Goal: Task Accomplishment & Management: Manage account settings

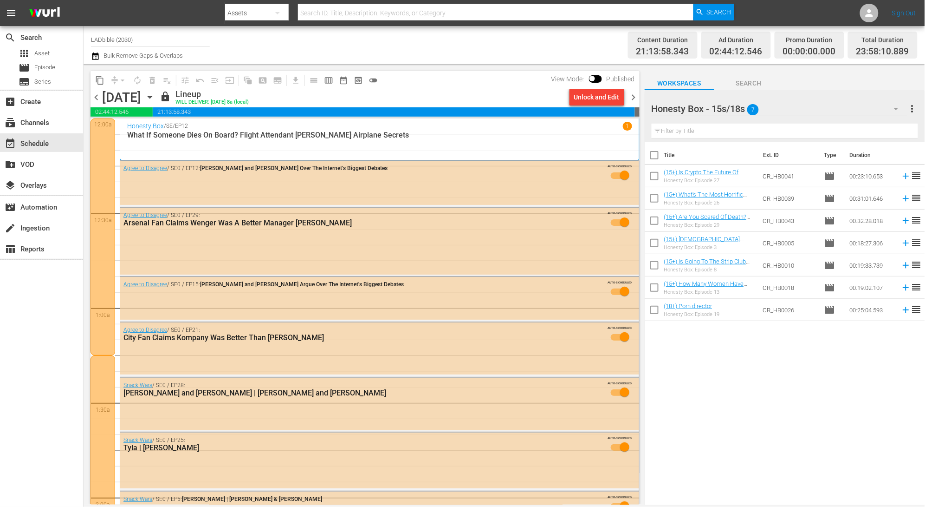
scroll to position [4160, 0]
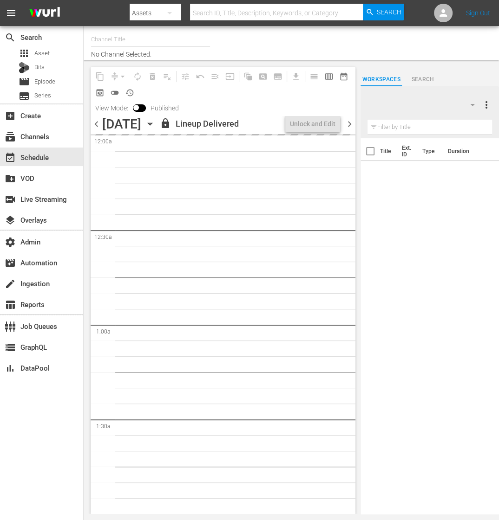
type input "RugbyPass TV (1872)"
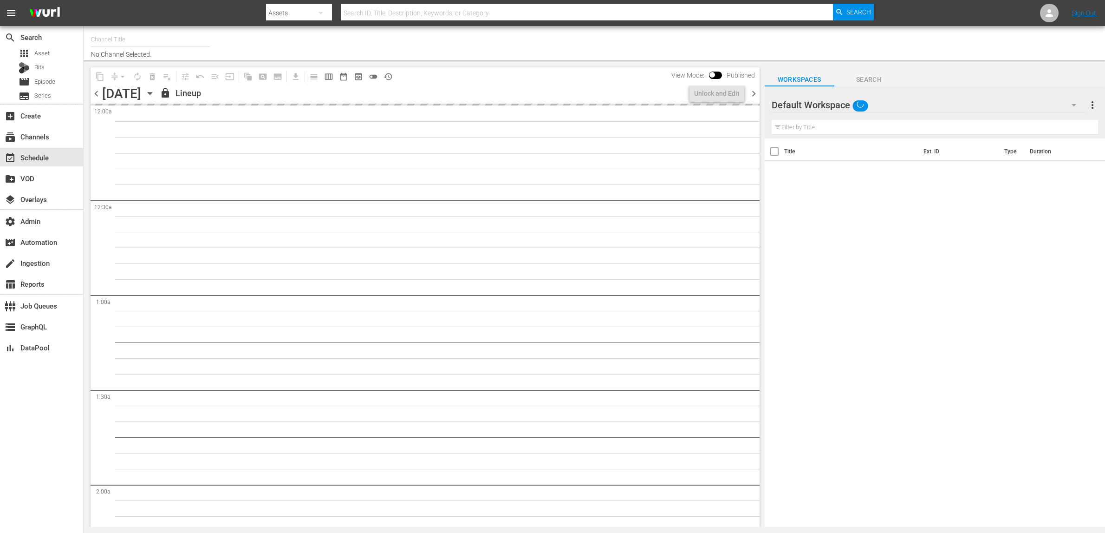
type input "RugbyPass TV (1872)"
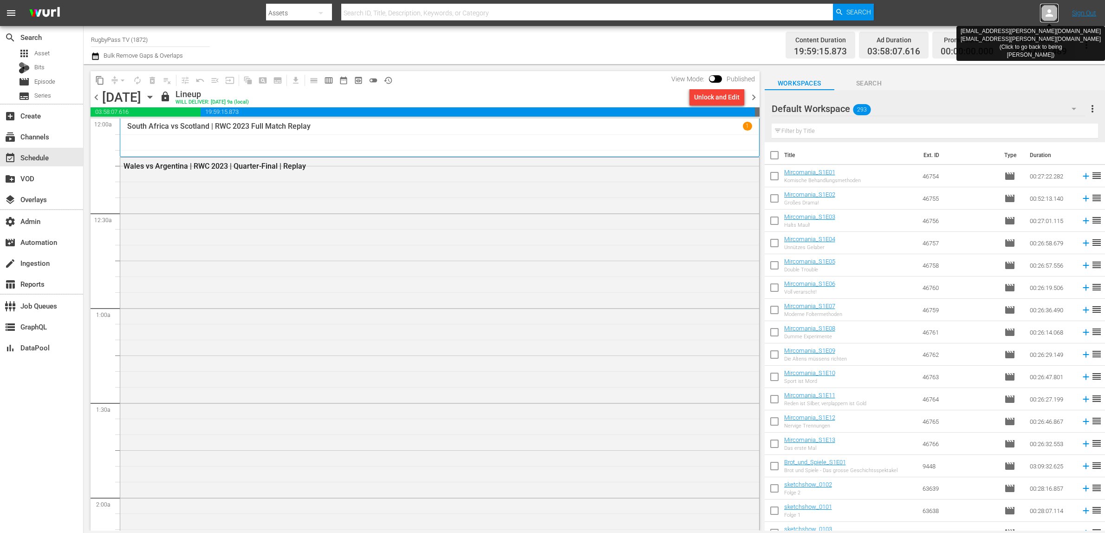
click at [1051, 14] on icon at bounding box center [1049, 12] width 7 height 7
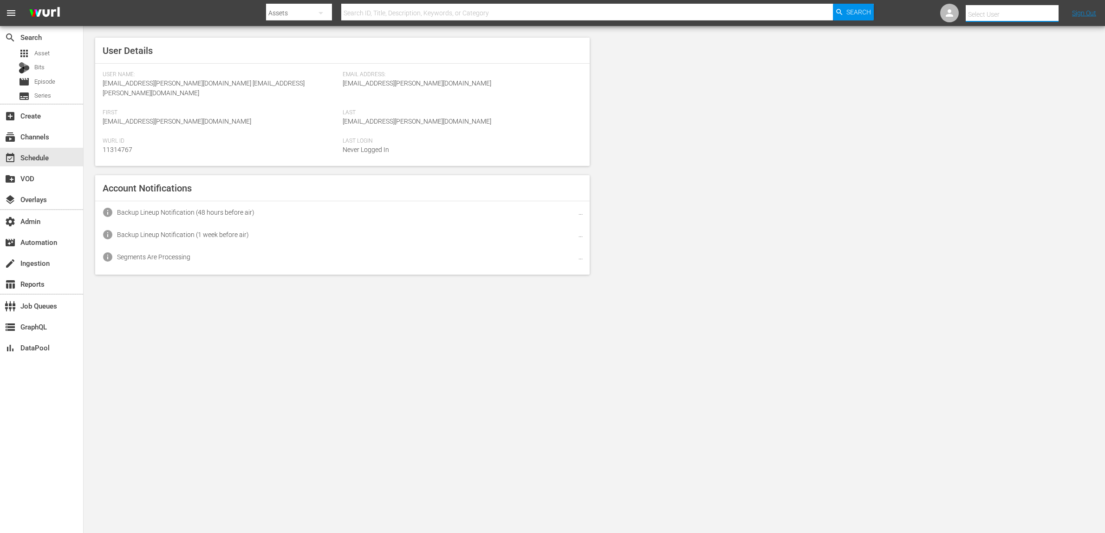
click at [1051, 14] on input "text" at bounding box center [1025, 14] width 119 height 22
click at [1022, 13] on input "text" at bounding box center [1025, 14] width 119 height 22
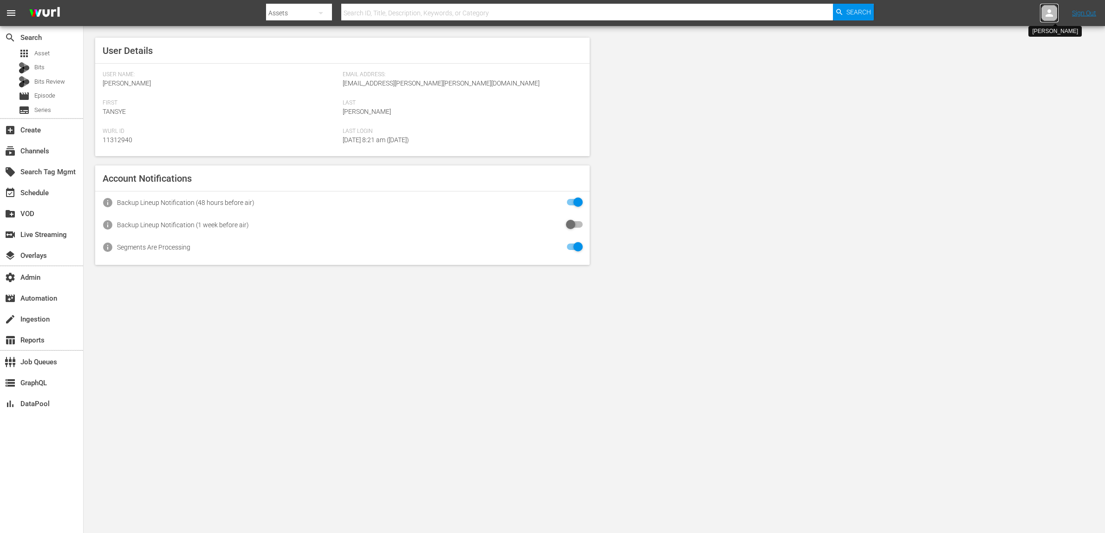
click at [1053, 12] on icon at bounding box center [1049, 12] width 11 height 11
click at [1023, 14] on input "text" at bounding box center [1025, 14] width 119 height 22
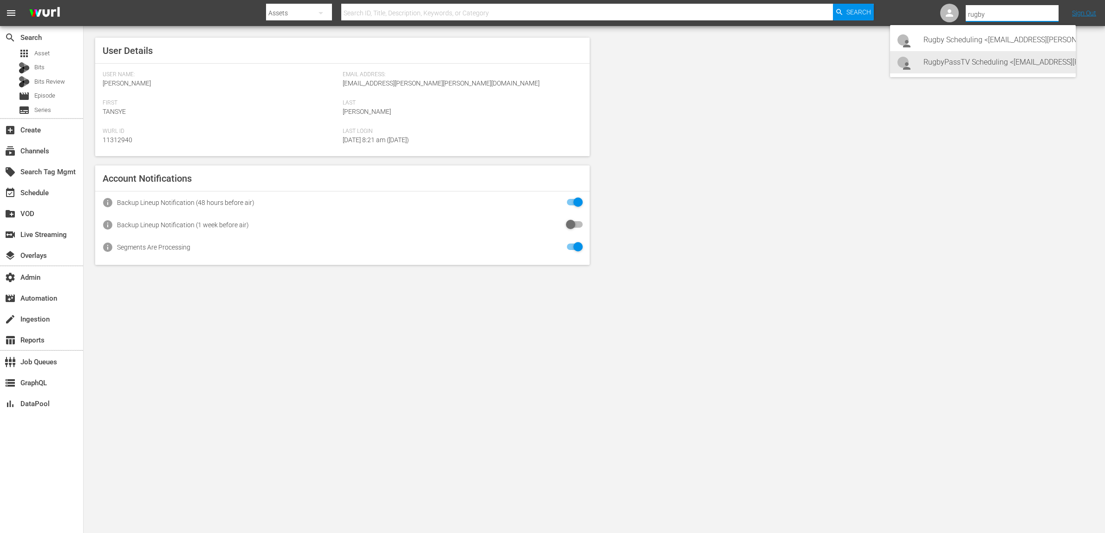
click at [1031, 62] on div "RugbyPassTV Scheduling <RugbyPassTV-Scheduling@wurl.com>" at bounding box center [995, 62] width 145 height 22
type input "RugbyPassTV Scheduling (11314672)"
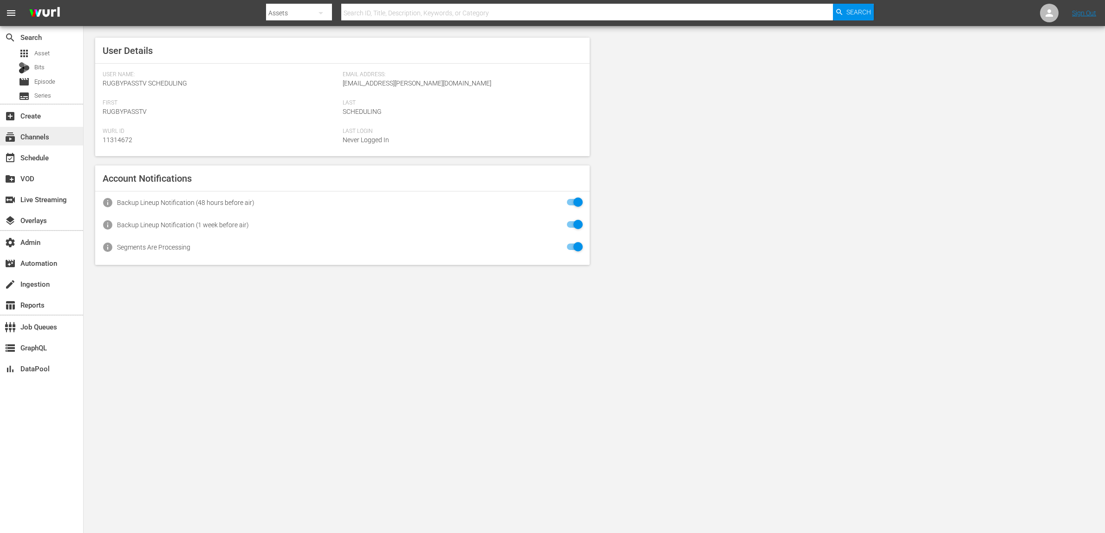
click at [67, 134] on div "subscriptions Channels" at bounding box center [41, 136] width 83 height 19
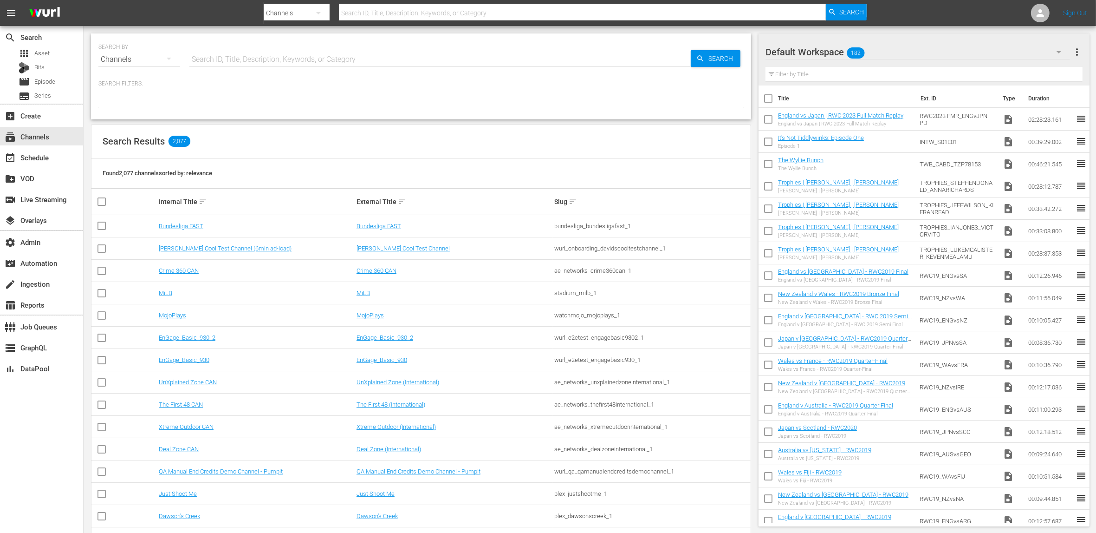
click at [267, 59] on input "text" at bounding box center [439, 59] width 501 height 22
type input "world"
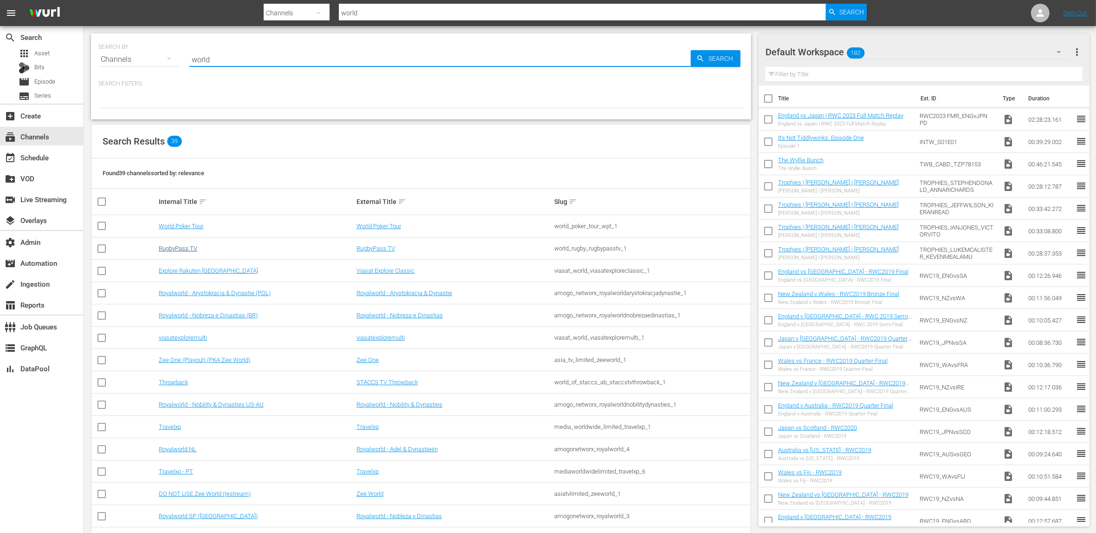
type input "world"
click at [193, 247] on link "RugbyPass TV" at bounding box center [178, 248] width 39 height 7
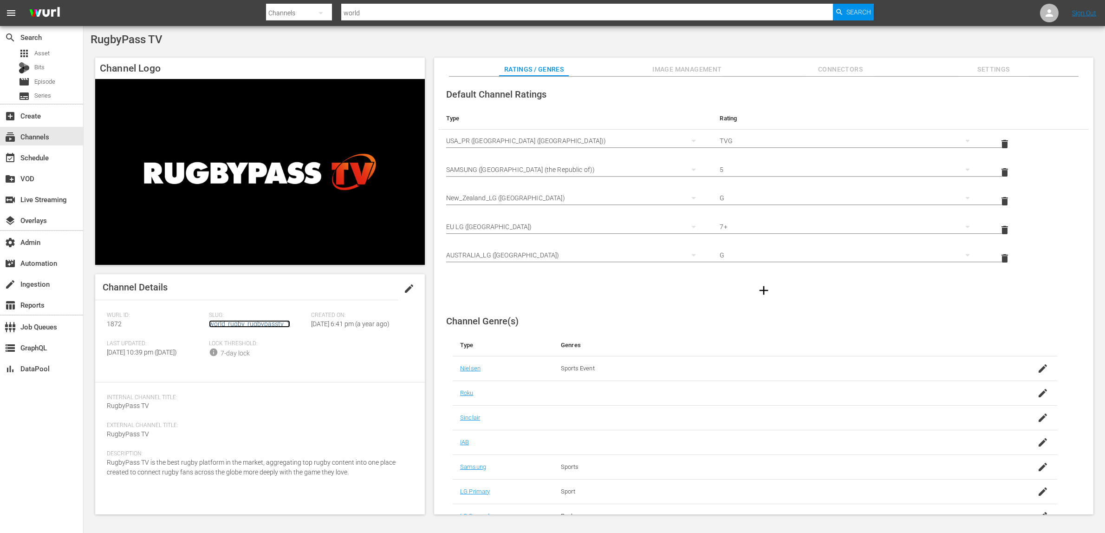
click at [228, 322] on link "world_rugby_rugbypasstv_1" at bounding box center [249, 323] width 81 height 7
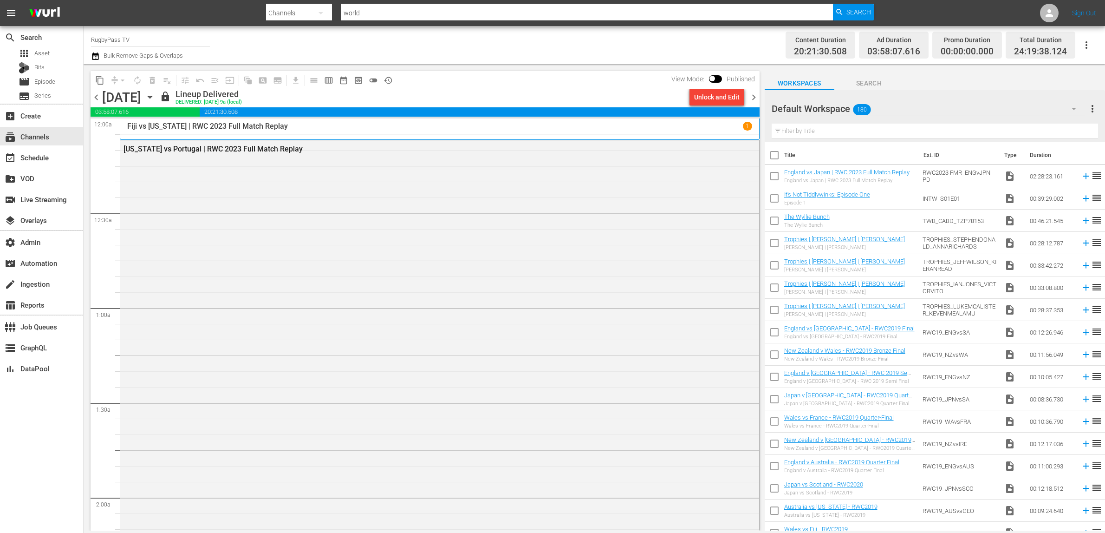
click at [753, 99] on span "chevron_right" at bounding box center [754, 97] width 12 height 12
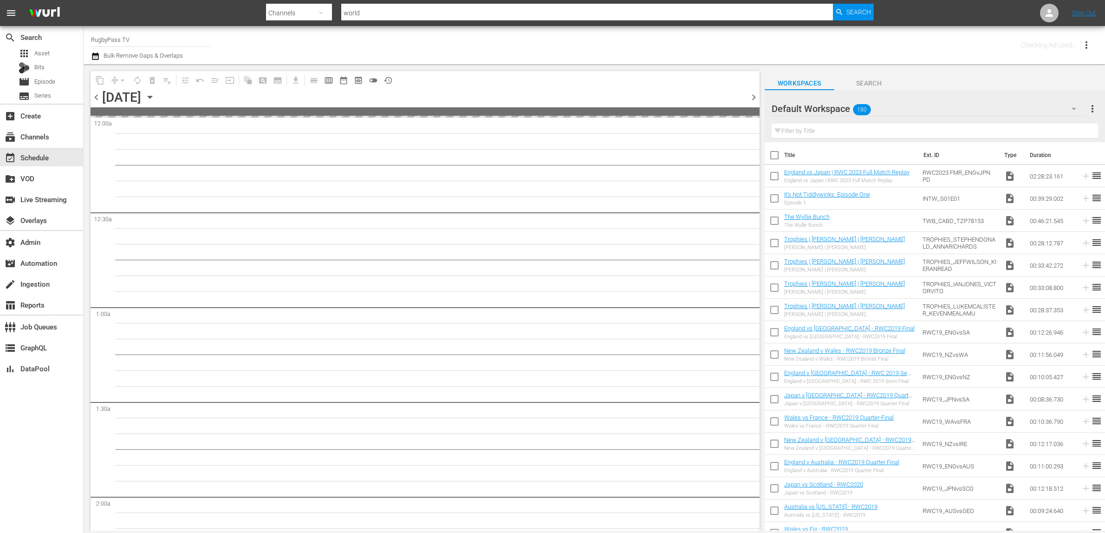
click at [753, 99] on span "chevron_right" at bounding box center [754, 97] width 12 height 12
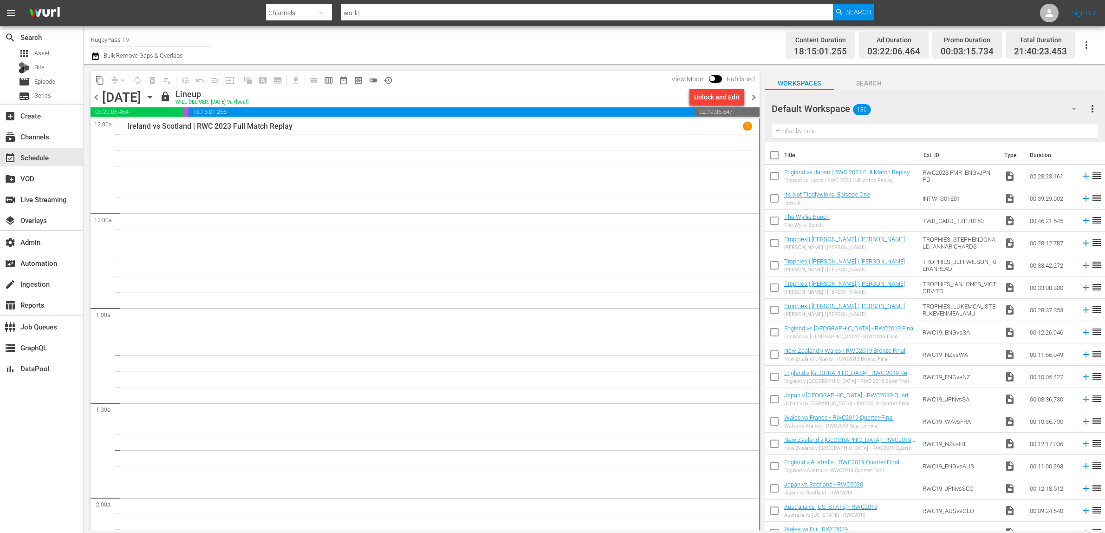
click at [99, 98] on span "chevron_left" at bounding box center [97, 97] width 12 height 12
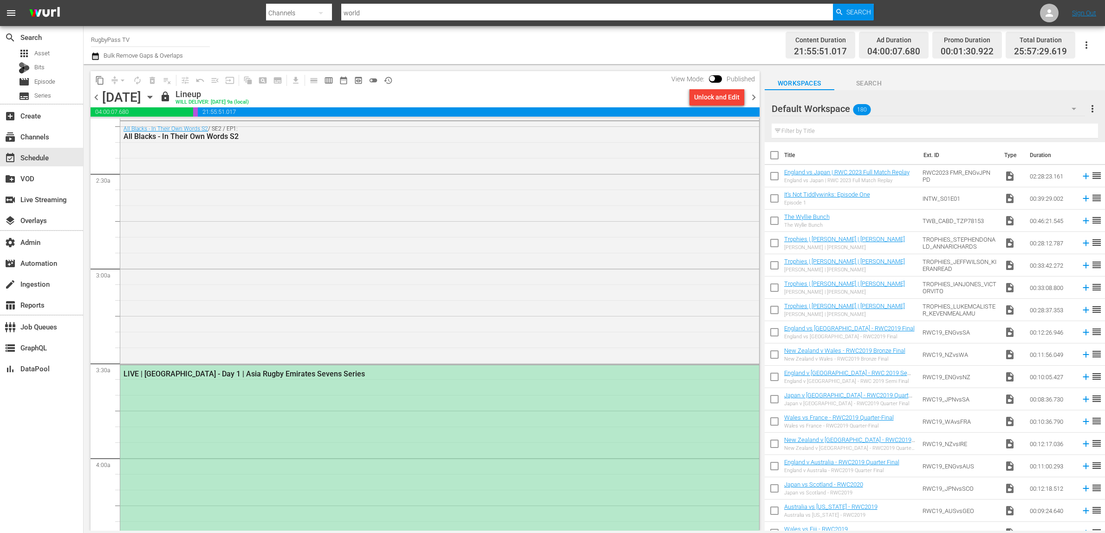
scroll to position [676, 0]
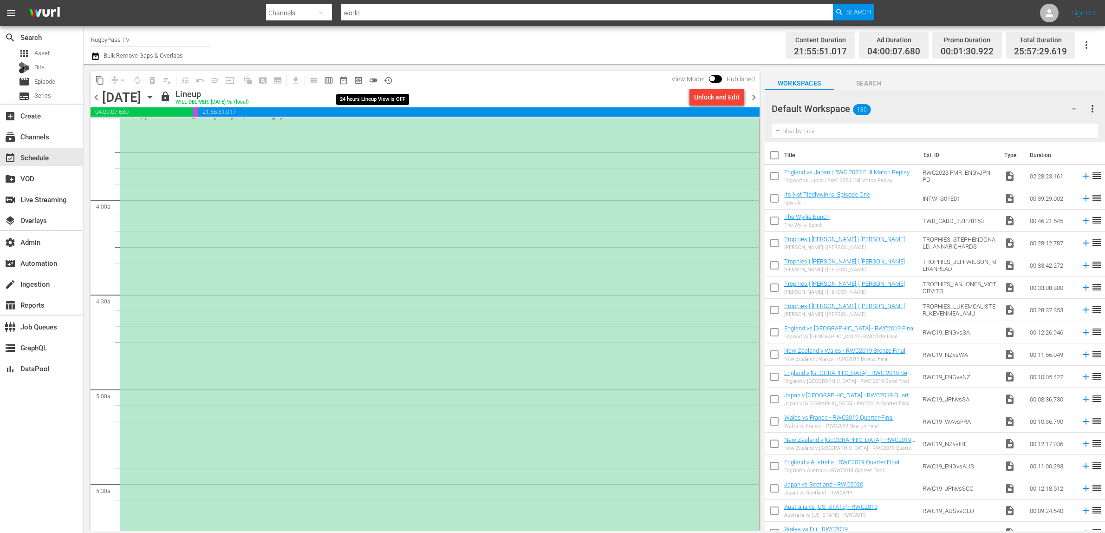
click at [375, 80] on span "toggle_off" at bounding box center [373, 80] width 9 height 9
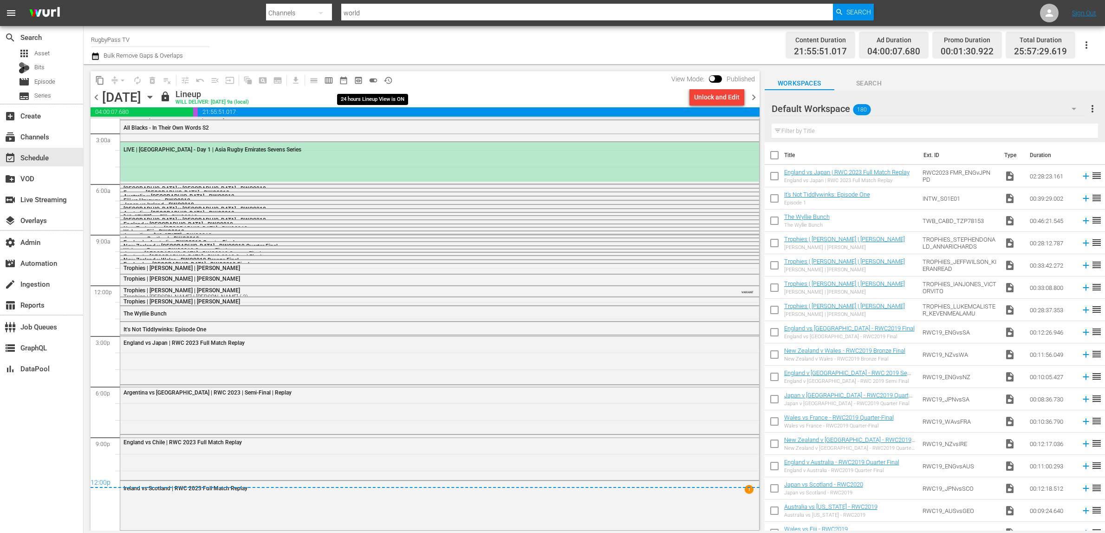
scroll to position [35, 0]
click at [247, 164] on div "LIVE | Sri Lanka - Day 1 | Asia Rugby Emirates Sevens Series" at bounding box center [439, 162] width 639 height 39
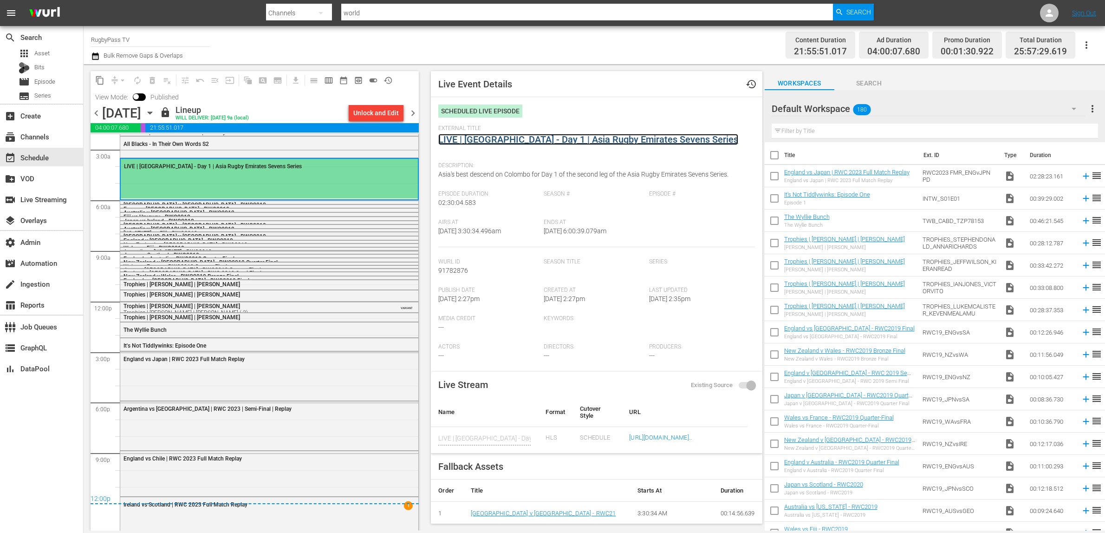
click at [516, 139] on link "LIVE | Sri Lanka - Day 1 | Asia Rugby Emirates Sevens Series" at bounding box center [588, 139] width 300 height 11
click at [325, 180] on div "LIVE | Sri Lanka - Day 1 | Asia Rugby Emirates Sevens Series" at bounding box center [269, 178] width 297 height 39
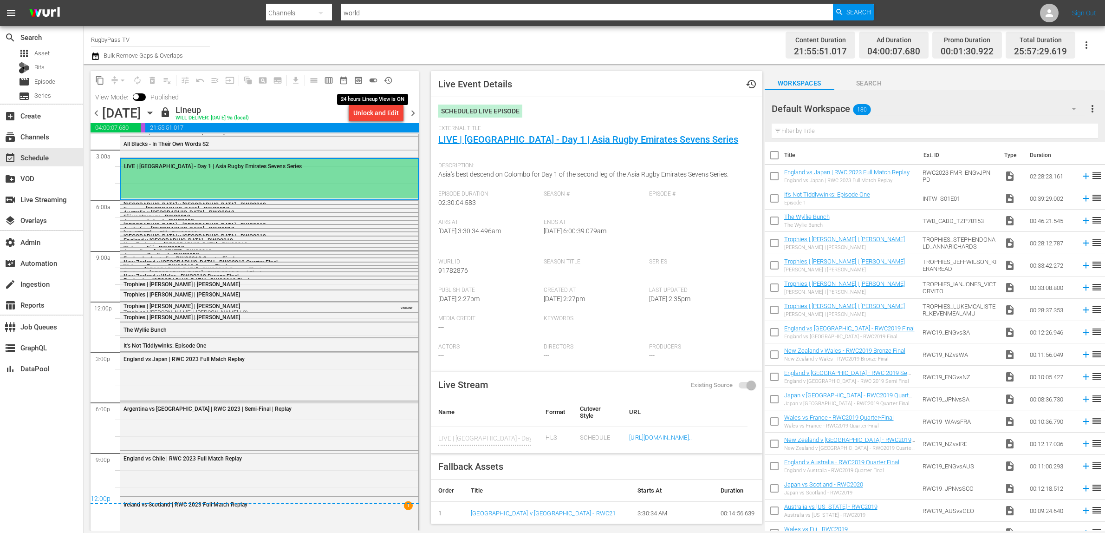
click at [375, 81] on span "toggle_on" at bounding box center [373, 80] width 9 height 9
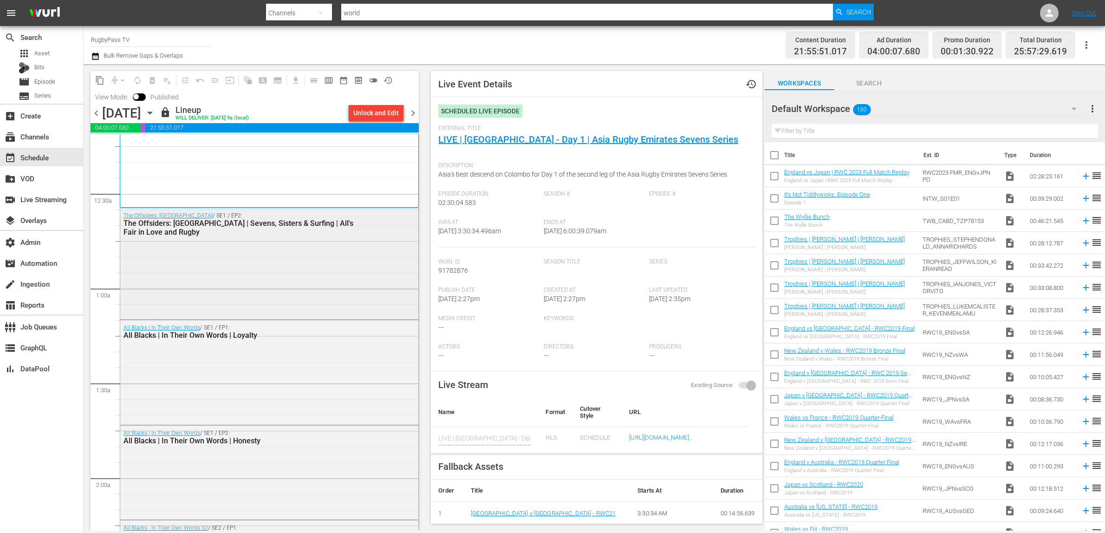
scroll to position [0, 0]
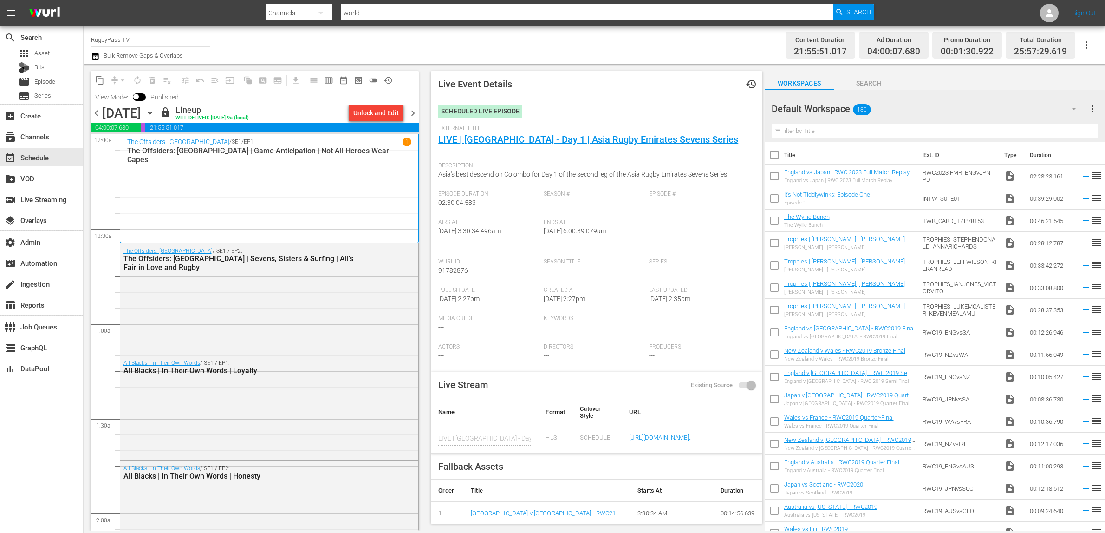
drag, startPoint x: 382, startPoint y: 99, endPoint x: 382, endPoint y: 112, distance: 12.5
click at [382, 99] on div "content_copy compress arrow_drop_down autorenew_outlined delete_forever_outline…" at bounding box center [255, 88] width 328 height 34
click at [382, 112] on div "Unlock and Edit" at bounding box center [376, 112] width 46 height 17
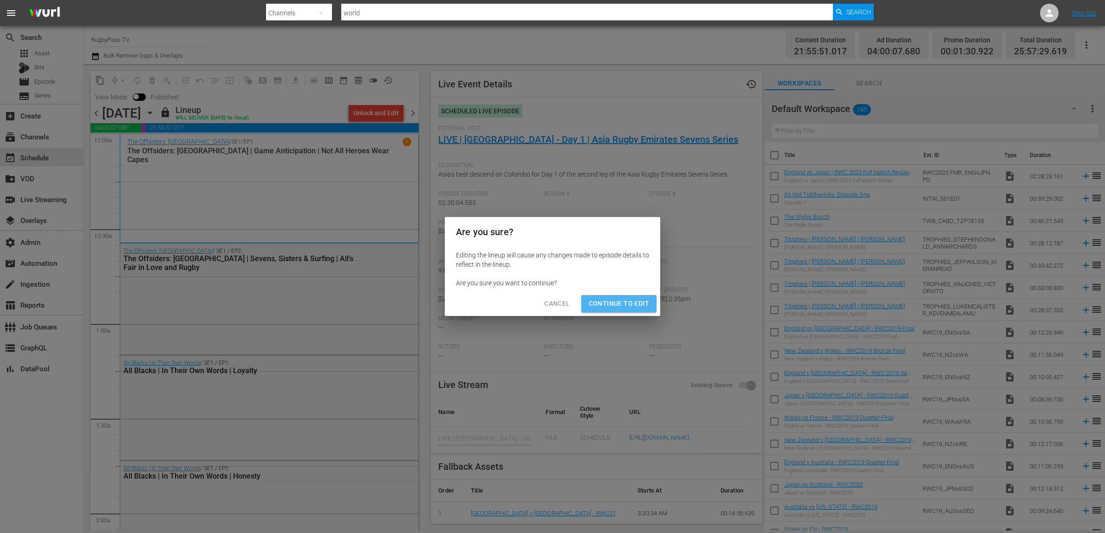
click at [628, 305] on span "Continue to Edit" at bounding box center [619, 304] width 60 height 12
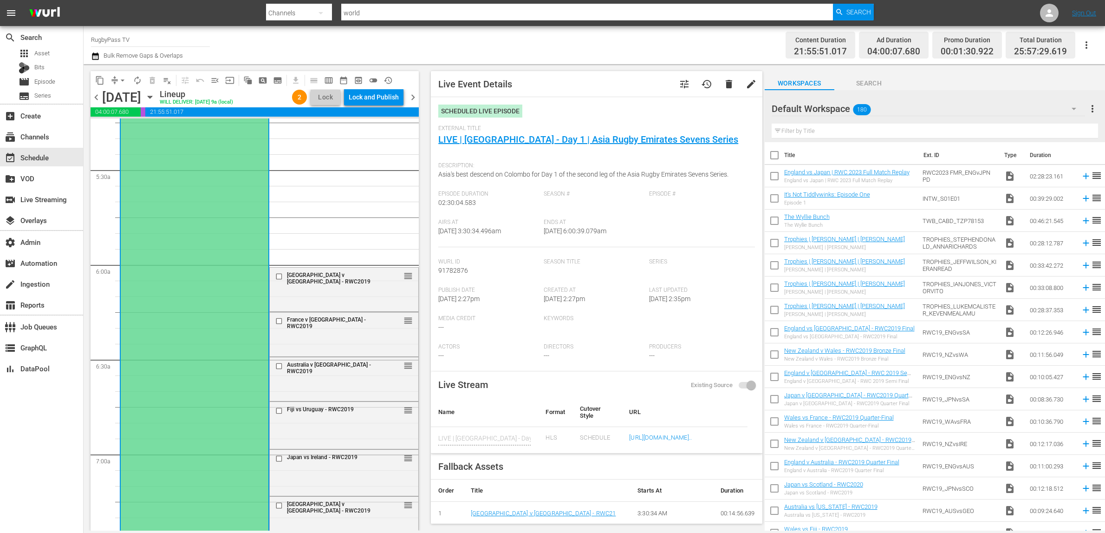
scroll to position [1203, 0]
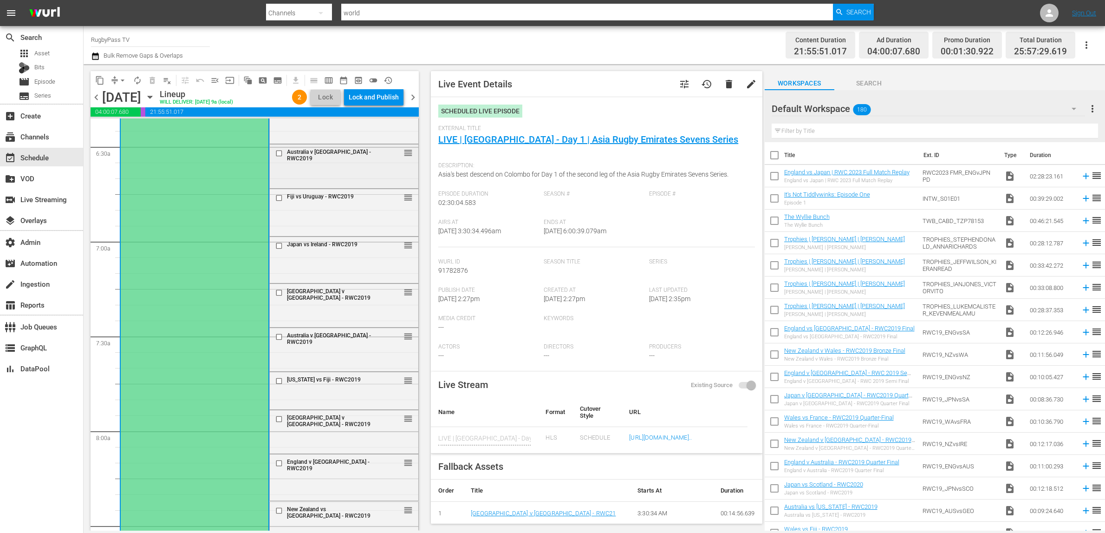
click at [275, 154] on input "checkbox" at bounding box center [280, 153] width 10 height 8
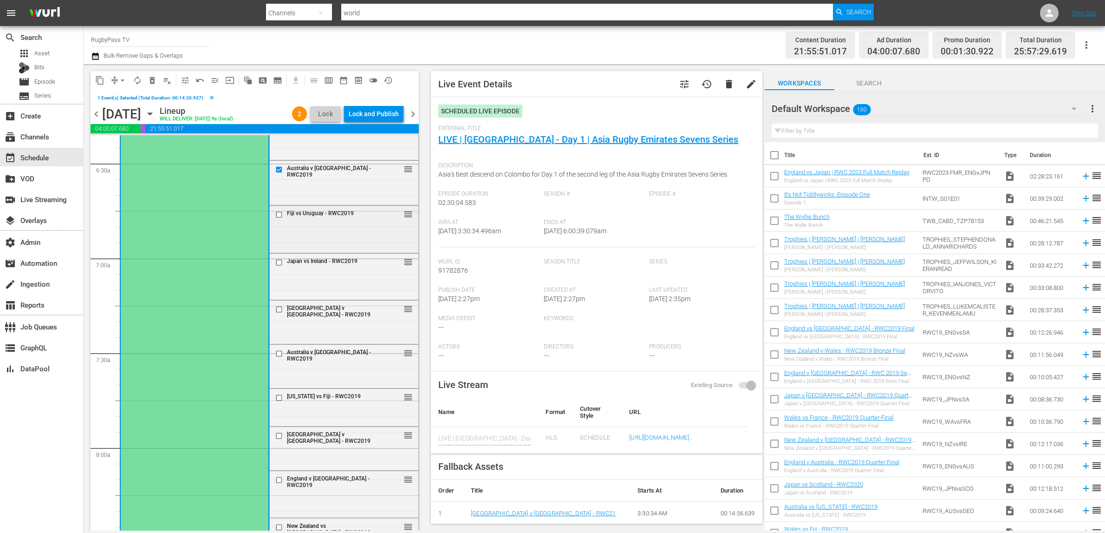
click at [275, 212] on input "checkbox" at bounding box center [280, 215] width 10 height 8
click at [276, 260] on input "checkbox" at bounding box center [280, 263] width 10 height 8
click at [276, 306] on input "checkbox" at bounding box center [280, 310] width 10 height 8
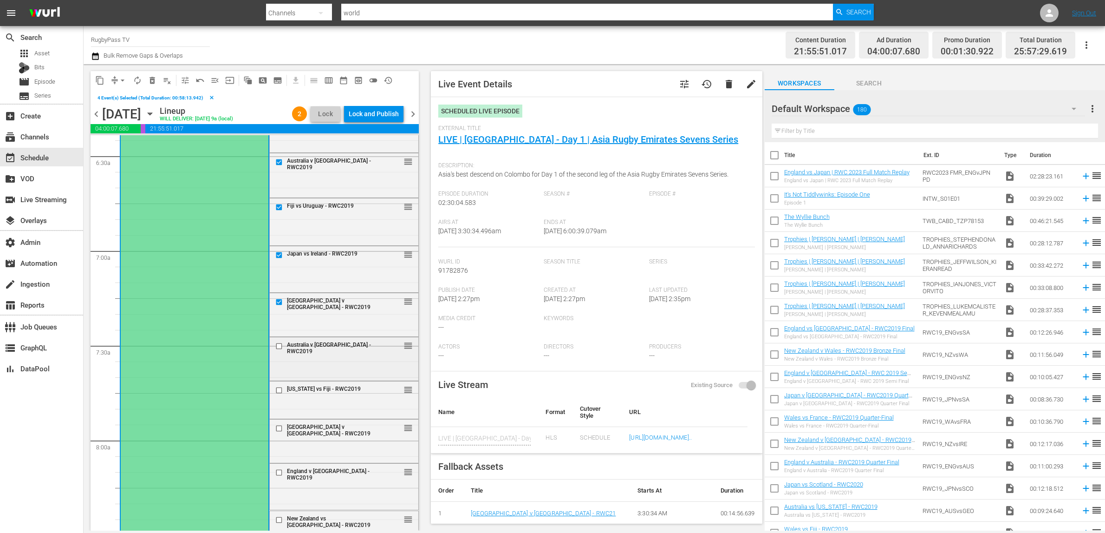
click at [276, 343] on input "checkbox" at bounding box center [280, 346] width 10 height 8
click at [275, 389] on input "checkbox" at bounding box center [280, 390] width 10 height 8
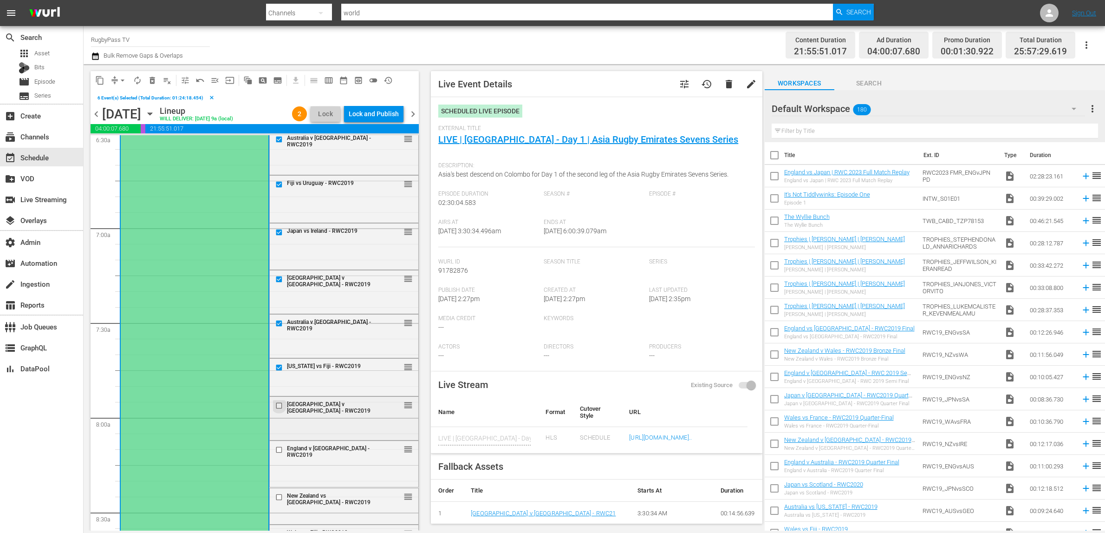
click at [275, 406] on input "checkbox" at bounding box center [280, 406] width 10 height 8
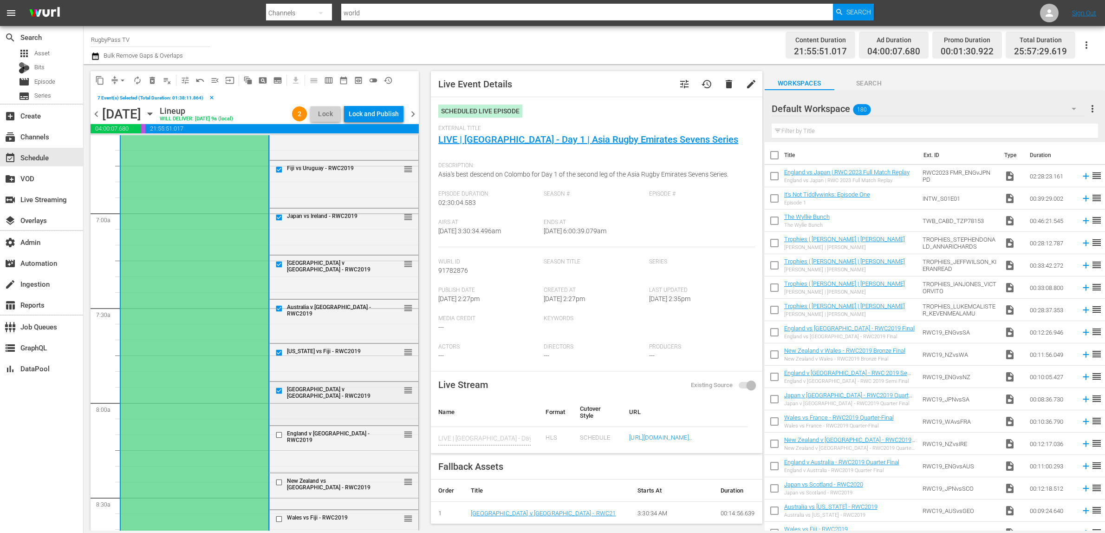
scroll to position [1278, 0]
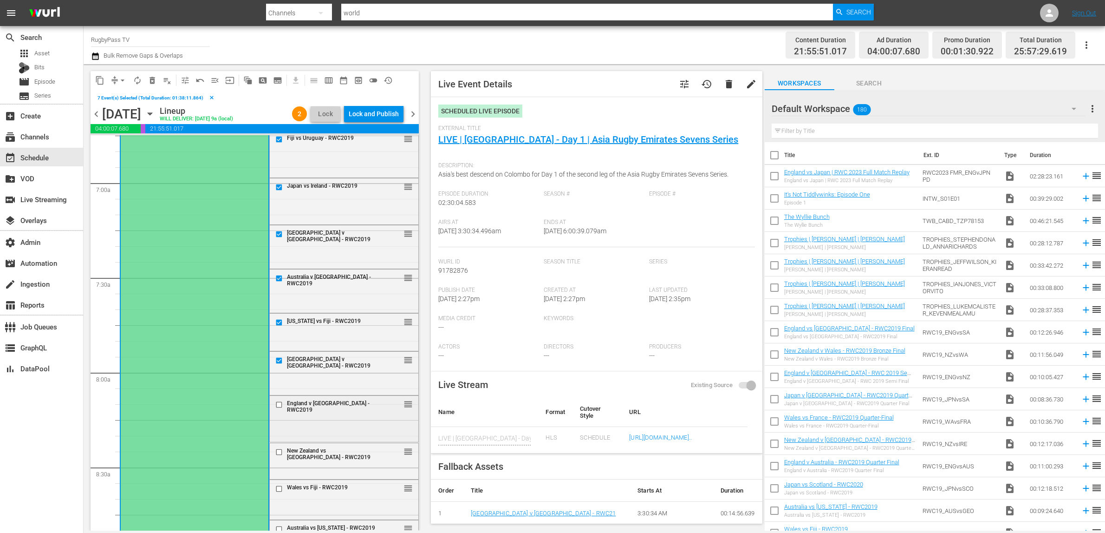
click at [275, 399] on div at bounding box center [280, 404] width 14 height 11
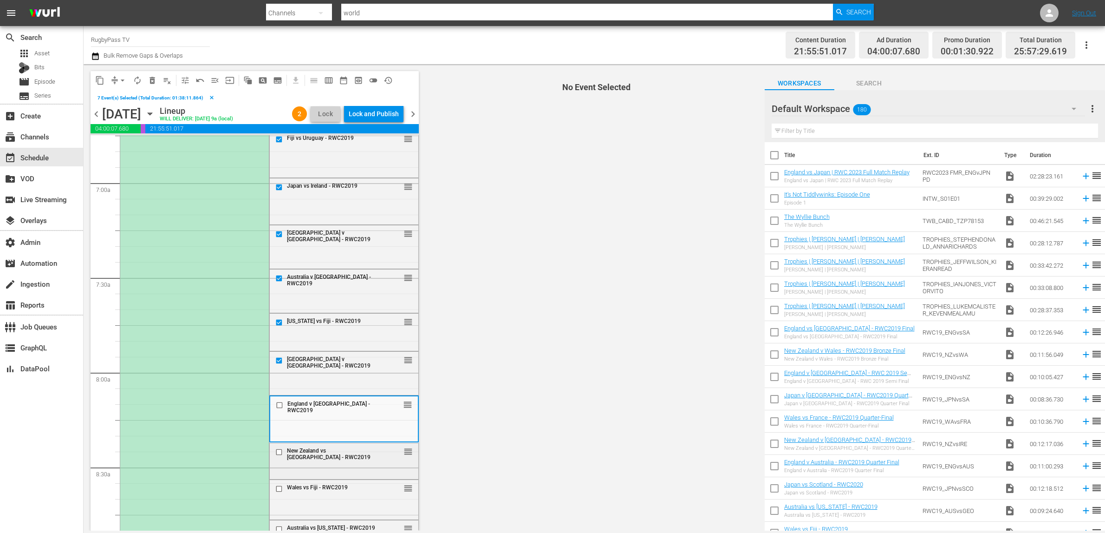
scroll to position [1325, 0]
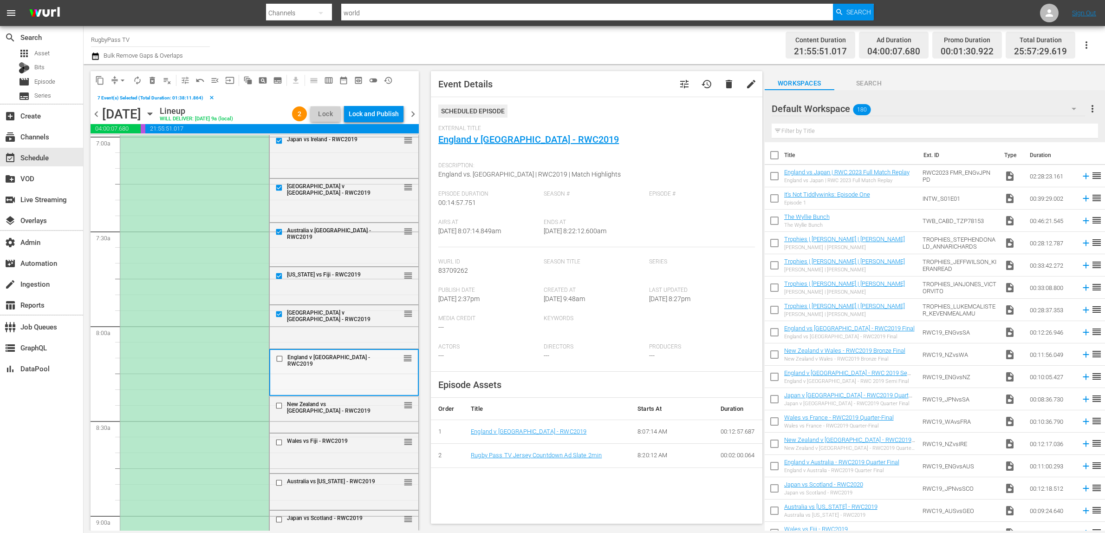
click at [276, 357] on input "checkbox" at bounding box center [281, 359] width 10 height 8
click at [275, 407] on input "checkbox" at bounding box center [280, 406] width 10 height 8
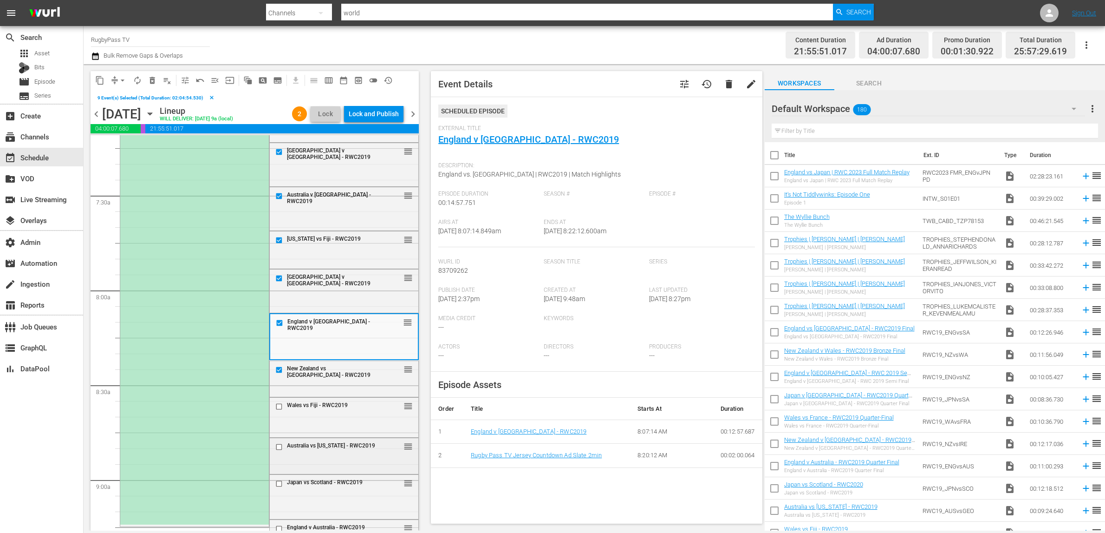
scroll to position [1393, 0]
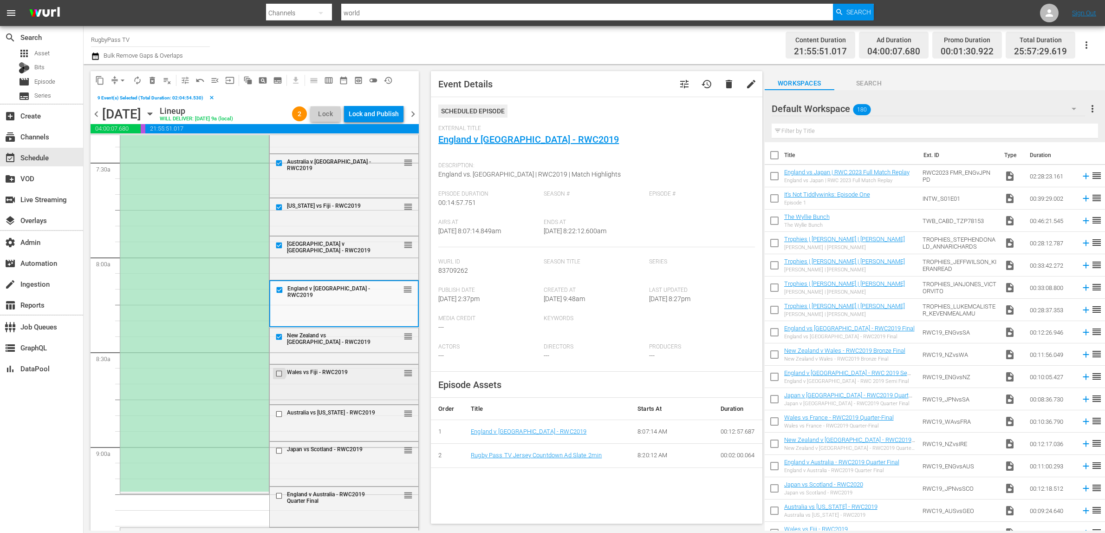
click at [275, 371] on input "checkbox" at bounding box center [280, 374] width 10 height 8
click at [276, 417] on input "checkbox" at bounding box center [280, 414] width 10 height 8
click at [275, 455] on div at bounding box center [280, 450] width 14 height 11
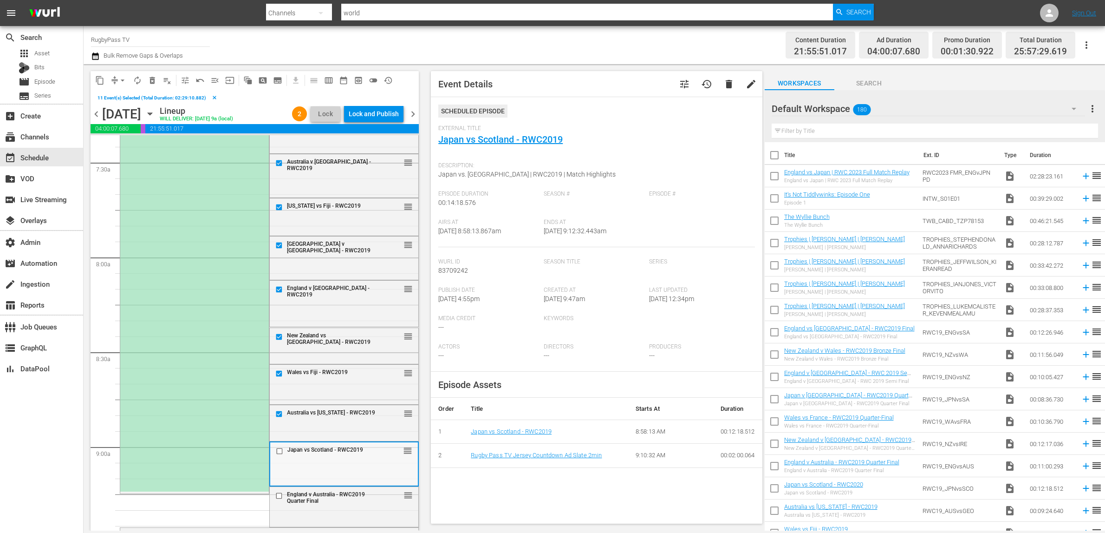
click at [277, 449] on input "checkbox" at bounding box center [281, 451] width 10 height 8
click at [153, 81] on span "delete_forever_outlined" at bounding box center [152, 80] width 9 height 9
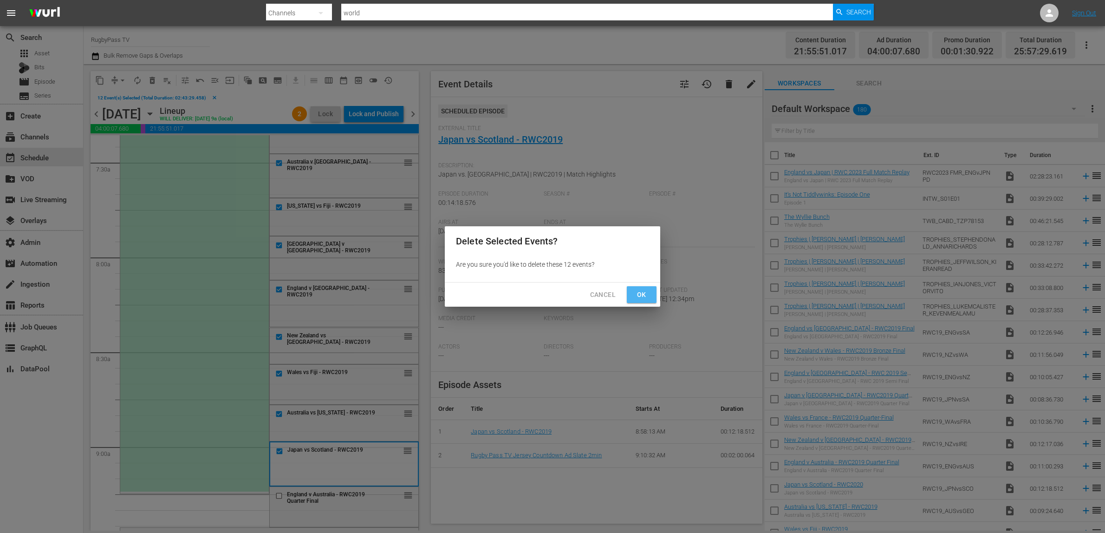
click at [647, 292] on span "Ok" at bounding box center [641, 295] width 15 height 12
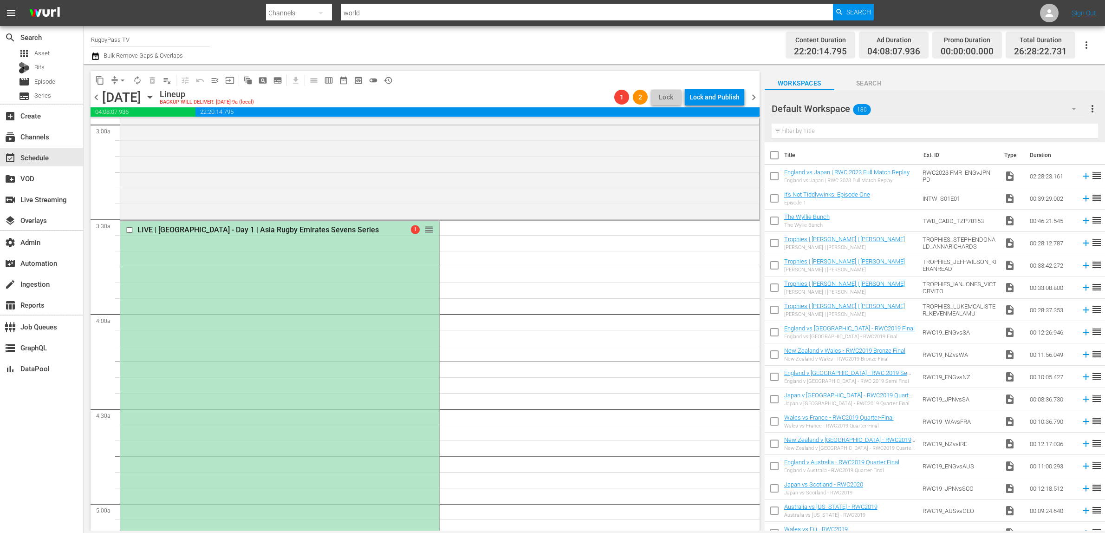
scroll to position [570, 0]
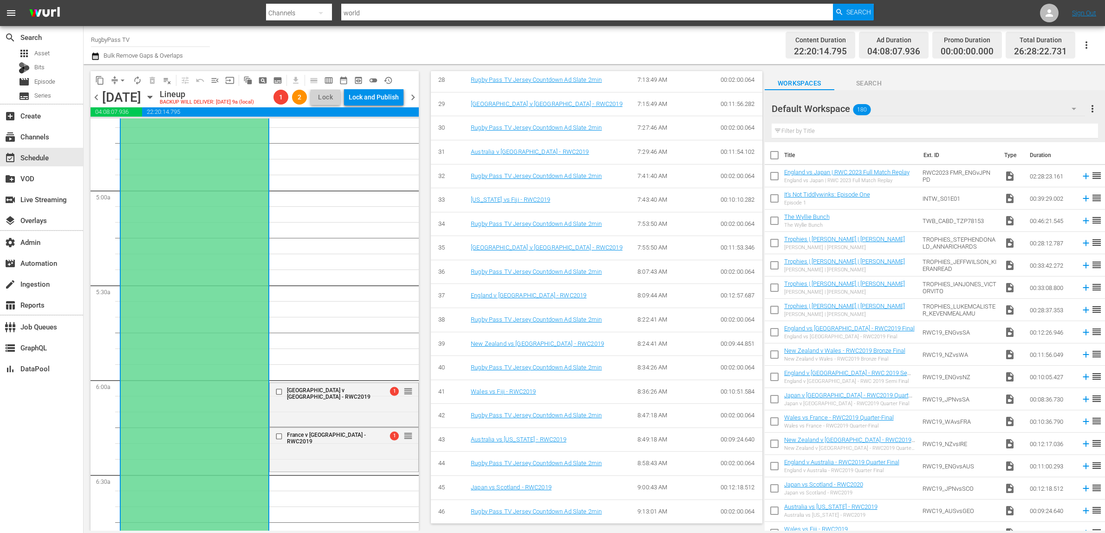
scroll to position [939, 0]
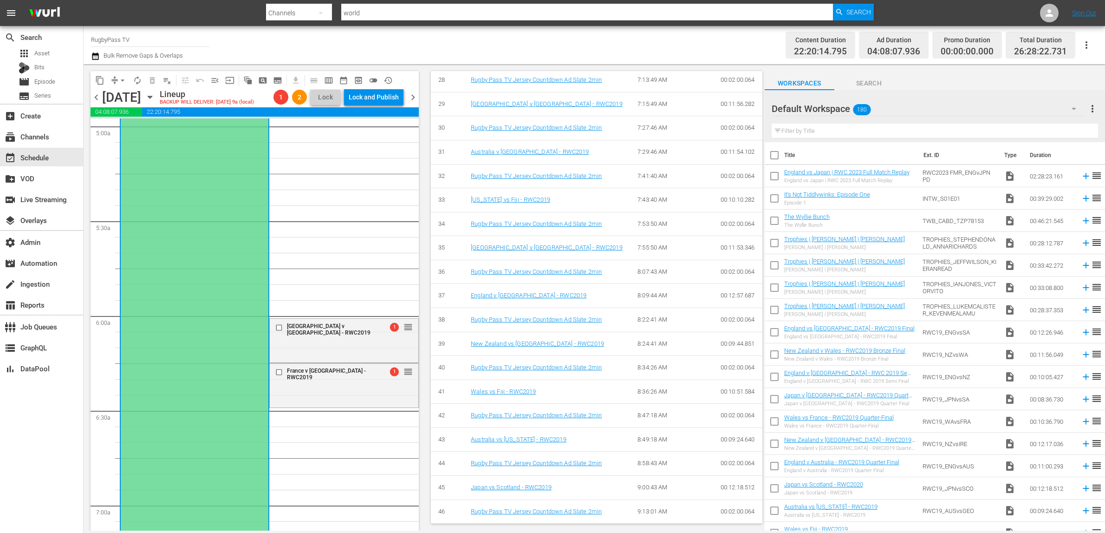
click at [275, 330] on input "checkbox" at bounding box center [280, 327] width 10 height 8
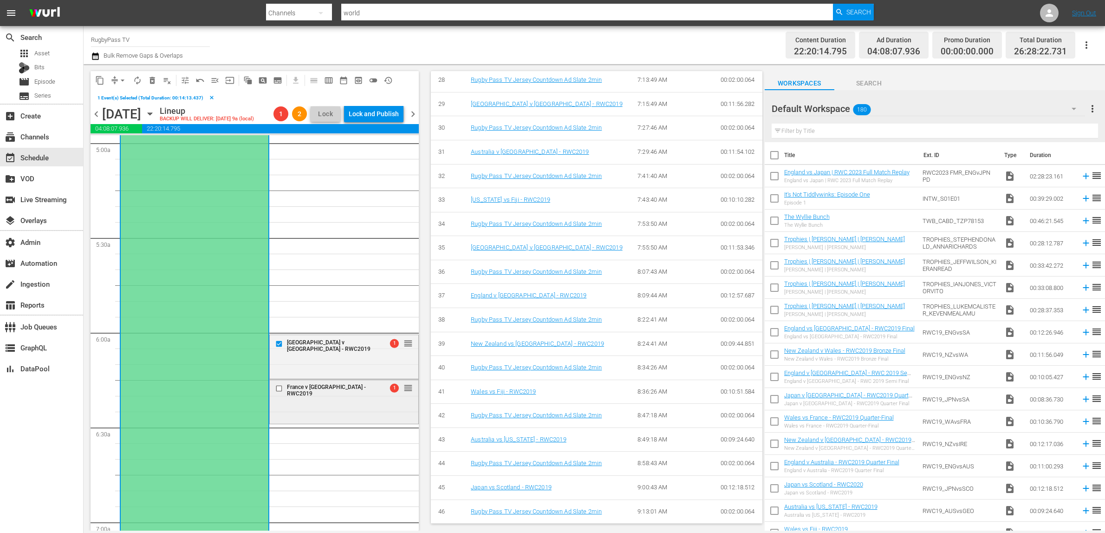
click at [276, 388] on input "checkbox" at bounding box center [280, 388] width 10 height 8
click at [156, 81] on span "delete_forever_outlined" at bounding box center [152, 80] width 9 height 9
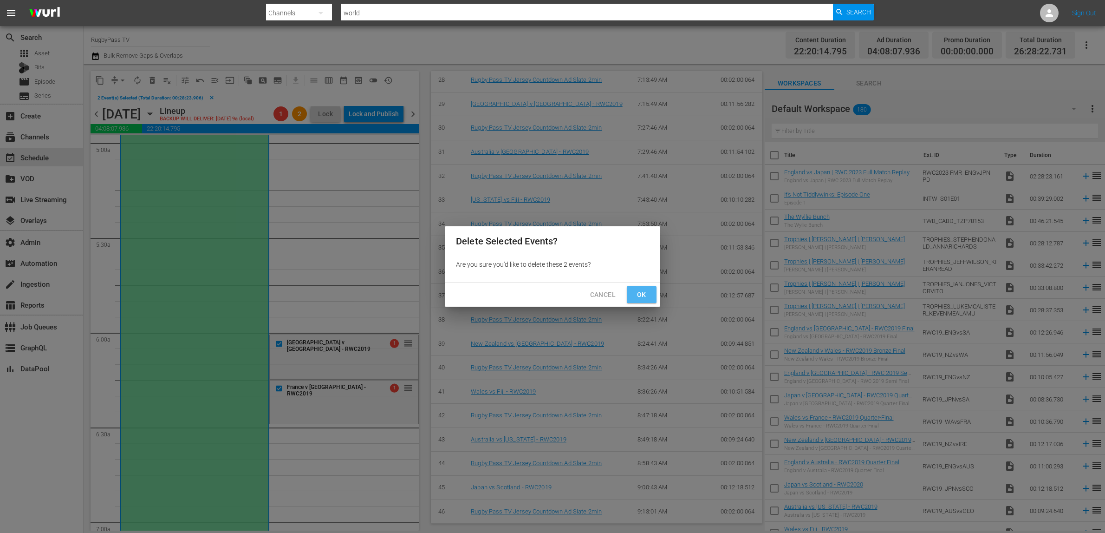
drag, startPoint x: 652, startPoint y: 293, endPoint x: 648, endPoint y: 294, distance: 4.8
click at [652, 293] on button "Ok" at bounding box center [642, 294] width 30 height 17
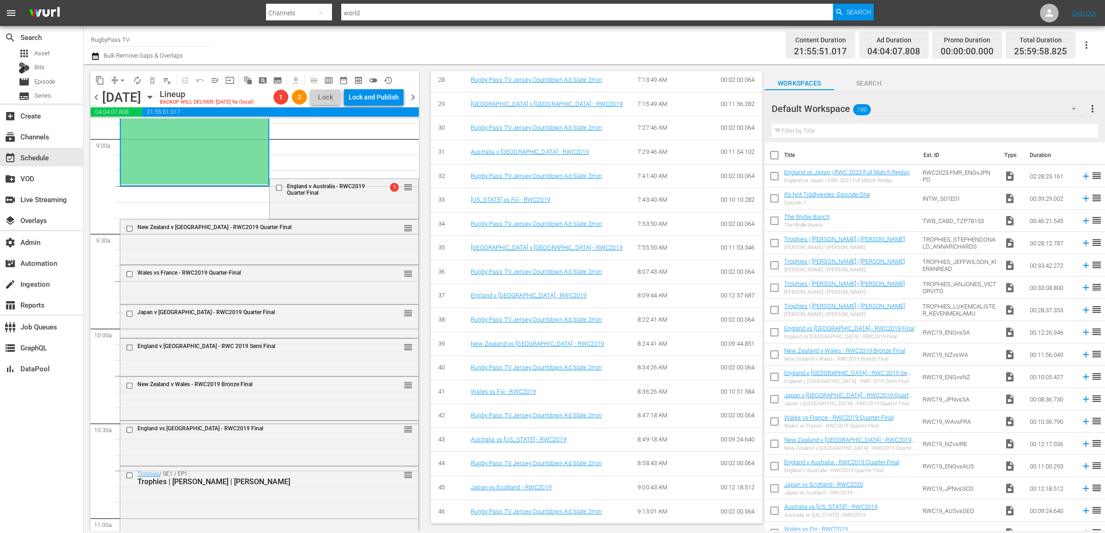
scroll to position [1742, 0]
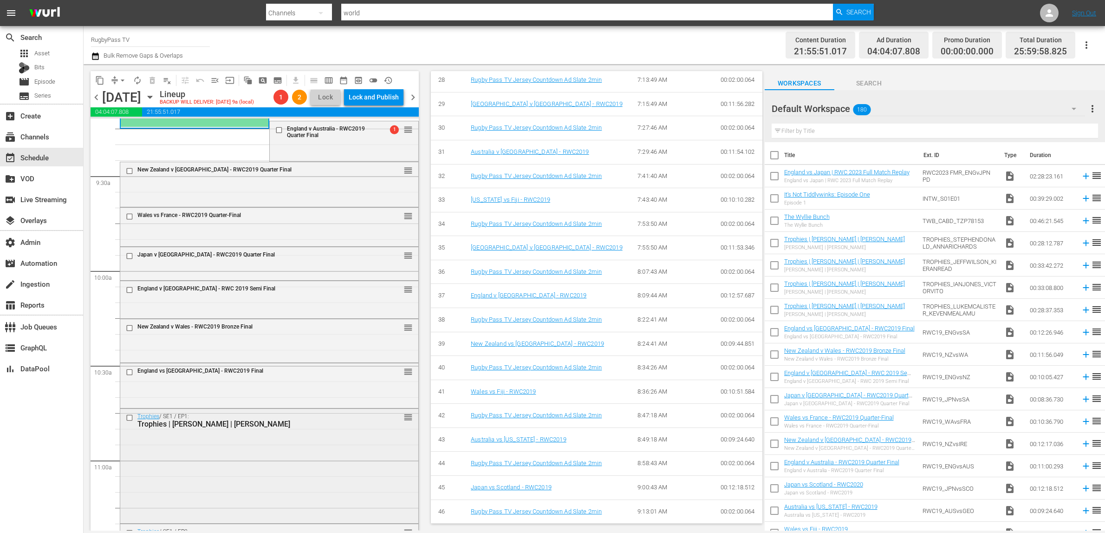
click at [320, 433] on div "Trophies / SE1 / EP1: Trophies | Luke McAlister | Keven Mealamu reorder" at bounding box center [269, 465] width 298 height 113
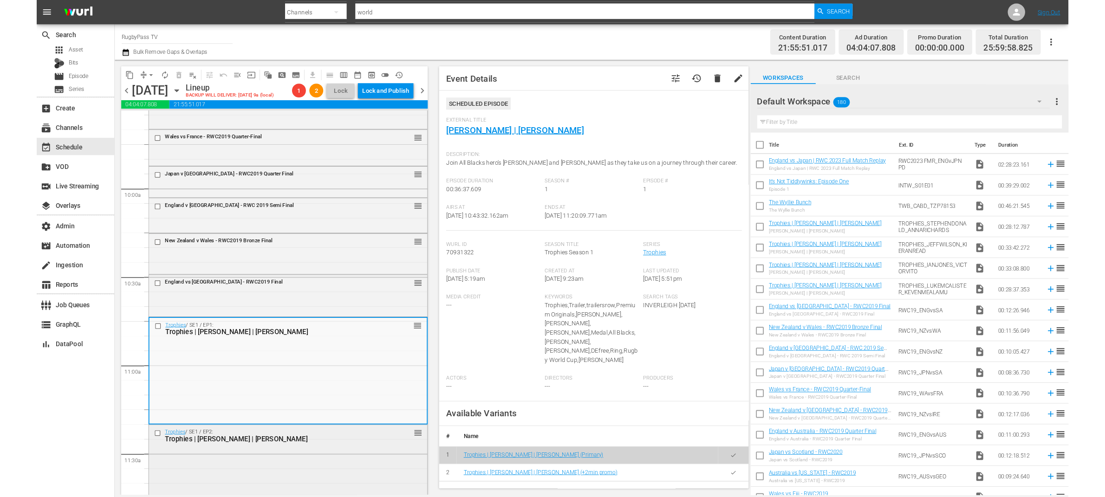
scroll to position [1939, 0]
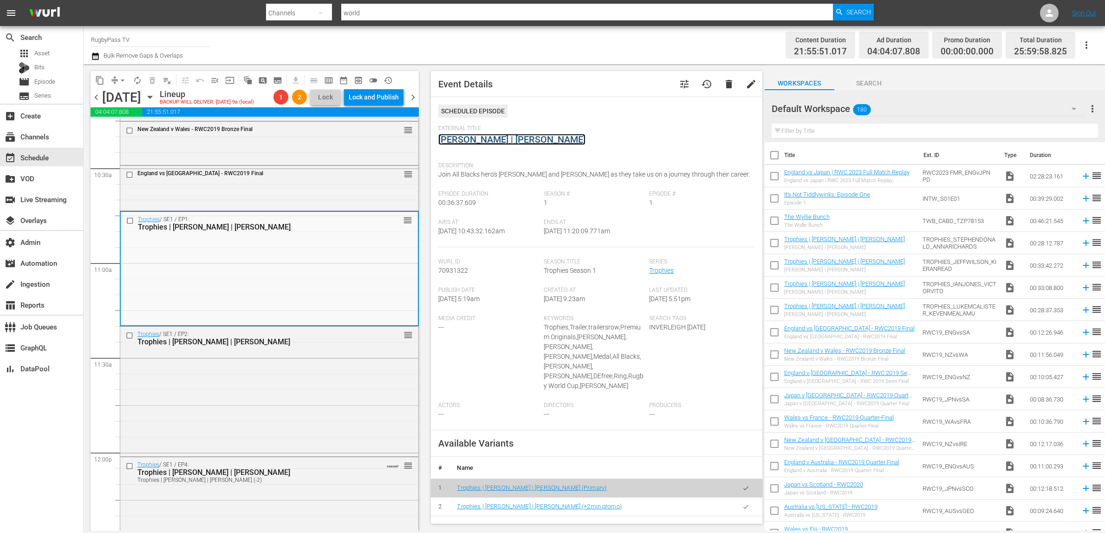
click at [499, 139] on link "[PERSON_NAME] | [PERSON_NAME]" at bounding box center [511, 139] width 147 height 11
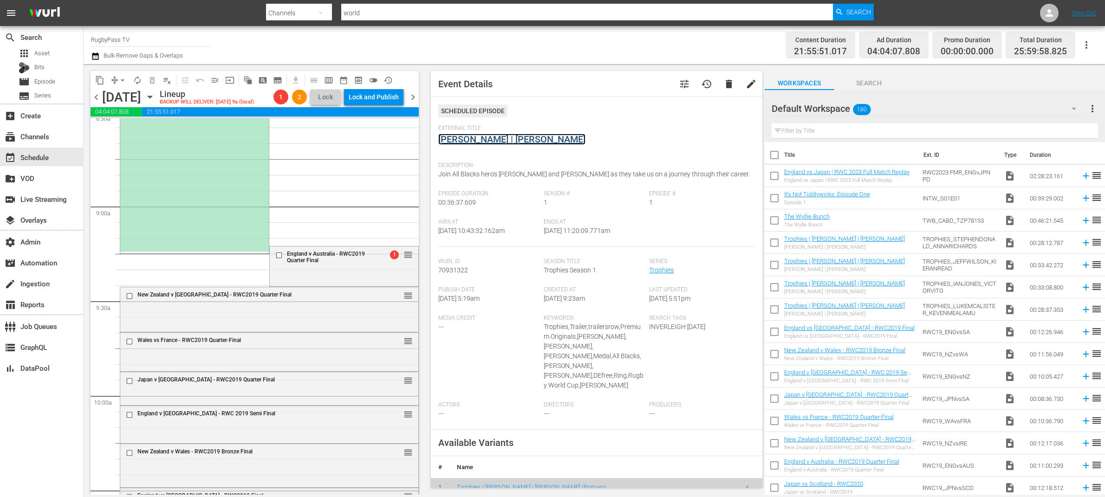
scroll to position [1552, 0]
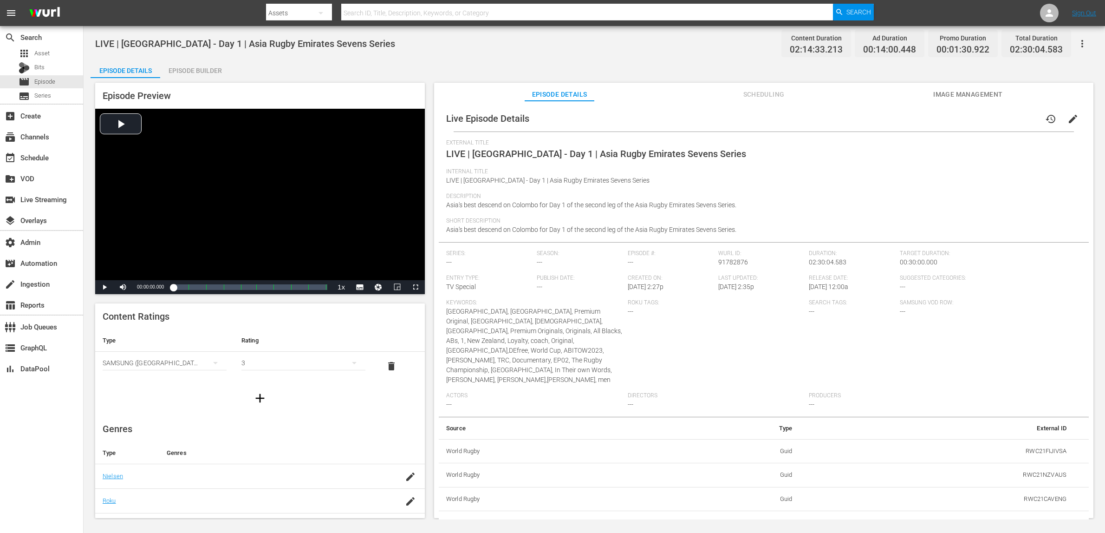
click at [203, 66] on div "Episode Builder" at bounding box center [195, 70] width 70 height 22
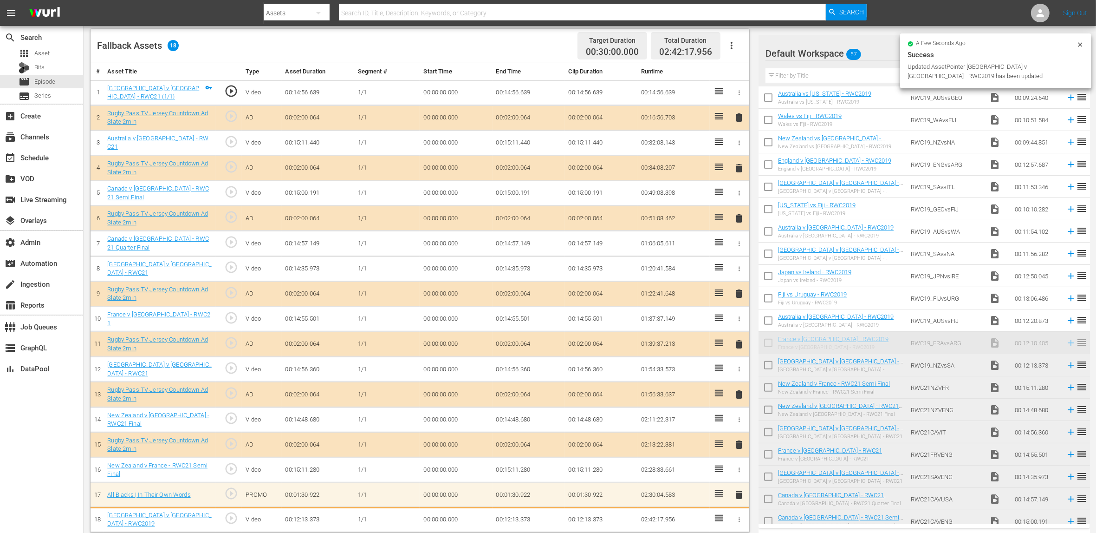
scroll to position [246, 0]
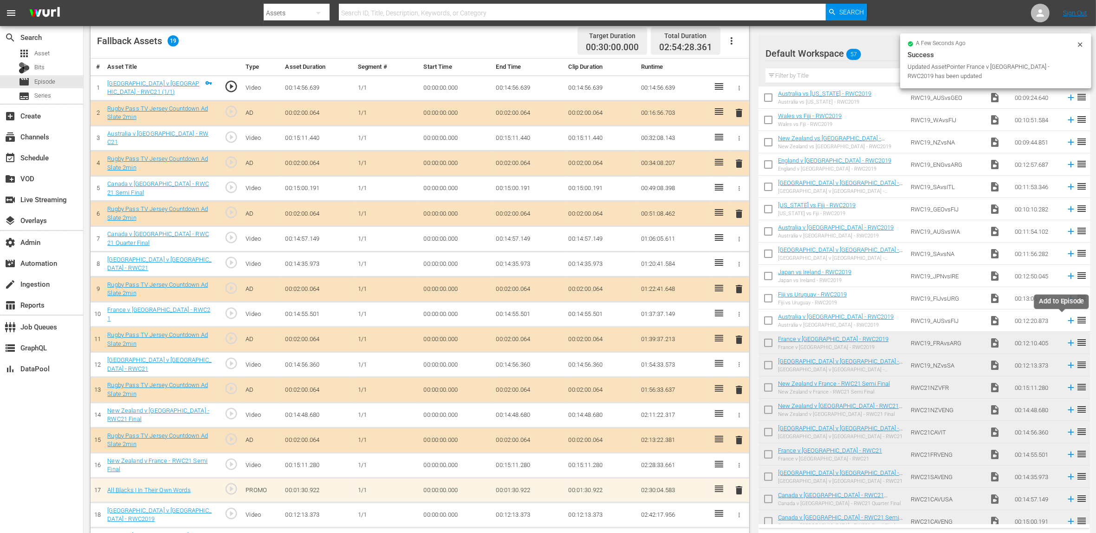
click at [884, 320] on icon at bounding box center [1071, 321] width 6 height 6
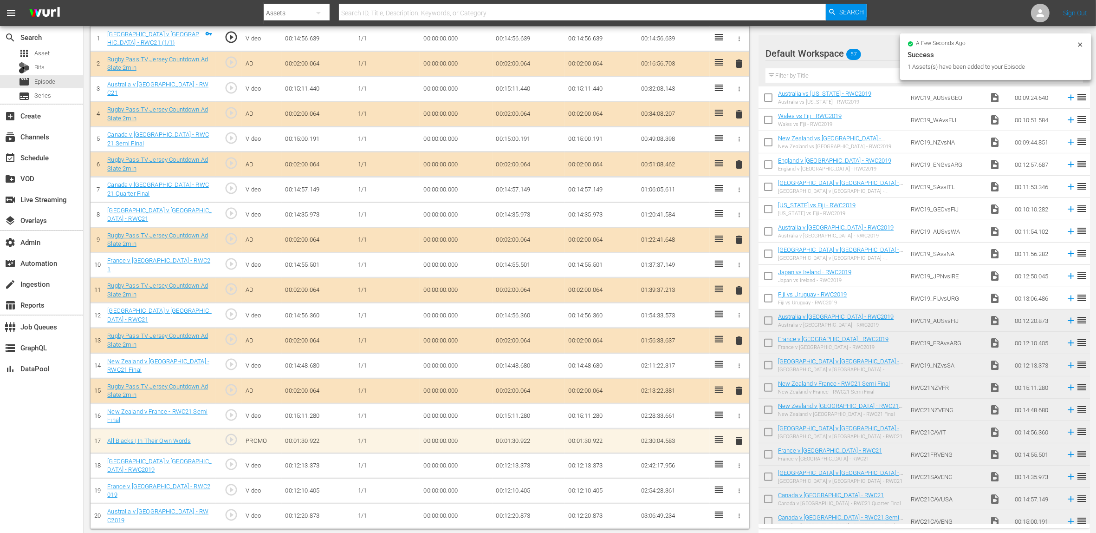
scroll to position [372, 0]
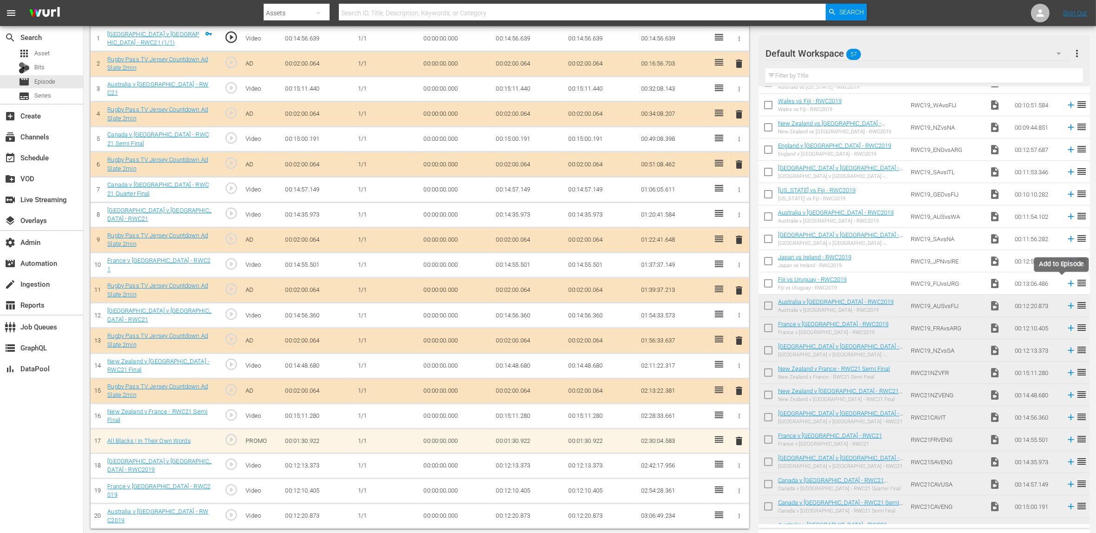
click at [884, 285] on icon at bounding box center [1071, 283] width 10 height 10
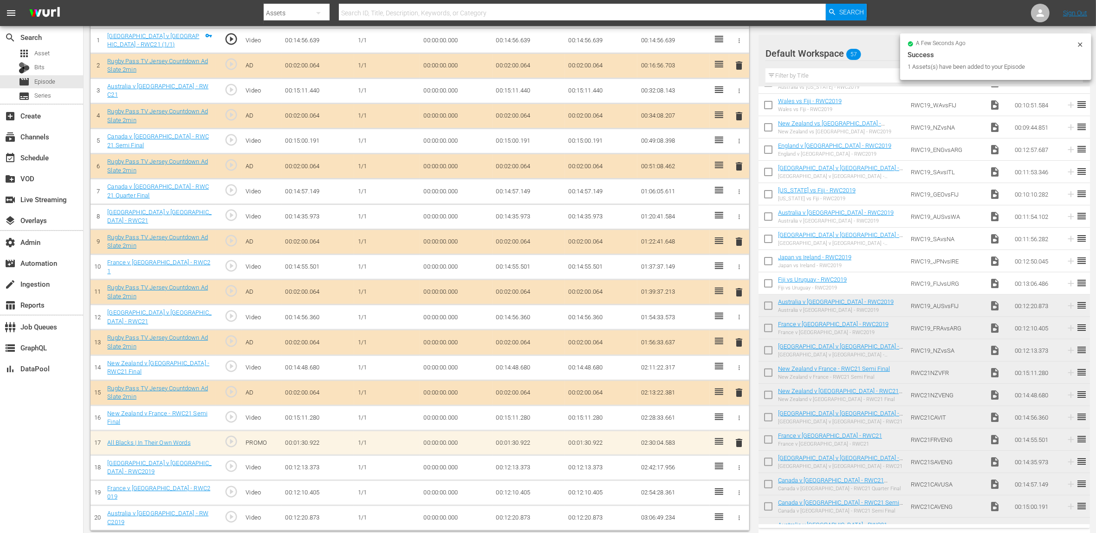
scroll to position [298, 0]
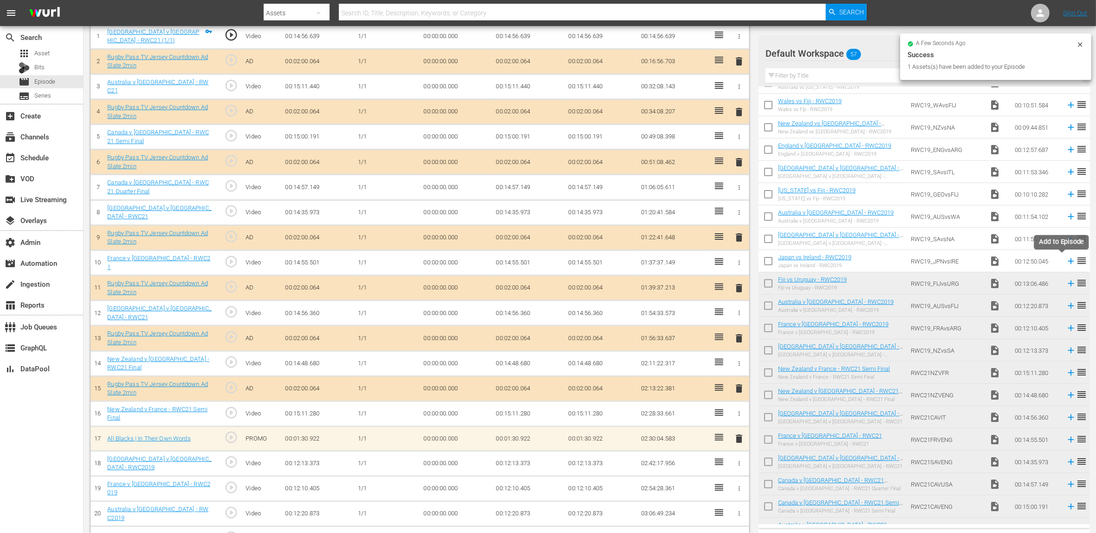
click at [884, 262] on icon at bounding box center [1071, 261] width 10 height 10
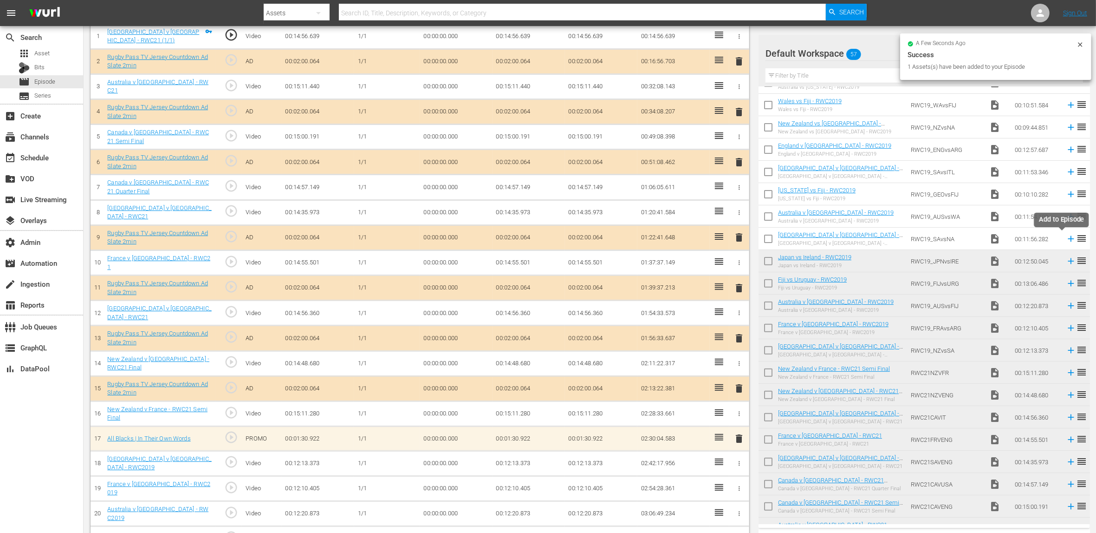
click at [884, 237] on icon at bounding box center [1071, 239] width 6 height 6
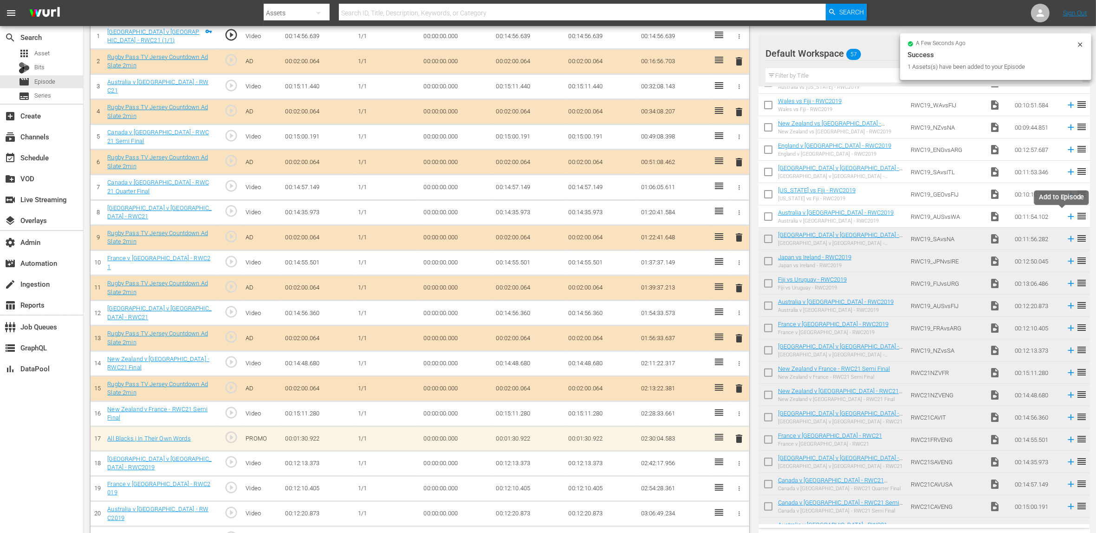
click at [884, 216] on icon at bounding box center [1071, 216] width 10 height 10
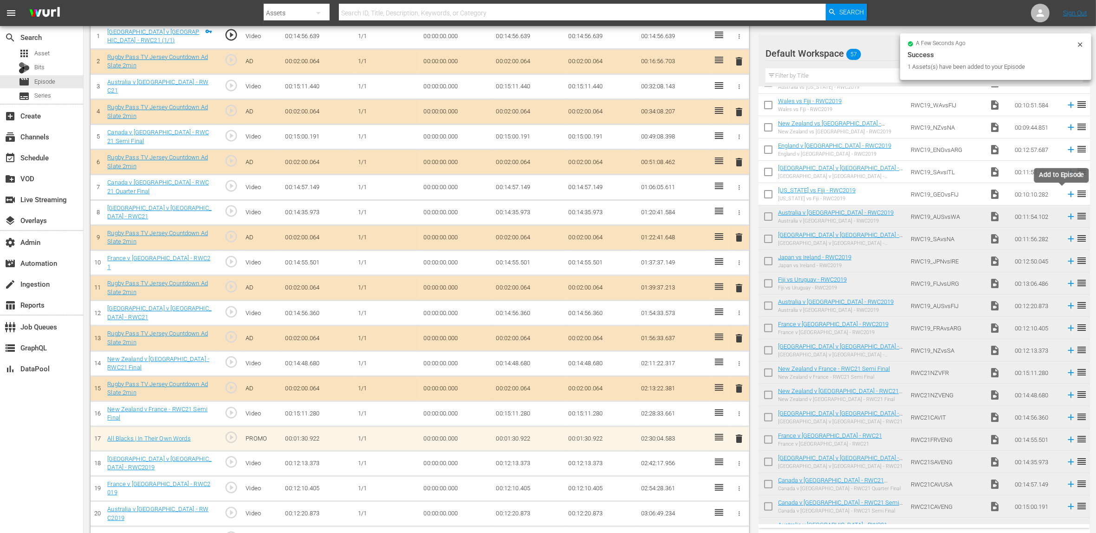
click at [884, 194] on icon at bounding box center [1071, 194] width 6 height 6
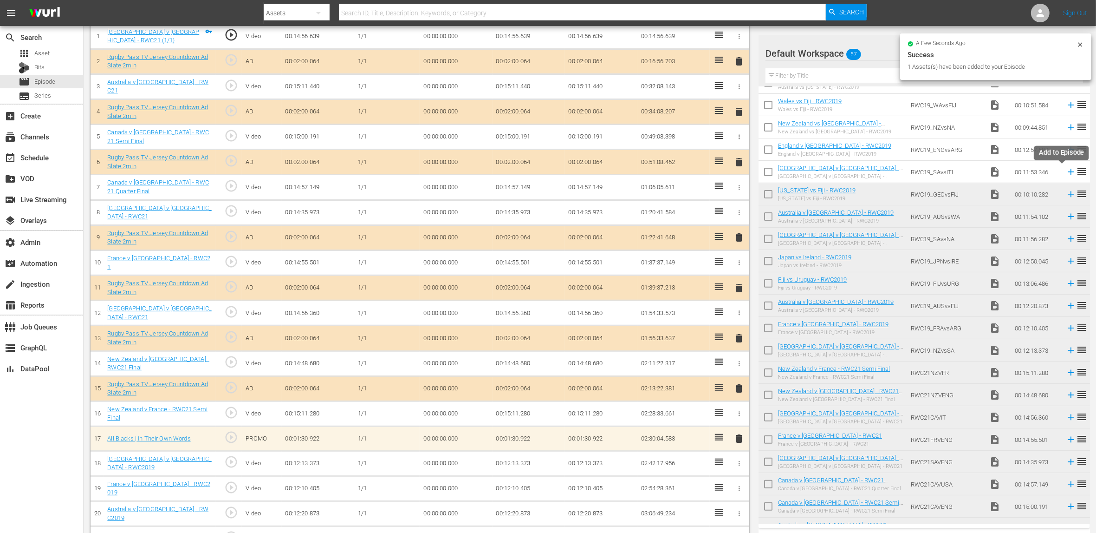
click at [884, 171] on icon at bounding box center [1071, 172] width 6 height 6
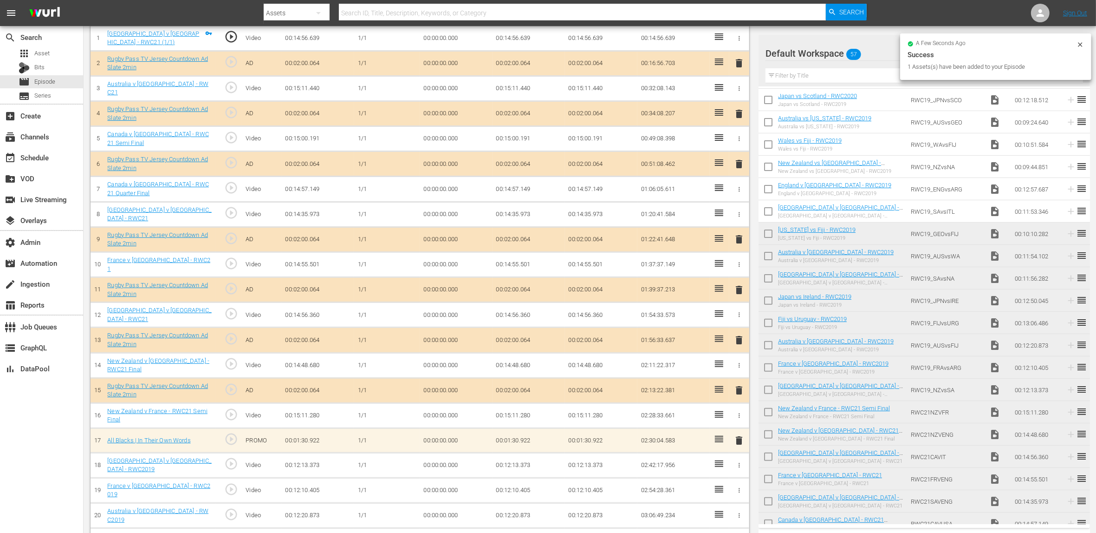
scroll to position [268, 0]
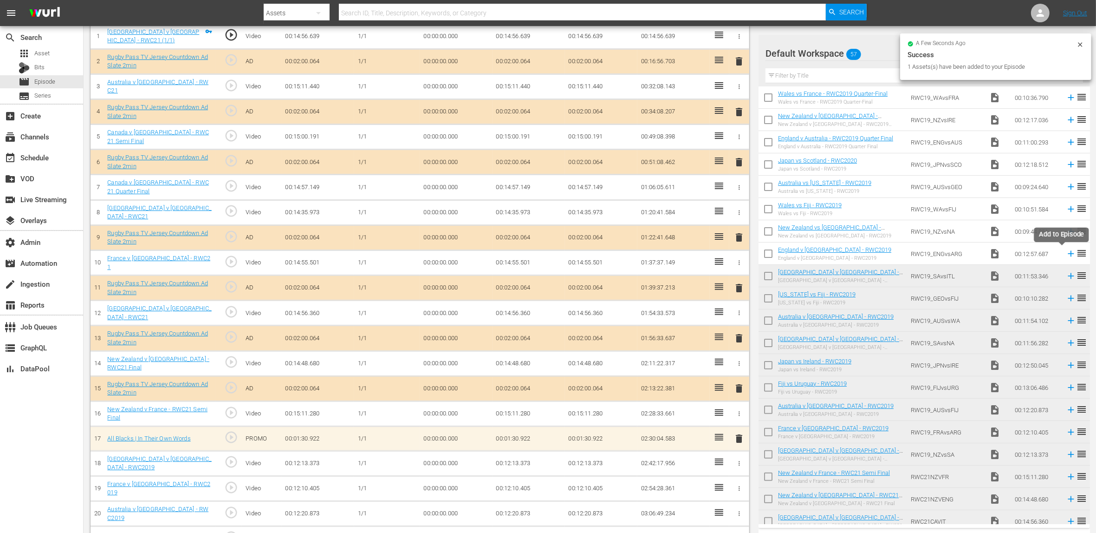
click at [884, 254] on icon at bounding box center [1071, 253] width 10 height 10
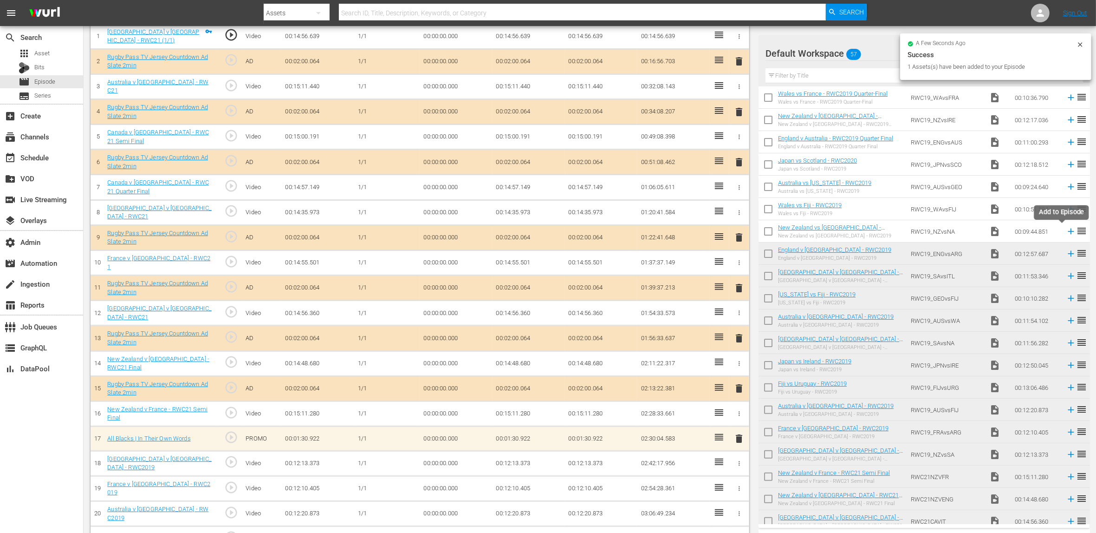
click at [884, 230] on icon at bounding box center [1071, 231] width 6 height 6
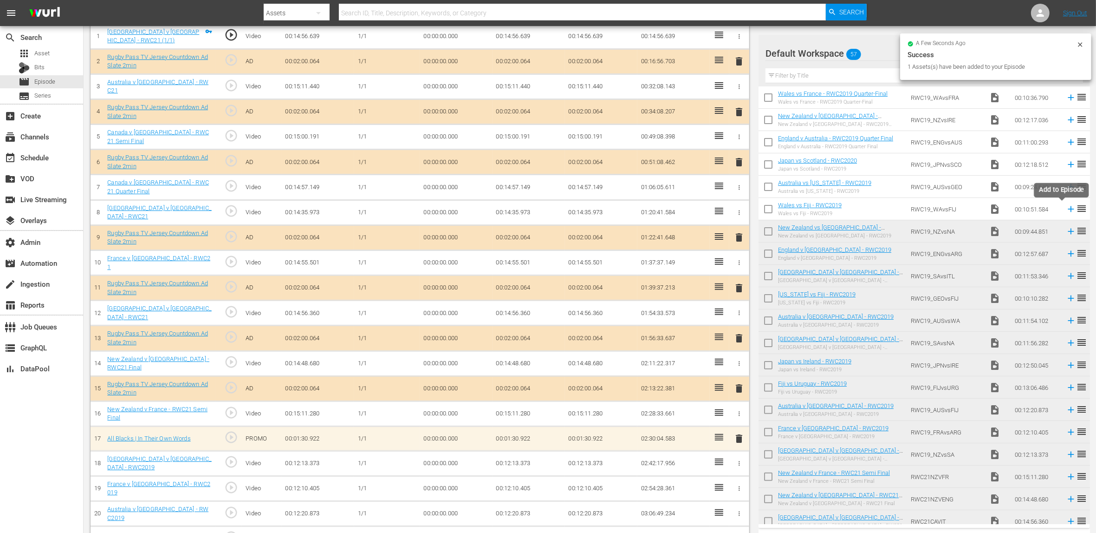
click at [884, 207] on icon at bounding box center [1071, 209] width 10 height 10
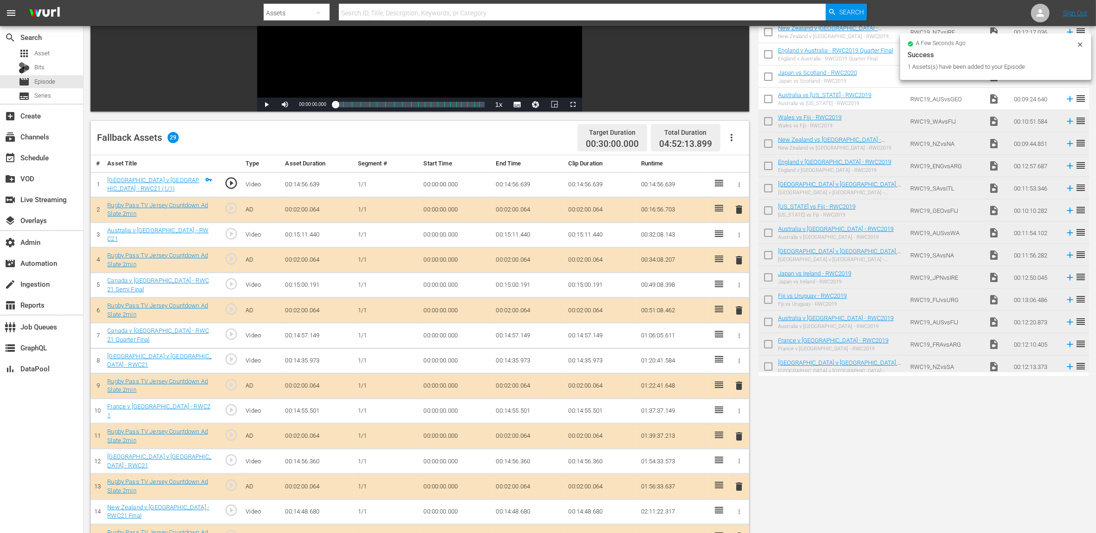
scroll to position [214, 0]
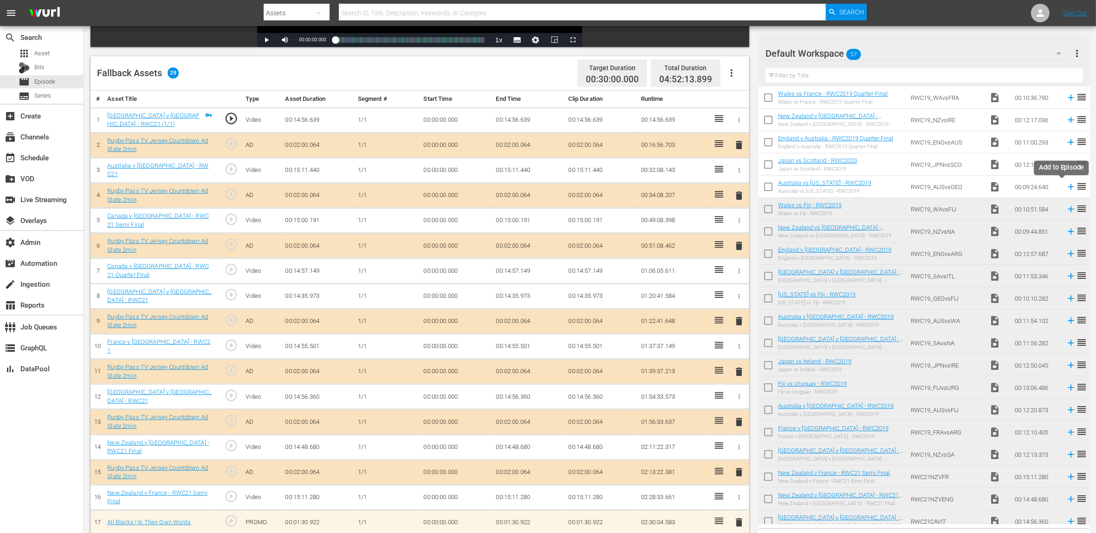
click at [884, 187] on icon at bounding box center [1071, 187] width 10 height 10
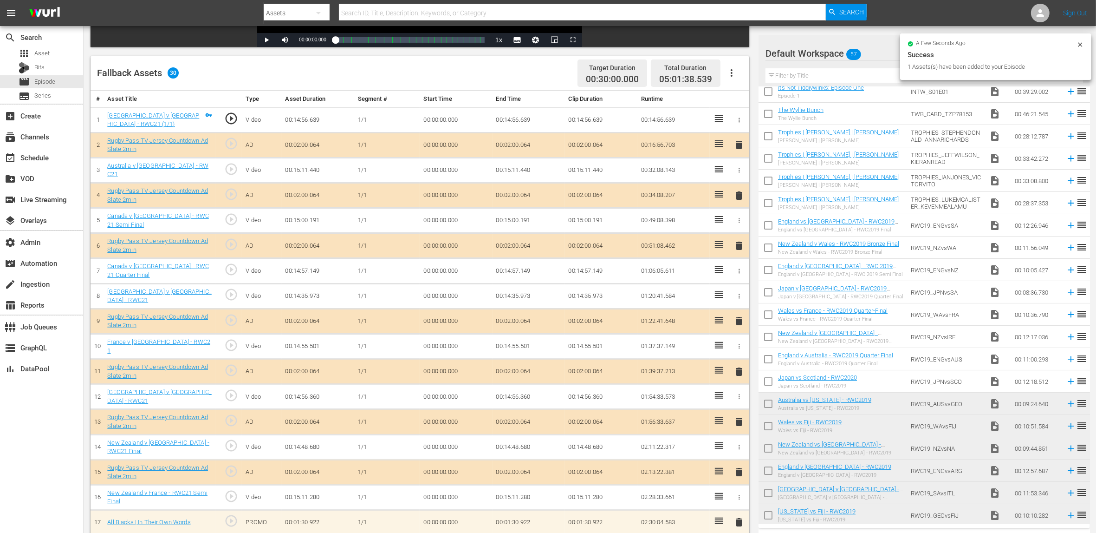
scroll to position [44, 0]
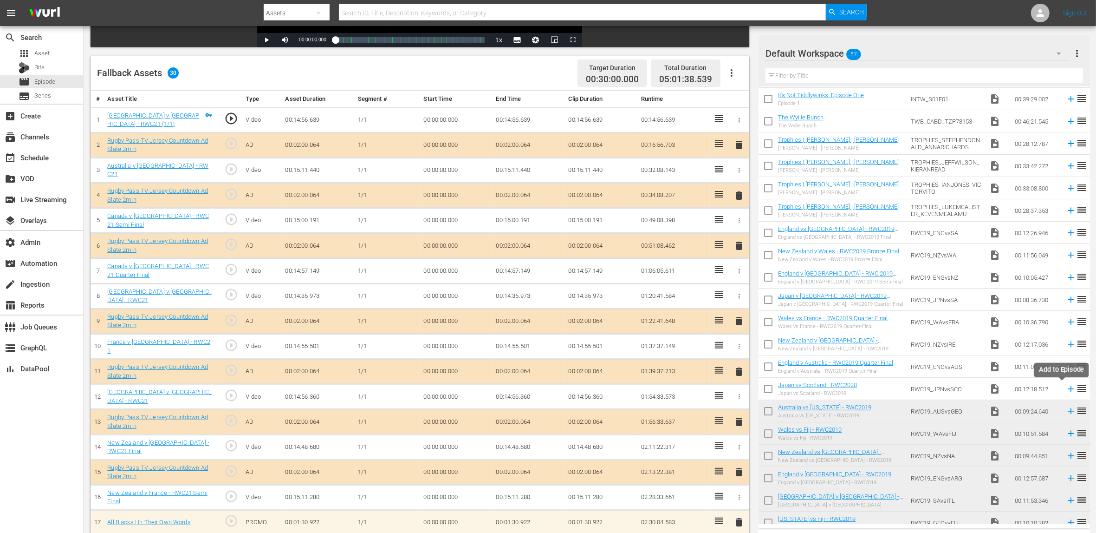
click at [884, 390] on icon at bounding box center [1071, 389] width 10 height 10
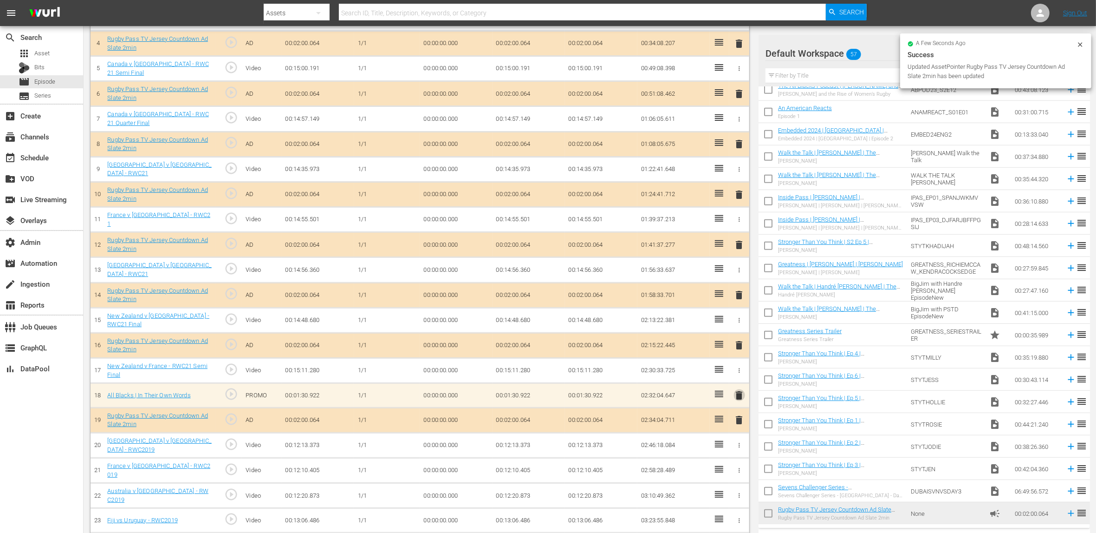
scroll to position [364, 0]
click at [740, 396] on span "delete" at bounding box center [739, 396] width 11 height 11
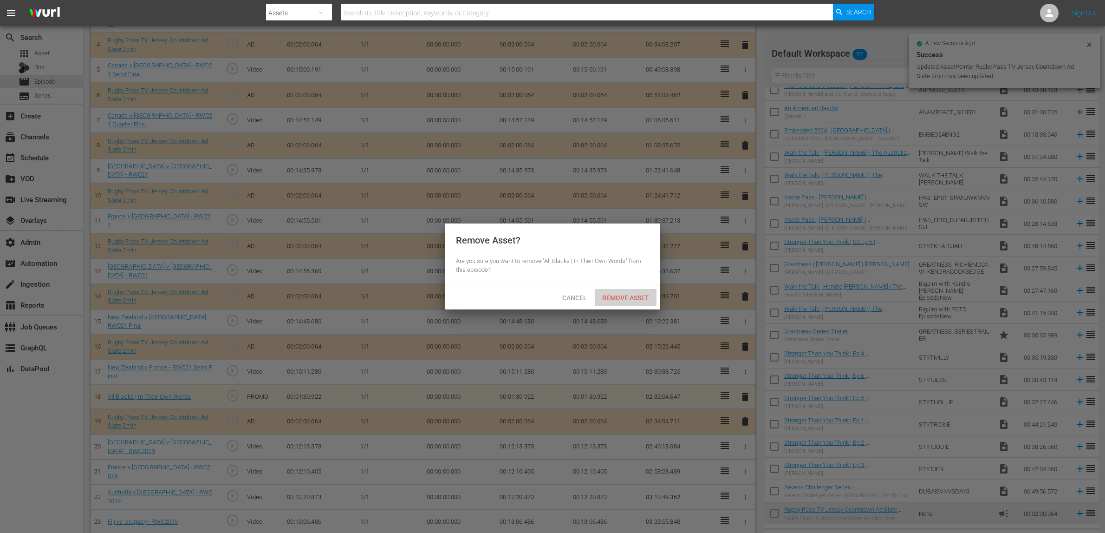
click at [634, 298] on span "Remove Asset" at bounding box center [626, 297] width 62 height 7
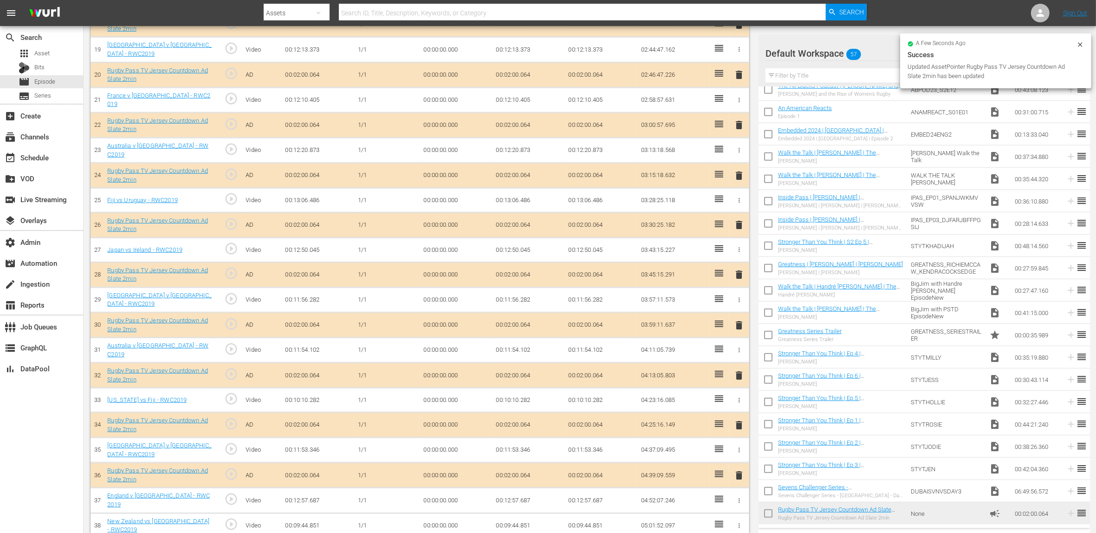
scroll to position [0, 0]
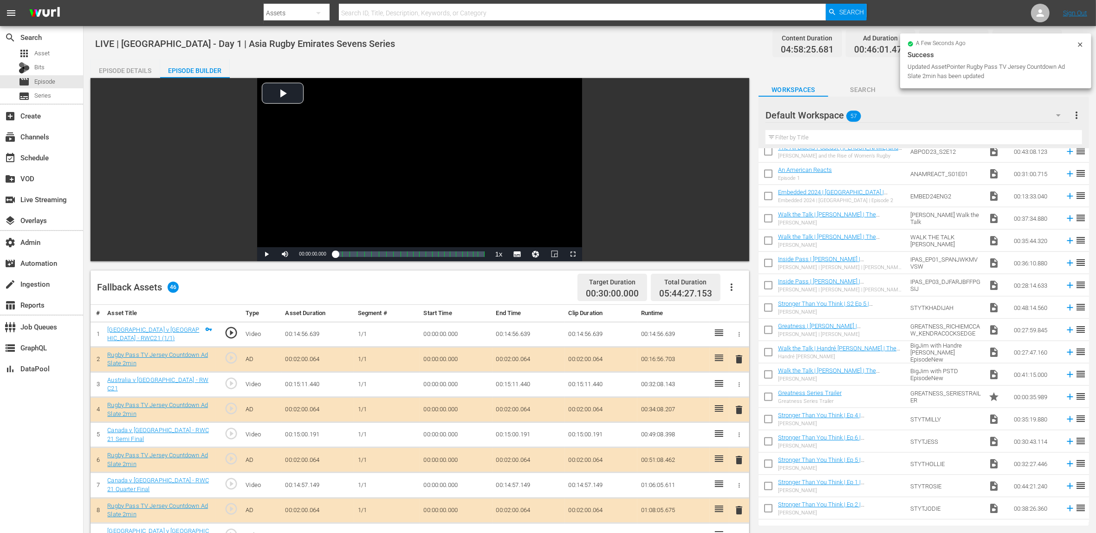
click at [884, 48] on div at bounding box center [1080, 46] width 7 height 10
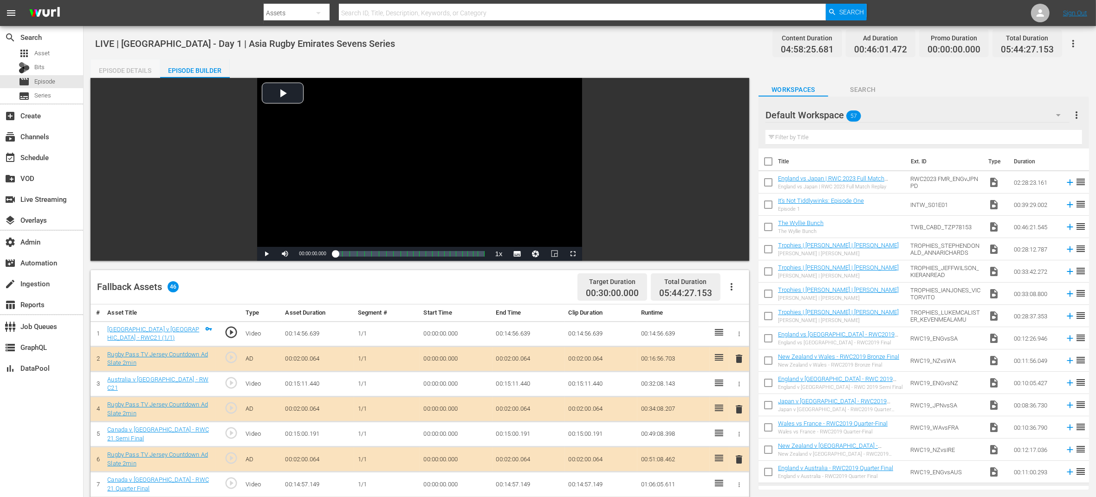
click at [132, 65] on div "Episode Details" at bounding box center [126, 70] width 70 height 22
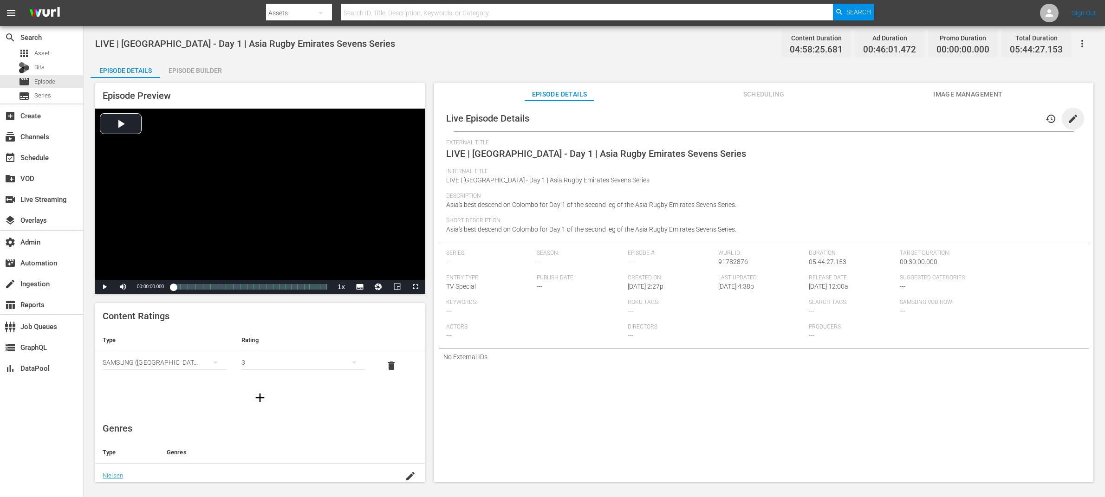
click at [884, 117] on span "edit" at bounding box center [1072, 118] width 11 height 11
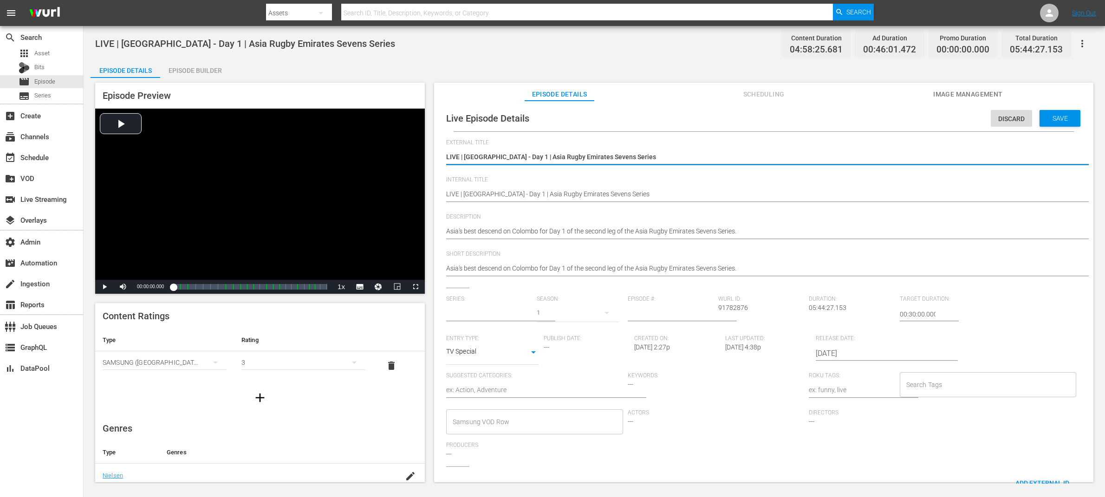
type input "No Series"
click at [723, 157] on textarea "LIVE | Sri Lanka - Day 1 | Asia Rugby Emirates Sevens Series" at bounding box center [761, 157] width 631 height 11
type textarea "LIVE | Sri Lanka - Day 1 | Asia Rugby Emirates Sevens Series"
type textarea "LIVE | Sri Lanka - Day 1 | Asia Rugby Emirates Sevens Series ("
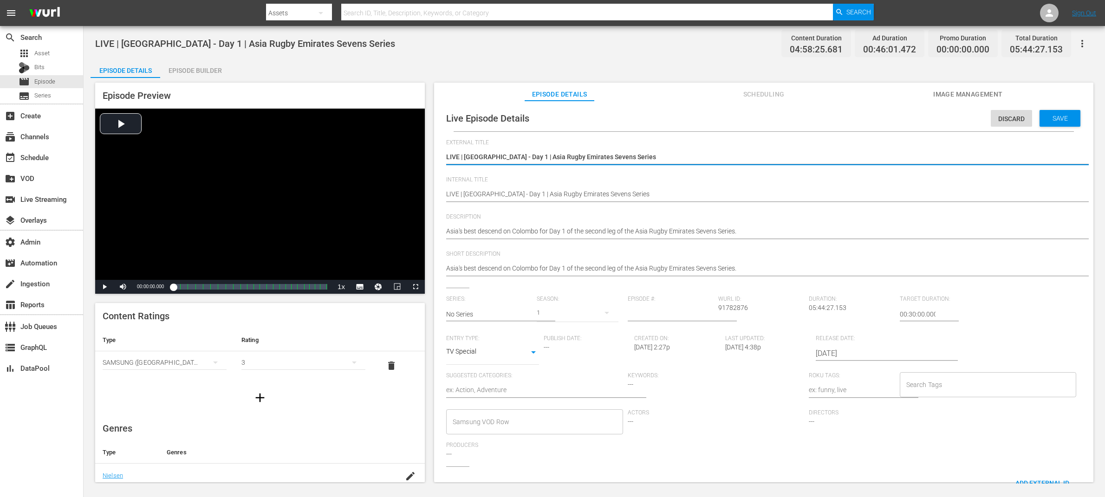
type textarea "LIVE | Sri Lanka - Day 1 | Asia Rugby Emirates Sevens Series ("
type textarea "LIVE | Sri Lanka - Day 1 | Asia Rugby Emirates Sevens Series (1"
type textarea "LIVE | Sri Lanka - Day 1 | Asia Rugby Emirates Sevens Series (1/"
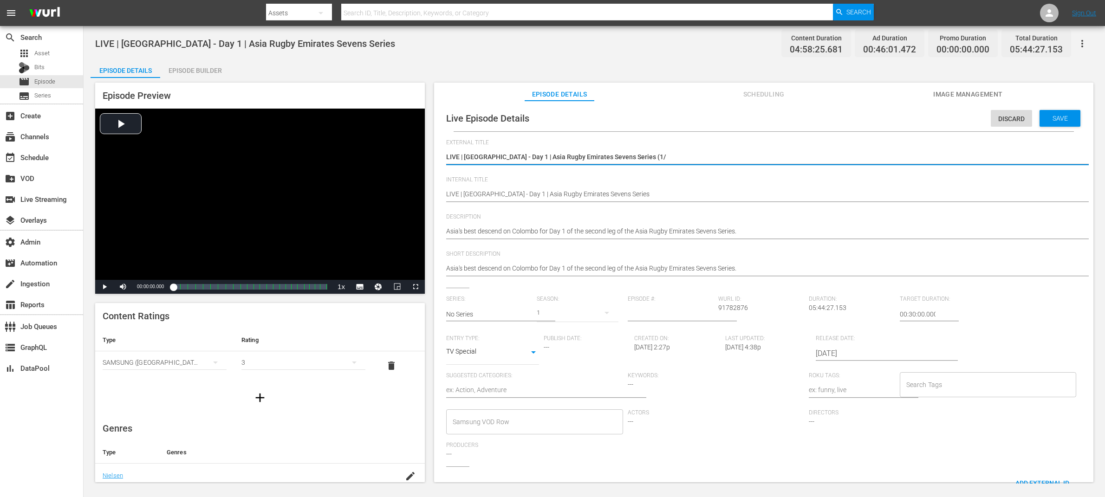
type textarea "LIVE | Sri Lanka - Day 1 | Asia Rugby Emirates Sevens Series (1/3"
type textarea "LIVE | [GEOGRAPHIC_DATA] - Day 1 | Asia Rugby Emirates Sevens Series (1/3)"
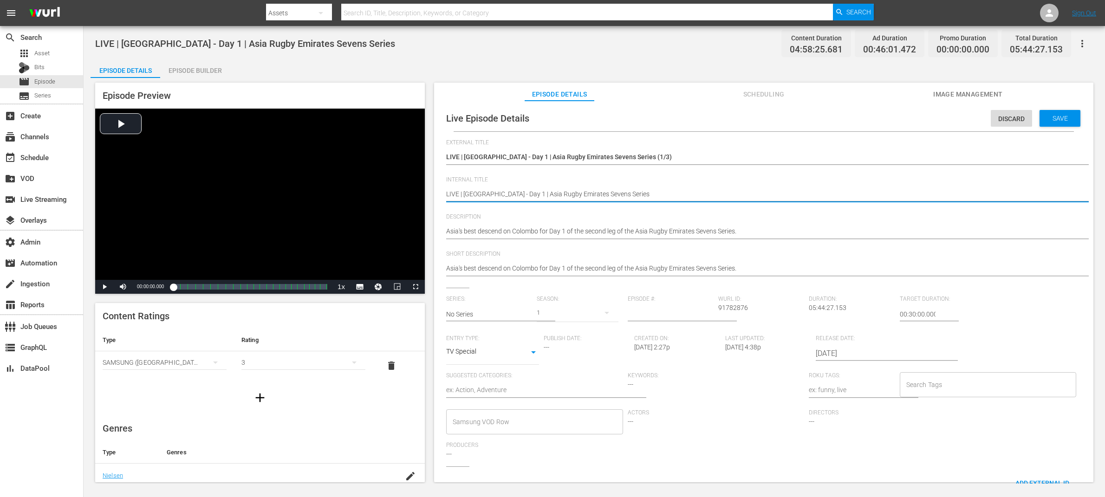
type textarea "LIVE | [GEOGRAPHIC_DATA] - Day 1 | Asia Rugby Emirates Sevens Series"
type textarea "LIVE | [GEOGRAPHIC_DATA] - Day 1 | Asia Rugby Emirates Sevens Series ("
type textarea "LIVE | Sri Lanka - Day 1 | Asia Rugby Emirates Sevens Series (1"
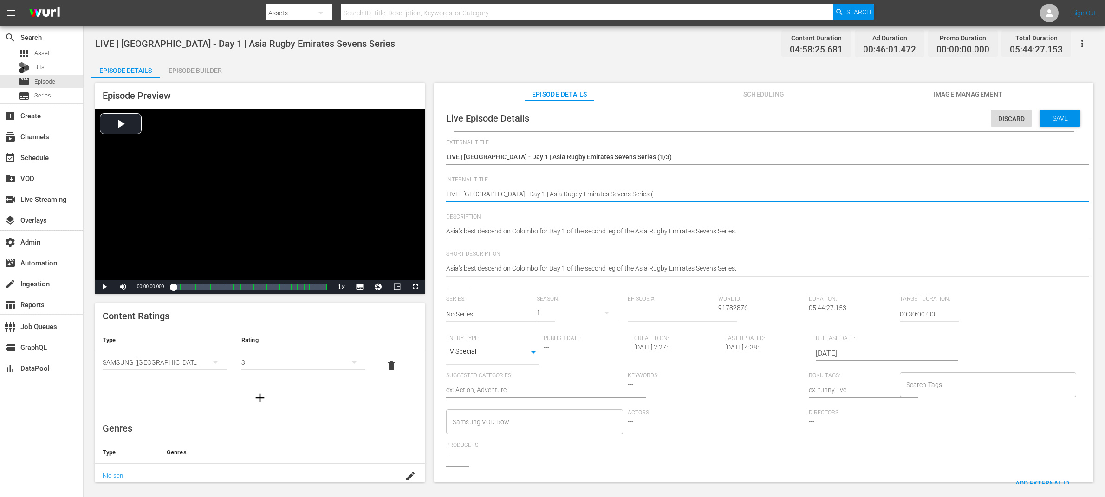
type textarea "LIVE | Sri Lanka - Day 1 | Asia Rugby Emirates Sevens Series (1"
type textarea "LIVE | Sri Lanka - Day 1 | Asia Rugby Emirates Sevens Series (1/"
type textarea "LIVE | Sri Lanka - Day 1 | Asia Rugby Emirates Sevens Series (1/£"
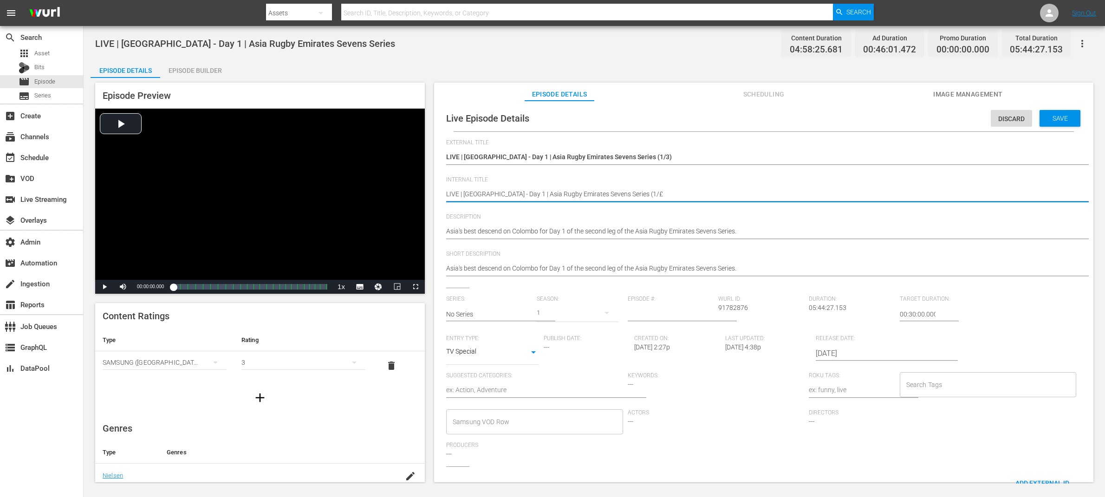
type textarea "LIVE | Sri Lanka - Day 1 | Asia Rugby Emirates Sevens Series (1/"
type textarea "LIVE | Sri Lanka - Day 1 | Asia Rugby Emirates Sevens Series (1/3"
type textarea "LIVE | [GEOGRAPHIC_DATA] - Day 1 | Asia Rugby Emirates Sevens Series (1/3)"
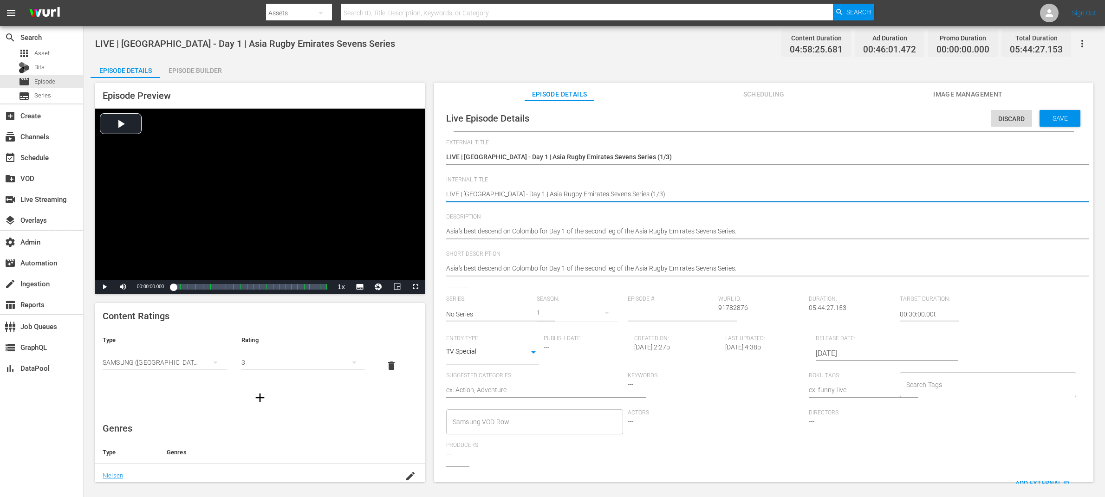
type textarea "LIVE | [GEOGRAPHIC_DATA] - Day 1 | Asia Rugby Emirates Sevens Series (1/3)"
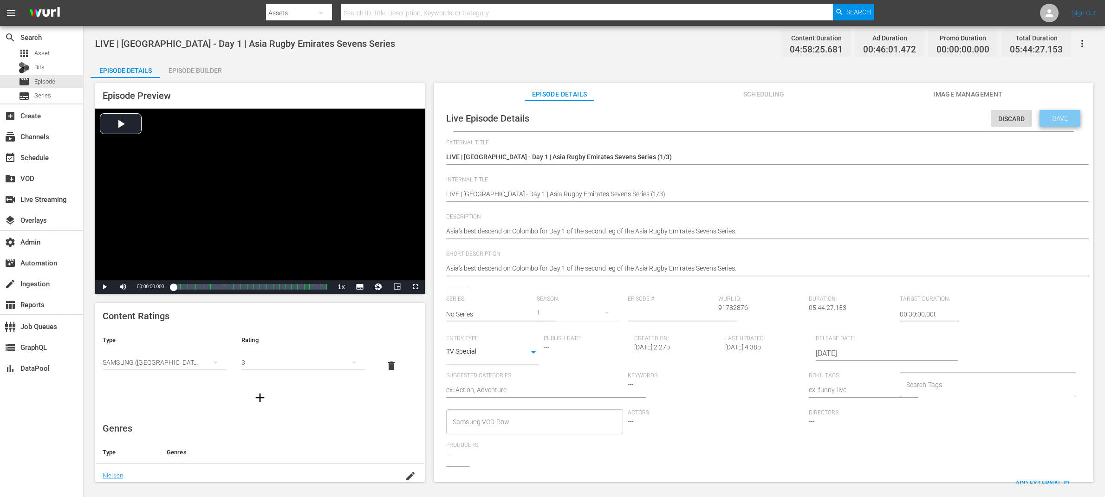
click at [884, 115] on span "Save" at bounding box center [1060, 118] width 30 height 7
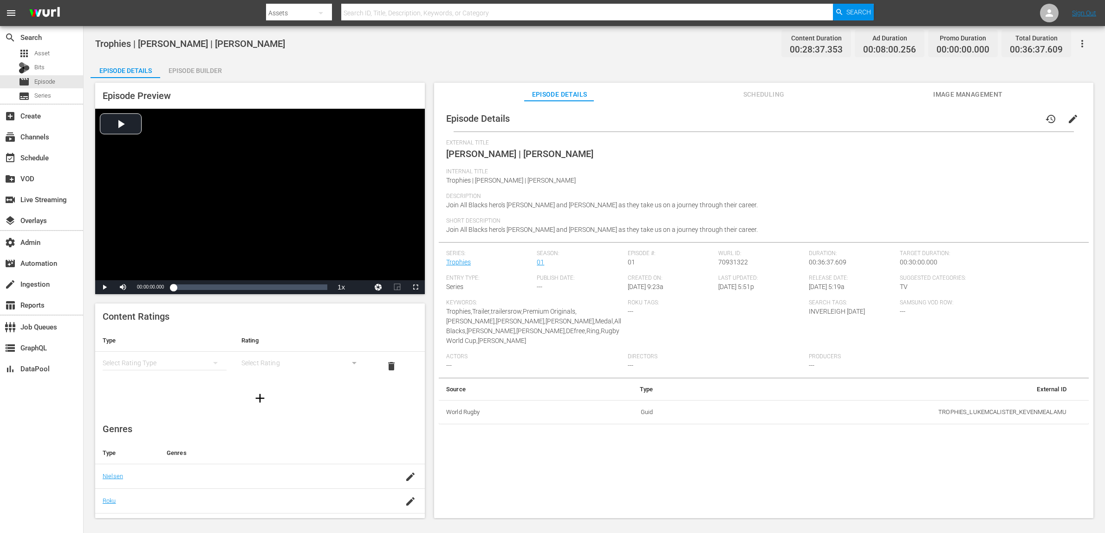
click at [1089, 43] on button "button" at bounding box center [1082, 44] width 22 height 22
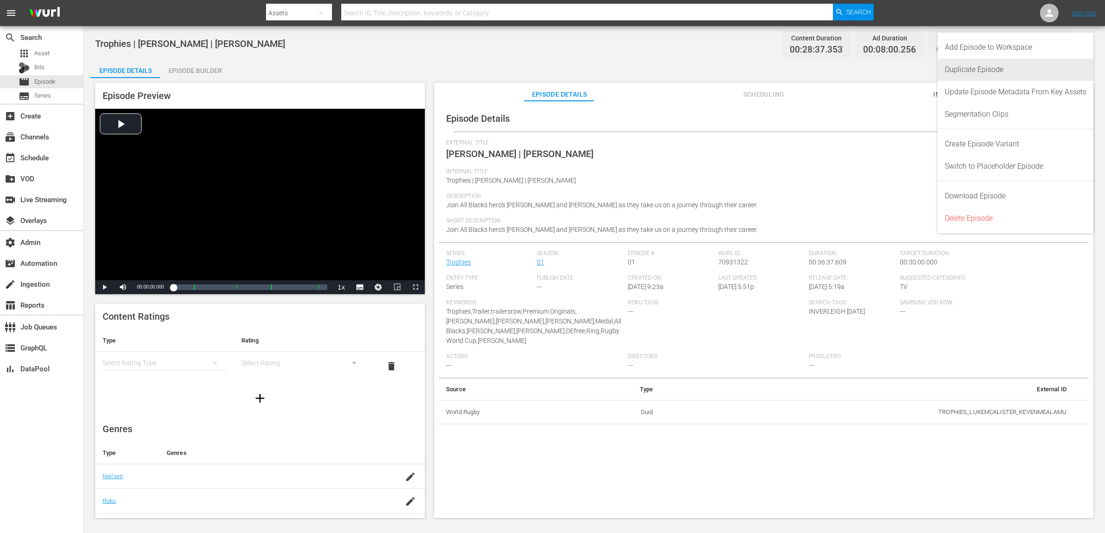
drag, startPoint x: 989, startPoint y: 39, endPoint x: 995, endPoint y: 65, distance: 26.5
click at [995, 65] on div "Add Episode to Workspace Duplicate Episode Update Episode Metadata From Key Ass…" at bounding box center [1015, 133] width 156 height 201
click at [995, 66] on div "Duplicate Episode" at bounding box center [1016, 70] width 142 height 22
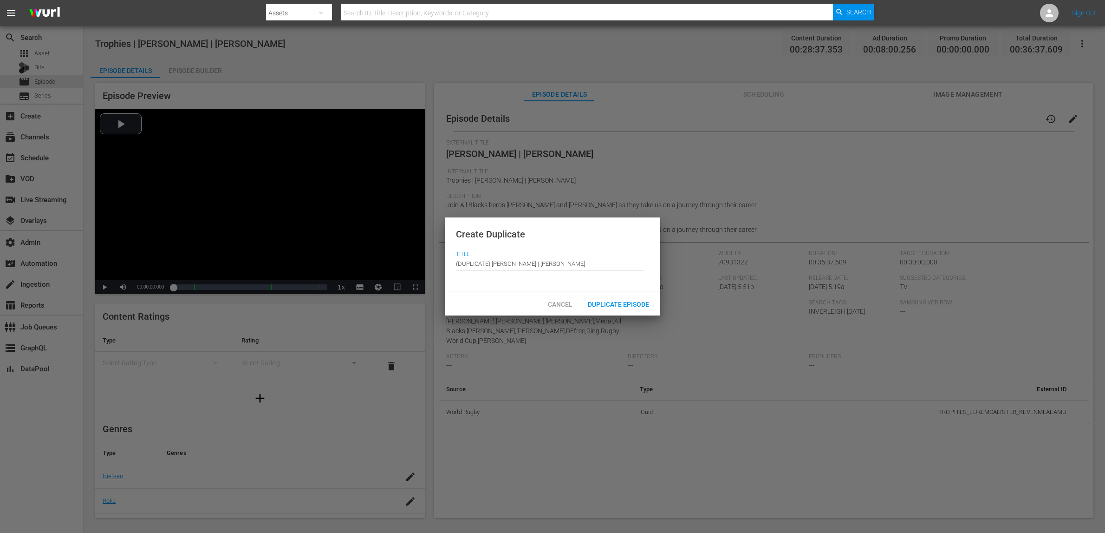
click at [601, 260] on input "(DUPLICATE) Luke McAlister | Keven Mealamu" at bounding box center [550, 263] width 189 height 22
click at [602, 260] on input "(DUPLICATE) Luke McAlister | Keven Mealamu" at bounding box center [550, 263] width 189 height 22
paste input "LIVE | Sri Lanka - Day 1 | Asia Rugby Emirates Sevens Series"
type input "LIVE | Sri Lanka - Day 1 | Asia Rugby Emirates Sevens Series 2/3"
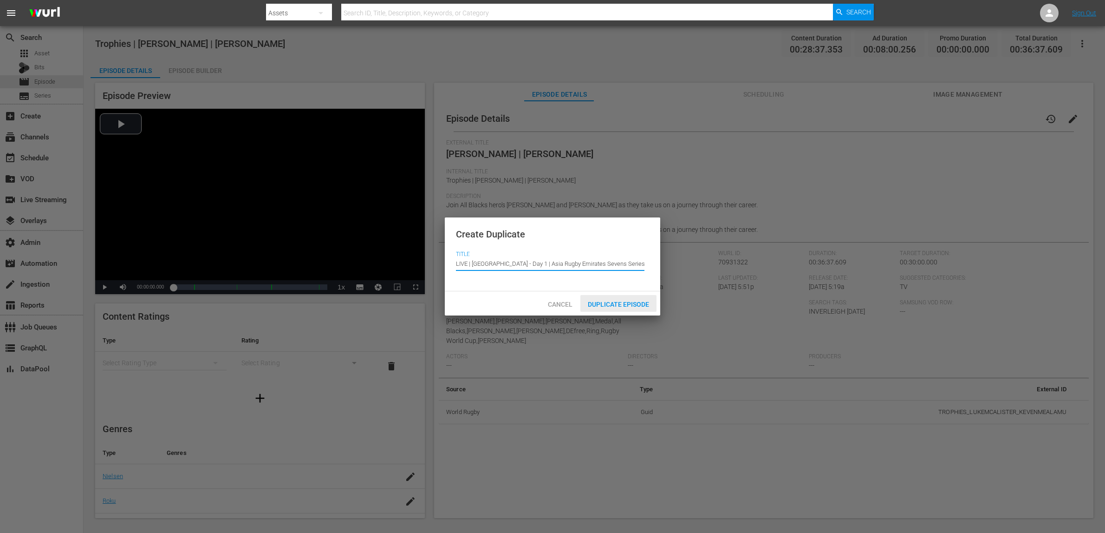
click at [626, 300] on span "Duplicate Episode" at bounding box center [618, 303] width 76 height 7
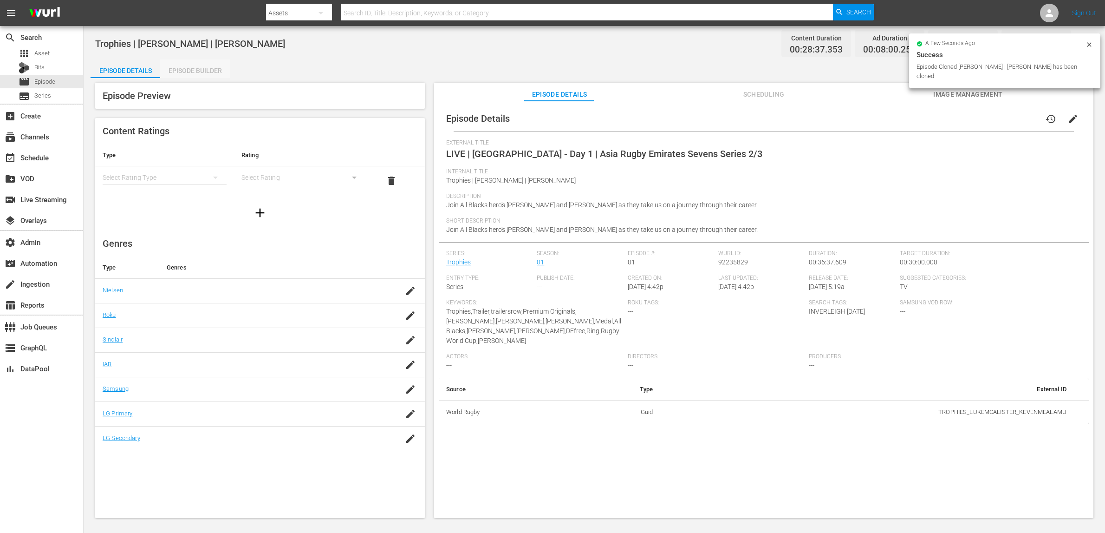
click at [195, 64] on div "Episode Builder" at bounding box center [195, 70] width 70 height 22
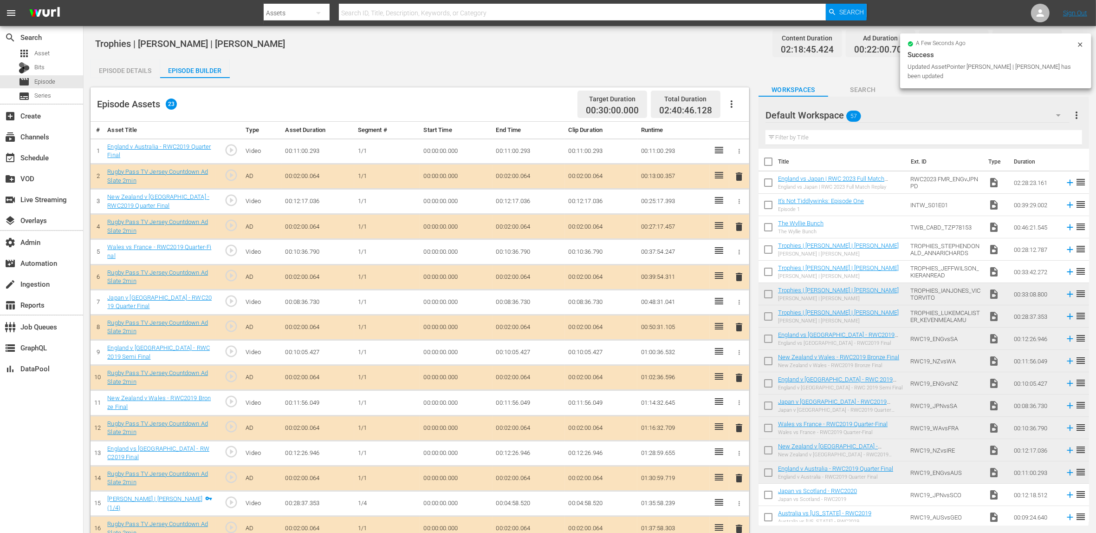
scroll to position [192, 0]
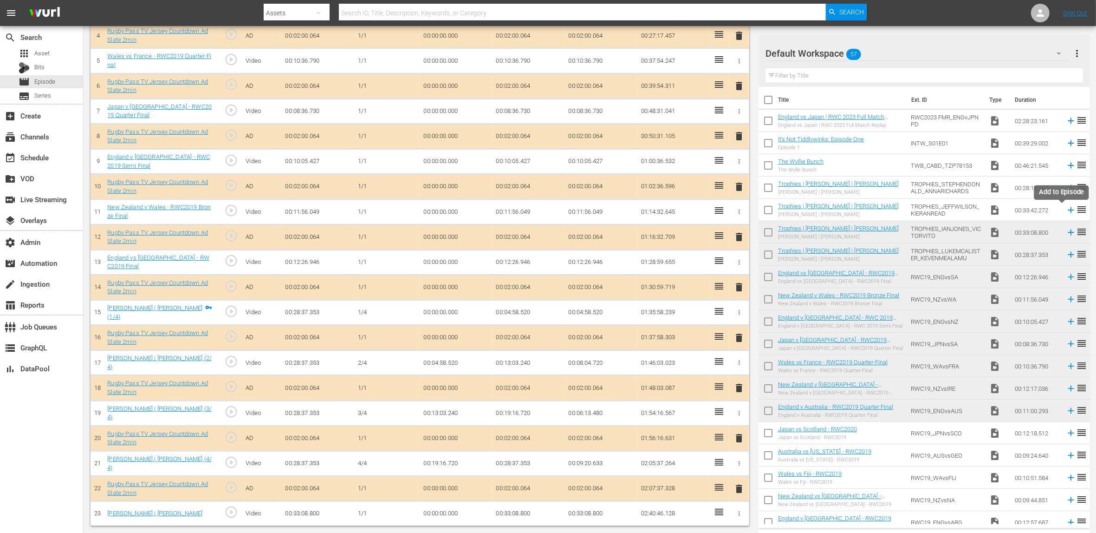
click at [1068, 210] on icon at bounding box center [1071, 210] width 6 height 6
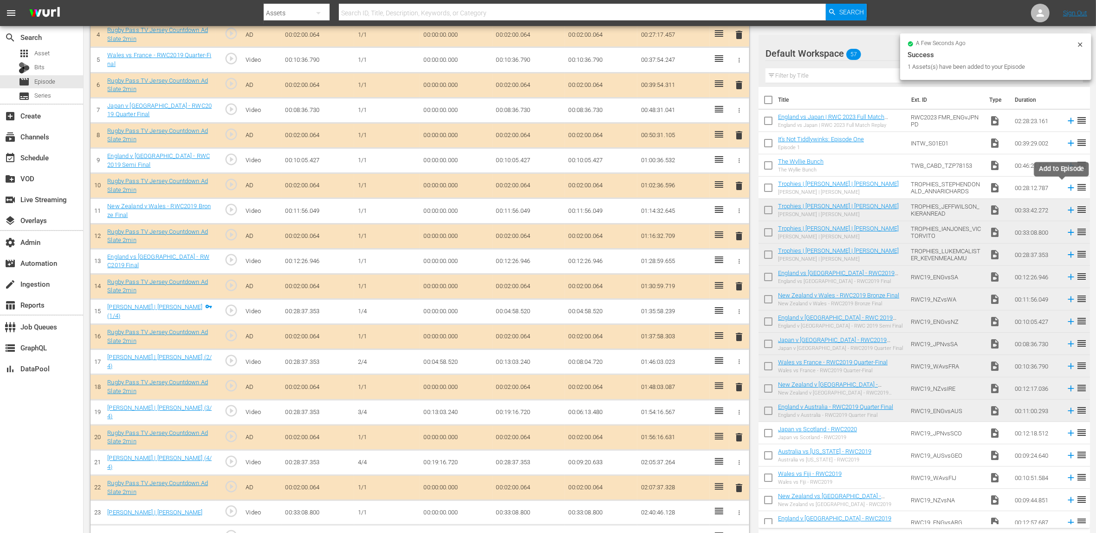
click at [1068, 186] on icon at bounding box center [1071, 188] width 6 height 6
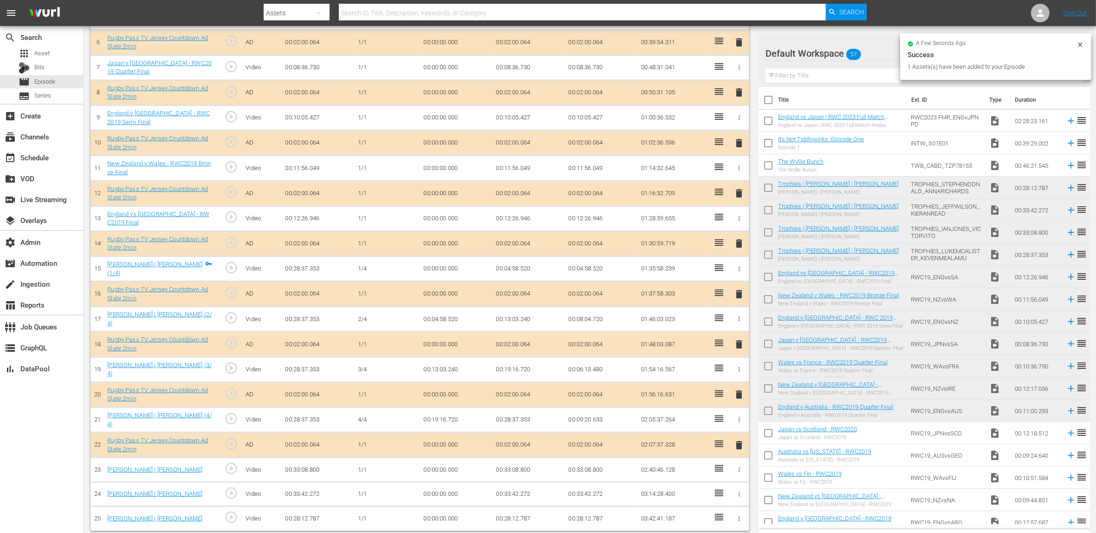
scroll to position [241, 0]
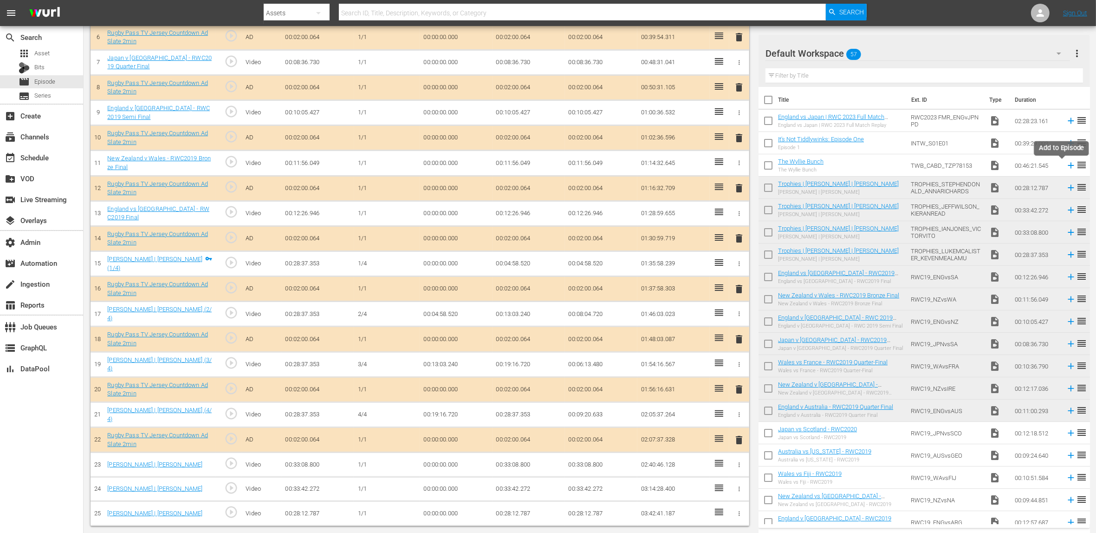
click at [1068, 165] on icon at bounding box center [1071, 166] width 6 height 6
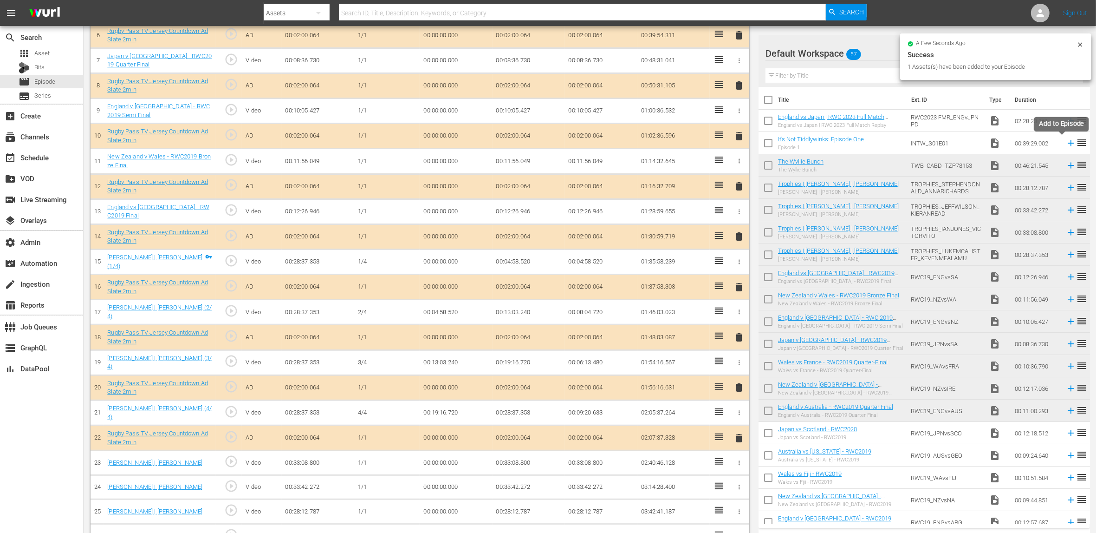
click at [1068, 143] on icon at bounding box center [1071, 143] width 6 height 6
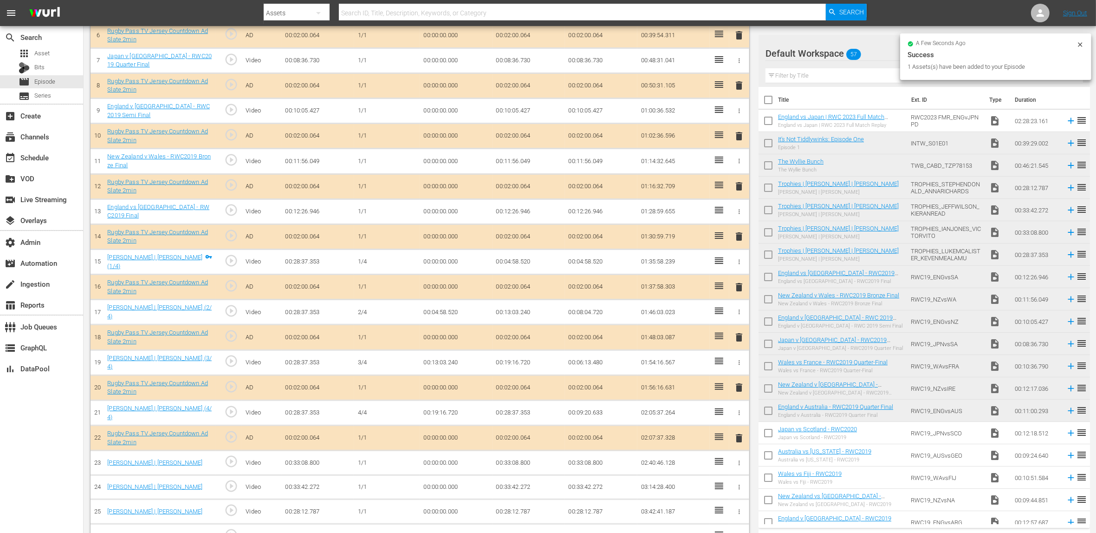
scroll to position [291, 0]
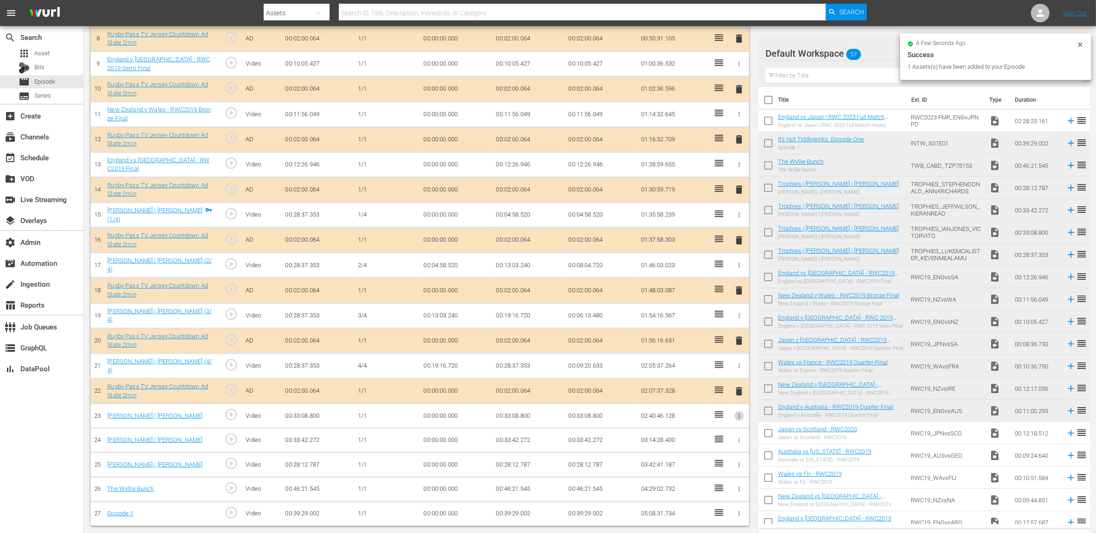
click at [741, 414] on icon "button" at bounding box center [739, 415] width 7 height 7
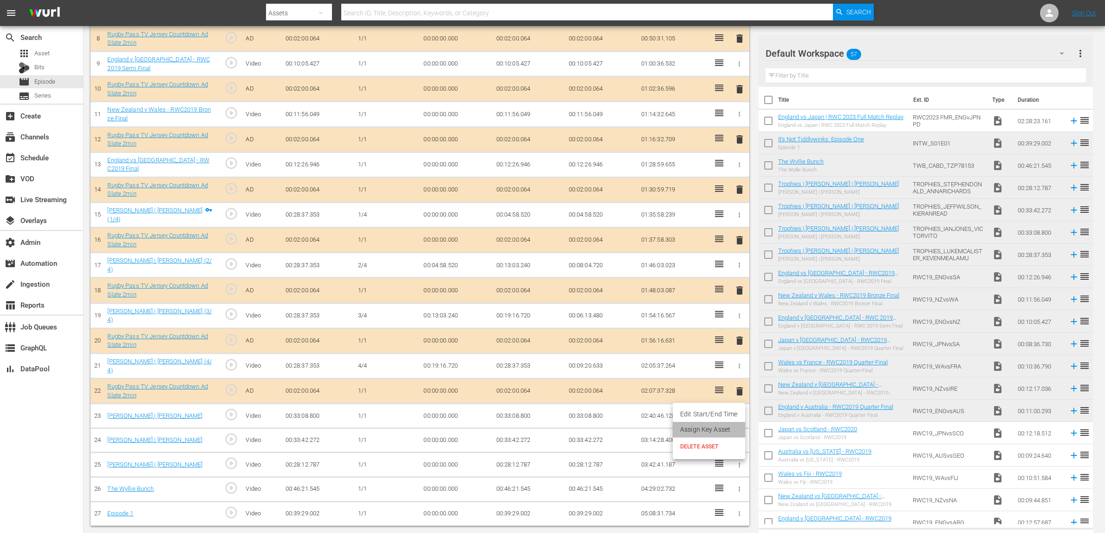
click at [728, 427] on li "Assign Key Asset" at bounding box center [709, 429] width 72 height 15
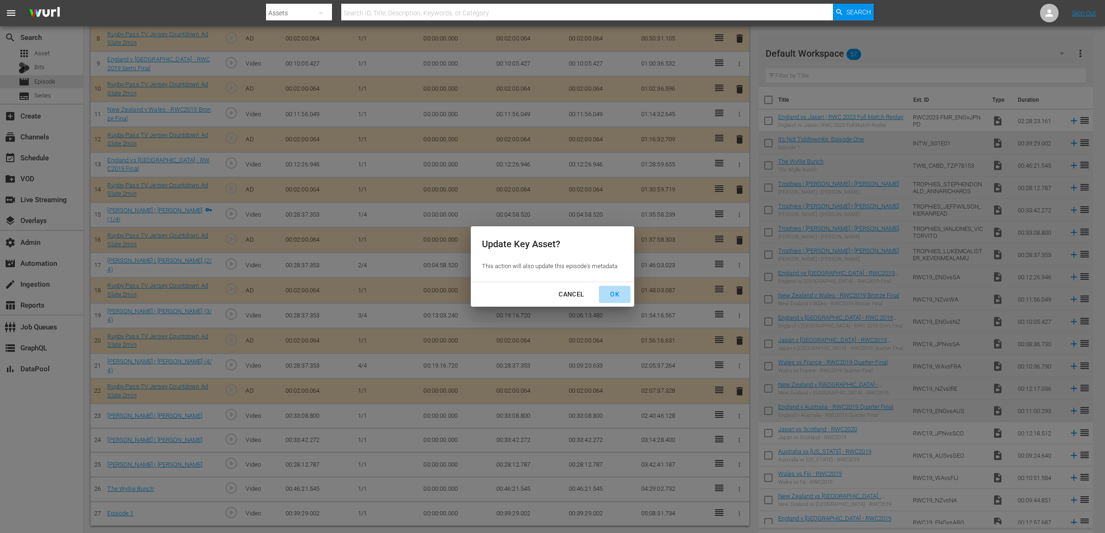
click at [612, 294] on div "OK" at bounding box center [615, 294] width 24 height 12
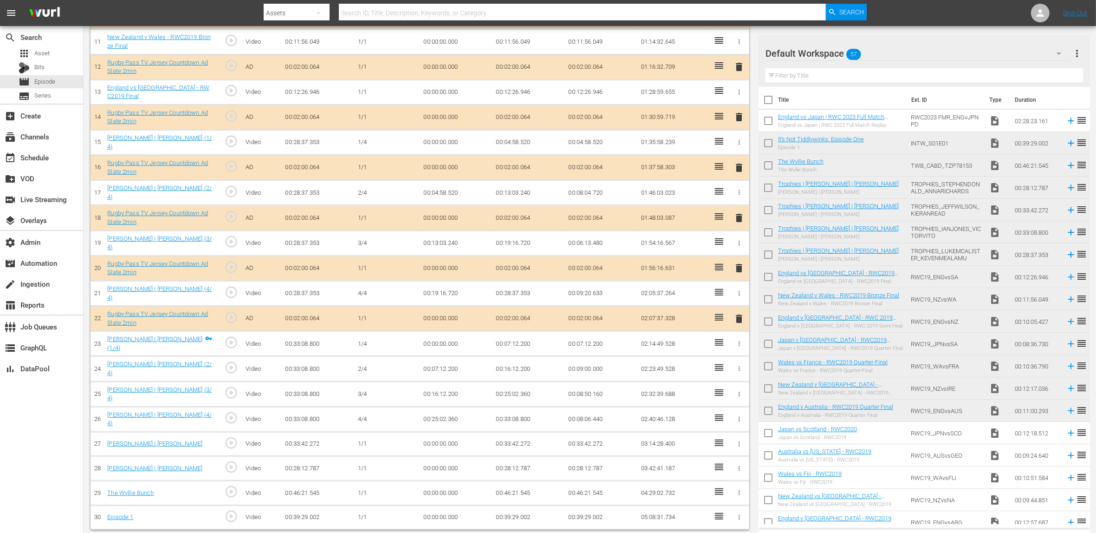
scroll to position [365, 0]
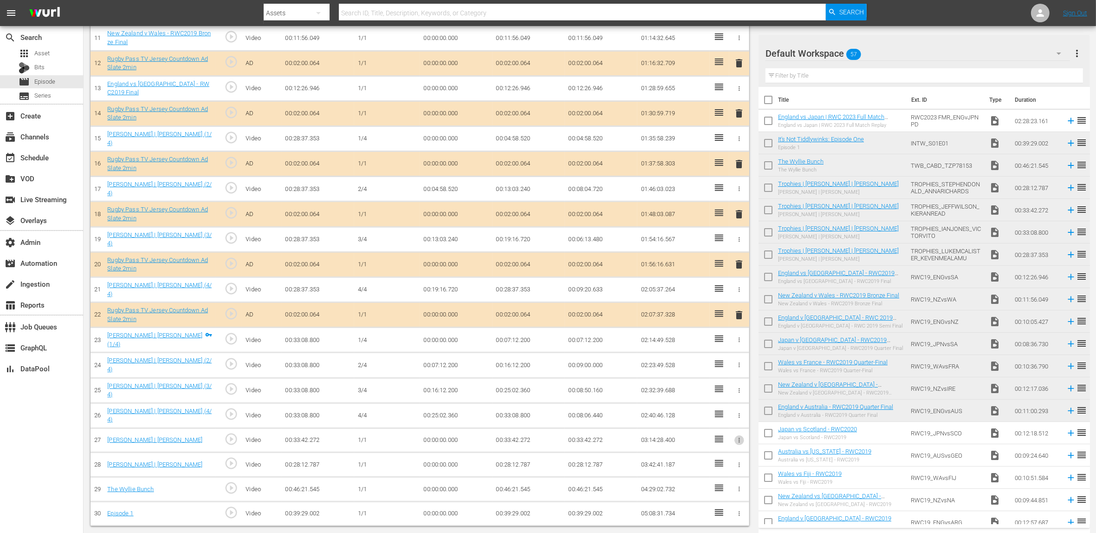
click at [739, 438] on icon "button" at bounding box center [739, 439] width 7 height 7
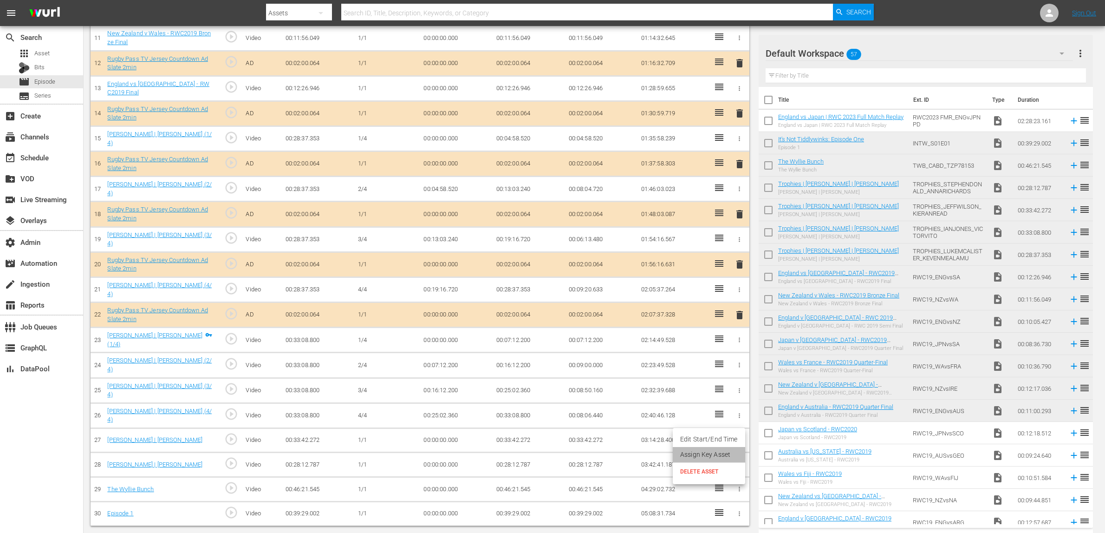
click at [728, 453] on li "Assign Key Asset" at bounding box center [709, 454] width 72 height 15
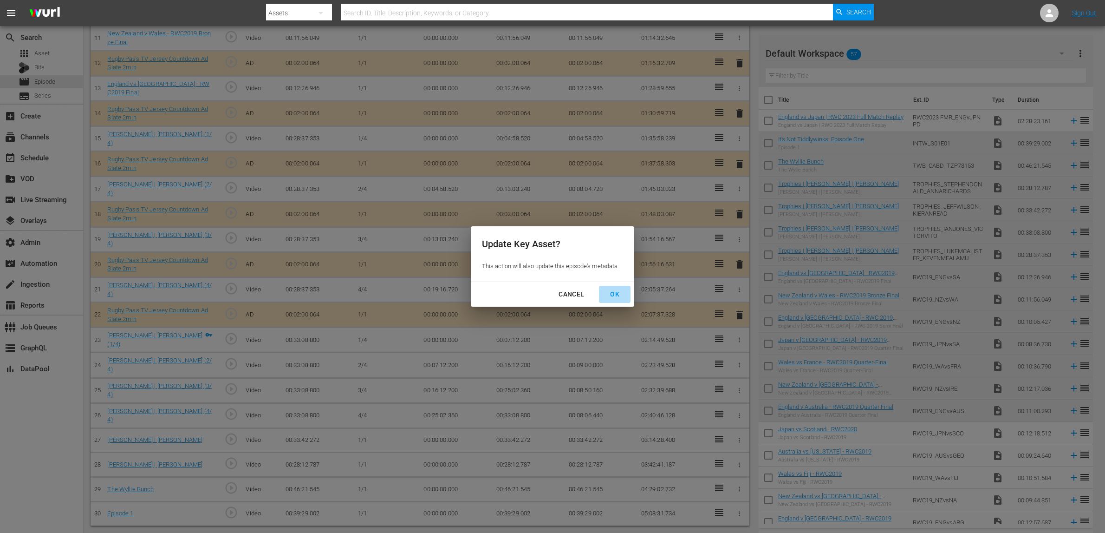
click at [614, 292] on div "OK" at bounding box center [615, 294] width 24 height 12
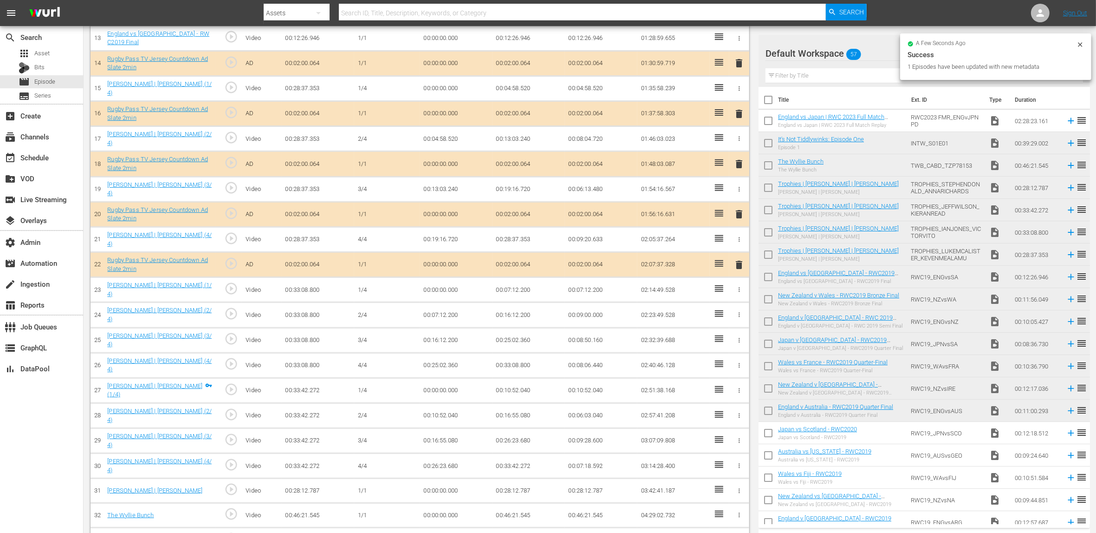
scroll to position [423, 0]
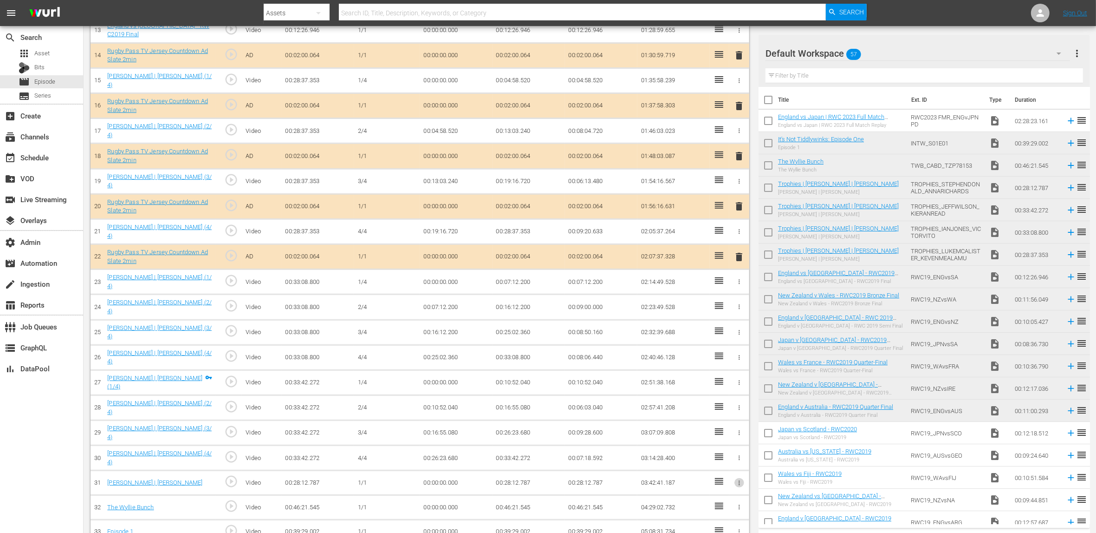
click at [739, 480] on icon "button" at bounding box center [739, 482] width 1 height 5
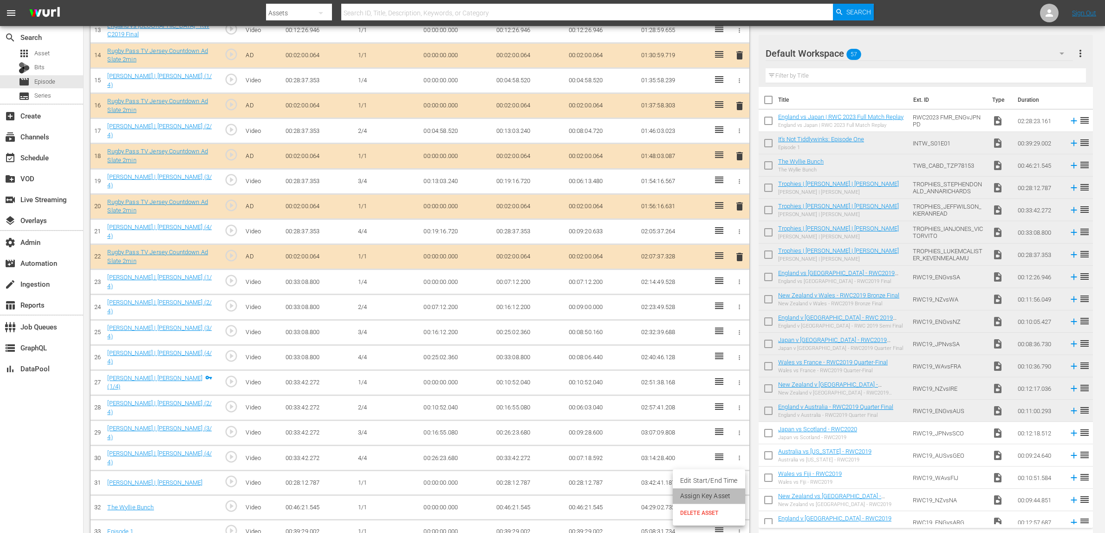
click at [721, 495] on li "Assign Key Asset" at bounding box center [709, 495] width 72 height 15
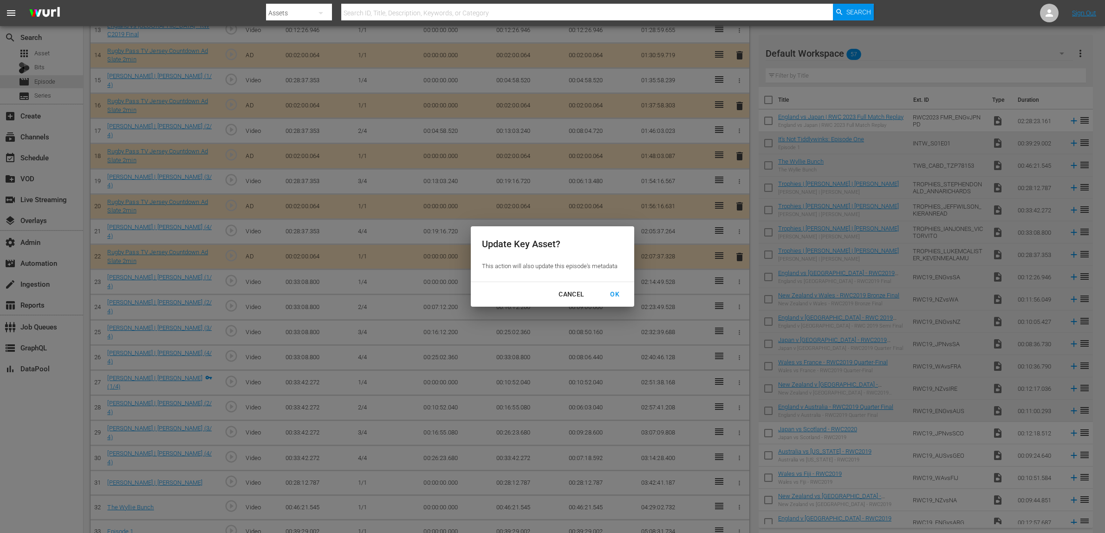
click at [617, 296] on div "OK" at bounding box center [615, 294] width 24 height 12
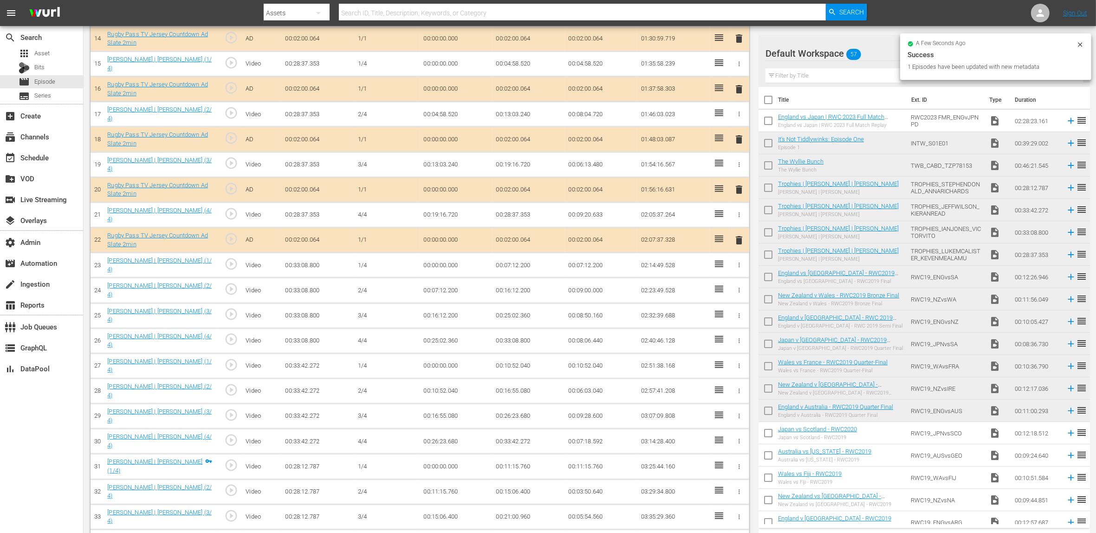
scroll to position [514, 0]
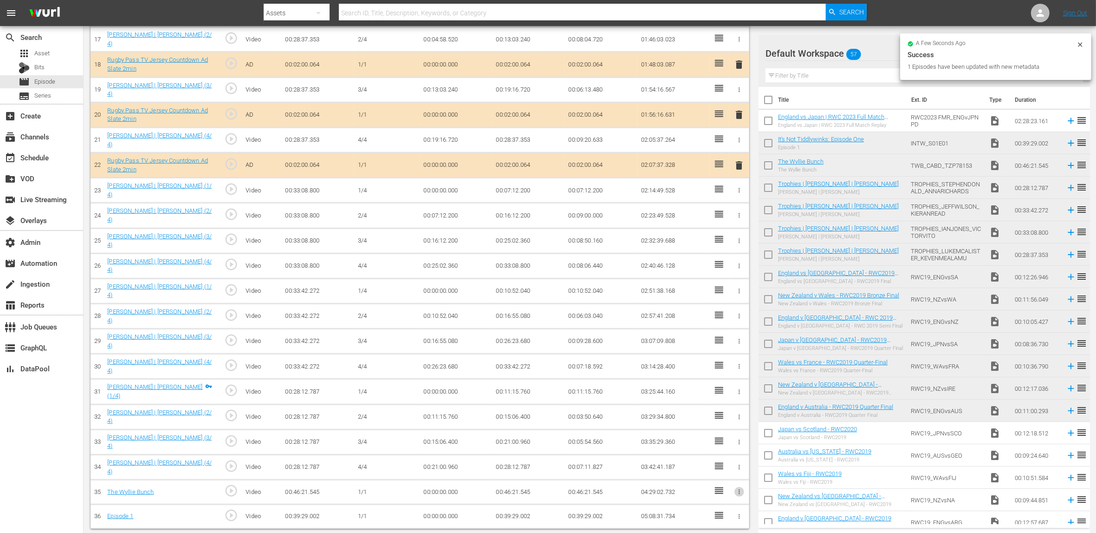
click at [739, 489] on icon "button" at bounding box center [739, 491] width 1 height 5
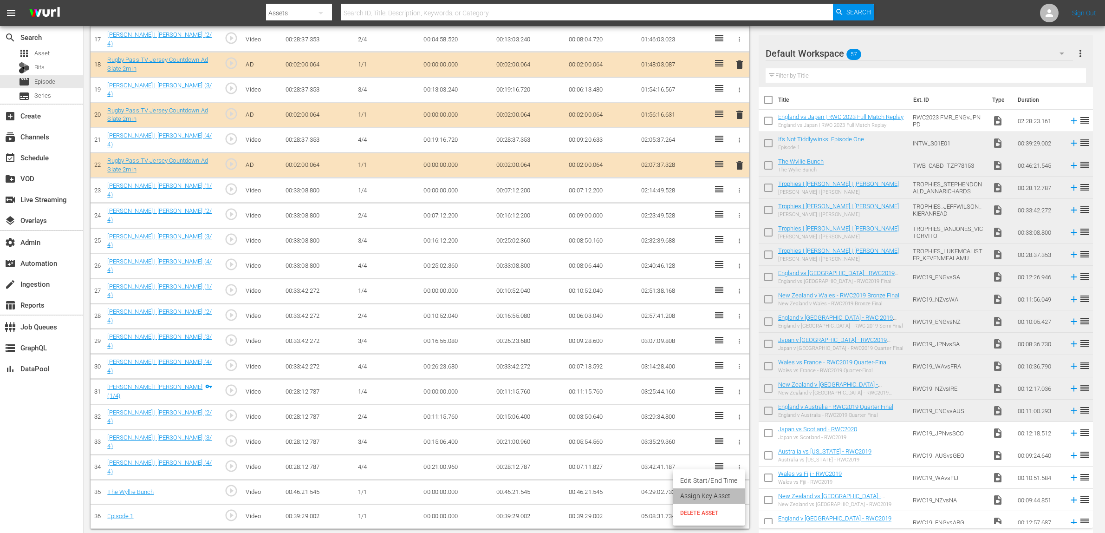
click at [719, 495] on li "Assign Key Asset" at bounding box center [709, 495] width 72 height 15
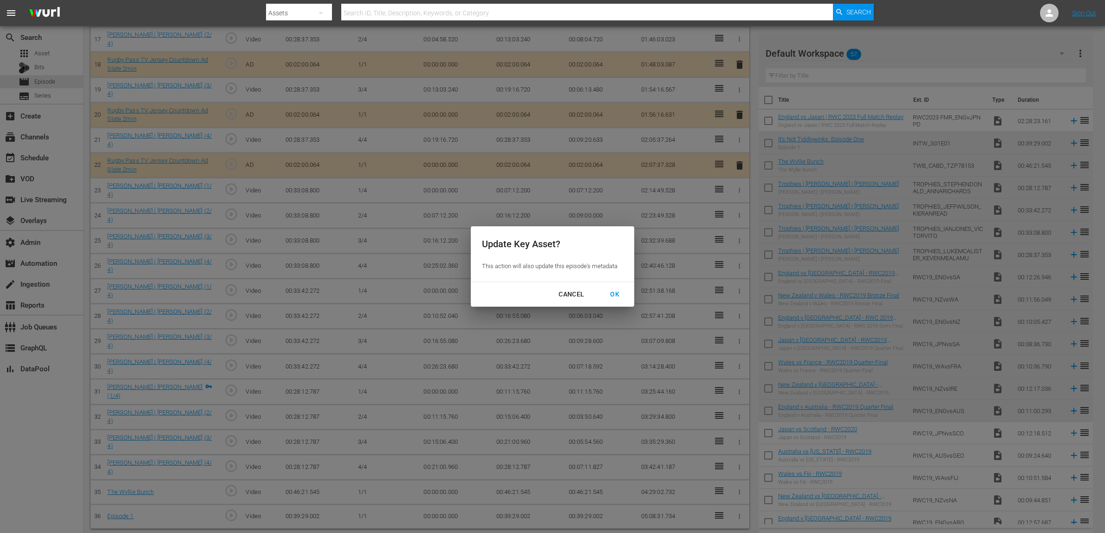
click at [617, 293] on div "OK" at bounding box center [615, 294] width 24 height 12
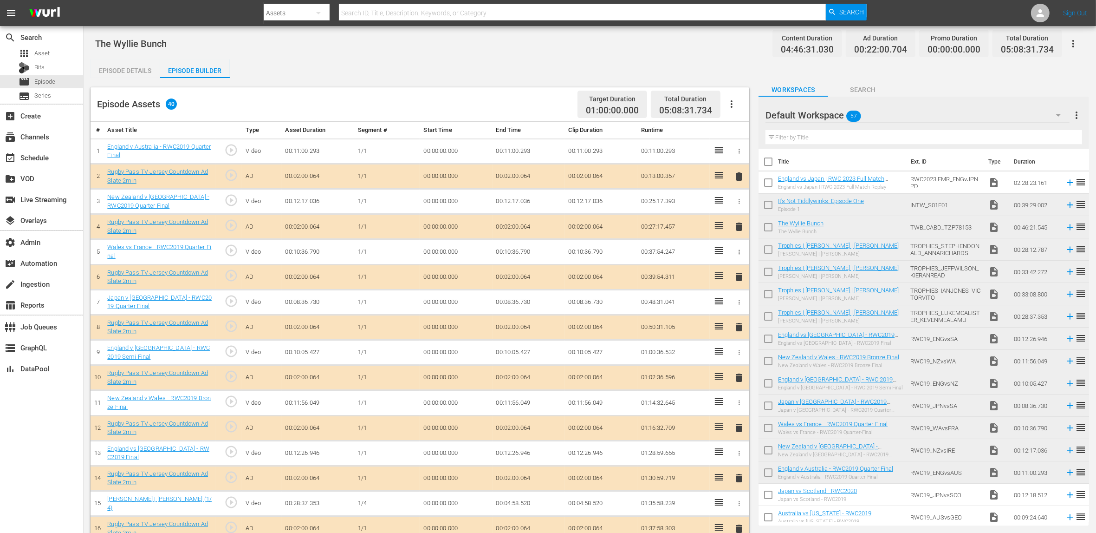
scroll to position [612, 0]
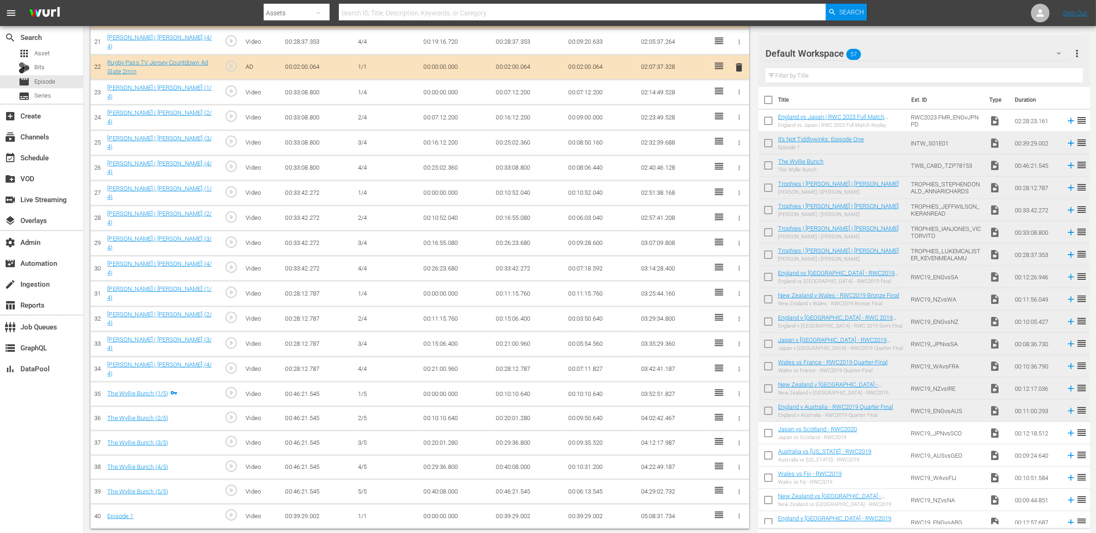
click at [737, 515] on icon "button" at bounding box center [739, 515] width 7 height 7
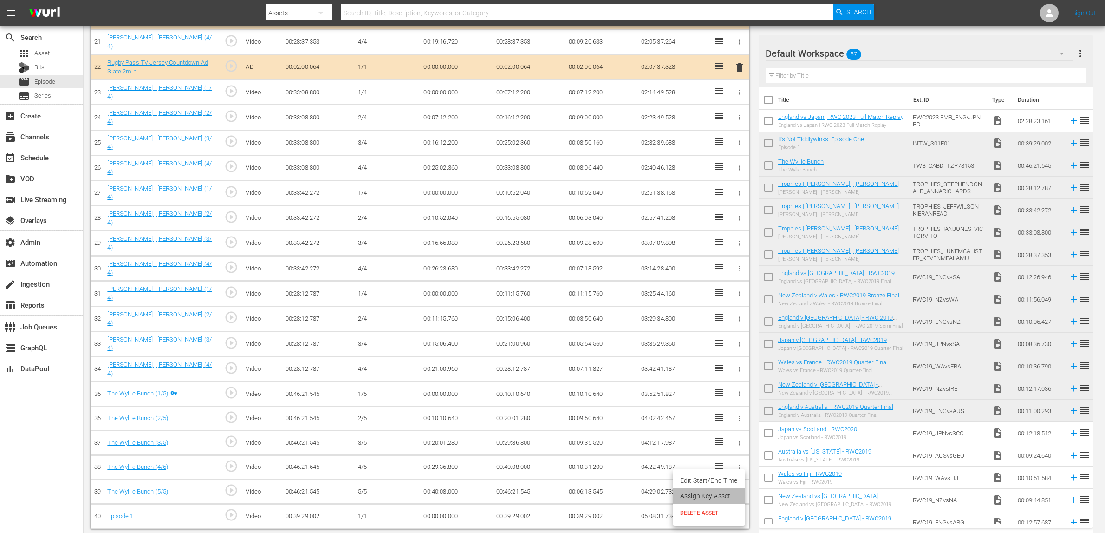
click at [726, 497] on li "Assign Key Asset" at bounding box center [709, 495] width 72 height 15
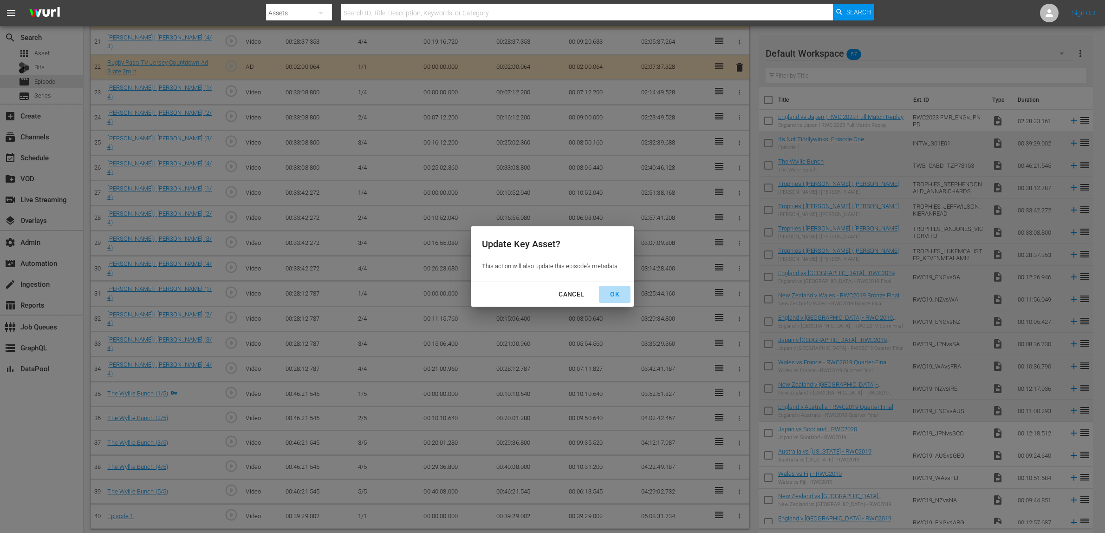
click at [616, 293] on div "OK" at bounding box center [615, 294] width 24 height 12
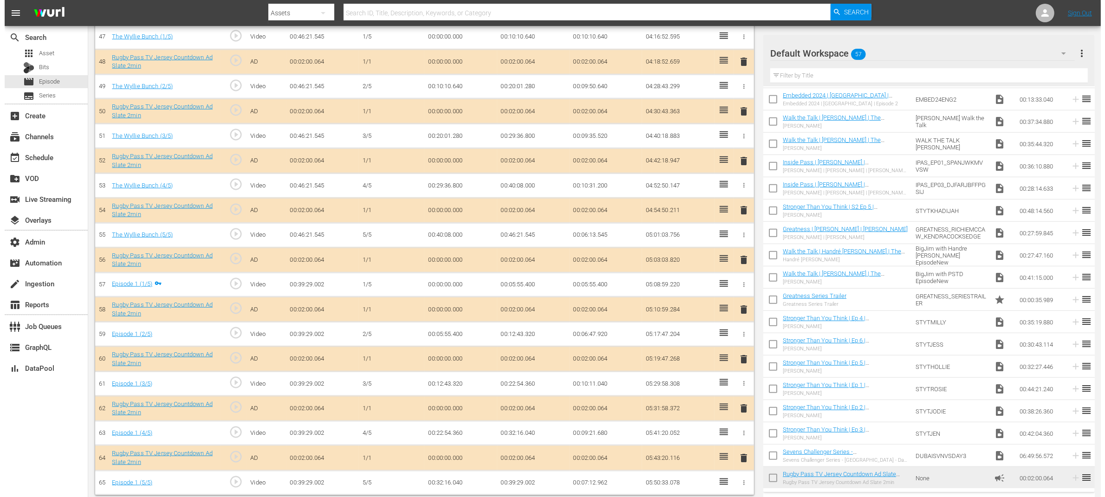
scroll to position [0, 0]
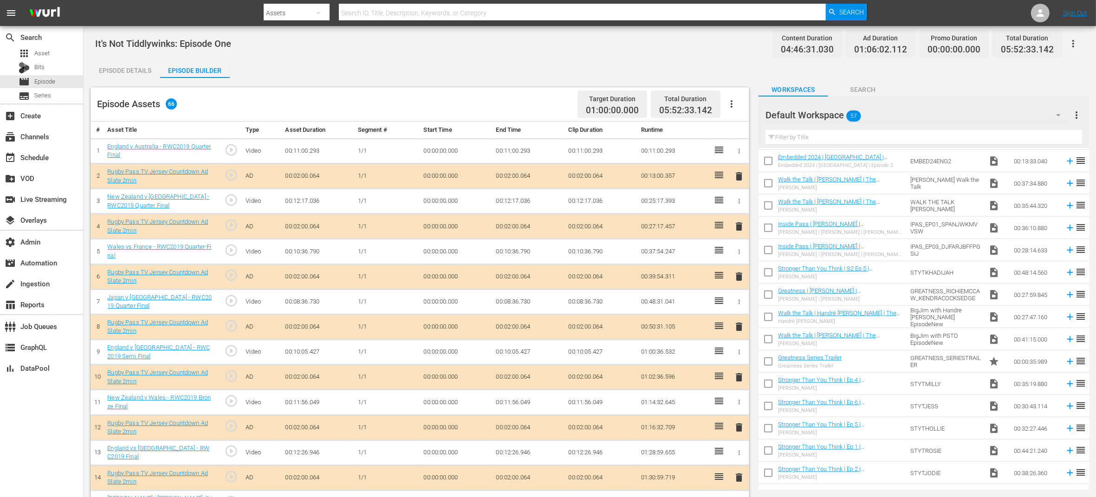
click at [1080, 46] on button "button" at bounding box center [1073, 44] width 22 height 22
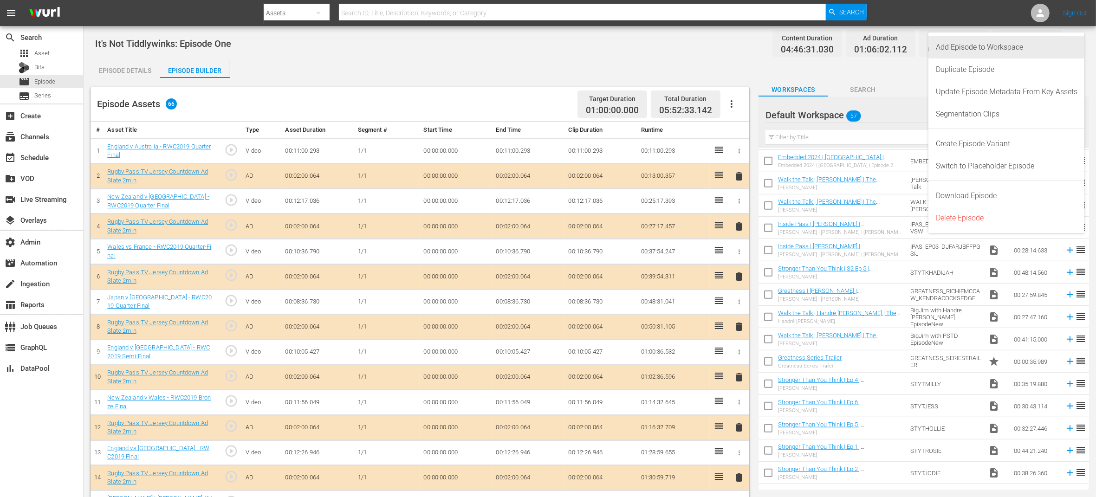
click at [1053, 41] on div "Add Episode to Workspace" at bounding box center [1007, 47] width 142 height 22
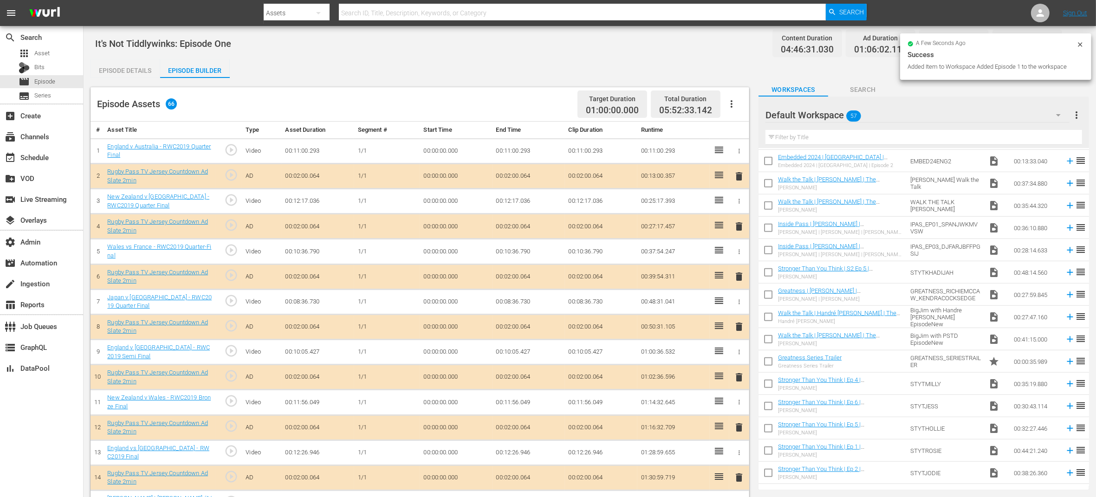
click at [110, 61] on div "Episode Details" at bounding box center [126, 70] width 70 height 22
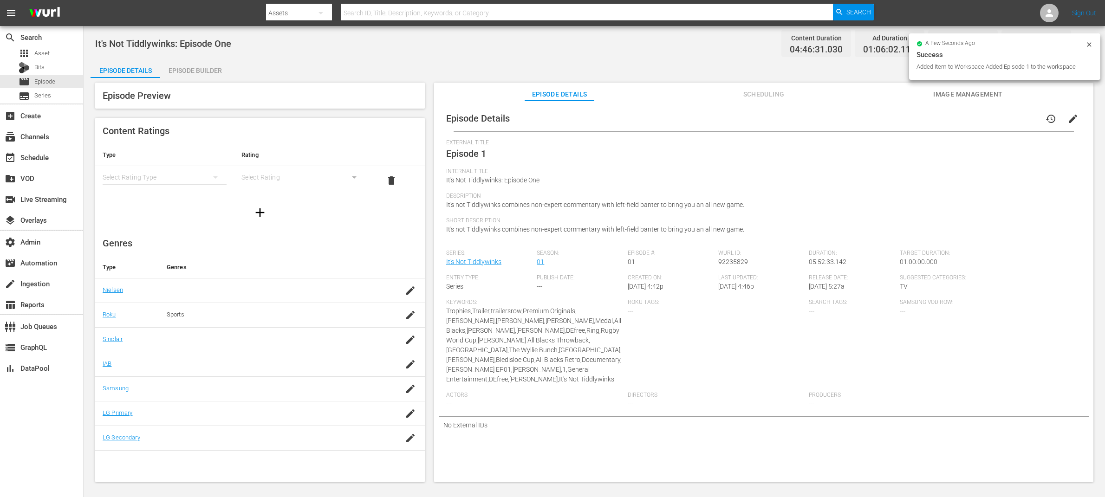
click at [1067, 118] on span "edit" at bounding box center [1072, 118] width 11 height 11
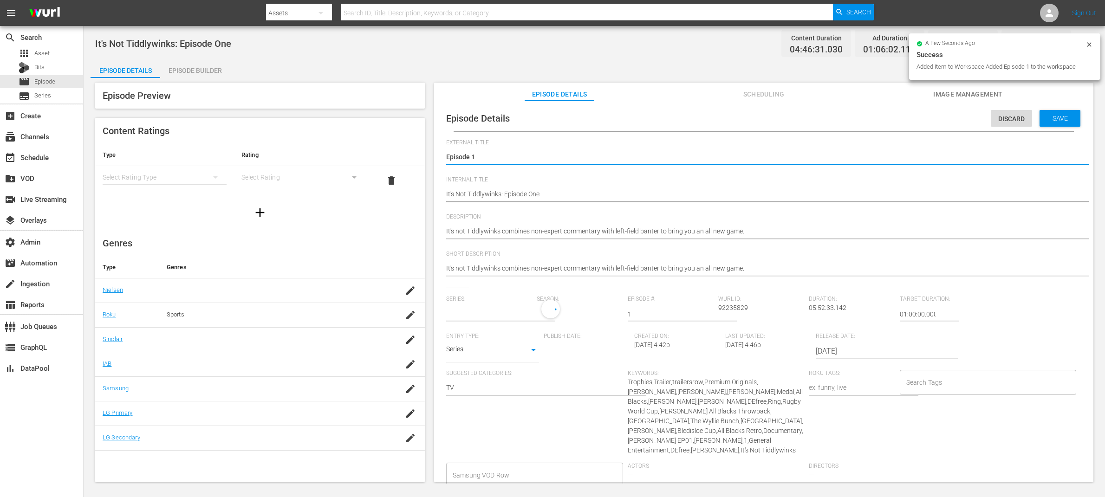
type input "It's Not Tiddlywinks"
click at [508, 159] on textarea "Episode 1" at bounding box center [761, 157] width 631 height 11
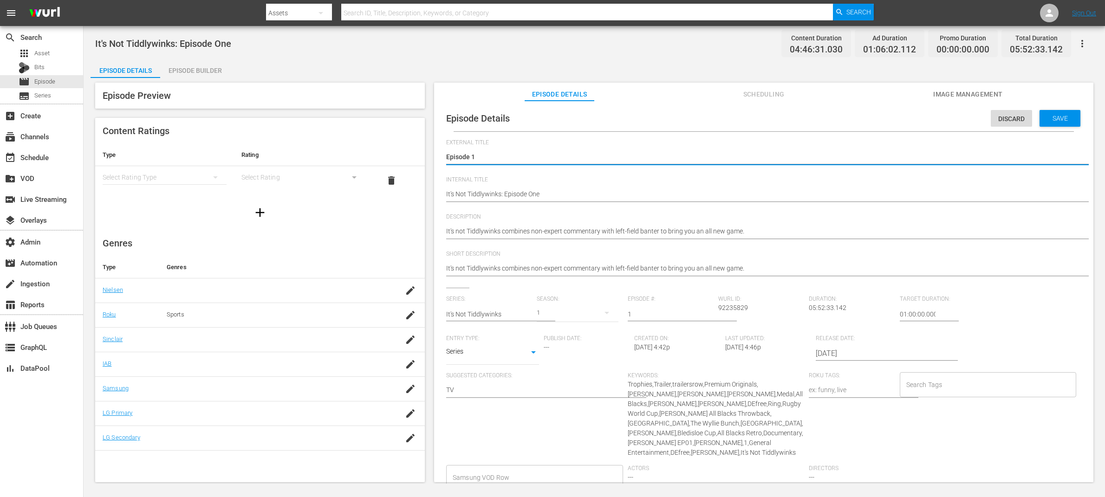
click at [508, 159] on textarea "Episode 1" at bounding box center [761, 157] width 631 height 11
paste textarea "LIVE | [GEOGRAPHIC_DATA] - Day 1 | Asia Rugby Emirates Sevens Series"
type textarea "Episode LIVE | Sri Lanka - Day 1 | Asia Rugby Emirates Sevens Series"
click at [585, 161] on textarea "Episode 1" at bounding box center [761, 157] width 631 height 11
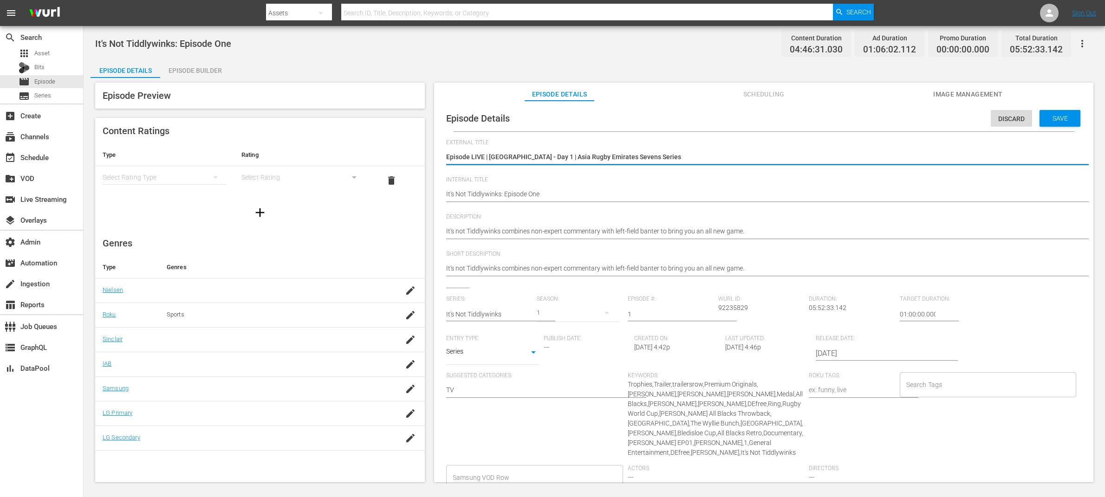
click at [584, 156] on textarea "Episode 1" at bounding box center [761, 157] width 631 height 11
paste textarea
type textarea "LIVE | [GEOGRAPHIC_DATA] - Day 1 | Asia Rugby Emirates Sevens Series"
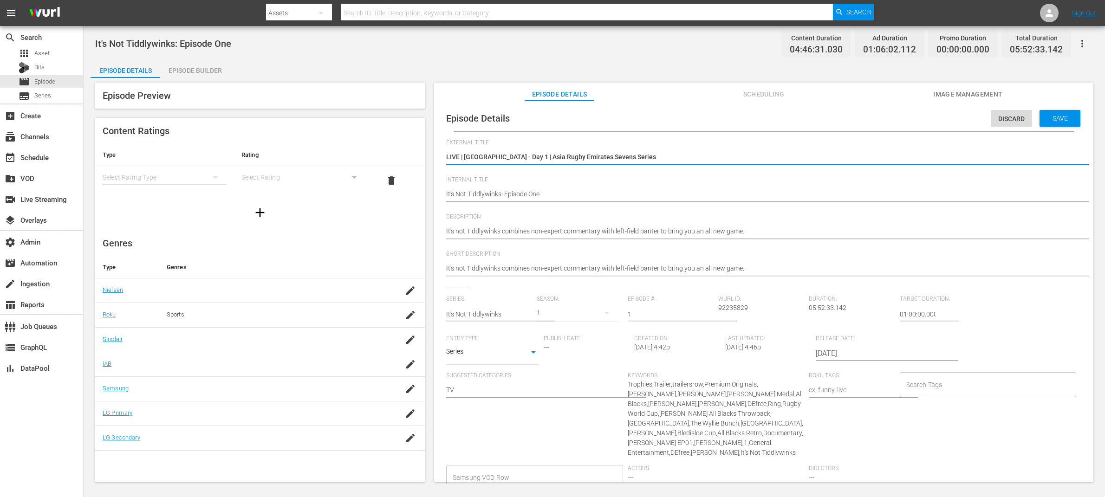
type textarea "LIVE | [GEOGRAPHIC_DATA] - Day 1 | Asia Rugby Emirates Sevens Series"
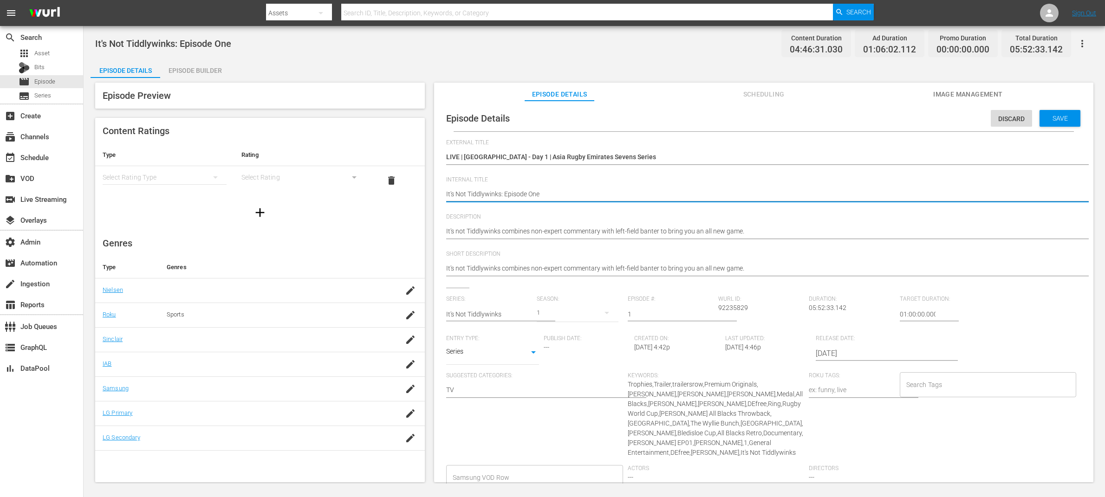
click at [553, 190] on textarea "It's Not Tiddlywinks: Episode One" at bounding box center [761, 194] width 631 height 11
paste textarea "LIVE | [GEOGRAPHIC_DATA] - Day 1 | Asia Rugby Emirates Sevens Series"
type textarea "LIVE | [GEOGRAPHIC_DATA] - Day 1 | Asia Rugby Emirates Sevens Series"
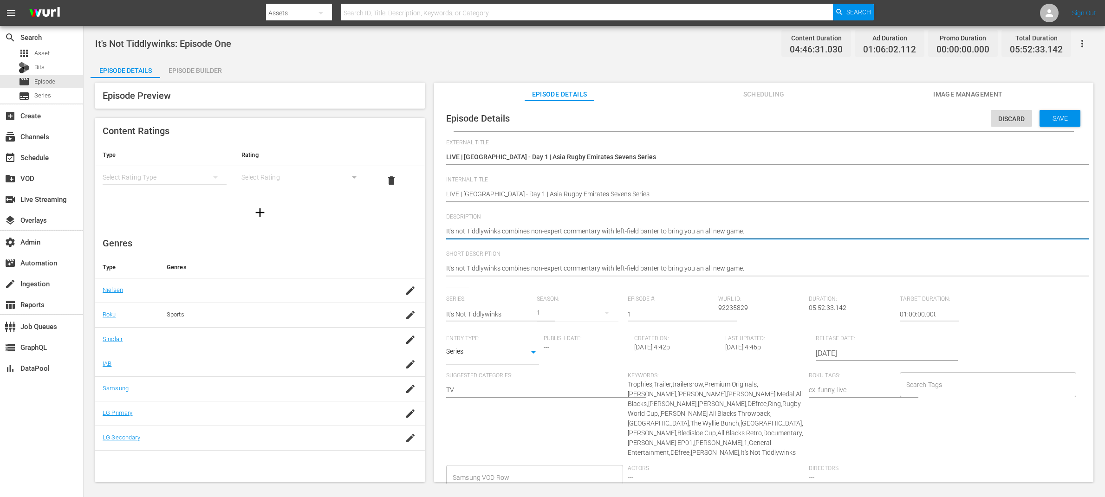
click at [751, 230] on textarea "It's not Tiddlywinks combines non-expert commentary with left-field banter to b…" at bounding box center [761, 232] width 631 height 11
paste textarea "Asia's best descend on Colombo for Day 1 of the second leg of the Asia Rugby Em…"
type textarea "Asia's best descend on Colombo for Day 1 of the second leg of the Asia Rugby Em…"
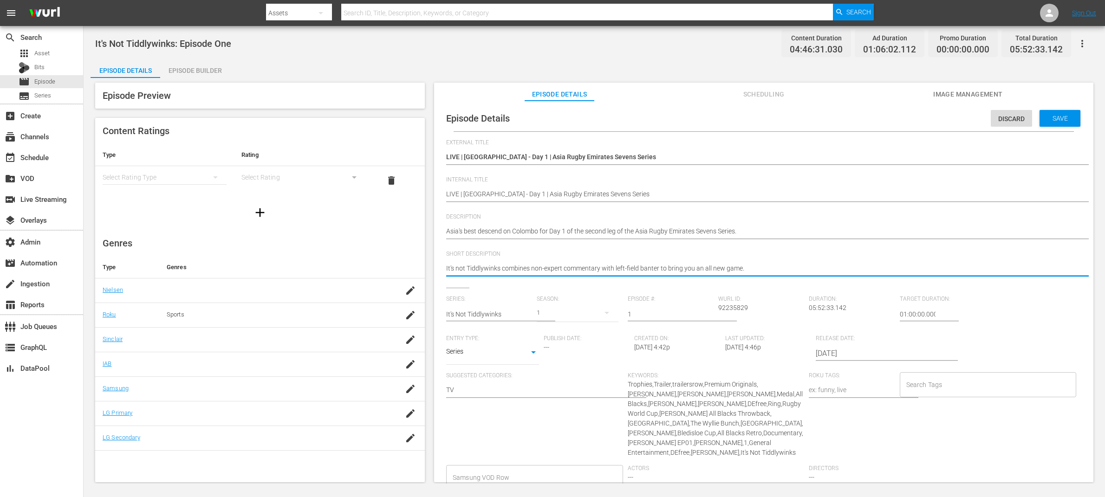
click at [751, 268] on textarea "It's not Tiddlywinks combines non-expert commentary with left-field banter to b…" at bounding box center [761, 269] width 631 height 11
paste textarea "Asia's best descend on Colombo for Day 1 of the second leg of the Asia Rugby Em…"
type textarea "Asia's best descend on Colombo for Day 1 of the second leg of the Asia Rugby Em…"
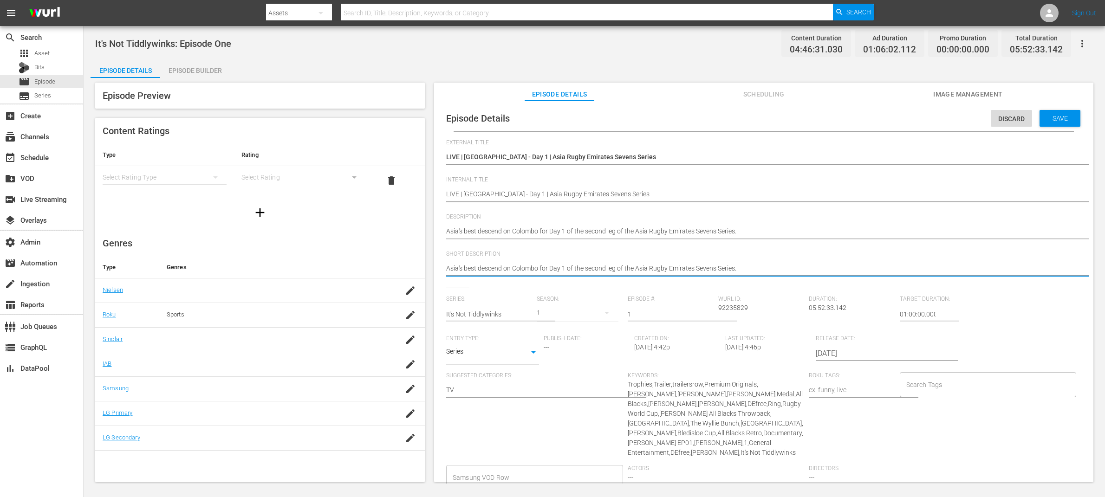
click at [842, 355] on input "2024-08-26" at bounding box center [875, 354] width 119 height 22
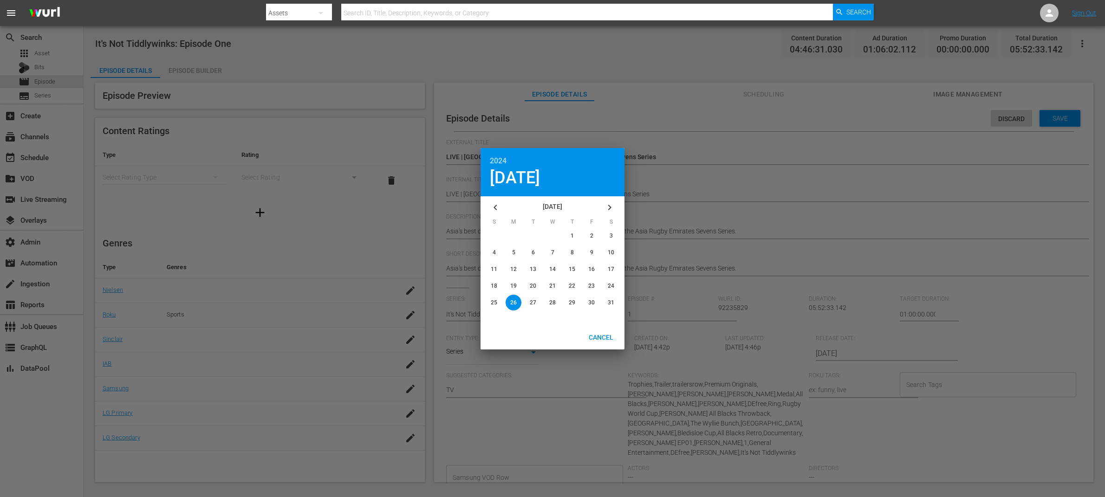
click at [611, 206] on icon "button" at bounding box center [609, 207] width 11 height 11
click at [615, 206] on icon "button" at bounding box center [609, 207] width 11 height 11
click at [614, 206] on icon "button" at bounding box center [609, 207] width 11 height 11
click at [614, 207] on icon "button" at bounding box center [609, 207] width 11 height 11
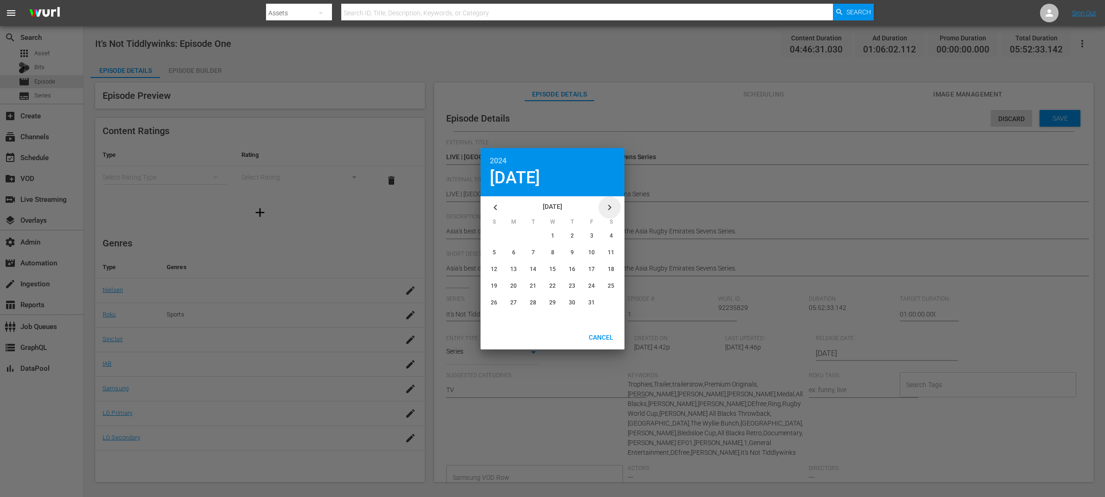
click at [614, 207] on icon "button" at bounding box center [609, 207] width 11 height 11
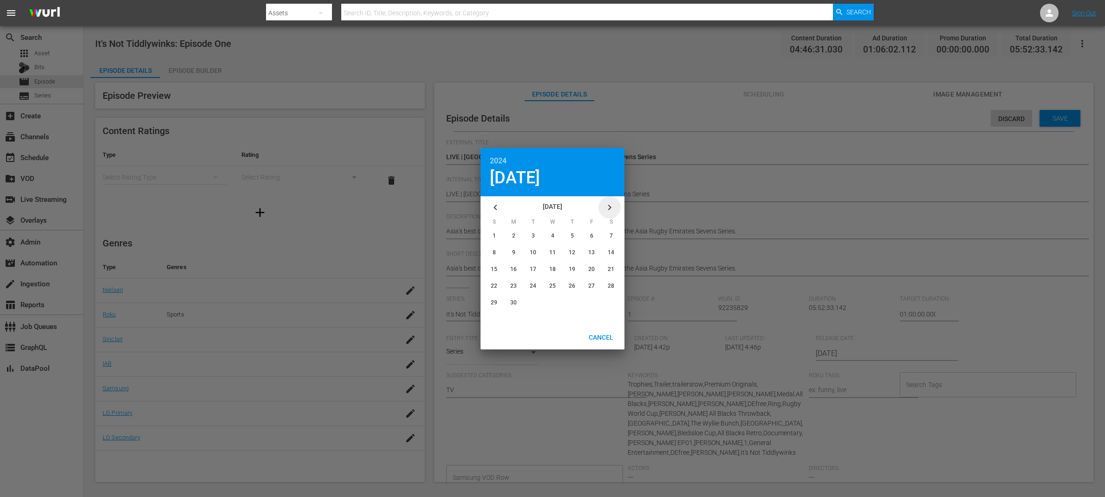
click at [614, 207] on icon "button" at bounding box center [609, 207] width 11 height 11
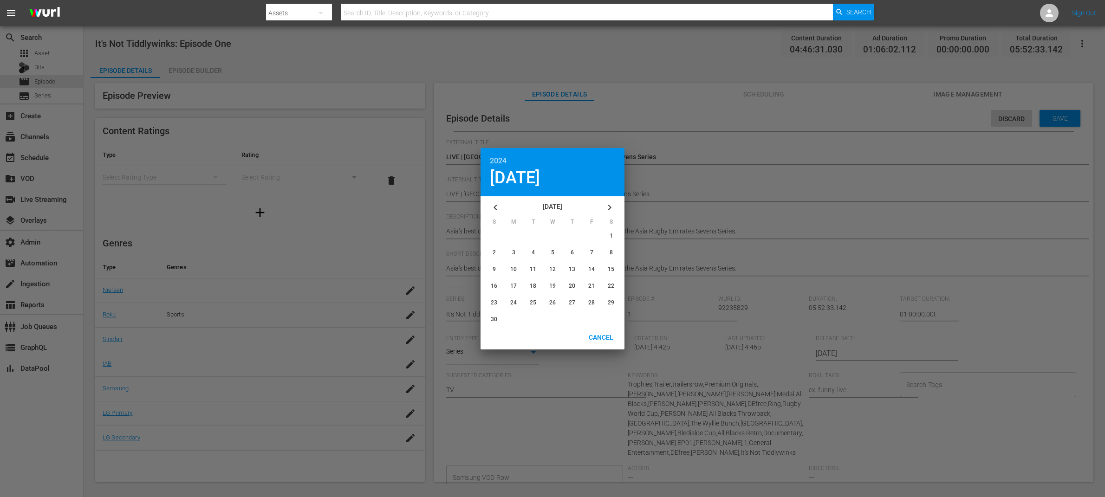
click at [498, 208] on icon "button" at bounding box center [495, 207] width 11 height 11
click at [612, 271] on span "18" at bounding box center [611, 269] width 7 height 7
type input "2025-10-18"
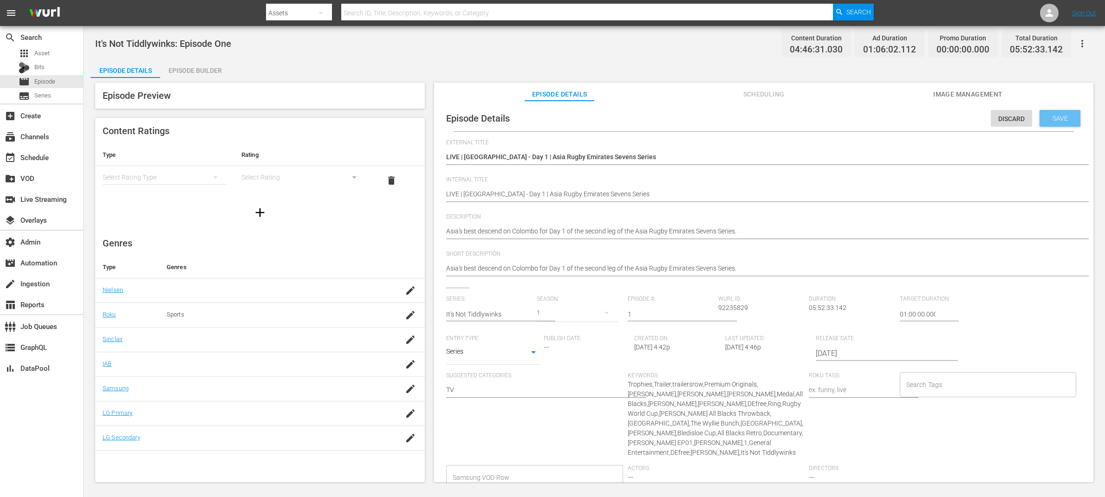
click at [1056, 122] on span "Save" at bounding box center [1060, 118] width 30 height 7
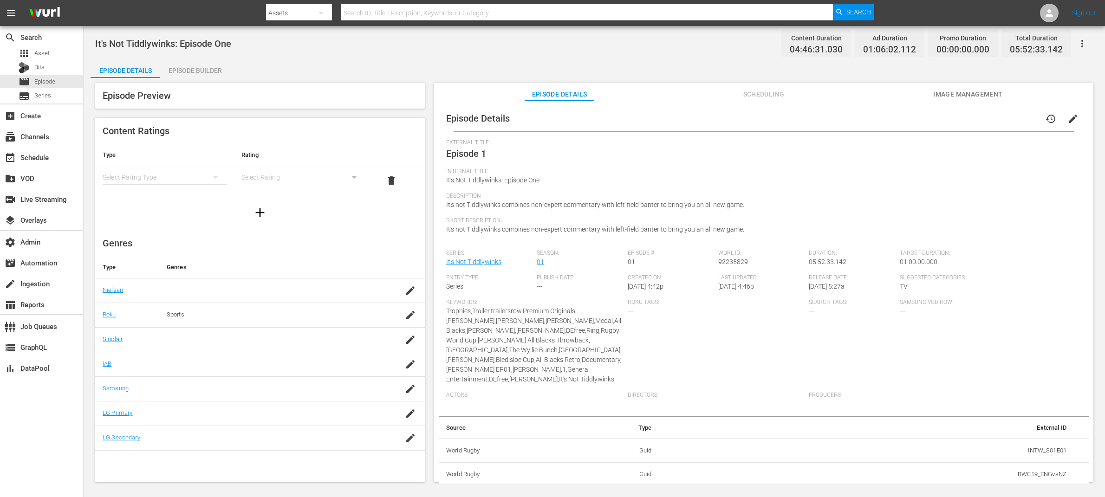
click at [1087, 42] on icon "button" at bounding box center [1082, 43] width 11 height 11
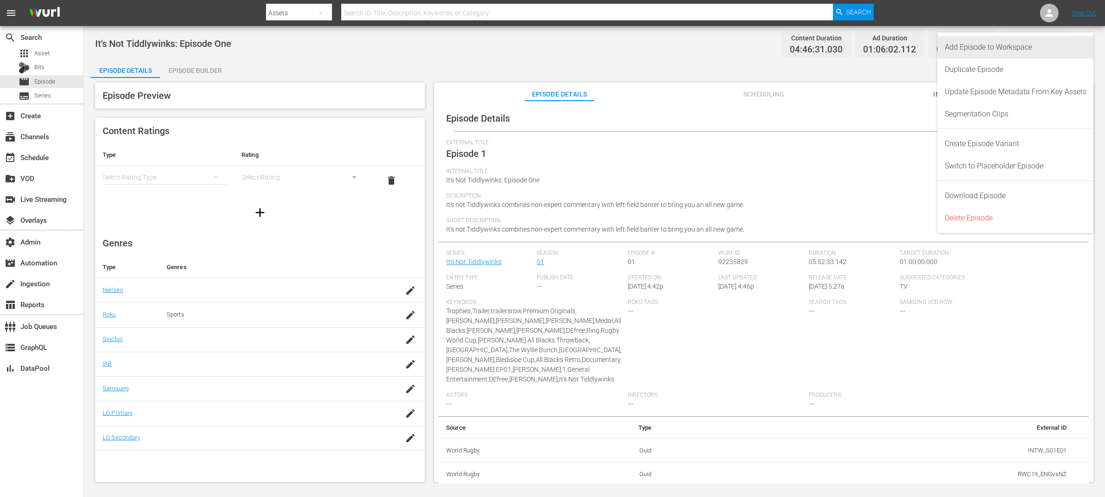
click at [1083, 42] on div "Add Episode to Workspace" at bounding box center [1016, 47] width 142 height 22
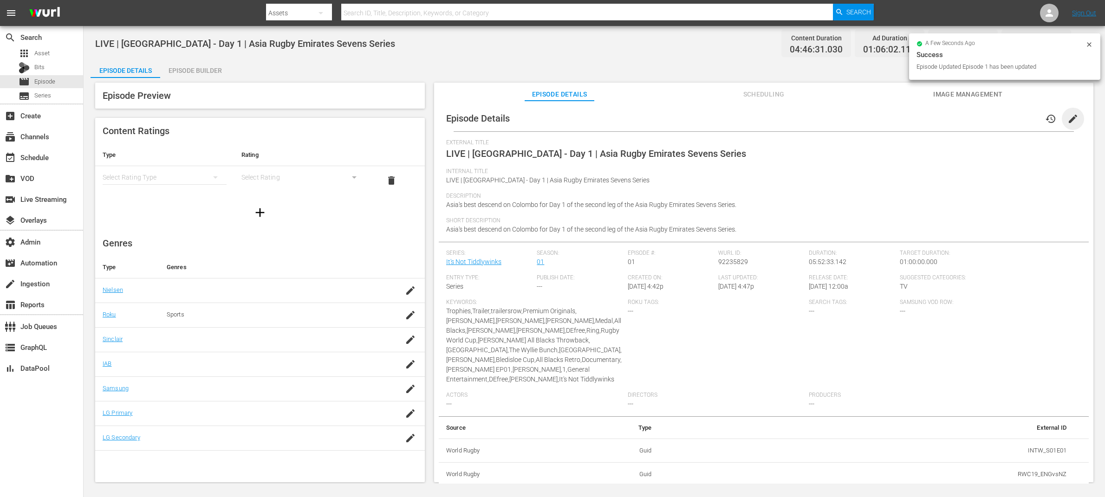
click at [1070, 122] on span "edit" at bounding box center [1072, 118] width 11 height 11
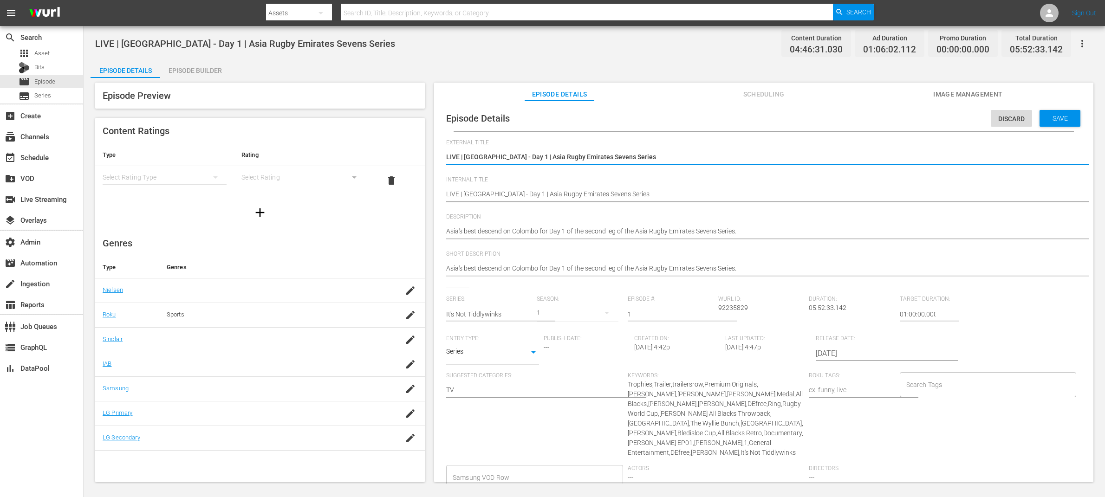
click at [704, 152] on textarea "LIVE | Sri Lanka - Day 1 | Asia Rugby Emirates Sevens Series" at bounding box center [761, 157] width 631 height 11
click at [714, 163] on div "LIVE | Sri Lanka - Day 1 | Asia Rugby Emirates Sevens Series LIVE | Sri Lanka -…" at bounding box center [761, 158] width 631 height 22
type textarea "LIVE | Sri Lanka - Day 1 | Asia Rugby Emirates Sevens Series"
type textarea "LIVE | Sri Lanka - Day 1 | Asia Rugby Emirates Sevens Series ("
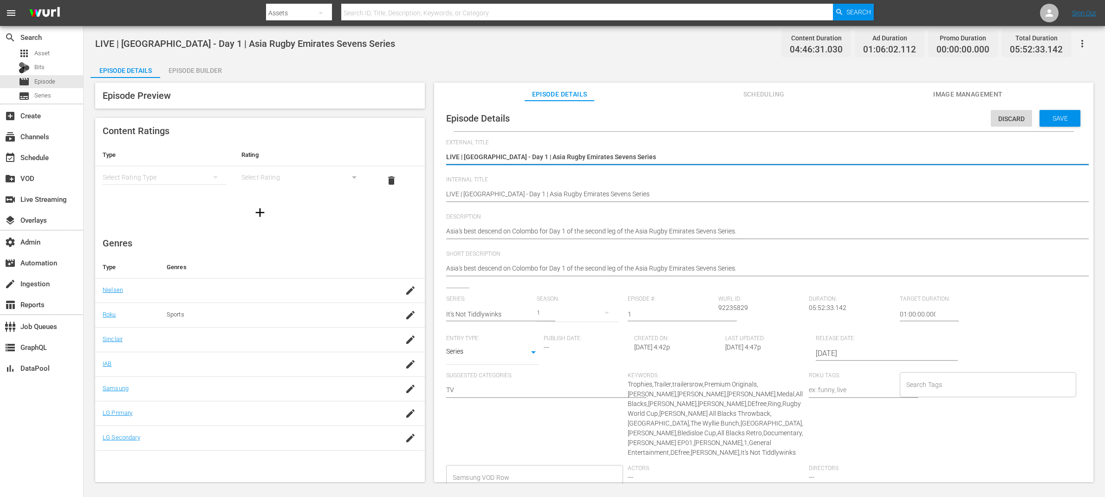
type textarea "LIVE | Sri Lanka - Day 1 | Asia Rugby Emirates Sevens Series ("
type textarea "LIVE | Sri Lanka - Day 1 | Asia Rugby Emirates Sevens Series (2"
type textarea "LIVE | Sri Lanka - Day 1 | Asia Rugby Emirates Sevens Series (2/"
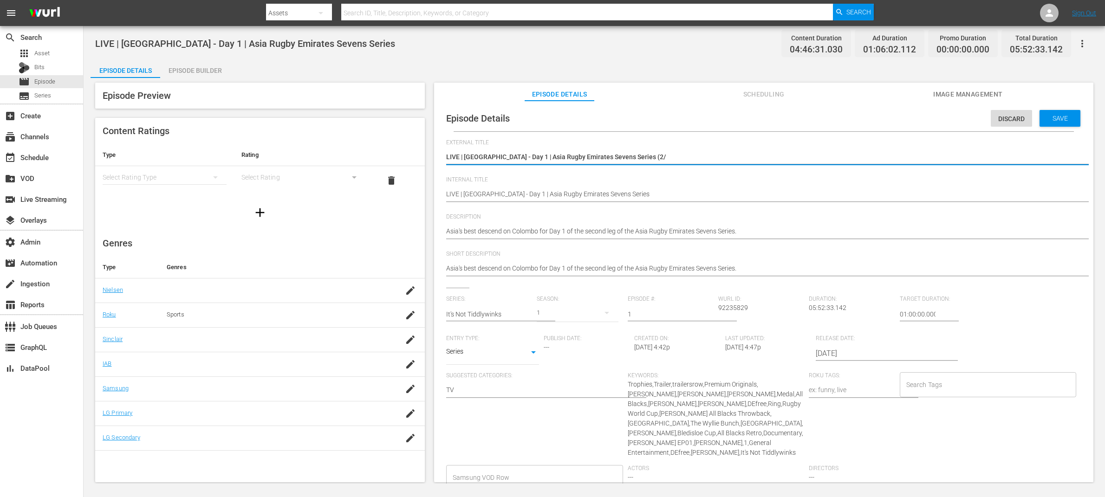
type textarea "LIVE | Sri Lanka - Day 1 | Asia Rugby Emirates Sevens Series (2/3"
type textarea "LIVE | Sri Lanka - Day 1 | Asia Rugby Emirates Sevens Series (2/3_"
type textarea "LIVE | Sri Lanka - Day 1 | Asia Rugby Emirates Sevens Series (2/3"
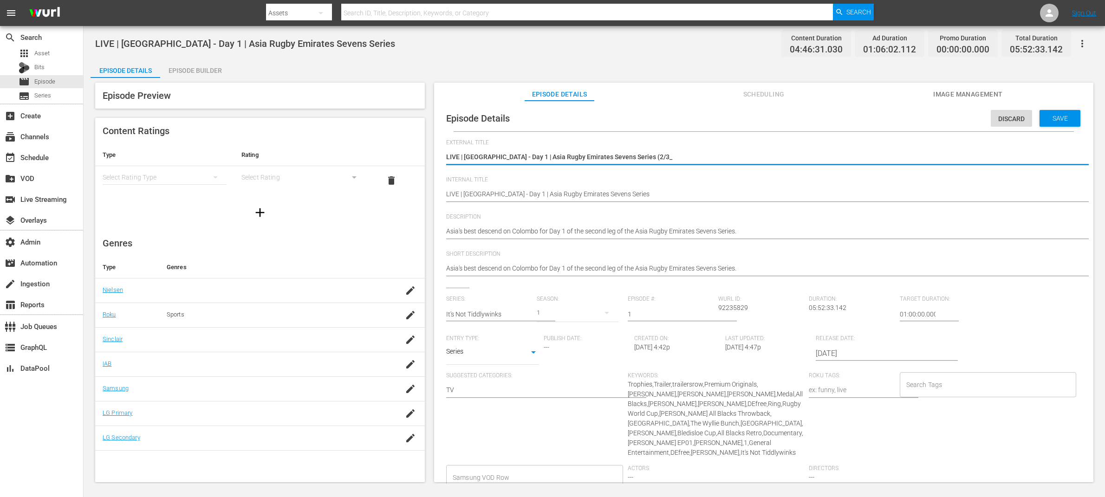
type textarea "LIVE | Sri Lanka - Day 1 | Asia Rugby Emirates Sevens Series (2/3"
type textarea "LIVE | Sri Lanka - Day 1 | Asia Rugby Emirates Sevens Series (2/3)"
click at [725, 184] on div "LIVE | Sri Lanka - Day 1 | Asia Rugby Emirates Sevens Series LIVE | Sri Lanka -…" at bounding box center [761, 195] width 631 height 22
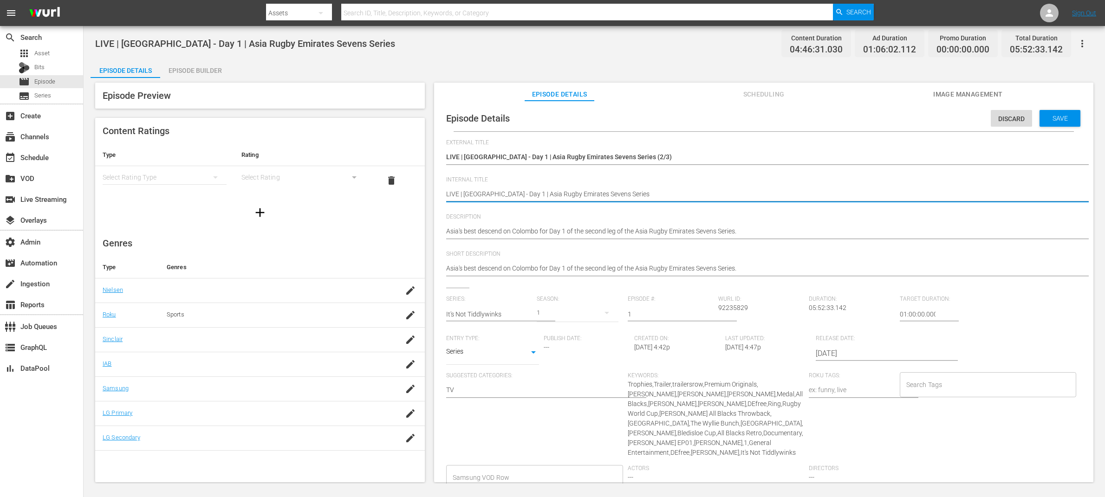
type textarea "LIVE | Sri Lanka - Day 1 | Asia Rugby Emirates Sevens Series"
type textarea "LIVE | Sri Lanka - Day 1 | Asia Rugby Emirates Sevens Series ("
type textarea "LIVE | Sri Lanka - Day 1 | Asia Rugby Emirates Sevens Series (2"
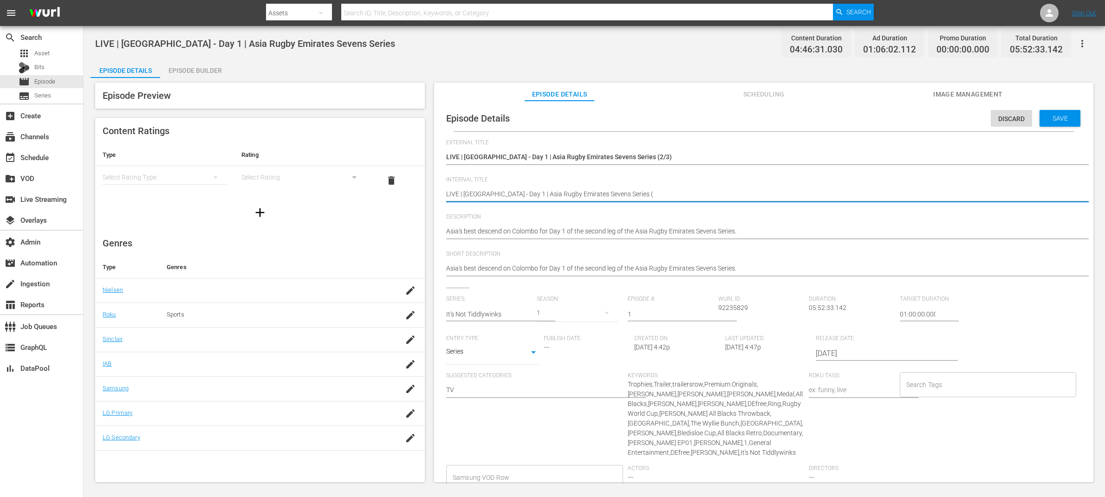
type textarea "LIVE | Sri Lanka - Day 1 | Asia Rugby Emirates Sevens Series (2"
type textarea "LIVE | Sri Lanka - Day 1 | Asia Rugby Emirates Sevens Series (2/"
type textarea "LIVE | Sri Lanka - Day 1 | Asia Rugby Emirates Sevens Series (2/3"
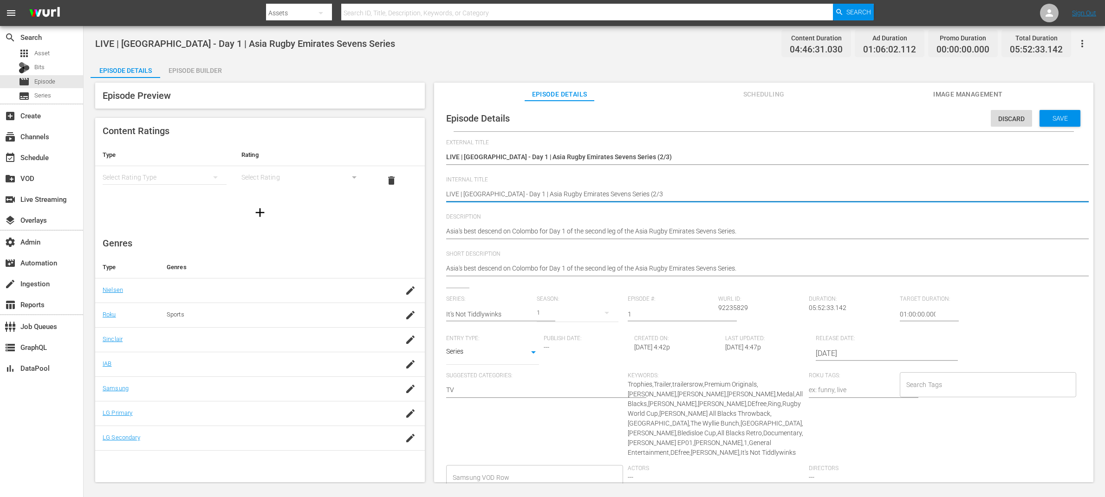
type textarea "LIVE | Sri Lanka - Day 1 | Asia Rugby Emirates Sevens Series (2/3)"
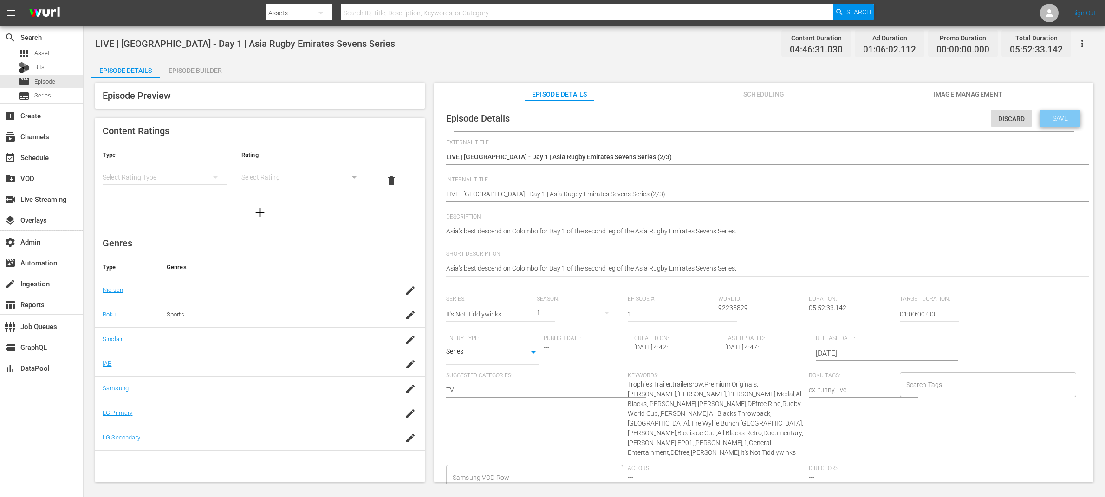
click at [1059, 121] on span "Save" at bounding box center [1060, 118] width 30 height 7
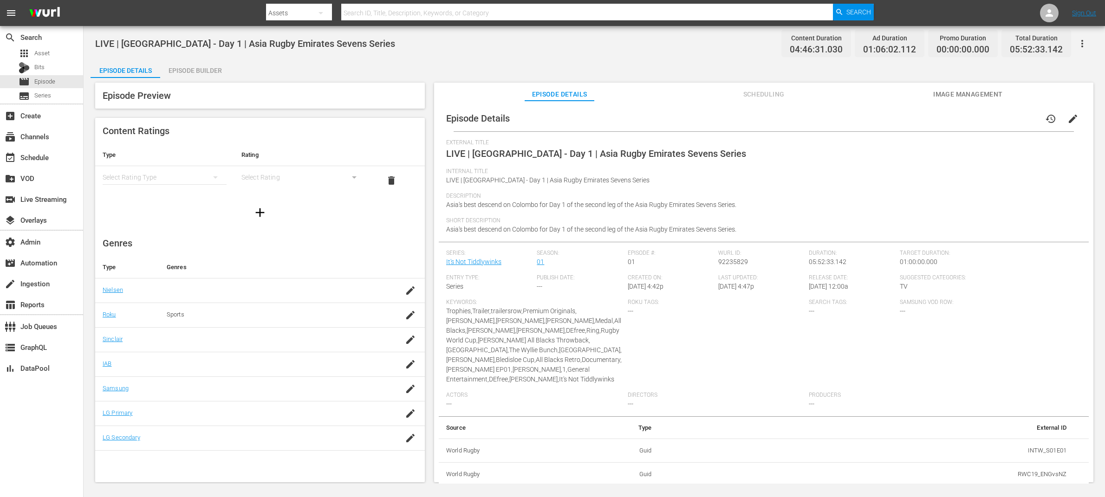
click at [1085, 41] on icon "button" at bounding box center [1082, 43] width 11 height 11
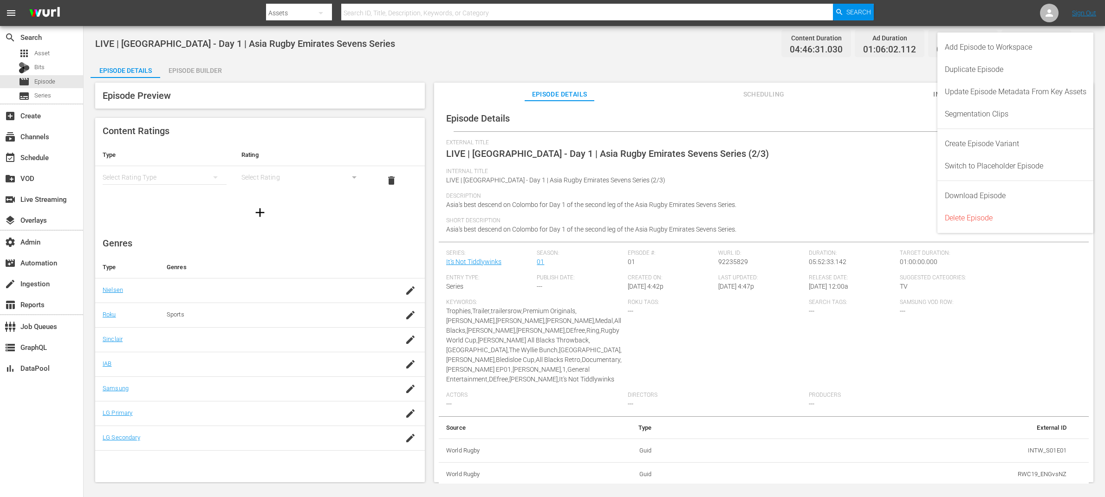
click at [1085, 41] on div "Add Episode to Workspace" at bounding box center [1016, 47] width 142 height 22
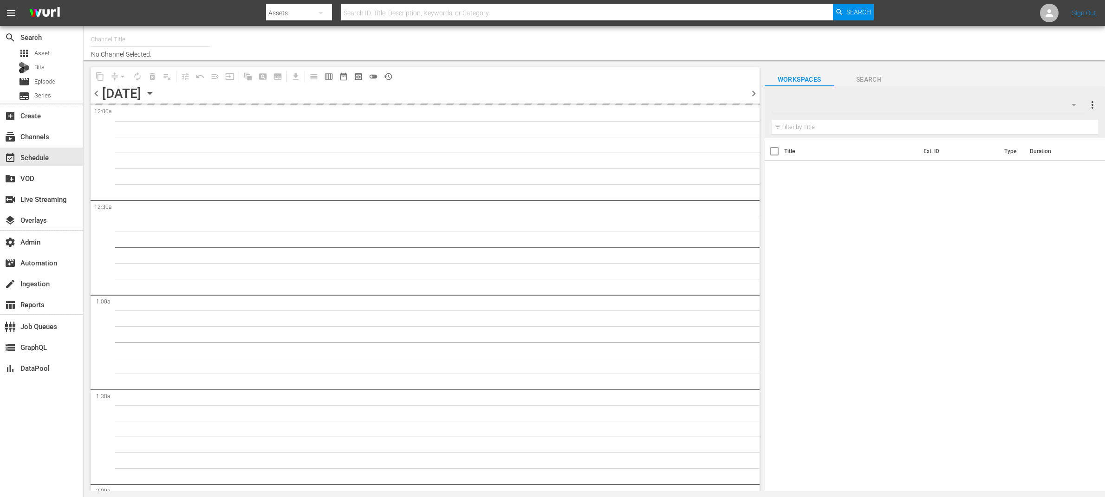
type input "RugbyPass TV (1872)"
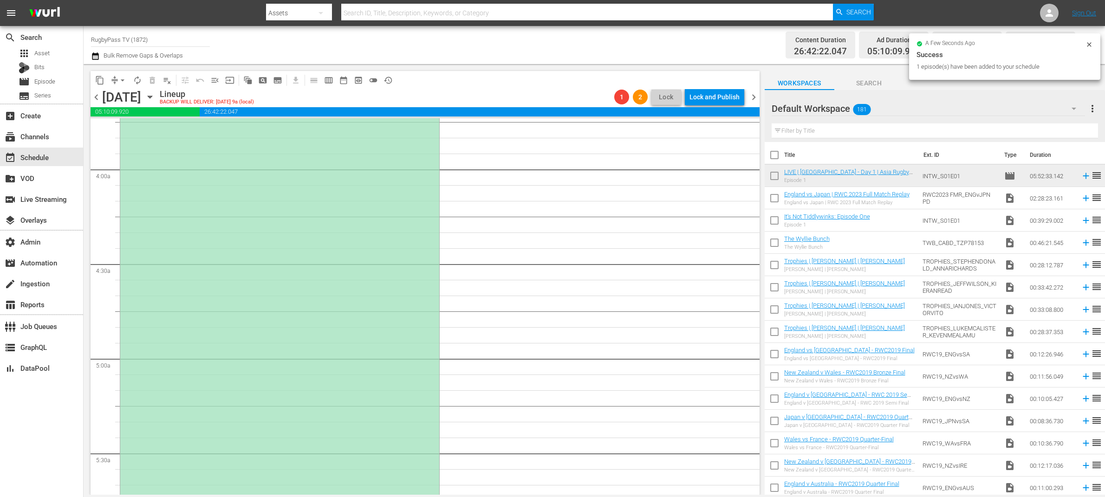
scroll to position [312, 0]
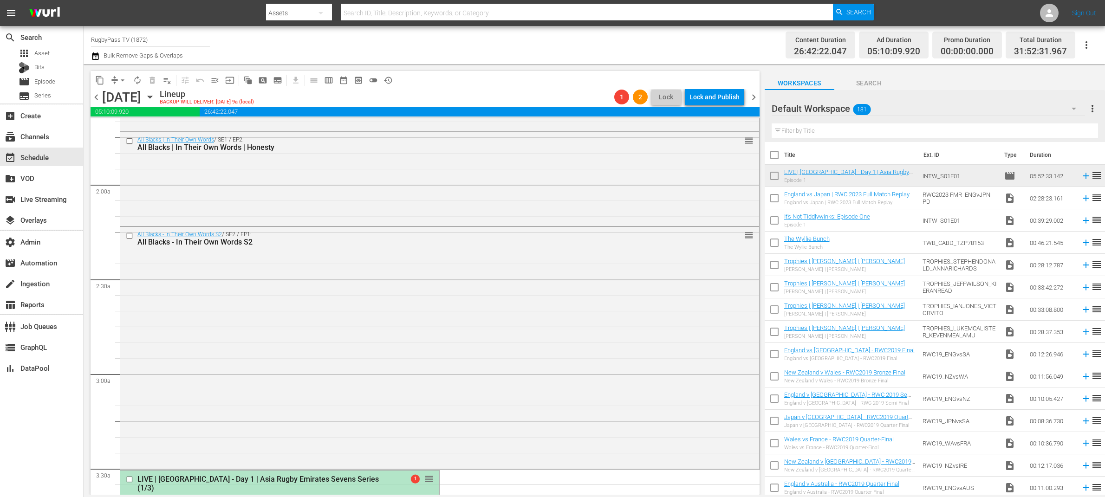
click at [132, 479] on input "checkbox" at bounding box center [131, 480] width 10 height 8
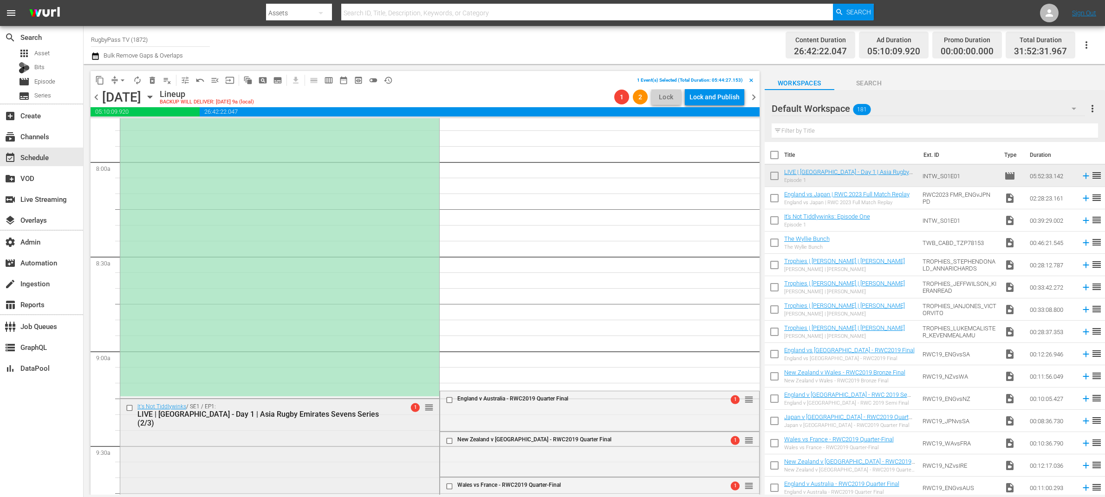
scroll to position [1536, 0]
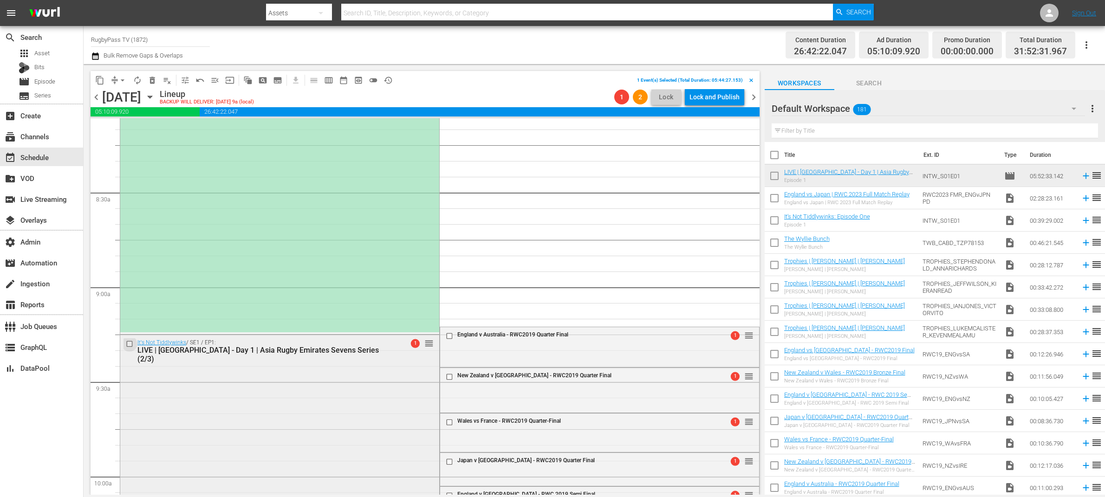
click at [130, 344] on input "checkbox" at bounding box center [131, 344] width 10 height 8
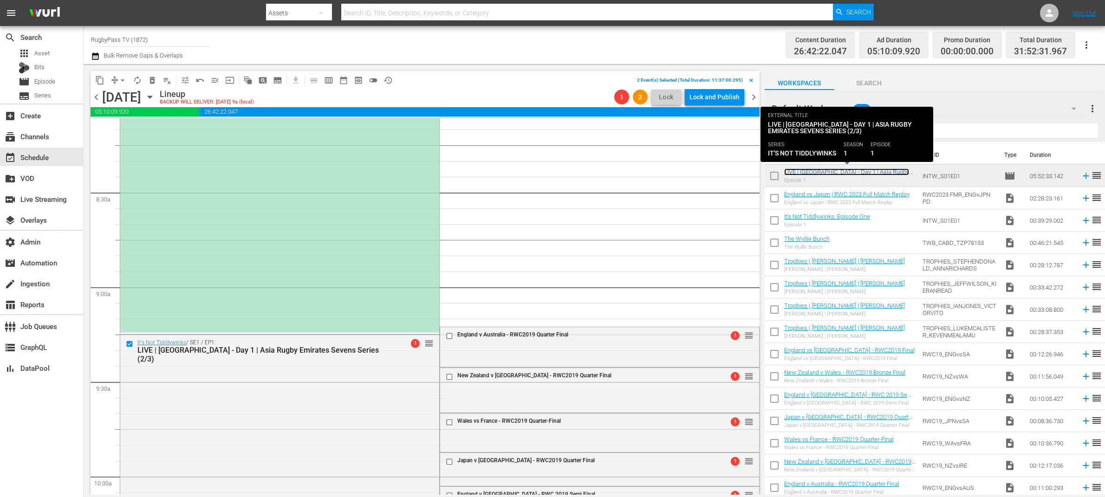
click at [873, 172] on link "LIVE | [GEOGRAPHIC_DATA] - Day 1 | Asia Rugby Emirates Sevens Series (2/3)" at bounding box center [846, 176] width 125 height 14
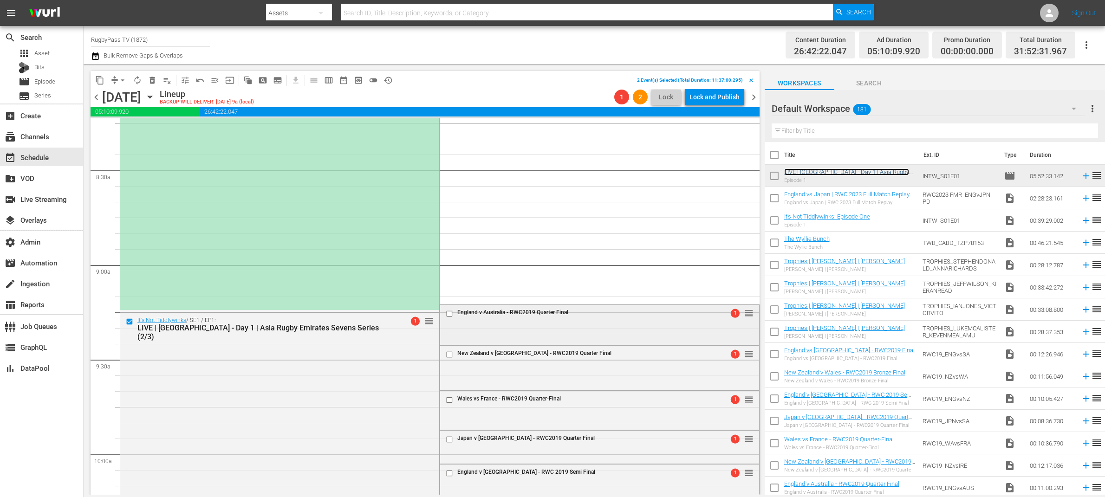
scroll to position [1598, 0]
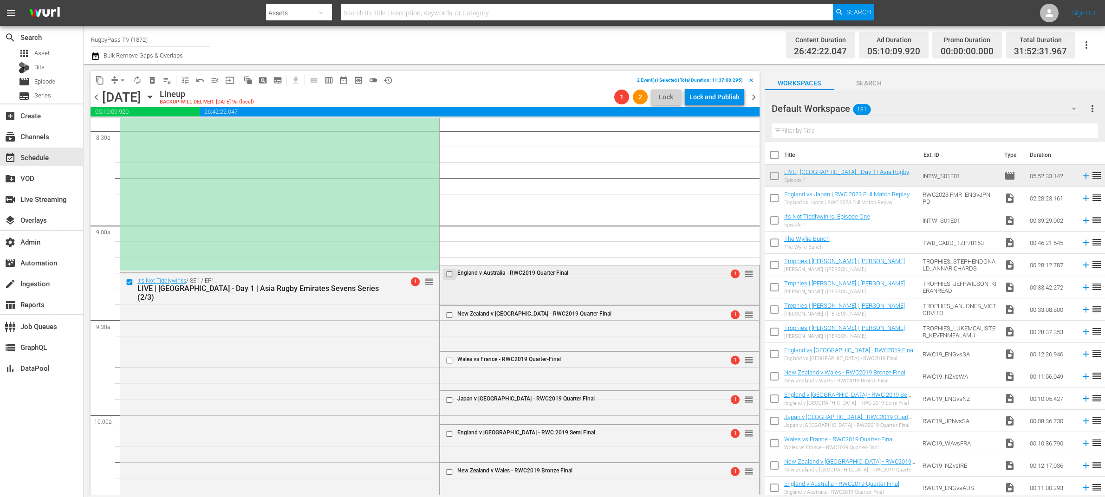
click at [446, 275] on input "checkbox" at bounding box center [450, 274] width 10 height 8
click at [445, 314] on input "checkbox" at bounding box center [450, 316] width 10 height 8
click at [446, 362] on input "checkbox" at bounding box center [450, 361] width 10 height 8
click at [445, 400] on input "checkbox" at bounding box center [450, 401] width 10 height 8
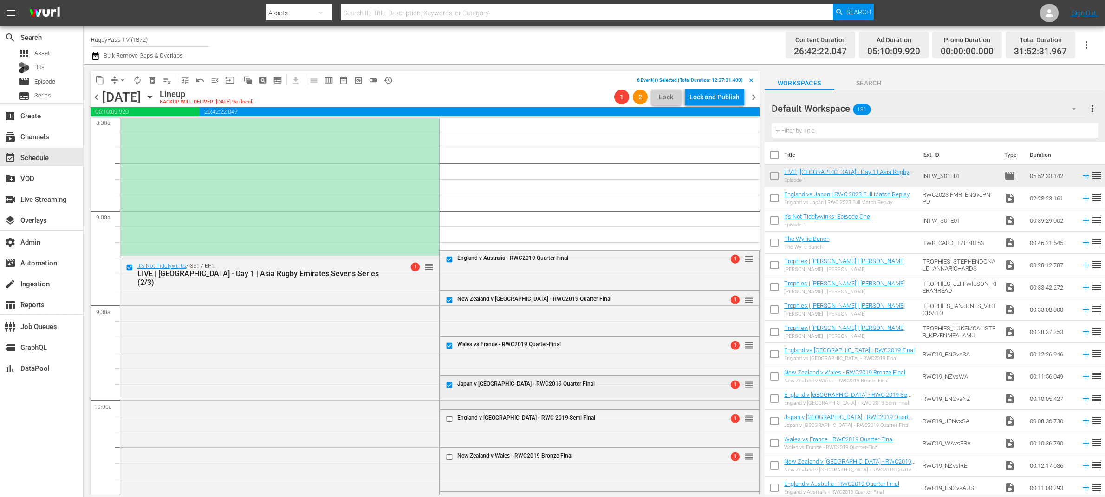
scroll to position [1620, 0]
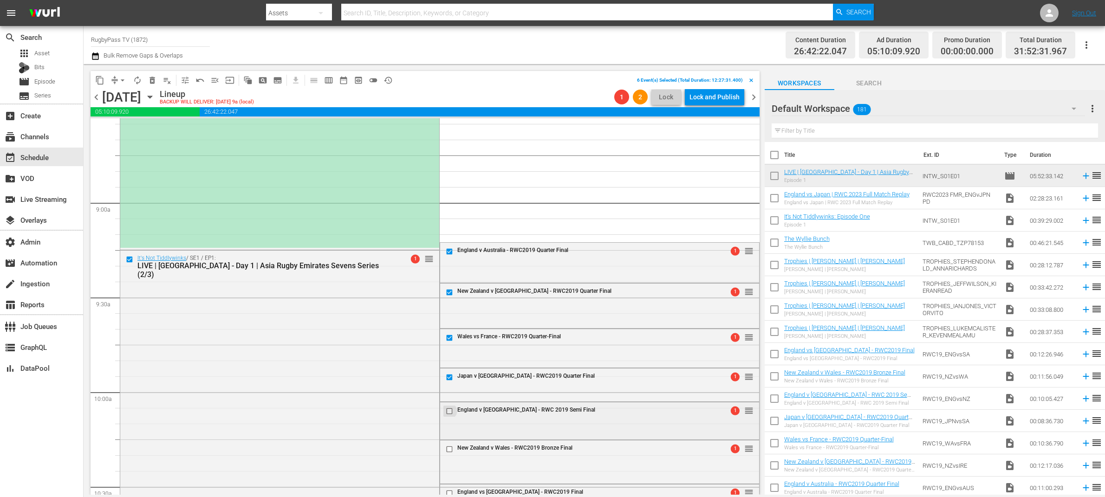
click at [445, 413] on input "checkbox" at bounding box center [450, 411] width 10 height 8
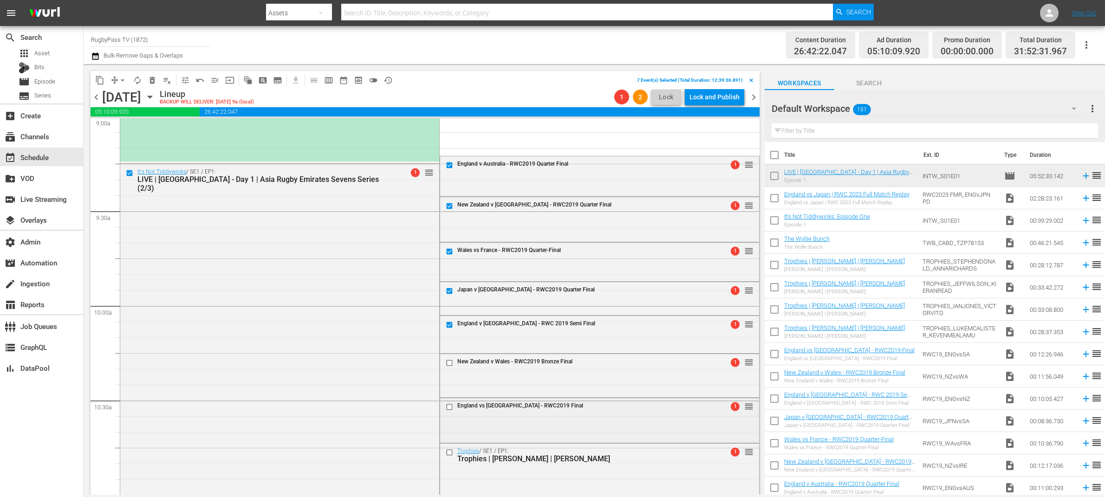
scroll to position [1714, 0]
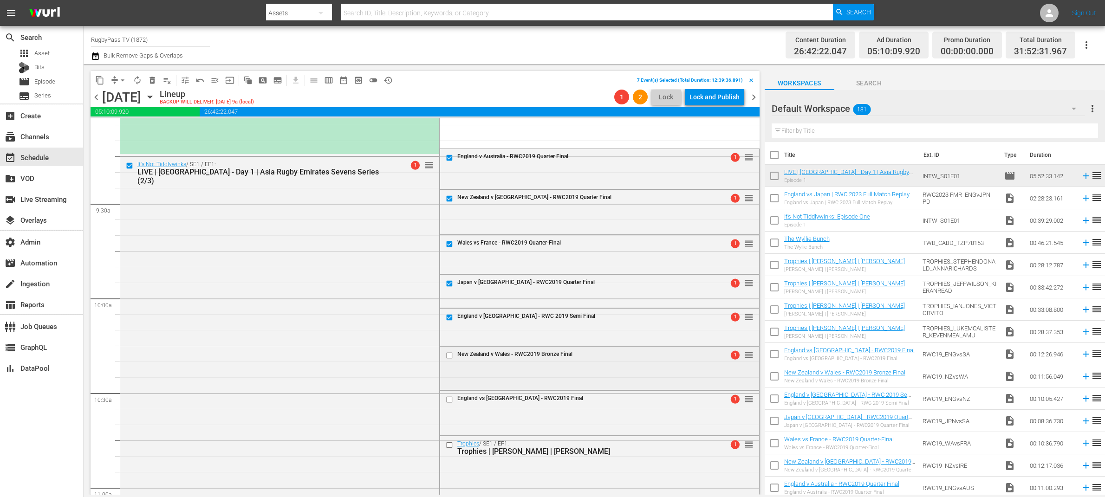
click at [446, 357] on input "checkbox" at bounding box center [450, 355] width 10 height 8
click at [445, 398] on input "checkbox" at bounding box center [450, 400] width 10 height 8
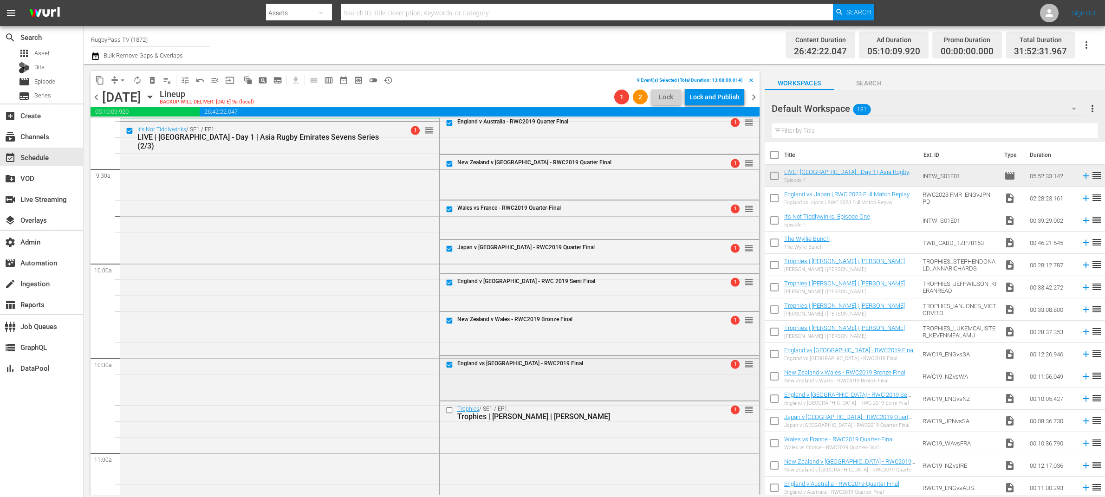
scroll to position [1779, 0]
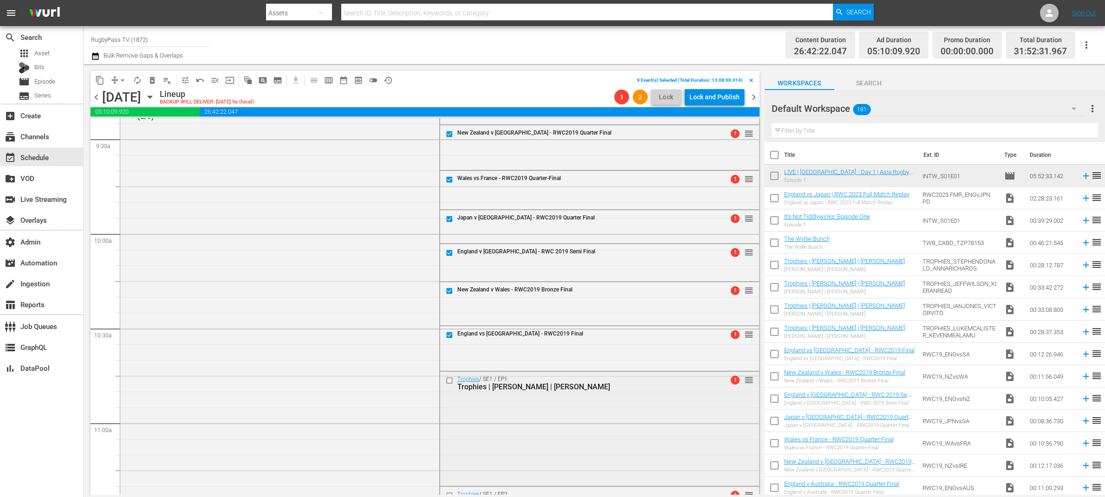
click at [445, 384] on input "checkbox" at bounding box center [450, 381] width 10 height 8
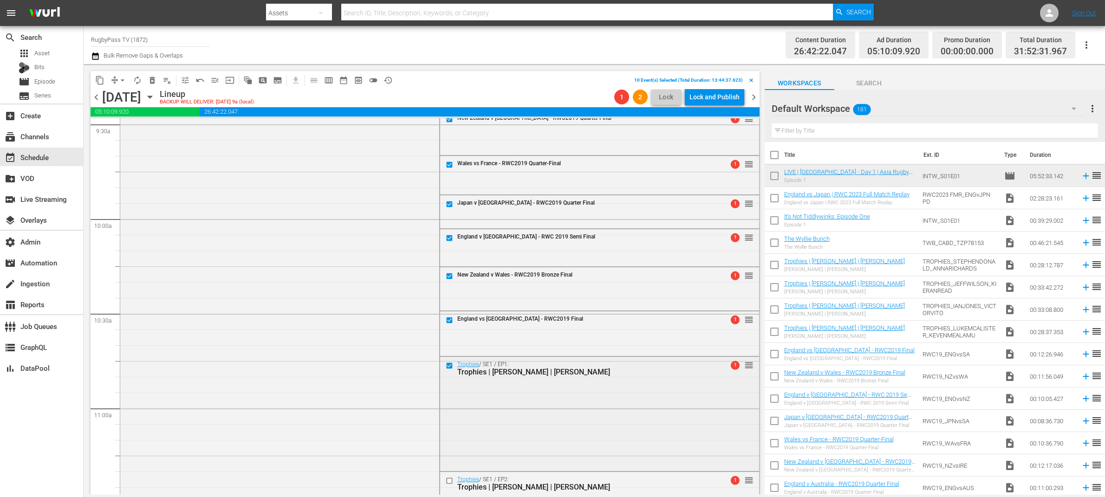
scroll to position [1969, 0]
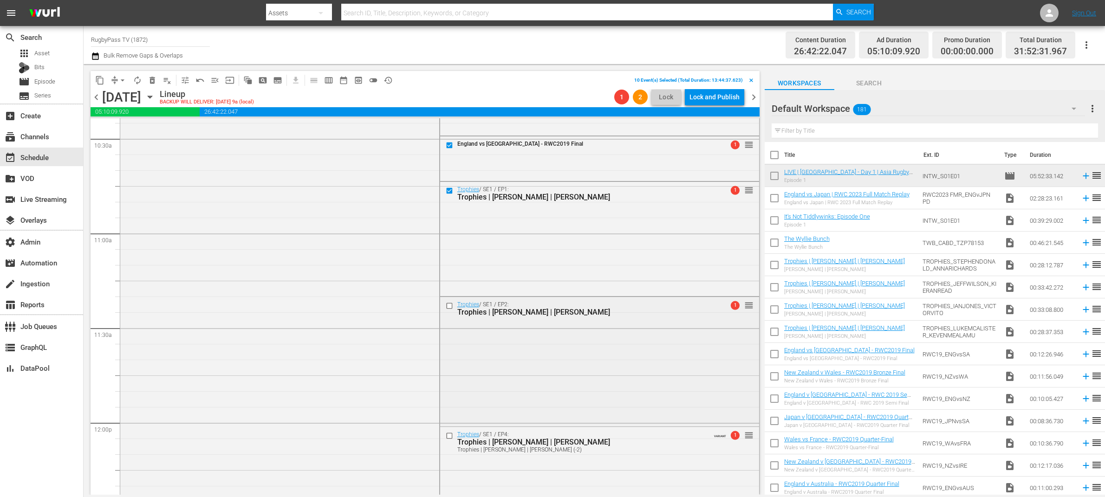
click at [445, 306] on input "checkbox" at bounding box center [450, 306] width 10 height 8
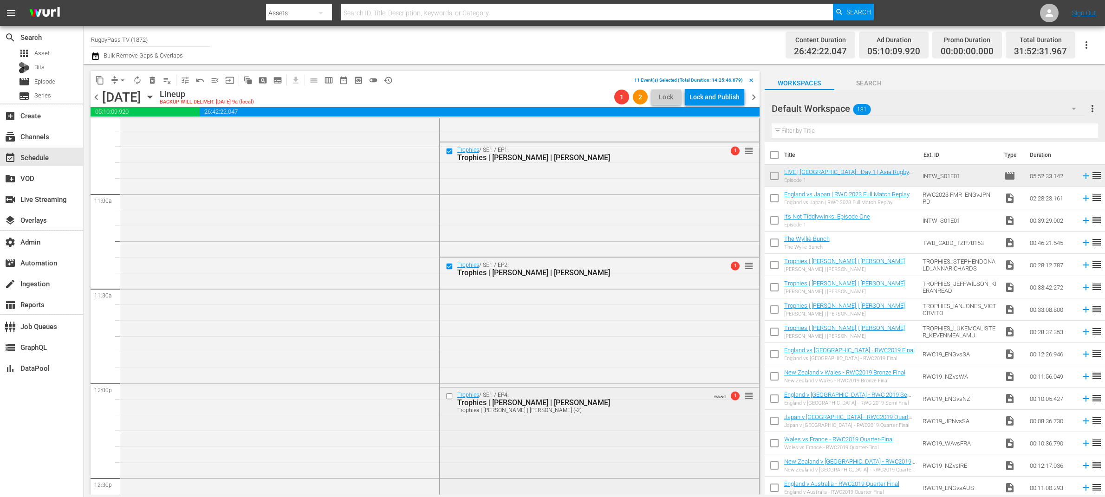
scroll to position [2085, 0]
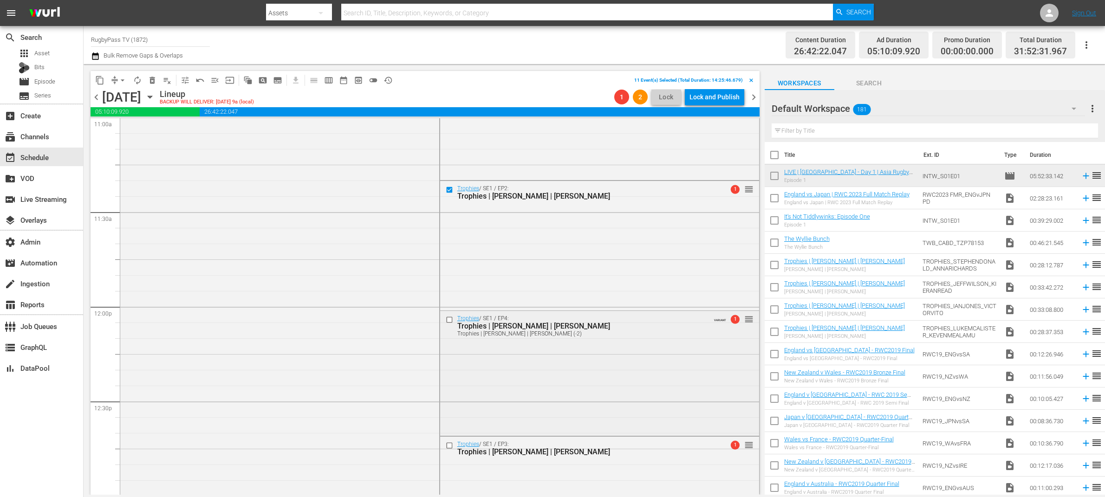
click at [445, 319] on input "checkbox" at bounding box center [450, 320] width 10 height 8
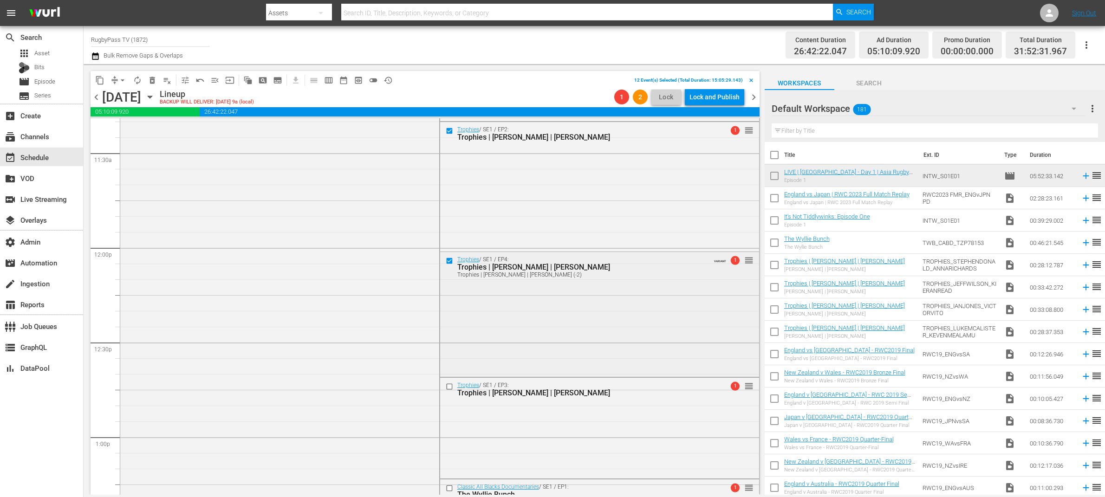
scroll to position [2248, 0]
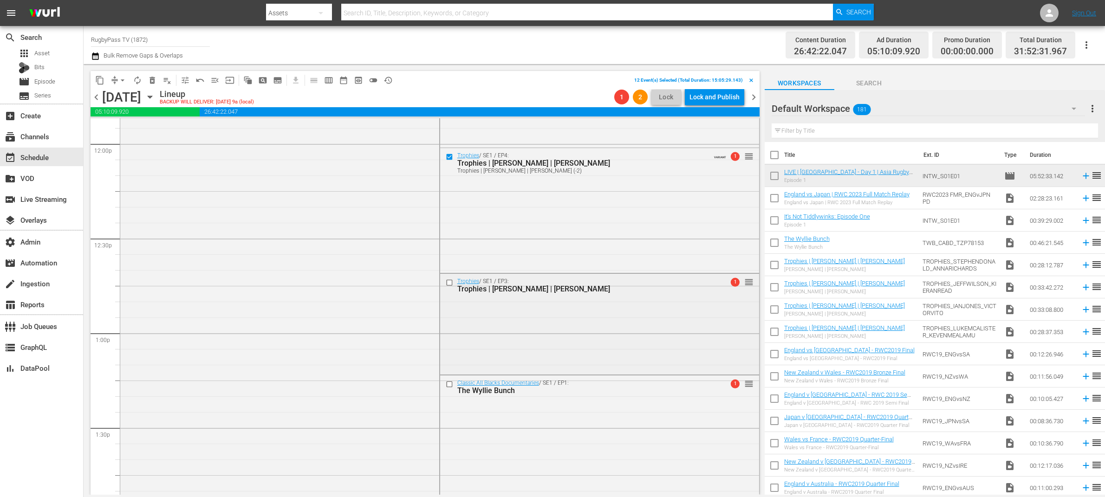
click at [446, 280] on input "checkbox" at bounding box center [450, 283] width 10 height 8
click at [448, 382] on input "checkbox" at bounding box center [450, 385] width 10 height 8
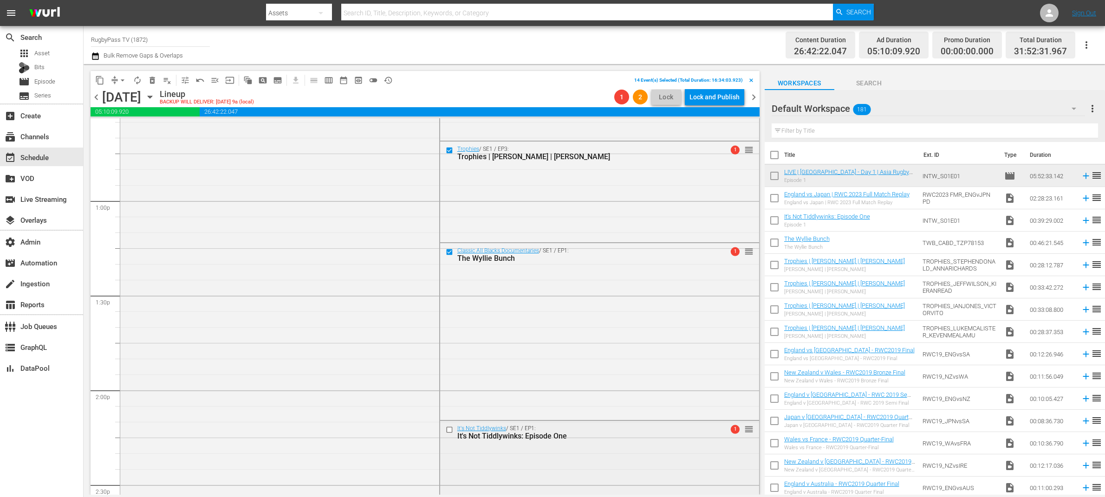
scroll to position [2509, 0]
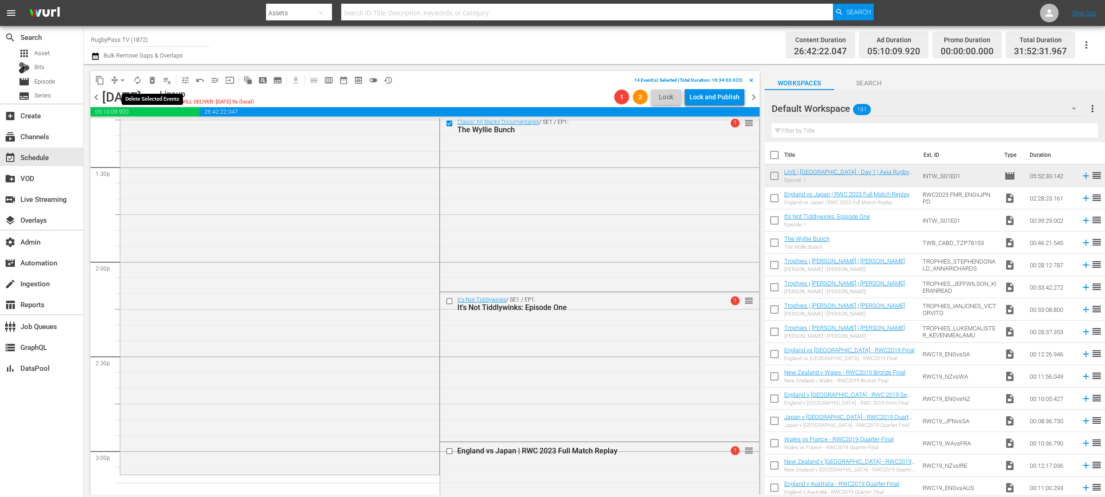
click at [158, 83] on button "delete_forever_outlined" at bounding box center [152, 80] width 15 height 15
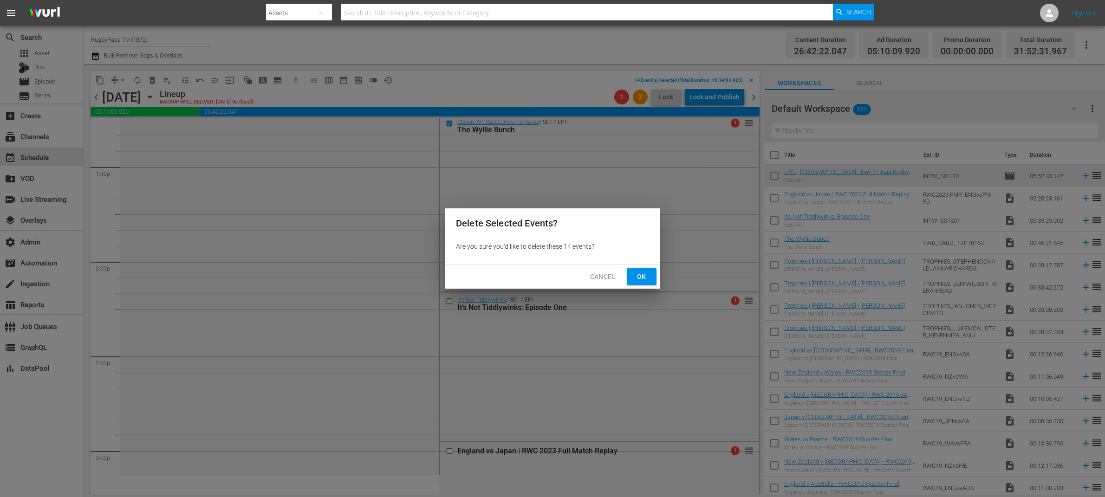
click at [635, 278] on span "Ok" at bounding box center [641, 277] width 15 height 12
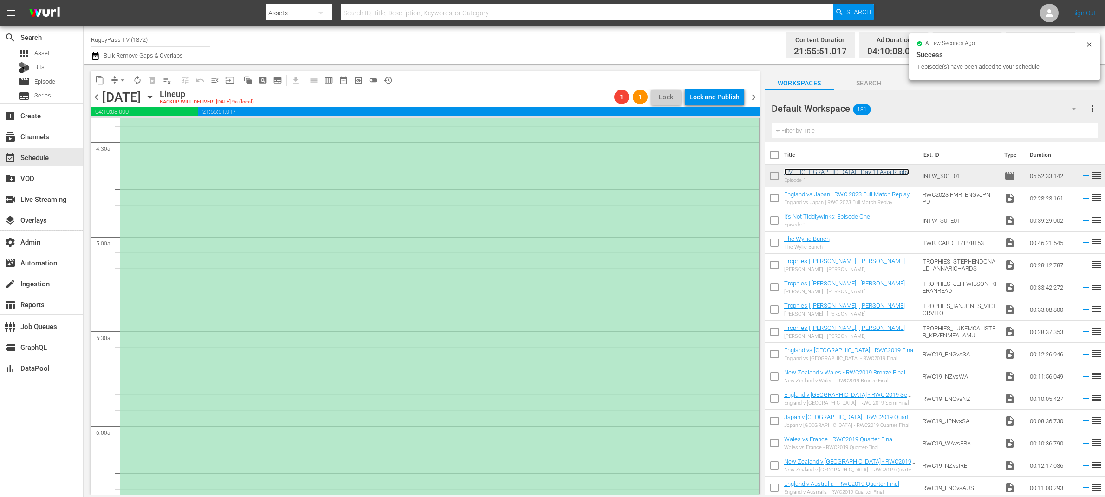
scroll to position [326, 0]
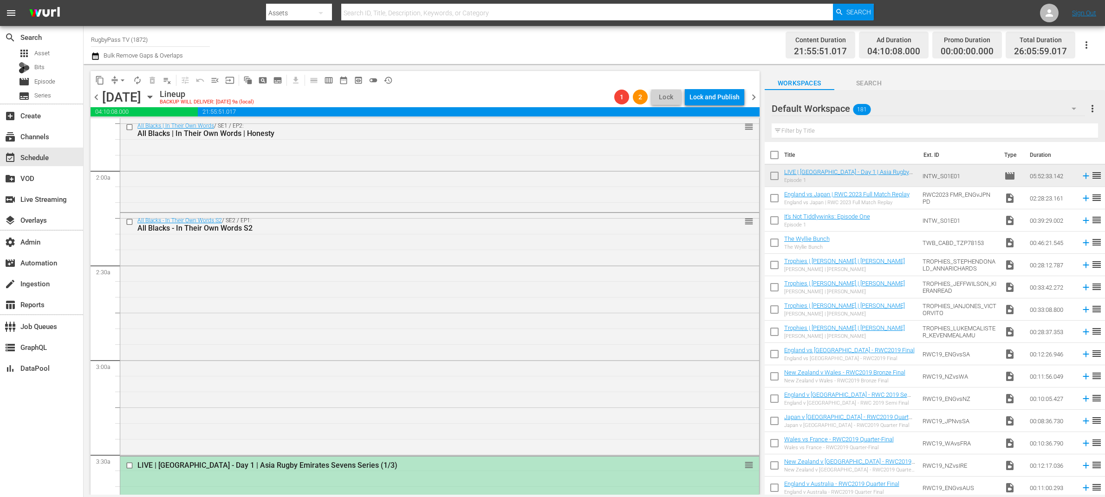
click at [129, 465] on input "checkbox" at bounding box center [131, 466] width 10 height 8
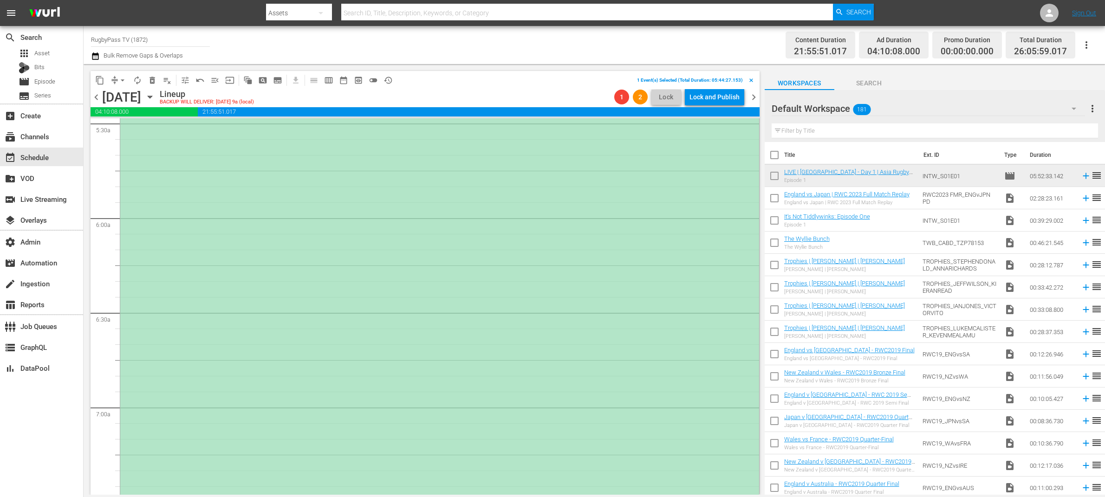
scroll to position [1424, 0]
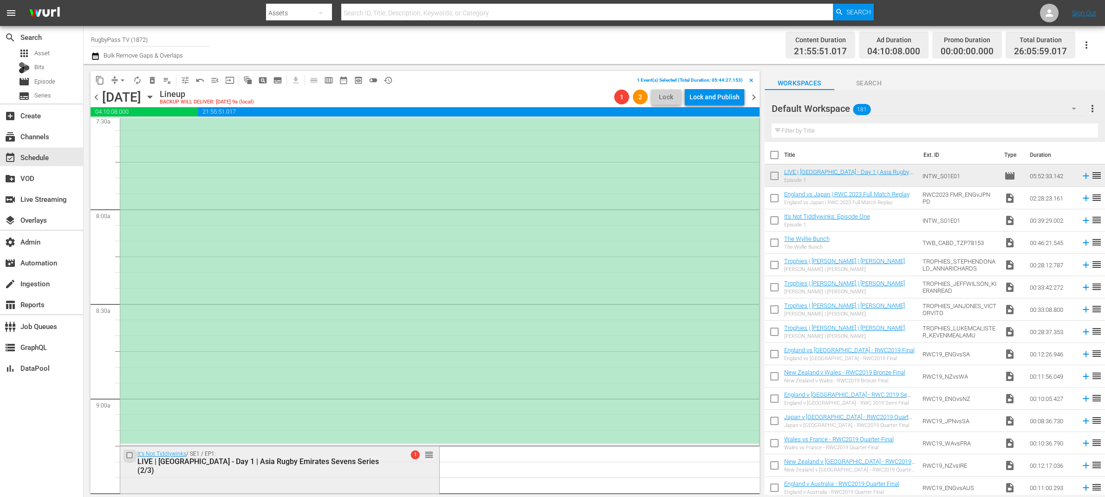
click at [130, 454] on input "checkbox" at bounding box center [131, 455] width 10 height 8
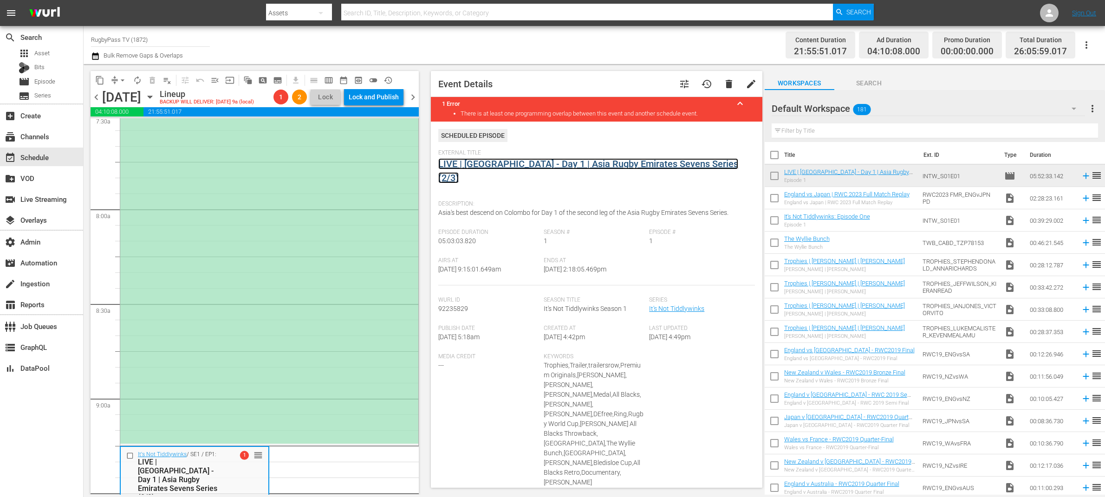
click at [547, 168] on link "LIVE | [GEOGRAPHIC_DATA] - Day 1 | Asia Rugby Emirates Sevens Series (2/3)" at bounding box center [588, 170] width 300 height 25
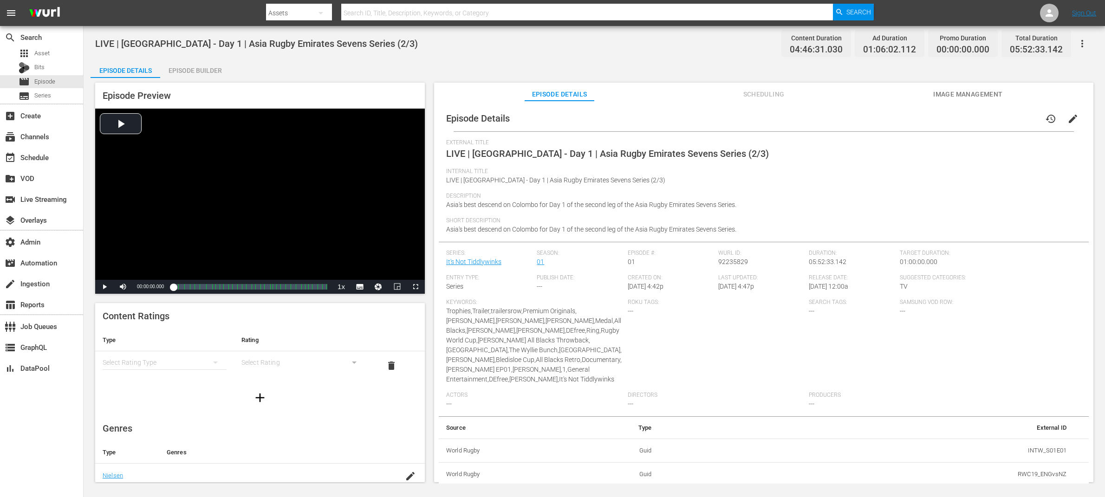
click at [219, 59] on div "LIVE | [GEOGRAPHIC_DATA] - Day 1 | Asia Rugby Emirates Sevens Series (2/3) Cont…" at bounding box center [594, 255] width 1021 height 458
click at [205, 69] on div "Episode Builder" at bounding box center [195, 70] width 70 height 22
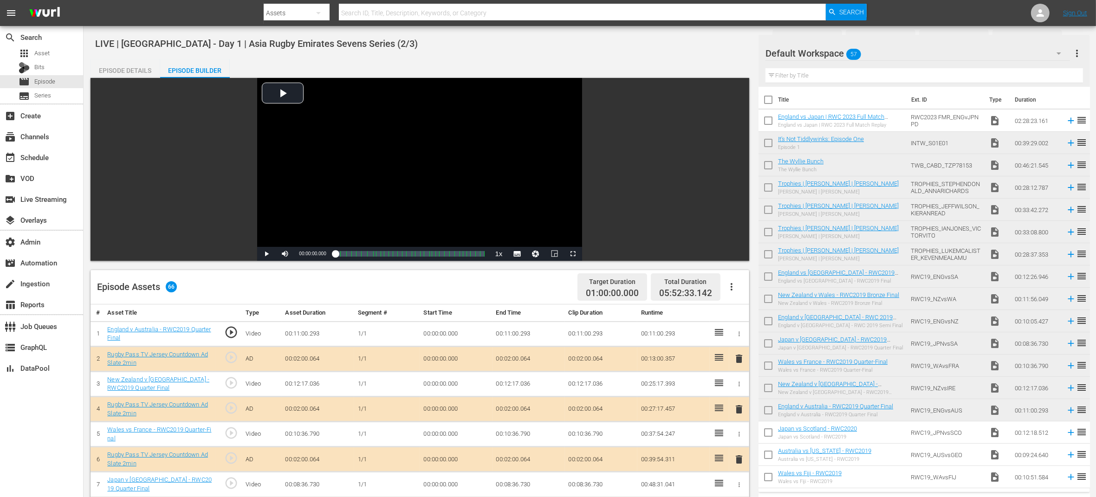
scroll to position [1486, 0]
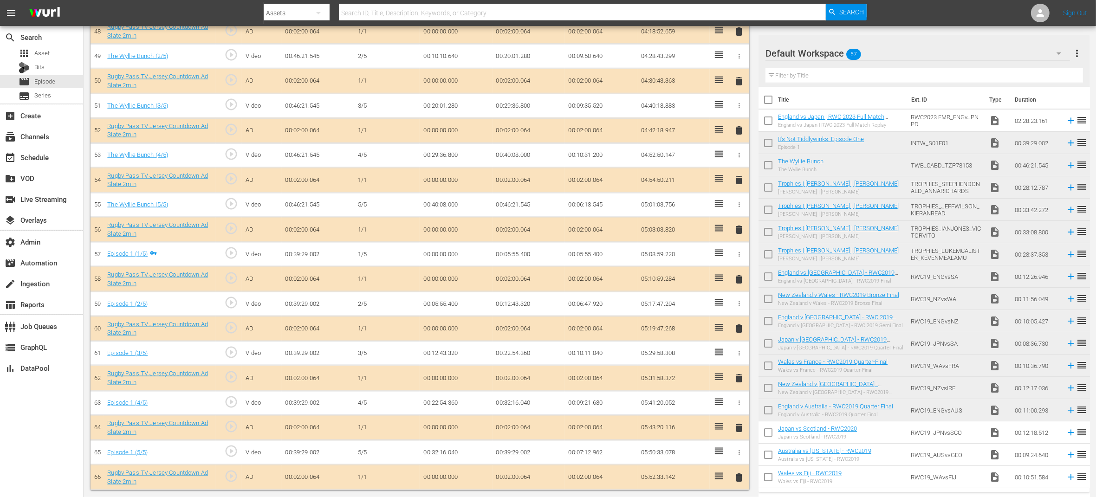
click at [739, 478] on span "delete" at bounding box center [739, 477] width 11 height 11
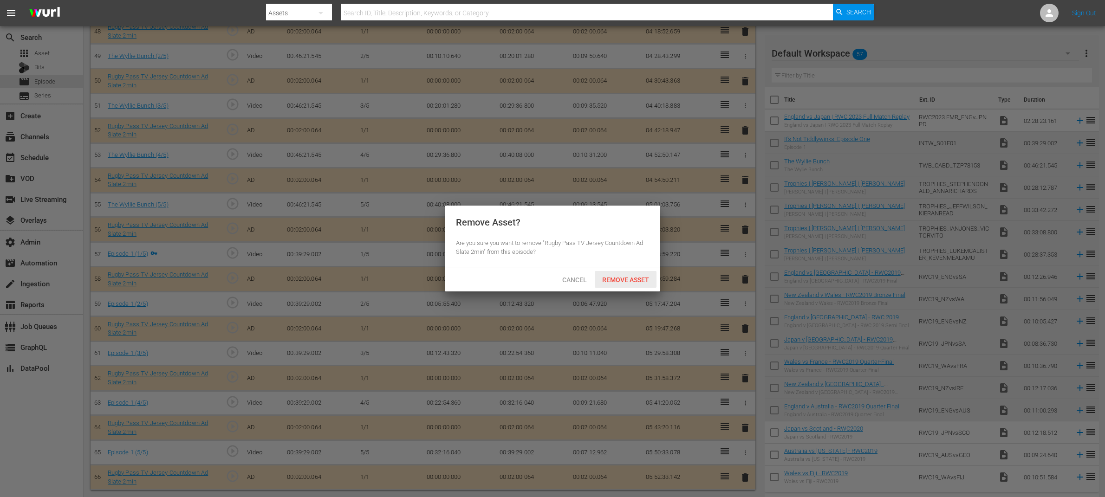
click at [627, 278] on span "Remove Asset" at bounding box center [626, 279] width 62 height 7
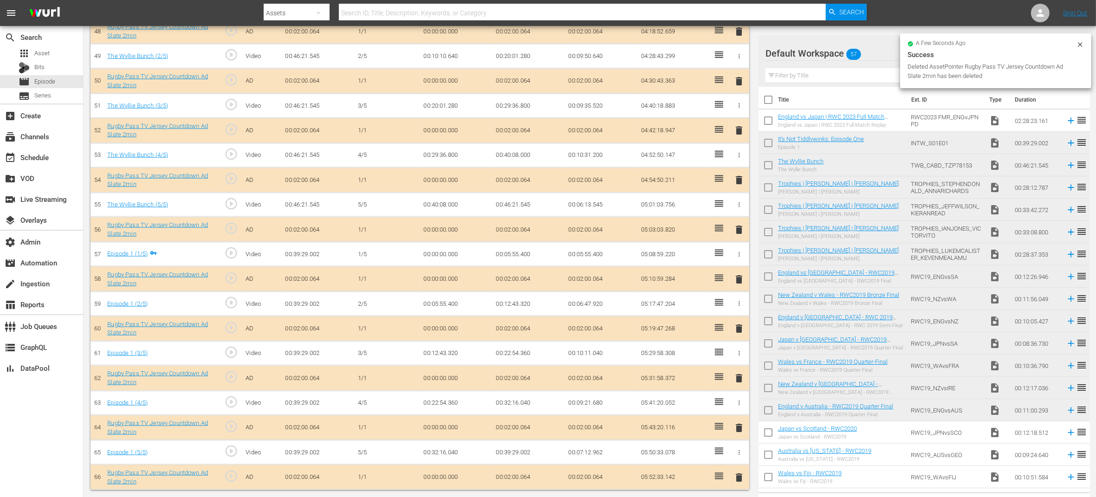
scroll to position [1460, 0]
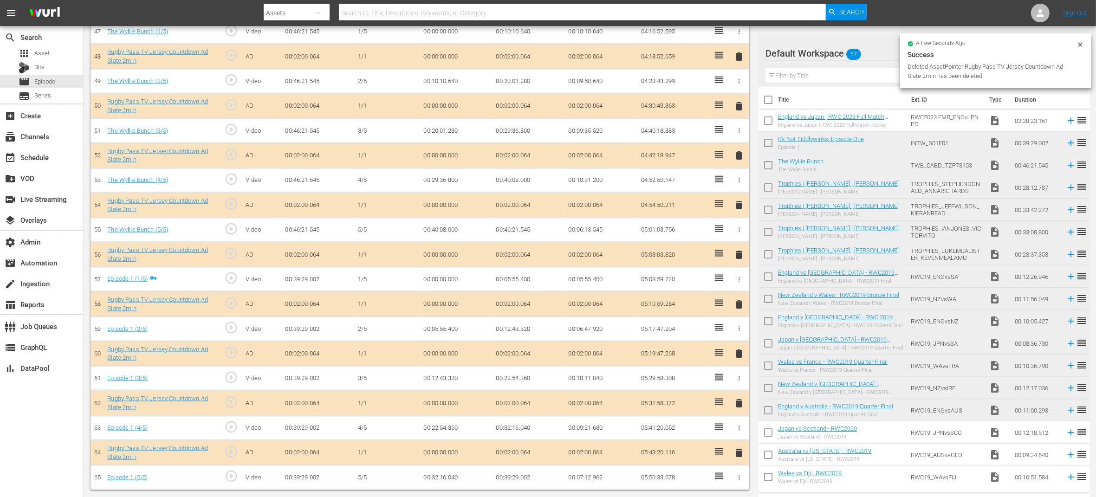
click at [739, 451] on span "delete" at bounding box center [739, 453] width 11 height 11
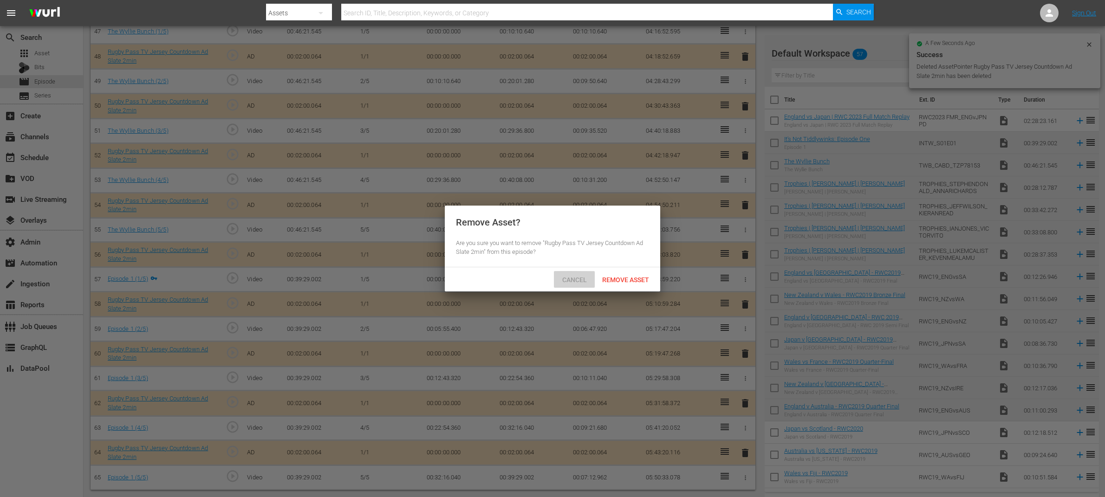
click at [569, 281] on span "Cancel" at bounding box center [574, 279] width 39 height 7
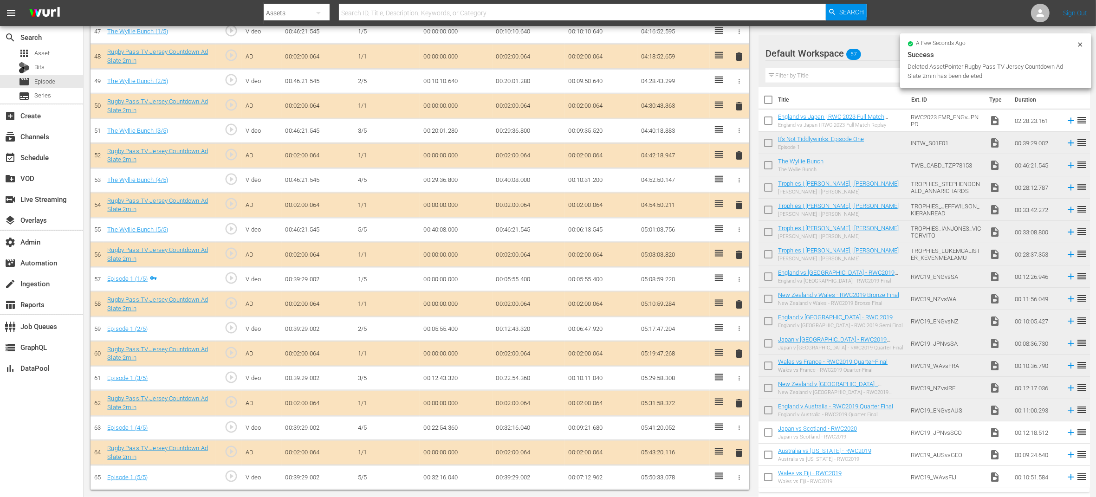
click at [740, 479] on icon "button" at bounding box center [739, 478] width 7 height 7
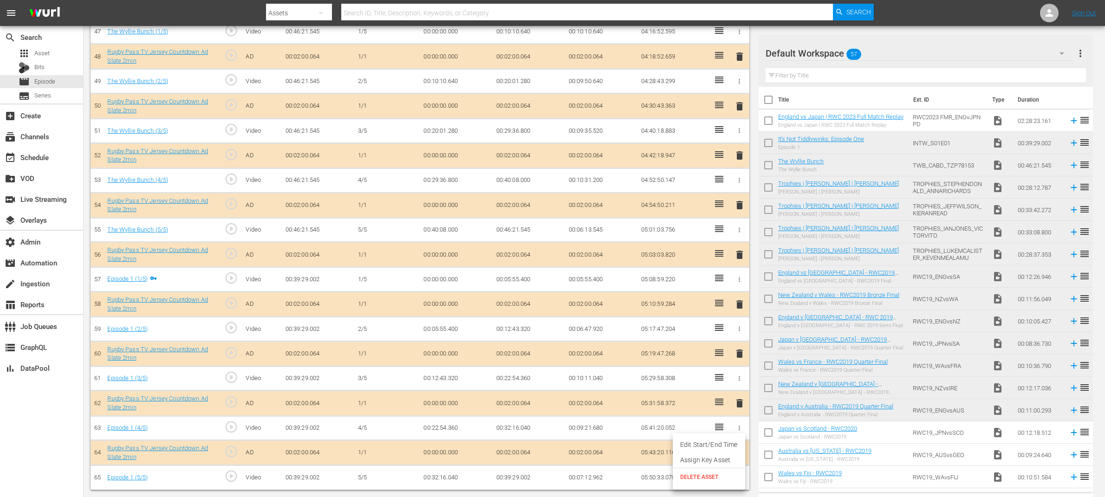
click at [726, 476] on span "DELETE ASSET" at bounding box center [709, 477] width 58 height 8
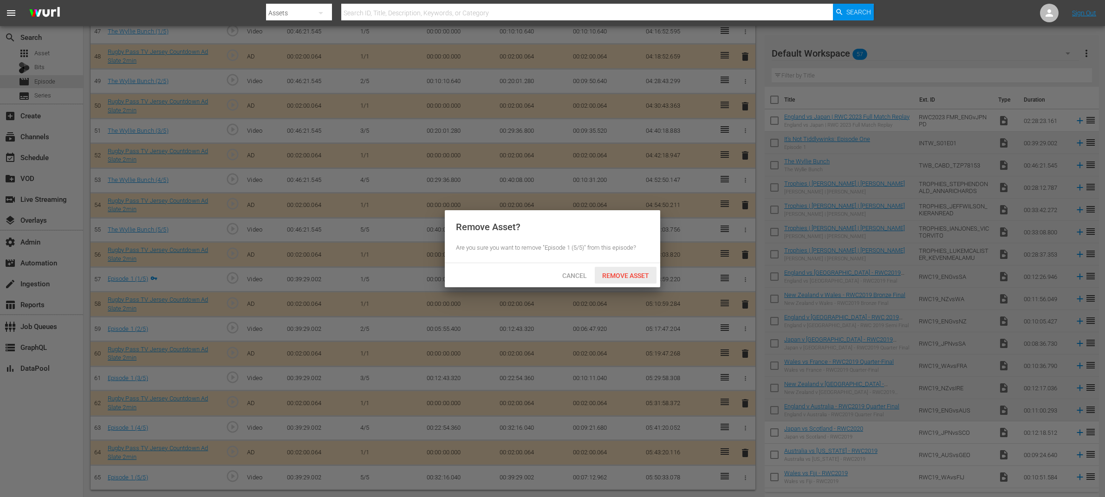
click at [631, 269] on div "Remove Asset" at bounding box center [626, 275] width 62 height 17
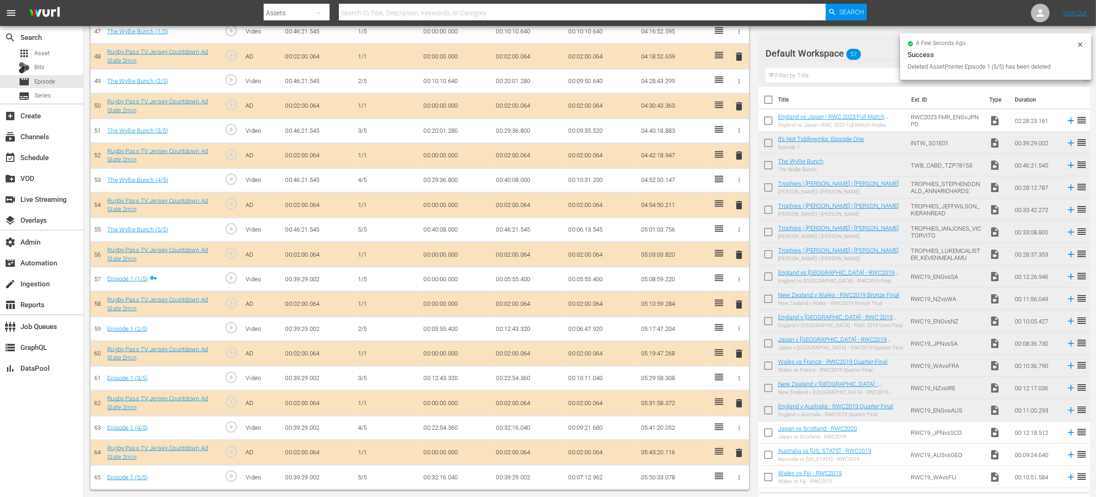
scroll to position [1436, 0]
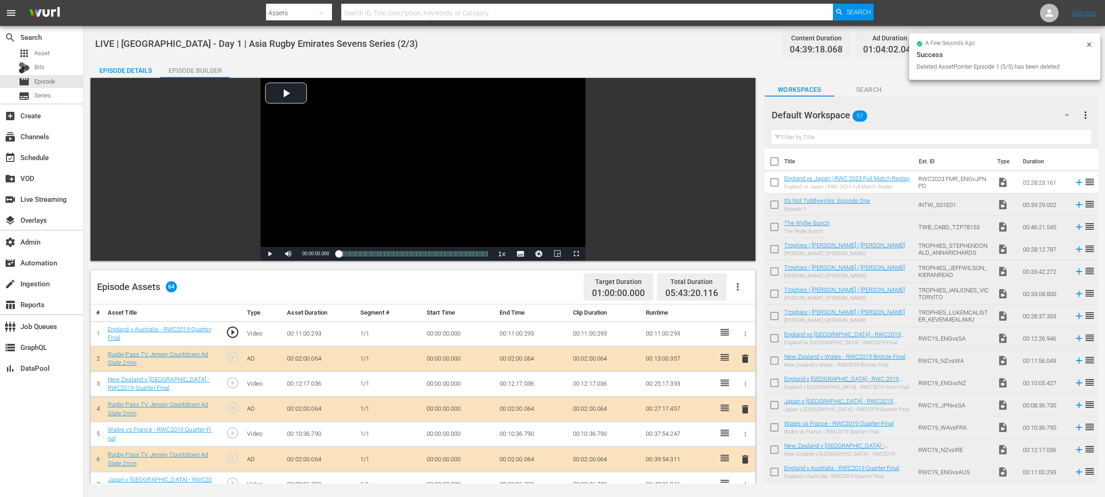
click at [1089, 44] on icon at bounding box center [1089, 44] width 7 height 7
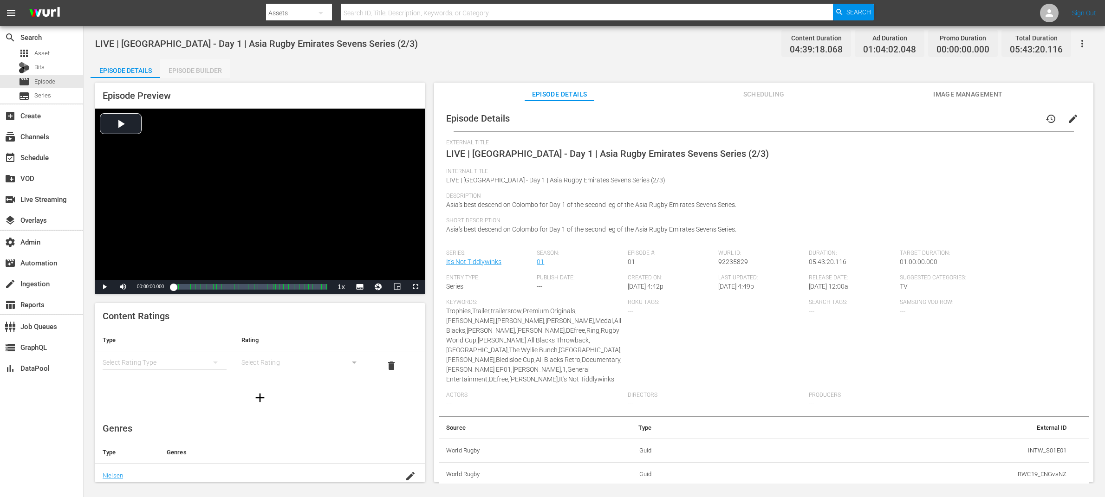
click at [202, 72] on div "Episode Builder" at bounding box center [195, 70] width 70 height 22
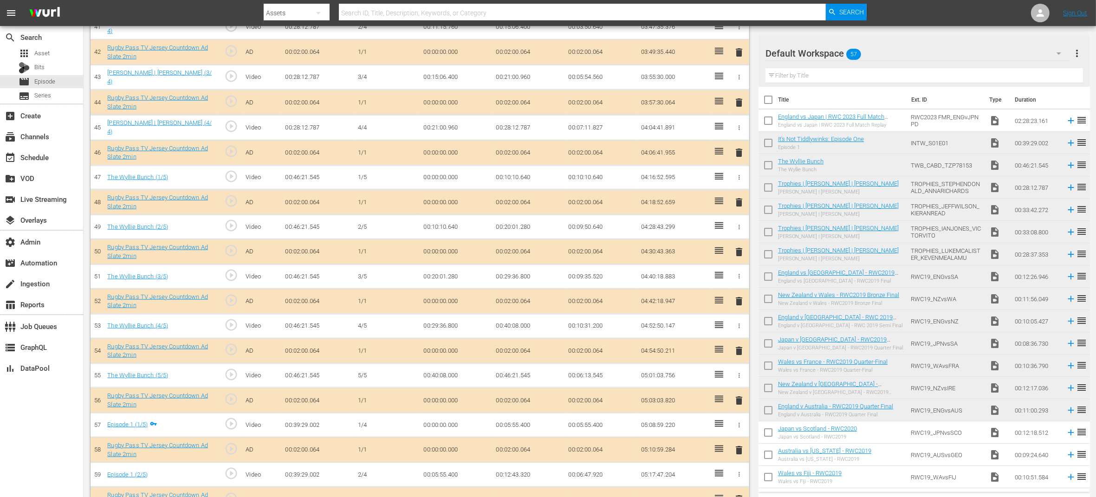
scroll to position [1436, 0]
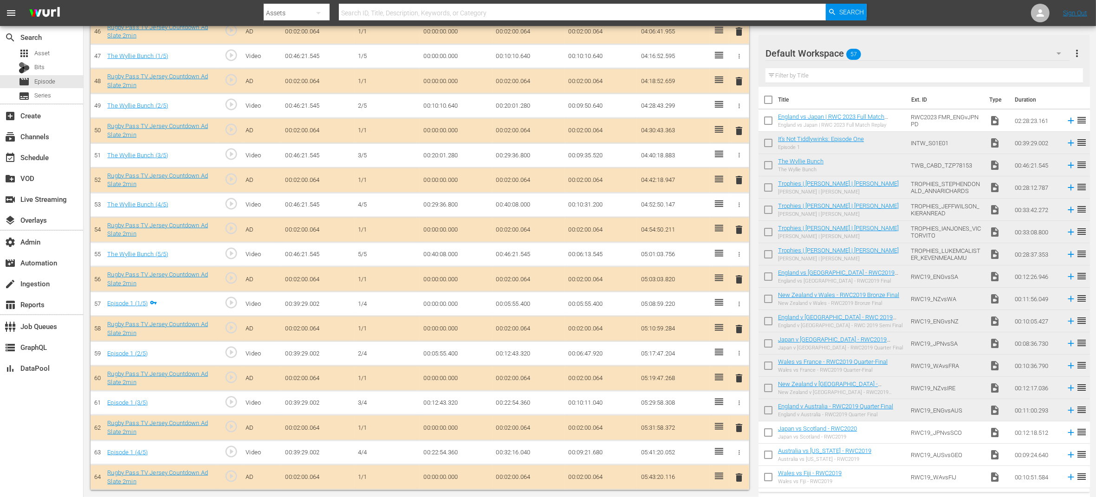
click at [740, 477] on span "delete" at bounding box center [739, 477] width 11 height 11
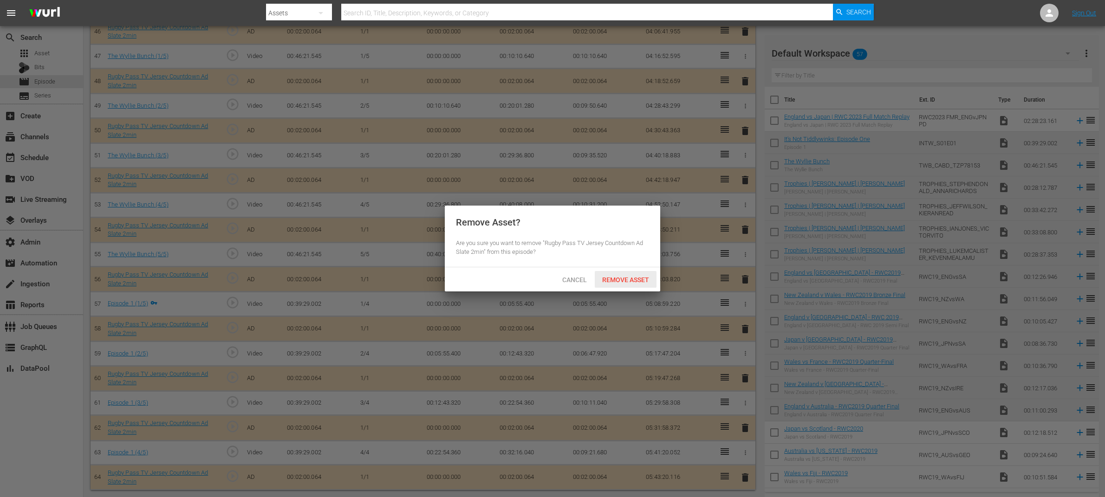
click at [628, 278] on span "Remove Asset" at bounding box center [626, 279] width 62 height 7
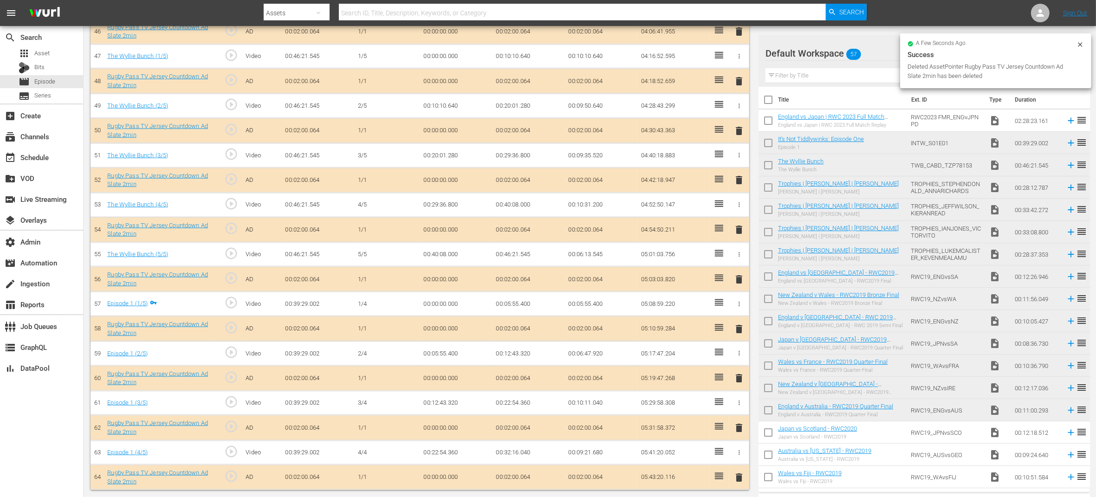
scroll to position [1410, 0]
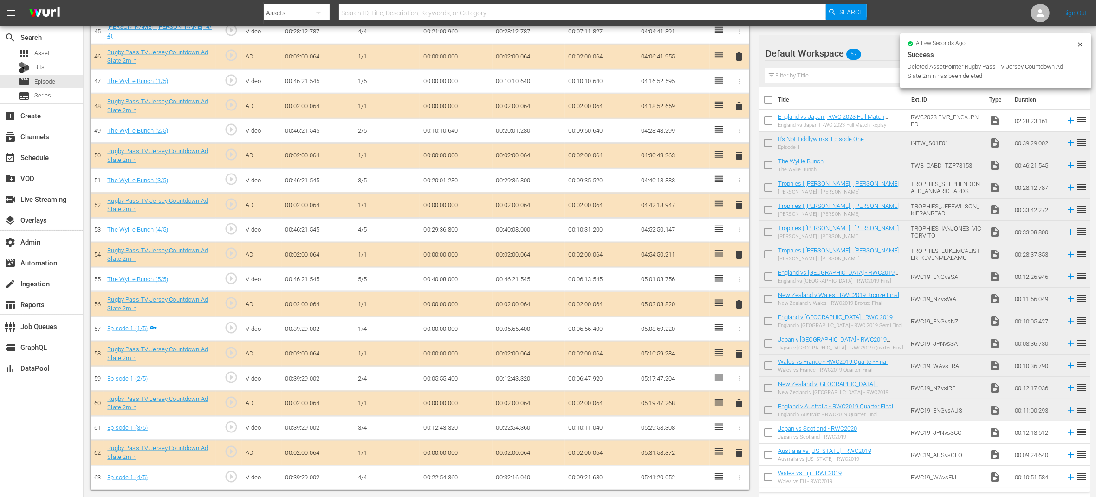
click at [739, 351] on span "delete" at bounding box center [739, 354] width 11 height 11
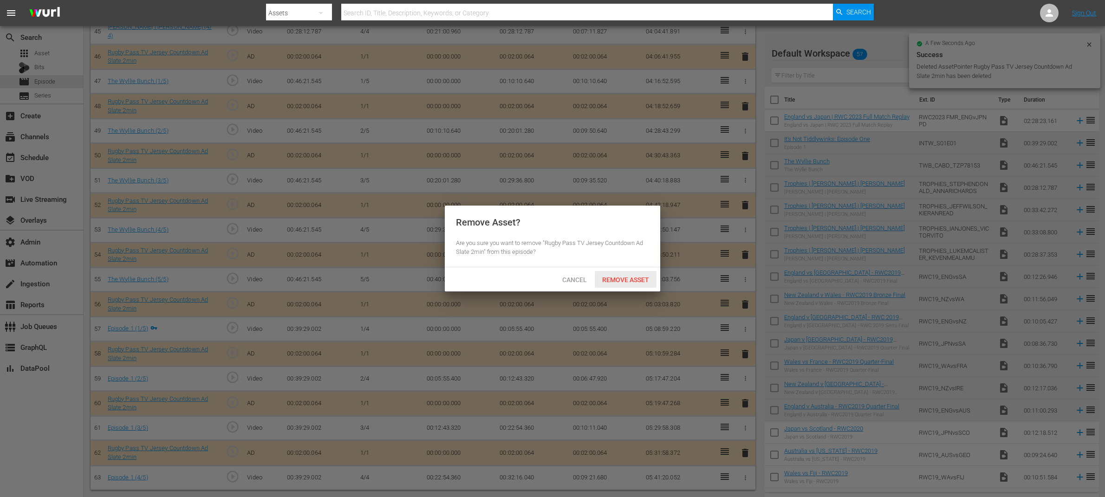
click at [651, 273] on div "Remove Asset" at bounding box center [626, 279] width 62 height 17
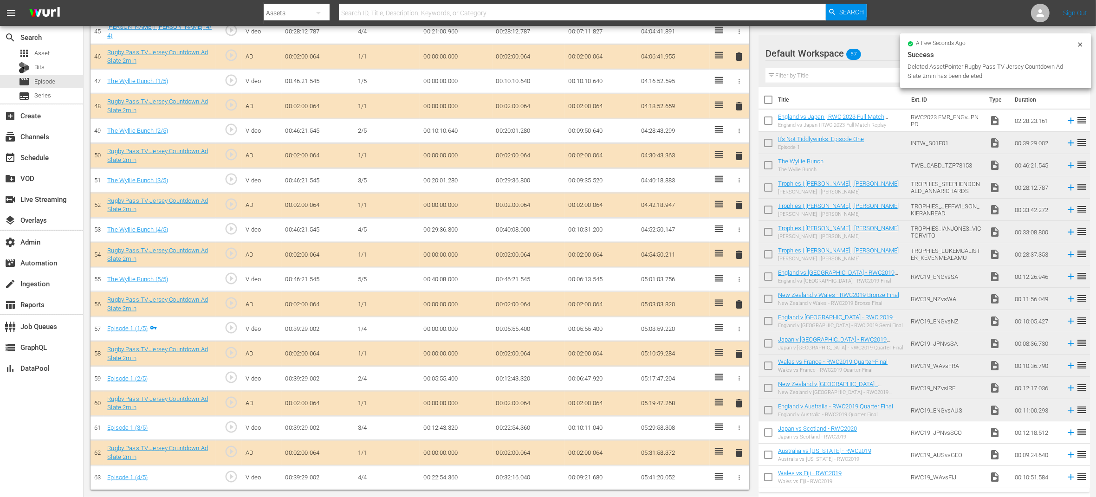
scroll to position [1385, 0]
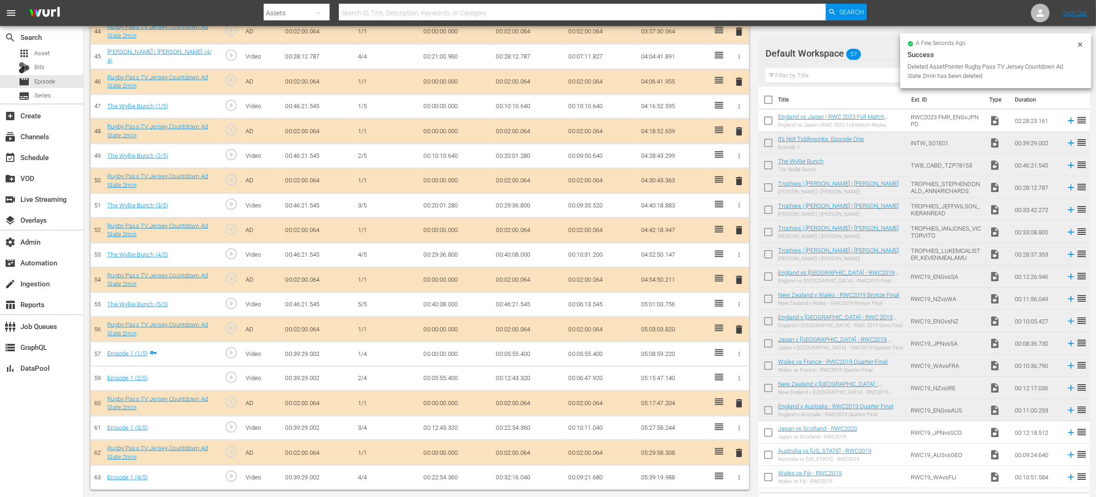
click at [740, 401] on span "delete" at bounding box center [739, 403] width 11 height 11
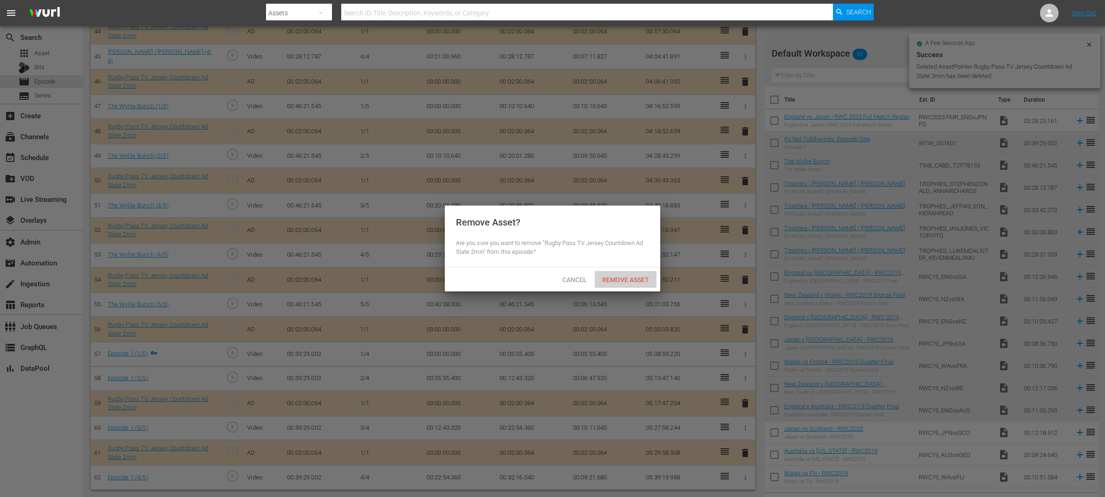
click at [636, 283] on div "Remove Asset" at bounding box center [626, 279] width 62 height 17
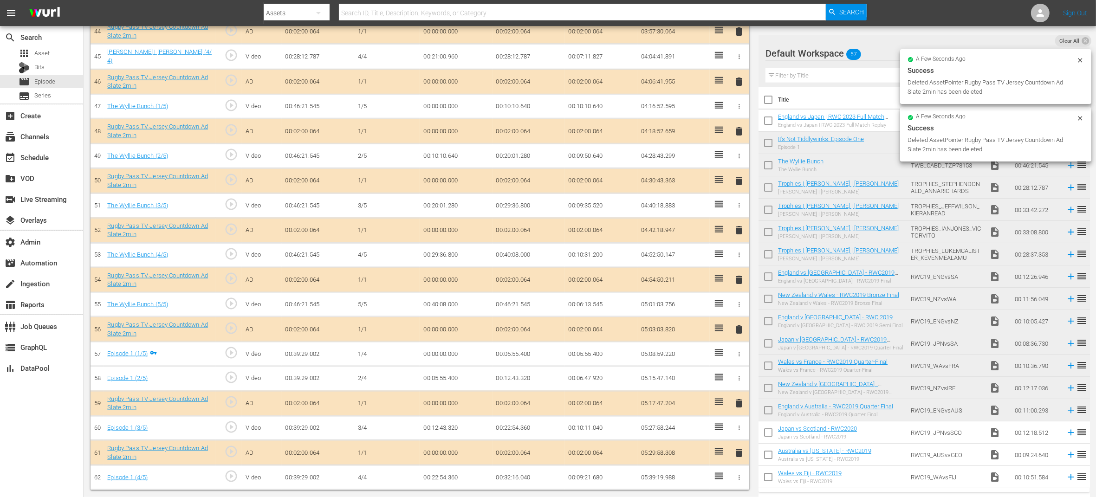
scroll to position [1359, 0]
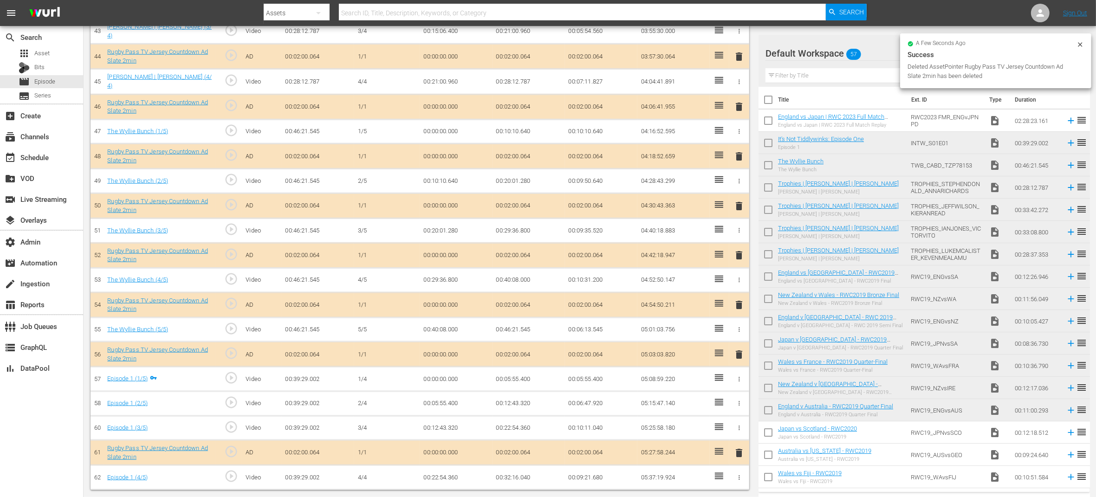
click at [740, 450] on span "delete" at bounding box center [739, 453] width 11 height 11
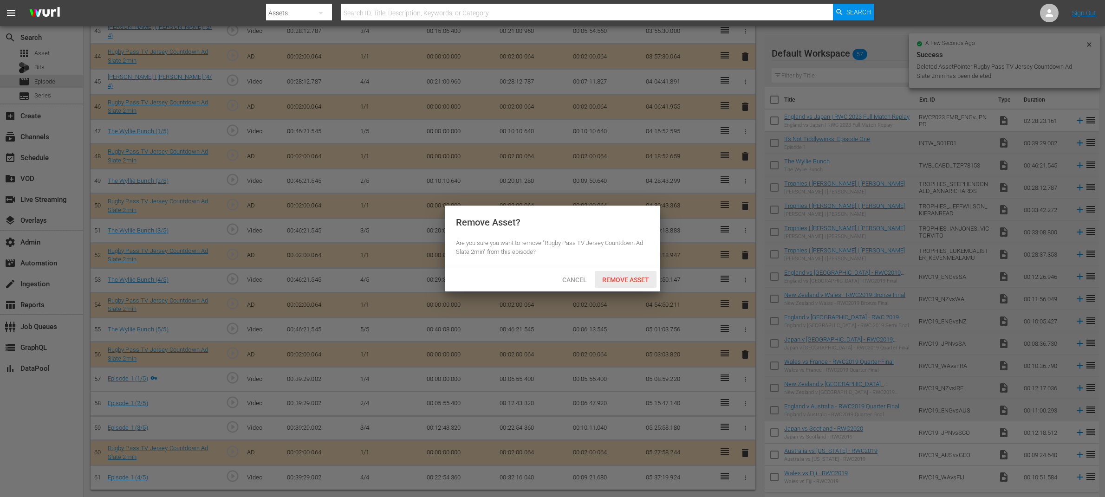
click at [623, 276] on span "Remove Asset" at bounding box center [626, 279] width 62 height 7
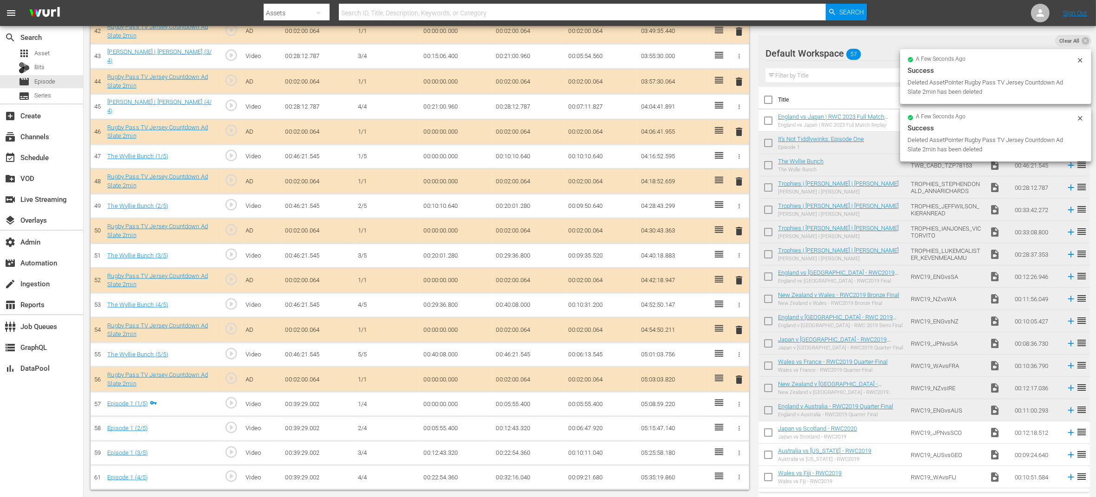
scroll to position [1334, 0]
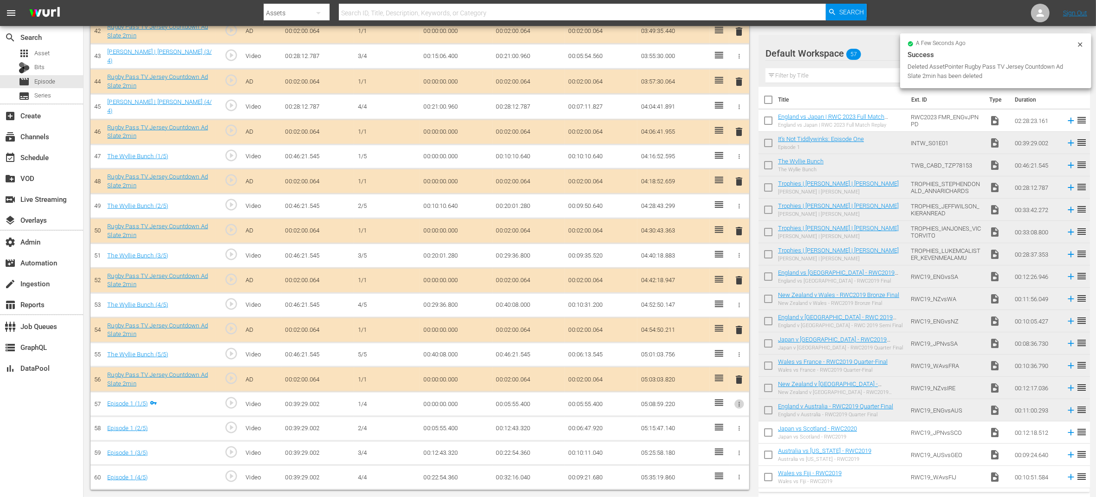
click at [739, 405] on icon "button" at bounding box center [739, 404] width 1 height 5
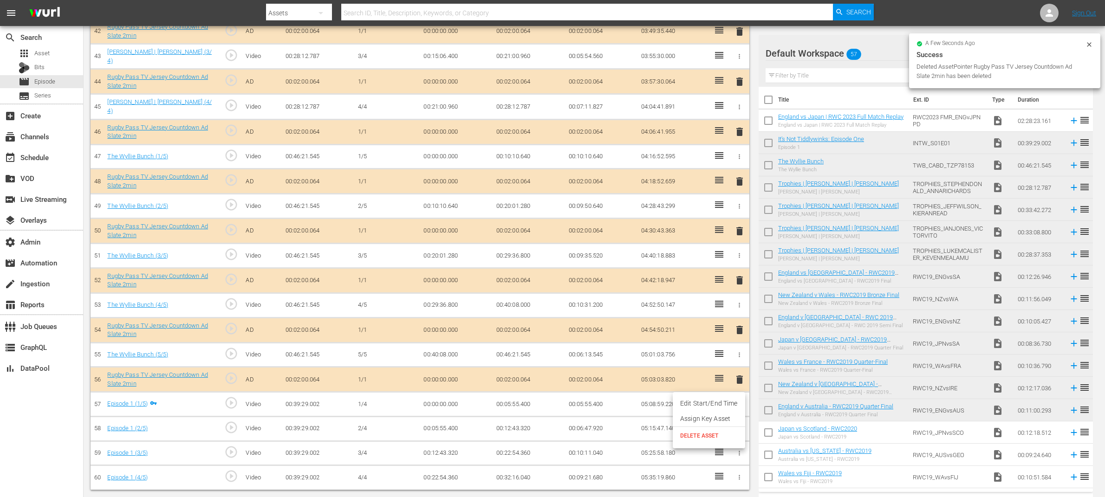
click at [718, 436] on span "DELETE ASSET" at bounding box center [709, 436] width 58 height 8
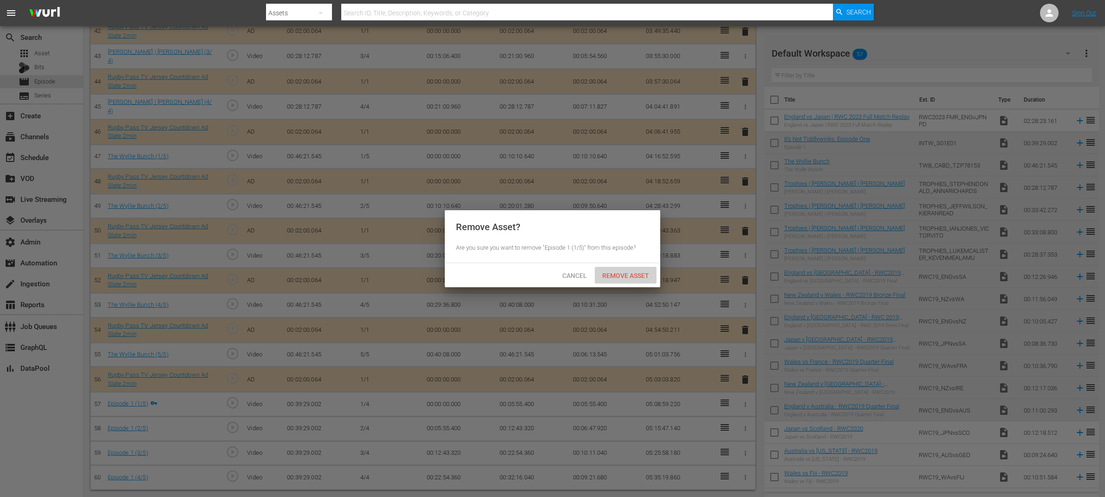
click at [636, 277] on span "Remove Asset" at bounding box center [626, 275] width 62 height 7
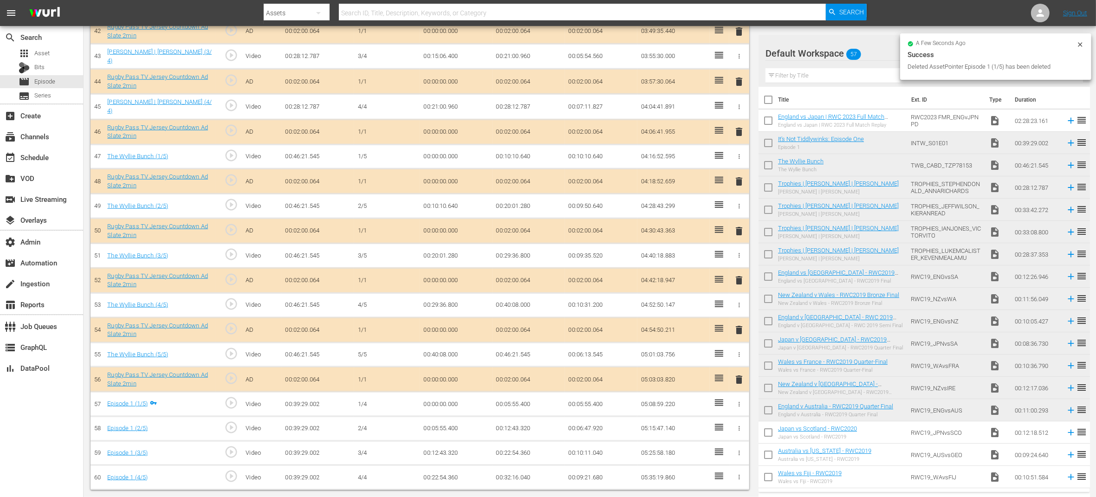
scroll to position [1310, 0]
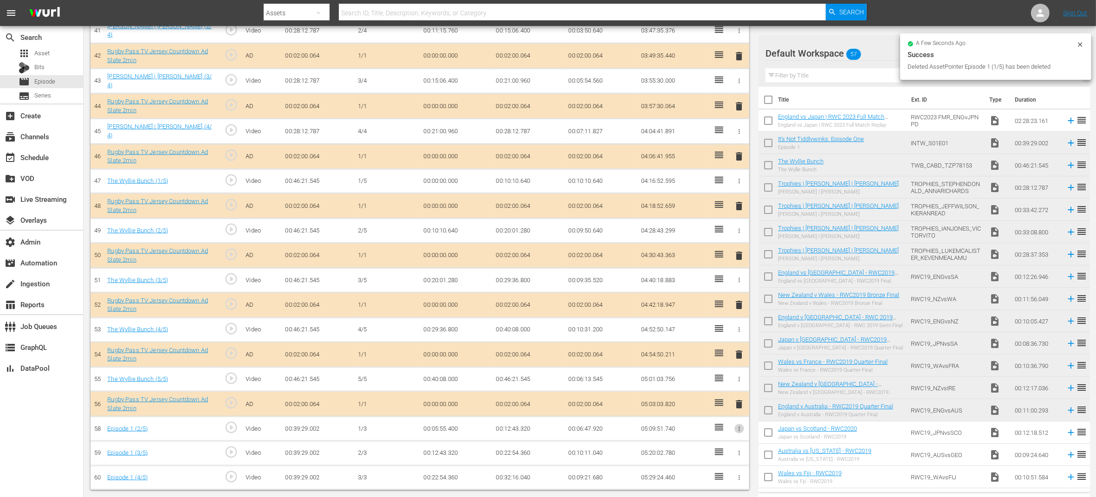
click at [740, 426] on icon "button" at bounding box center [739, 429] width 7 height 7
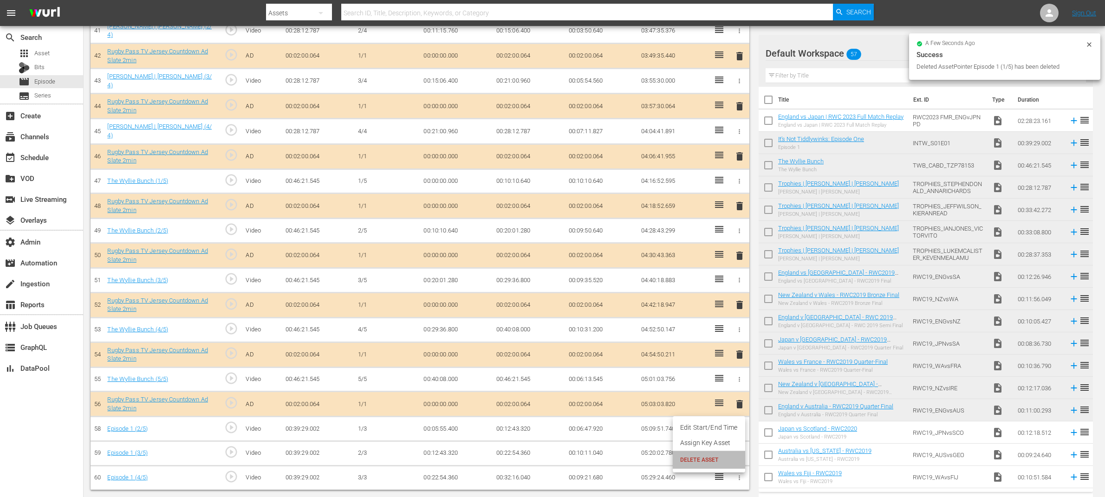
click at [719, 462] on span "DELETE ASSET" at bounding box center [709, 460] width 58 height 8
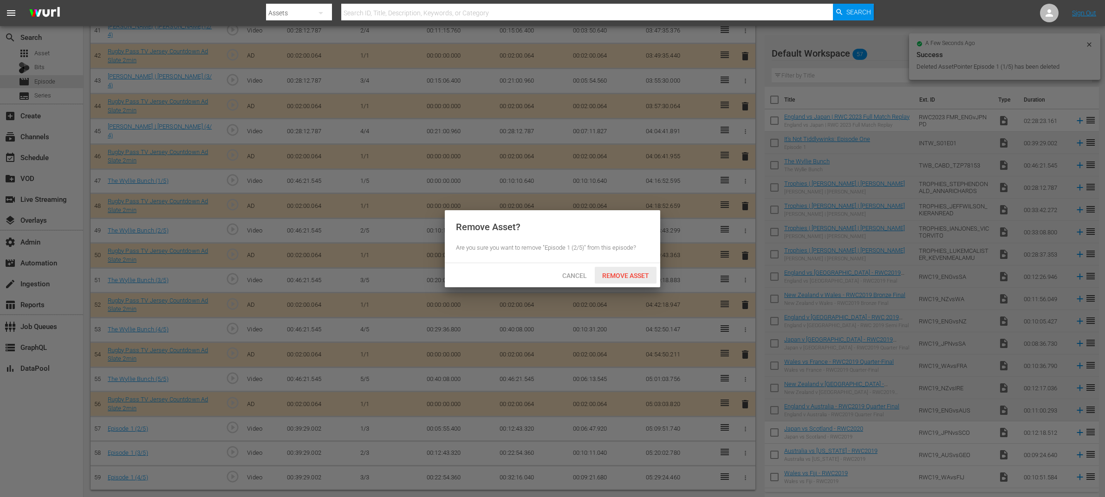
click at [639, 270] on div "Remove Asset" at bounding box center [626, 275] width 62 height 17
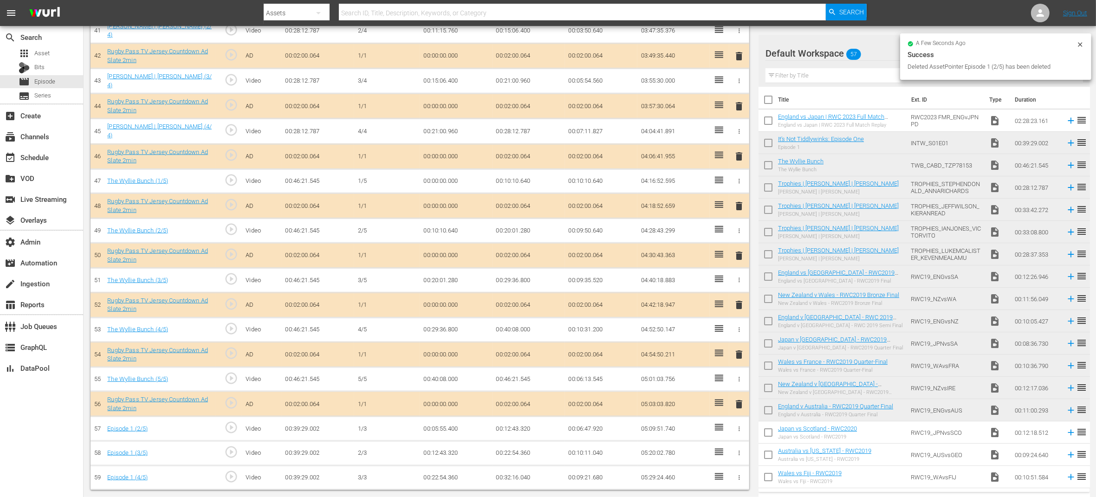
scroll to position [1285, 0]
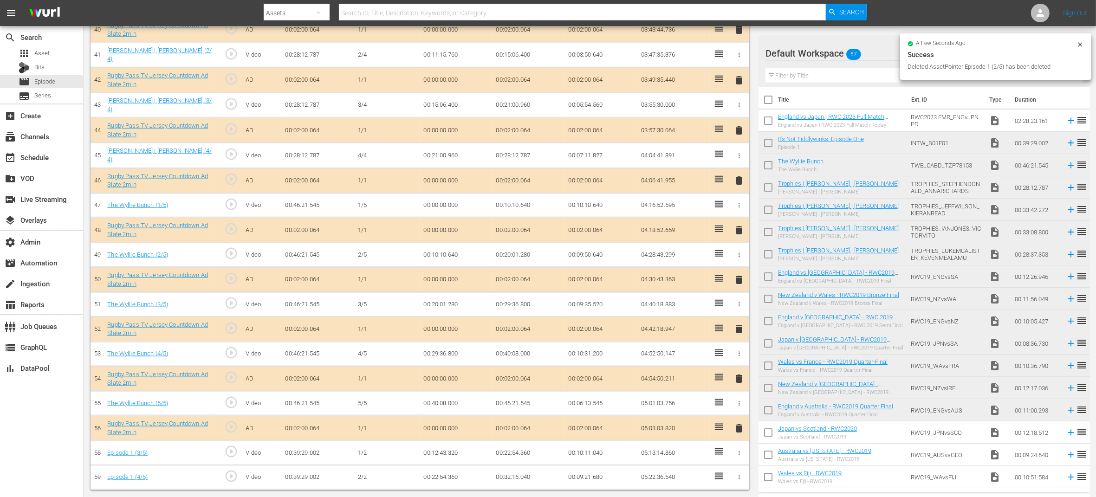
click at [740, 453] on icon "button" at bounding box center [739, 453] width 7 height 7
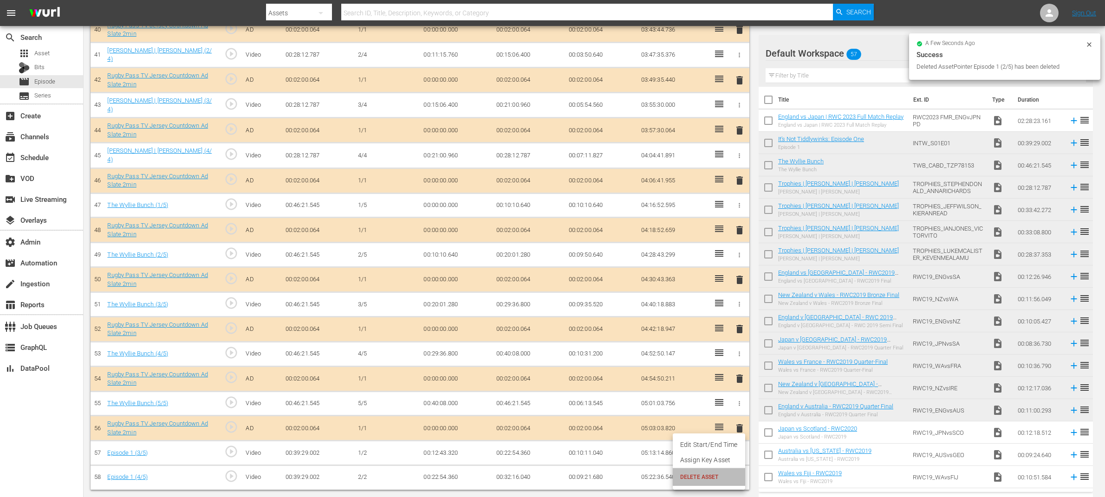
click at [713, 474] on span "DELETE ASSET" at bounding box center [709, 477] width 58 height 8
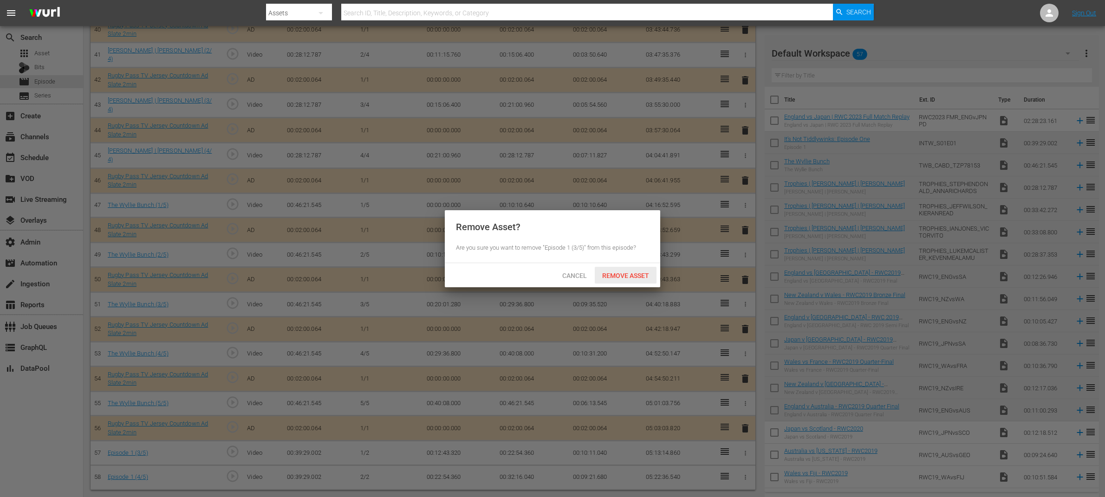
click at [623, 274] on span "Remove Asset" at bounding box center [626, 275] width 62 height 7
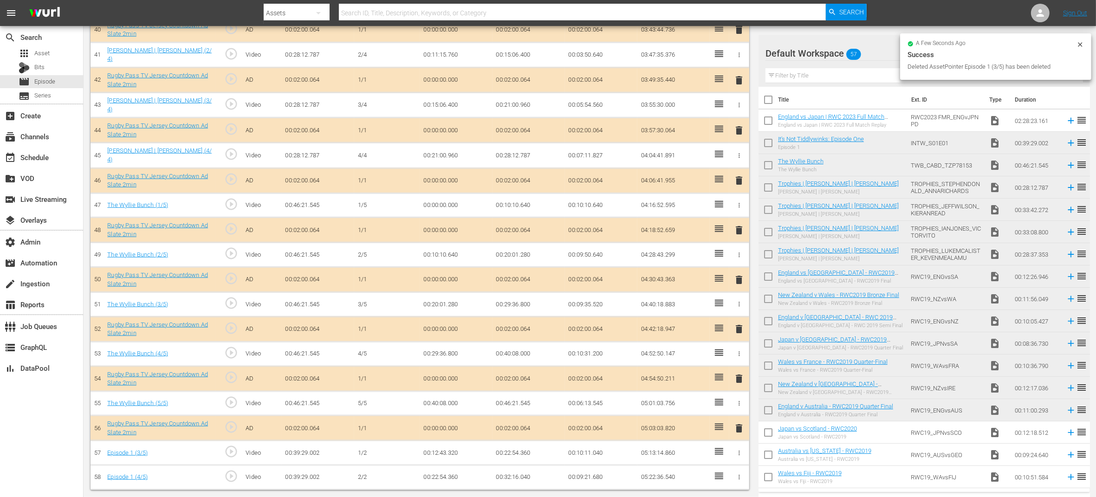
scroll to position [1260, 0]
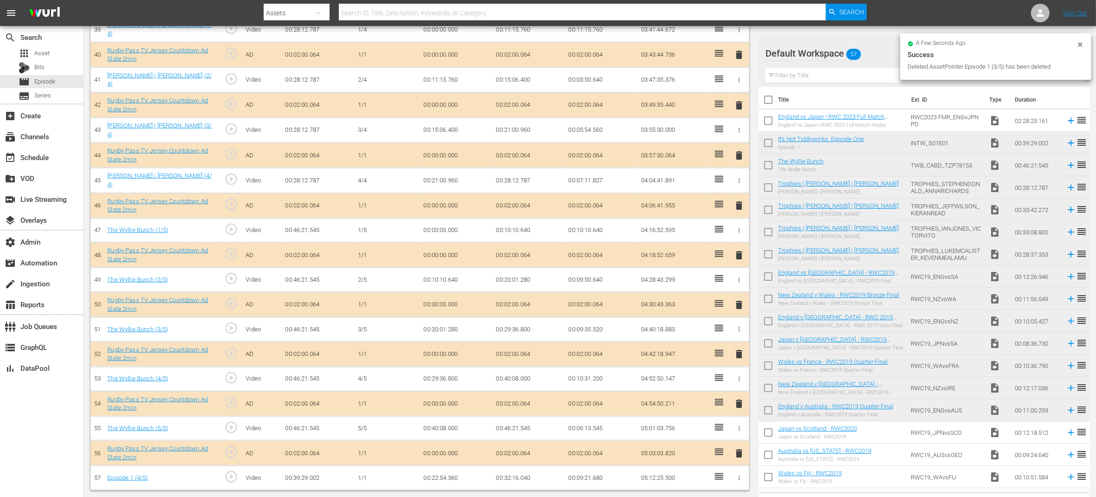
click at [739, 483] on td at bounding box center [739, 478] width 20 height 25
click at [744, 478] on button "button" at bounding box center [740, 479] width 10 height 10
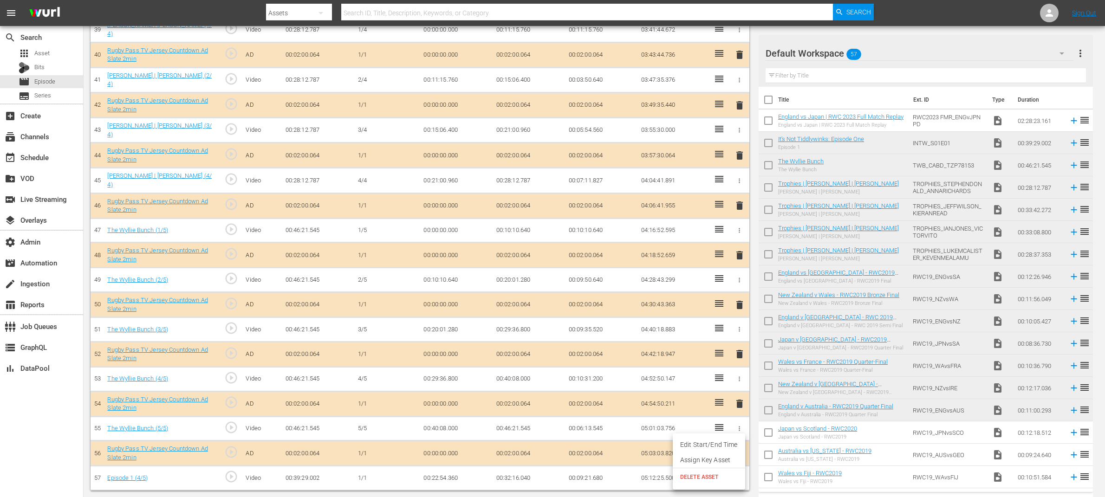
click at [718, 477] on span "DELETE ASSET" at bounding box center [709, 477] width 58 height 8
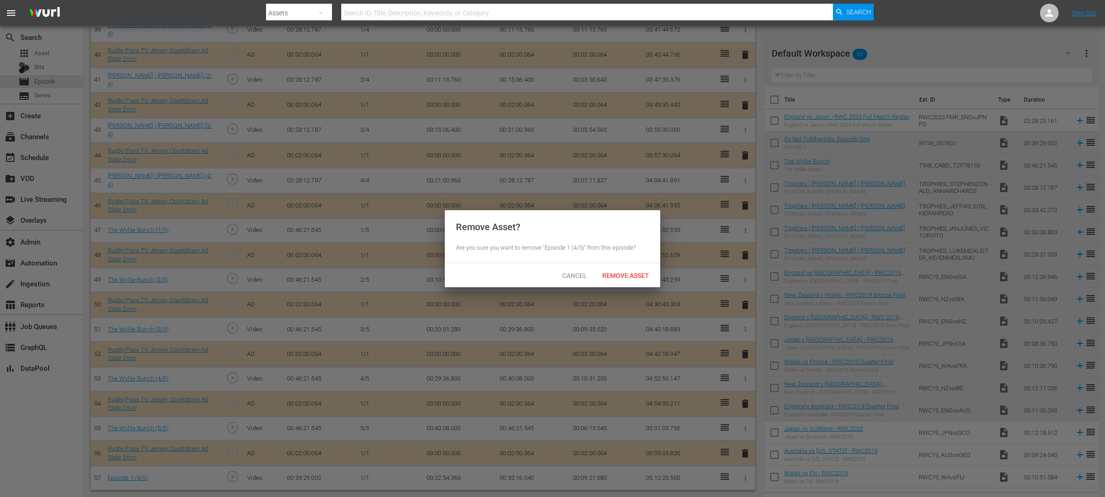
click at [636, 266] on div "Cancel Remove Asset" at bounding box center [552, 275] width 215 height 24
click at [642, 274] on span "Remove Asset" at bounding box center [626, 275] width 62 height 7
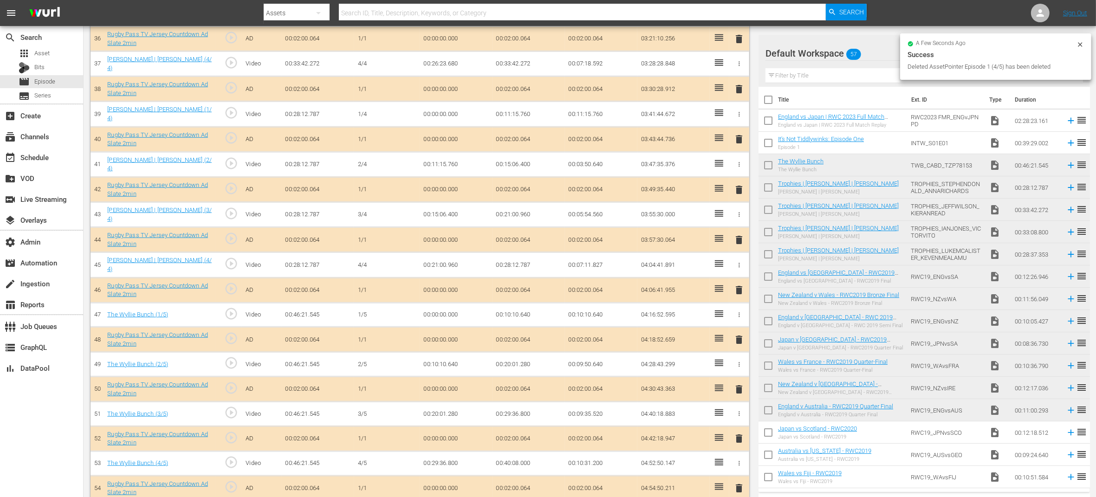
scroll to position [0, 0]
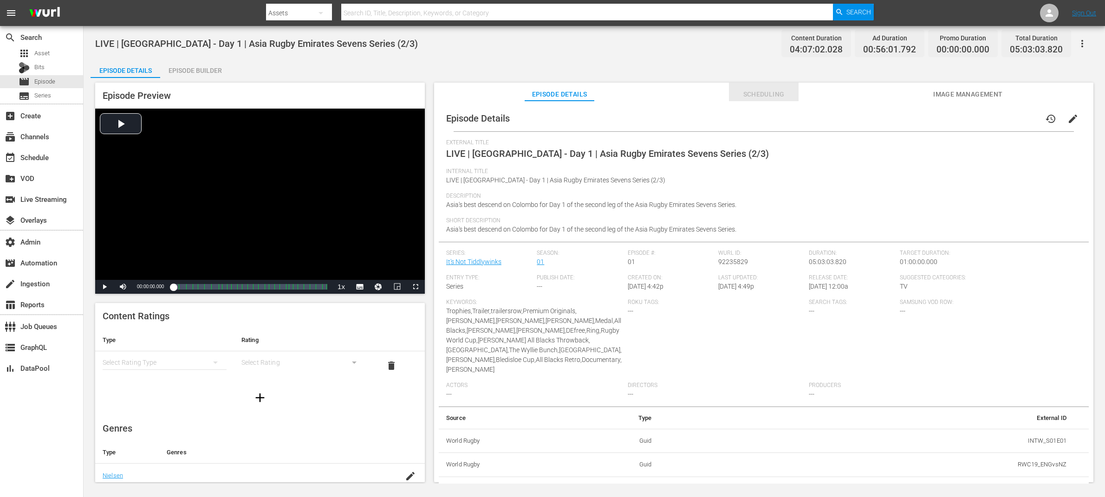
click at [772, 91] on span "Scheduling" at bounding box center [764, 95] width 70 height 12
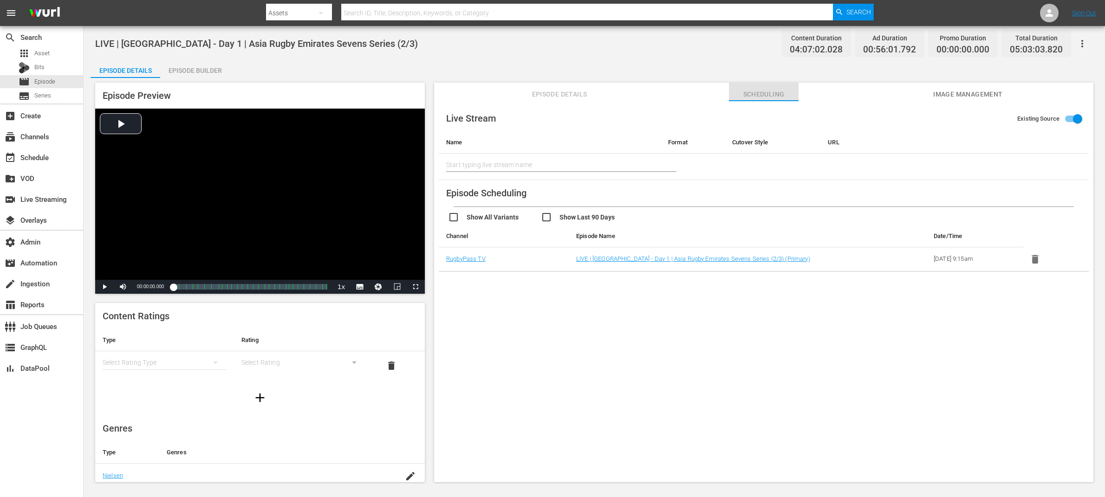
click at [762, 92] on span "Scheduling" at bounding box center [764, 95] width 70 height 12
click at [884, 118] on input "Existing Source" at bounding box center [1077, 121] width 53 height 18
checkbox input "false"
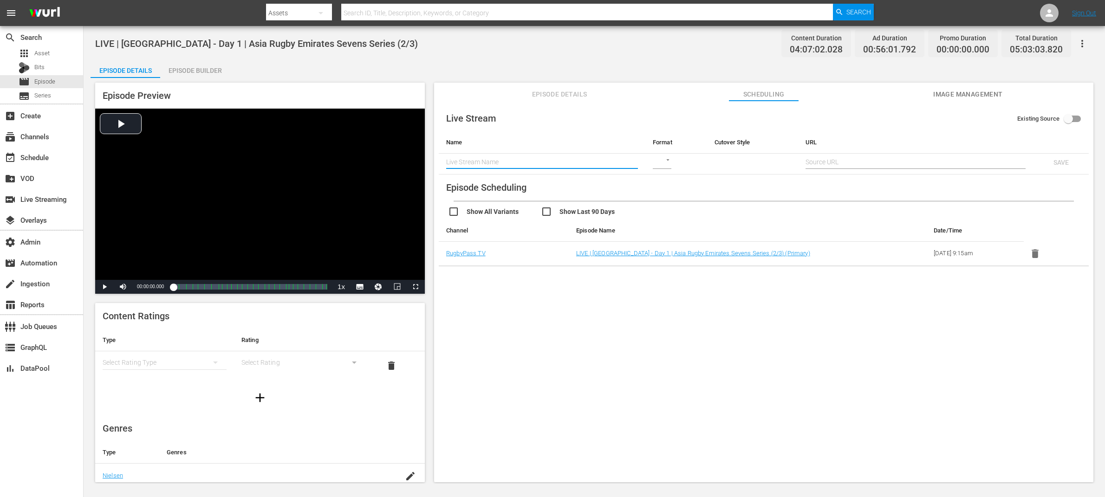
click at [547, 160] on input "text" at bounding box center [542, 162] width 192 height 14
paste input "LIVE | Sri Lanka - Day 1 | Asia Rugby Emirates Sevens Series"
type input "LIVE | Sri Lanka - Day 1 | Asia Rugby Emirates Sevens Series"
click at [668, 161] on body "menu Search By Assets Search ID, Title, Description, Keywords, or Category Sear…" at bounding box center [552, 248] width 1105 height 497
click at [671, 163] on div "HLS" at bounding box center [668, 162] width 32 height 22
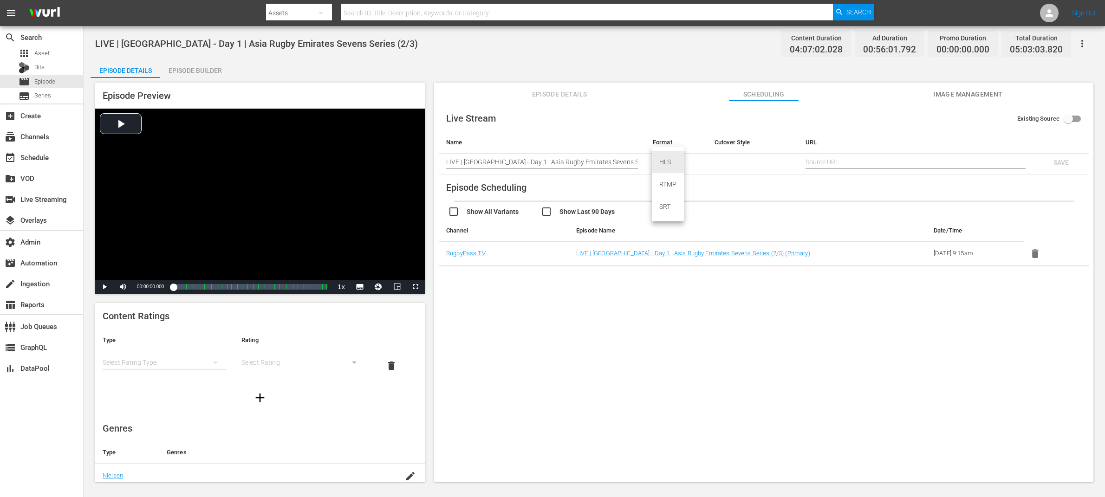
type input "HLS"
click at [723, 158] on body "menu Search By Assets Search ID, Title, Description, Keywords, or Category Sear…" at bounding box center [552, 248] width 1105 height 497
click at [741, 163] on div "SCHEDULE" at bounding box center [737, 162] width 46 height 22
type input "SCHEDULE"
click at [844, 162] on input "text" at bounding box center [915, 162] width 219 height 14
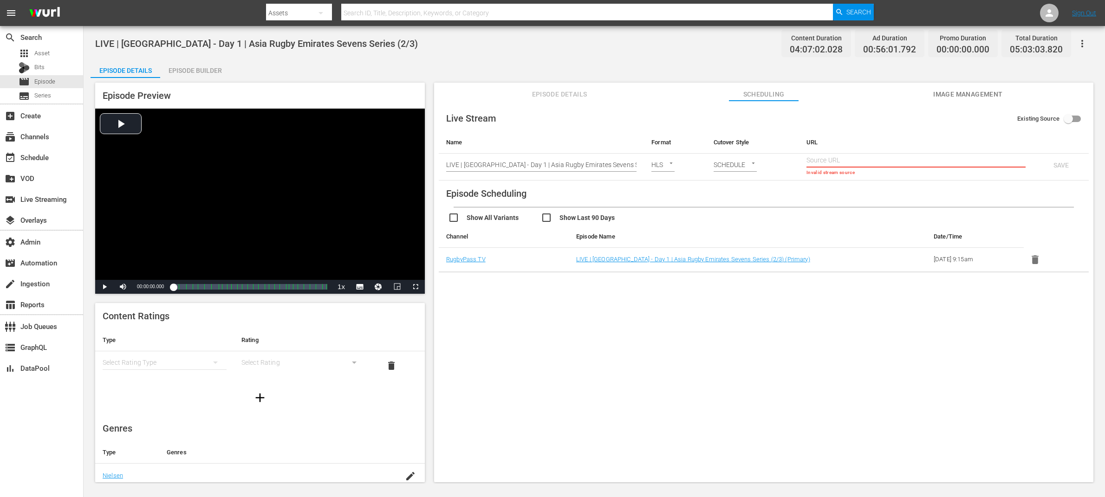
paste input "https://zfaq608xik.execute-api.us-east-1.amazonaws.com/api/endeavor-proxy/68682…"
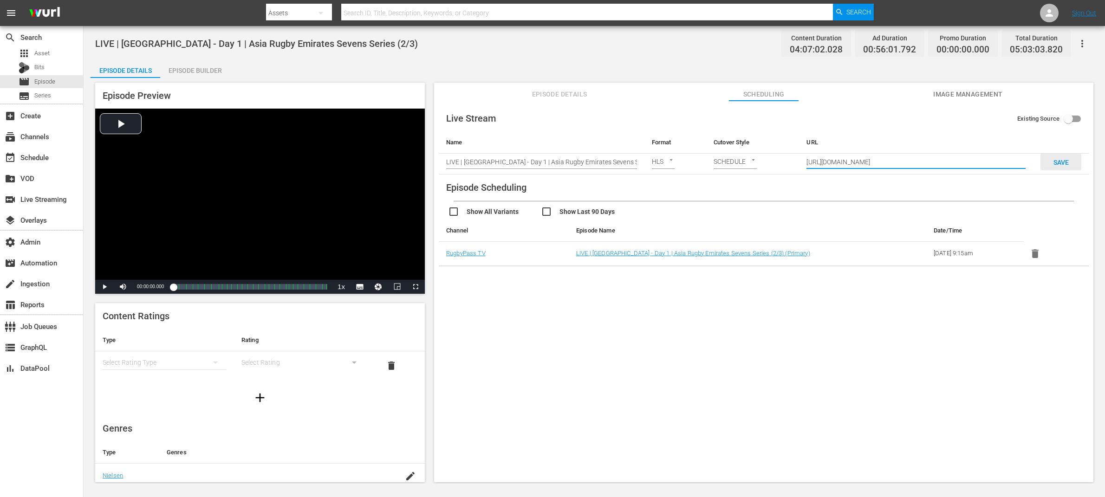
type input "https://zfaq608xik.execute-api.us-east-1.amazonaws.com/api/endeavor-proxy/68682…"
click at [884, 162] on span "SAVE" at bounding box center [1061, 162] width 30 height 7
checkbox input "true"
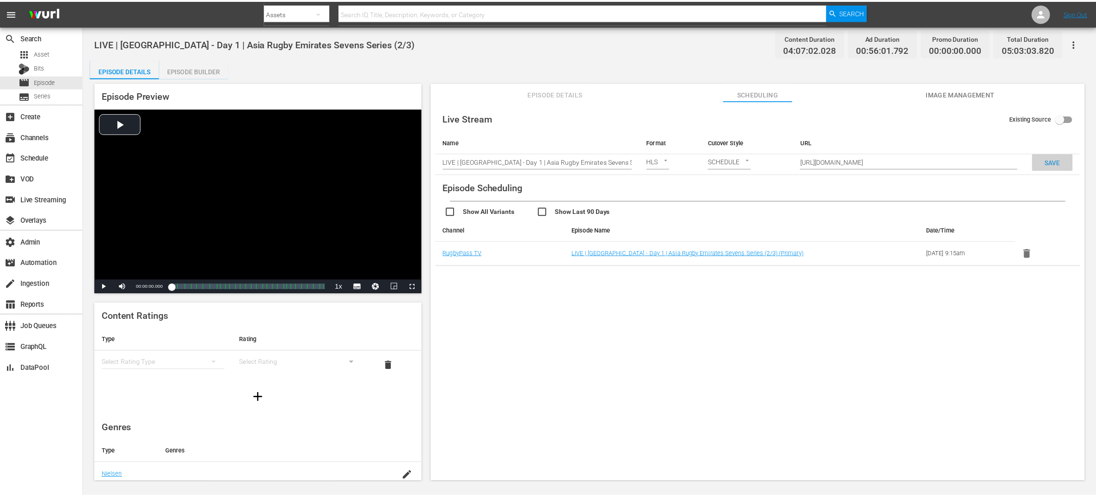
scroll to position [0, 0]
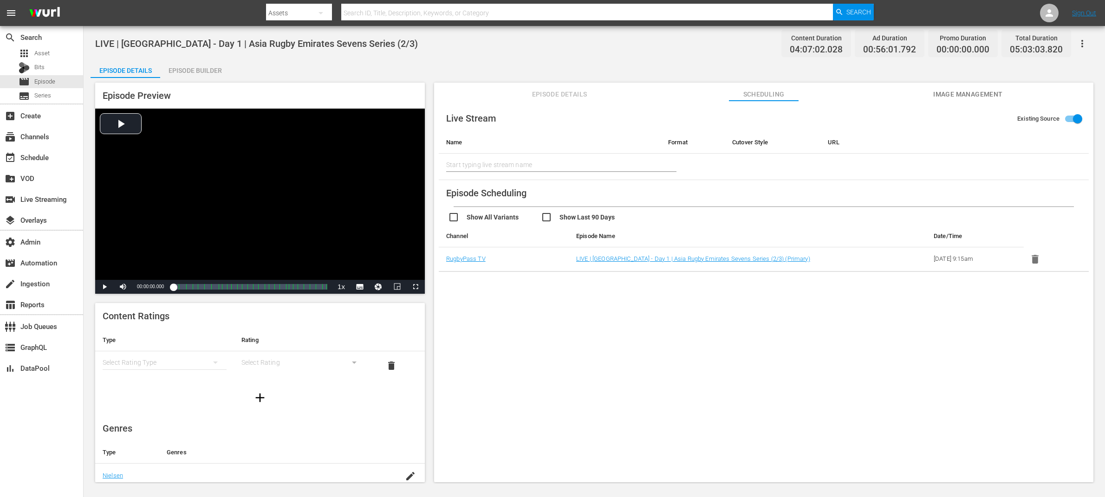
type input "LIVE | [GEOGRAPHIC_DATA] - Day 1 | Asia Rugby Emirates Sevens Series"
click at [210, 68] on div "Episode Builder" at bounding box center [195, 70] width 70 height 22
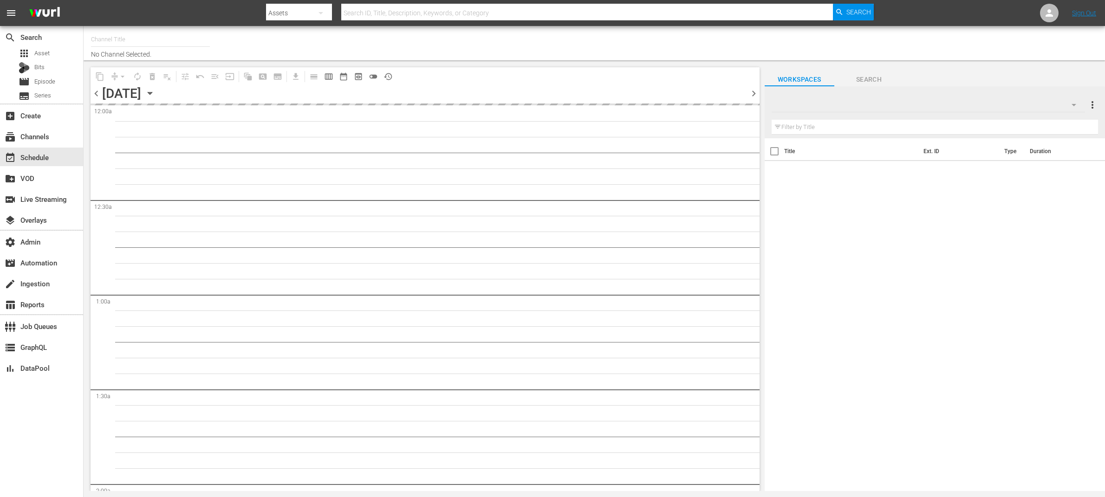
type input "RugbyPass TV (1872)"
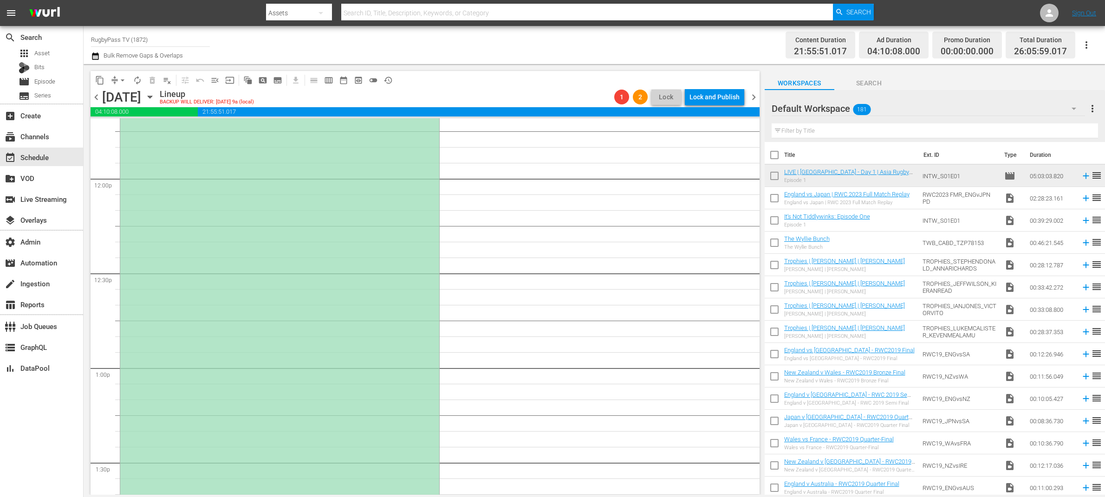
scroll to position [2600, 0]
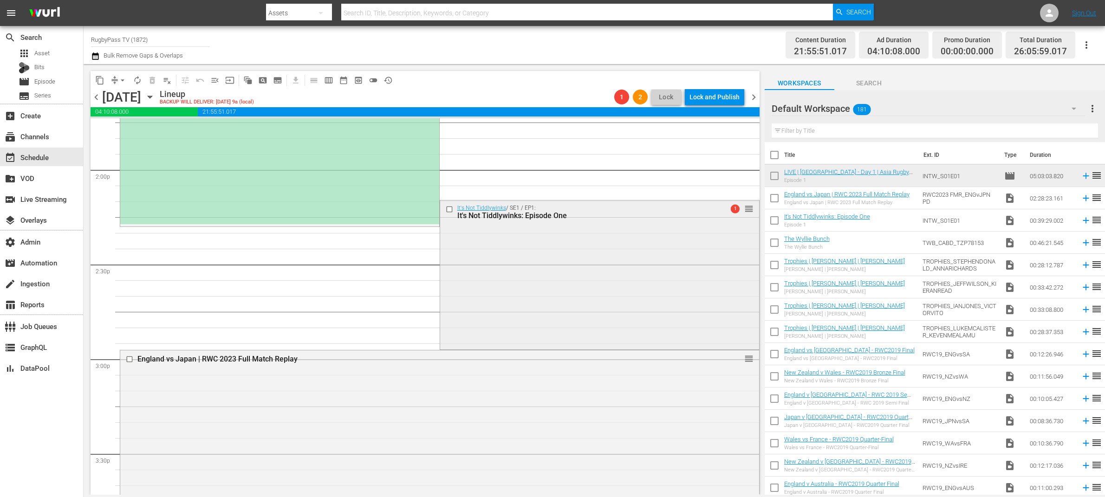
click at [575, 254] on div "It's Not Tiddlywinks / SE1 / EP1: It's Not Tiddlywinks: Episode One 1 reorder" at bounding box center [599, 274] width 319 height 147
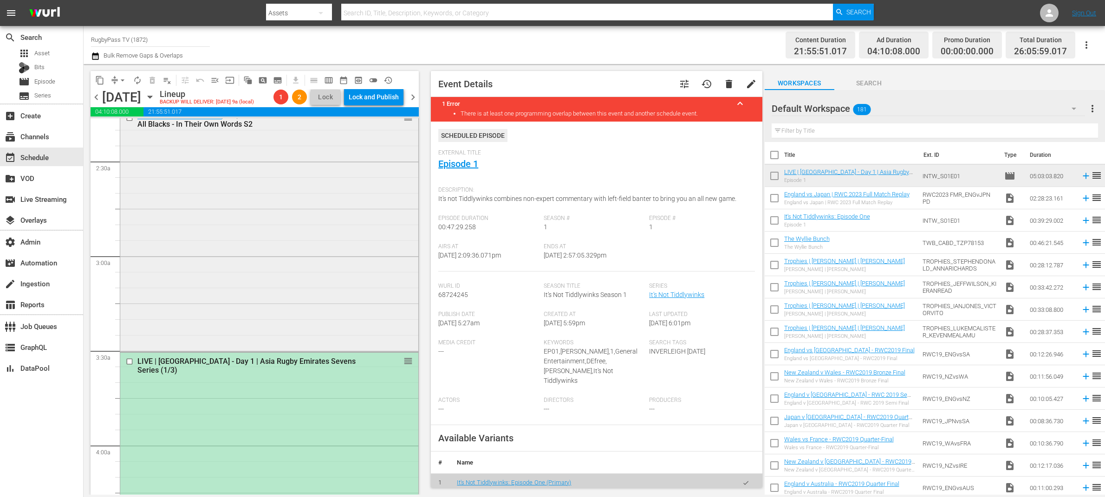
scroll to position [366, 0]
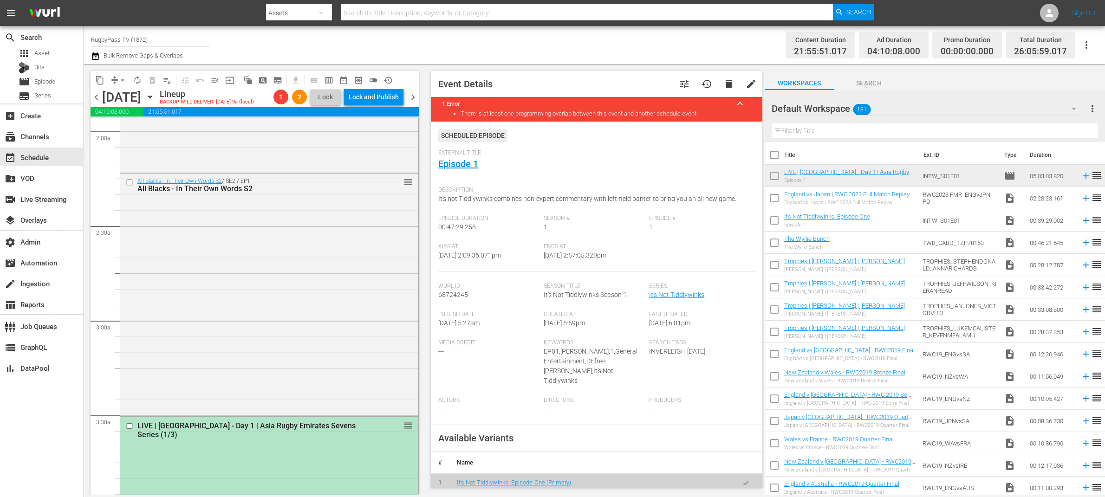
click at [130, 425] on input "checkbox" at bounding box center [131, 427] width 10 height 8
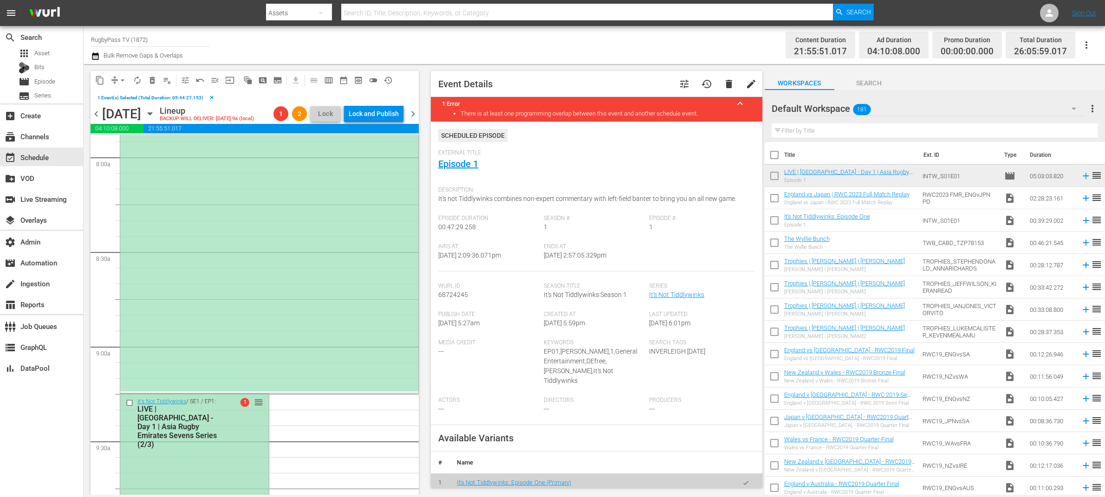
scroll to position [1558, 0]
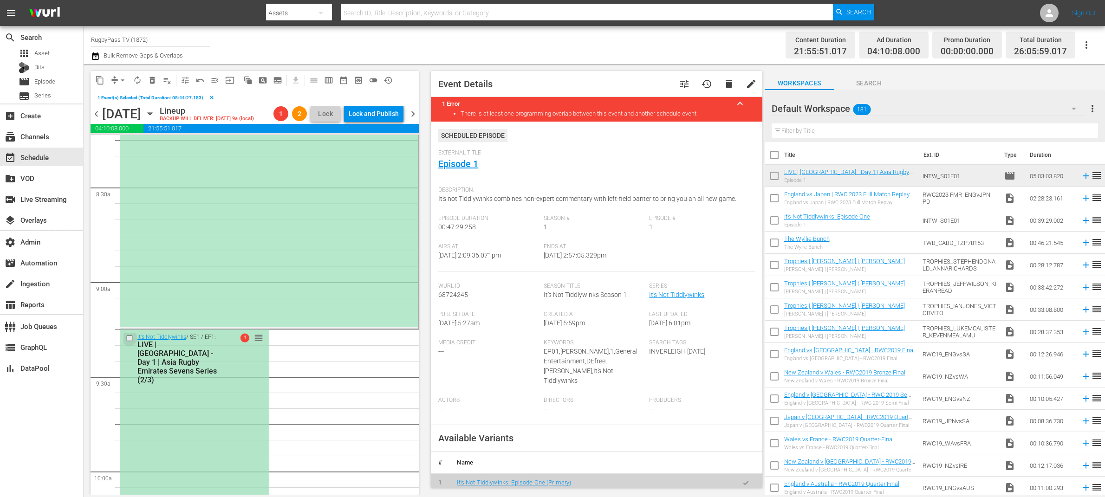
click at [128, 338] on input "checkbox" at bounding box center [131, 339] width 10 height 8
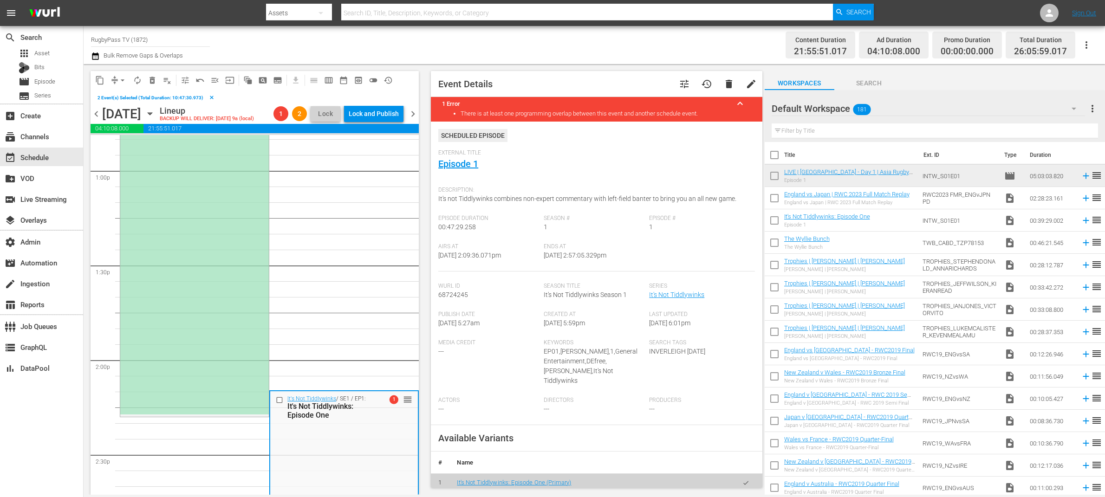
scroll to position [2491, 0]
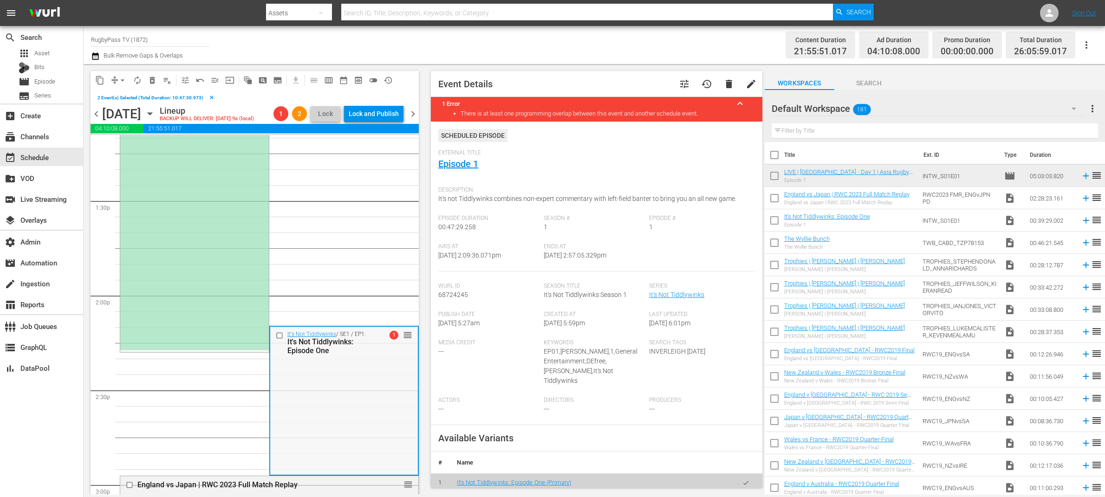
click at [276, 336] on input "checkbox" at bounding box center [281, 336] width 10 height 8
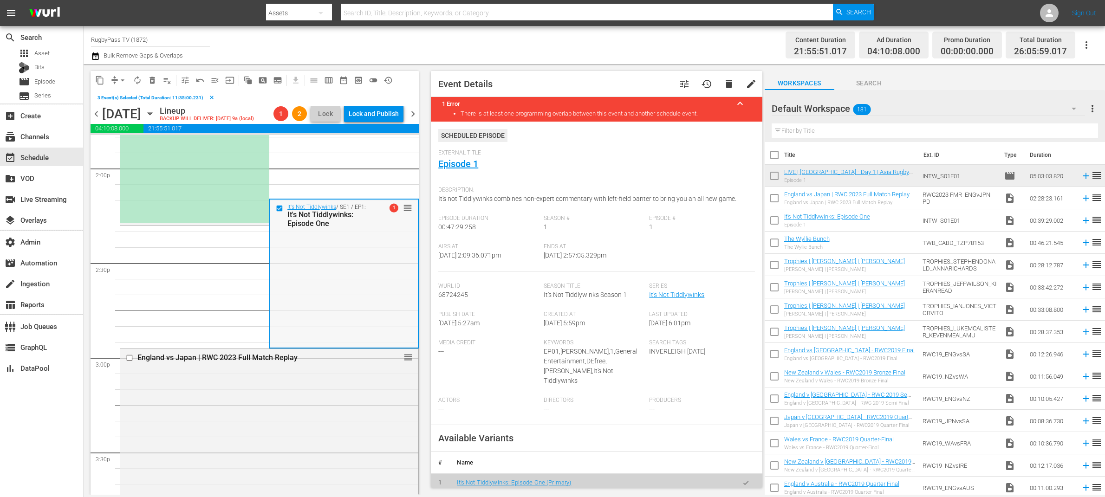
click at [276, 208] on input "checkbox" at bounding box center [281, 208] width 10 height 8
click at [128, 359] on input "checkbox" at bounding box center [131, 358] width 10 height 8
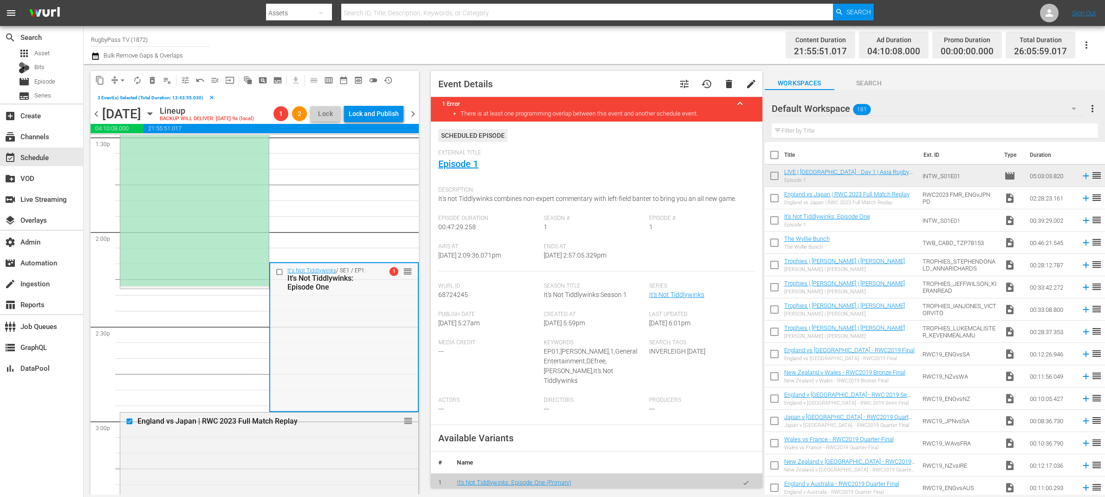
click at [276, 272] on input "checkbox" at bounding box center [281, 272] width 10 height 8
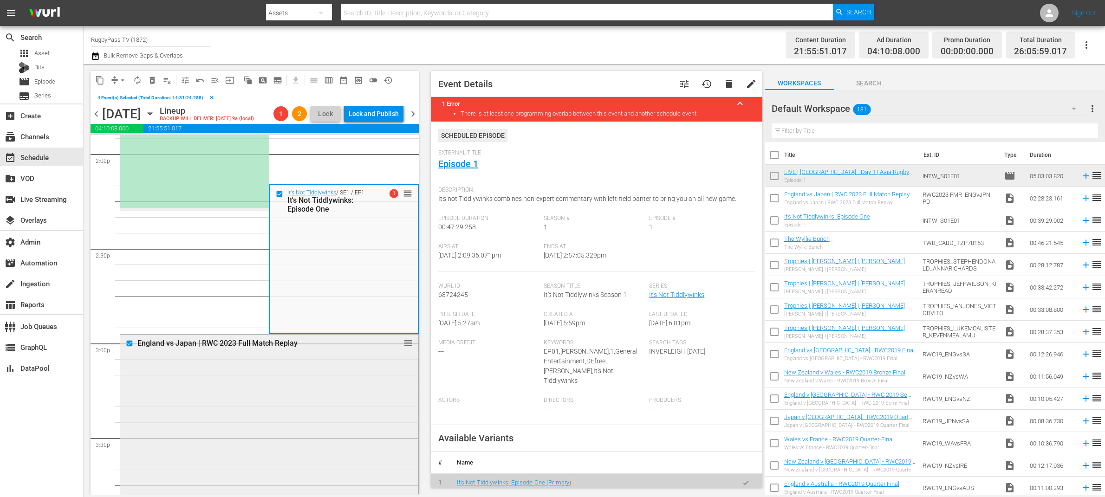
scroll to position [2599, 0]
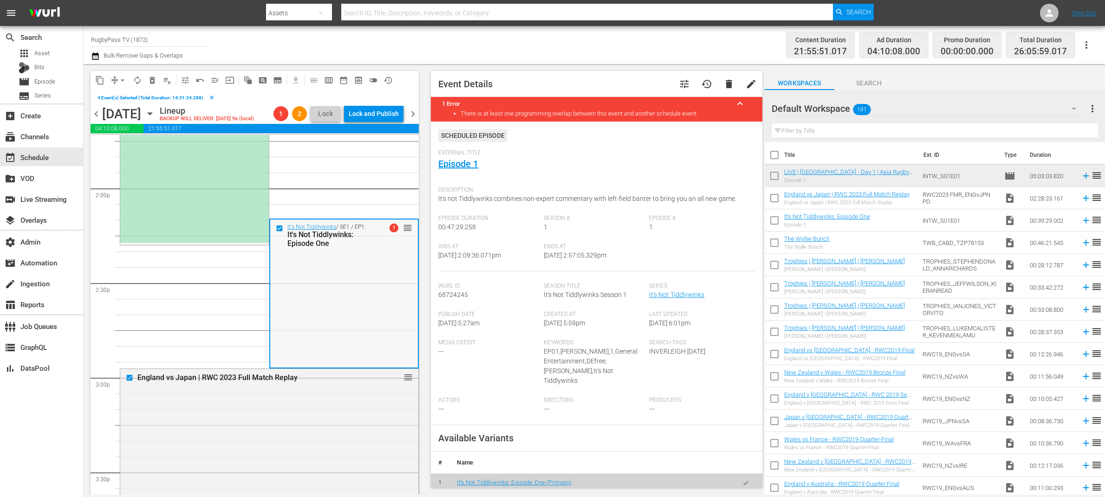
click at [360, 244] on div "It's Not Tiddlywinks: Episode One" at bounding box center [331, 239] width 88 height 18
click at [460, 165] on link "Episode 1" at bounding box center [458, 163] width 40 height 11
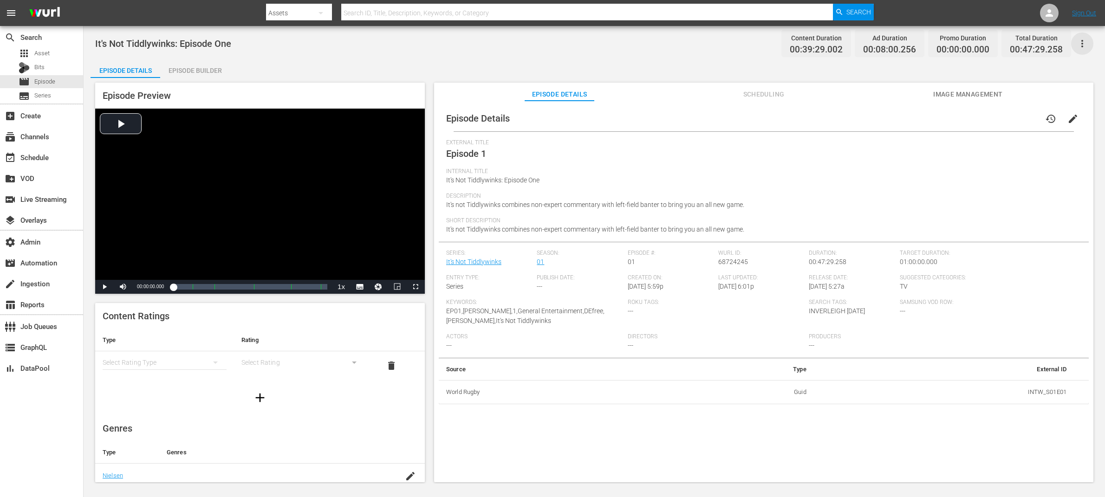
click at [884, 42] on icon "button" at bounding box center [1082, 43] width 11 height 11
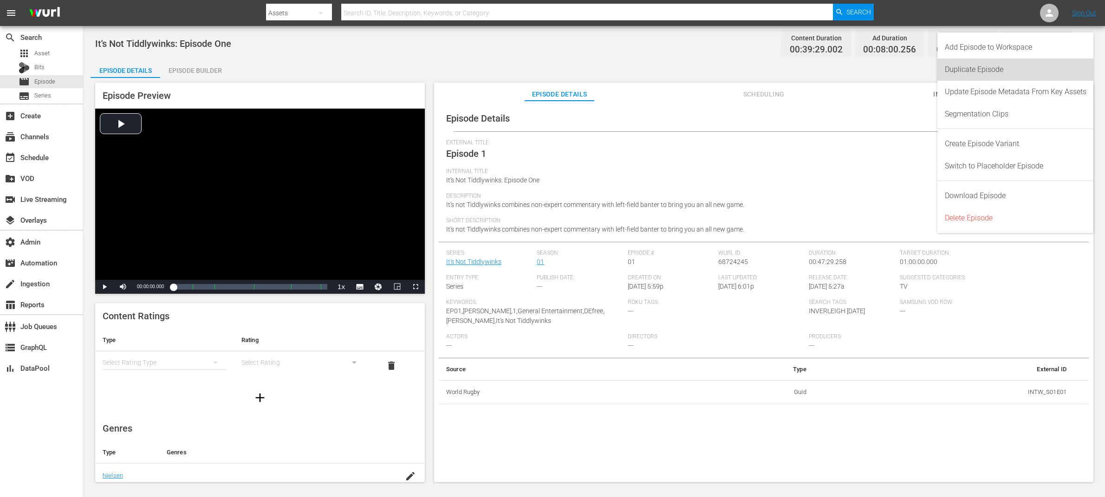
click at [884, 71] on div "Duplicate Episode" at bounding box center [1016, 70] width 142 height 22
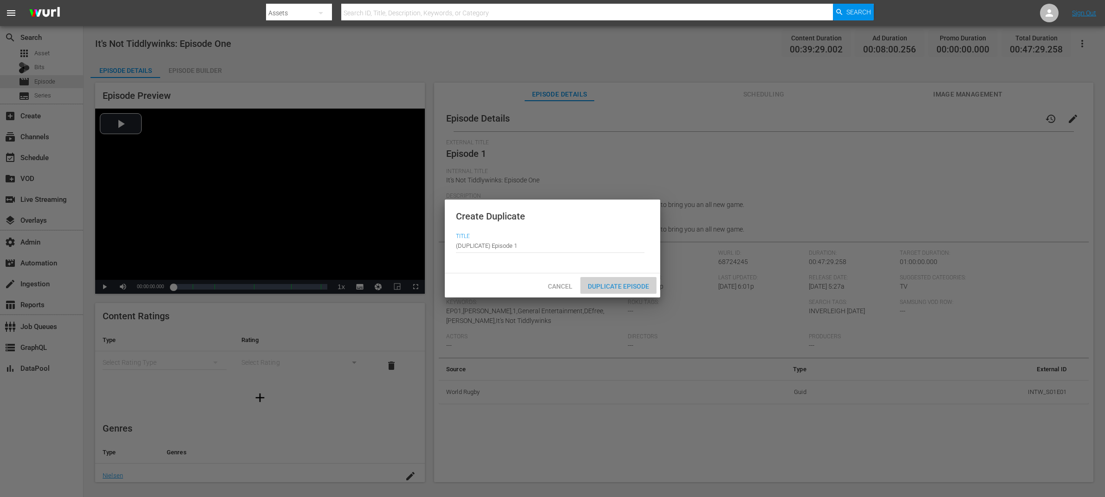
click at [617, 288] on span "Duplicate Episode" at bounding box center [618, 286] width 76 height 7
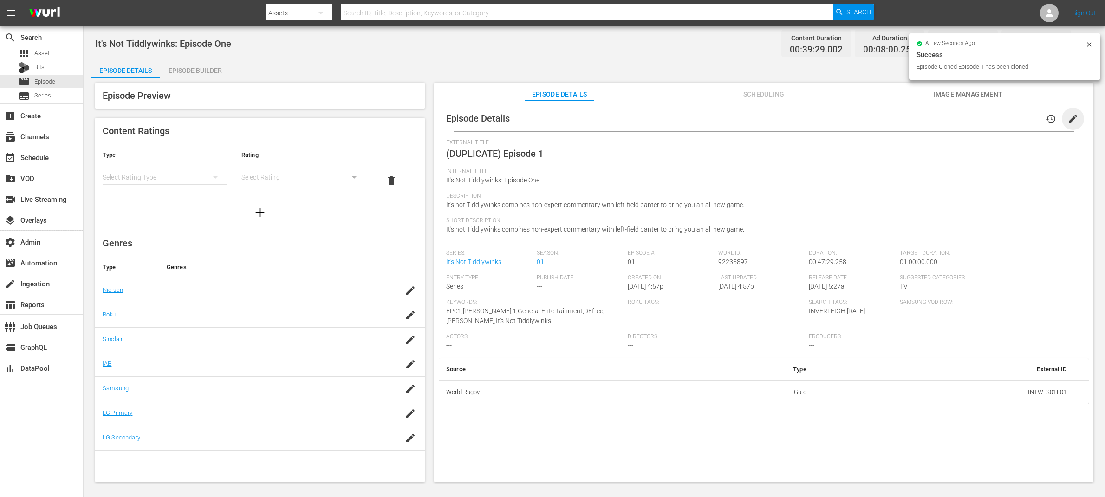
click at [884, 119] on span "edit" at bounding box center [1072, 118] width 11 height 11
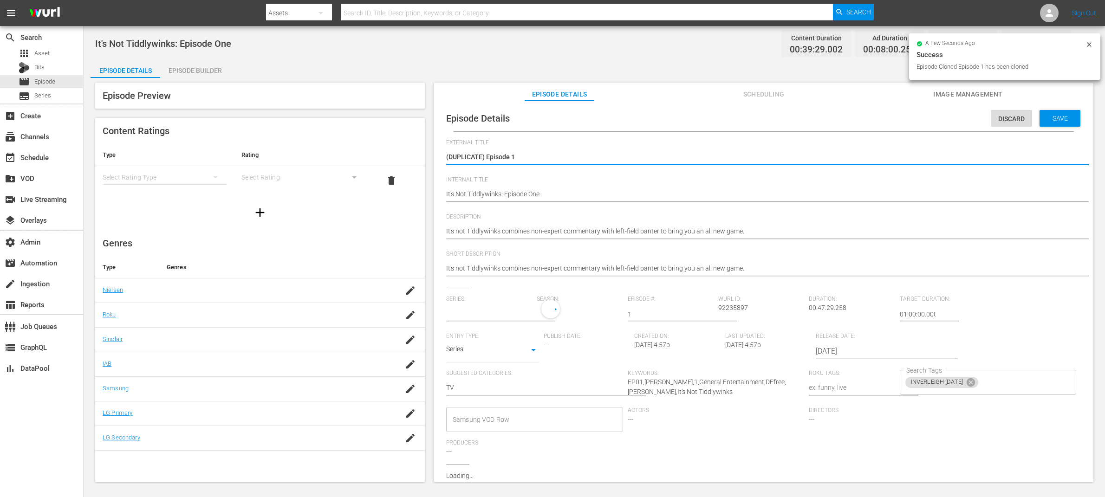
type input "It's Not Tiddlywinks"
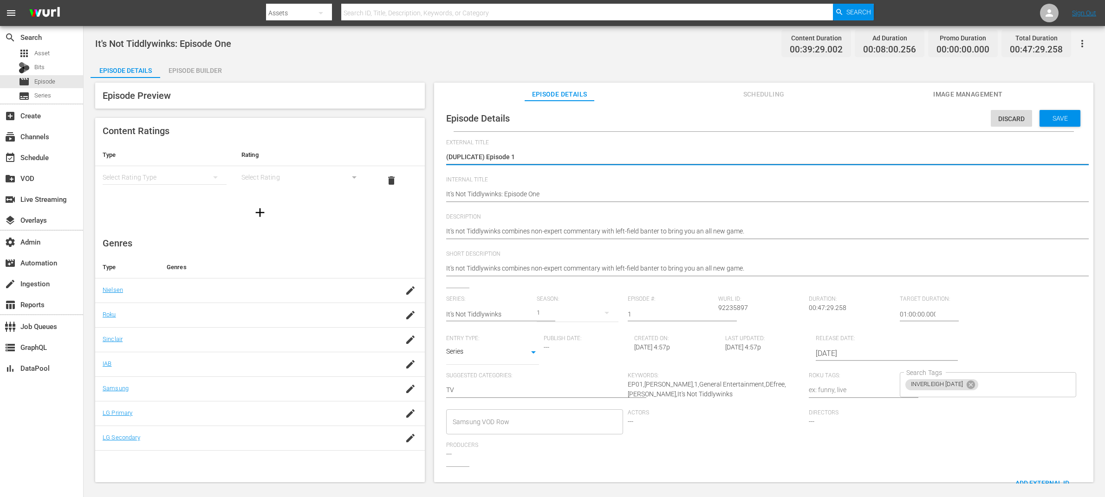
click at [560, 157] on textarea "(DUPLICATE) Episode 1" at bounding box center [761, 157] width 631 height 11
paste textarea "LIVE | Sri Lanka - Day 1 | Asia Rugby Emirates Sevens Series"
type textarea "LIVE | Sri Lanka - Day 1 | Asia Rugby Emirates Sevens Series"
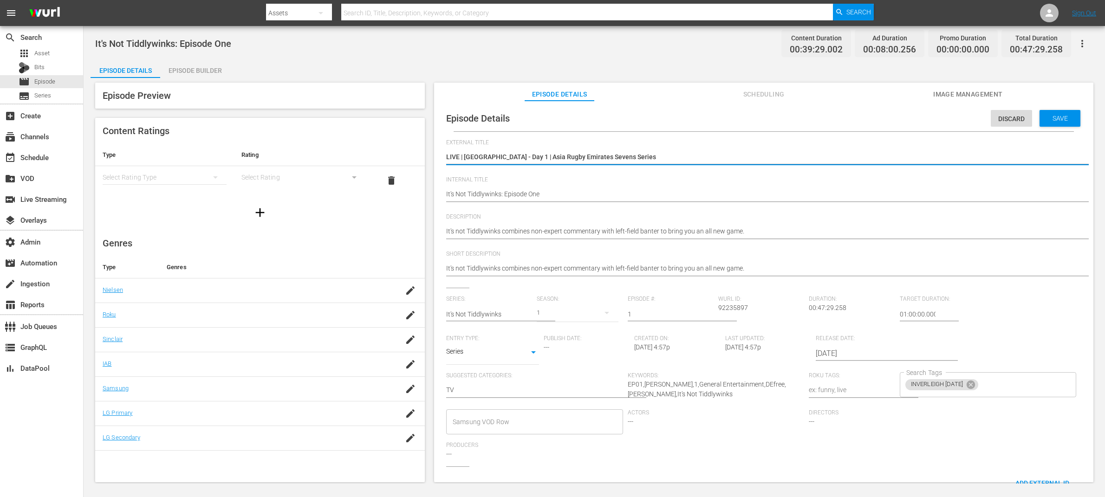
type textarea "LIVE | Sri Lanka - Day 1 | Asia Rugby Emirates Sevens Series"
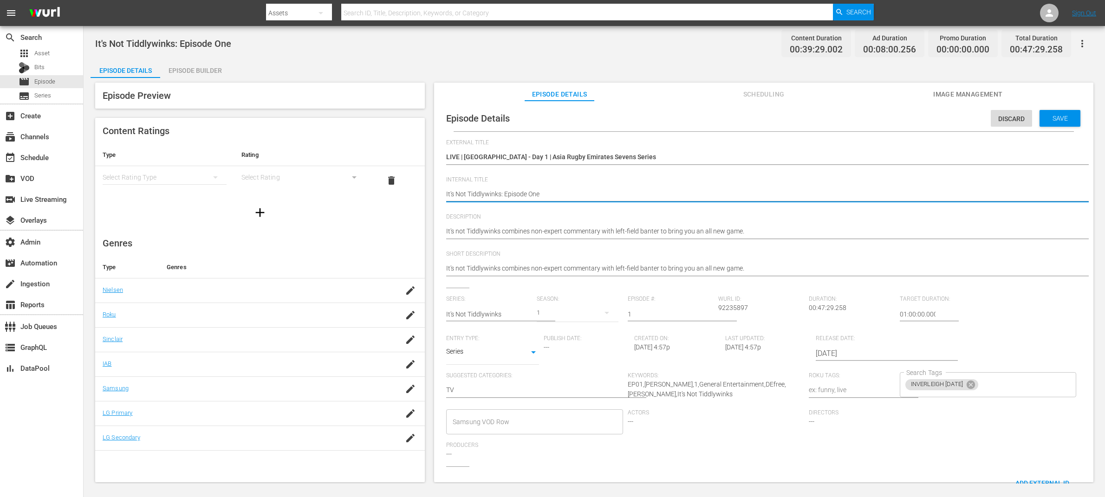
click at [551, 195] on textarea "It's Not Tiddlywinks: Episode One" at bounding box center [761, 194] width 631 height 11
paste textarea "LIVE | [GEOGRAPHIC_DATA] - Day 1 | Asia Rugby Emirates Sevens Series"
type textarea "LIVE | [GEOGRAPHIC_DATA] - Day 1 | Asia Rugby Emirates Sevens Series"
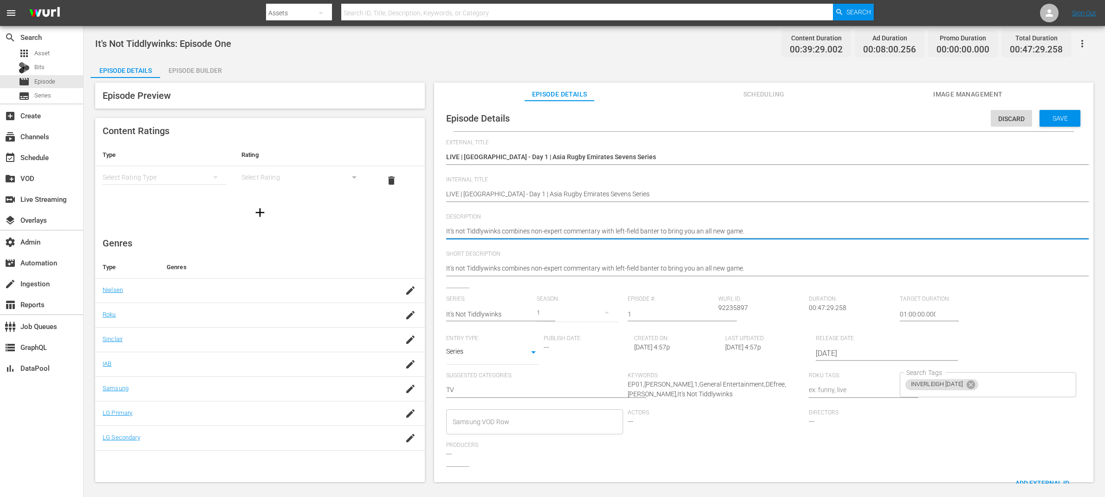
click at [729, 229] on textarea "It's not Tiddlywinks combines non-expert commentary with left-field banter to b…" at bounding box center [761, 232] width 631 height 11
paste textarea "Asia's best descend on Colombo for Day 1 of the second leg of the Asia Rugby Em…"
type textarea "Asia's best descend on Colombo for Day 1 of the second leg of the Asia Rugby Em…"
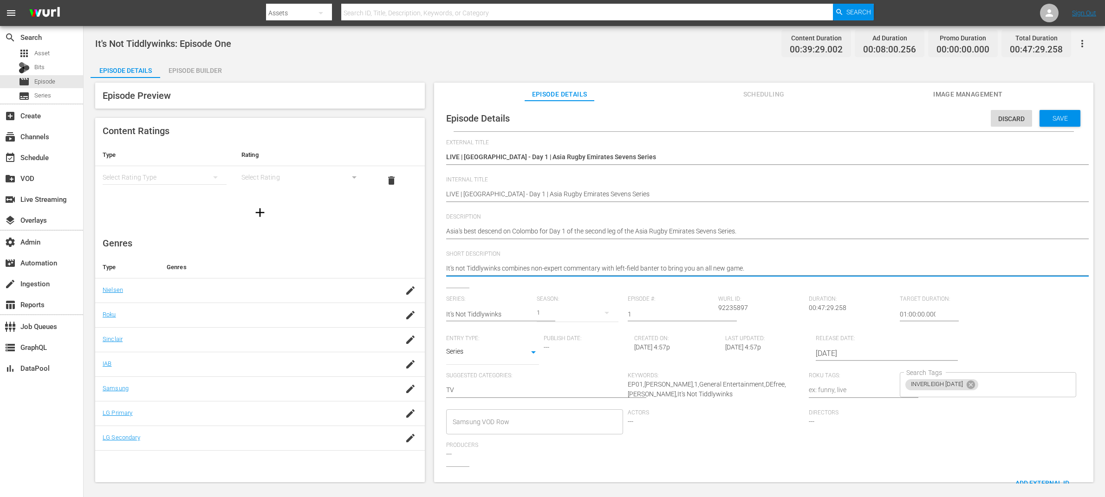
click at [693, 265] on textarea "It's not Tiddlywinks combines non-expert commentary with left-field banter to b…" at bounding box center [761, 269] width 631 height 11
paste textarea "Asia's best descend on Colombo for Day 1 of the second leg of the Asia Rugby Em…"
type textarea "Asia's best descend on Colombo for Day 1 of the second leg of the Asia Rugby Em…"
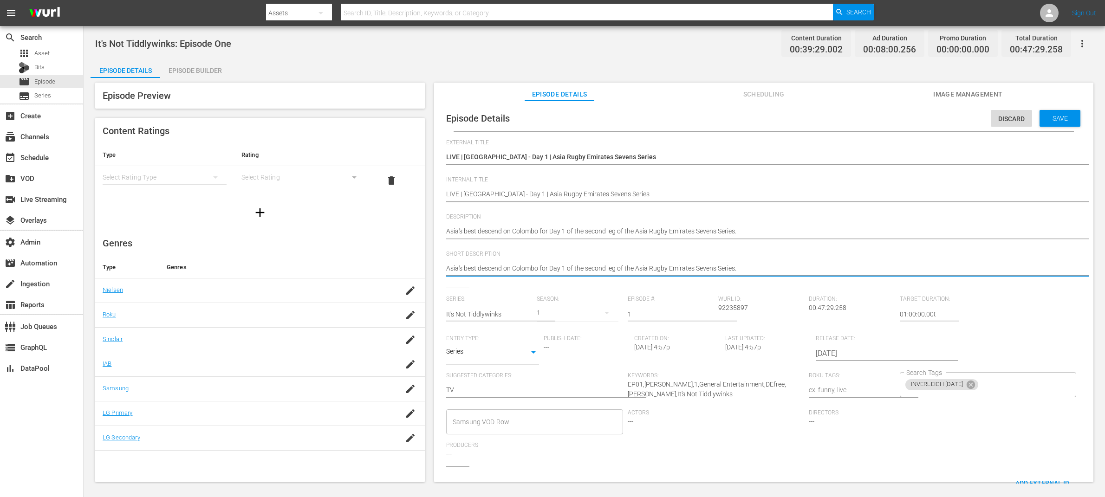
click at [837, 354] on input "2024-08-26" at bounding box center [875, 354] width 119 height 22
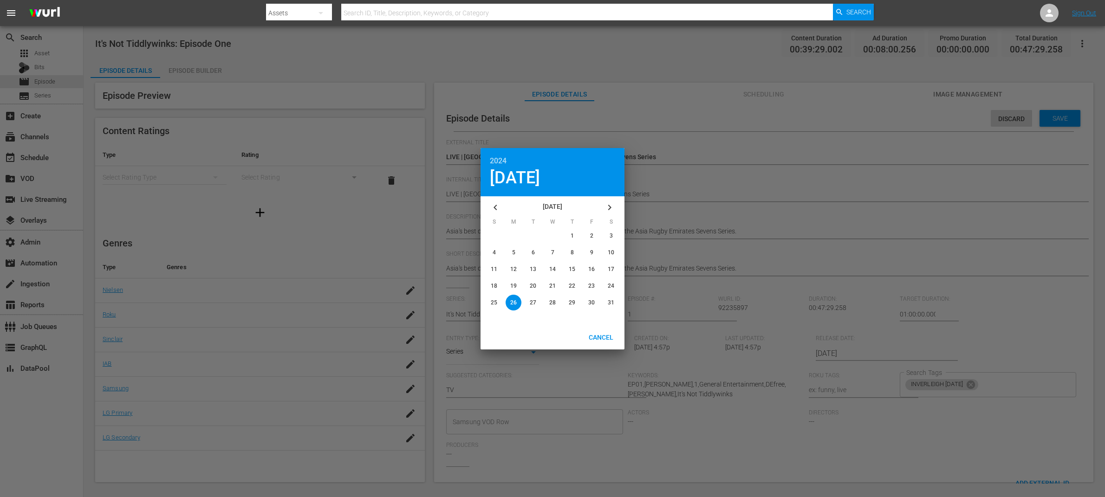
click at [611, 208] on icon "button" at bounding box center [609, 207] width 11 height 11
click at [611, 208] on icon "button" at bounding box center [609, 208] width 3 height 6
click at [611, 207] on icon "button" at bounding box center [609, 208] width 3 height 6
click at [611, 207] on icon "button" at bounding box center [609, 207] width 11 height 11
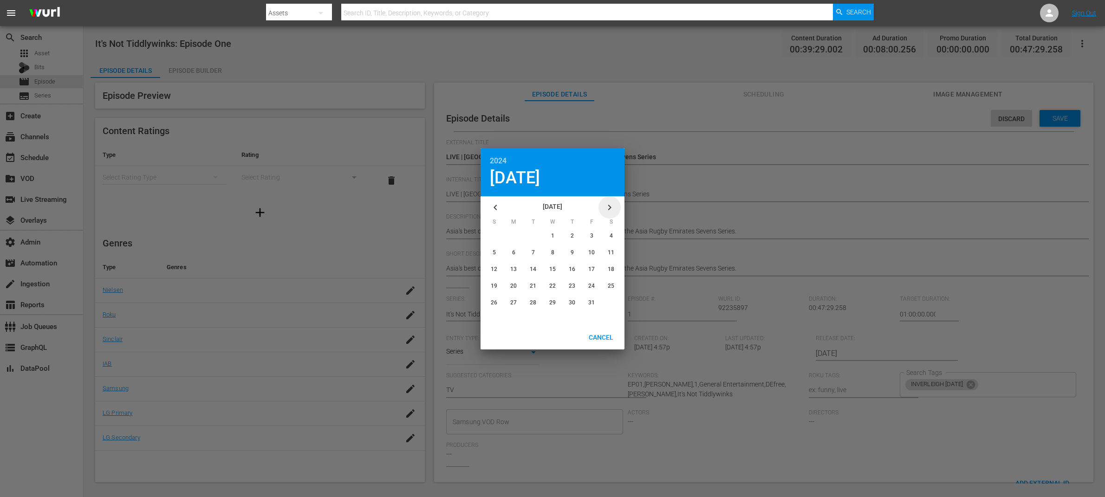
click at [611, 207] on icon "button" at bounding box center [609, 207] width 11 height 11
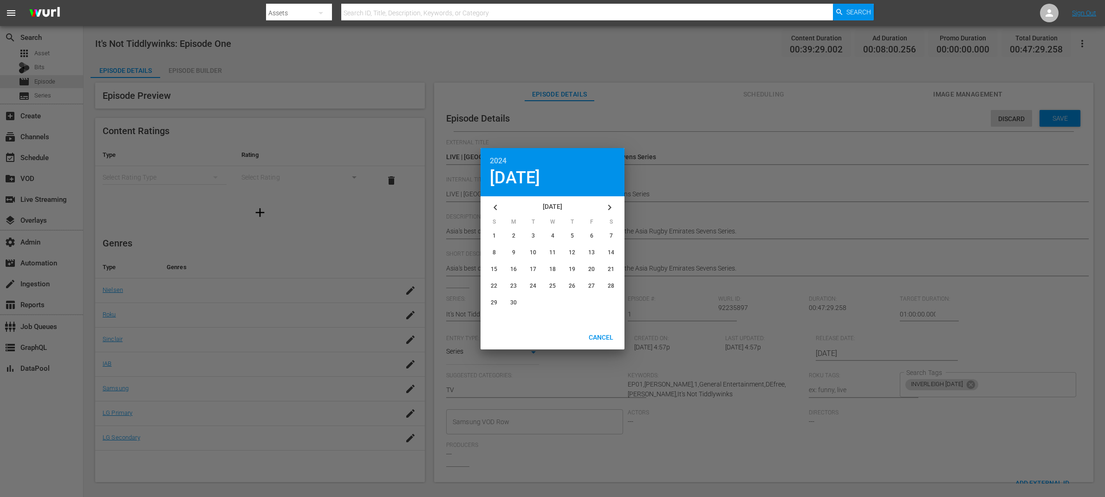
click at [611, 207] on icon "button" at bounding box center [609, 207] width 11 height 11
click at [611, 268] on span "18" at bounding box center [611, 269] width 7 height 7
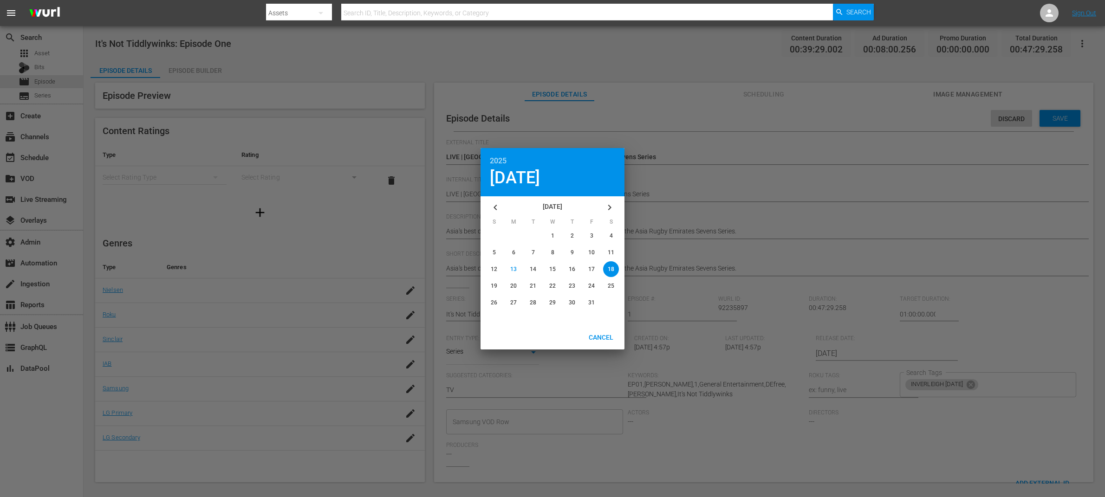
type input "[DATE]"
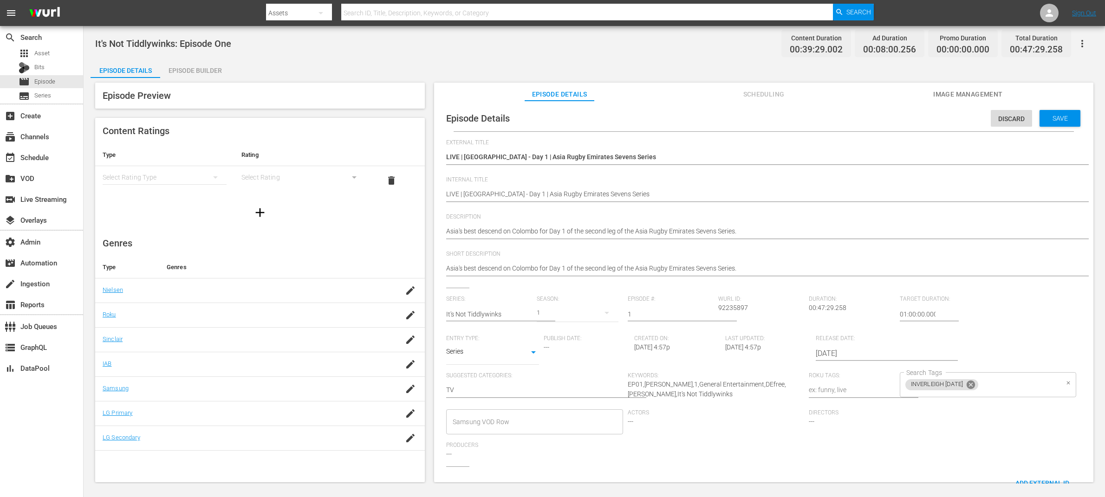
click at [884, 384] on icon at bounding box center [971, 385] width 10 height 10
click at [884, 115] on span "Save" at bounding box center [1060, 118] width 30 height 7
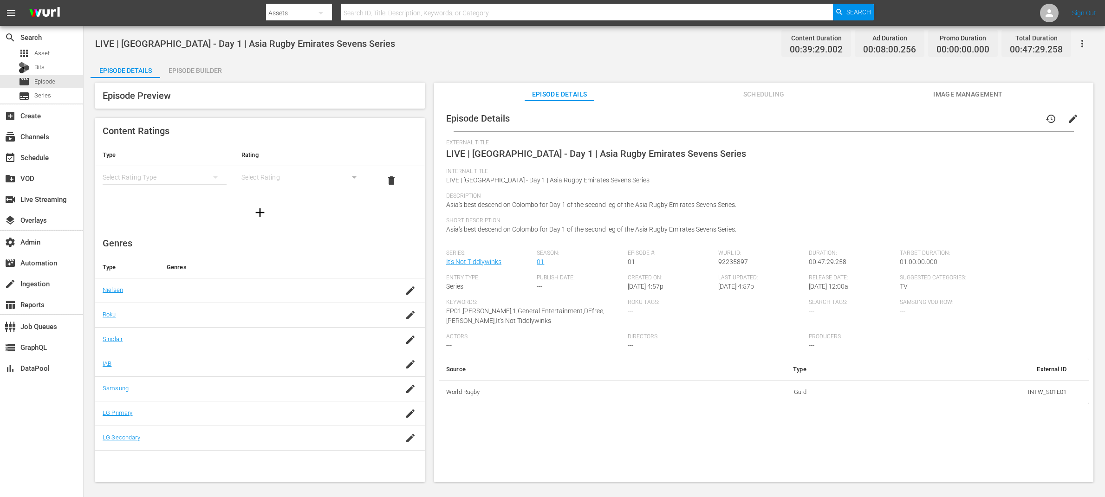
click at [202, 71] on div "Episode Builder" at bounding box center [195, 70] width 70 height 22
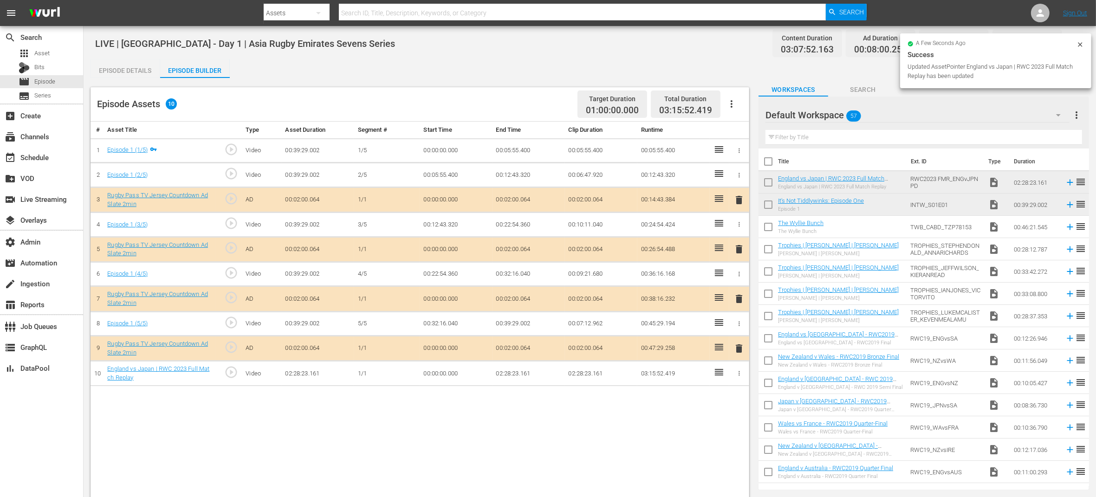
click at [738, 376] on icon "button" at bounding box center [739, 373] width 7 height 7
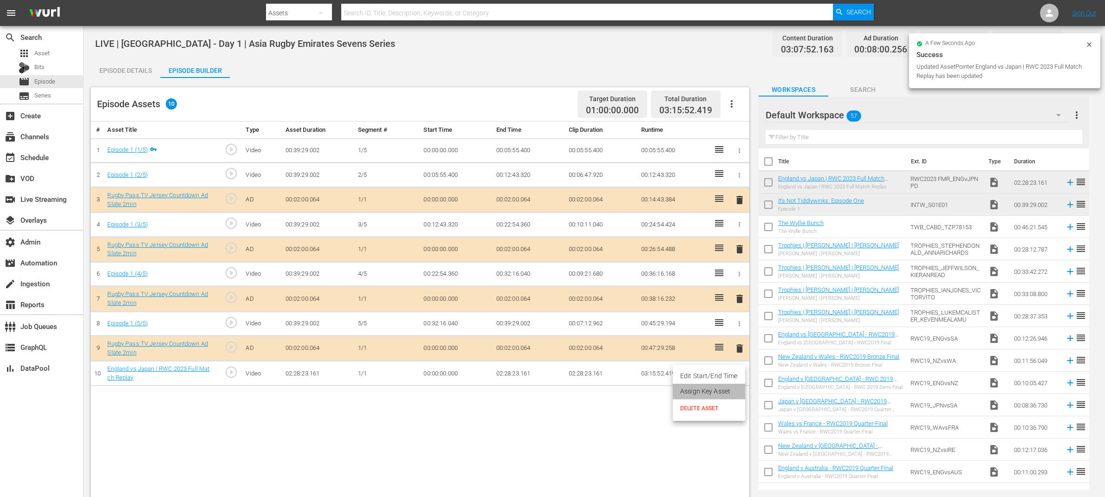
click at [725, 389] on li "Assign Key Asset" at bounding box center [709, 391] width 72 height 15
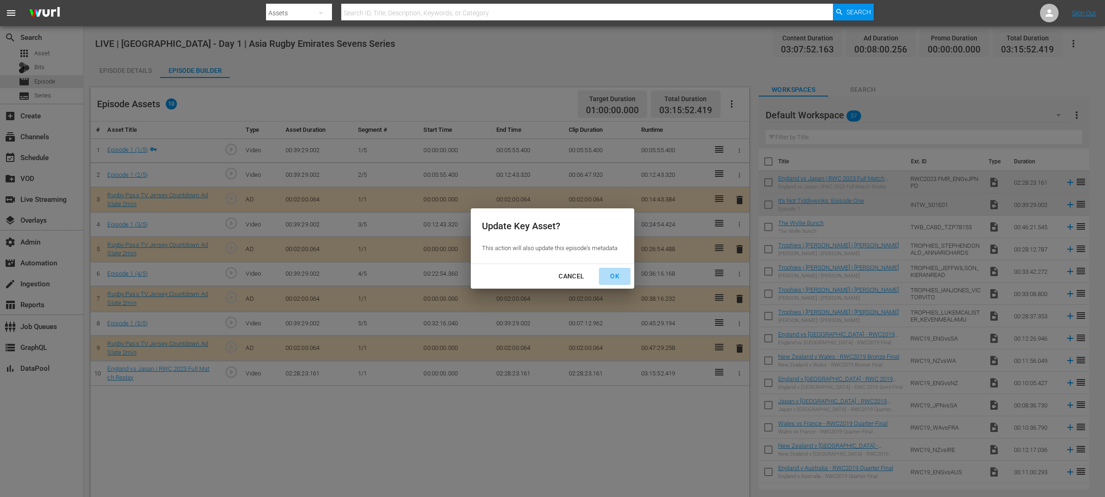
click at [615, 273] on div "OK" at bounding box center [615, 277] width 24 height 12
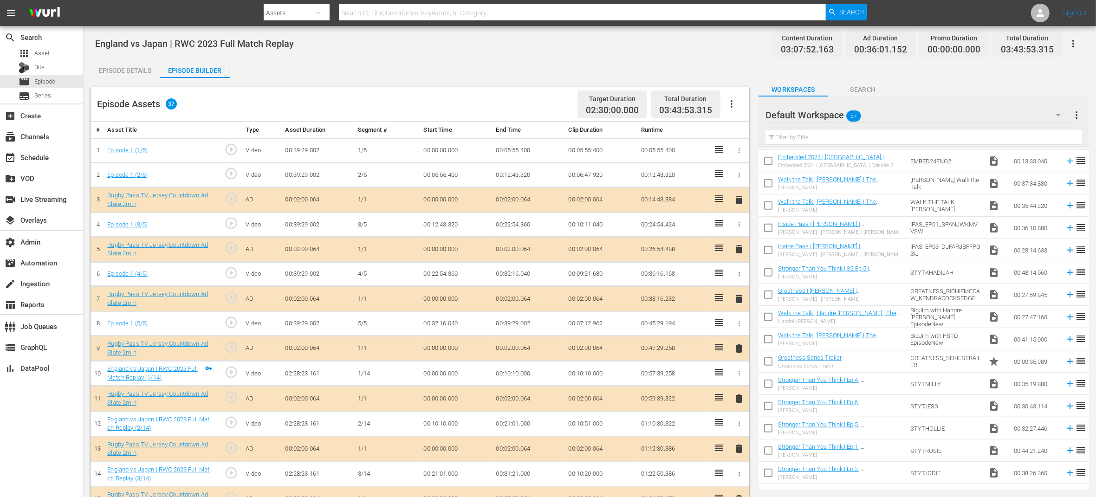
click at [125, 60] on div "Episode Details" at bounding box center [126, 70] width 70 height 22
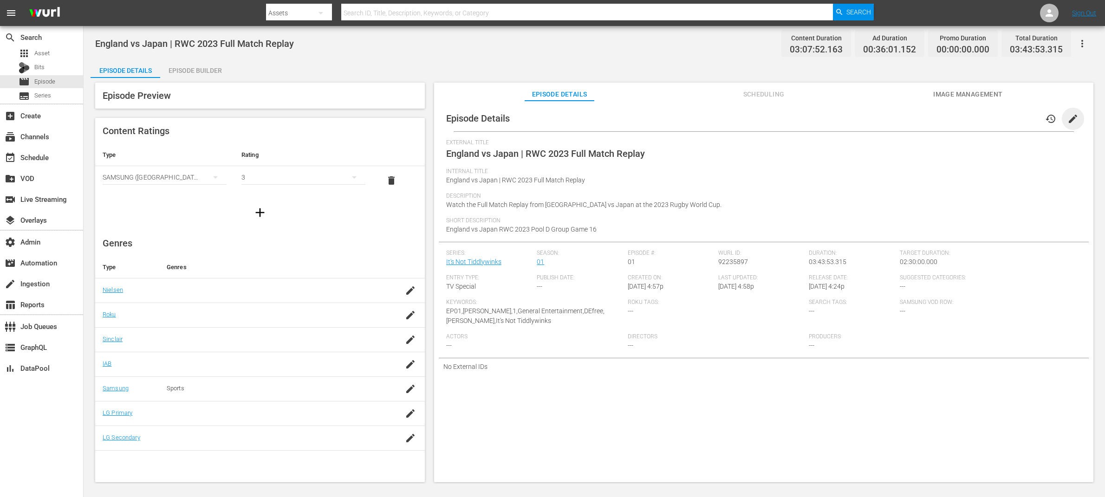
click at [884, 116] on span "edit" at bounding box center [1072, 118] width 11 height 11
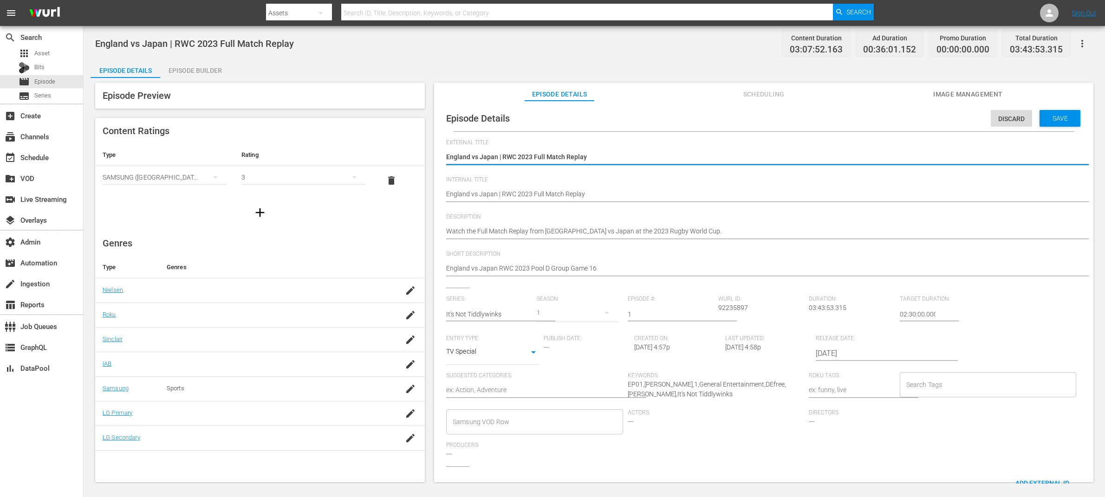
click at [617, 158] on textarea "England vs Japan | RWC 2023 Full Match Replay" at bounding box center [761, 157] width 631 height 11
paste textarea "LIVE | Sri Lanka - Day 1 | Asia Rugby Emirates Sevens Series"
type textarea "LIVE | Sri Lanka - Day 1 | Asia Rugby Emirates Sevens Series"
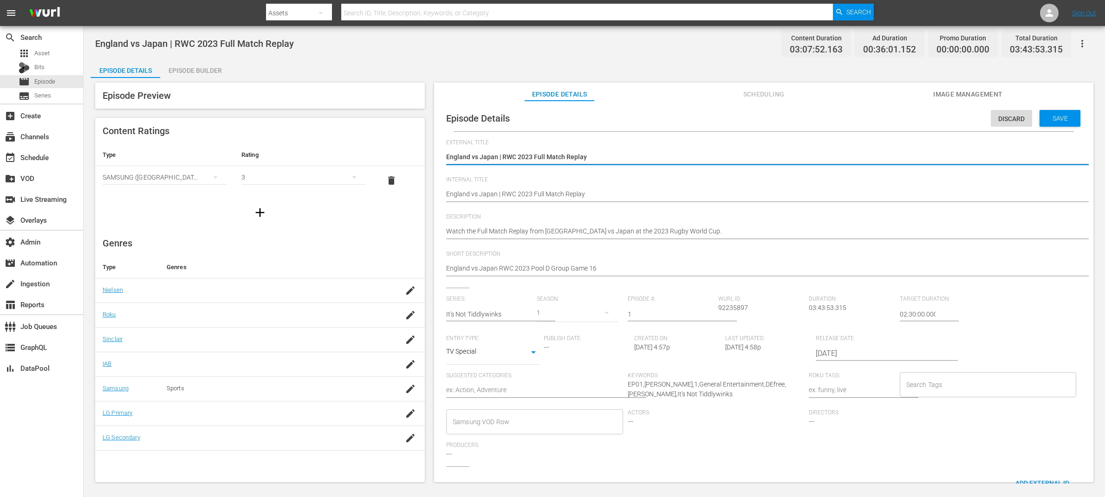
type textarea "LIVE | Sri Lanka - Day 1 | Asia Rugby Emirates Sevens Series"
type textarea "LIVE | Sri Lanka - Day 1 | Asia Rugby Emirates Sevens Series ("
type textarea "LIVE | Sri Lanka - Day 1 | Asia Rugby Emirates Sevens Series (3"
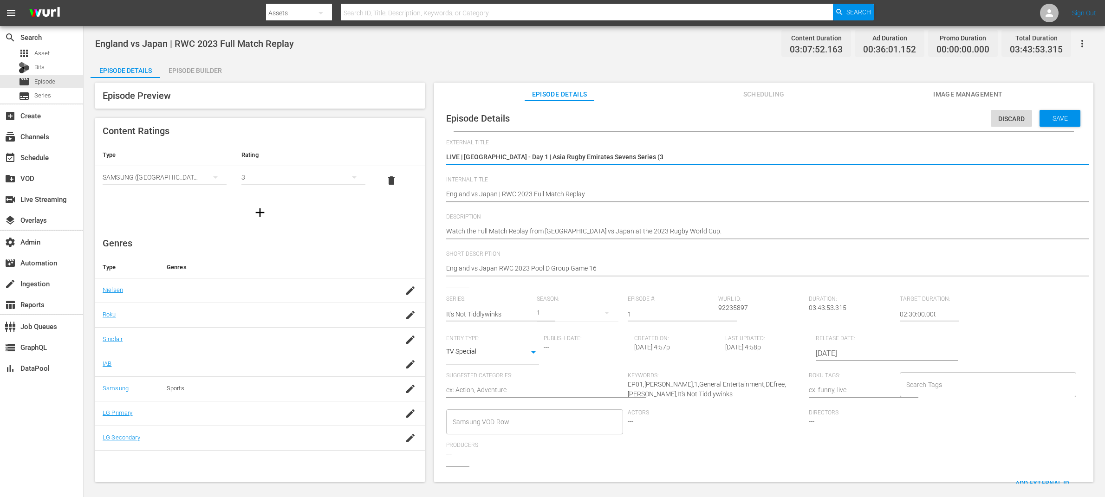
type textarea "LIVE | Sri Lanka - Day 1 | Asia Rugby Emirates Sevens Series (3/"
type textarea "LIVE | Sri Lanka - Day 1 | Asia Rugby Emirates Sevens Series (3/3"
type textarea "LIVE | Sri Lanka - Day 1 | Asia Rugby Emirates Sevens Series (3/3)"
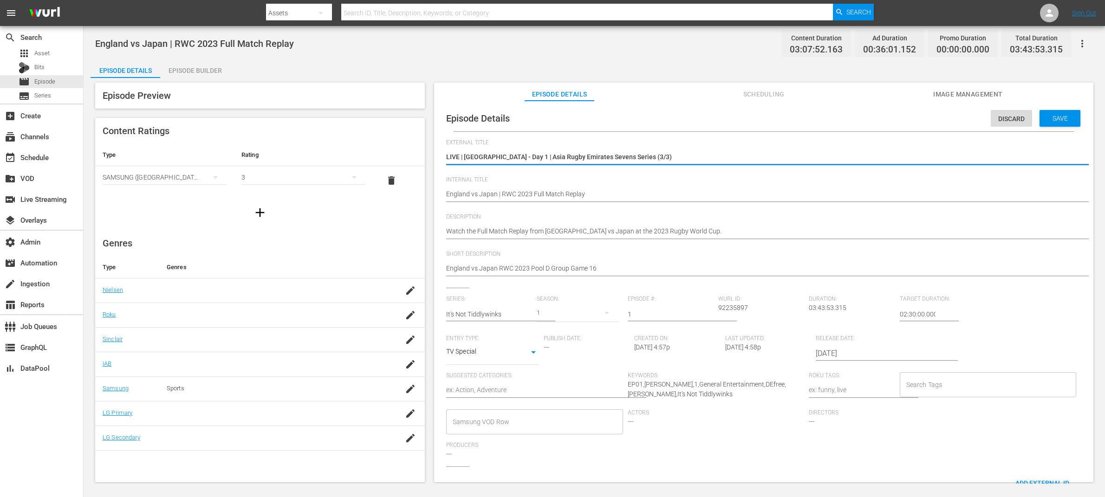
click at [658, 162] on textarea "England vs Japan | RWC 2023 Full Match Replay" at bounding box center [761, 157] width 631 height 11
click at [659, 156] on textarea "England vs Japan | RWC 2023 Full Match Replay" at bounding box center [761, 157] width 631 height 11
type textarea "LIVE | Sri Lanka - Day 1 | Asia Rugby Emirates Sevens Series (3/3)"
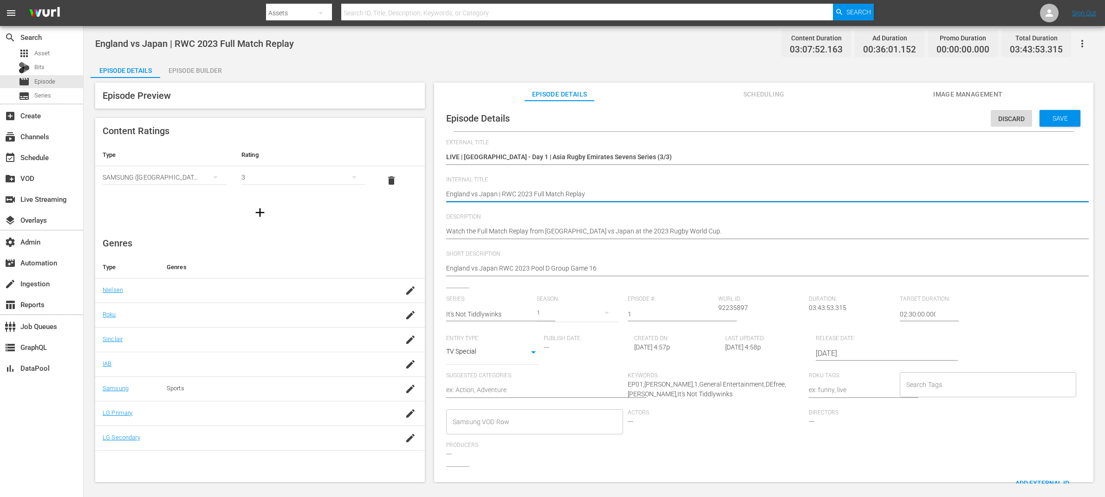
click at [600, 193] on textarea "England vs Japan | RWC 2023 Full Match Replay" at bounding box center [761, 194] width 631 height 11
paste textarea "LIVE | Sri Lanka - Day 1 | Asia Rugby Emirates Sevens Series (3/3)"
type textarea "LIVE | Sri Lanka - Day 1 | Asia Rugby Emirates Sevens Series (3/3)"
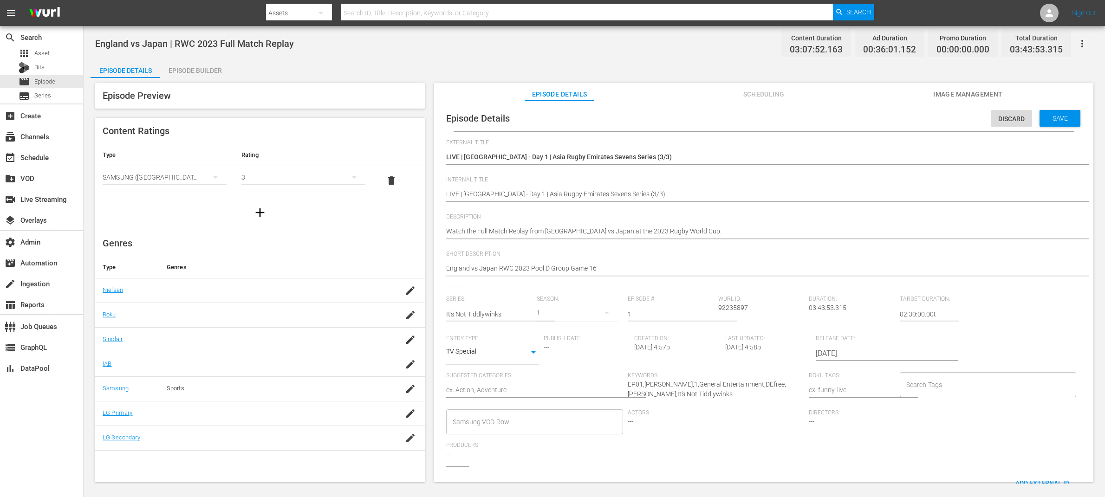
click at [690, 227] on textarea "Watch the Full Match Replay from England vs Japan at the 2023 Rugby World Cup." at bounding box center [761, 232] width 631 height 11
paste textarea "Asia's best descend on Colombo for Day 1 of the second leg of the Asia Rugby Em…"
type textarea "Asia's best descend on Colombo for Day 1 of the second leg of the Asia Rugby Em…"
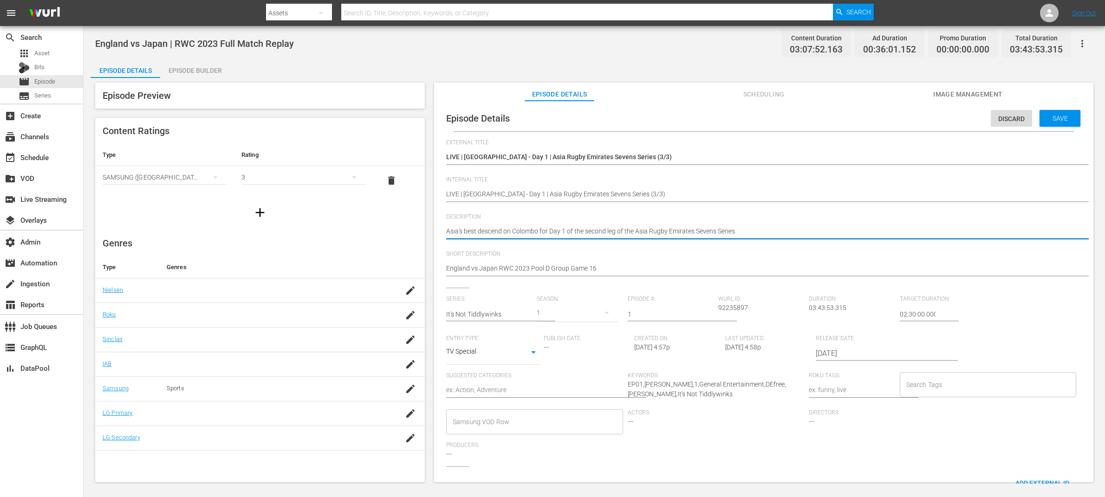
type textarea "Asia's best descend on Colombo for Day 1 of the second leg of the Asia Rugby Em…"
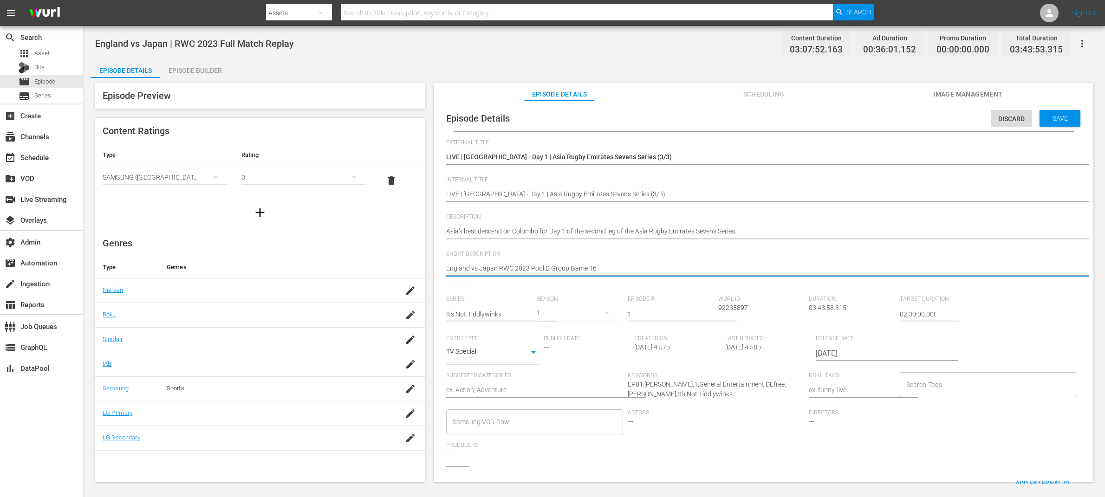
click at [604, 269] on textarea "England vs Japan RWC 2023 Pool D Group Game 16" at bounding box center [761, 269] width 631 height 11
click at [605, 268] on textarea "England vs Japan RWC 2023 Pool D Group Game 16" at bounding box center [761, 269] width 631 height 11
paste textarea "Asia's best descend on Colombo for Day 1 of the second leg of the Asia Rugby Em…"
type textarea "Asia's best descend on Colombo for Day 1 of the second leg of the Asia Rugby Em…"
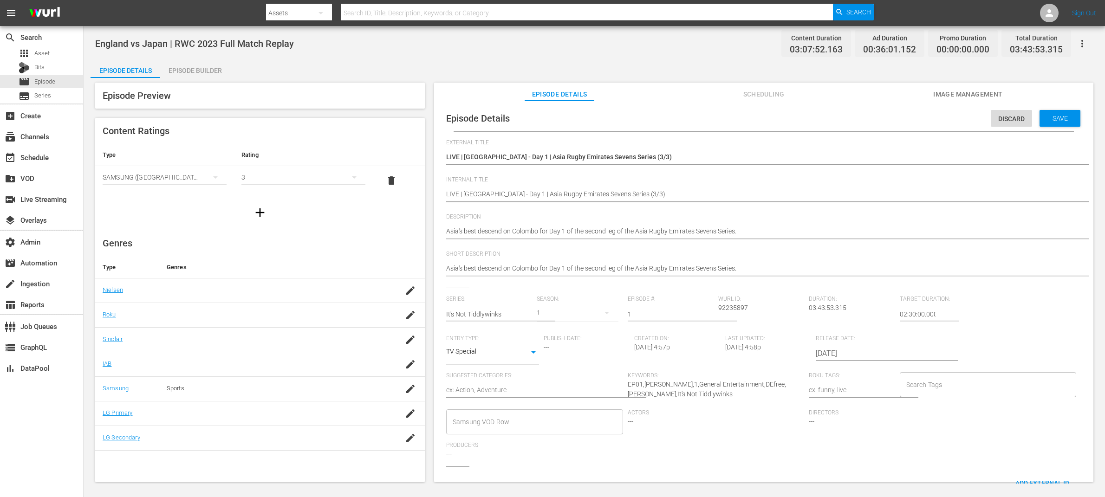
click at [857, 354] on input "2025-02-06" at bounding box center [875, 354] width 119 height 22
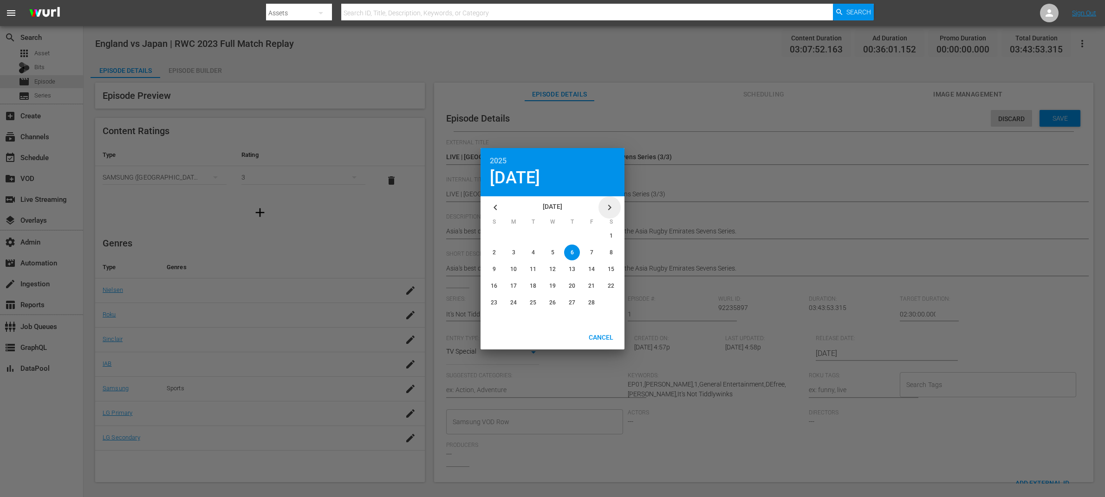
click at [615, 205] on icon "button" at bounding box center [609, 207] width 11 height 11
click at [614, 205] on icon "button" at bounding box center [609, 207] width 11 height 11
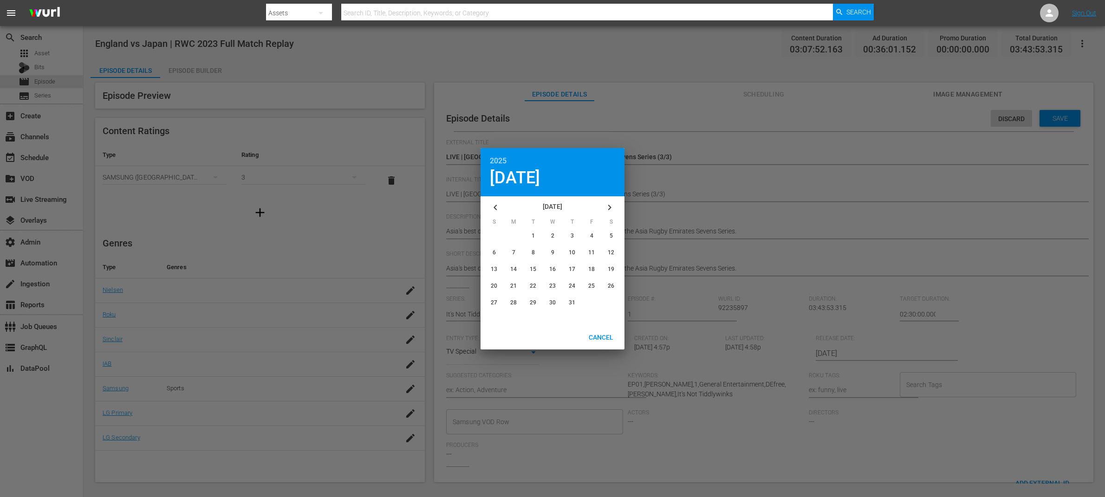
click at [614, 205] on icon "button" at bounding box center [609, 207] width 11 height 11
click at [611, 266] on span "18" at bounding box center [611, 269] width 7 height 7
type input "2025-10-18"
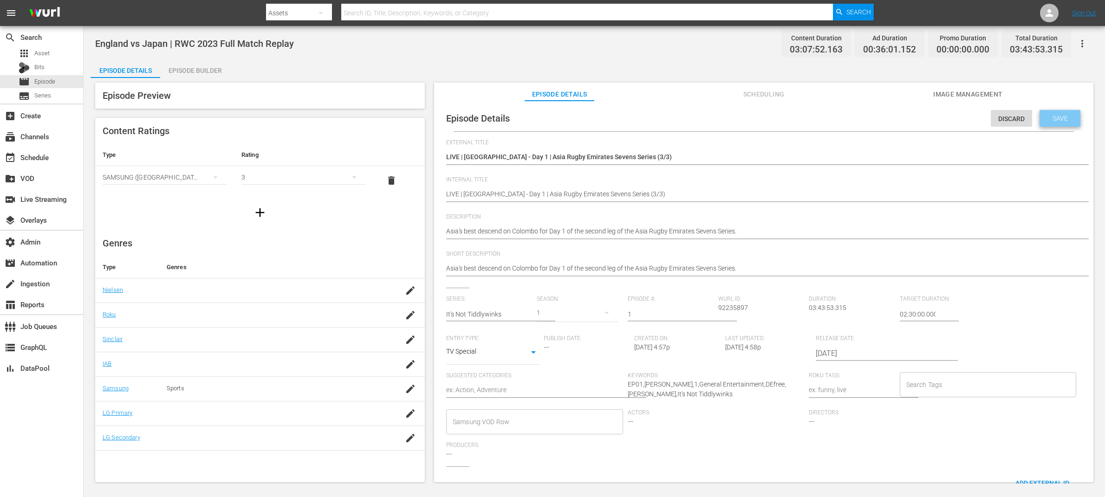
click at [884, 116] on span "Save" at bounding box center [1060, 118] width 30 height 7
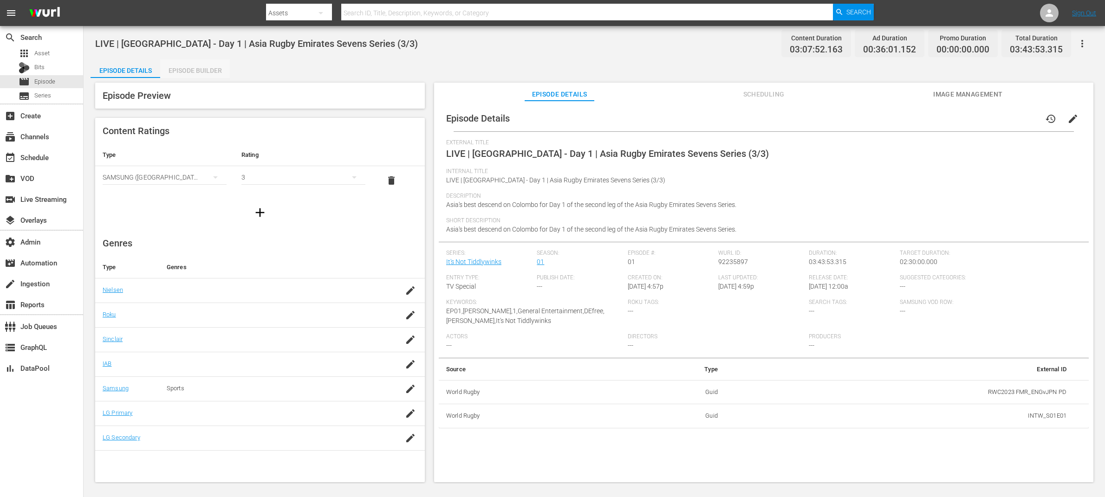
click at [217, 68] on div "Episode Builder" at bounding box center [195, 70] width 70 height 22
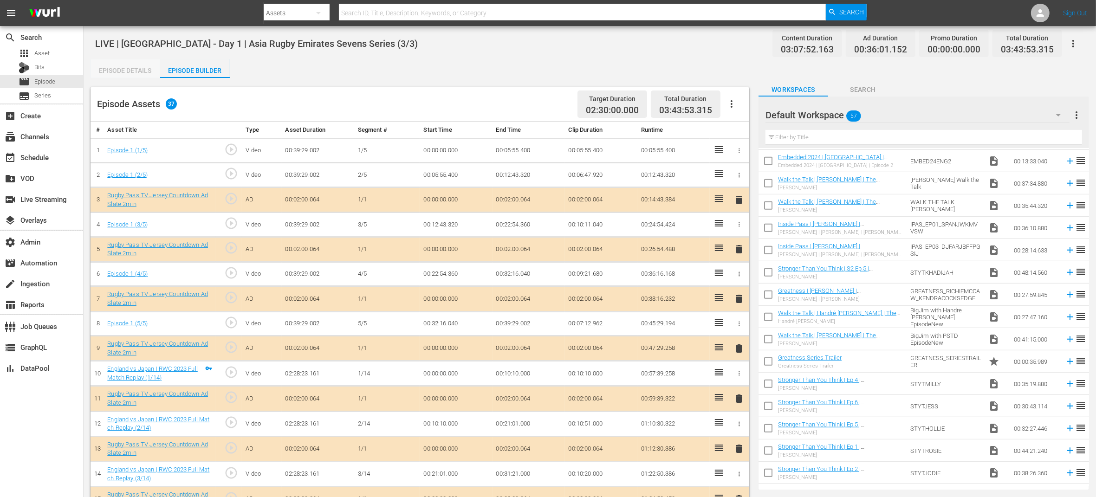
click at [139, 67] on div "Episode Details" at bounding box center [126, 70] width 70 height 22
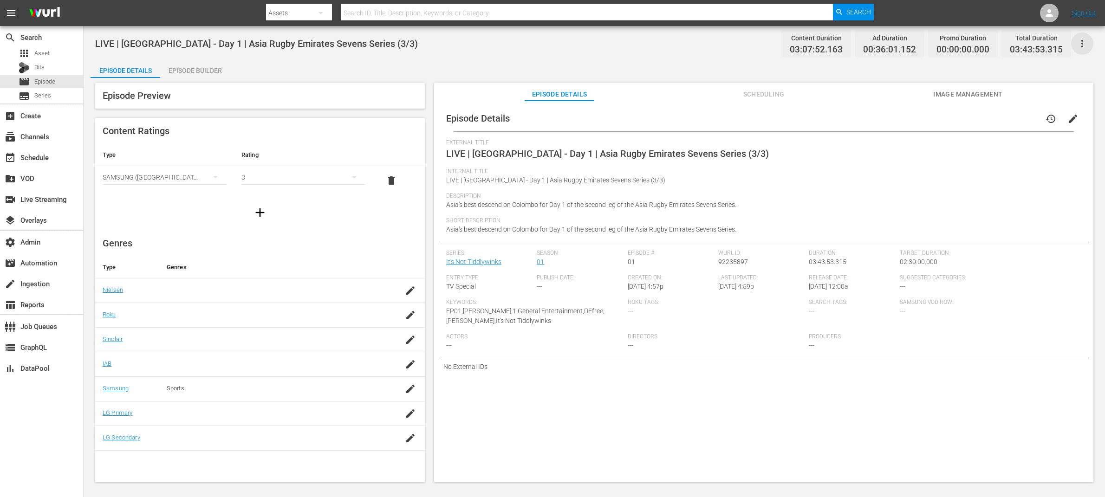
click at [884, 41] on icon "button" at bounding box center [1082, 43] width 2 height 7
click at [884, 42] on div "Add Episode to Workspace" at bounding box center [1016, 47] width 142 height 22
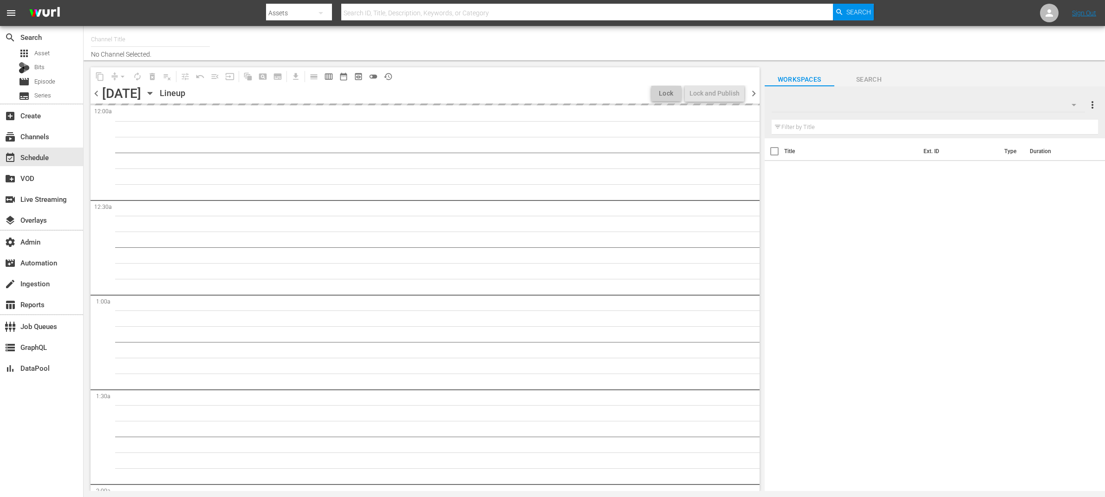
type input "RugbyPass TV (1872)"
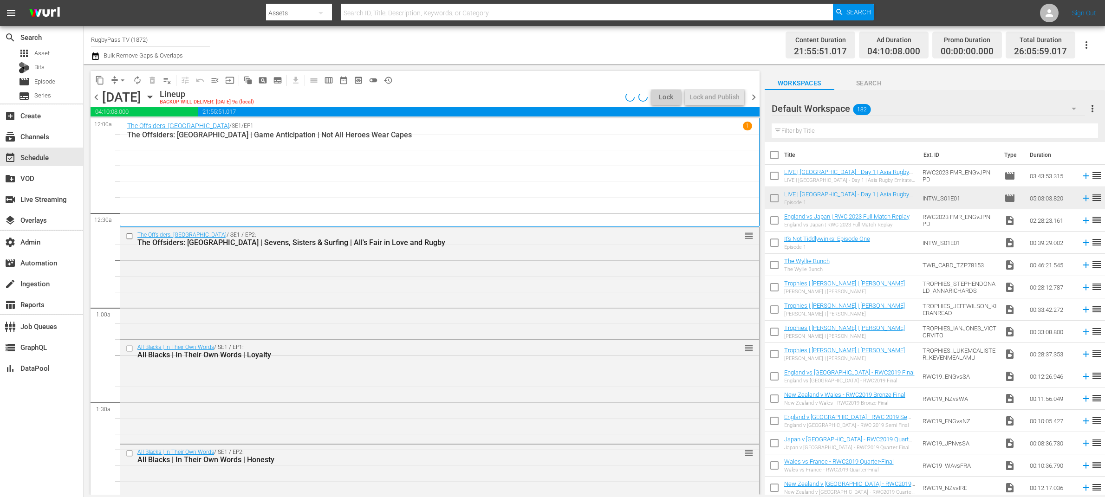
scroll to position [173, 0]
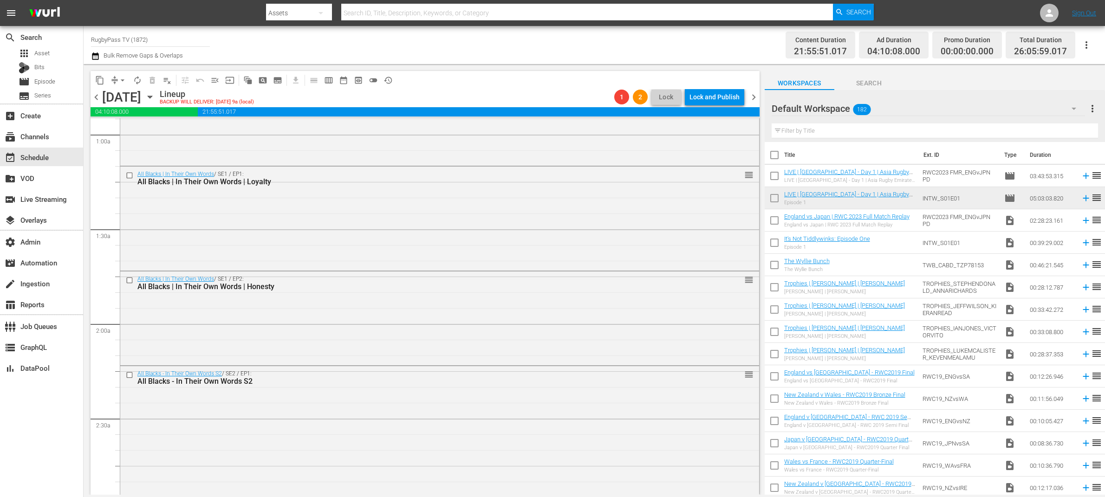
click at [375, 80] on span "toggle_off" at bounding box center [373, 80] width 9 height 9
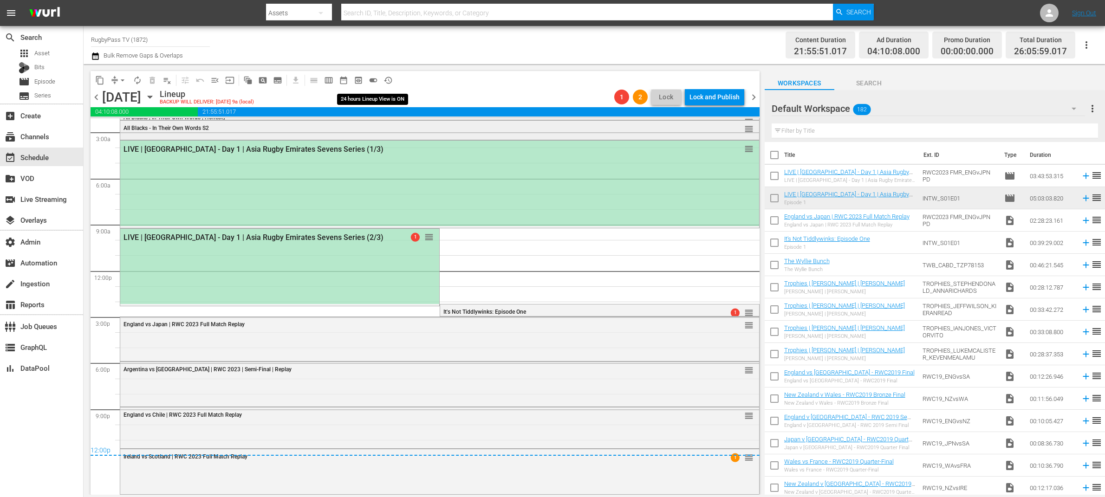
scroll to position [32, 0]
click at [510, 335] on div "Delete Event" at bounding box center [511, 336] width 73 height 13
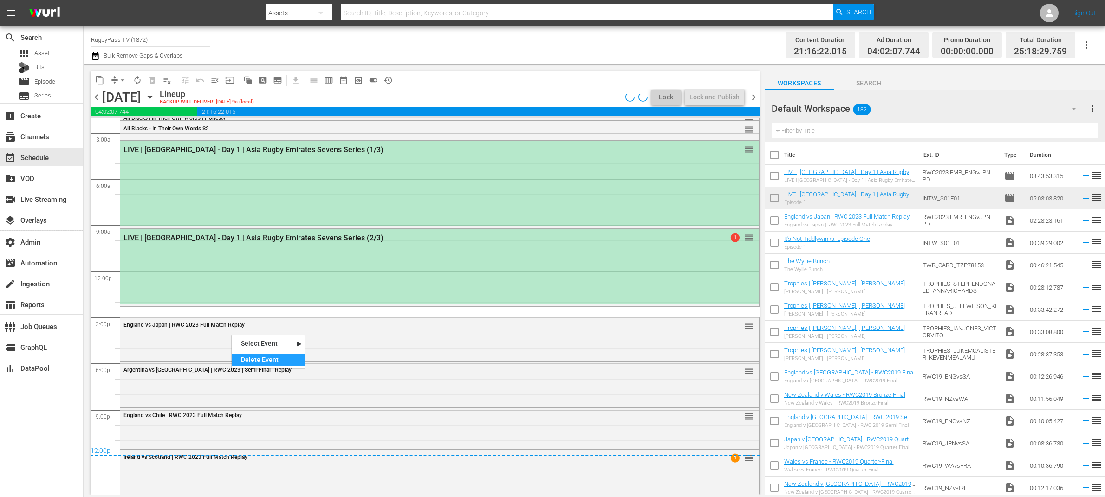
click at [294, 359] on div "Delete Event" at bounding box center [268, 360] width 73 height 13
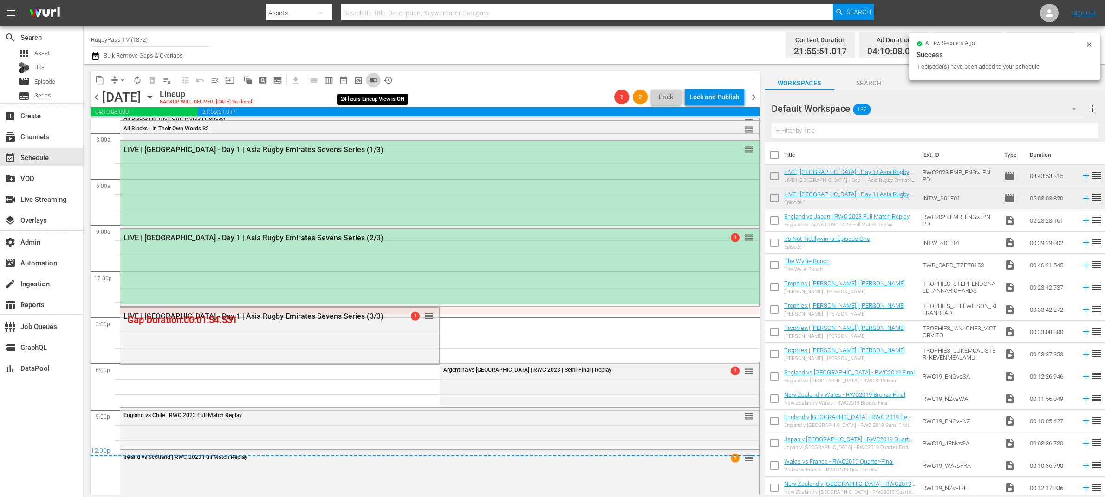
click at [374, 78] on span "toggle_on" at bounding box center [373, 80] width 9 height 9
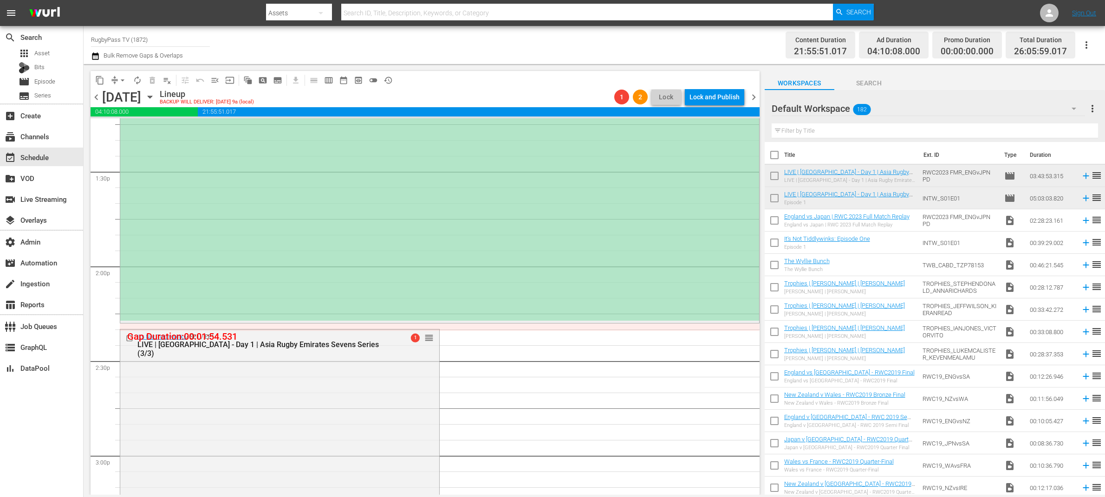
scroll to position [2512, 0]
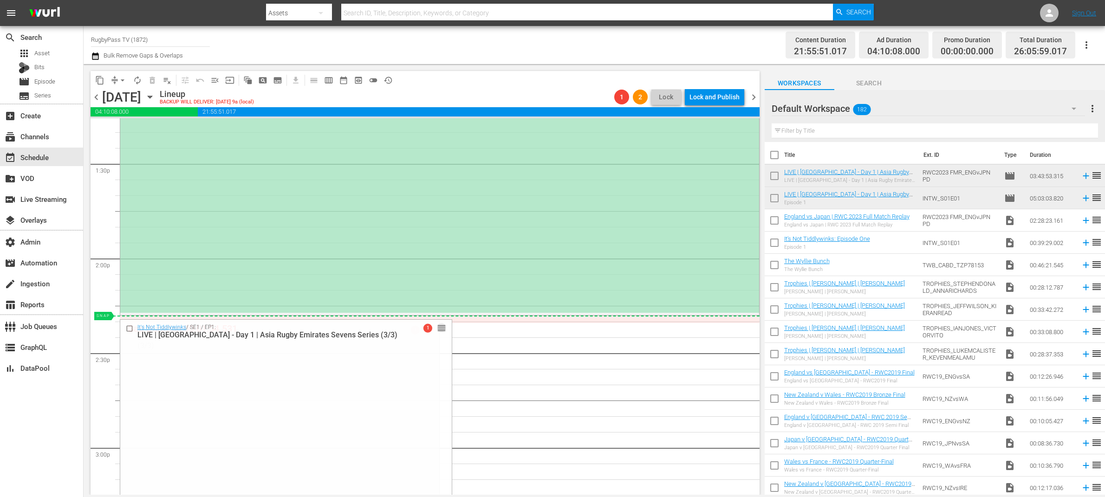
drag, startPoint x: 426, startPoint y: 328, endPoint x: 422, endPoint y: 316, distance: 12.9
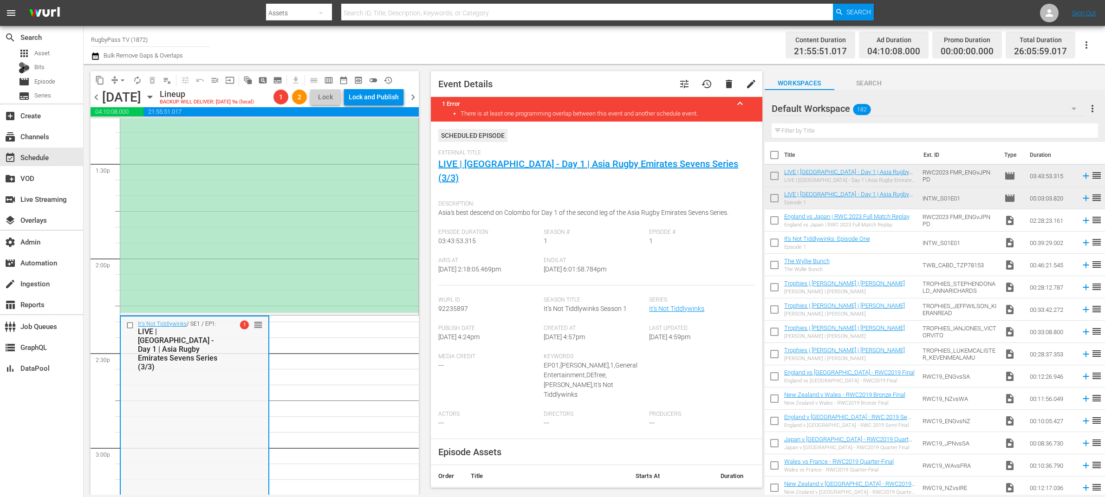
click at [131, 325] on input "checkbox" at bounding box center [131, 325] width 10 height 8
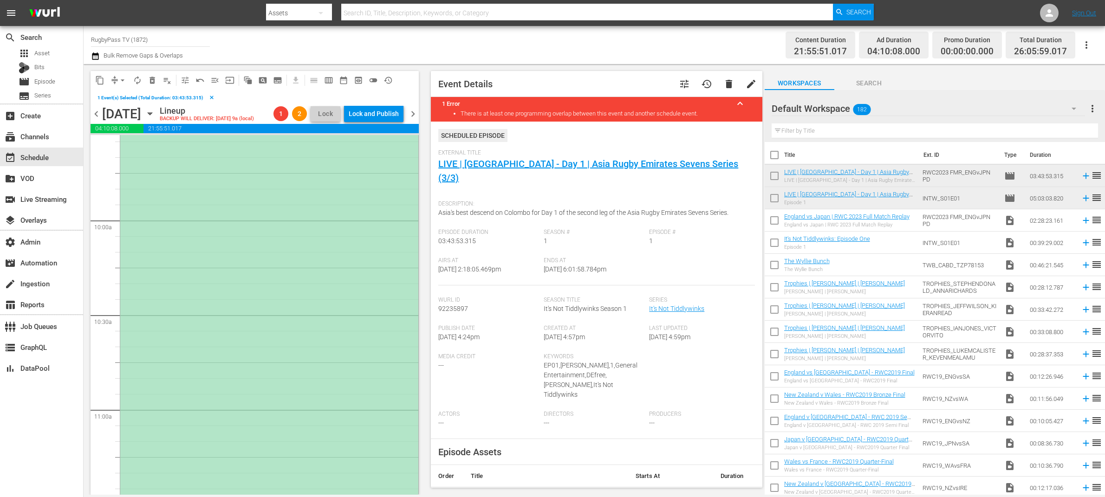
scroll to position [1593, 0]
click at [129, 302] on input "checkbox" at bounding box center [131, 303] width 10 height 8
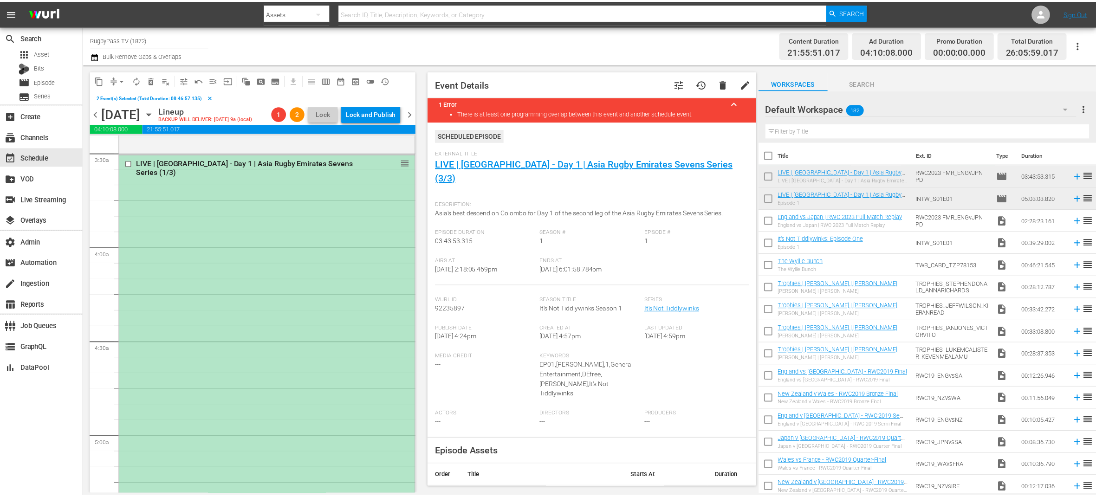
scroll to position [452, 0]
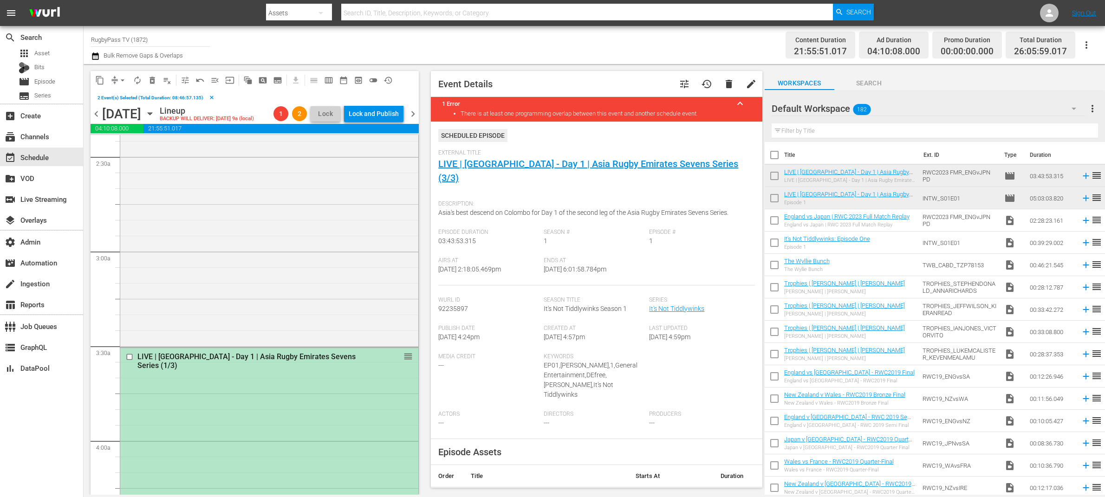
click at [129, 358] on input "checkbox" at bounding box center [131, 357] width 10 height 8
click at [524, 163] on link "LIVE | [GEOGRAPHIC_DATA] - Day 1 | Asia Rugby Emirates Sevens Series (3/3)" at bounding box center [588, 170] width 300 height 25
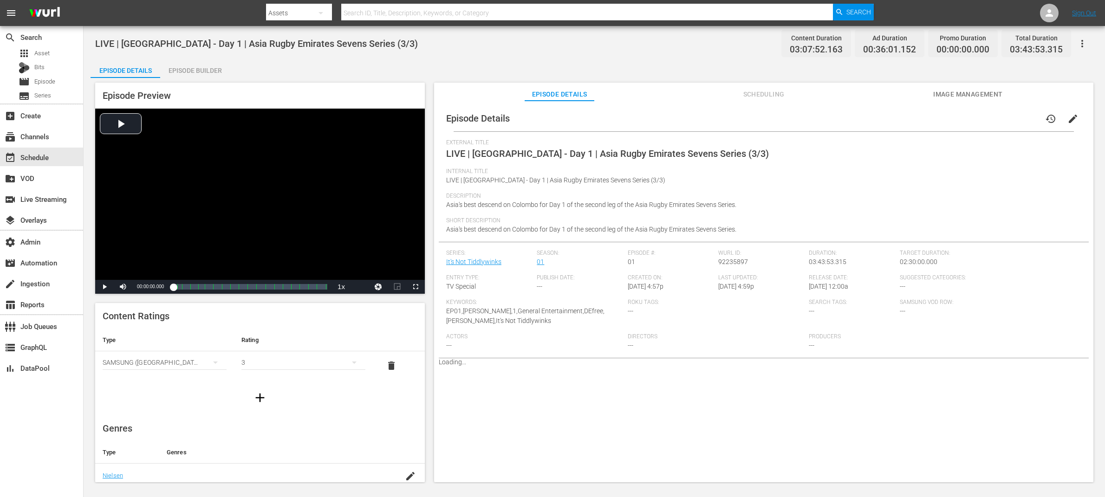
click at [196, 71] on div "Episode Builder" at bounding box center [195, 70] width 70 height 22
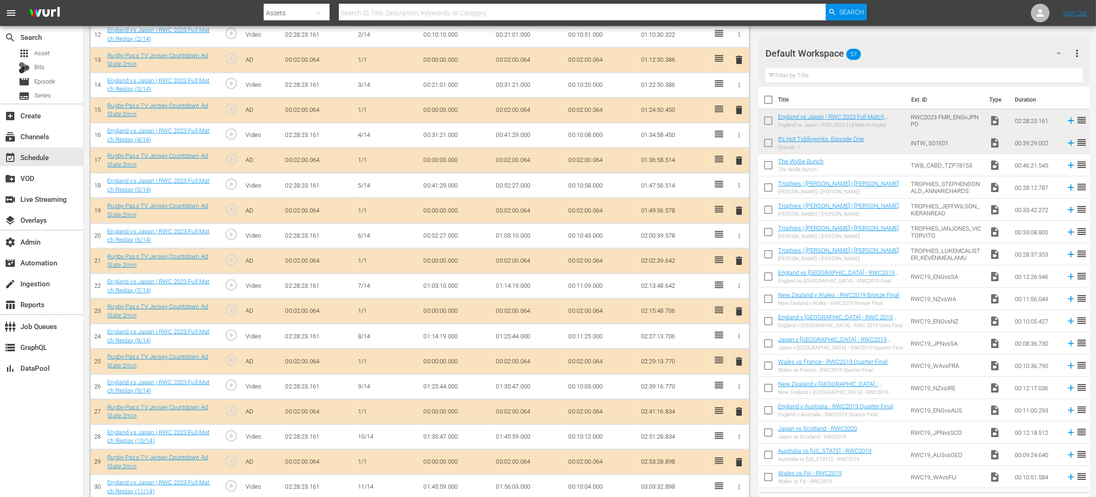
scroll to position [764, 0]
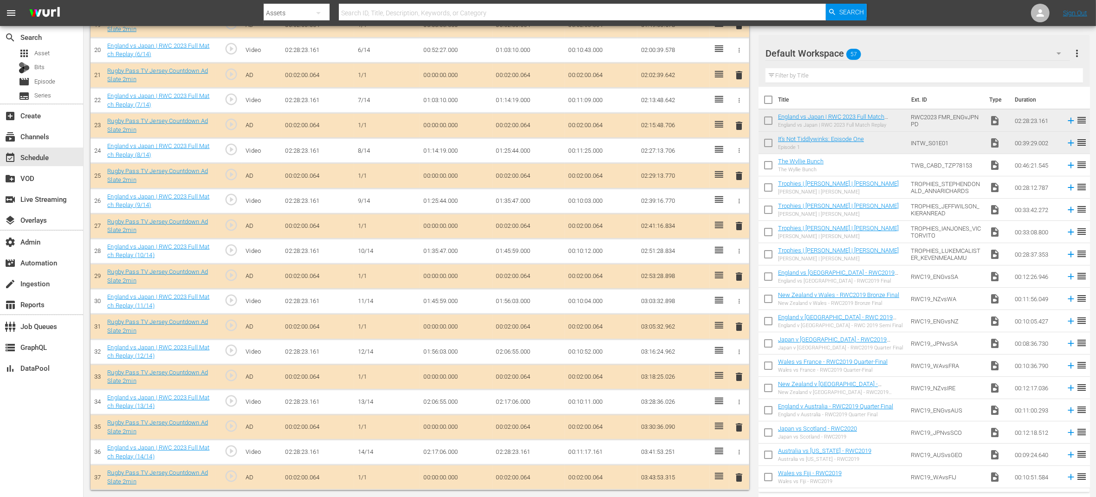
click at [740, 425] on span "delete" at bounding box center [739, 427] width 11 height 11
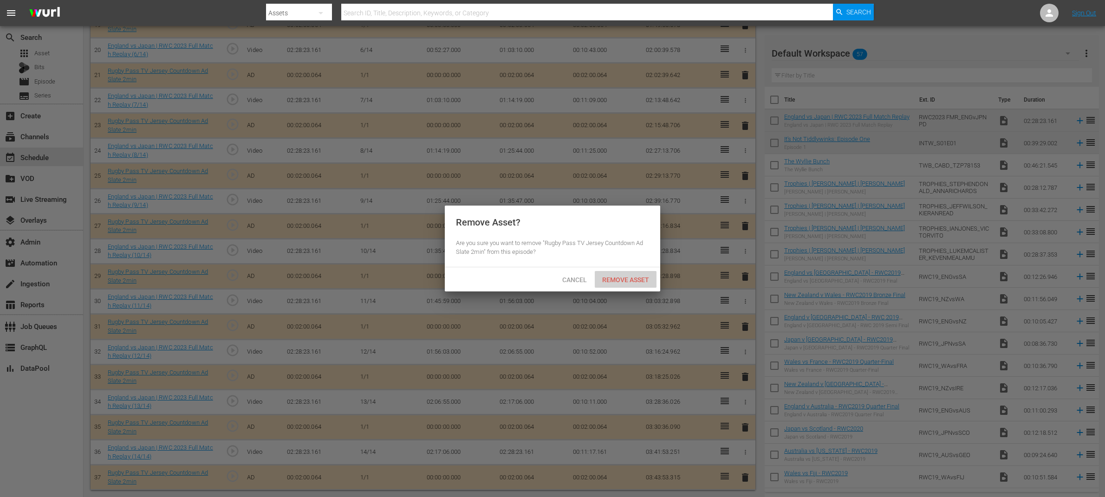
click at [631, 277] on span "Remove Asset" at bounding box center [626, 279] width 62 height 7
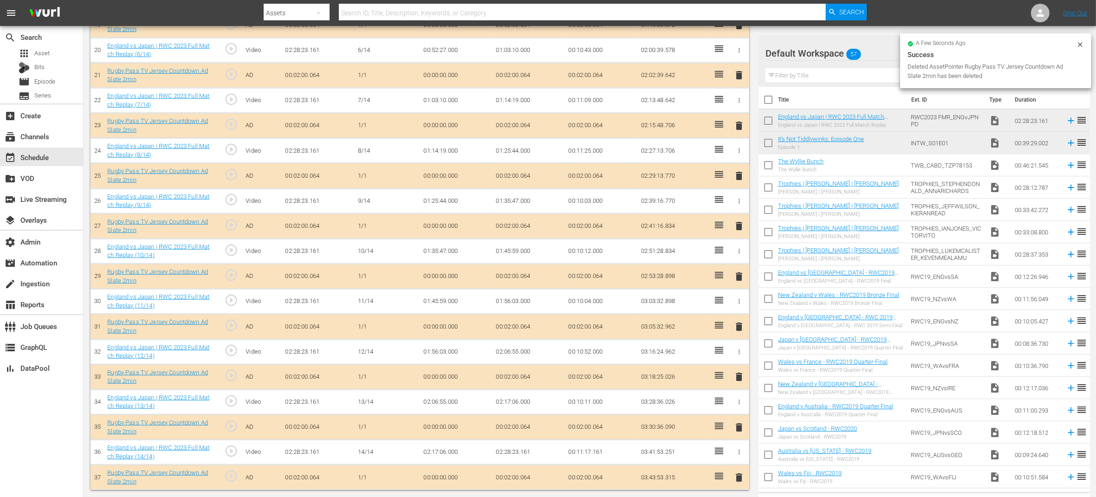
scroll to position [738, 0]
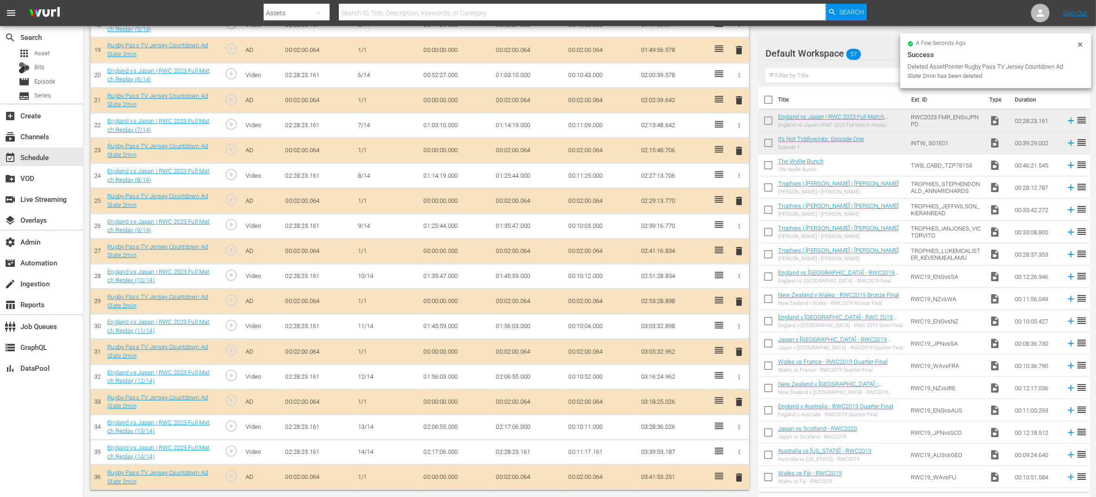
click at [871, 56] on div "Default Workspace 57" at bounding box center [918, 53] width 305 height 26
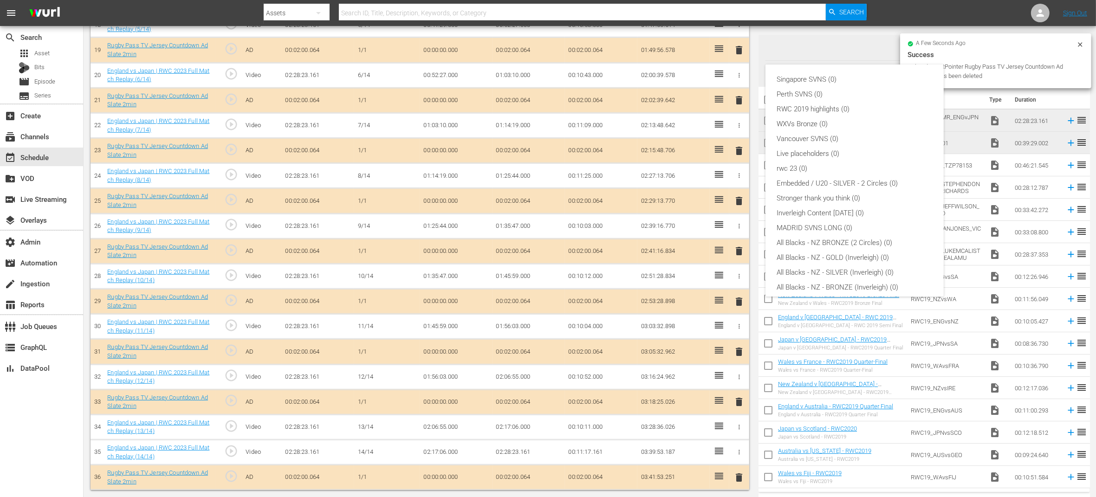
scroll to position [94, 0]
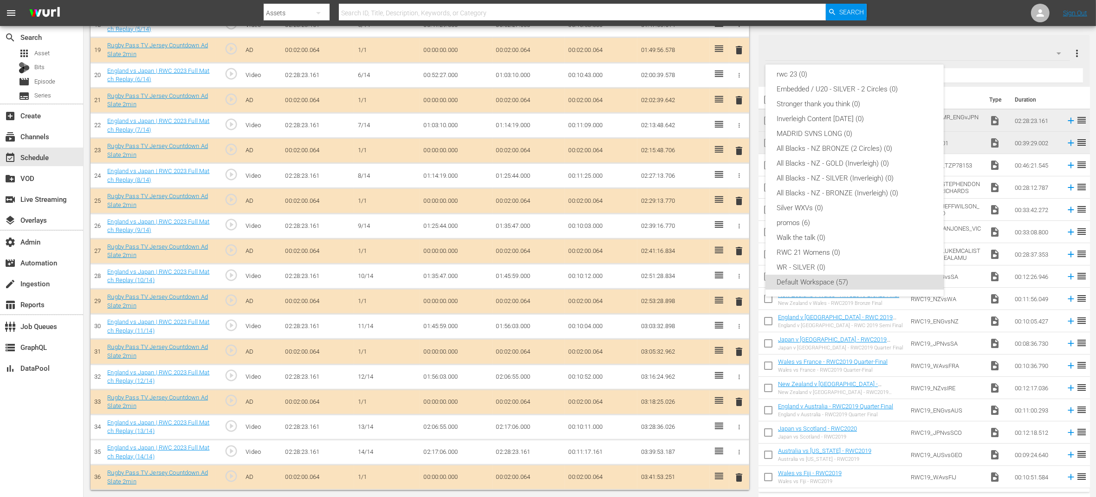
click at [945, 42] on div "Singapore SVNS (0) Perth SVNS (0) RWC 2019 highlights (0) WXVs Bronze (0) Vanco…" at bounding box center [548, 248] width 1096 height 497
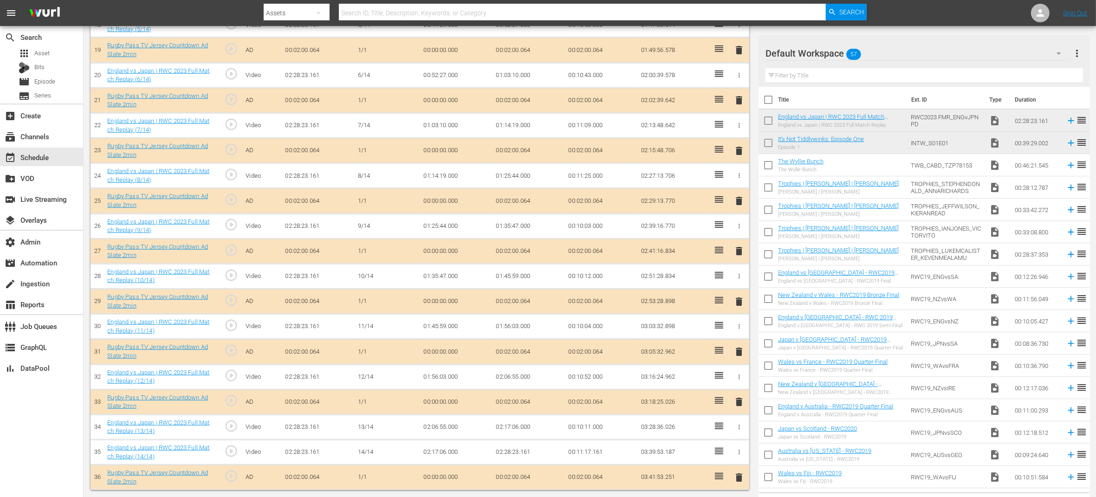
click at [943, 52] on div "Default Workspace 57" at bounding box center [918, 53] width 305 height 26
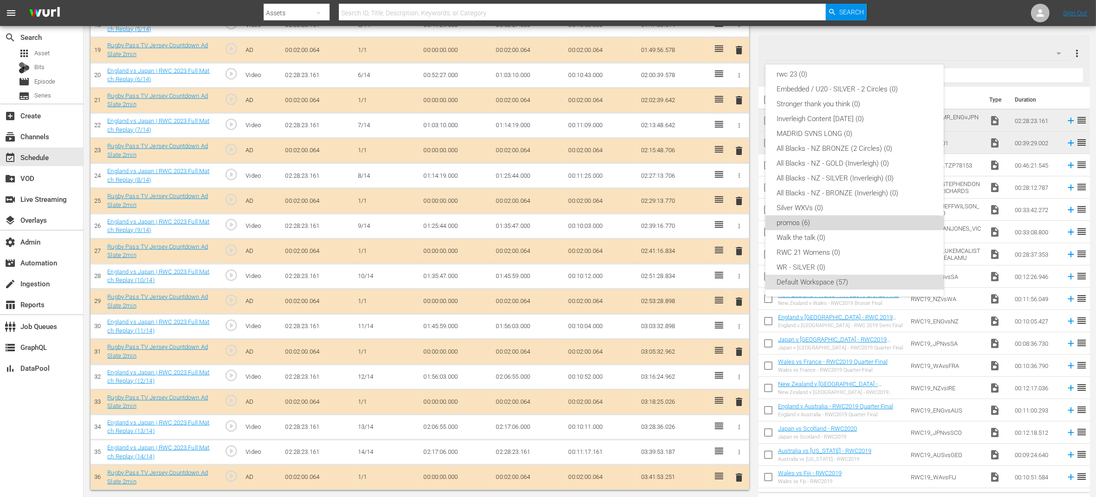
click at [816, 220] on div "promos (6)" at bounding box center [855, 222] width 156 height 15
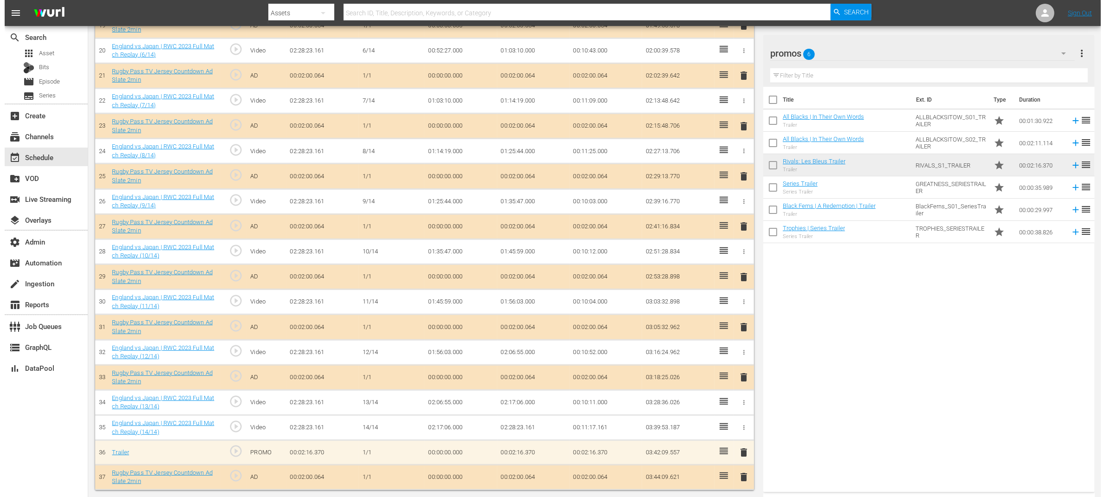
scroll to position [0, 0]
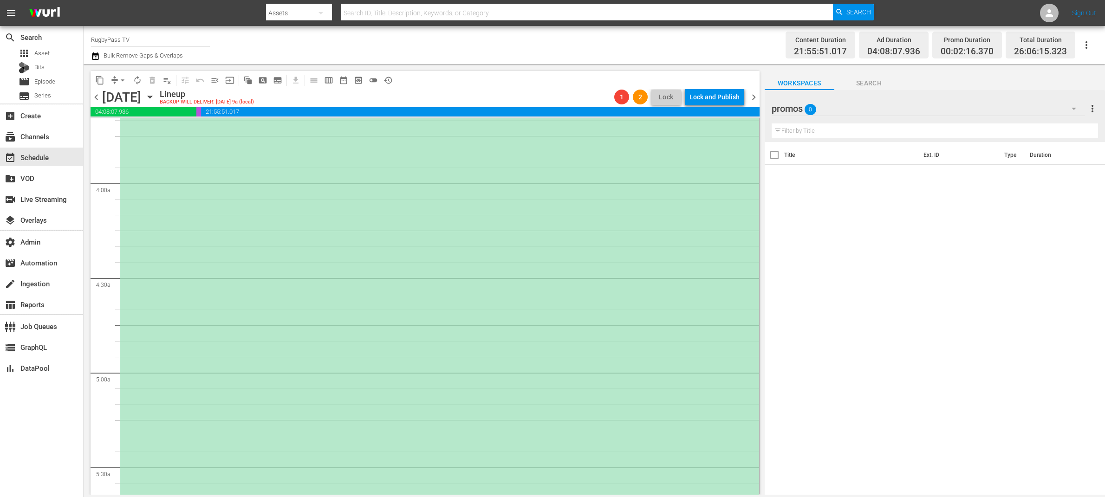
scroll to position [540, 0]
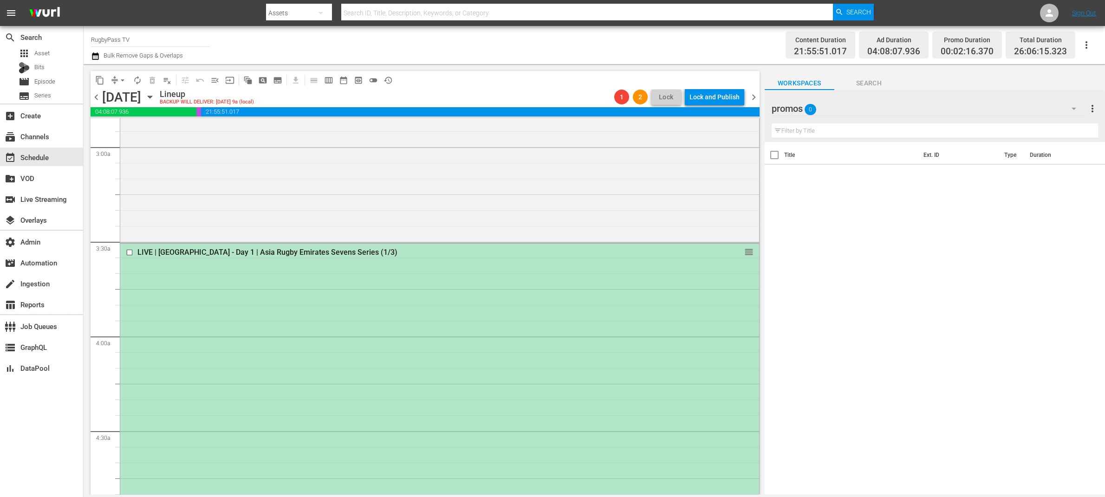
click at [130, 253] on input "checkbox" at bounding box center [131, 253] width 10 height 8
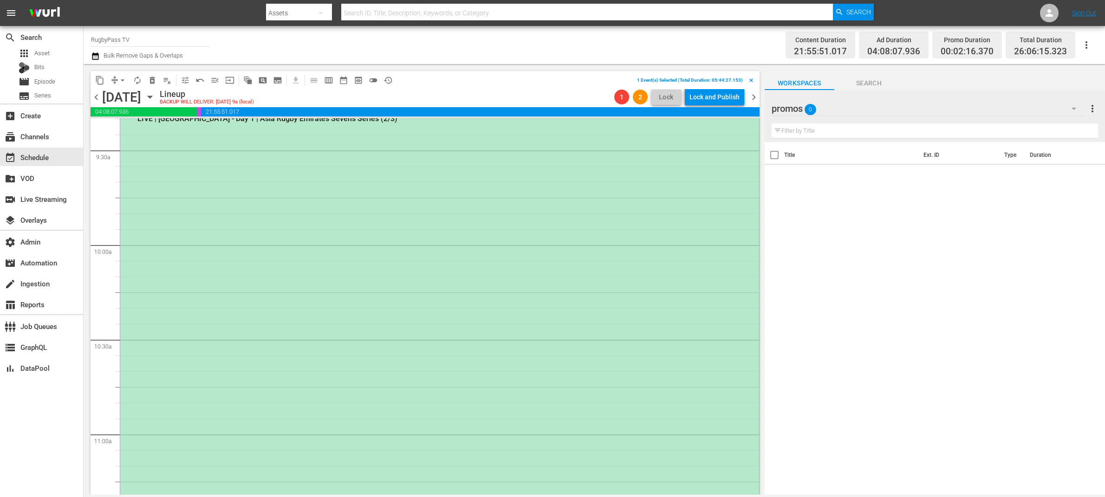
scroll to position [1725, 0]
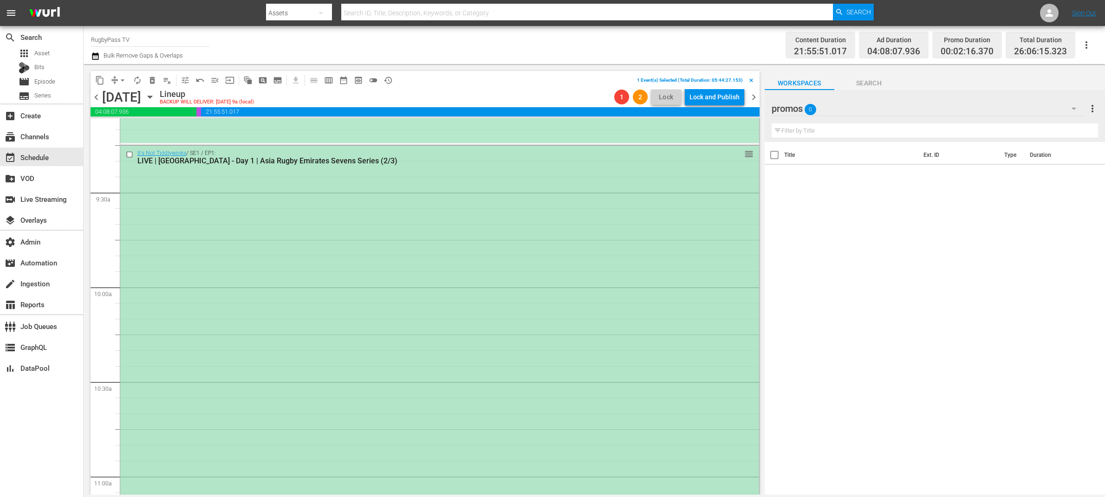
click at [131, 153] on input "checkbox" at bounding box center [131, 154] width 10 height 8
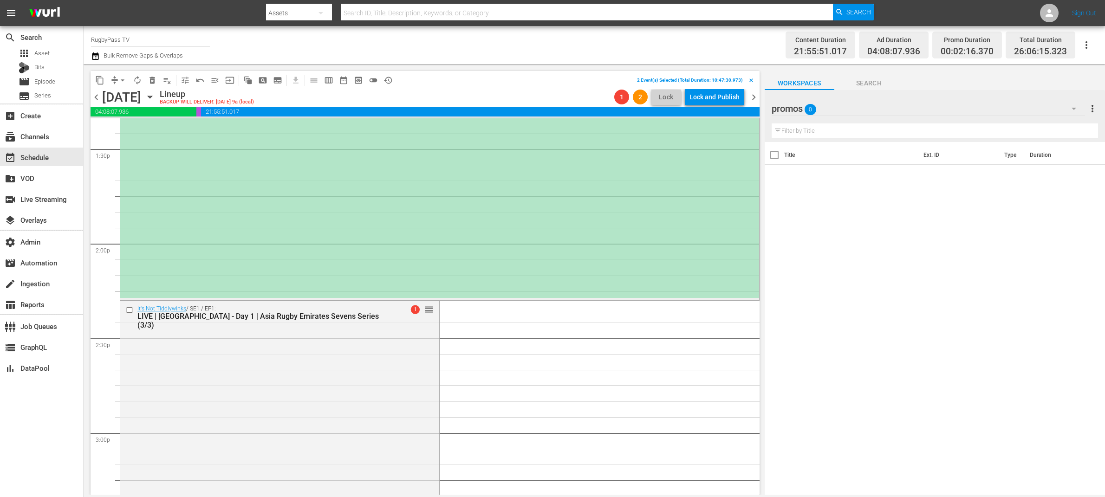
scroll to position [2462, 0]
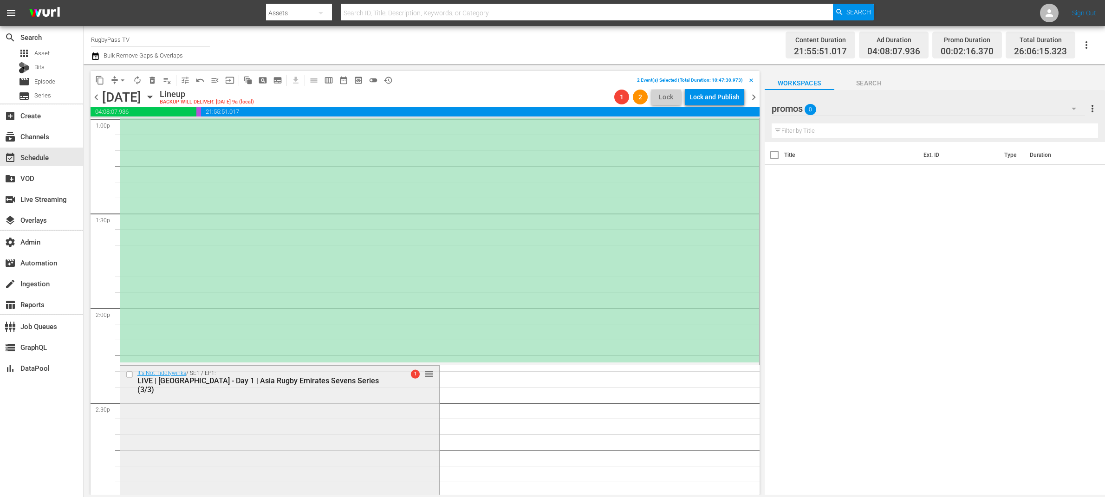
click at [128, 377] on input "checkbox" at bounding box center [131, 375] width 10 height 8
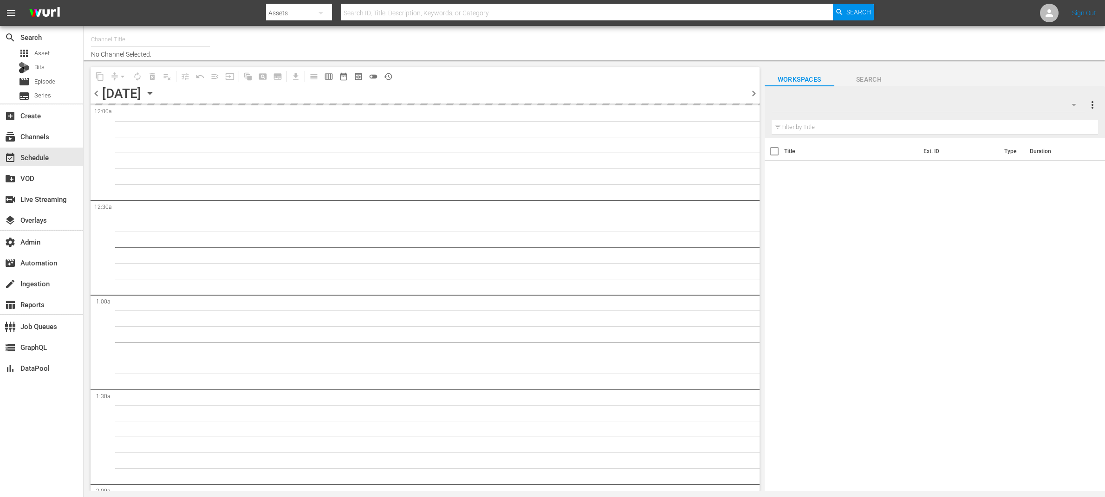
type input "RugbyPass TV (1872)"
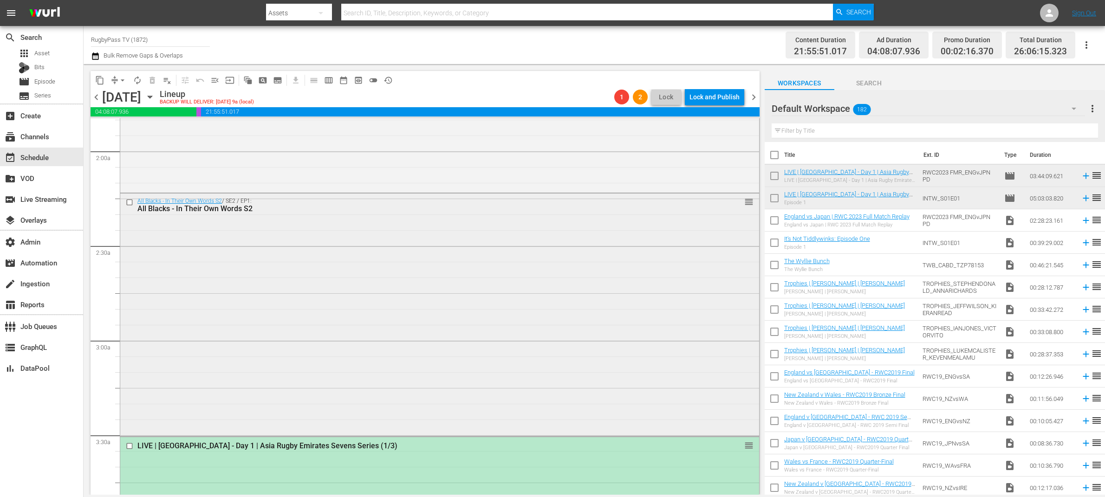
scroll to position [554, 0]
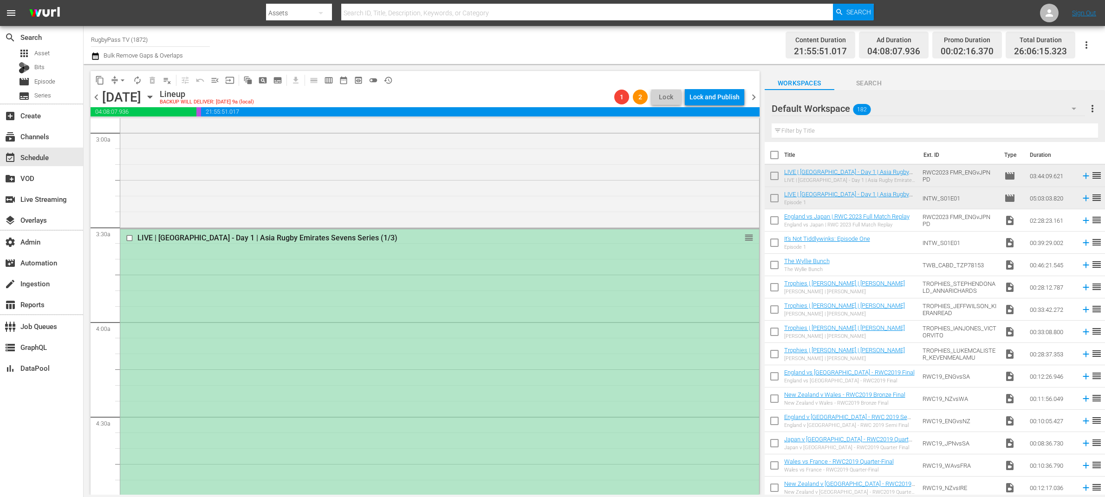
click at [128, 238] on input "checkbox" at bounding box center [131, 238] width 10 height 8
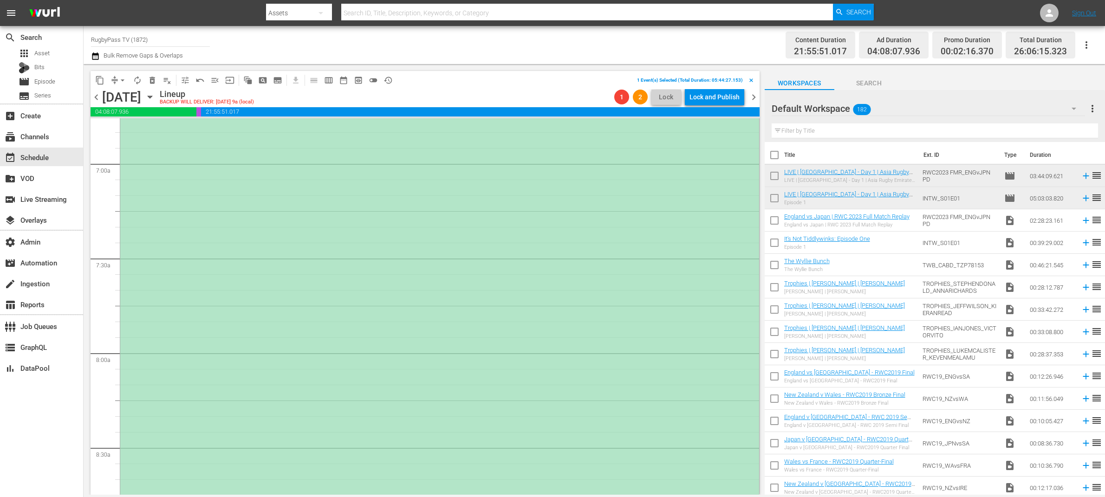
scroll to position [1618, 0]
click at [128, 261] on input "checkbox" at bounding box center [131, 262] width 10 height 8
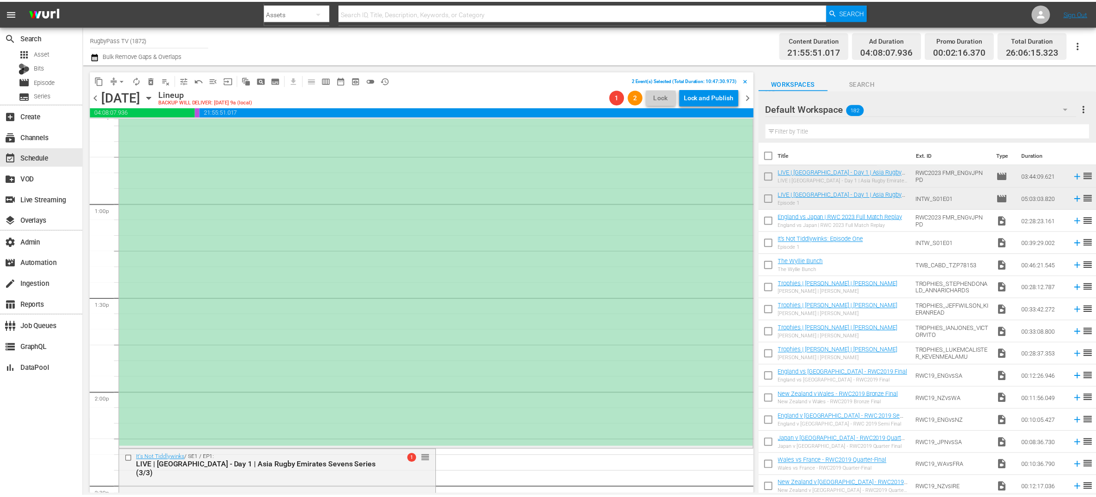
scroll to position [2570, 0]
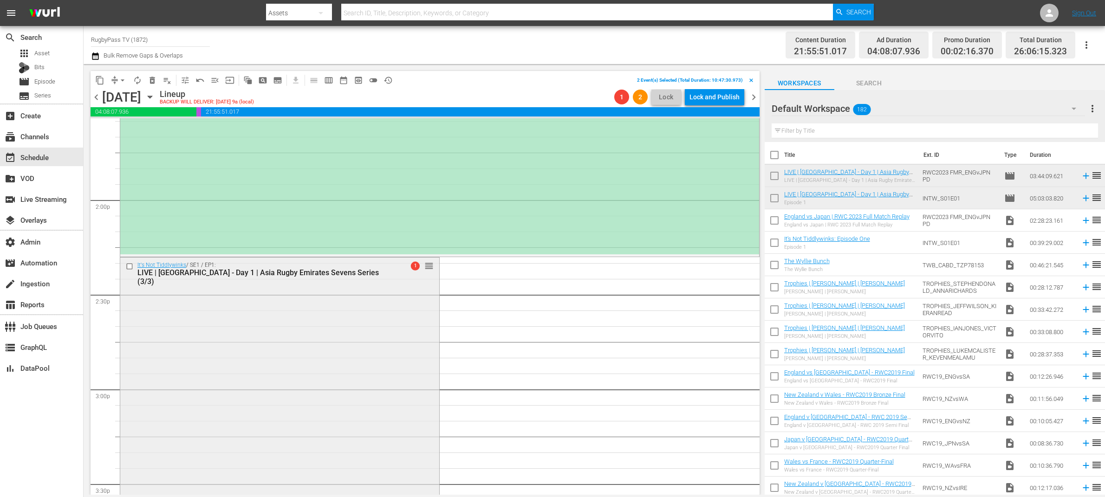
click at [130, 266] on input "checkbox" at bounding box center [131, 266] width 10 height 8
click at [130, 265] on input "checkbox" at bounding box center [131, 266] width 10 height 8
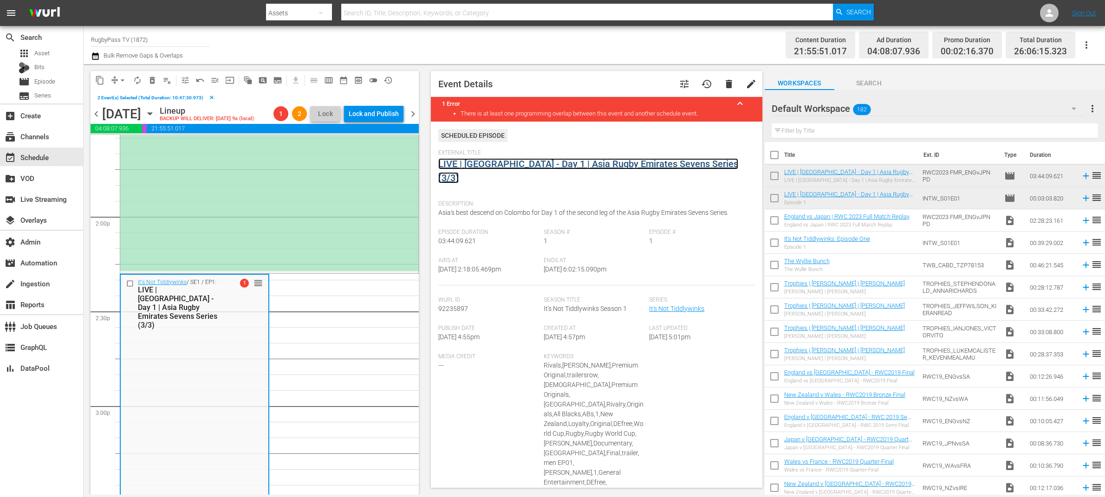
click at [517, 166] on link "LIVE | [GEOGRAPHIC_DATA] - Day 1 | Asia Rugby Emirates Sevens Series (3/3)" at bounding box center [588, 170] width 300 height 25
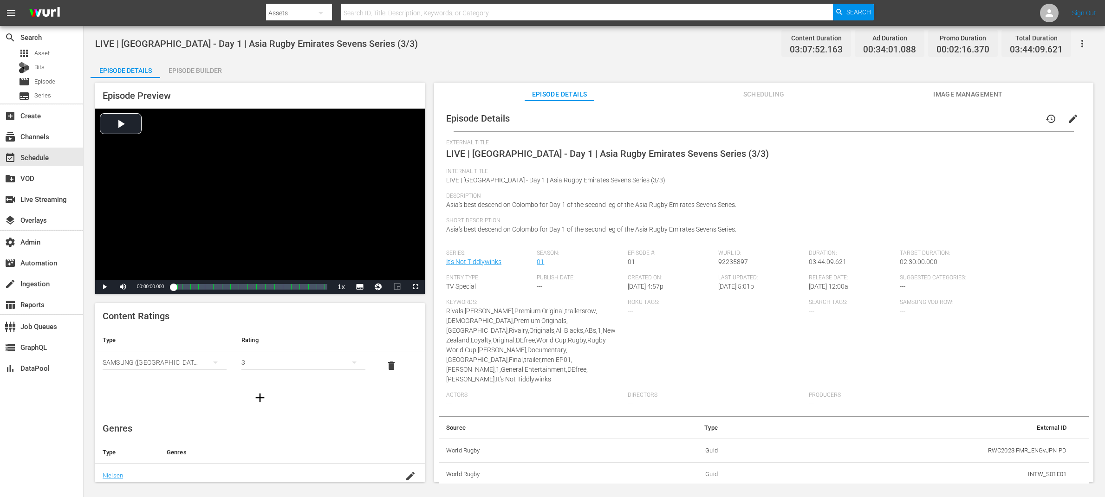
click at [195, 70] on div "Episode Builder" at bounding box center [195, 70] width 70 height 22
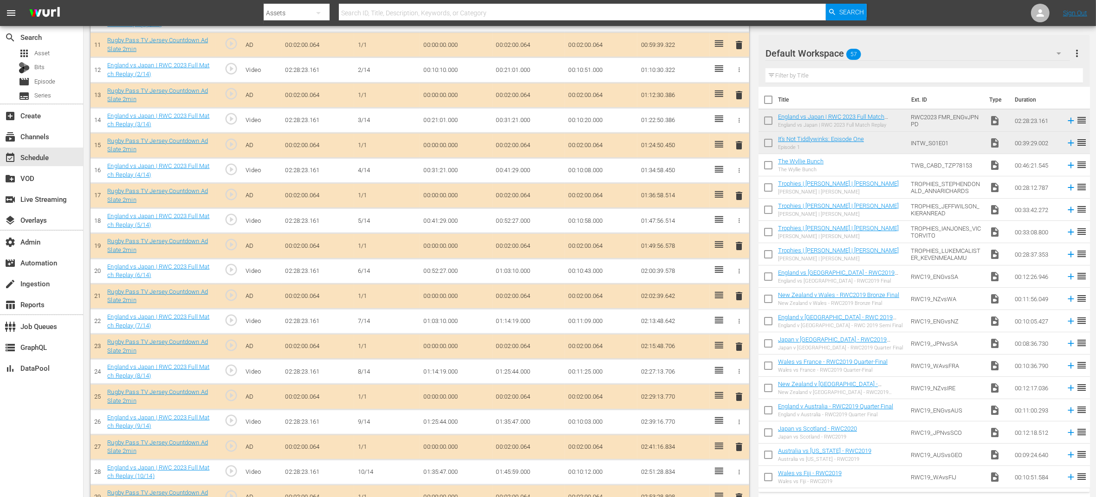
scroll to position [763, 0]
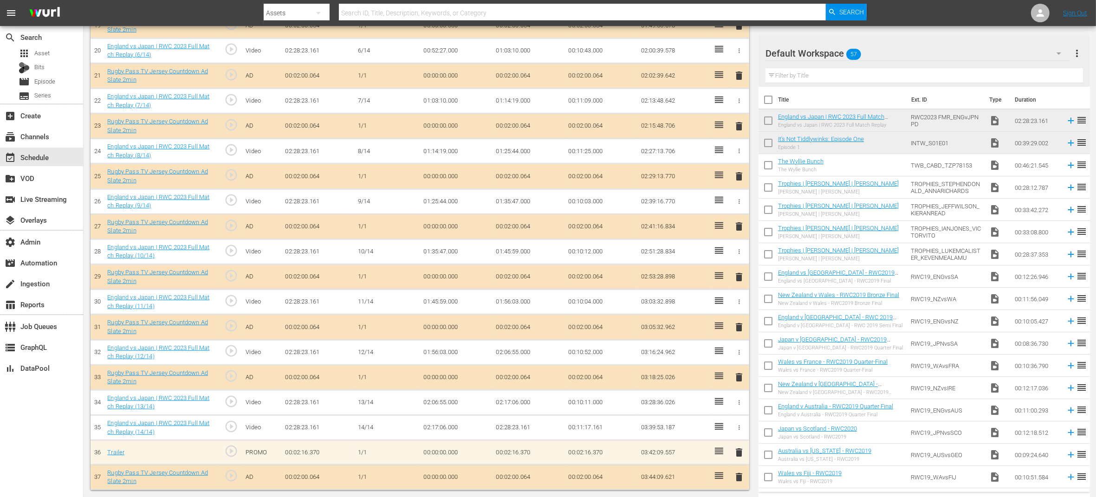
click at [740, 453] on span "delete" at bounding box center [739, 452] width 11 height 11
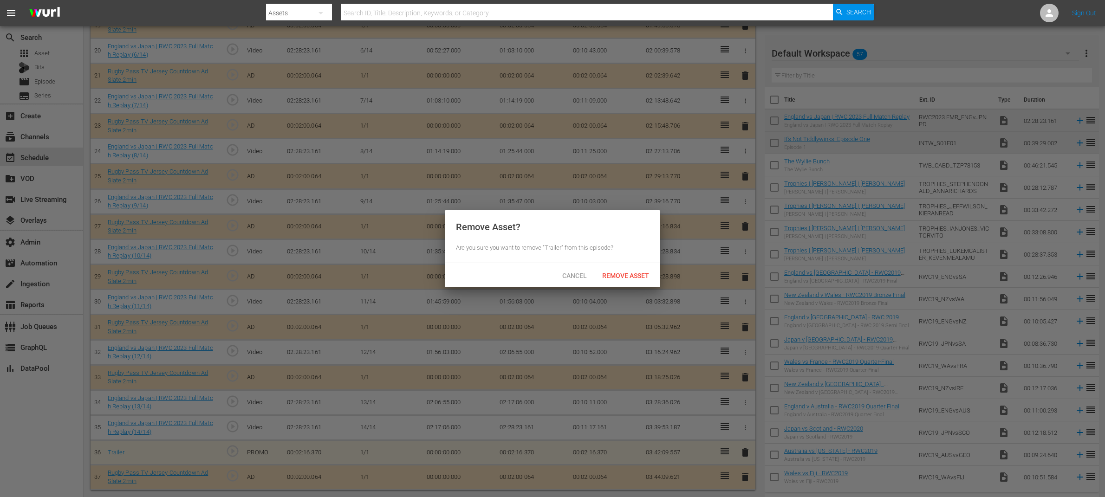
click at [624, 267] on div "Remove Asset" at bounding box center [626, 275] width 62 height 17
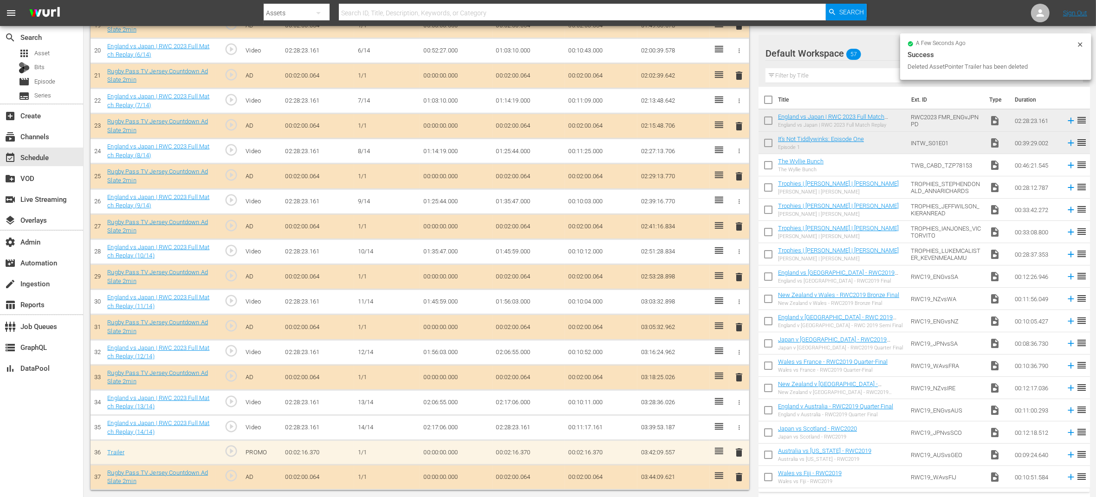
scroll to position [738, 0]
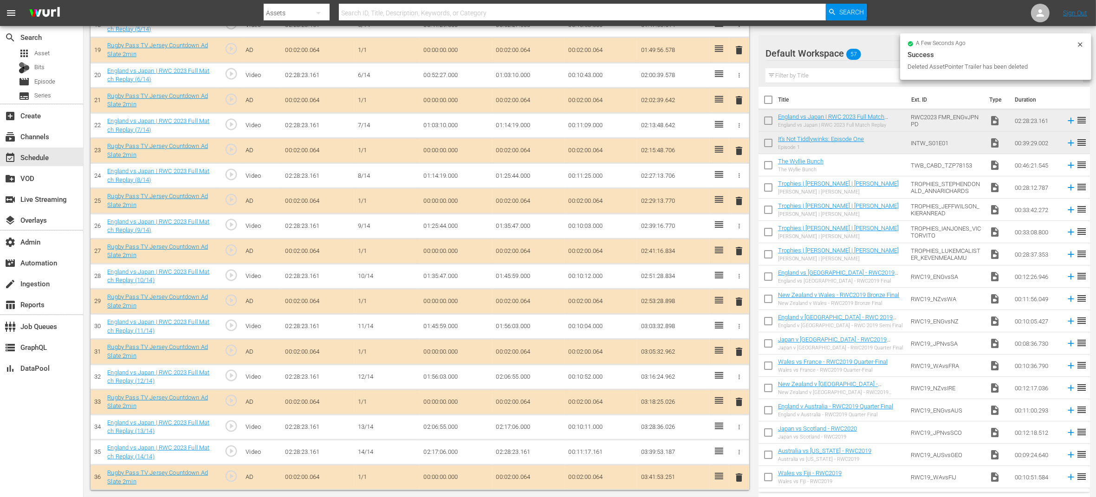
click at [885, 53] on div "Default Workspace 57" at bounding box center [918, 53] width 305 height 26
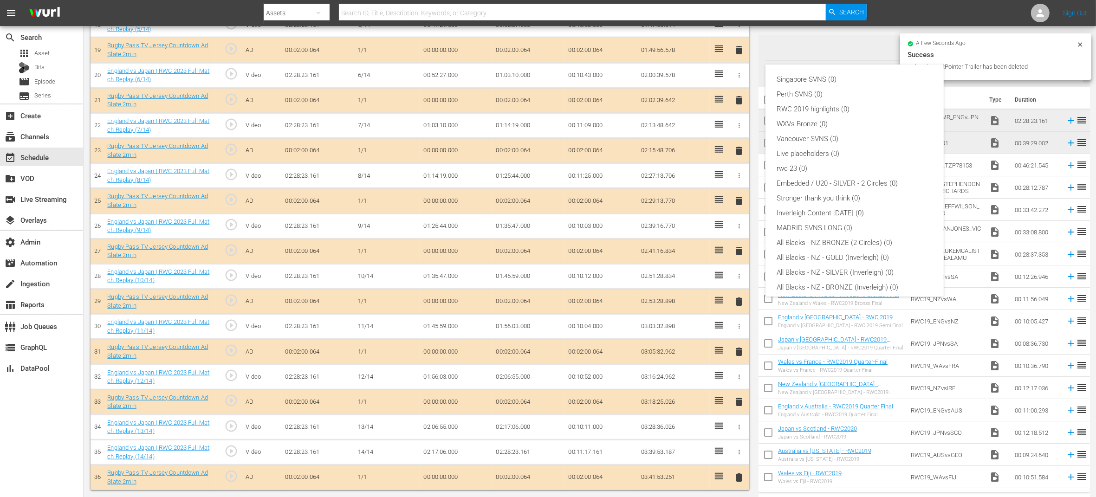
scroll to position [94, 0]
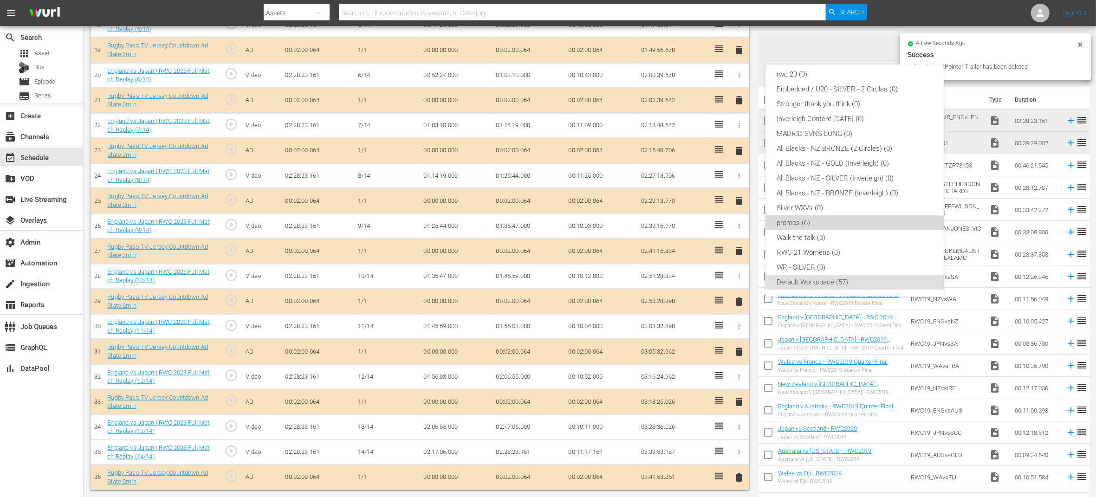
click at [848, 220] on div "promos (6)" at bounding box center [855, 222] width 156 height 15
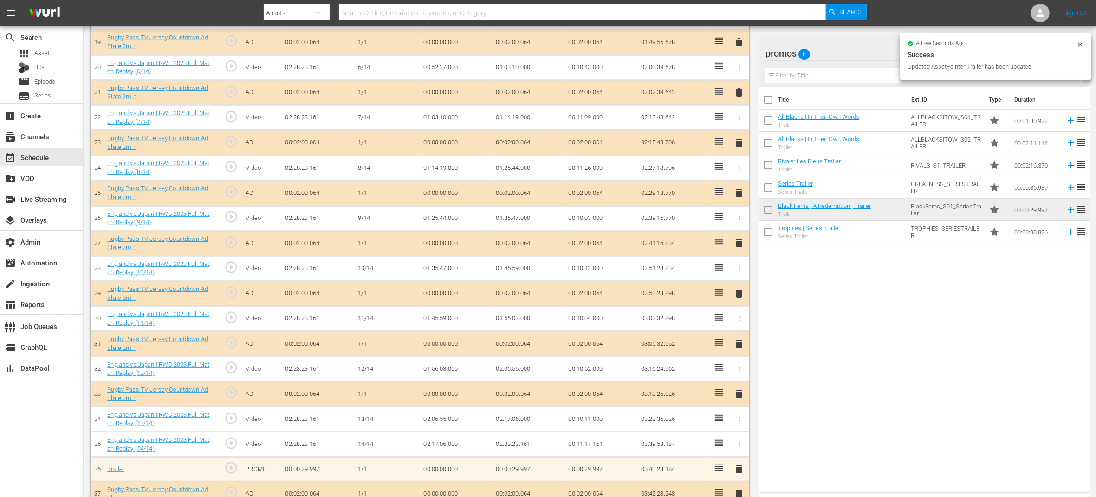
scroll to position [738, 0]
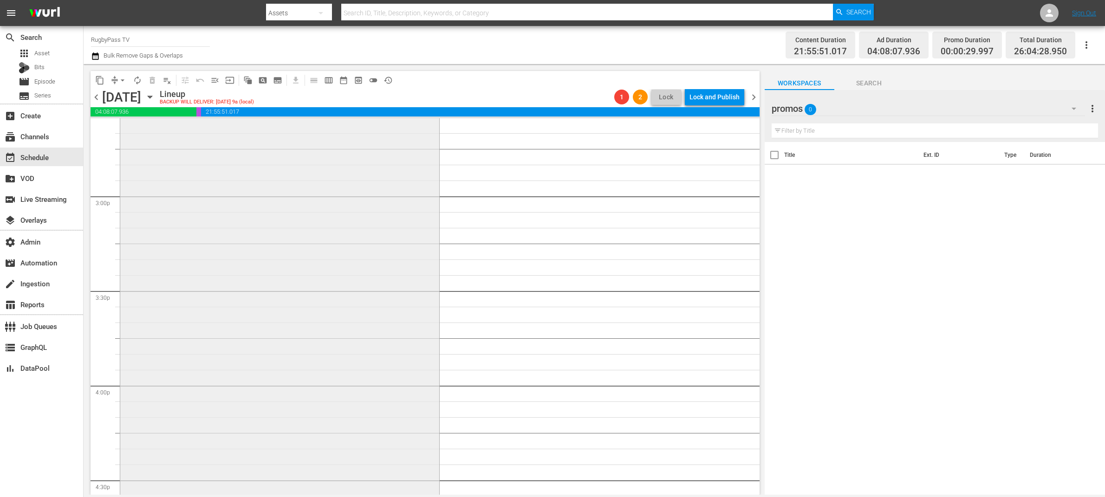
scroll to position [2564, 0]
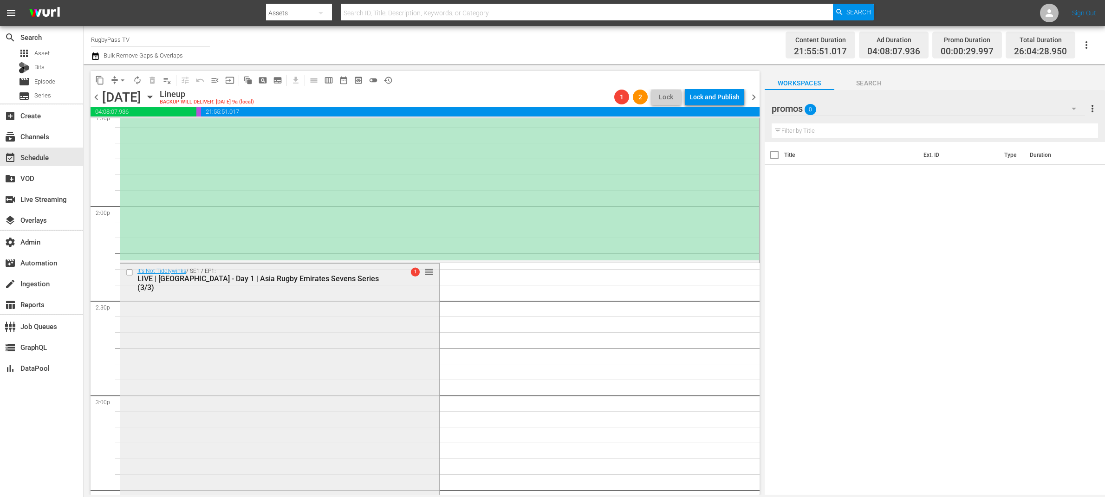
click at [130, 271] on input "checkbox" at bounding box center [131, 272] width 10 height 8
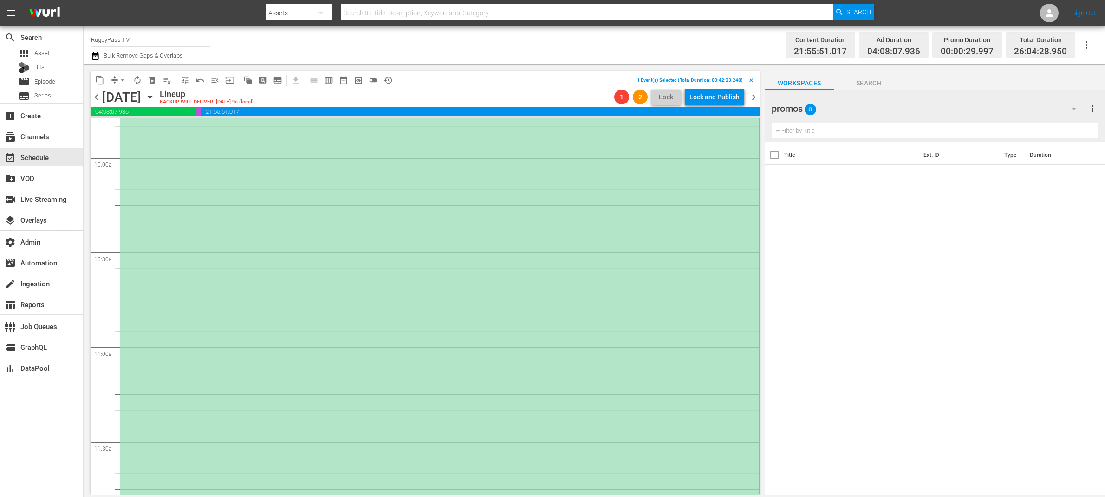
scroll to position [1636, 0]
click at [131, 243] on input "checkbox" at bounding box center [131, 244] width 10 height 8
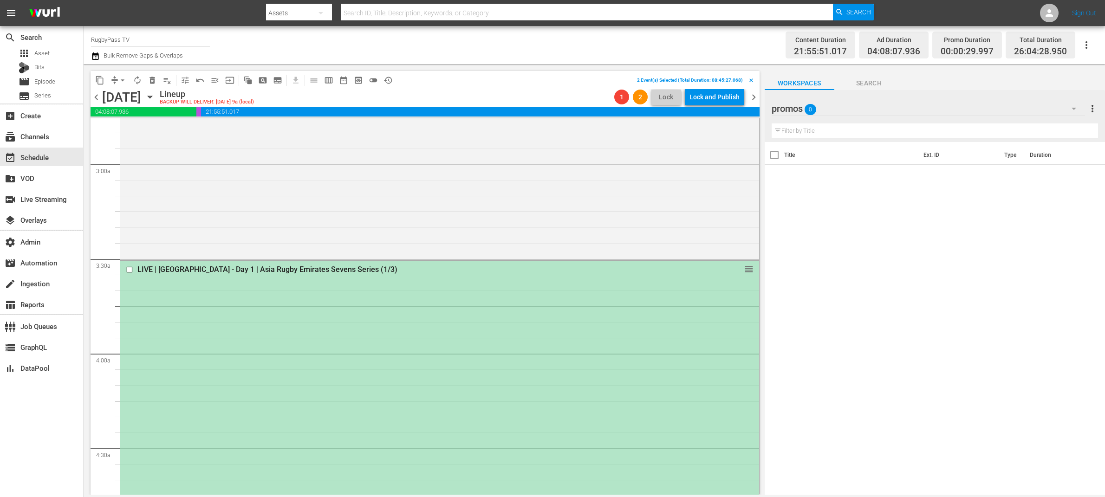
click at [130, 269] on input "checkbox" at bounding box center [131, 270] width 10 height 8
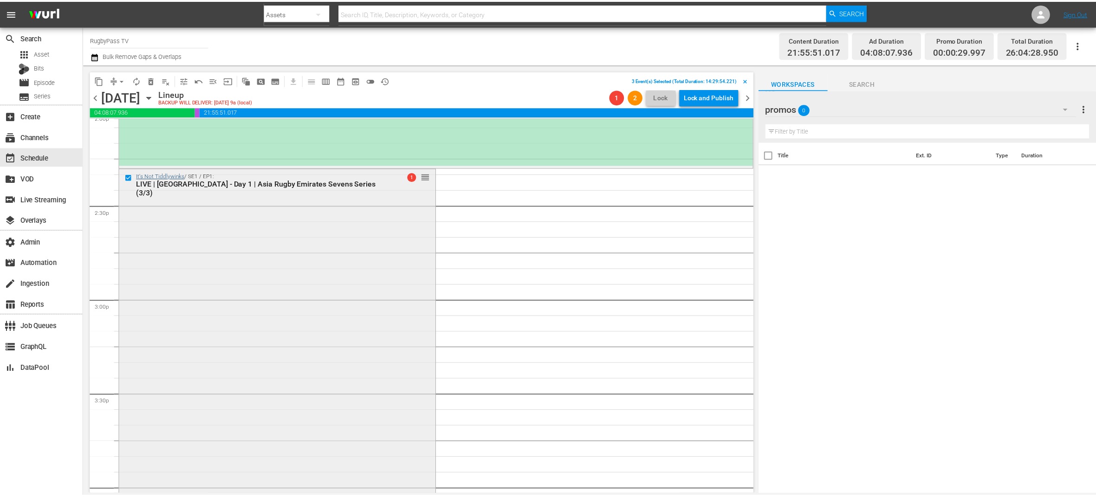
scroll to position [2652, 0]
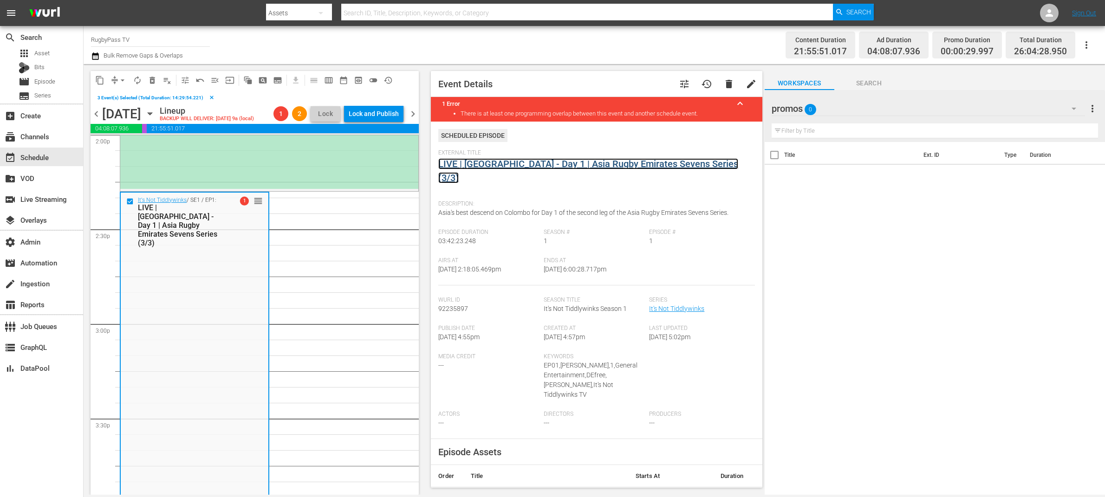
click at [540, 160] on link "LIVE | Sri Lanka - Day 1 | Asia Rugby Emirates Sevens Series (3/3)" at bounding box center [588, 170] width 300 height 25
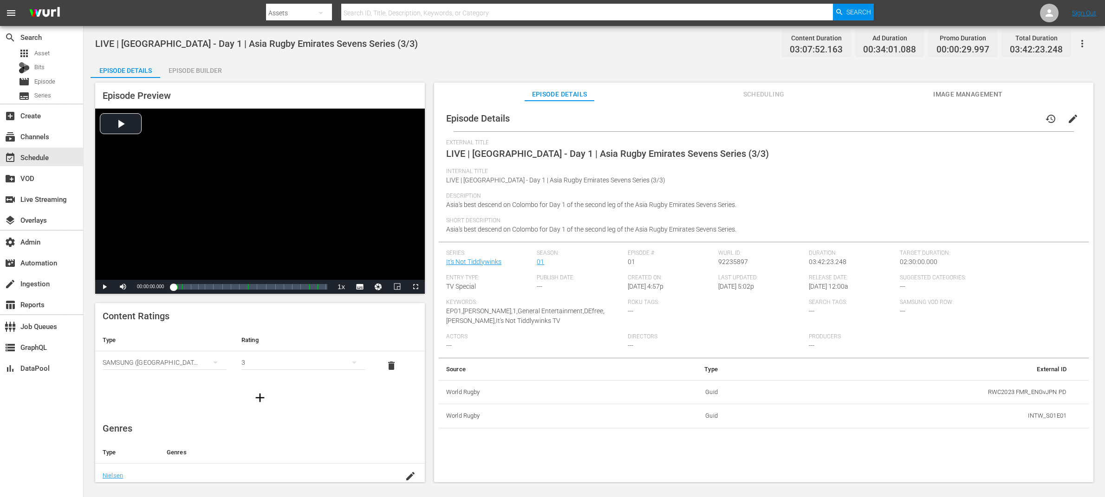
click at [205, 73] on div "Episode Builder" at bounding box center [195, 70] width 70 height 22
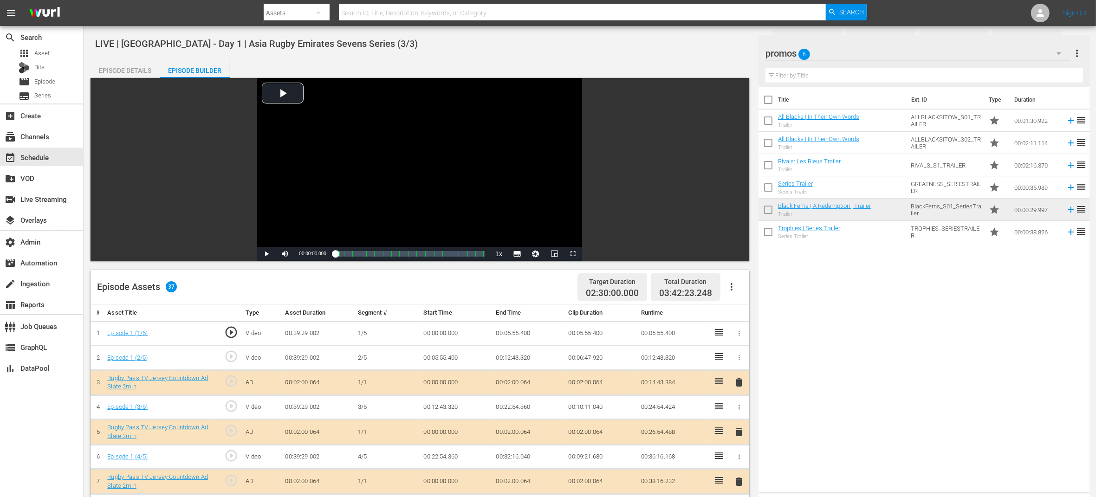
scroll to position [763, 0]
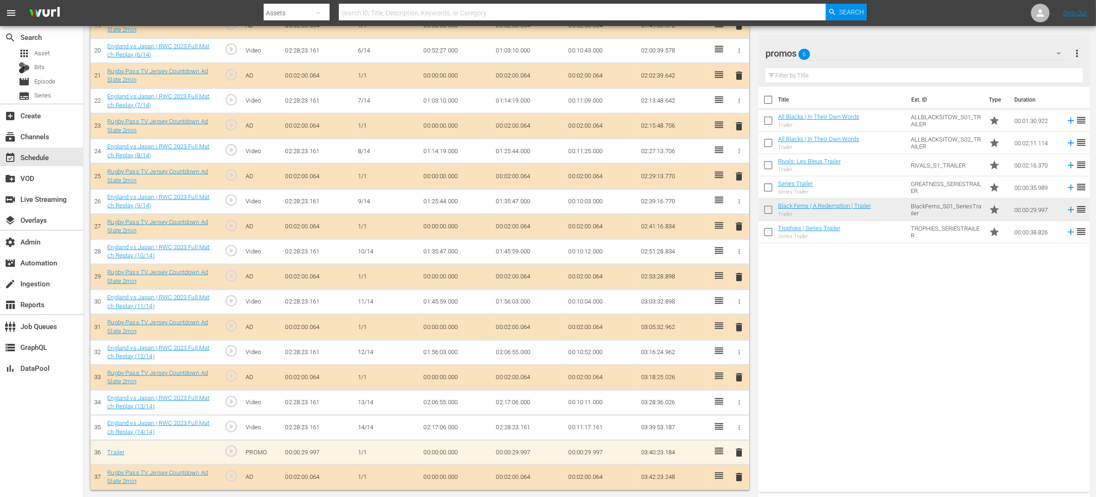
click at [741, 451] on span "delete" at bounding box center [739, 452] width 11 height 11
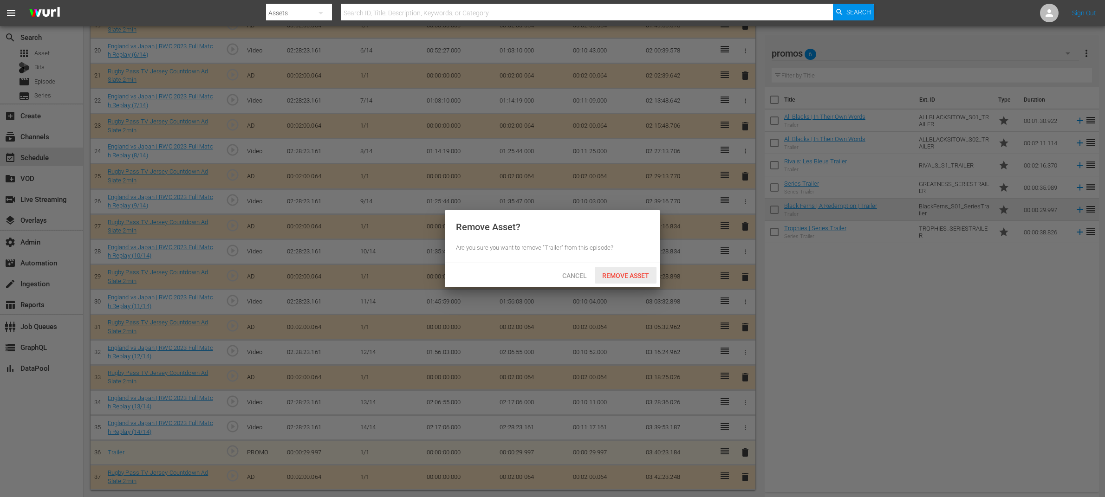
click at [633, 276] on span "Remove Asset" at bounding box center [626, 275] width 62 height 7
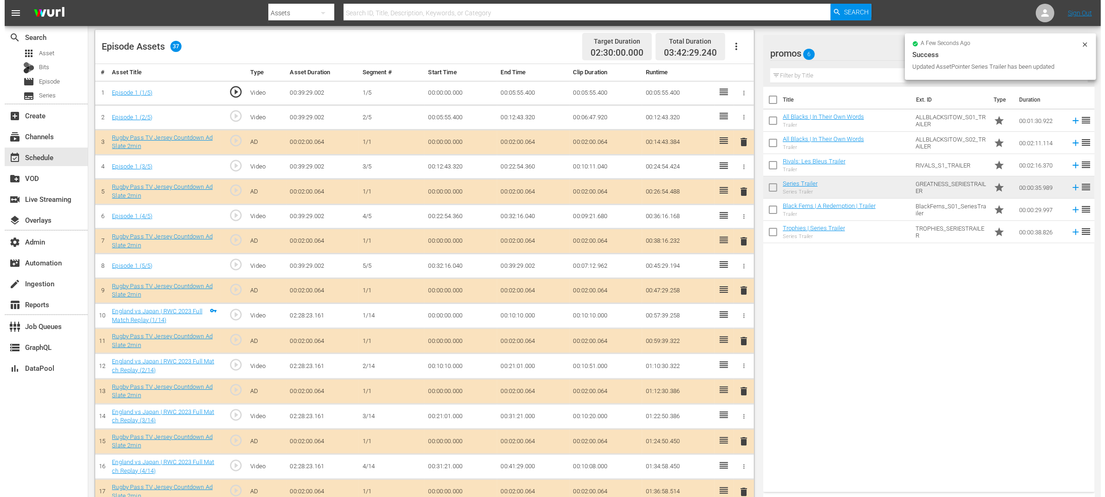
scroll to position [0, 0]
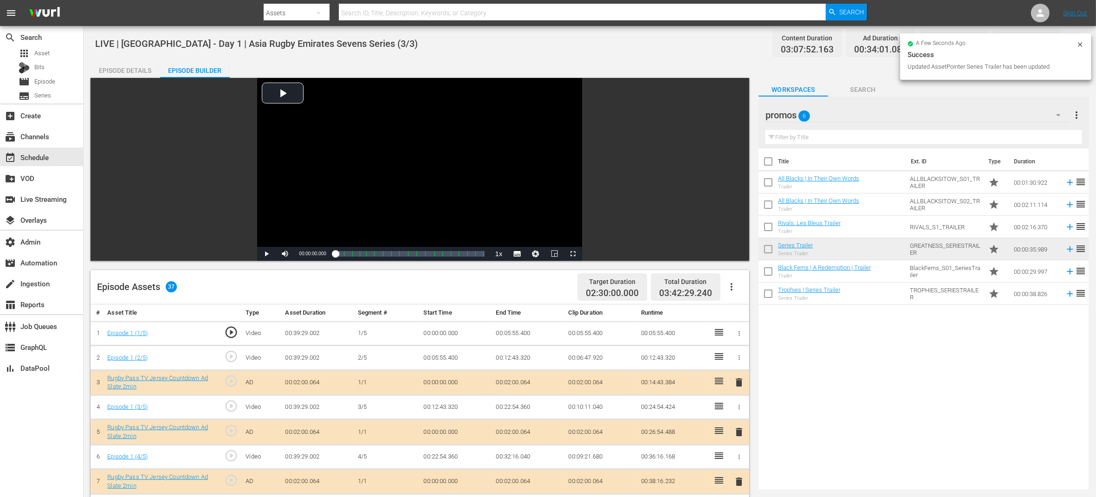
drag, startPoint x: 123, startPoint y: 74, endPoint x: 143, endPoint y: 72, distance: 19.6
click at [123, 74] on div "Episode Details" at bounding box center [126, 70] width 70 height 22
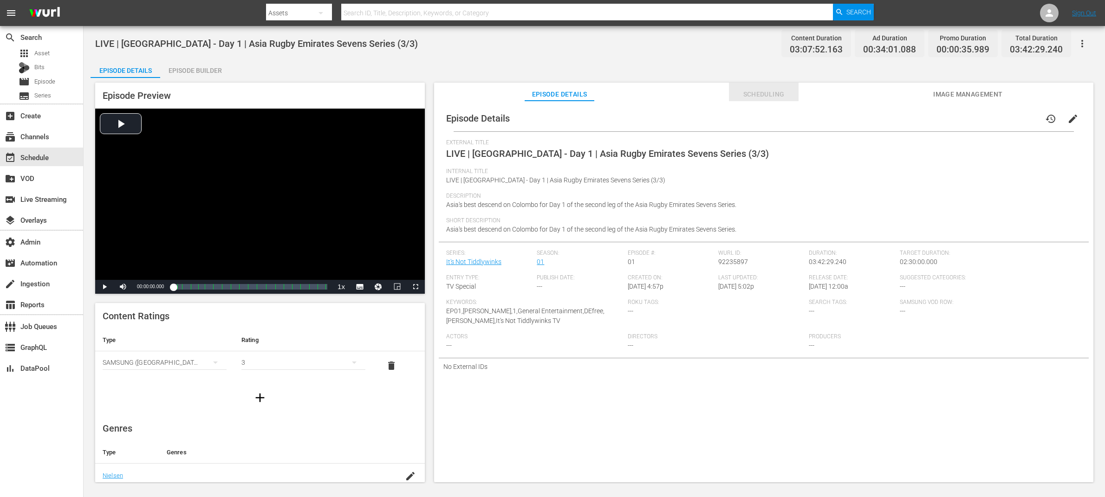
click at [776, 91] on span "Scheduling" at bounding box center [764, 95] width 70 height 12
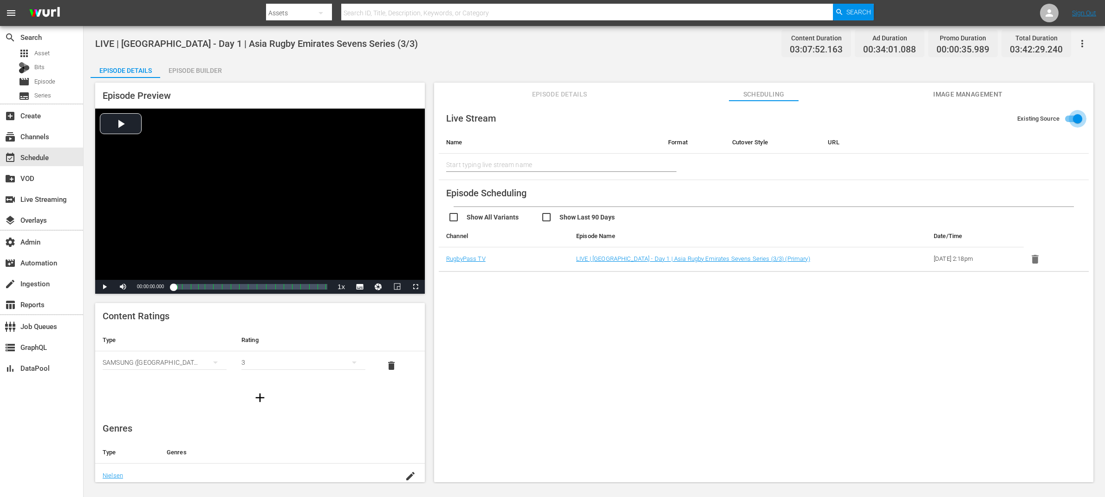
click at [1066, 117] on input "Existing Source" at bounding box center [1077, 121] width 53 height 18
checkbox input "false"
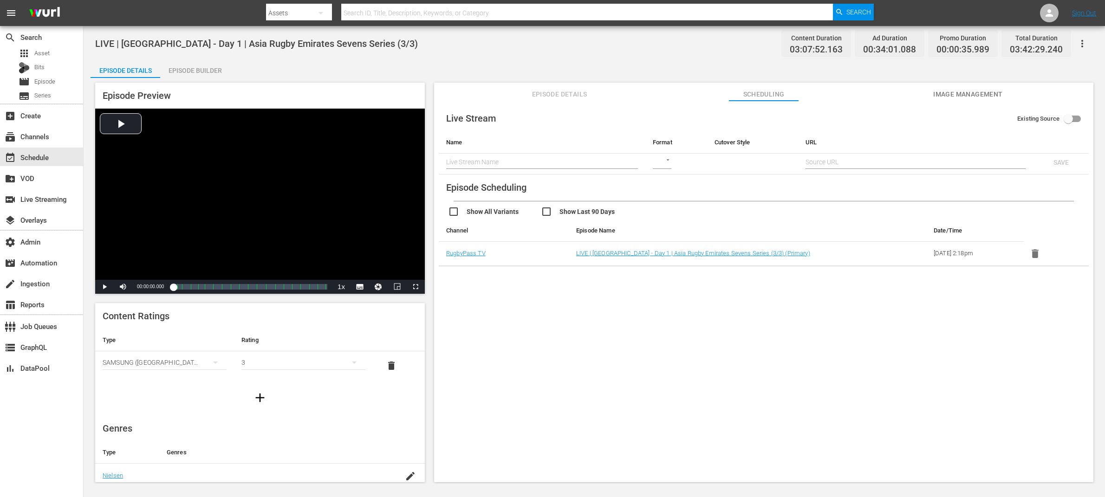
click at [332, 45] on span "LIVE | Sri Lanka - Day 1 | Asia Rugby Emirates Sevens Series (3/3)" at bounding box center [256, 43] width 323 height 11
copy span "LIVE | Sri Lanka - Day 1 | Asia Rugby Emirates Sevens Series (3/3)"
click at [496, 162] on input "text" at bounding box center [542, 162] width 192 height 14
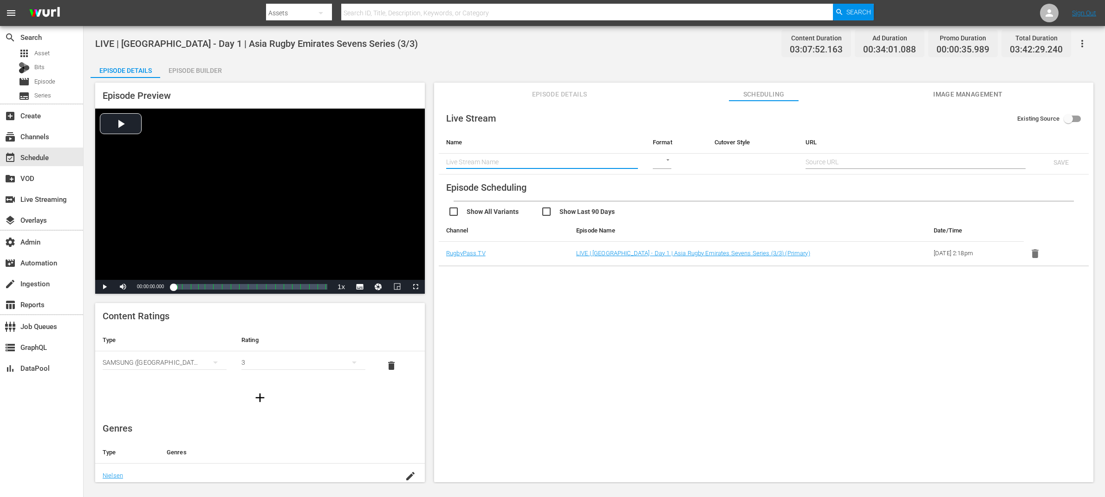
paste input "LIVE | Sri Lanka - Day 1 | Asia Rugby Emirates Sevens Series (3/3)"
type input "LIVE | Sri Lanka - Day 1 | Asia Rugby Emirates Sevens Series"
click at [523, 102] on div "Live Stream Existing Source Name Format Cutover Style URL LIVE | Sri Lanka - Da…" at bounding box center [763, 296] width 659 height 390
click at [665, 159] on body "menu Search By Assets Search ID, Title, Description, Keywords, or Category Sear…" at bounding box center [552, 248] width 1105 height 497
drag, startPoint x: 671, startPoint y: 162, endPoint x: 691, endPoint y: 163, distance: 20.0
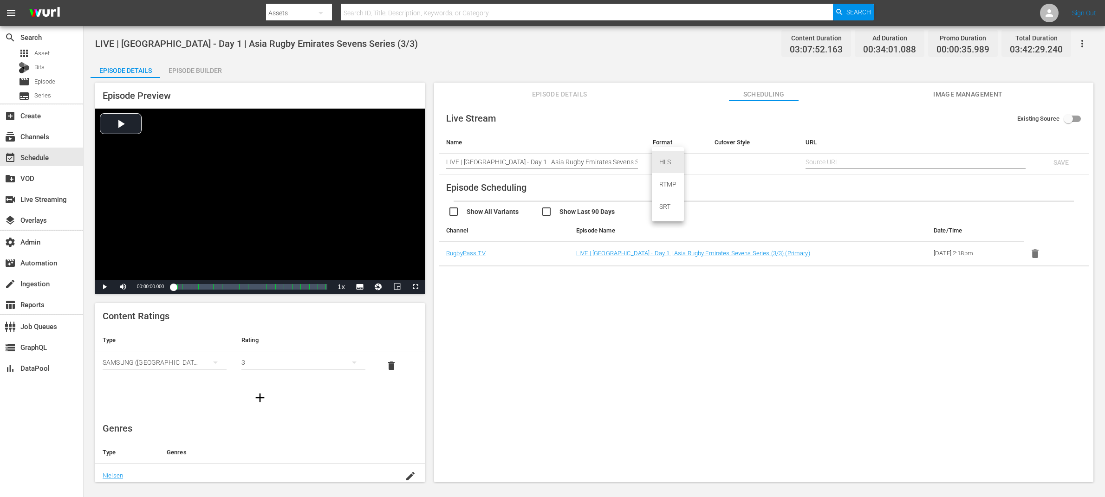
click at [671, 162] on div "HLS" at bounding box center [668, 162] width 32 height 22
type input "HLS"
click at [735, 160] on td "​" at bounding box center [752, 164] width 91 height 21
click at [726, 158] on body "menu Search By Assets Search ID, Title, Description, Keywords, or Category Sear…" at bounding box center [552, 248] width 1105 height 497
click at [735, 160] on div "SCHEDULE" at bounding box center [737, 162] width 46 height 22
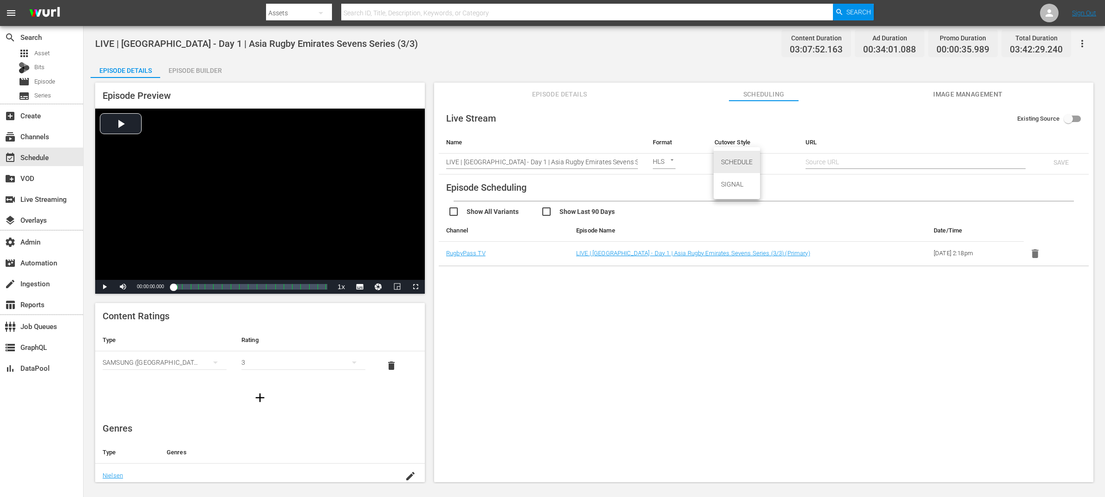
type input "SCHEDULE"
click at [831, 162] on input "text" at bounding box center [915, 162] width 219 height 14
click at [830, 161] on input "text" at bounding box center [915, 162] width 219 height 14
paste input "https://zfaq608xik.execute-api.us-east-1.amazonaws.com/api/endeavor-proxy/68682…"
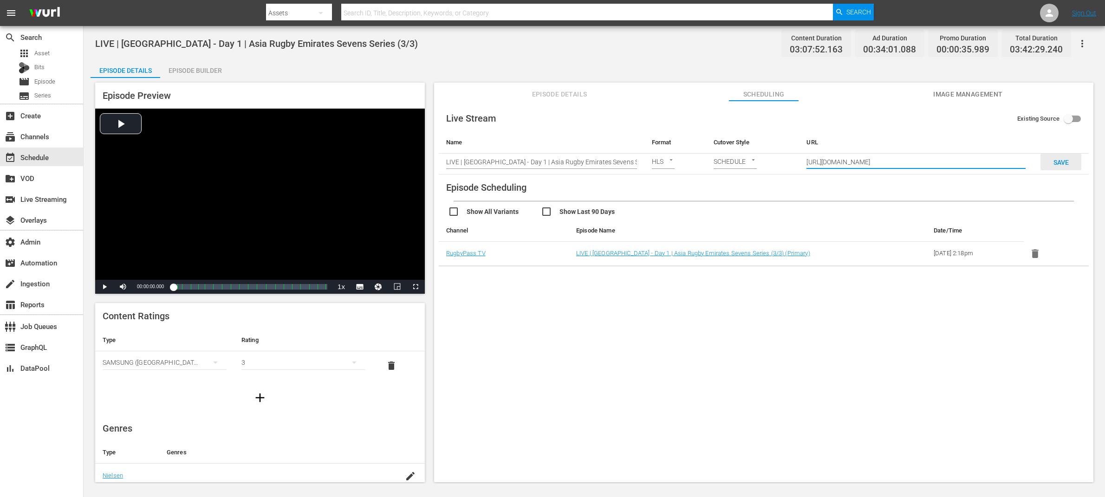
type input "https://zfaq608xik.execute-api.us-east-1.amazonaws.com/api/endeavor-proxy/68682…"
click at [1059, 162] on span "SAVE" at bounding box center [1061, 162] width 30 height 7
checkbox input "true"
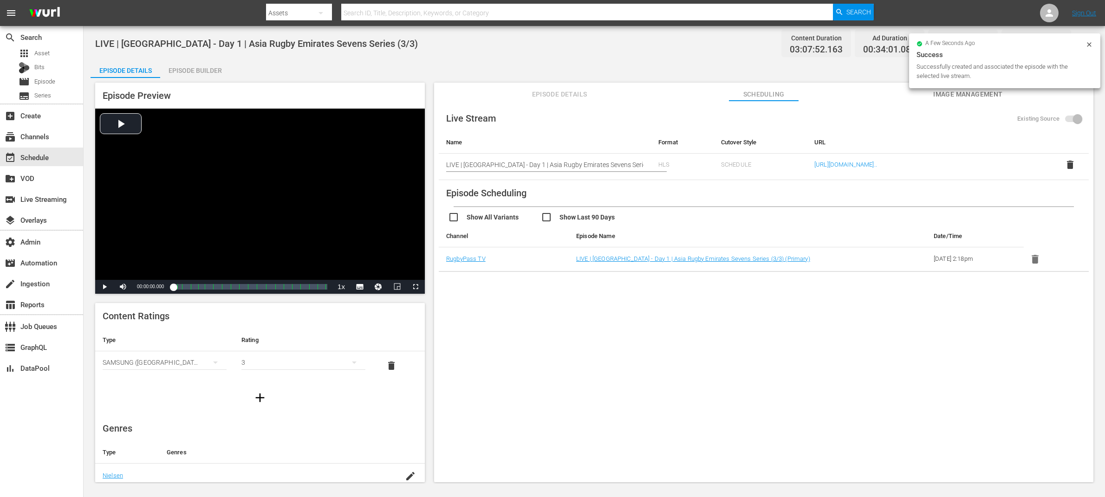
click at [621, 170] on input "LIVE | Sri Lanka - Day 1 | Asia Rugby Emirates Sevens Series" at bounding box center [544, 165] width 197 height 22
click at [960, 194] on div "Live Stream Existing Source Name Format Cutover Style URL Start typing live str…" at bounding box center [764, 188] width 650 height 167
click at [1053, 119] on span "Existing Source" at bounding box center [1038, 118] width 42 height 9
click at [1067, 119] on span at bounding box center [1073, 119] width 16 height 7
click at [786, 135] on th "Cutover Style" at bounding box center [760, 142] width 93 height 22
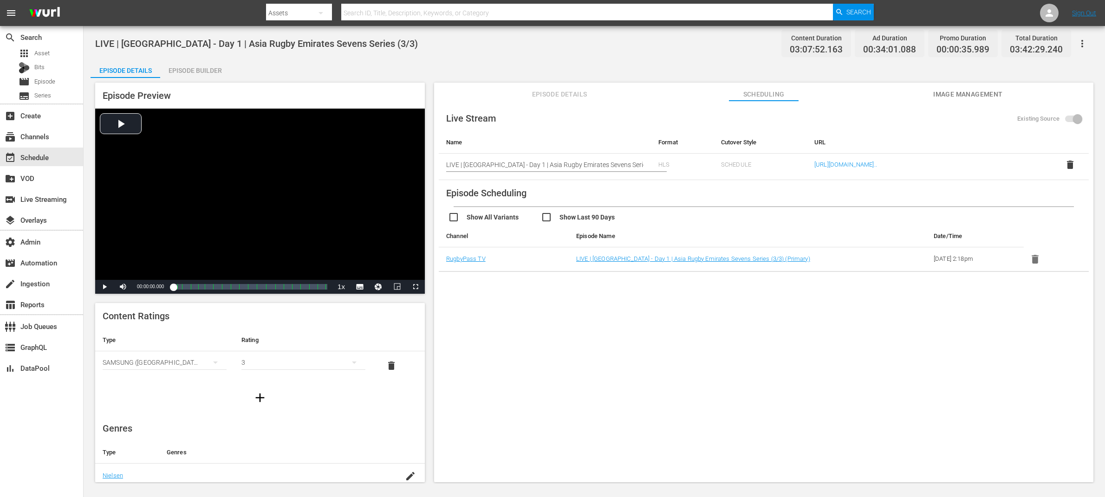
click at [1067, 114] on span at bounding box center [1073, 119] width 27 height 18
click at [1071, 118] on span at bounding box center [1073, 119] width 16 height 7
click at [1070, 166] on span "delete" at bounding box center [1070, 164] width 11 height 11
type input "LIVE | Sri Lanka - Day 1 | Asia Rugby Emirates Sevens Series"
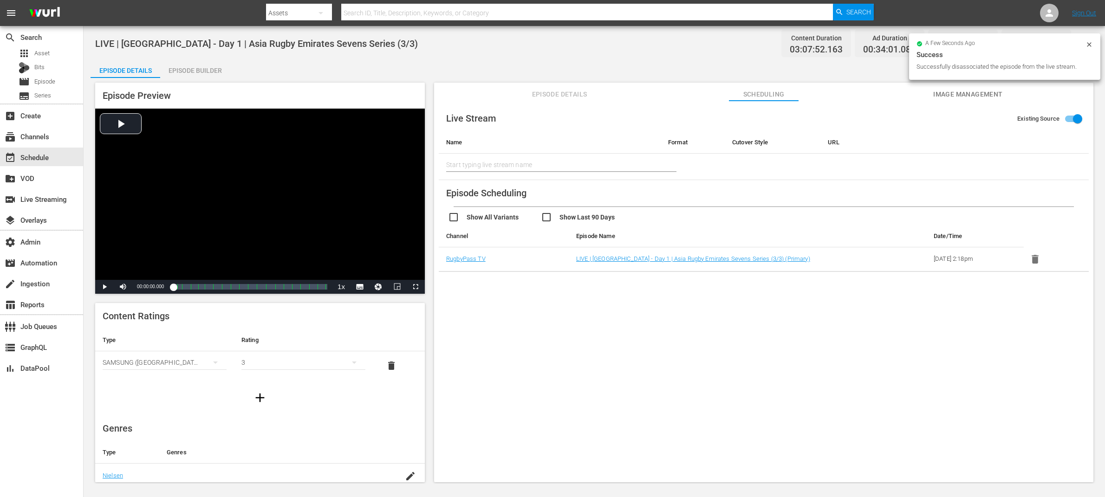
click at [294, 43] on span "LIVE | Sri Lanka - Day 1 | Asia Rugby Emirates Sevens Series (3/3)" at bounding box center [256, 43] width 323 height 11
copy span "LIVE | Sri Lanka - Day 1 | Asia Rugby Emirates Sevens Series (3/3)"
click at [508, 169] on input "text" at bounding box center [549, 165] width 207 height 22
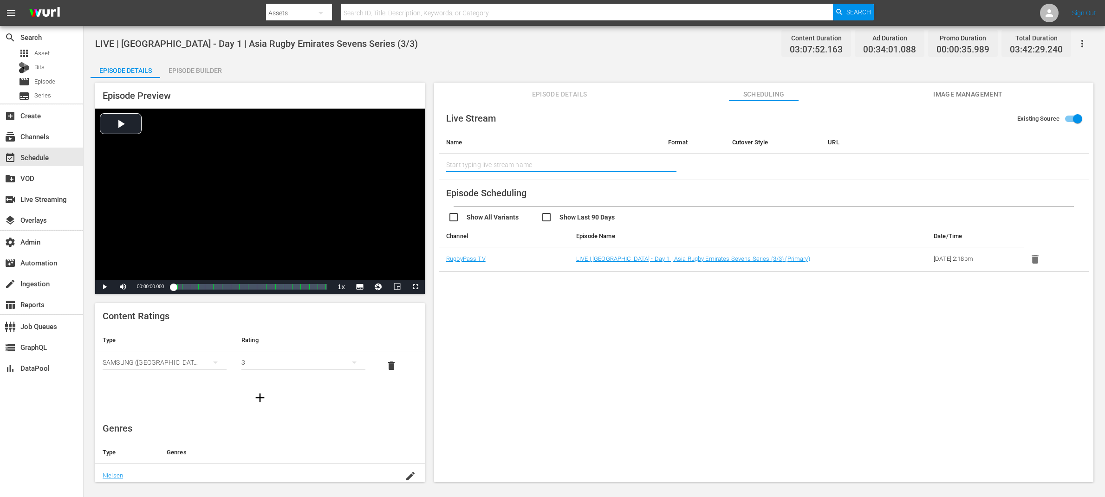
paste input "LIVE | Sri Lanka - Day 1 | Asia Rugby Emirates Sevens Series (3/3)"
type input "LIVE | Sri Lanka - Day 1 | Asia Rugby Emirates Sevens Series (3/3)"
click at [1070, 121] on input "Existing Source" at bounding box center [1077, 121] width 53 height 18
checkbox input "false"
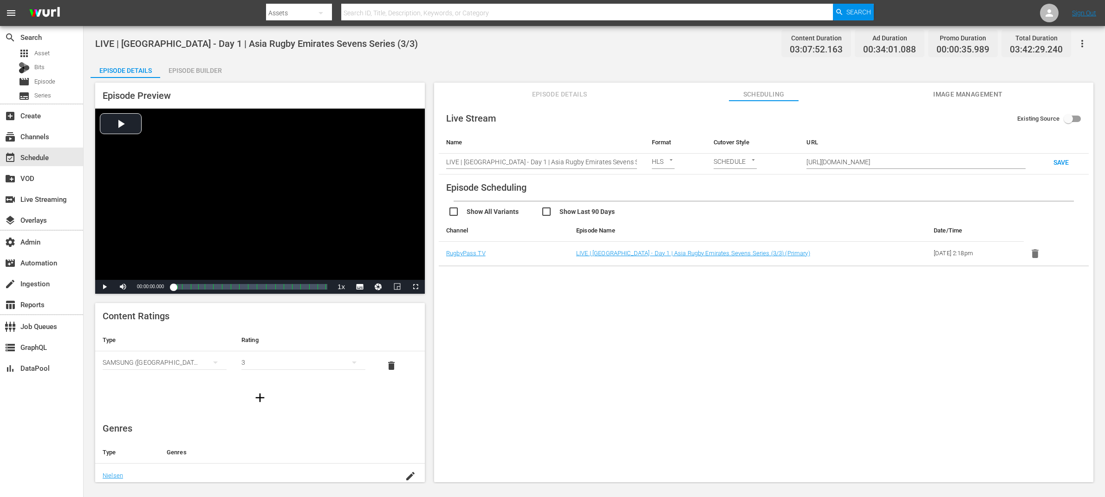
click at [631, 158] on input "LIVE | Sri Lanka - Day 1 | Asia Rugby Emirates Sevens Series" at bounding box center [541, 162] width 191 height 14
paste input "(3/3)"
type input "LIVE | Sri Lanka - Day 1 | Asia Rugby Emirates Sevens Series (3/3)"
click at [1064, 159] on span "SAVE" at bounding box center [1061, 162] width 30 height 7
checkbox input "true"
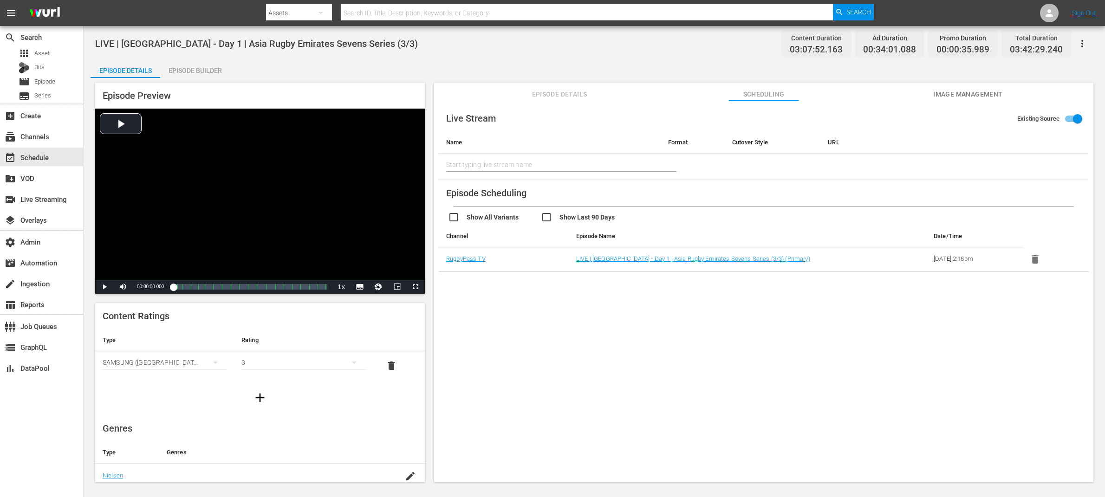
type input "LIVE | Sri Lanka - Day 1 | Asia Rugby Emirates Sevens Series (3/3)"
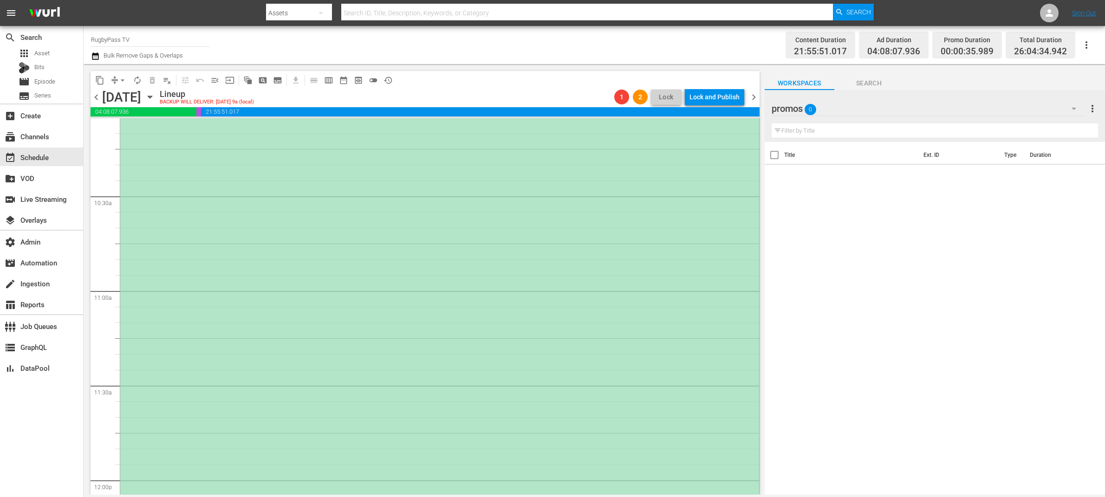
scroll to position [1904, 0]
click at [330, 190] on div "It's Not Tiddlywinks / SE1 / EP1: LIVE | Sri Lanka - Day 1 | Asia Rugby Emirate…" at bounding box center [439, 444] width 639 height 954
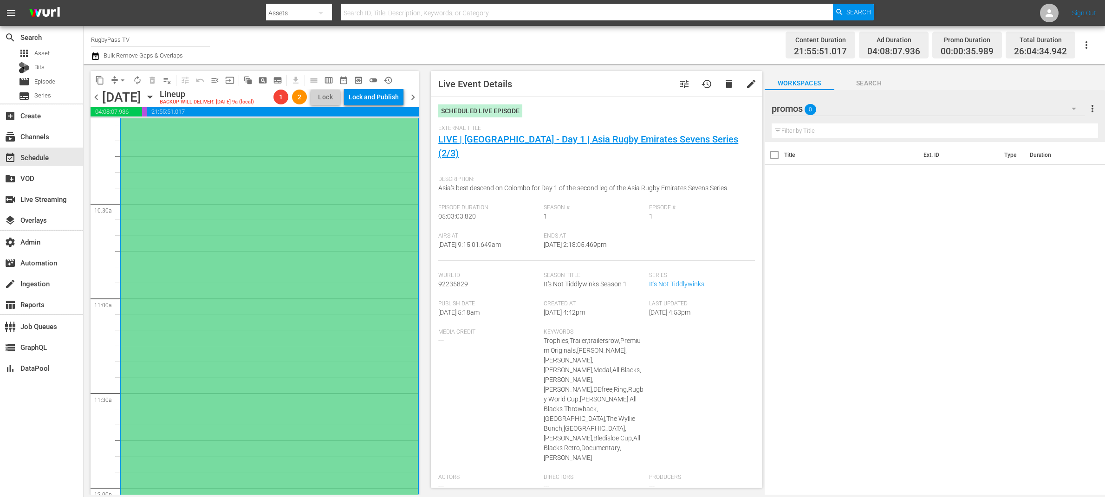
type input "LIVE | Sri Lanka - Day 1 | Asia Rugby Emirates Sevens Series"
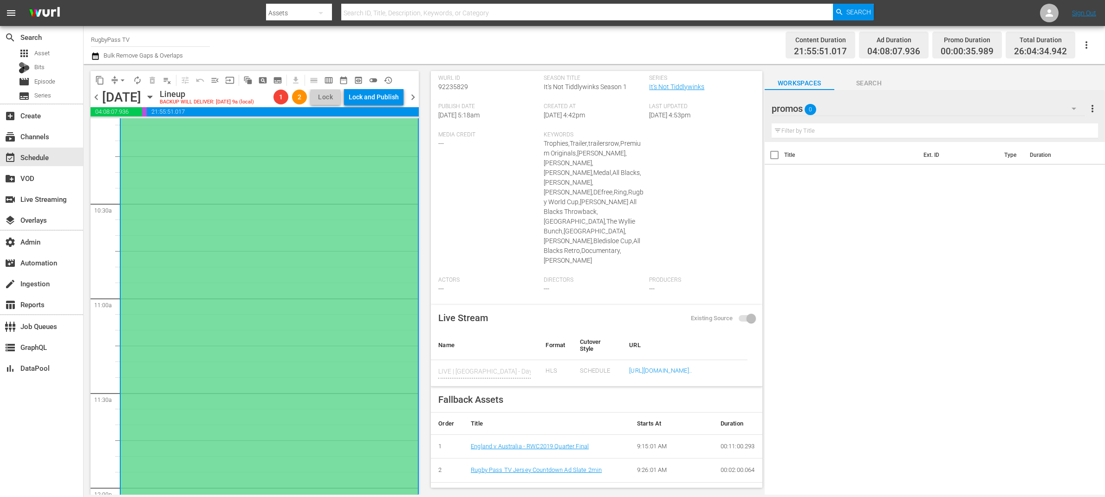
scroll to position [0, 0]
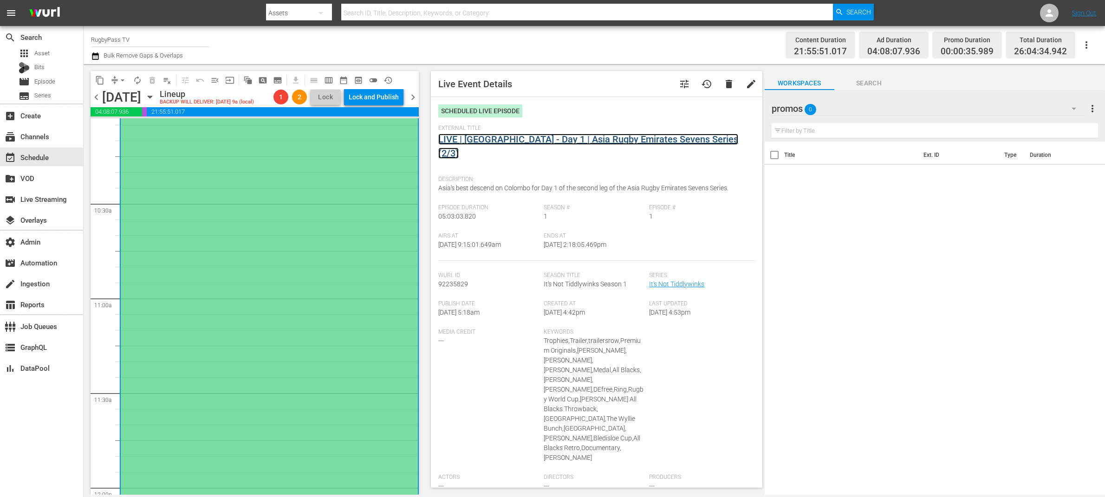
click at [599, 136] on link "LIVE | Sri Lanka - Day 1 | Asia Rugby Emirates Sevens Series (2/3)" at bounding box center [588, 146] width 300 height 25
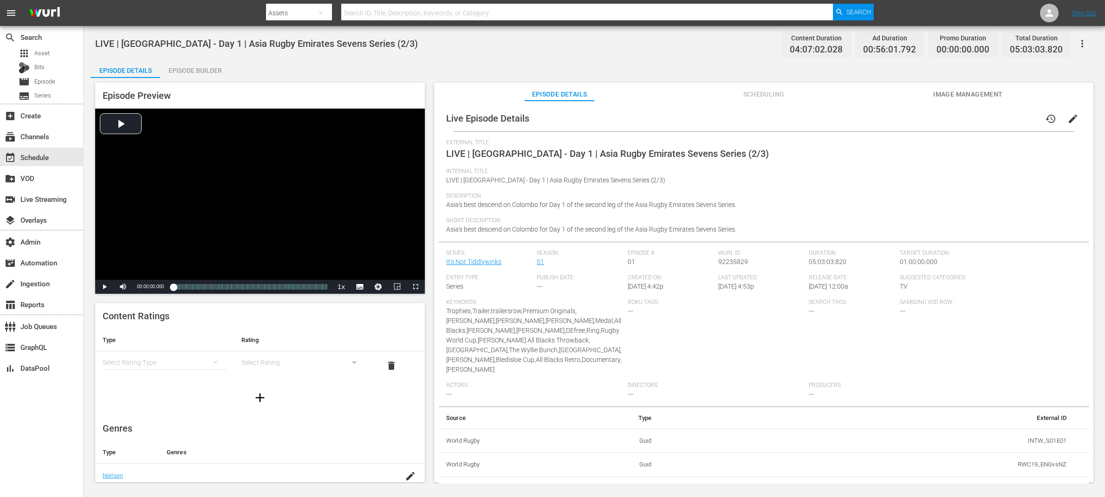
click at [269, 42] on span "LIVE | Sri Lanka - Day 1 | Asia Rugby Emirates Sevens Series (2/3)" at bounding box center [256, 43] width 323 height 11
copy span "LIVE | Sri Lanka - Day 1 | Asia Rugby Emirates Sevens Series (2/3)"
click at [774, 92] on span "Scheduling" at bounding box center [764, 95] width 70 height 12
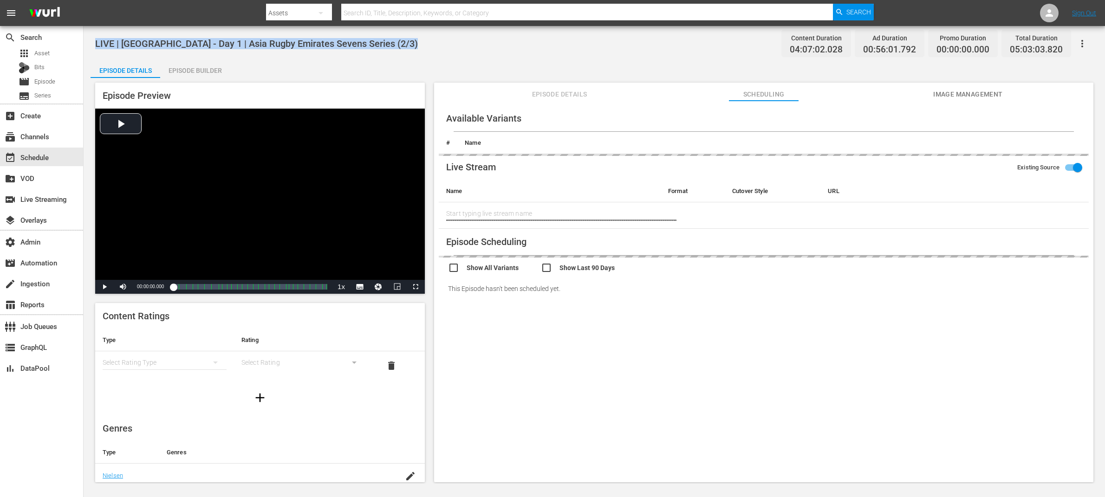
type input "LIVE | Sri Lanka - Day 1 | Asia Rugby Emirates Sevens Series"
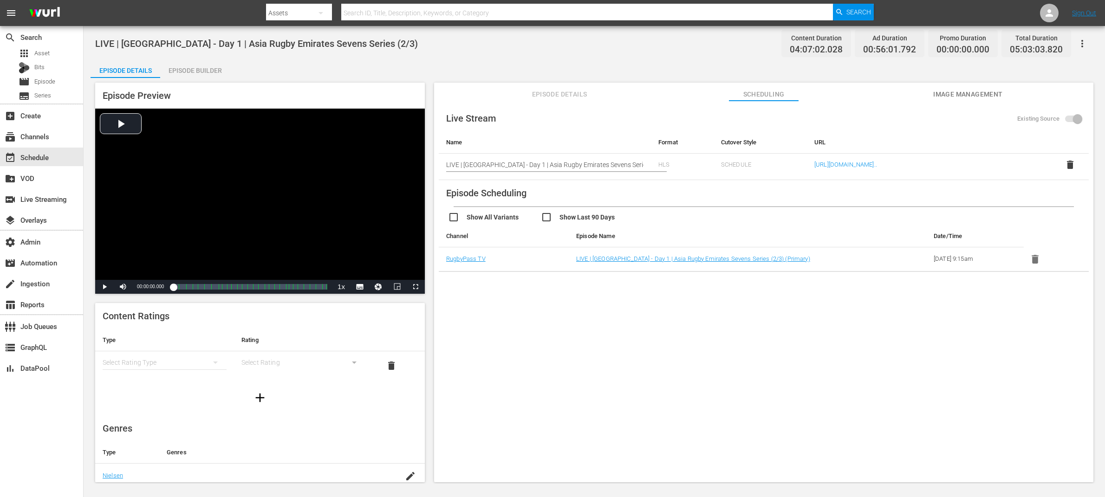
click at [1067, 118] on span at bounding box center [1073, 119] width 16 height 7
click at [1067, 117] on span at bounding box center [1073, 119] width 16 height 7
click at [1070, 163] on span "delete" at bounding box center [1070, 164] width 11 height 11
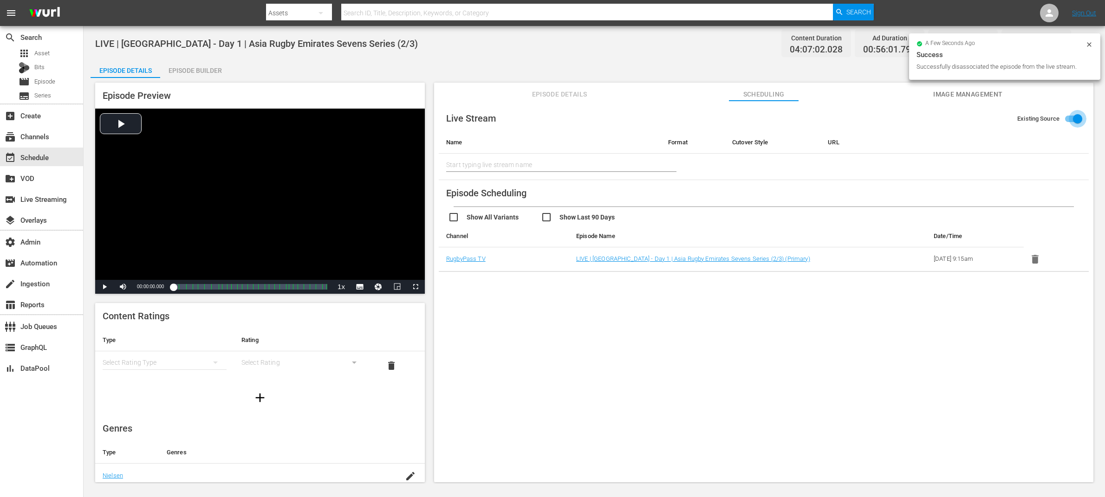
click at [1067, 120] on input "Existing Source" at bounding box center [1077, 121] width 53 height 18
checkbox input "false"
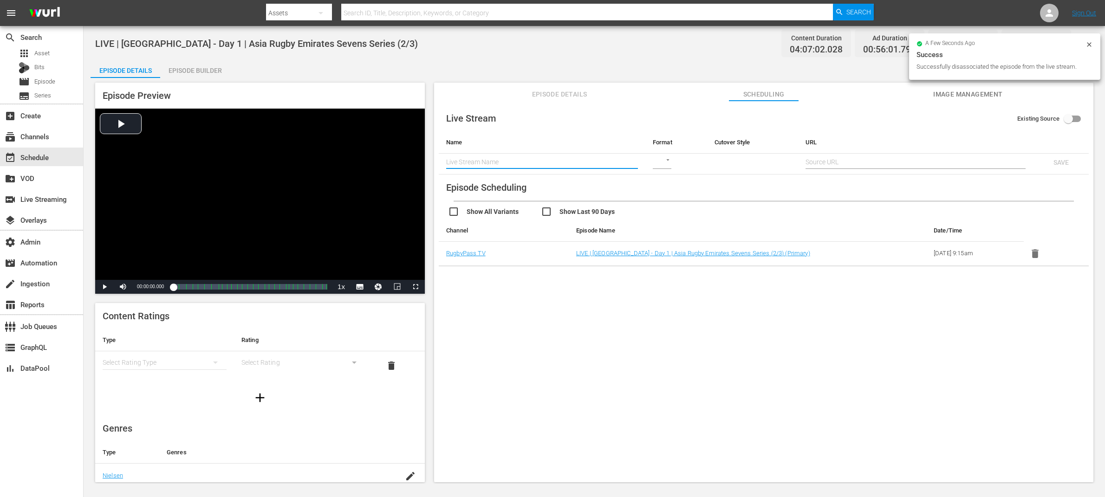
click at [540, 159] on input "text" at bounding box center [542, 162] width 192 height 14
paste input "LIVE | Sri Lanka - Day 1 | Asia Rugby Emirates Sevens Series (2/3)"
type input "LIVE | Sri Lanka - Day 1 | Asia Rugby Emirates Sevens Series (2/3)"
click at [666, 160] on body "menu Search By Assets Search ID, Title, Description, Keywords, or Category Sear…" at bounding box center [552, 248] width 1105 height 497
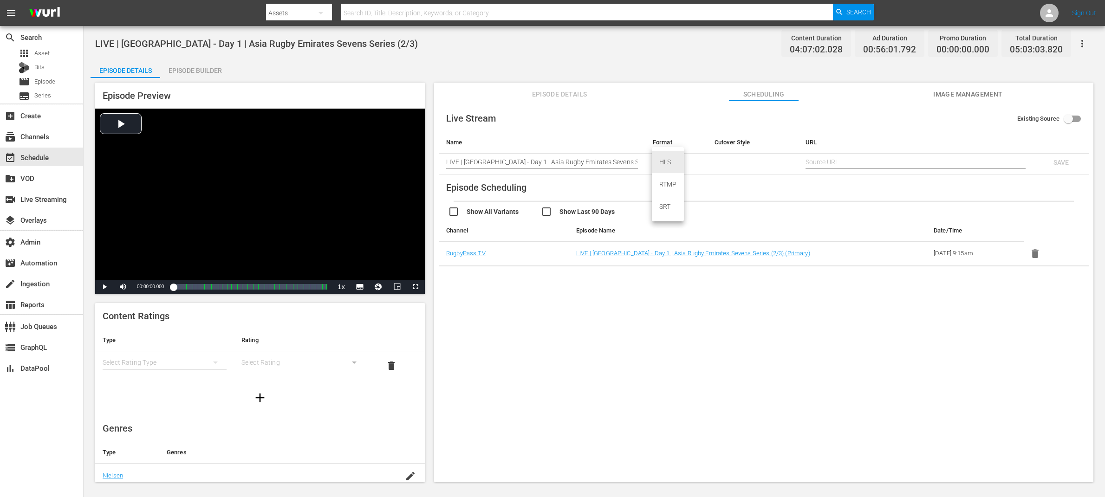
click at [672, 160] on div "HLS" at bounding box center [668, 162] width 32 height 22
type input "HLS"
click at [718, 161] on body "menu Search By Assets Search ID, Title, Description, Keywords, or Category Sear…" at bounding box center [552, 248] width 1105 height 497
click at [735, 166] on div "SCHEDULE" at bounding box center [737, 162] width 46 height 22
type input "SCHEDULE"
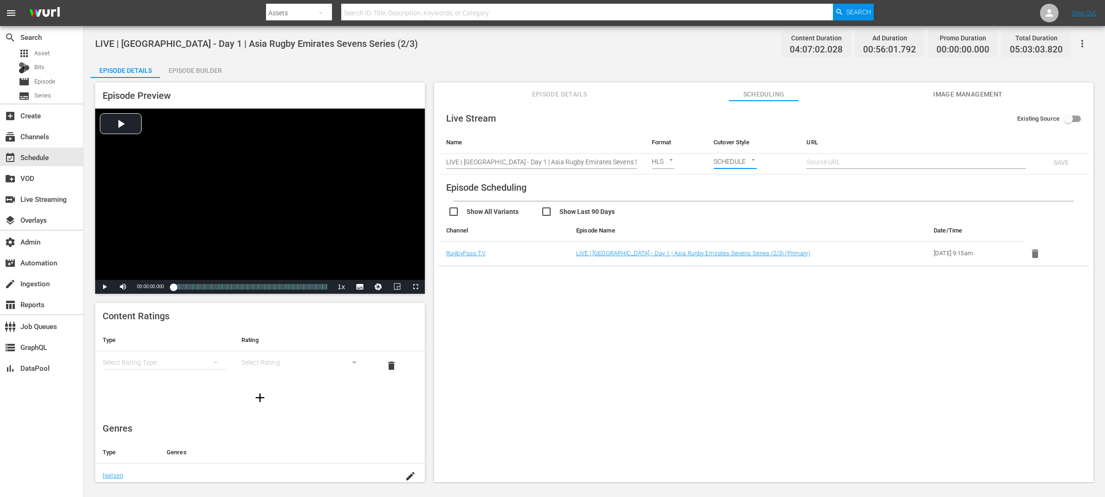
click at [844, 159] on input "text" at bounding box center [915, 162] width 219 height 14
paste input "https://zfaq608xik.execute-api.us-east-1.amazonaws.com/api/endeavor-proxy/68682…"
type input "https://zfaq608xik.execute-api.us-east-1.amazonaws.com/api/endeavor-proxy/68682…"
click at [1066, 159] on span "SAVE" at bounding box center [1061, 162] width 30 height 7
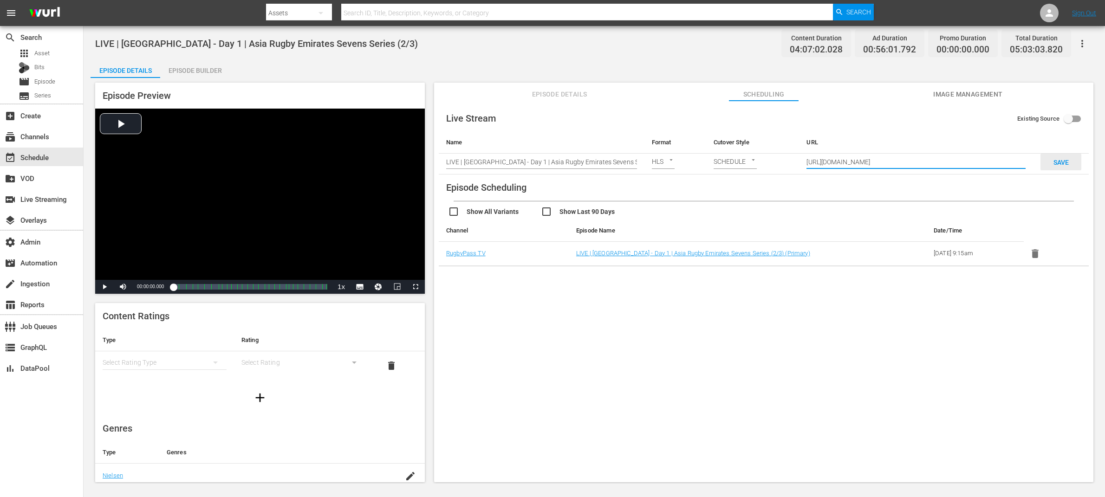
checkbox input "true"
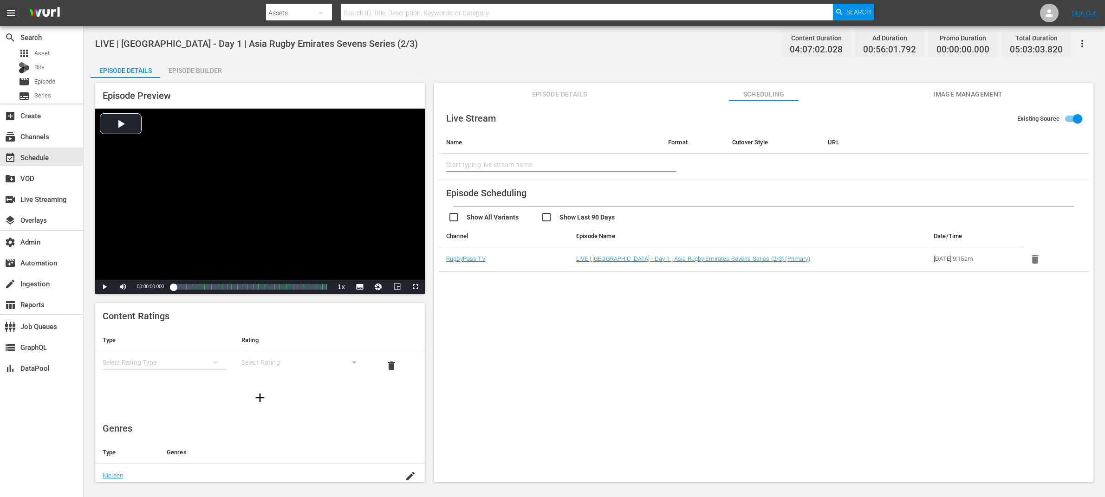
type input "LIVE | Sri Lanka - Day 1 | Asia Rugby Emirates Sevens Series (2/3)"
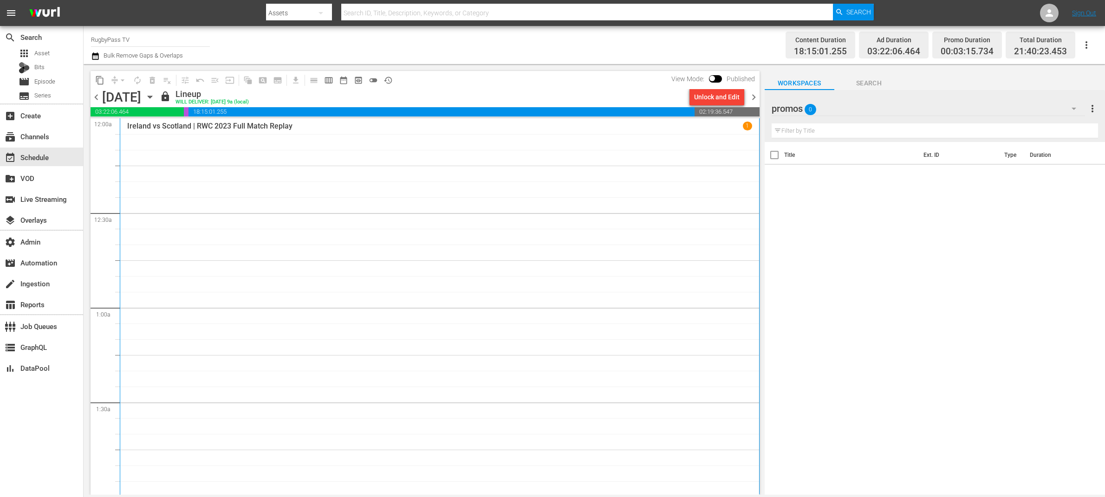
click at [91, 96] on span "chevron_left" at bounding box center [97, 97] width 12 height 12
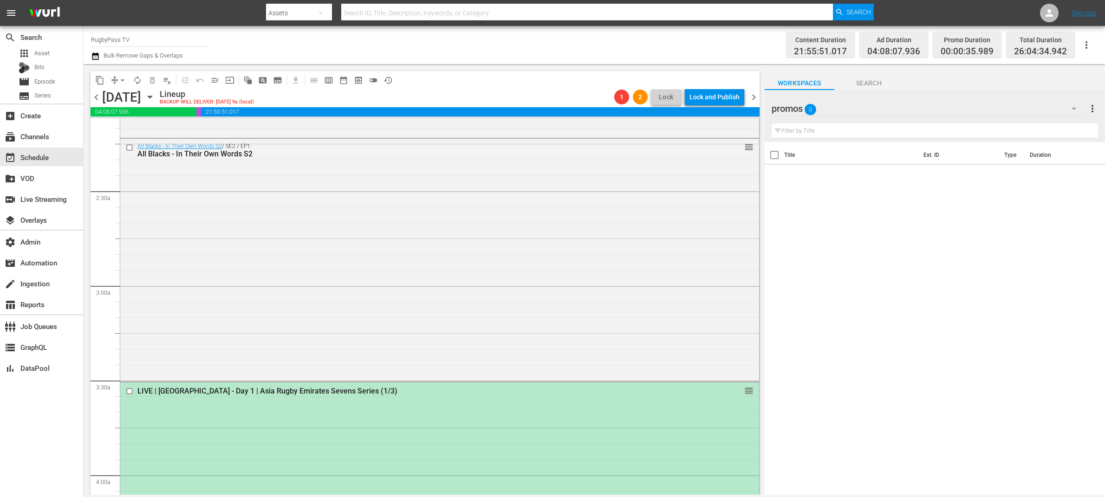
scroll to position [593, 0]
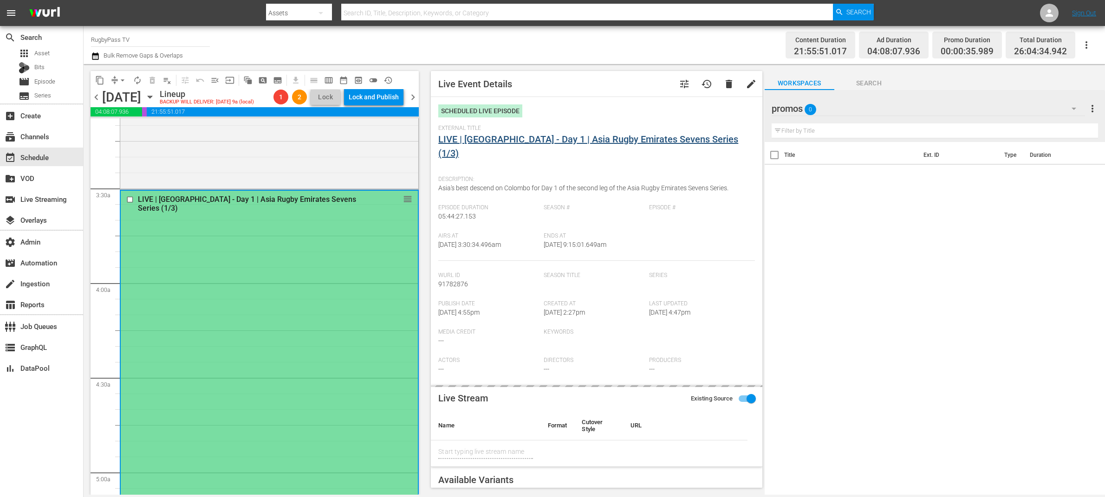
type input "LIVE | Sri Lanka - Day 1 | Asia Rugby Emirates Sevens Series"
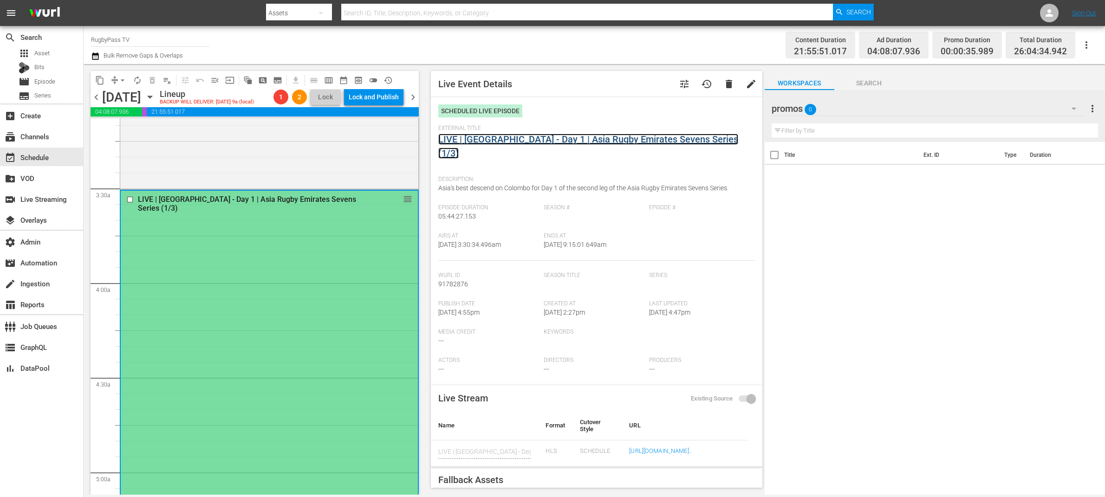
click at [468, 139] on link "LIVE | Sri Lanka - Day 1 | Asia Rugby Emirates Sevens Series (1/3)" at bounding box center [588, 146] width 300 height 25
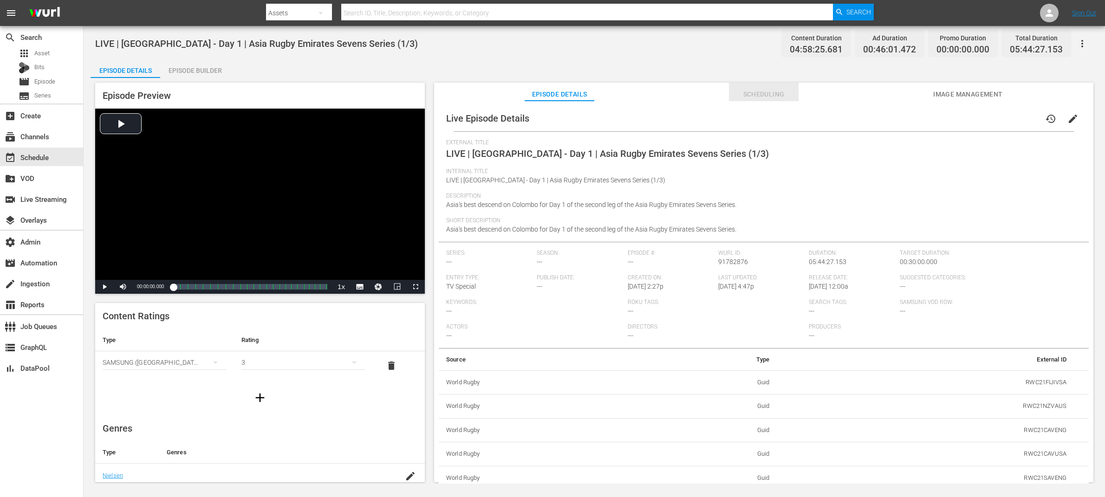
click at [769, 91] on span "Scheduling" at bounding box center [764, 95] width 70 height 12
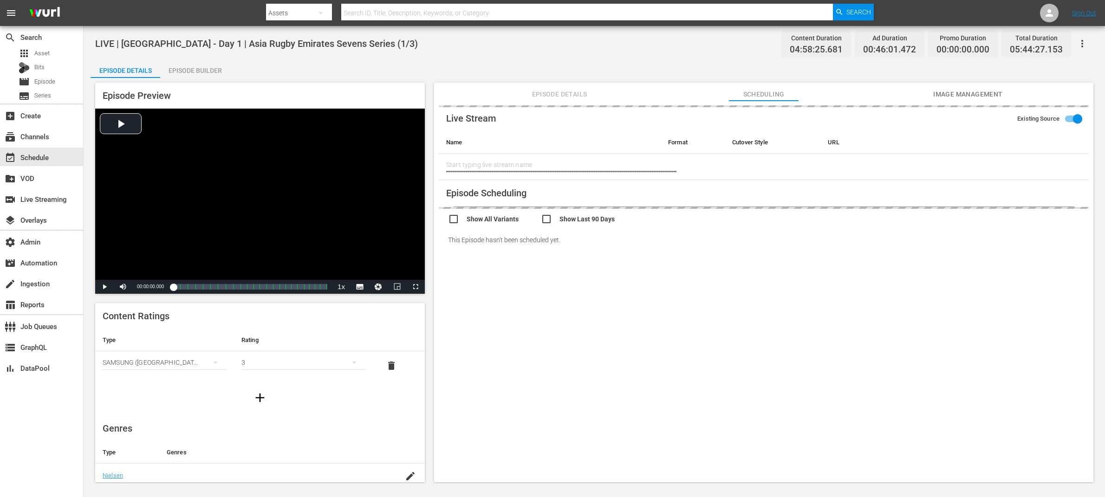
type input "LIVE | Sri Lanka - Day 1 | Asia Rugby Emirates Sevens Series"
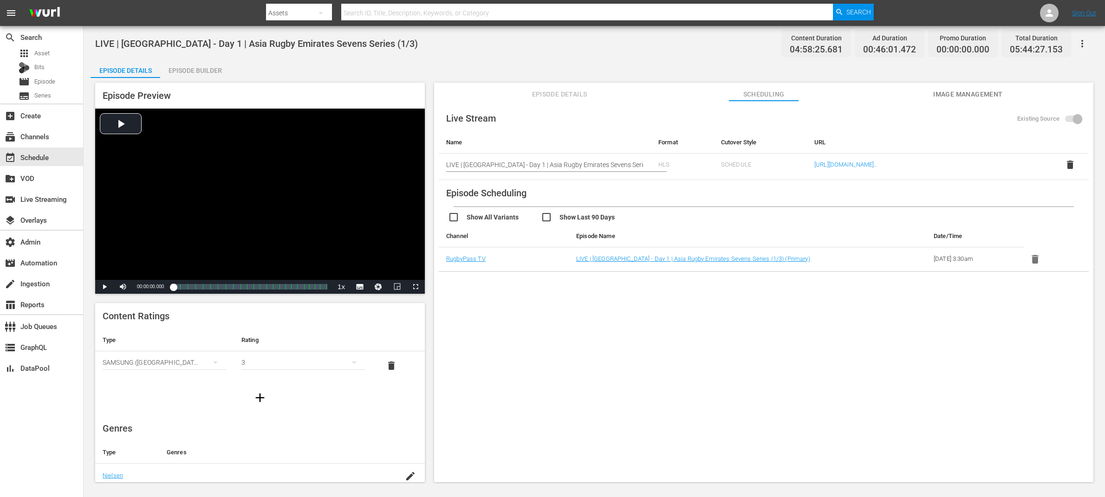
click at [1070, 166] on span "delete" at bounding box center [1070, 164] width 11 height 11
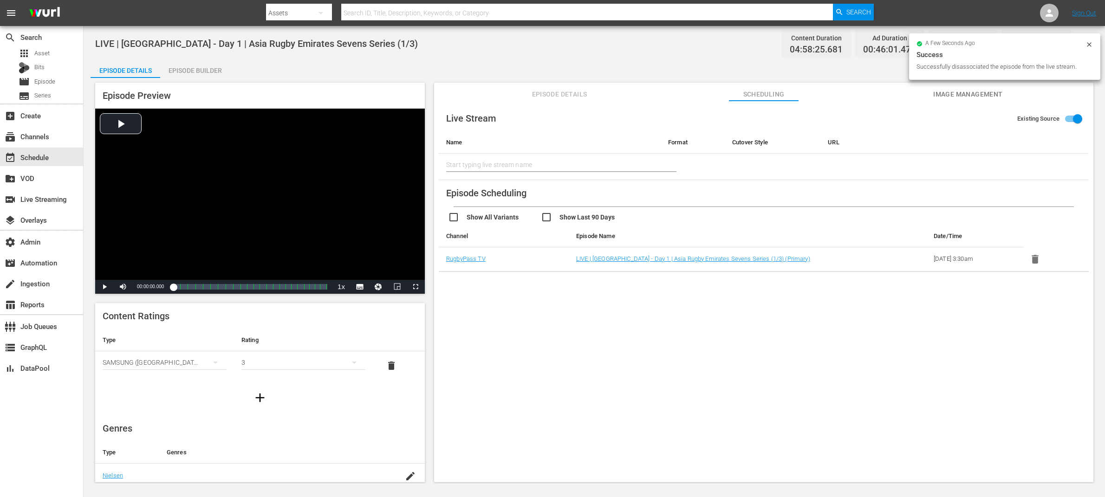
click at [1067, 118] on input "Existing Source" at bounding box center [1077, 121] width 53 height 18
checkbox input "false"
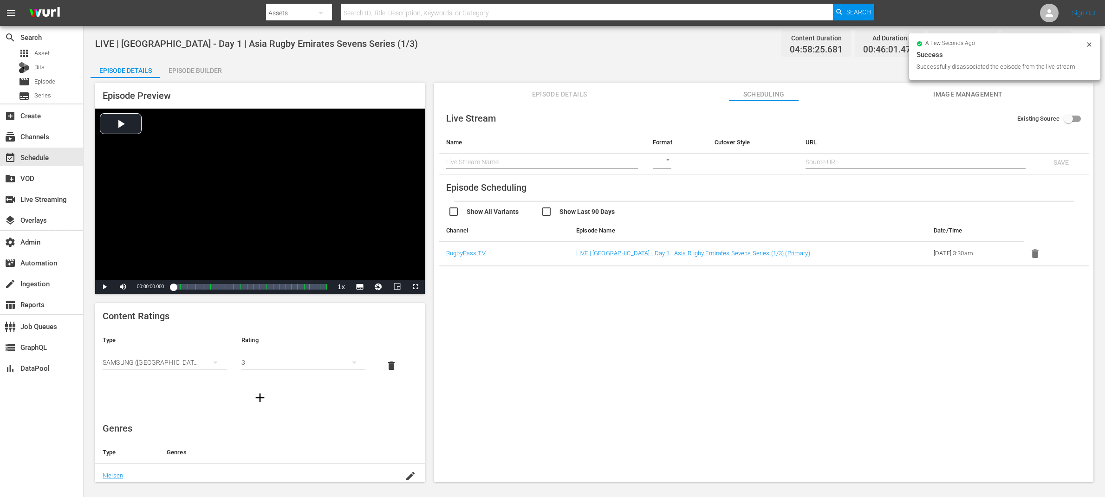
click at [504, 162] on input "text" at bounding box center [542, 162] width 192 height 14
paste input "https://zfaq608xik.execute-api.us-east-1.amazonaws.com/api/endeavor-proxy/68682…"
type input "https://zfaq608xik.execute-api.us-east-1.amazonaws.com/api/endeavor-proxy/68682…"
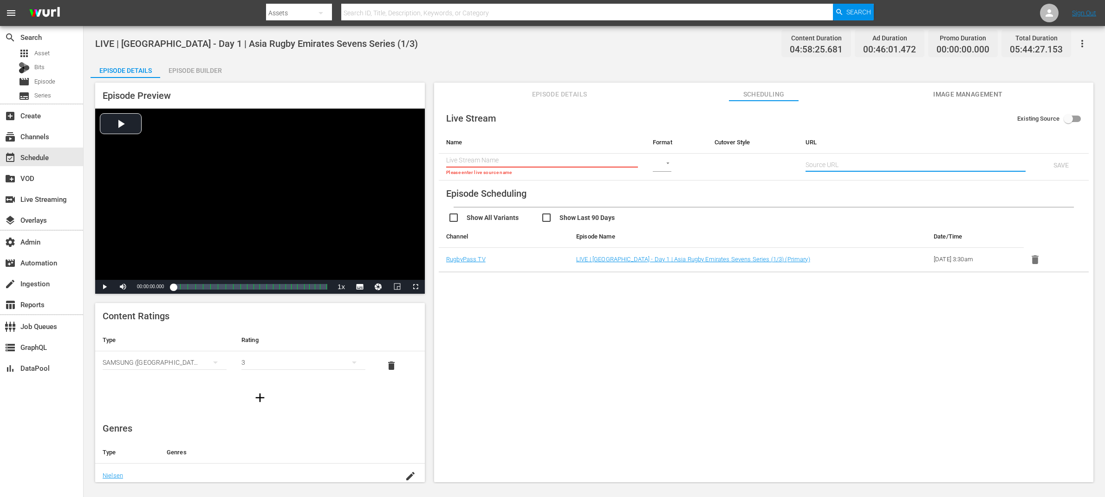
click at [840, 158] on input "text" at bounding box center [916, 165] width 220 height 14
paste input "https://zfaq608xik.execute-api.us-east-1.amazonaws.com/api/endeavor-proxy/68682…"
type input "https://zfaq608xik.execute-api.us-east-1.amazonaws.com/api/endeavor-proxy/68682…"
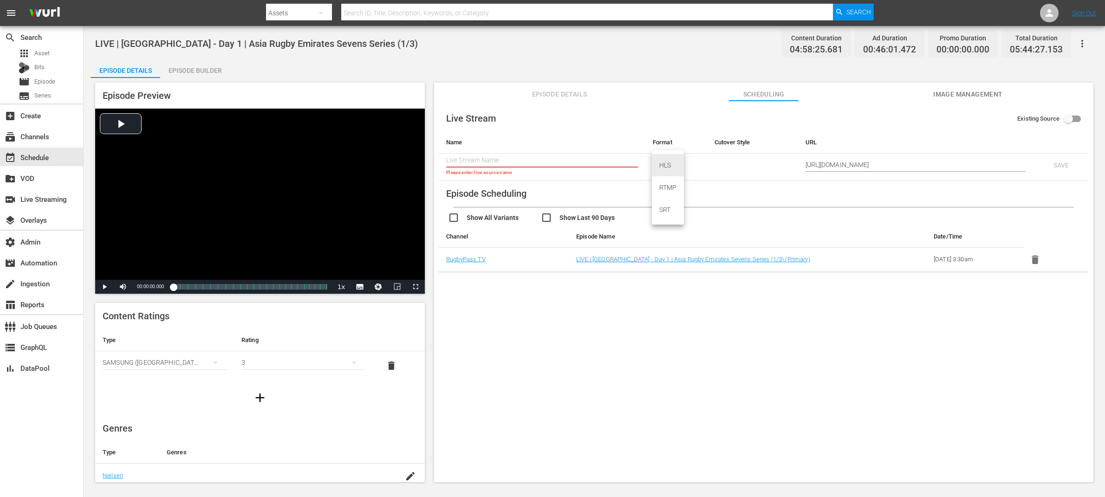
click at [670, 160] on body "menu Search By Assets Search ID, Title, Description, Keywords, or Category Sear…" at bounding box center [552, 248] width 1105 height 497
click at [668, 167] on div "HLS" at bounding box center [668, 165] width 32 height 22
type input "HLS"
click at [720, 162] on body "menu Search By Assets Search ID, Title, Description, Keywords, or Category Sear…" at bounding box center [552, 248] width 1105 height 497
click at [732, 169] on div "SCHEDULE" at bounding box center [737, 165] width 46 height 22
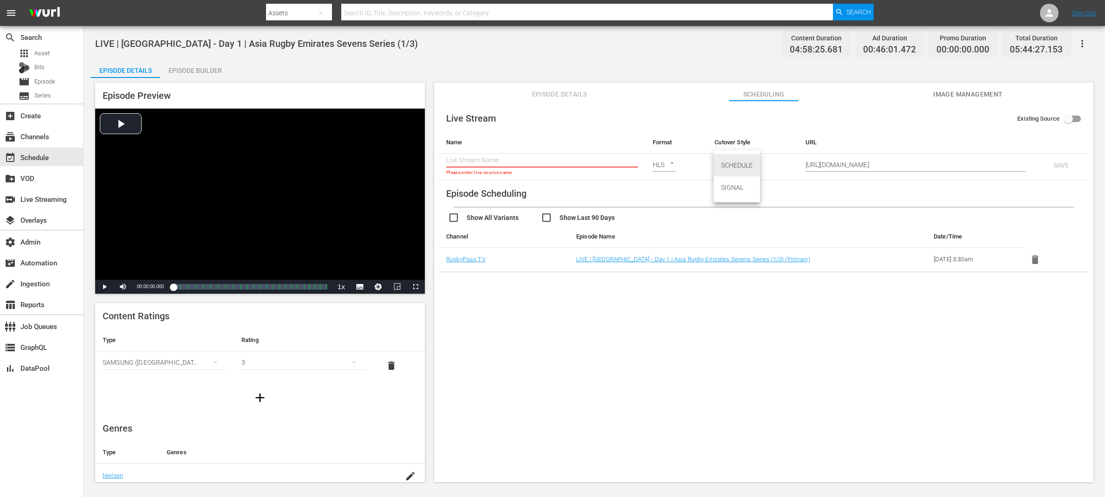
type input "SCHEDULE"
click at [306, 41] on span "LIVE | Sri Lanka - Day 1 | Asia Rugby Emirates Sevens Series (1/3)" at bounding box center [256, 43] width 323 height 11
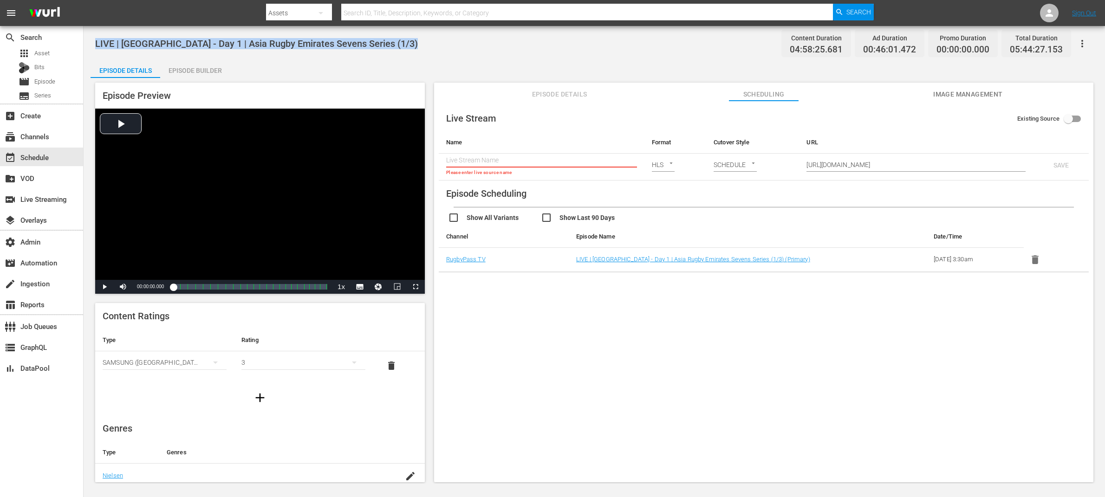
click at [306, 41] on span "LIVE | Sri Lanka - Day 1 | Asia Rugby Emirates Sevens Series (1/3)" at bounding box center [256, 43] width 323 height 11
copy span "LIVE | Sri Lanka - Day 1 | Asia Rugby Emirates Sevens Series (1/3)"
click at [485, 155] on input "text" at bounding box center [541, 161] width 191 height 14
paste input "LIVE | Sri Lanka - Day 1 | Asia Rugby Emirates Sevens Series (1/3)"
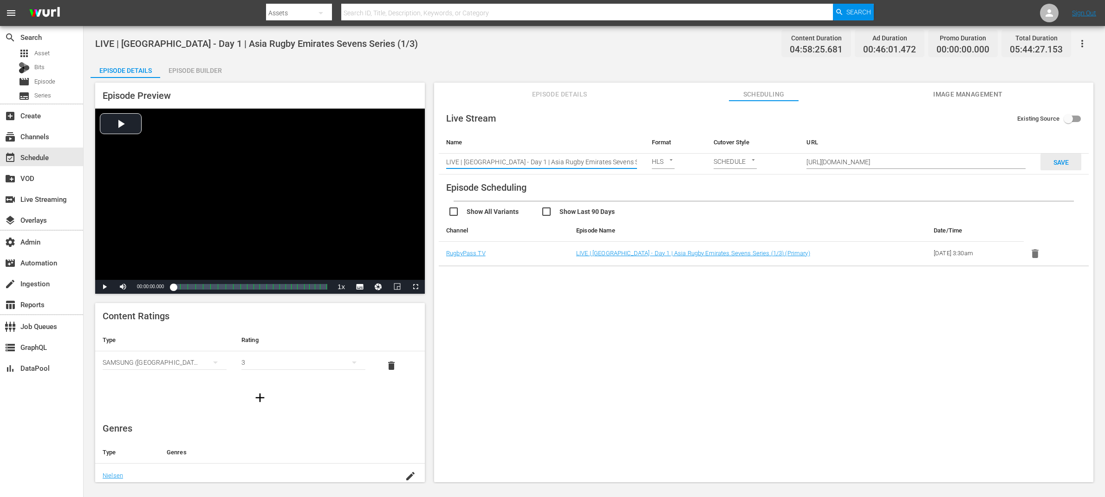
type input "LIVE | Sri Lanka - Day 1 | Asia Rugby Emirates Sevens Series (1/3)"
click at [1061, 161] on span "SAVE" at bounding box center [1061, 162] width 30 height 7
checkbox input "true"
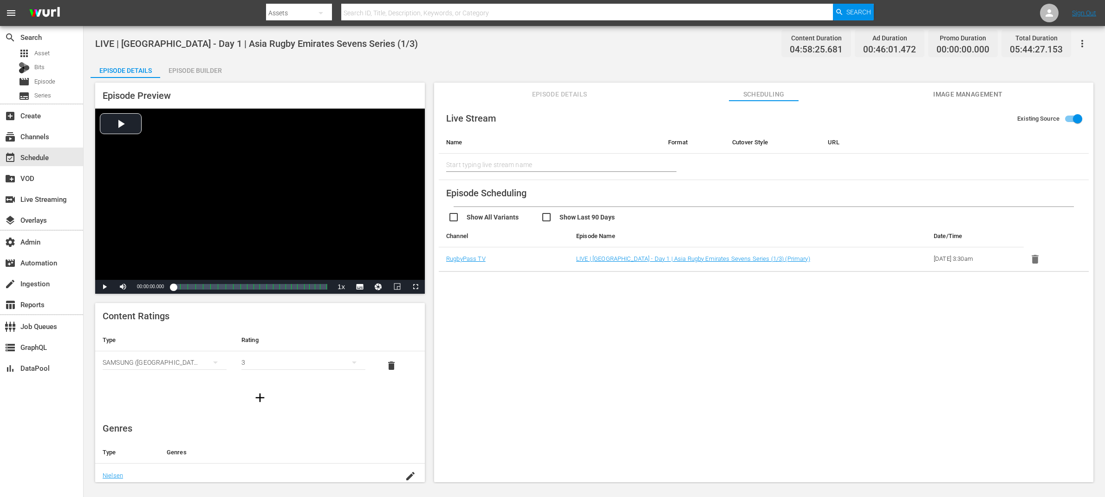
type input "LIVE | Sri Lanka - Day 1 | Asia Rugby Emirates Sevens Series (1/3)"
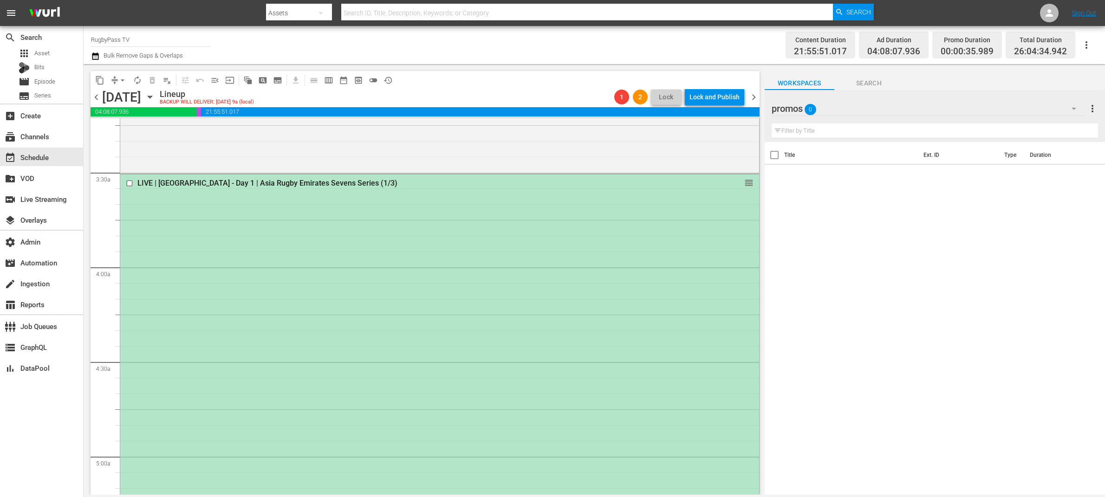
scroll to position [673, 0]
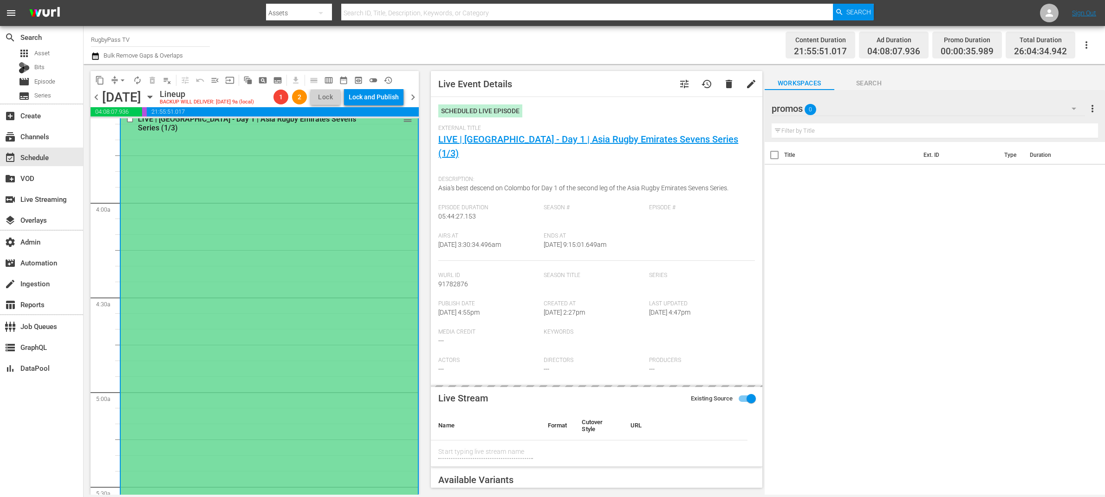
type input "LIVE | Sri Lanka - Day 1 | Asia Rugby Emirates Sevens Series (1/3)"
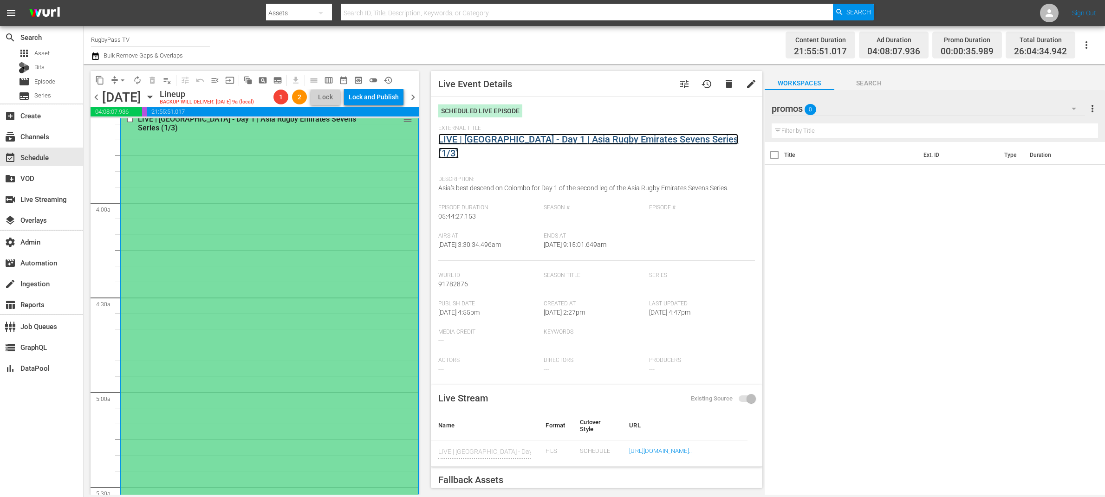
click at [561, 137] on link "LIVE | Sri Lanka - Day 1 | Asia Rugby Emirates Sevens Series (1/3)" at bounding box center [588, 146] width 300 height 25
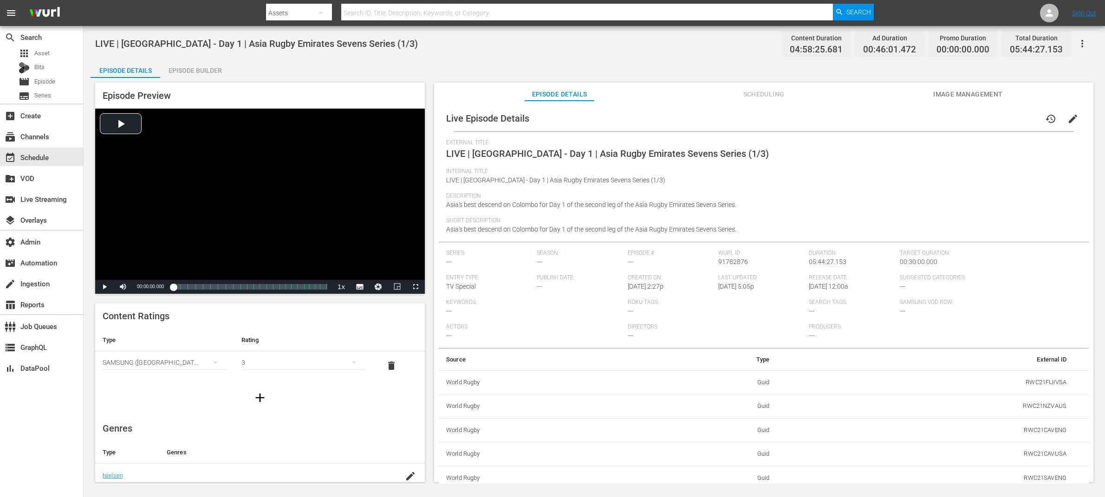
click at [779, 90] on span "Scheduling" at bounding box center [764, 95] width 70 height 12
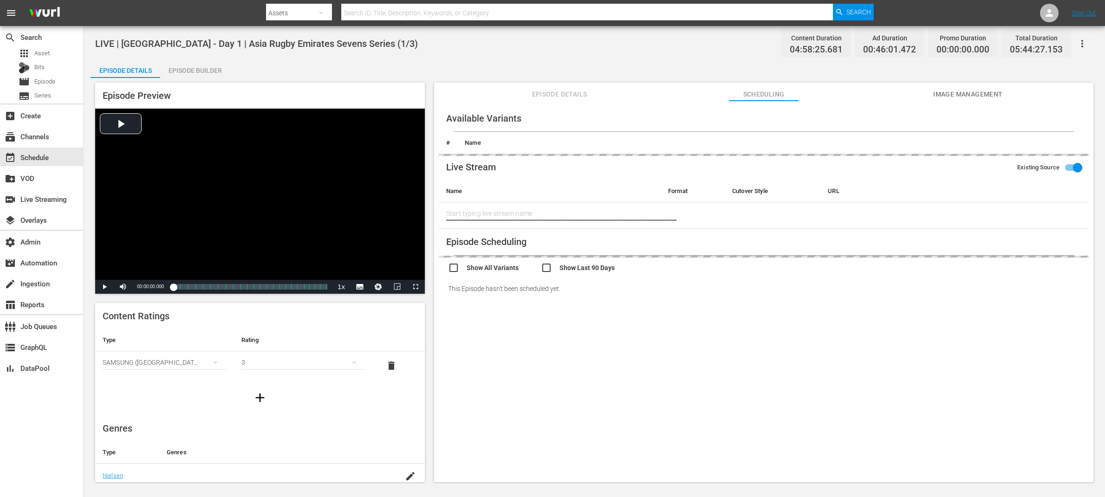
type input "LIVE | Sri Lanka - Day 1 | Asia Rugby Emirates Sevens Series (1/3)"
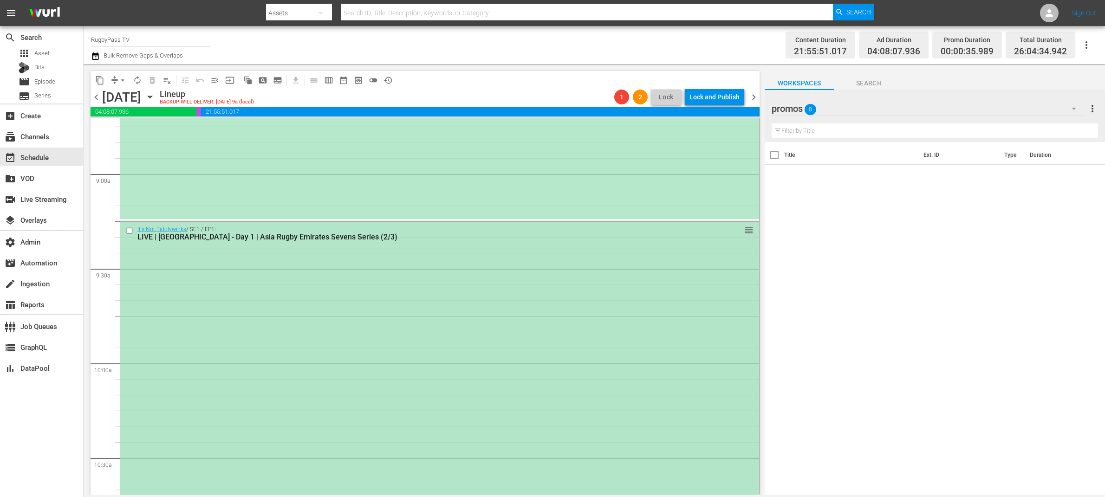
scroll to position [1778, 0]
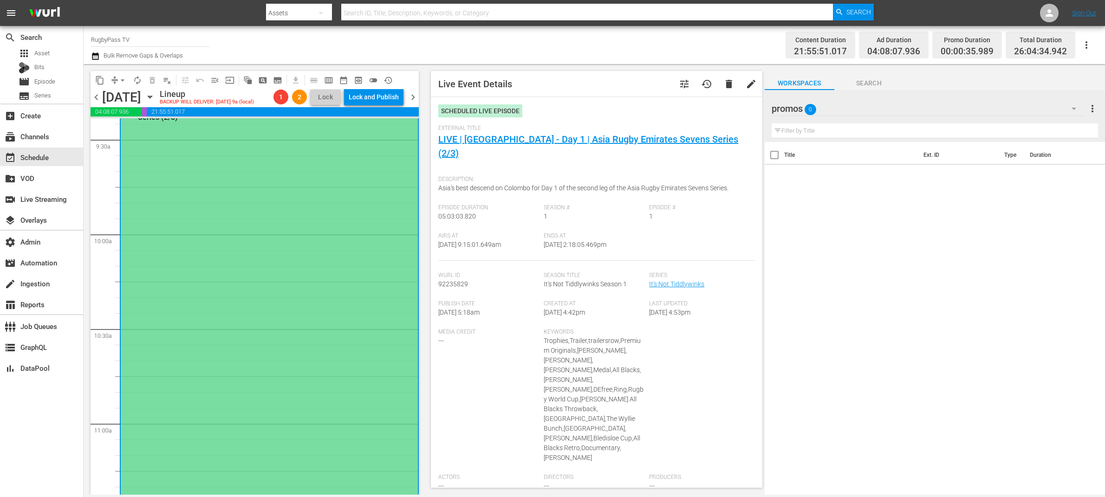
type input "LIVE | Sri Lanka - Day 1 | Asia Rugby Emirates Sevens Series (2/3)"
click at [634, 137] on link "LIVE | Sri Lanka - Day 1 | Asia Rugby Emirates Sevens Series (2/3)" at bounding box center [588, 146] width 300 height 25
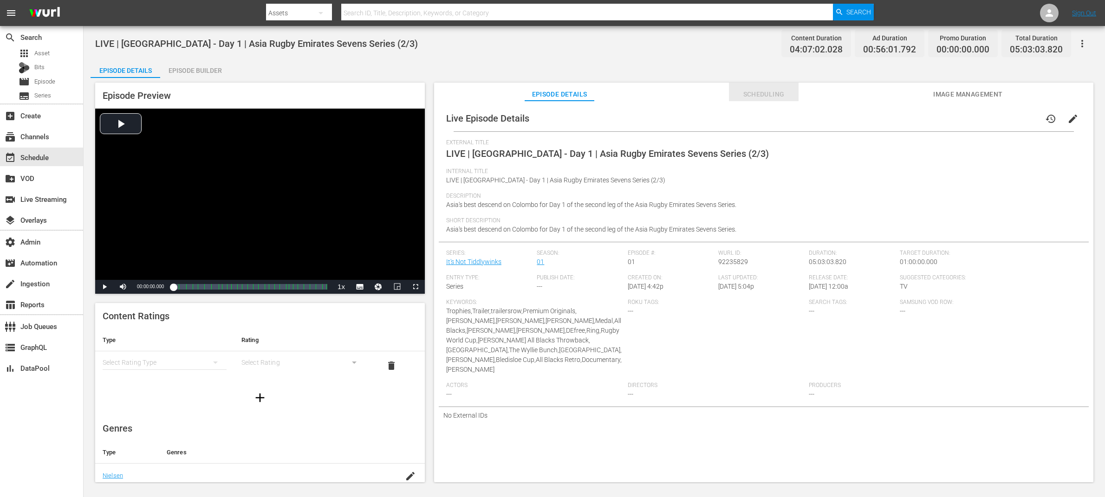
click at [754, 96] on span "Scheduling" at bounding box center [764, 95] width 70 height 12
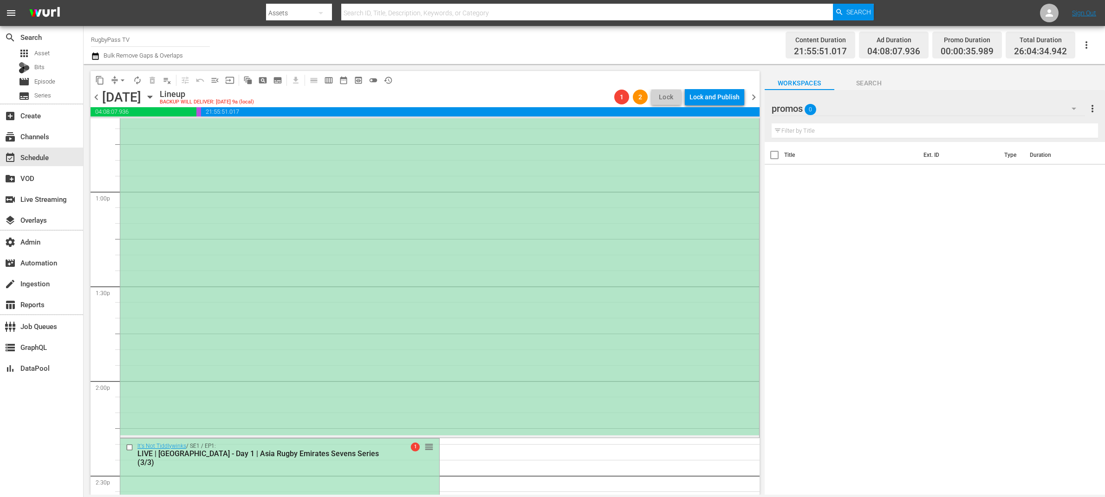
scroll to position [2711, 0]
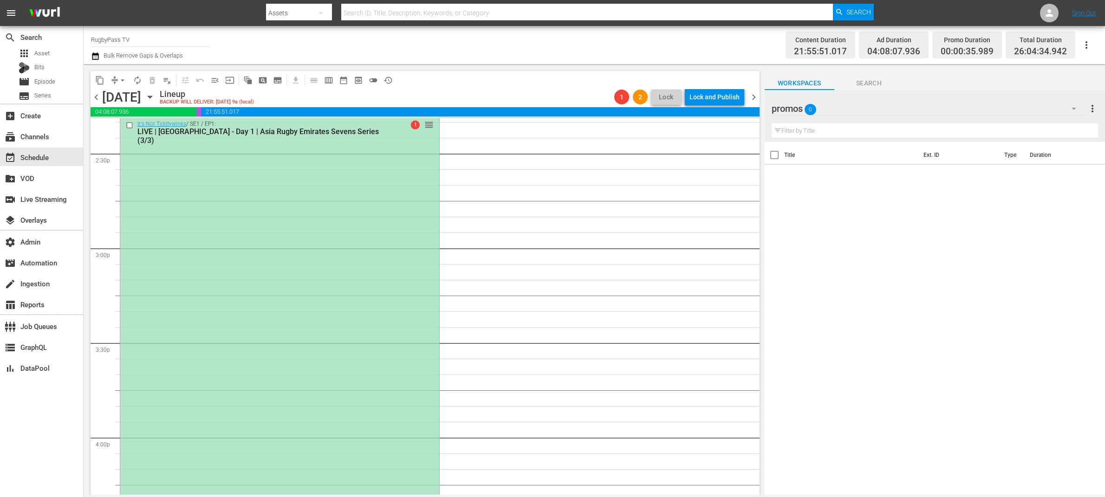
click at [379, 233] on div "It's Not Tiddlywinks / SE1 / EP1: LIVE | Sri Lanka - Day 1 | Asia Rugby Emirate…" at bounding box center [279, 467] width 319 height 700
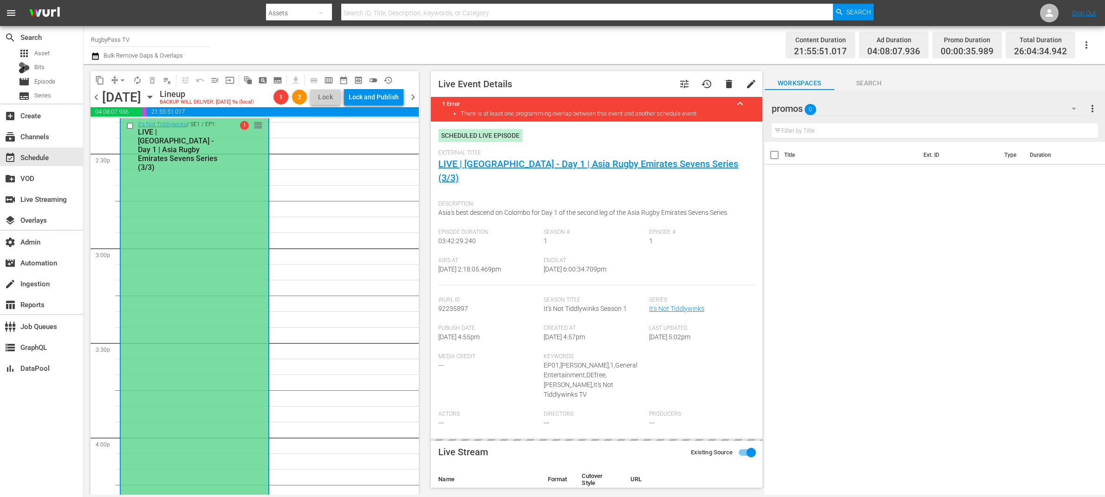
type input "LIVE | Sri Lanka - Day 1 | Asia Rugby Emirates Sevens Series (3/3)"
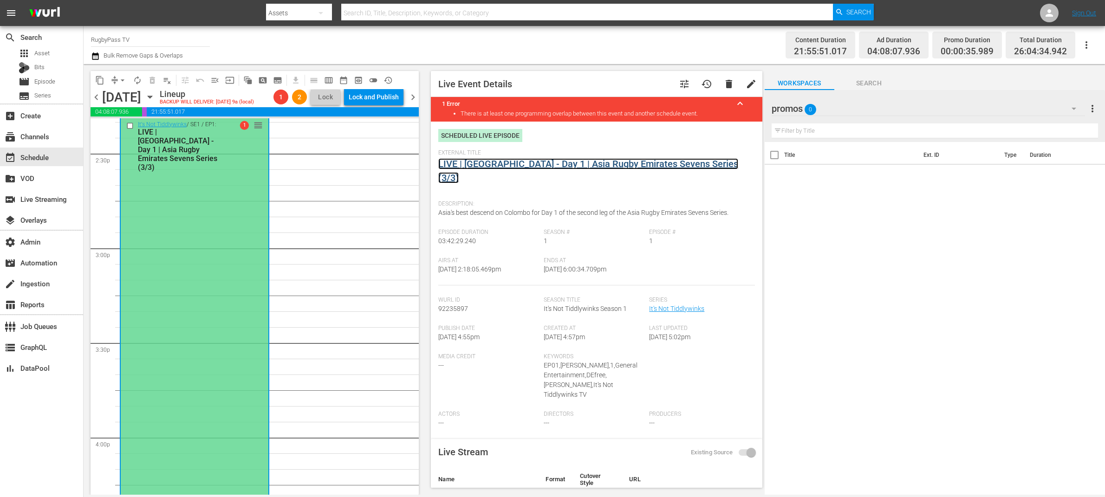
click at [514, 167] on link "LIVE | Sri Lanka - Day 1 | Asia Rugby Emirates Sevens Series (3/3)" at bounding box center [588, 170] width 300 height 25
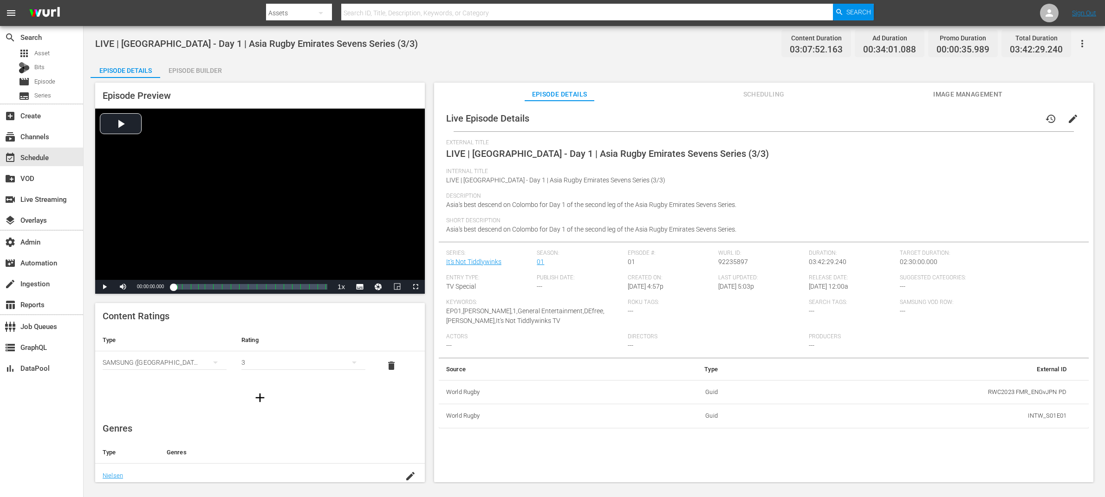
click at [762, 96] on span "Scheduling" at bounding box center [764, 95] width 70 height 12
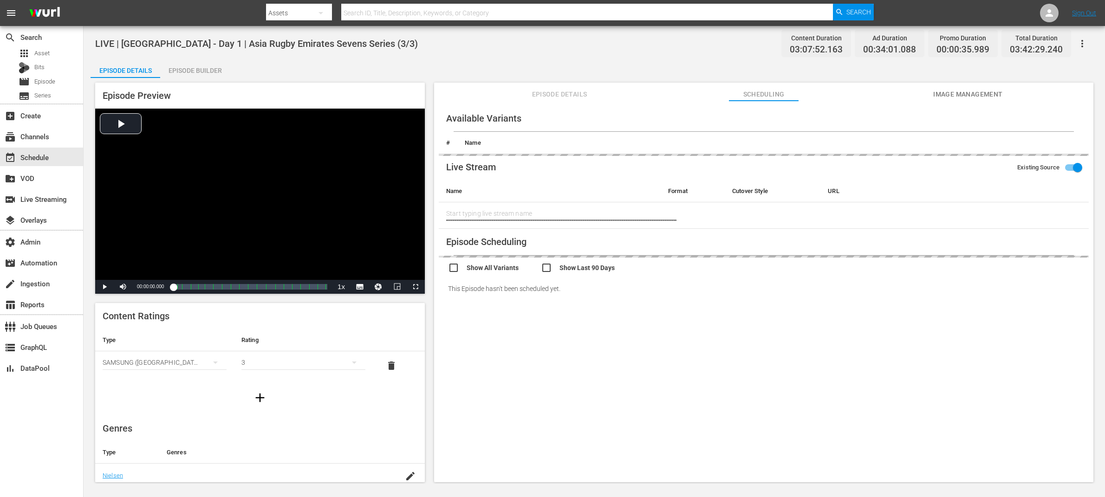
type input "LIVE | Sri Lanka - Day 1 | Asia Rugby Emirates Sevens Series (3/3)"
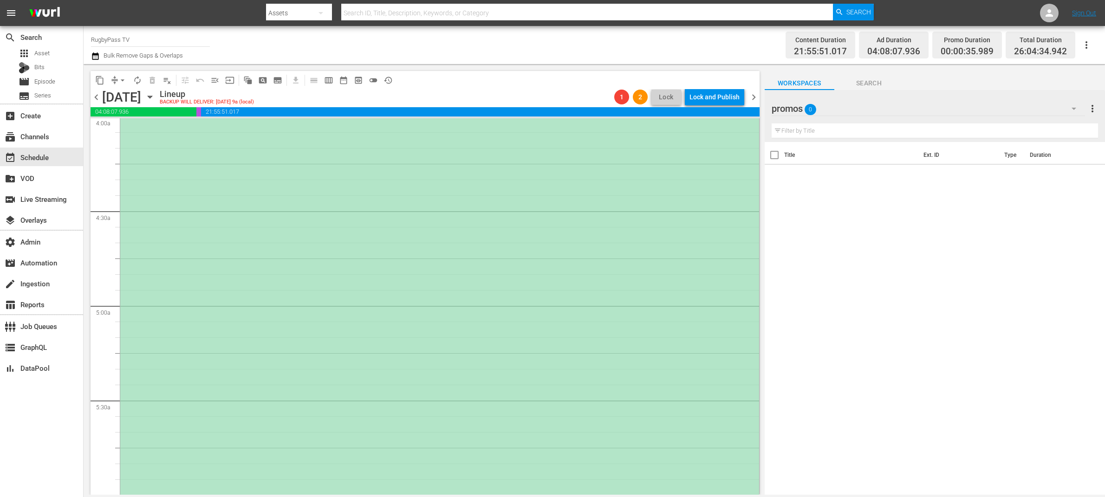
scroll to position [767, 0]
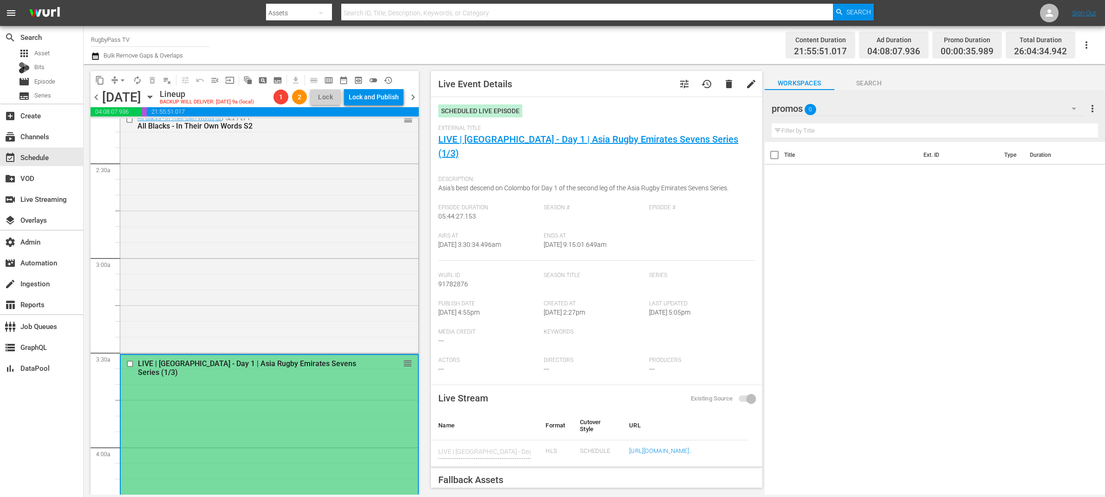
scroll to position [595, 0]
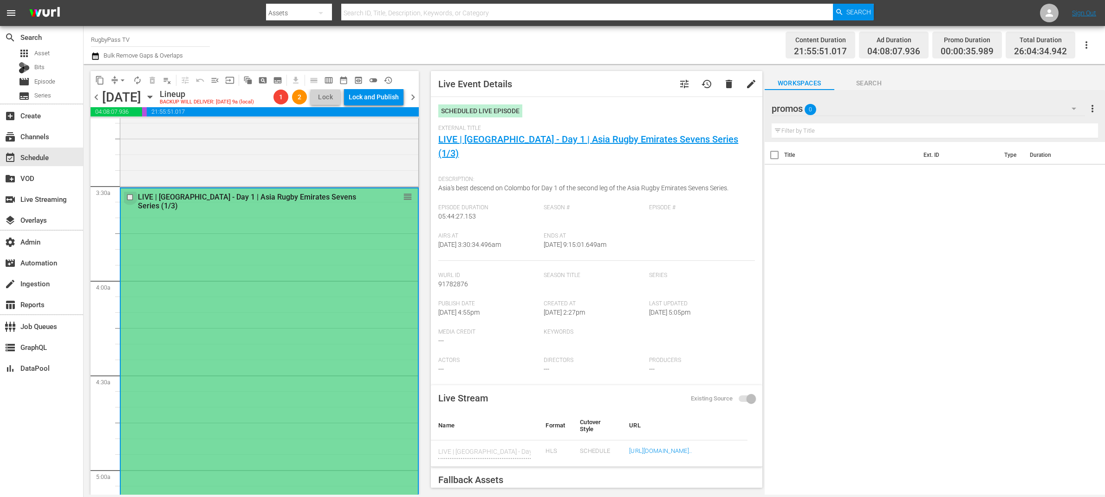
click at [130, 196] on input "checkbox" at bounding box center [131, 198] width 10 height 8
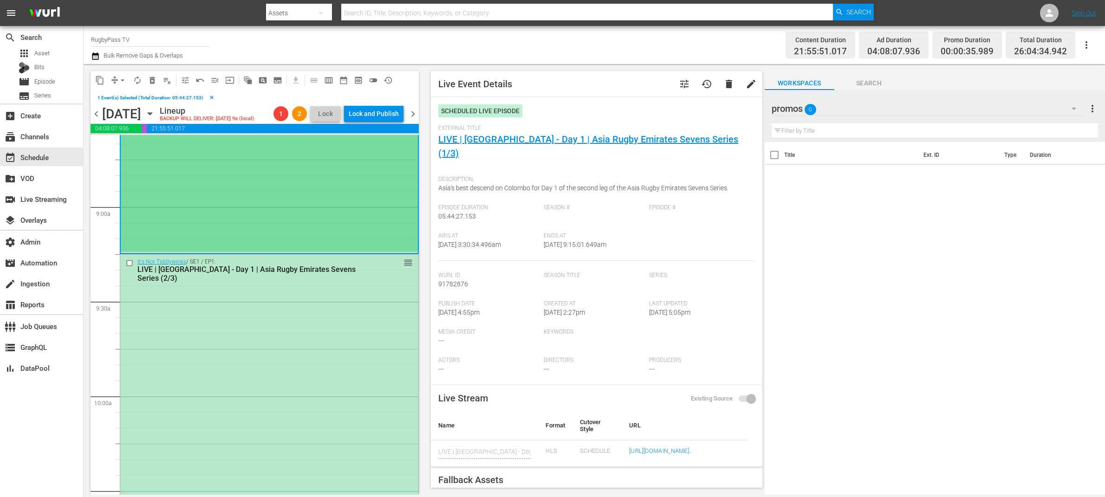
scroll to position [1697, 0]
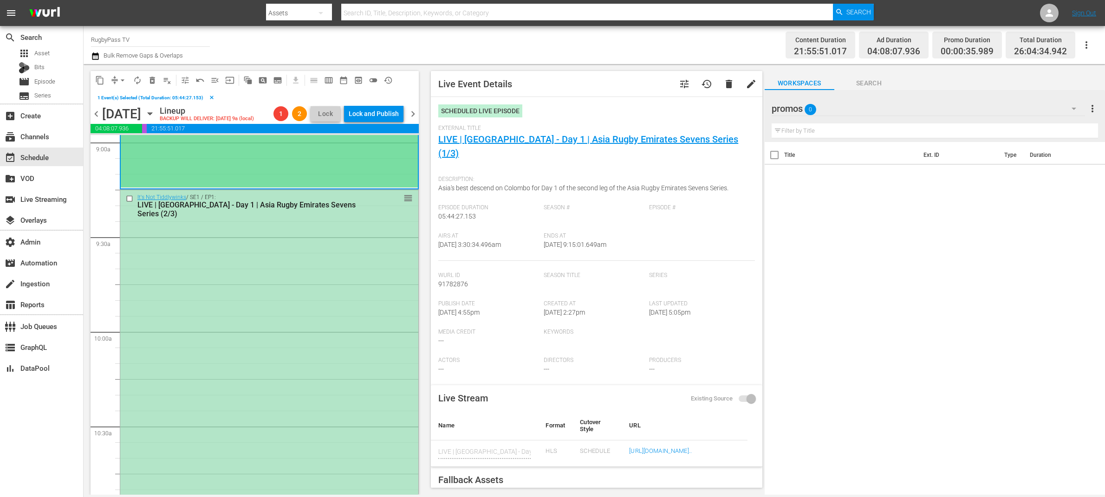
click at [130, 200] on input "checkbox" at bounding box center [131, 199] width 10 height 8
click at [698, 233] on div "Airs At 10/18/25 @ 3:30:34.496am Ends At 10/18/25 @ 9:15:01.649am" at bounding box center [596, 247] width 316 height 28
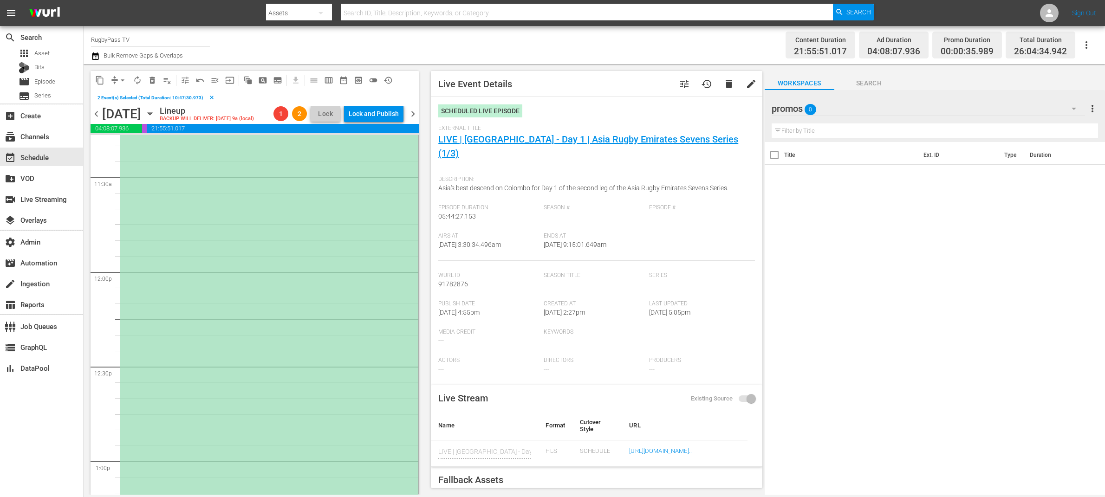
scroll to position [2666, 0]
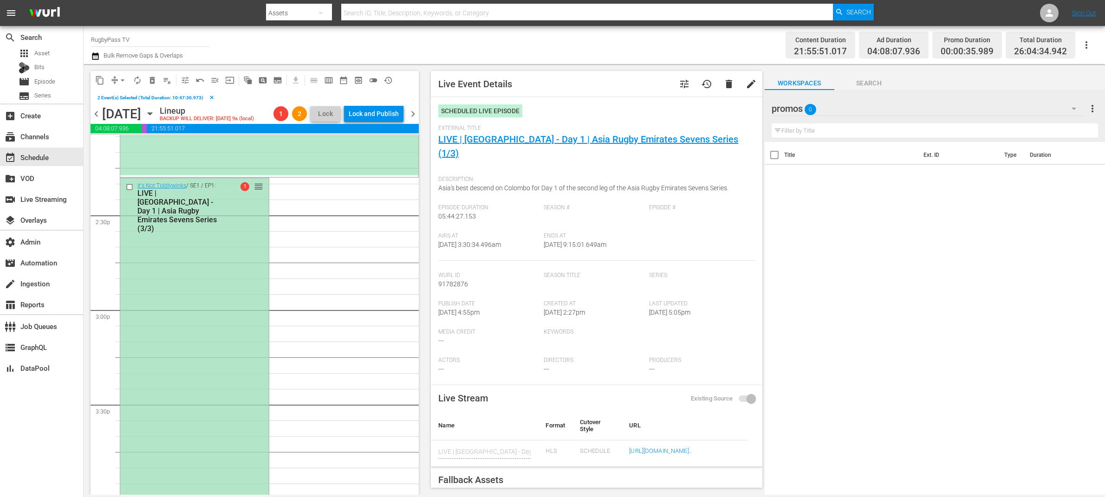
click at [129, 187] on input "checkbox" at bounding box center [131, 187] width 10 height 8
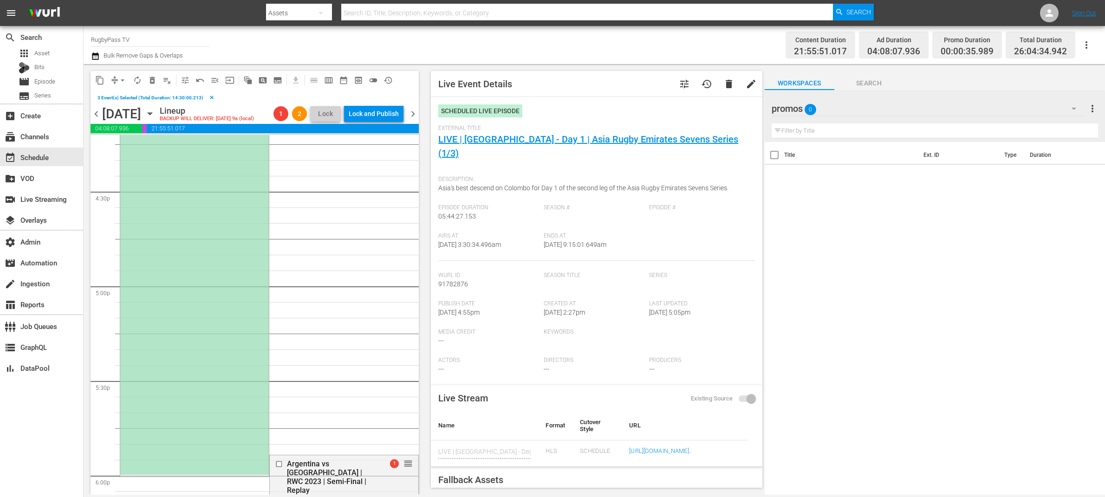
scroll to position [3076, 0]
click at [194, 312] on div "It's Not Tiddlywinks / SE1 / EP1: LIVE | Sri Lanka - Day 1 | Asia Rugby Emirate…" at bounding box center [194, 118] width 149 height 700
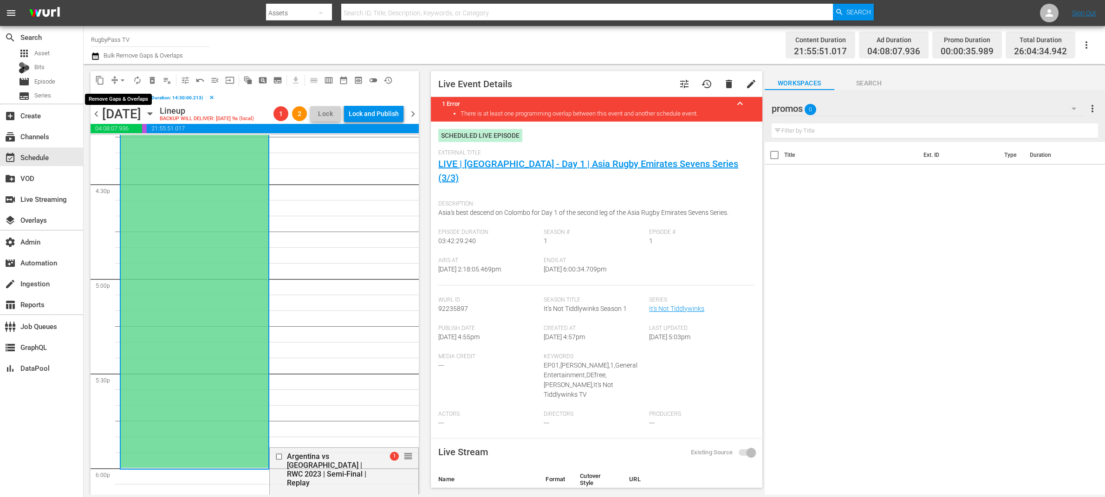
click at [112, 79] on span "compress" at bounding box center [114, 80] width 9 height 9
click at [119, 82] on span "arrow_drop_down" at bounding box center [122, 80] width 9 height 9
click at [147, 129] on li "Align to End of Previous Day" at bounding box center [123, 129] width 98 height 15
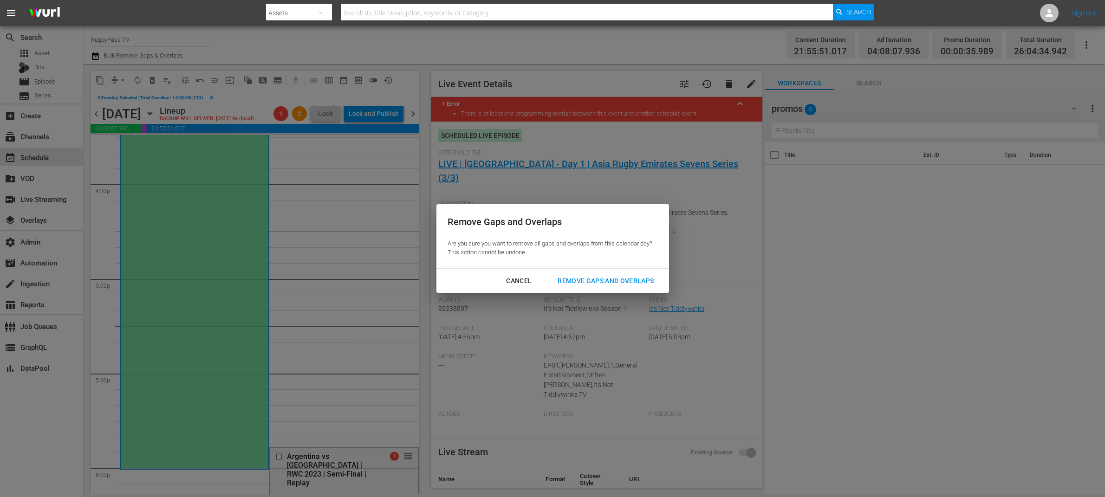
click at [638, 285] on div "Remove Gaps and Overlaps" at bounding box center [605, 281] width 111 height 12
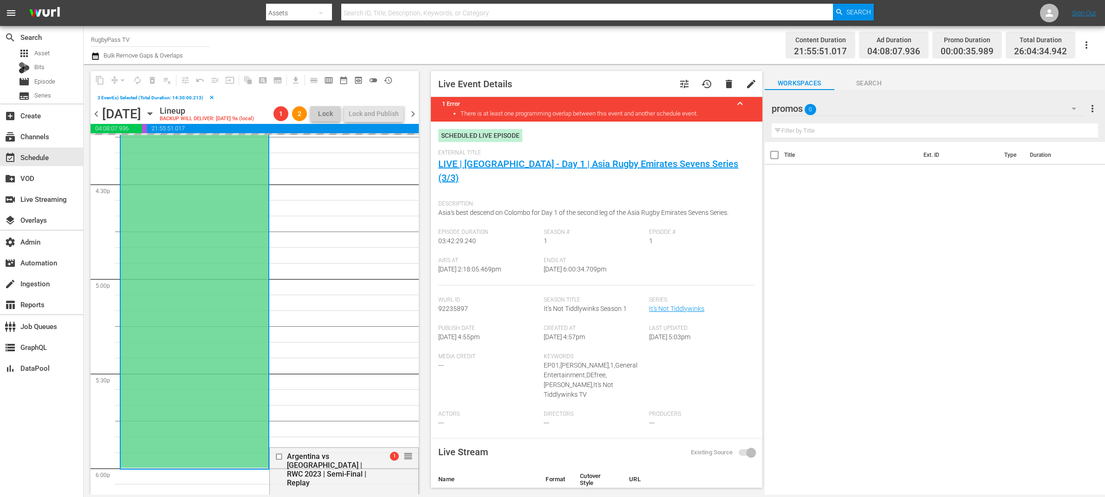
click at [220, 285] on div "It's Not Tiddlywinks / SE1 / EP1: LIVE | Sri Lanka - Day 1 | Asia Rugby Emirate…" at bounding box center [195, 119] width 148 height 700
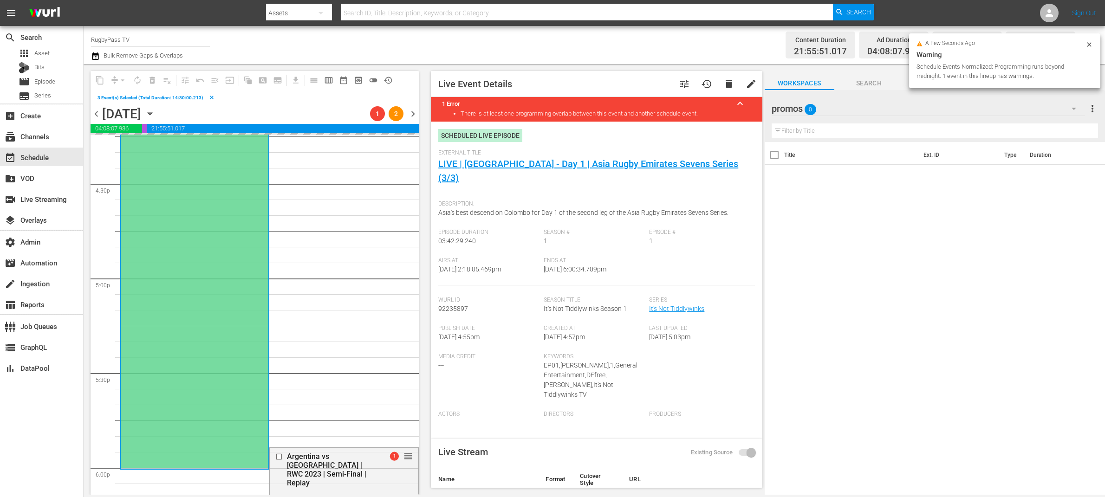
click at [222, 255] on div "It's Not Tiddlywinks / SE1 / EP1: LIVE | Sri Lanka - Day 1 | Asia Rugby Emirate…" at bounding box center [195, 118] width 148 height 700
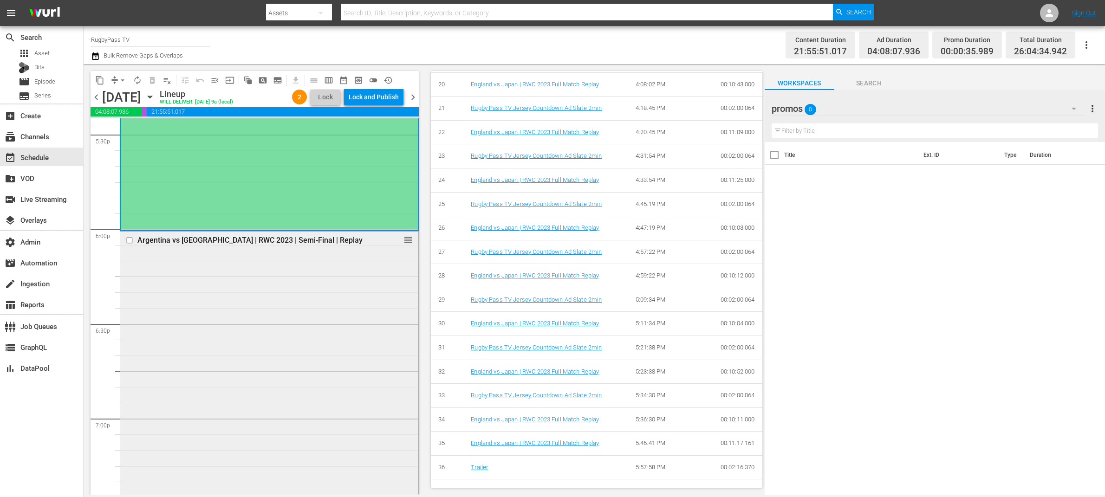
scroll to position [3234, 0]
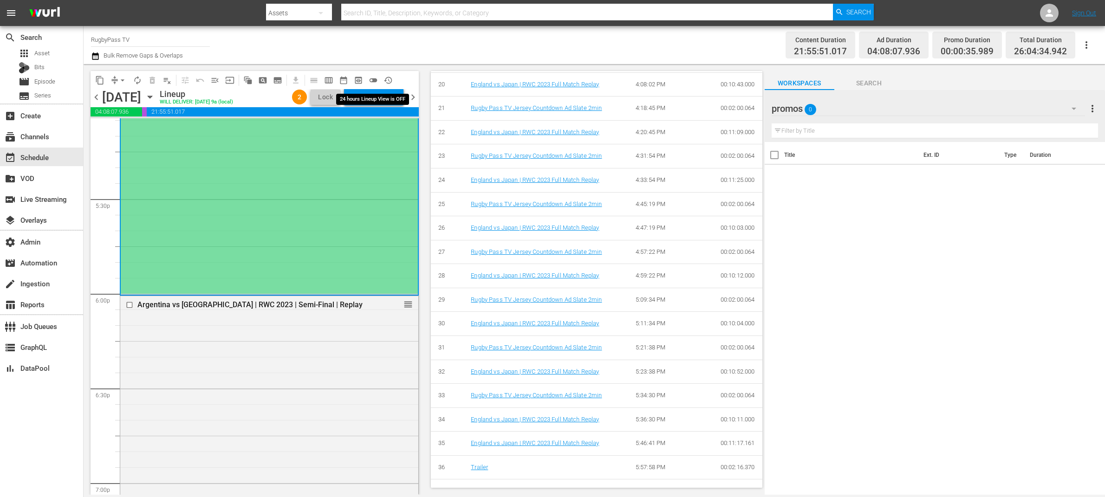
click at [377, 79] on span "toggle_off" at bounding box center [373, 80] width 9 height 9
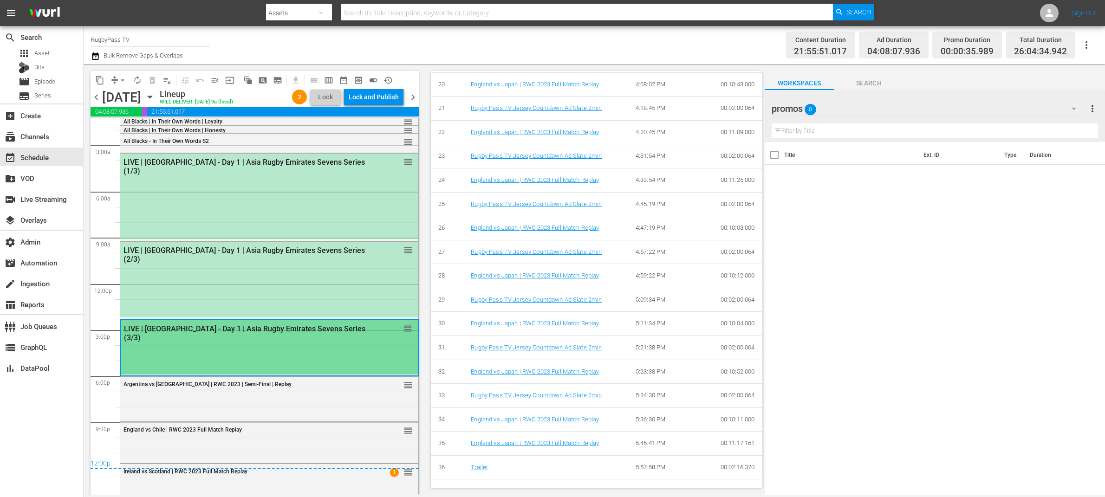
scroll to position [33, 0]
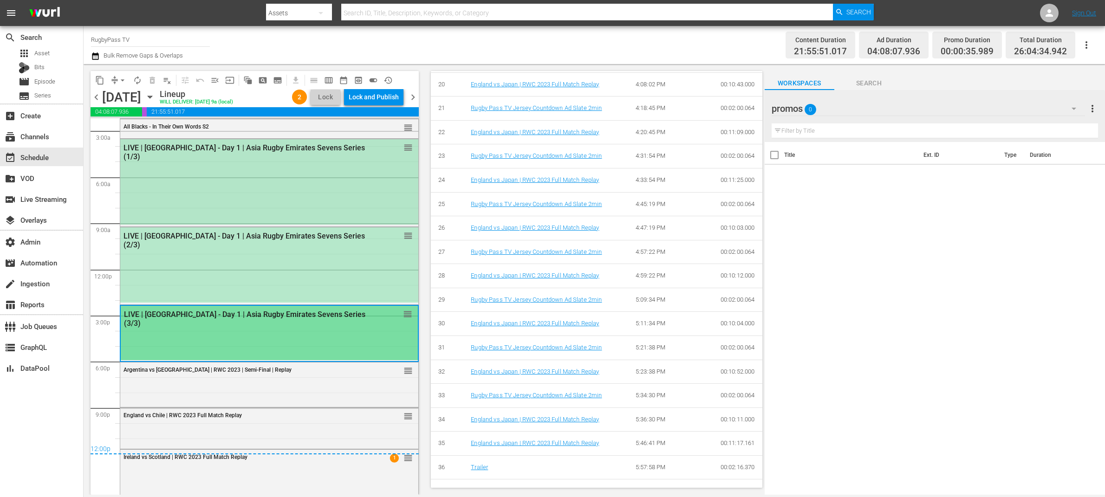
click at [374, 176] on div "LIVE | Sri Lanka - Day 1 | Asia Rugby Emirates Sevens Series (1/3) reorder" at bounding box center [269, 181] width 298 height 85
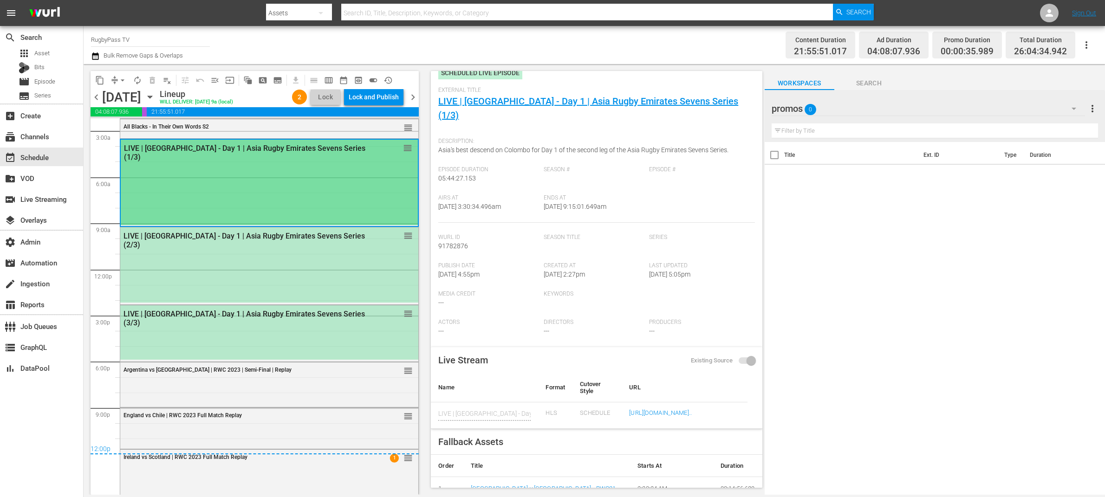
scroll to position [0, 0]
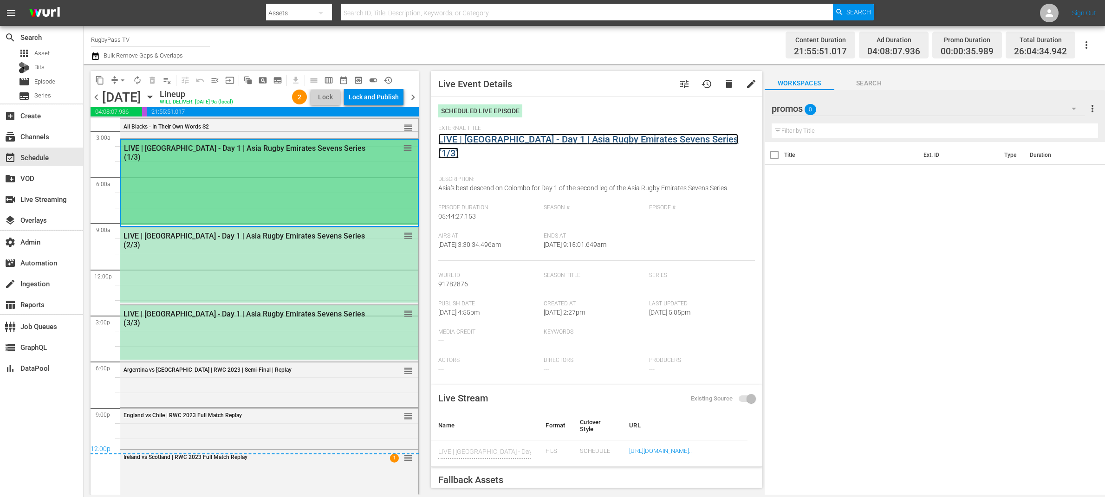
click at [570, 135] on link "LIVE | Sri Lanka - Day 1 | Asia Rugby Emirates Sevens Series (1/3)" at bounding box center [588, 146] width 300 height 25
click at [358, 274] on div "LIVE | Sri Lanka - Day 1 | Asia Rugby Emirates Sevens Series (2/3) reorder" at bounding box center [269, 265] width 298 height 75
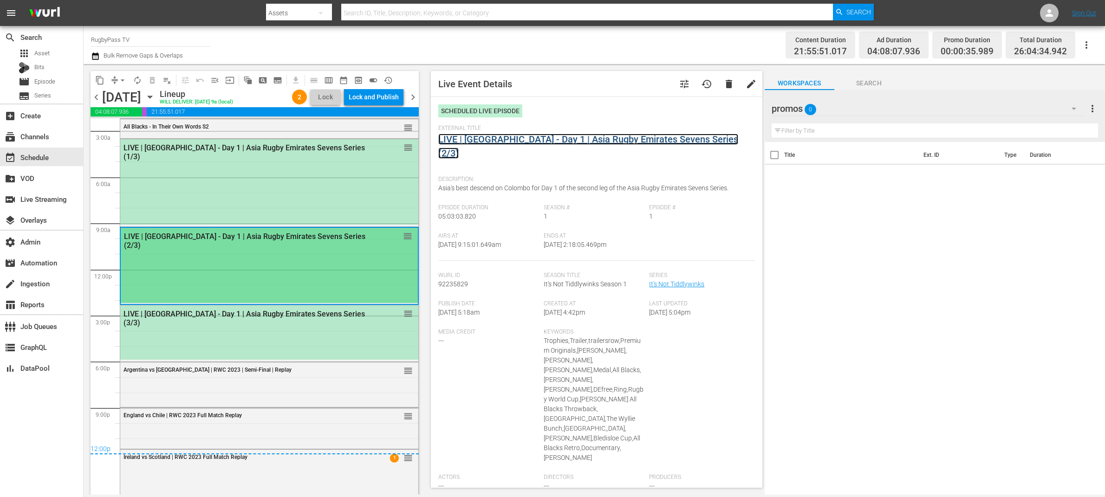
click at [546, 142] on link "LIVE | Sri Lanka - Day 1 | Asia Rugby Emirates Sevens Series (2/3)" at bounding box center [588, 146] width 300 height 25
click at [344, 334] on div "LIVE | Sri Lanka - Day 1 | Asia Rugby Emirates Sevens Series (3/3) reorder" at bounding box center [269, 333] width 298 height 54
type input "LIVE | Sri Lanka - Day 1 | Asia Rugby Emirates Sevens Series (3/3)"
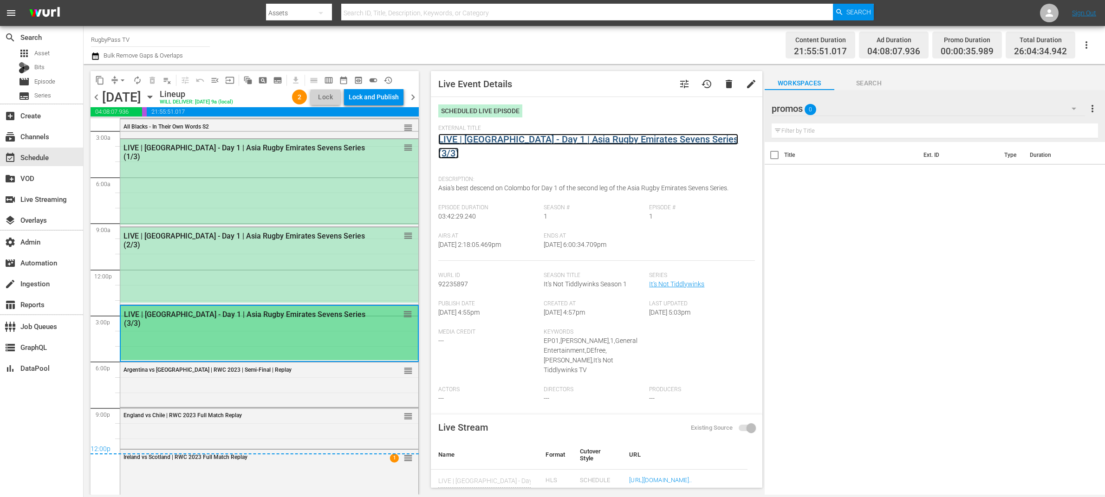
click at [508, 139] on link "LIVE | Sri Lanka - Day 1 | Asia Rugby Emirates Sevens Series (3/3)" at bounding box center [588, 146] width 300 height 25
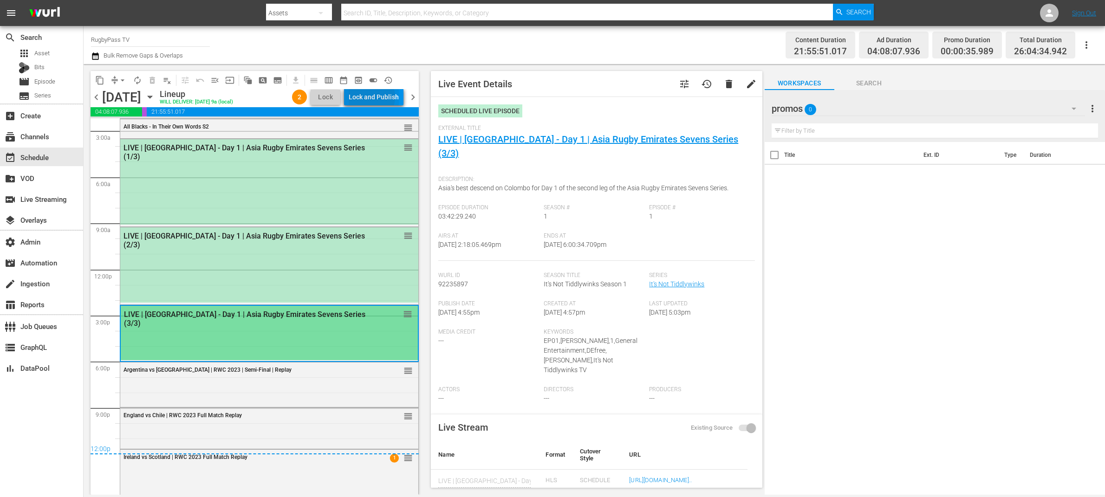
click at [371, 97] on div "Lock and Publish" at bounding box center [374, 97] width 50 height 17
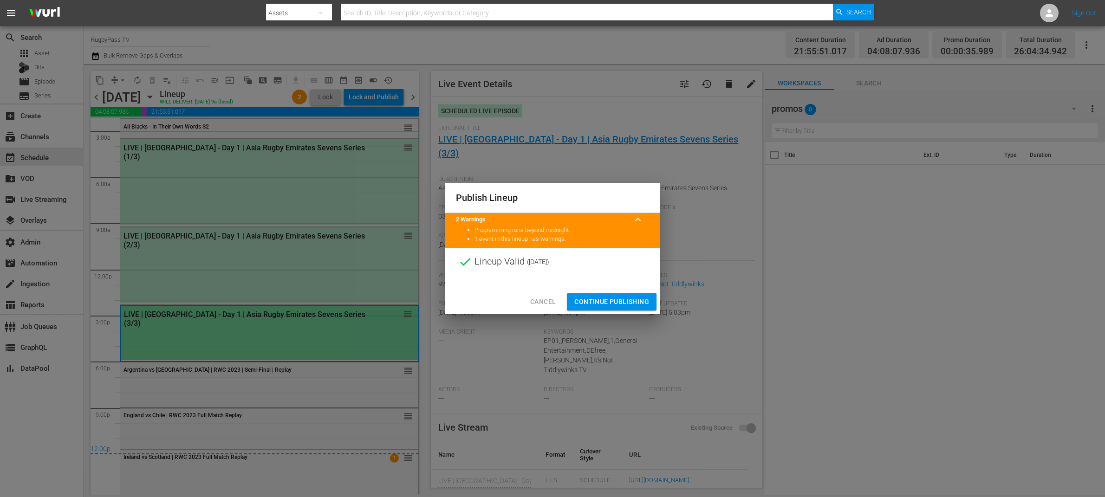
click at [623, 299] on span "Continue Publishing" at bounding box center [611, 302] width 75 height 12
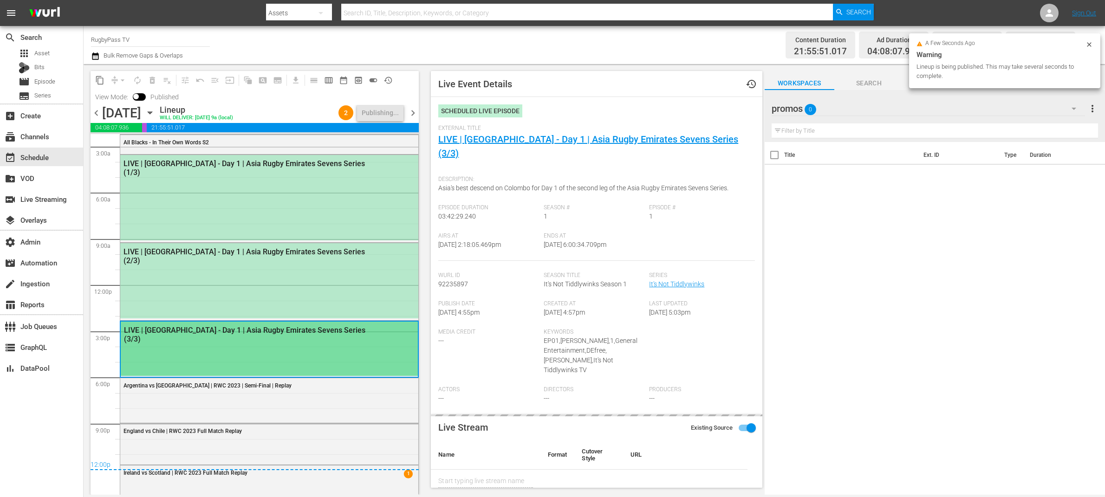
type input "LIVE | Sri Lanka - Day 1 | Asia Rugby Emirates Sevens Series (3/3)"
click at [416, 111] on span "chevron_right" at bounding box center [413, 113] width 12 height 12
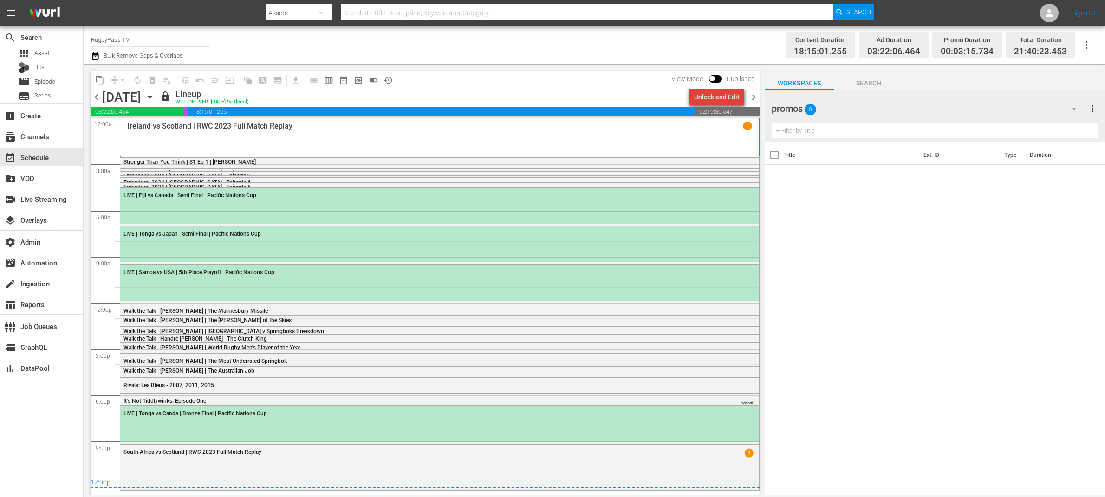
click at [731, 98] on div "Unlock and Edit" at bounding box center [717, 97] width 46 height 17
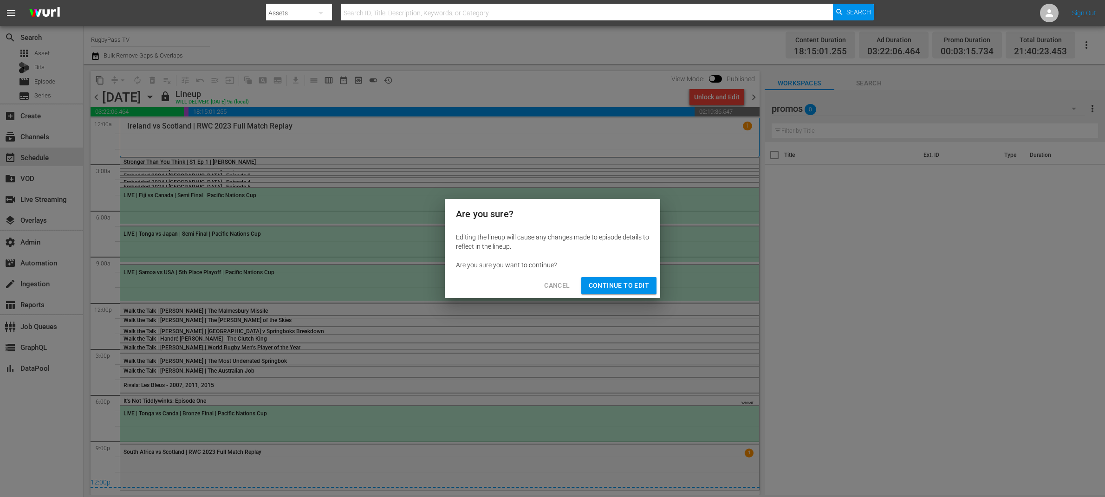
click at [613, 292] on button "Continue to Edit" at bounding box center [618, 285] width 75 height 17
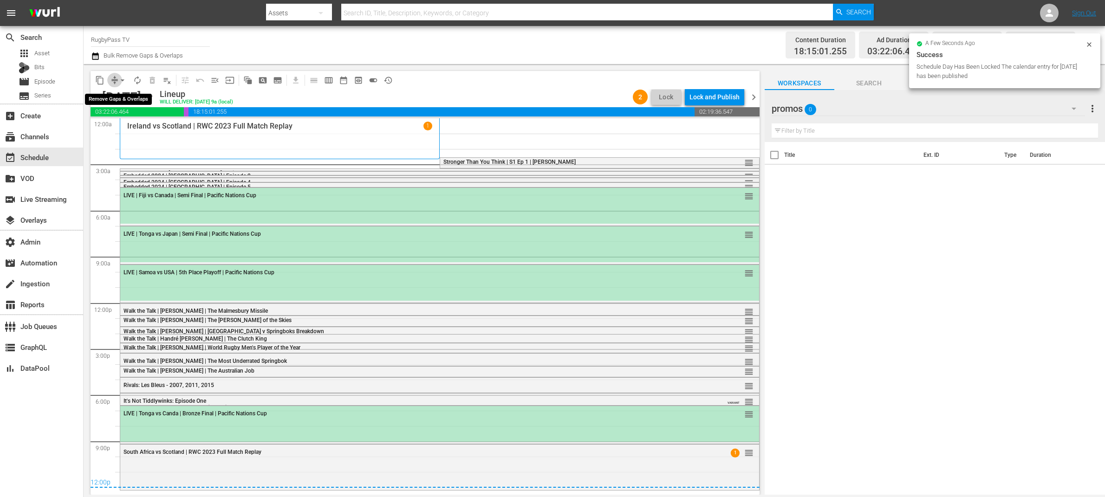
click at [114, 76] on span "compress" at bounding box center [114, 80] width 9 height 9
click at [122, 85] on button "arrow_drop_down" at bounding box center [122, 80] width 15 height 15
click at [137, 129] on li "Align to End of Previous Day" at bounding box center [123, 129] width 98 height 15
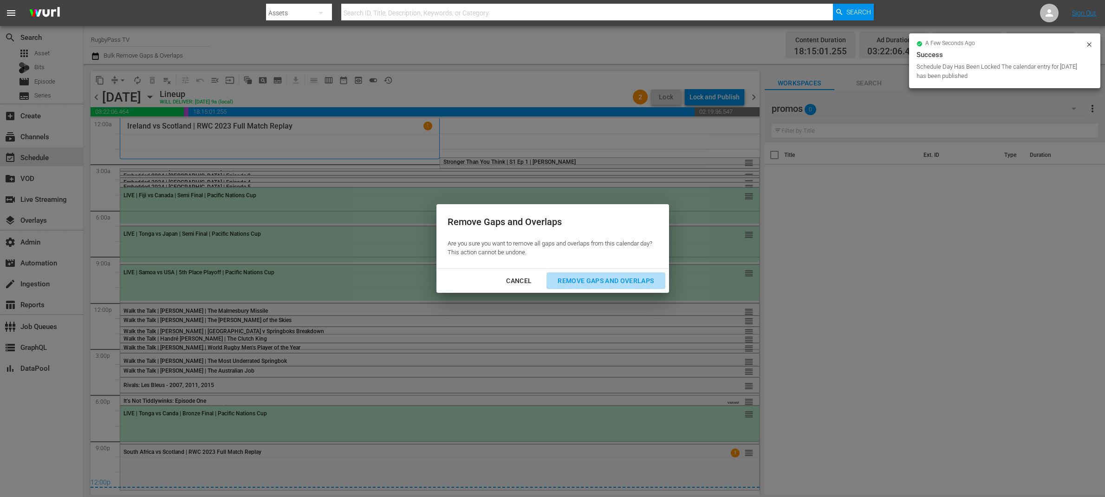
click at [636, 281] on div "Remove Gaps and Overlaps" at bounding box center [605, 281] width 111 height 12
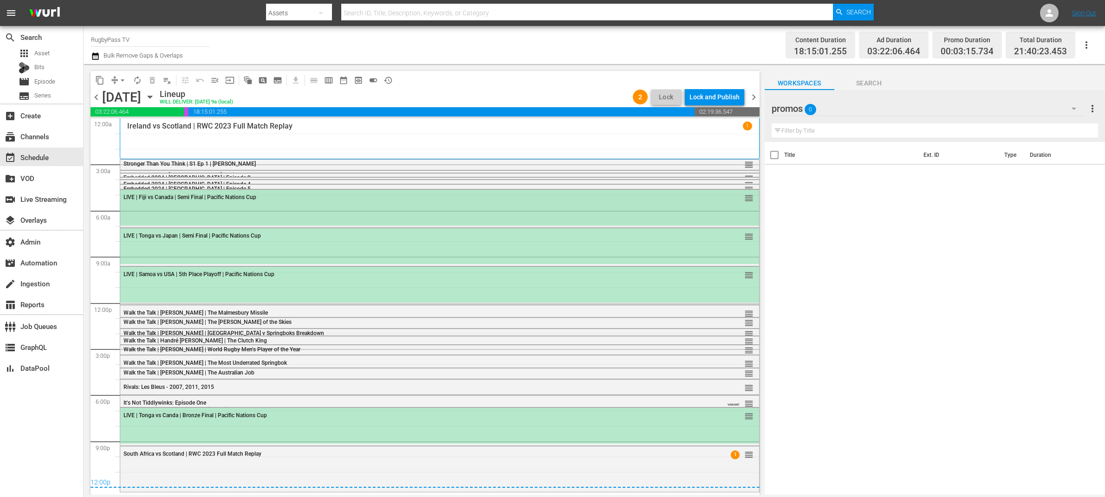
click at [696, 207] on div "LIVE | Fiji vs Canada | Semi Final | Pacific Nations Cup reorder" at bounding box center [439, 208] width 639 height 36
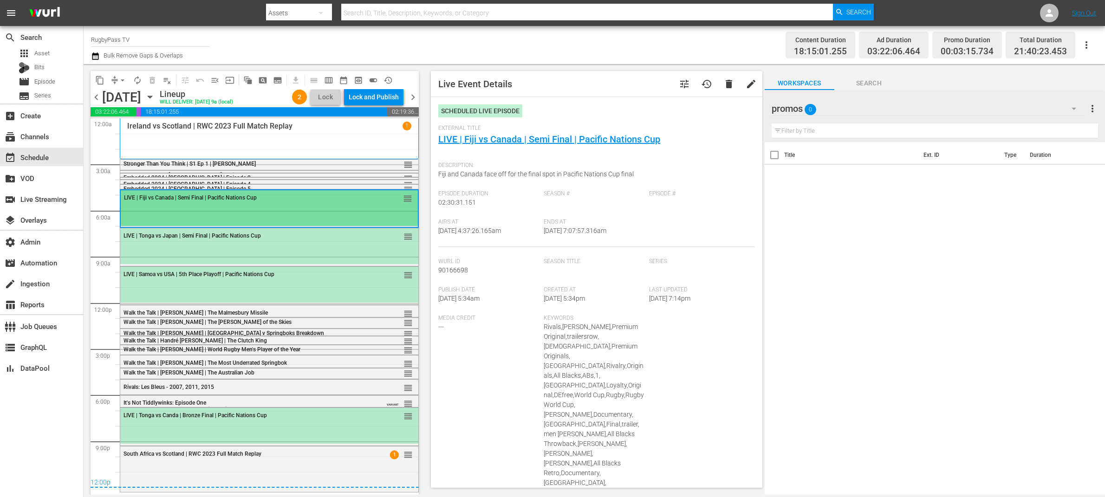
type input "LIVE | Fiji vs Canada | Semi Final | Pacific Nations Cup"
click at [231, 164] on span "Stronger Than You Think | S1 Ep 1 | Jodie Ounsley" at bounding box center [190, 164] width 132 height 7
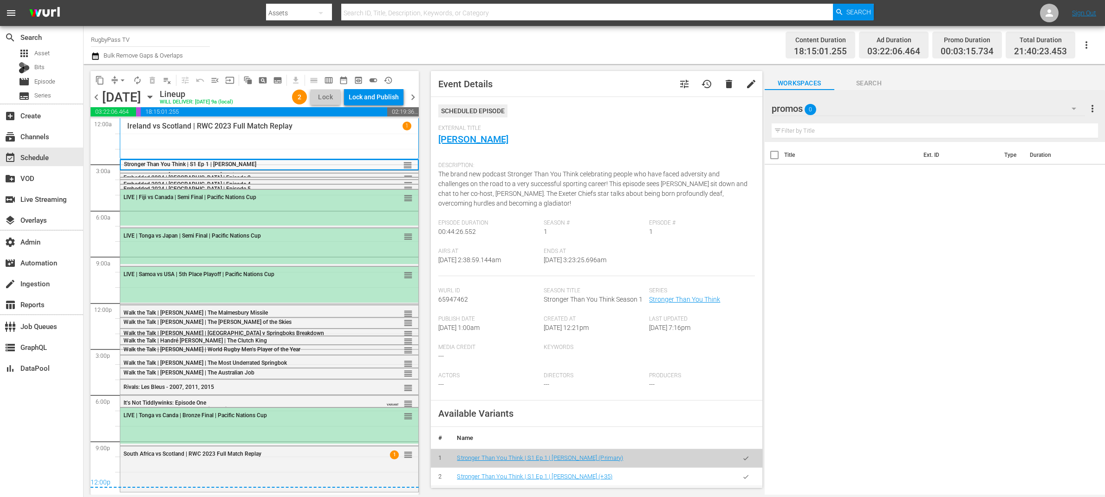
click at [369, 78] on span "toggle_on" at bounding box center [373, 80] width 9 height 9
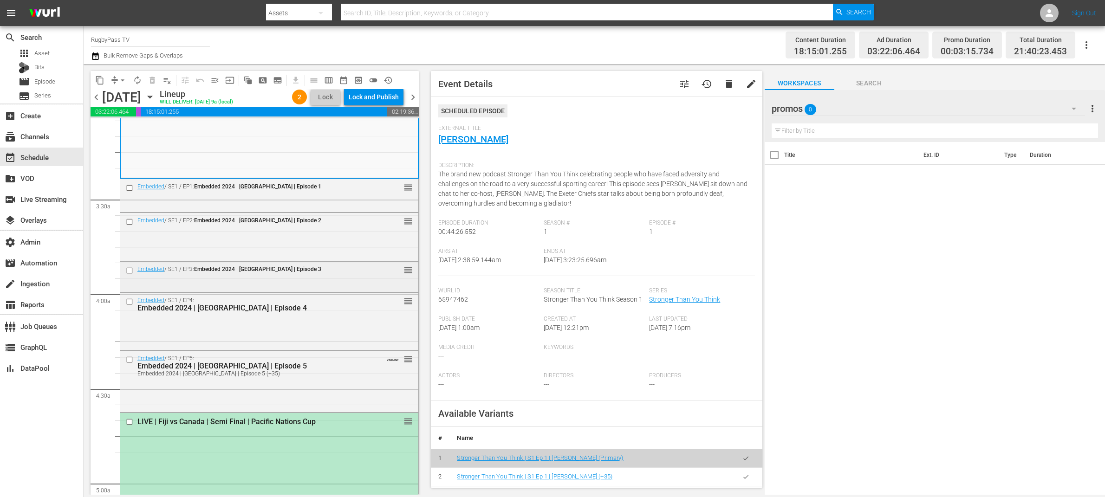
scroll to position [600, 0]
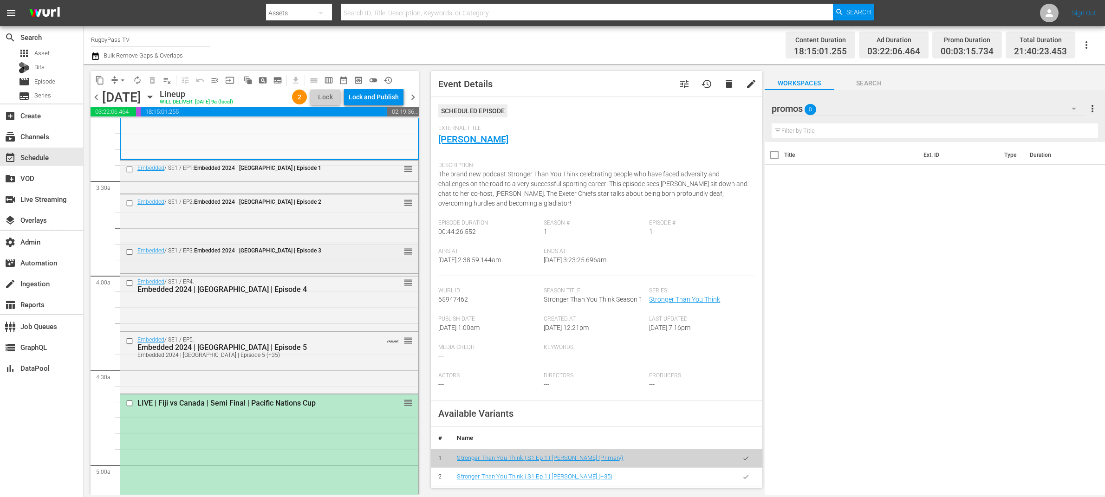
click at [273, 248] on span "Embedded 2024 | England | Episode 3" at bounding box center [257, 250] width 127 height 7
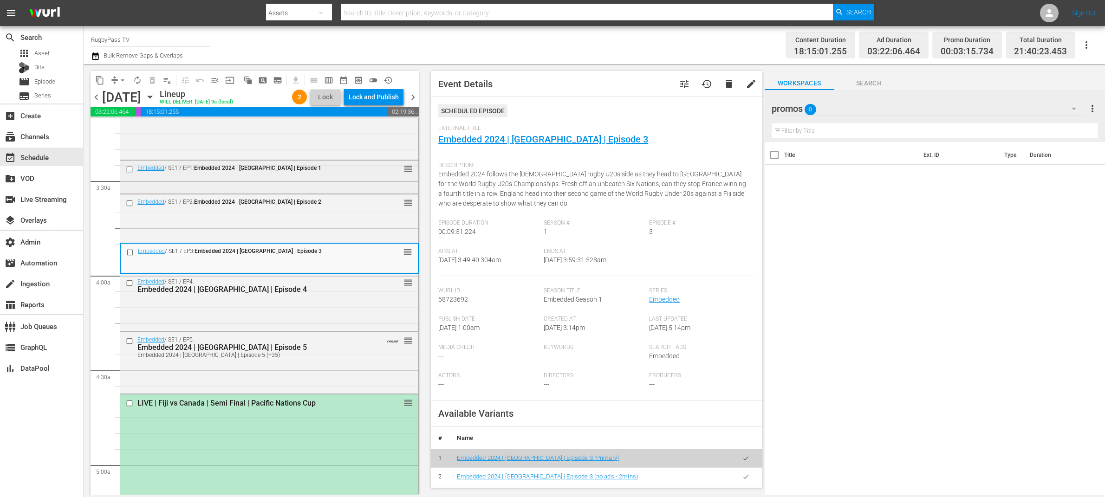
click at [324, 181] on div "Embedded / SE1 / EP1: Embedded 2024 | England | Episode 1 reorder" at bounding box center [269, 176] width 298 height 31
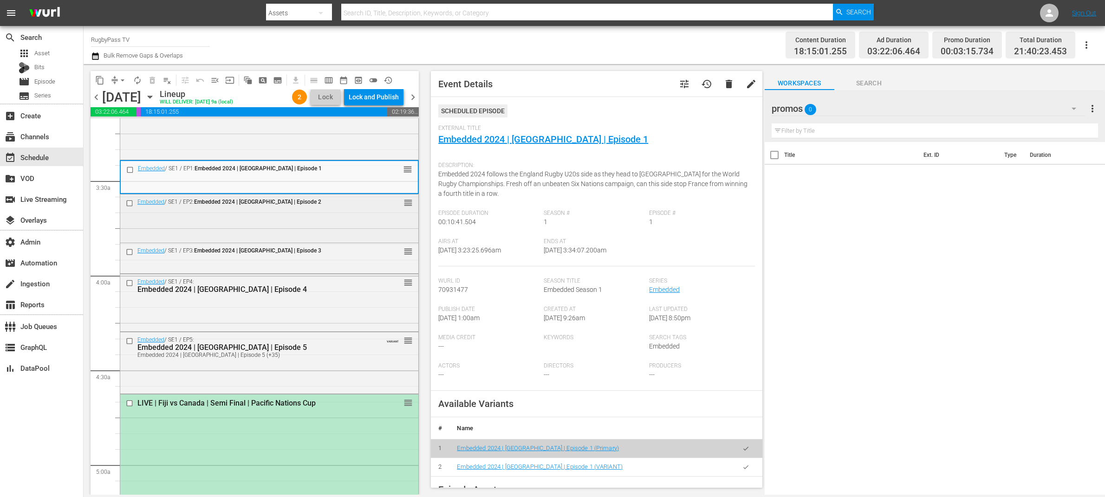
click at [320, 208] on div "Embedded / SE1 / EP2: Embedded 2024 | England | Episode 2 reorder" at bounding box center [269, 204] width 298 height 18
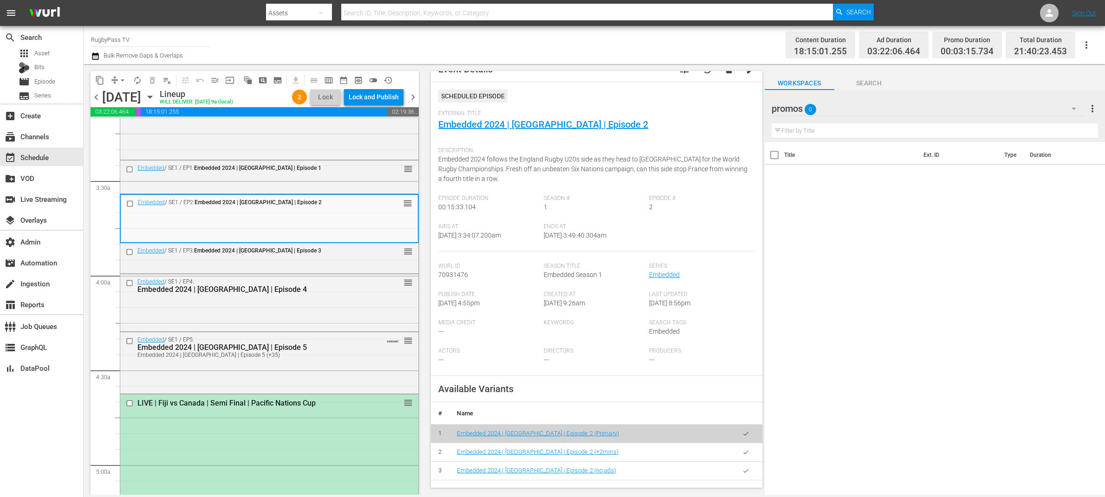
scroll to position [36, 0]
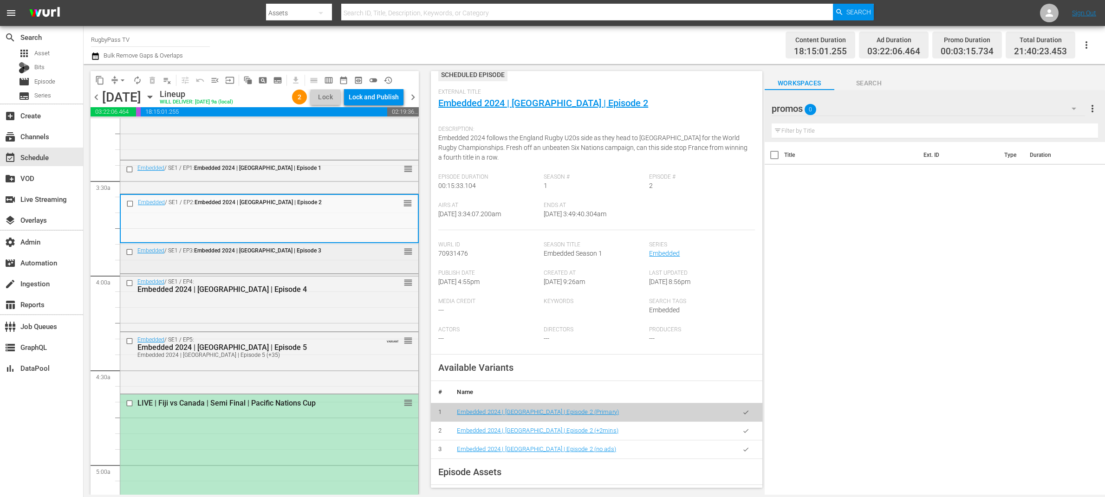
click at [328, 263] on div "Embedded / SE1 / EP3: Embedded 2024 | England | Episode 3 reorder" at bounding box center [269, 257] width 298 height 28
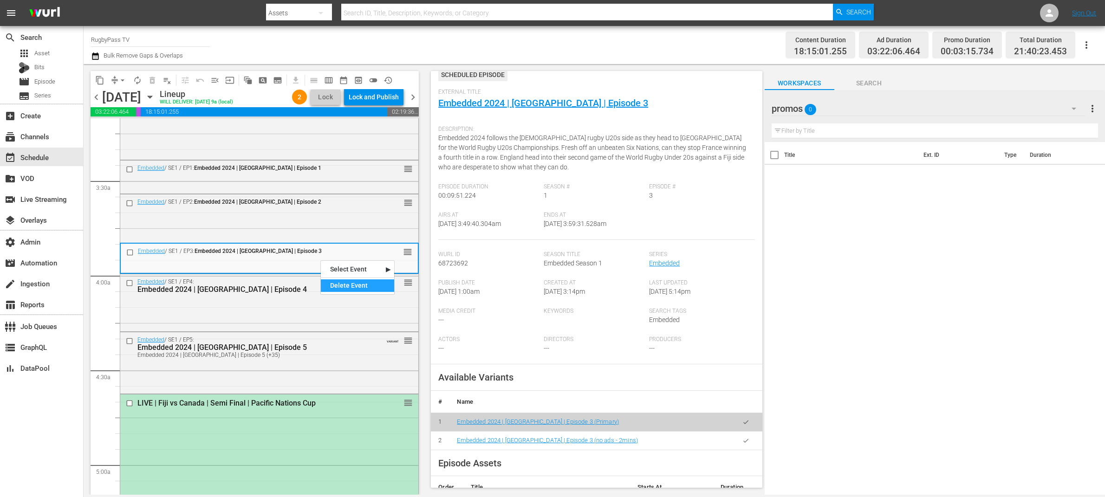
click at [360, 287] on div "Delete Event" at bounding box center [357, 286] width 73 height 13
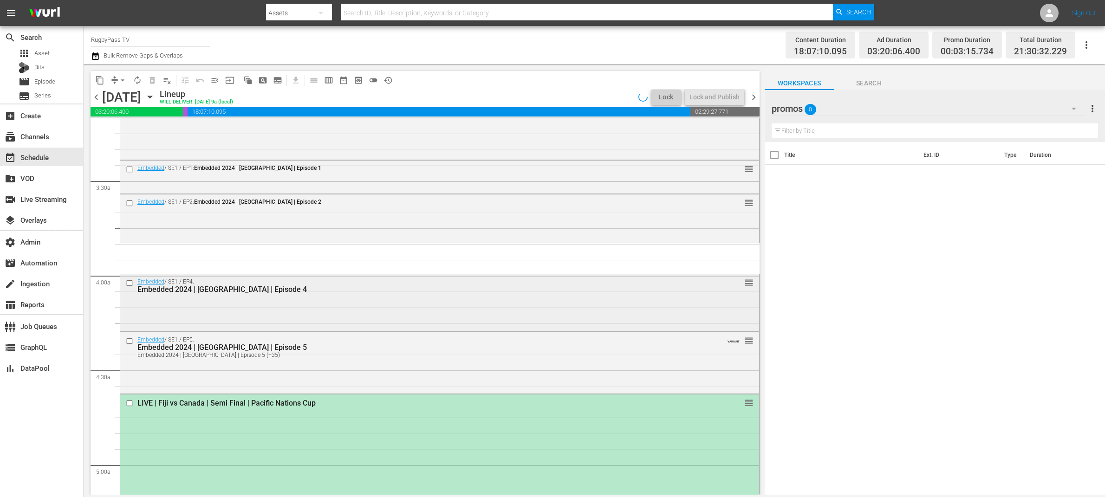
click at [335, 307] on div "Embedded / SE1 / EP4: Embedded 2024 | England | Episode 4 reorder" at bounding box center [439, 301] width 639 height 55
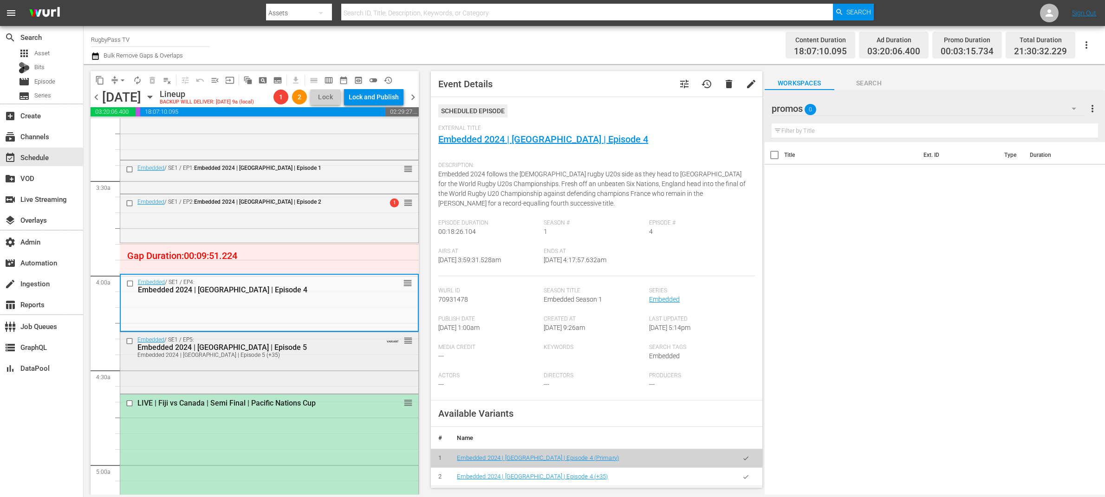
click at [319, 344] on div "Embedded 2024 | England | Episode 5" at bounding box center [253, 347] width 232 height 9
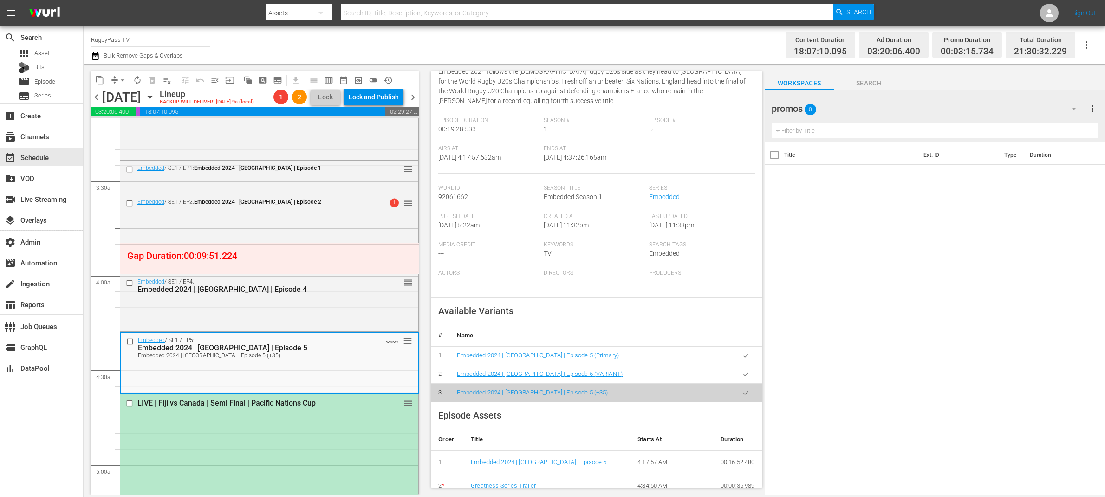
scroll to position [147, 0]
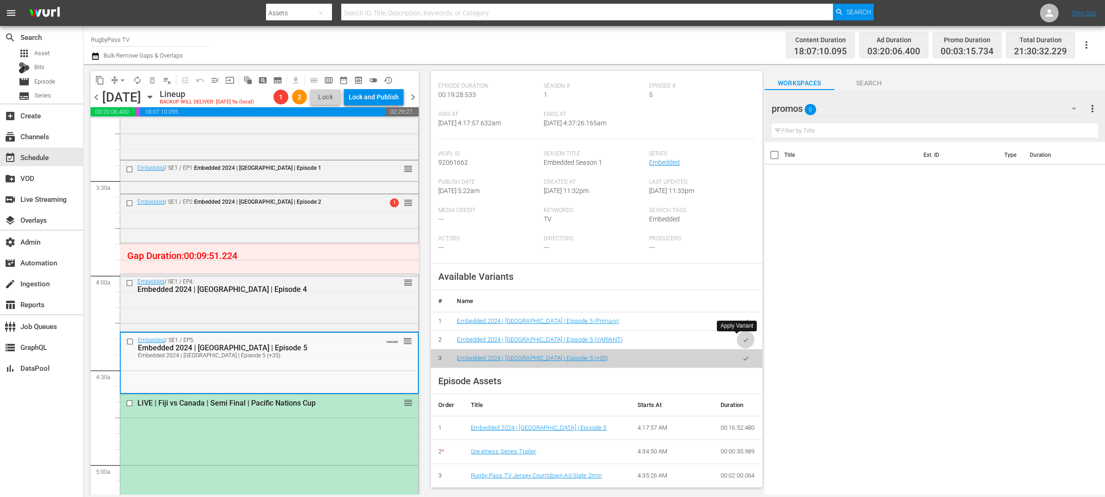
click at [743, 340] on icon "button" at bounding box center [745, 340] width 5 height 4
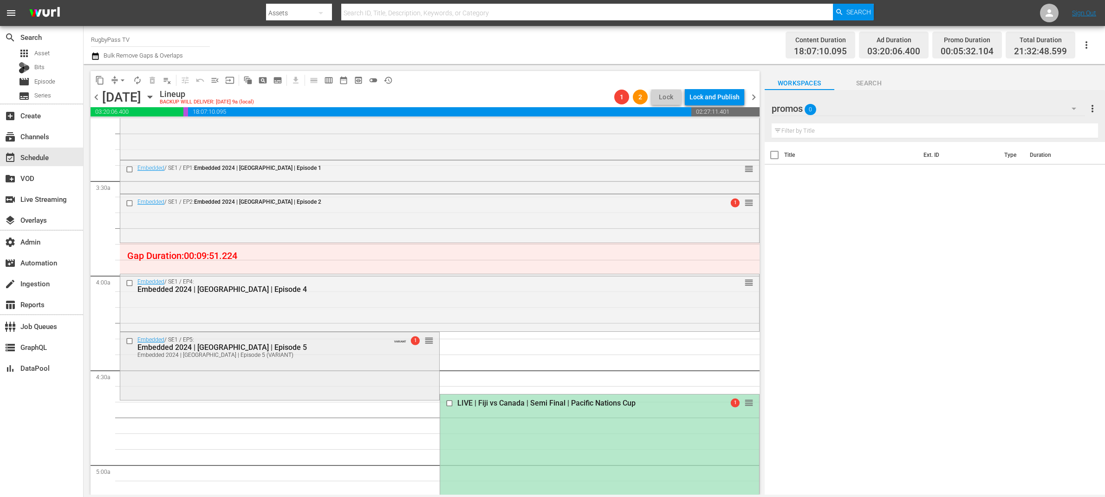
click at [404, 356] on div "Embedded / SE1 / EP5: Embedded 2024 | England | Episode 5 Embedded 2024 | Engla…" at bounding box center [279, 346] width 319 height 29
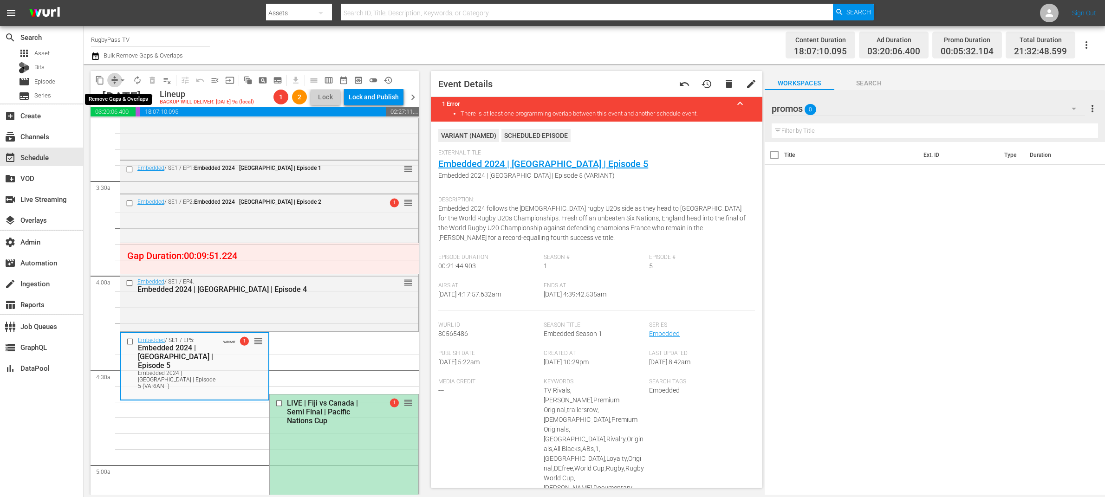
click at [114, 79] on span "compress" at bounding box center [114, 80] width 9 height 9
click at [116, 81] on button "arrow_drop_down" at bounding box center [122, 80] width 15 height 15
click at [152, 129] on li "Align to End of Previous Day" at bounding box center [123, 129] width 98 height 15
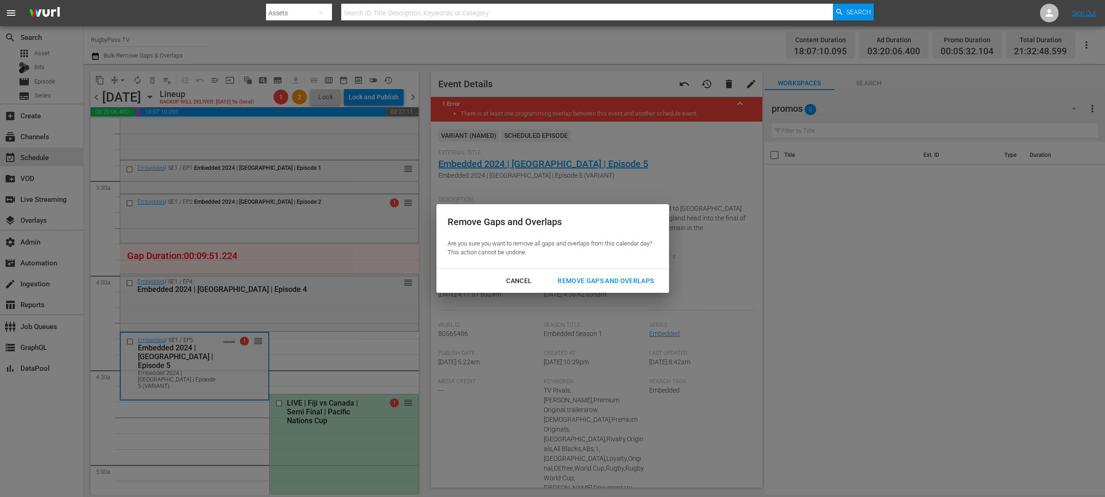
click at [612, 279] on div "Remove Gaps and Overlaps" at bounding box center [605, 281] width 111 height 12
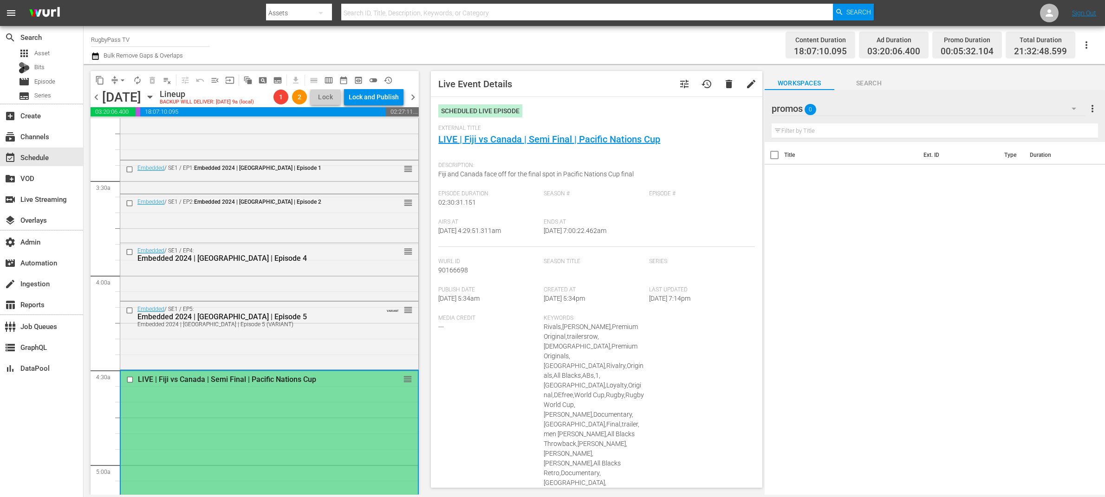
type input "LIVE | Fiji vs Canada | Semi Final | Pacific Nations Cup"
click at [294, 274] on div "Embedded / SE1 / EP4: Embedded 2024 | England | Episode 4 reorder" at bounding box center [269, 270] width 298 height 55
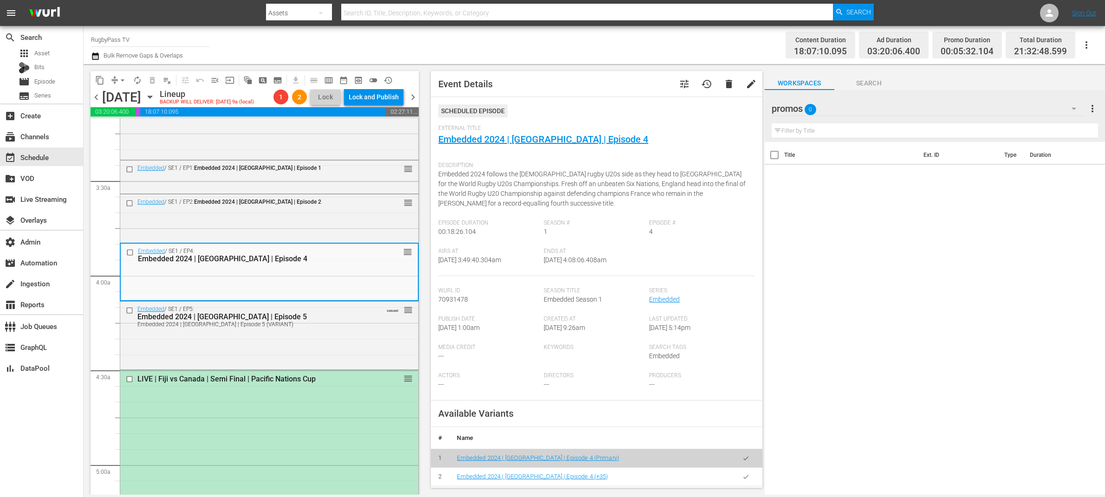
click at [743, 477] on icon "button" at bounding box center [745, 477] width 5 height 4
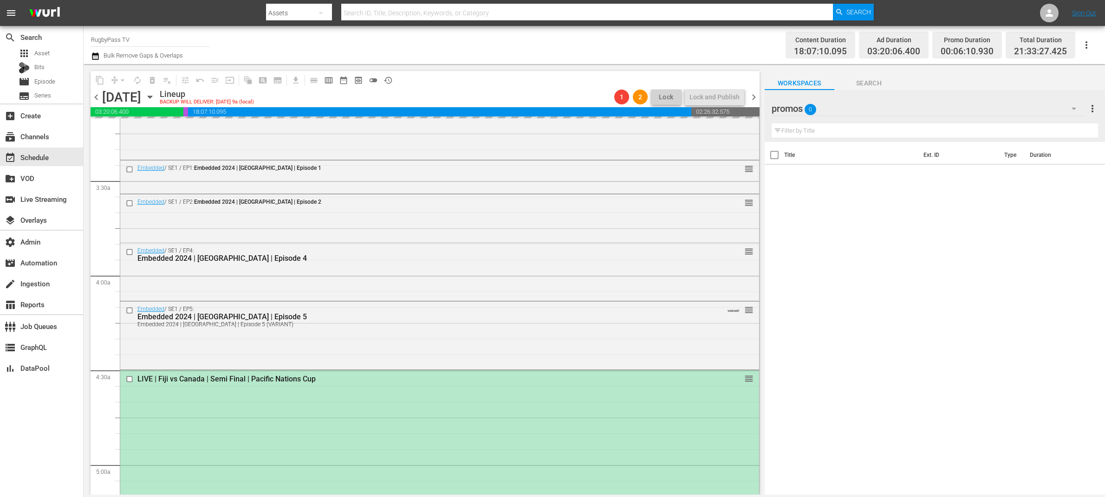
click at [118, 80] on div "arrow_drop_down" at bounding box center [122, 80] width 15 height 15
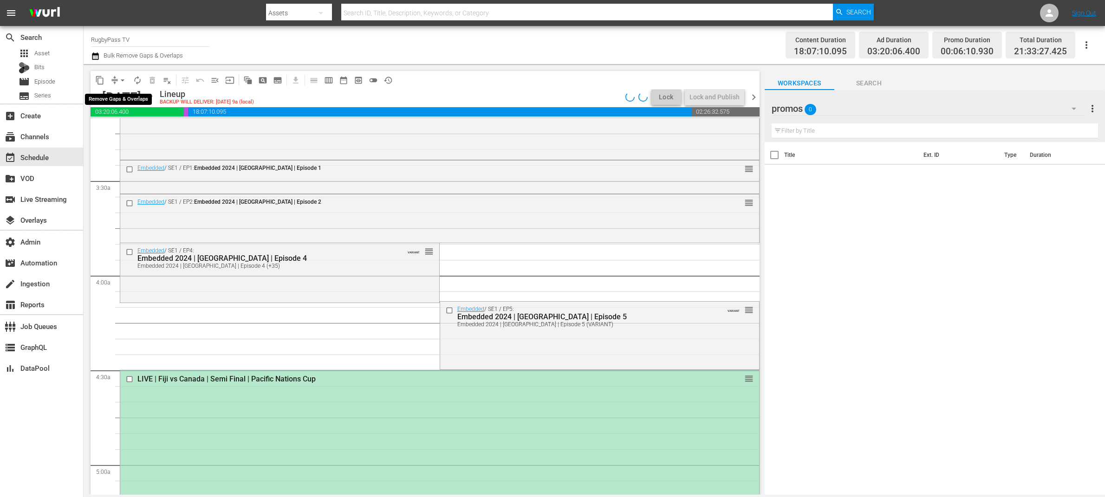
click at [118, 78] on span "arrow_drop_down" at bounding box center [122, 80] width 9 height 9
click at [159, 133] on li "Align to End of Previous Day" at bounding box center [123, 129] width 98 height 15
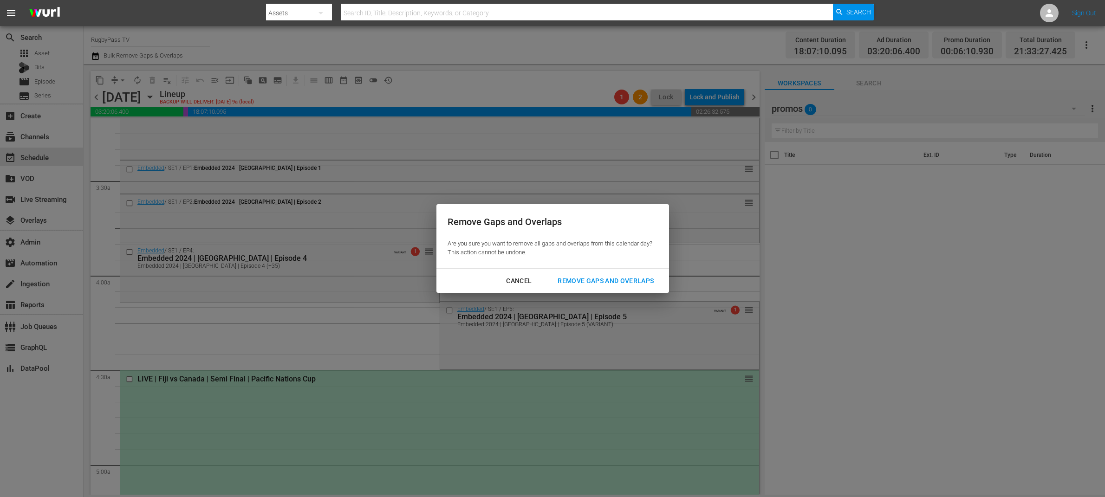
click at [618, 280] on div "Remove Gaps and Overlaps" at bounding box center [605, 281] width 111 height 12
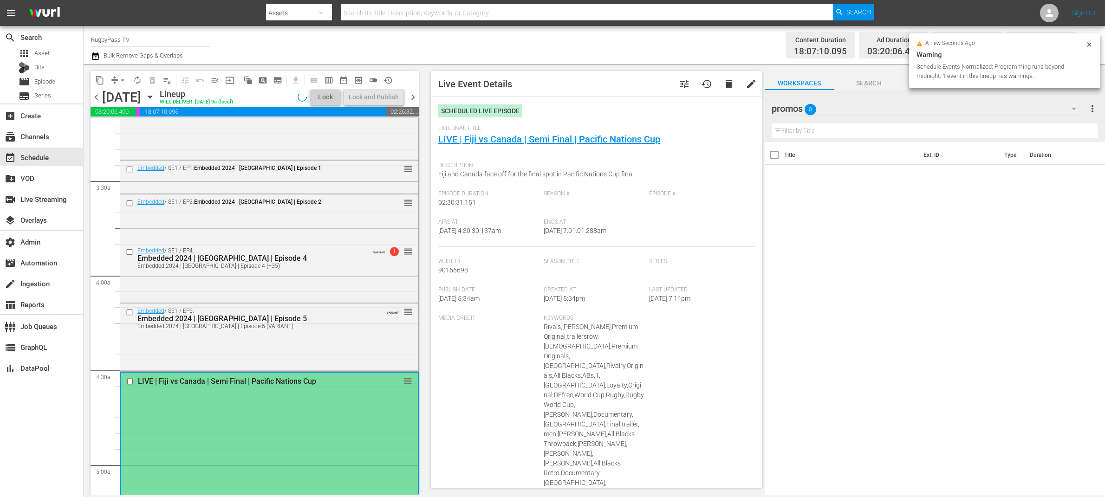
type input "LIVE | Fiji vs Canada | Semi Final | Pacific Nations Cup"
click at [343, 325] on div "Embedded 2024 | England | Episode 5 (VARIANT)" at bounding box center [253, 326] width 232 height 7
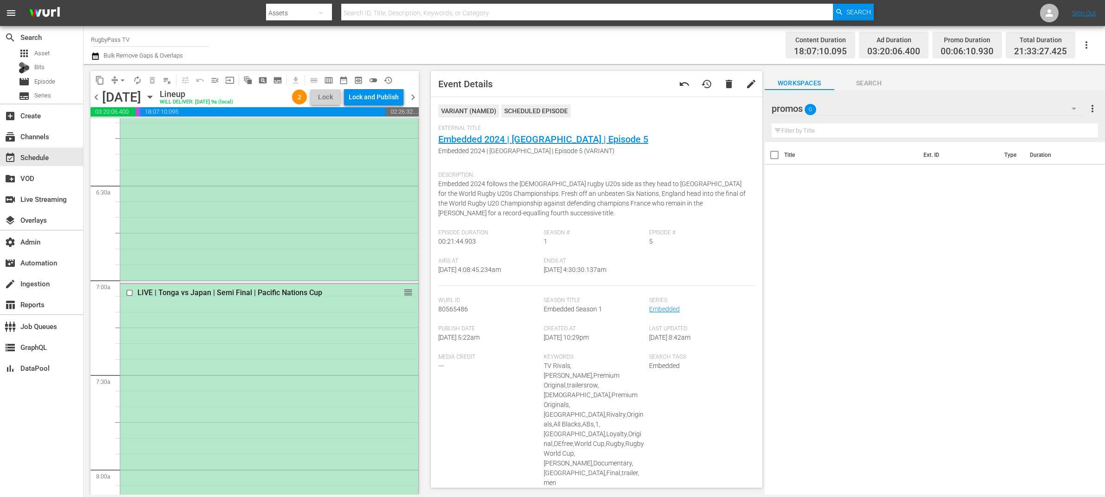
scroll to position [1189, 0]
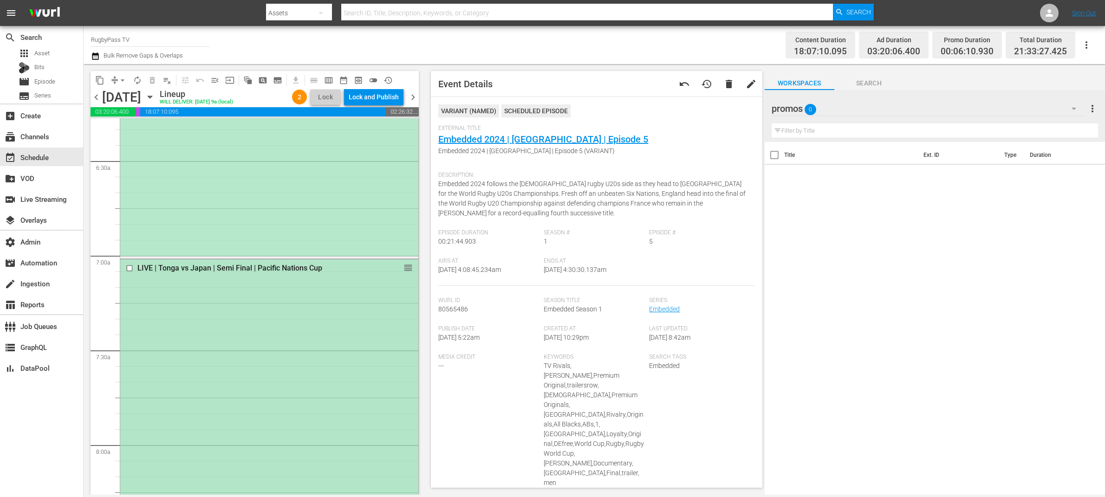
click at [211, 345] on div "LIVE | Tonga vs Japan | Semi Final | Pacific Nations Cup reorder" at bounding box center [269, 495] width 298 height 471
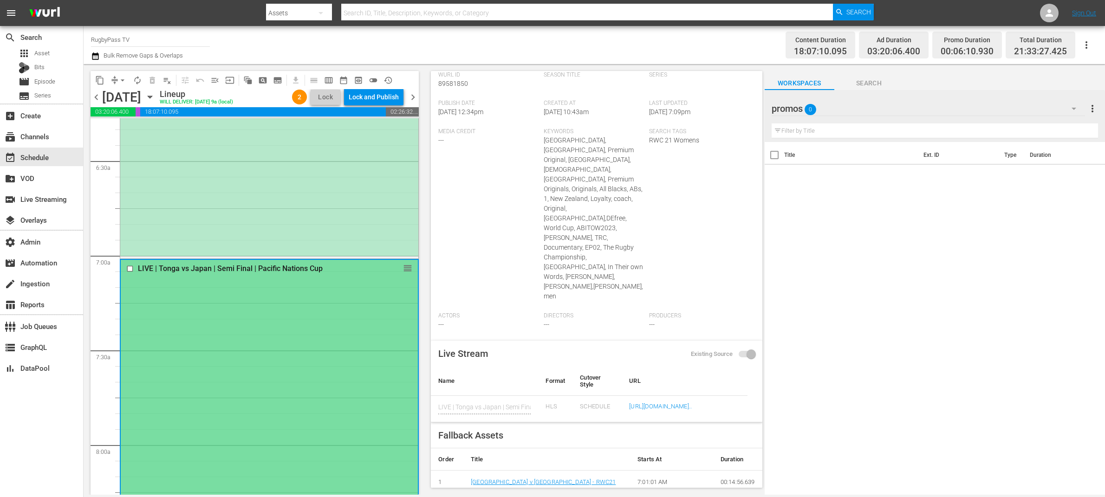
scroll to position [251, 0]
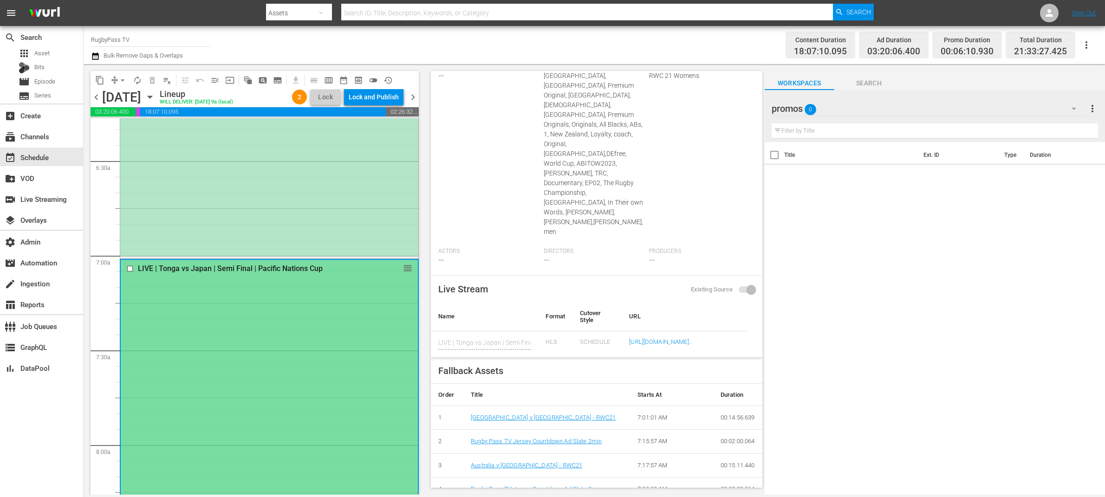
click at [255, 189] on div "LIVE | Fiji vs Canada | Semi Final | Pacific Nations Cup reorder" at bounding box center [269, 20] width 298 height 473
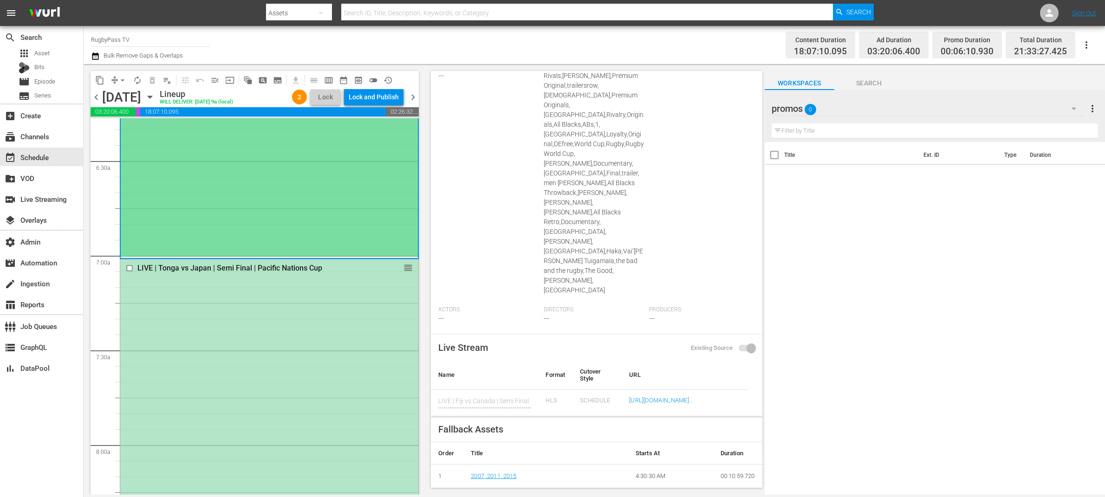
click at [271, 346] on div "LIVE | Tonga vs Japan | Semi Final | Pacific Nations Cup reorder" at bounding box center [269, 495] width 298 height 471
type input "LIVE | Tonga vs Japan | Semi Final | Pacific Nations Cup"
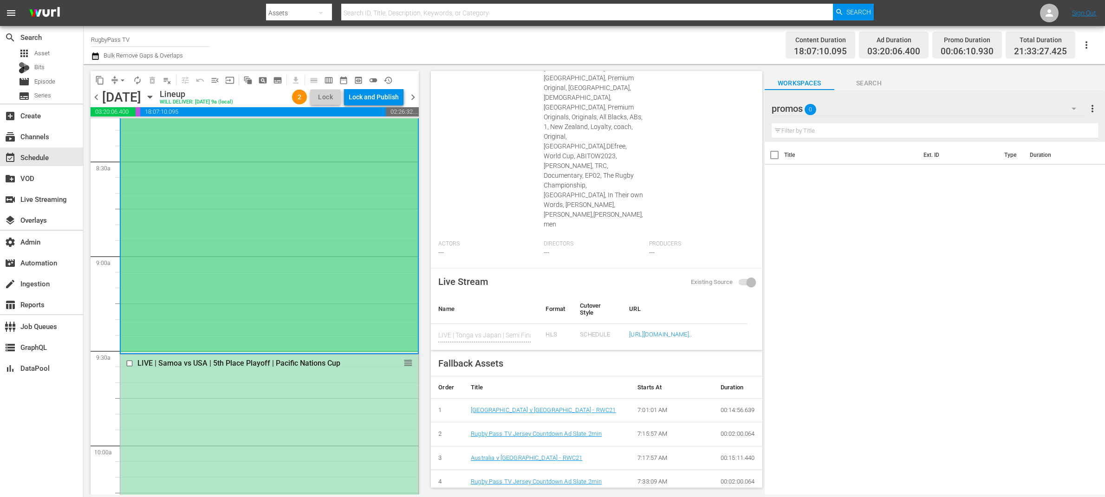
scroll to position [1832, 0]
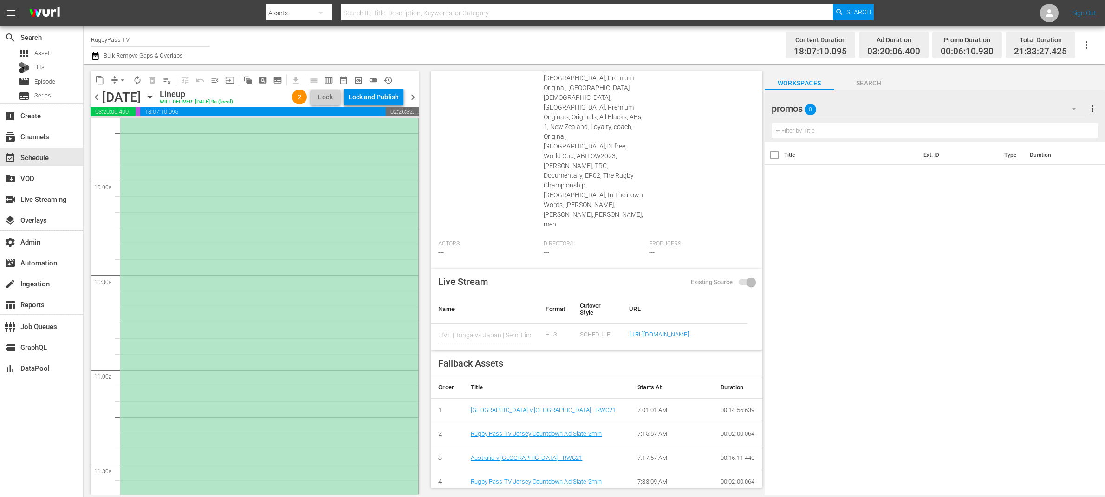
click at [301, 346] on div "LIVE | Samoa vs USA | 5th Place Playoff | Pacific Nations Cup reorder" at bounding box center [269, 325] width 298 height 471
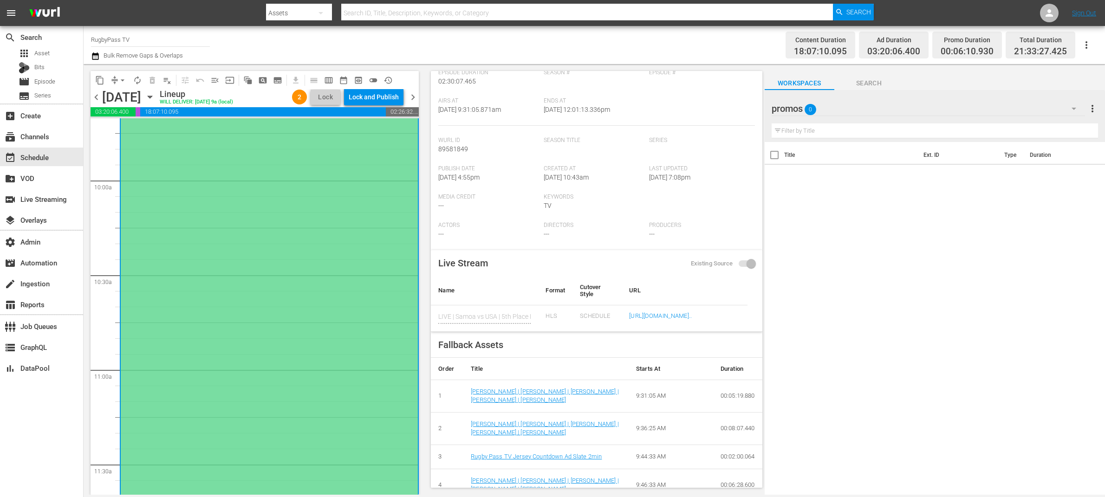
scroll to position [250, 0]
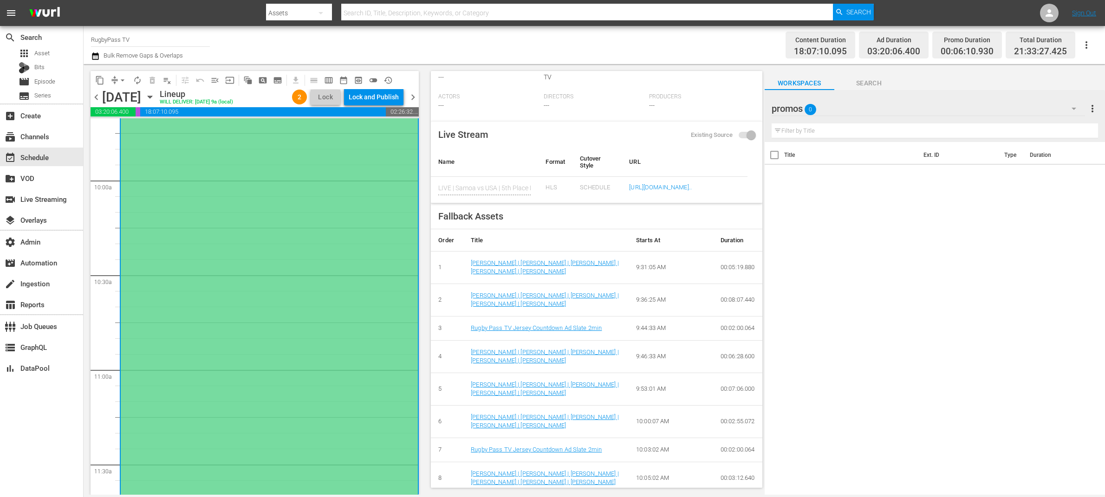
click at [265, 295] on div "LIVE | Samoa vs USA | 5th Place Playoff | Pacific Nations Cup reorder" at bounding box center [269, 325] width 297 height 471
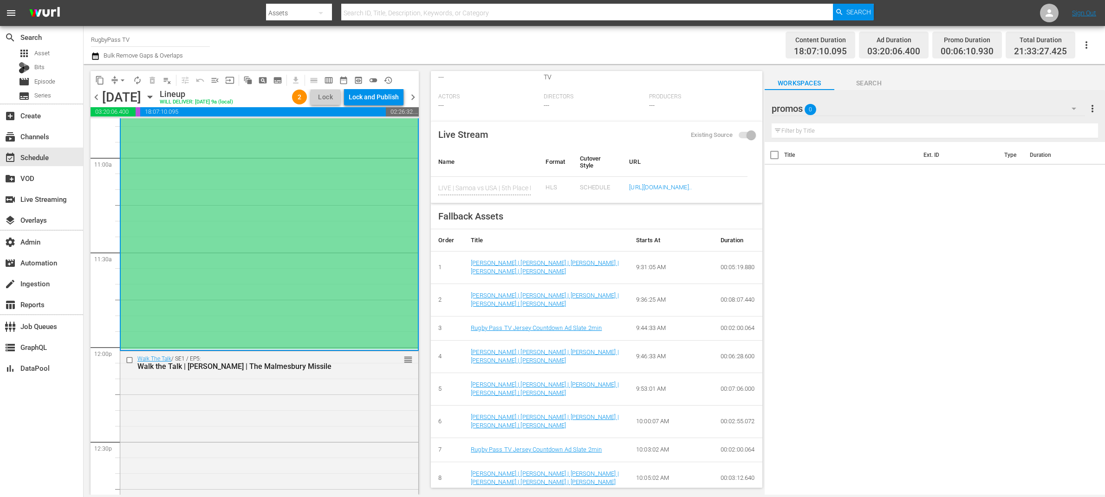
scroll to position [2196, 0]
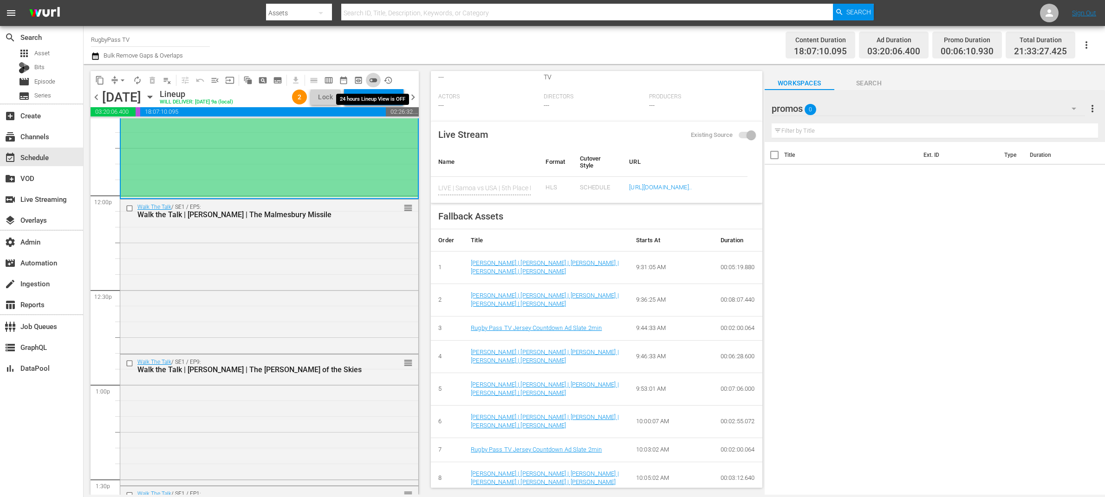
click at [377, 78] on span "toggle_off" at bounding box center [373, 80] width 9 height 9
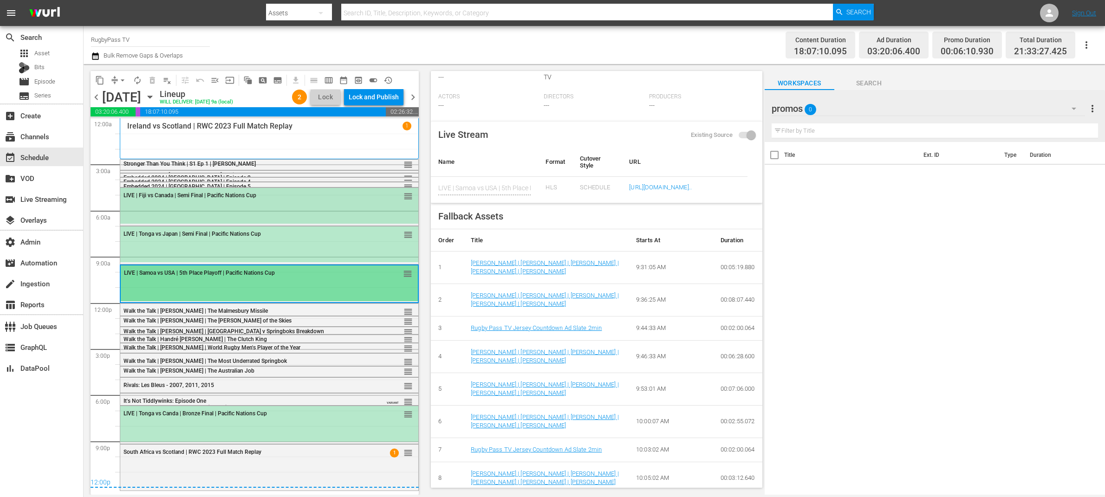
click at [239, 209] on div "LIVE | Fiji vs Canada | Semi Final | Pacific Nations Cup reorder" at bounding box center [269, 206] width 298 height 36
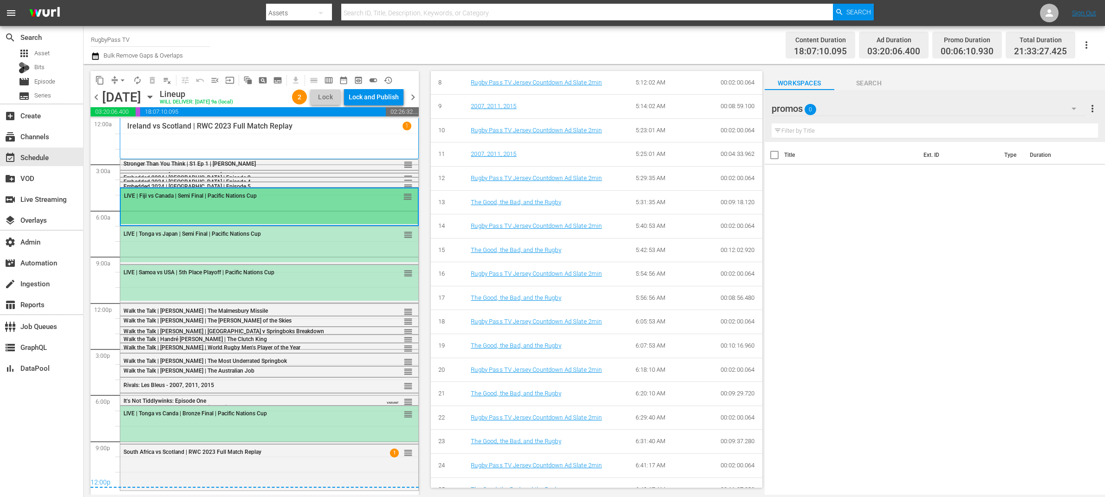
scroll to position [846, 0]
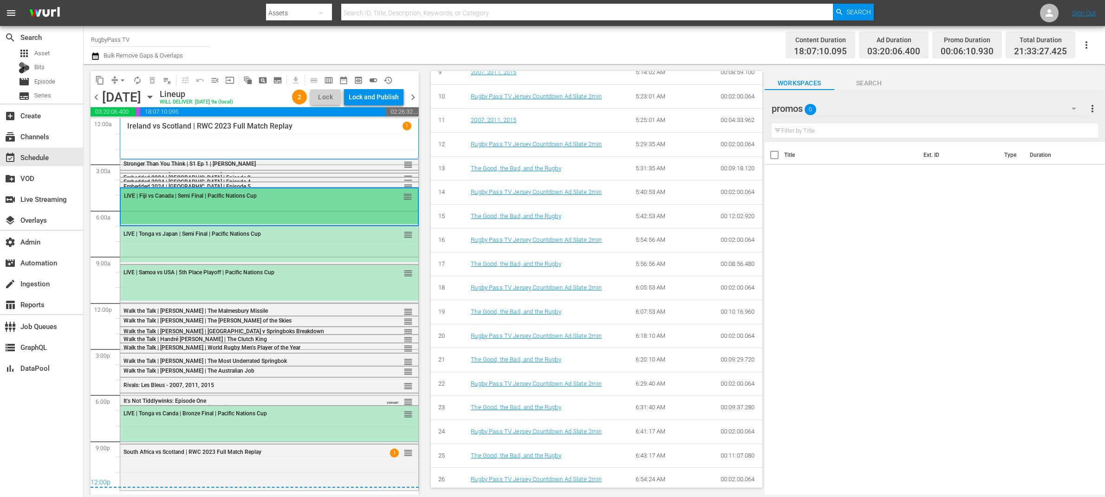
click at [299, 210] on div "LIVE | Fiji vs Canada | Semi Final | Pacific Nations Cup reorder" at bounding box center [269, 207] width 297 height 36
click at [346, 214] on div "LIVE | Fiji vs Canada | Semi Final | Pacific Nations Cup reorder" at bounding box center [269, 207] width 297 height 36
click at [338, 254] on div "LIVE | Tonga vs Japan | Semi Final | Pacific Nations Cup reorder" at bounding box center [269, 245] width 298 height 36
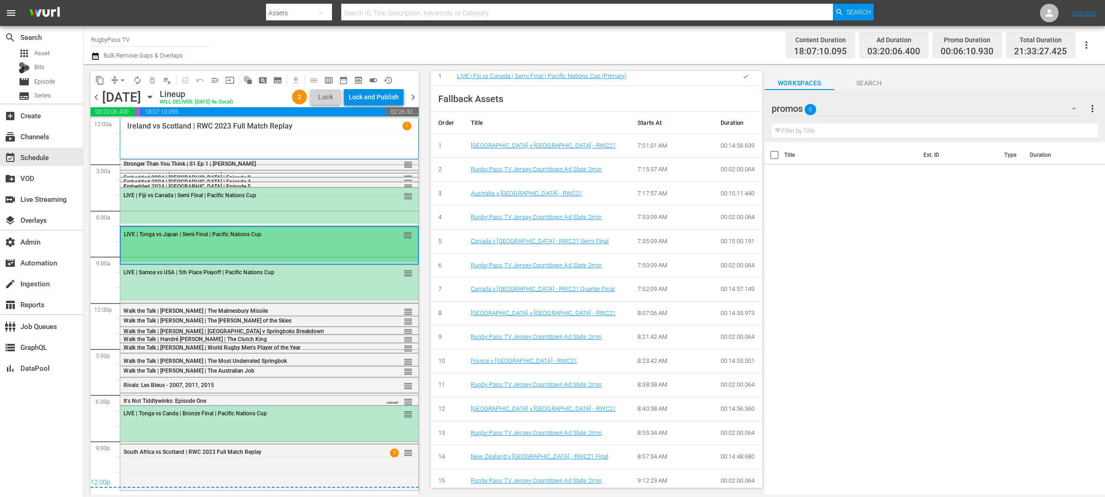
type input "LIVE | Tonga vs Japan | Semi Final | Pacific Nations Cup"
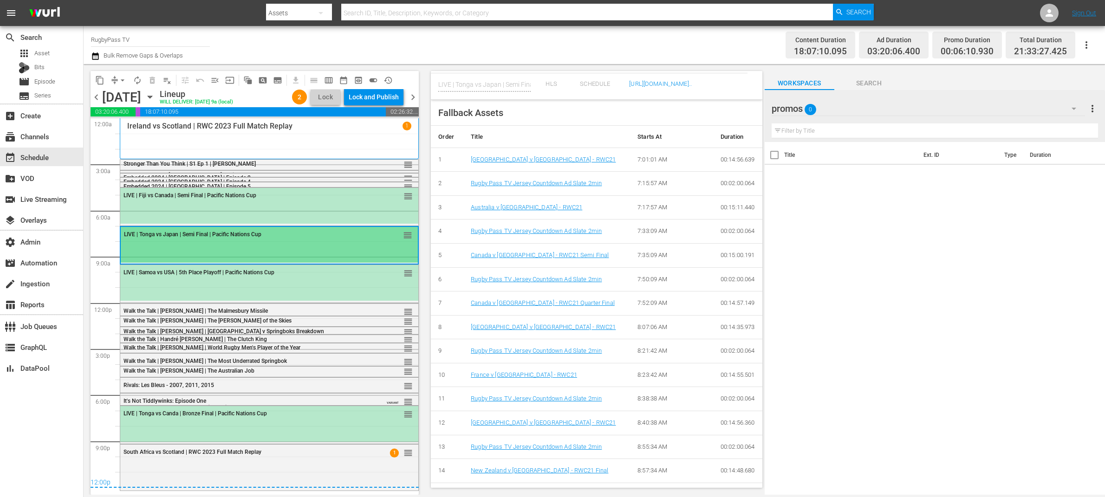
scroll to position [523, 0]
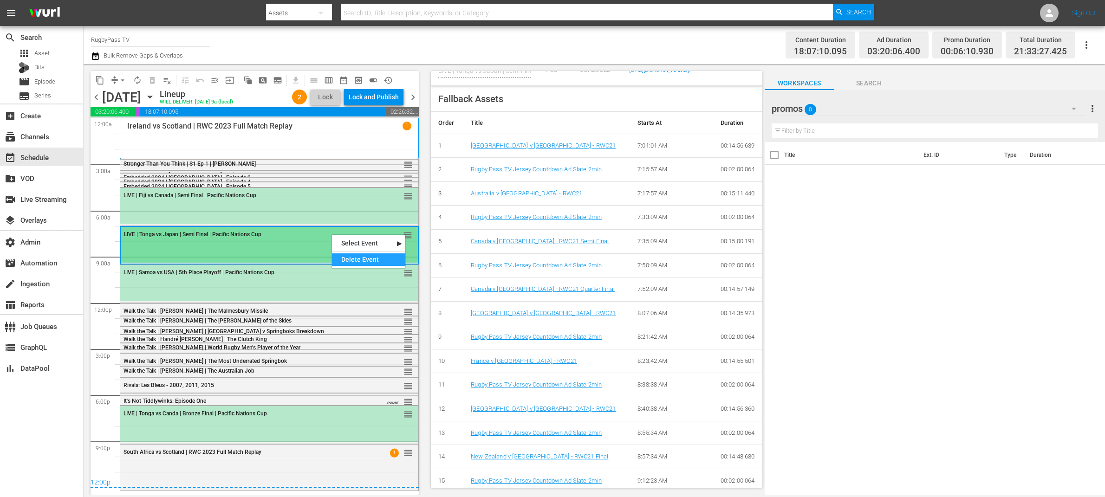
click at [361, 258] on div "Delete Event" at bounding box center [368, 260] width 73 height 13
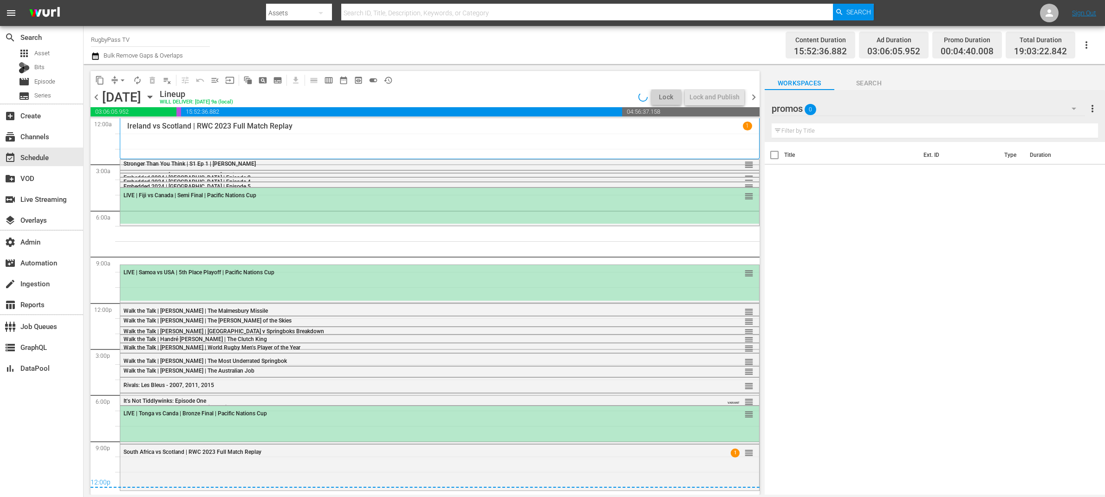
click at [889, 105] on div "promos 0" at bounding box center [928, 109] width 313 height 26
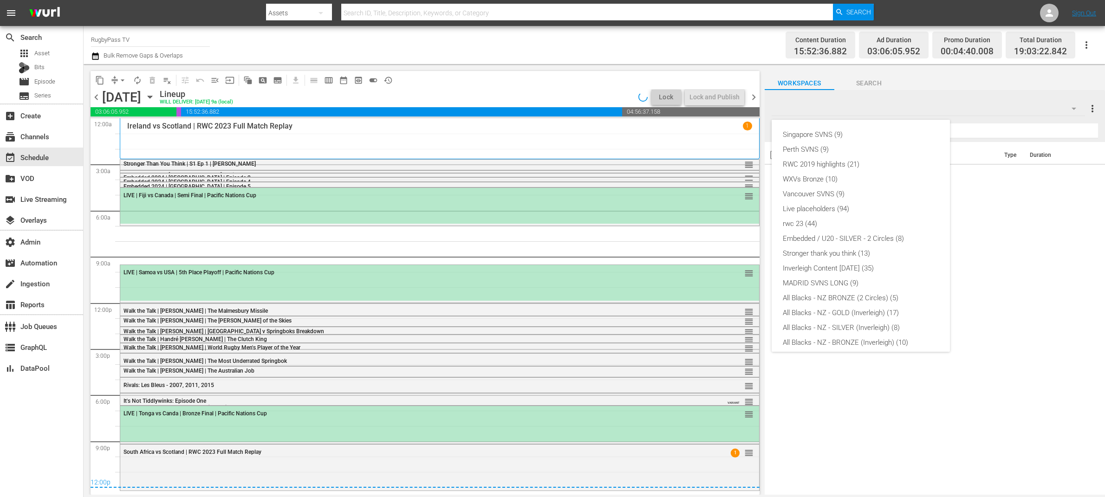
scroll to position [94, 0]
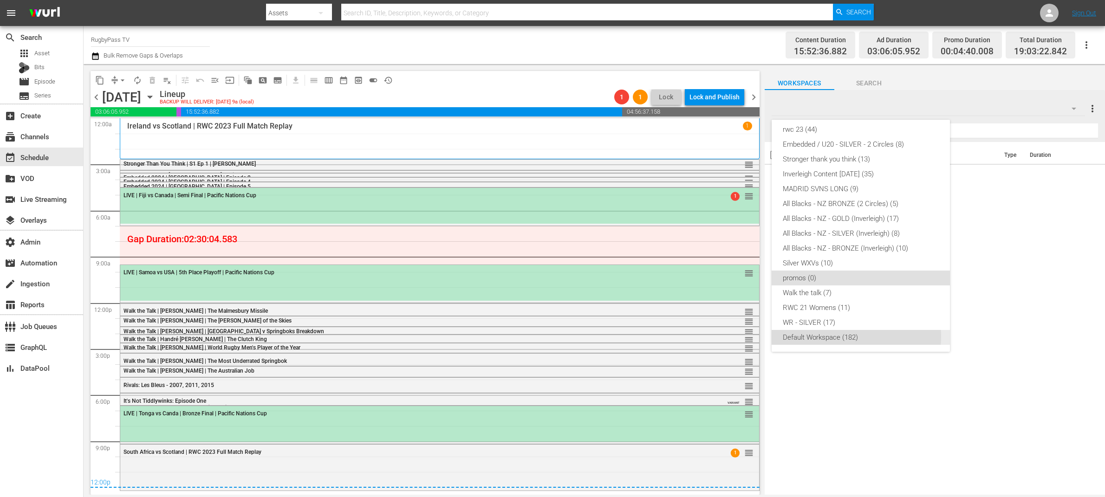
click at [854, 336] on div "Default Workspace (182)" at bounding box center [861, 337] width 156 height 15
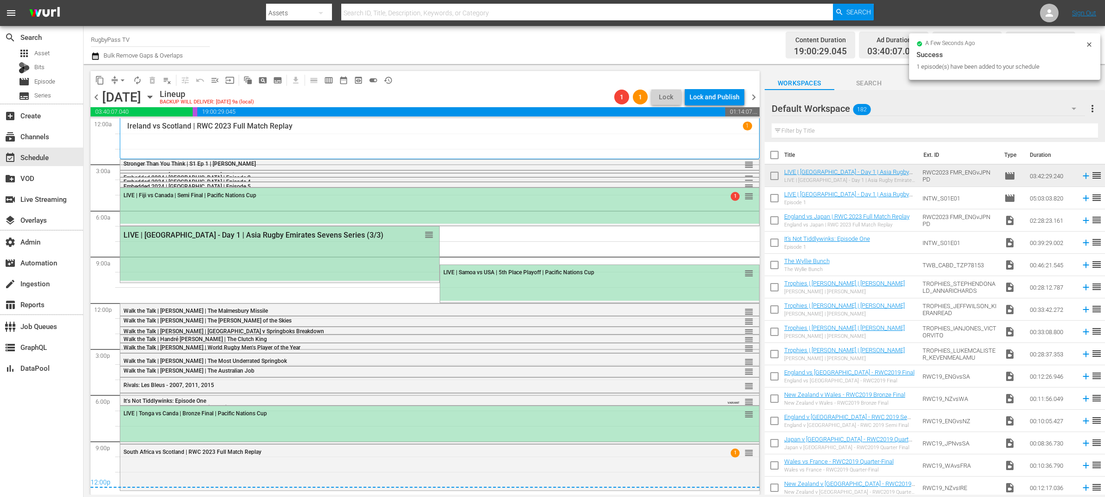
click at [361, 255] on div "LIVE | Sri Lanka - Day 1 | Asia Rugby Emirates Sevens Series (3/3) reorder" at bounding box center [279, 254] width 319 height 54
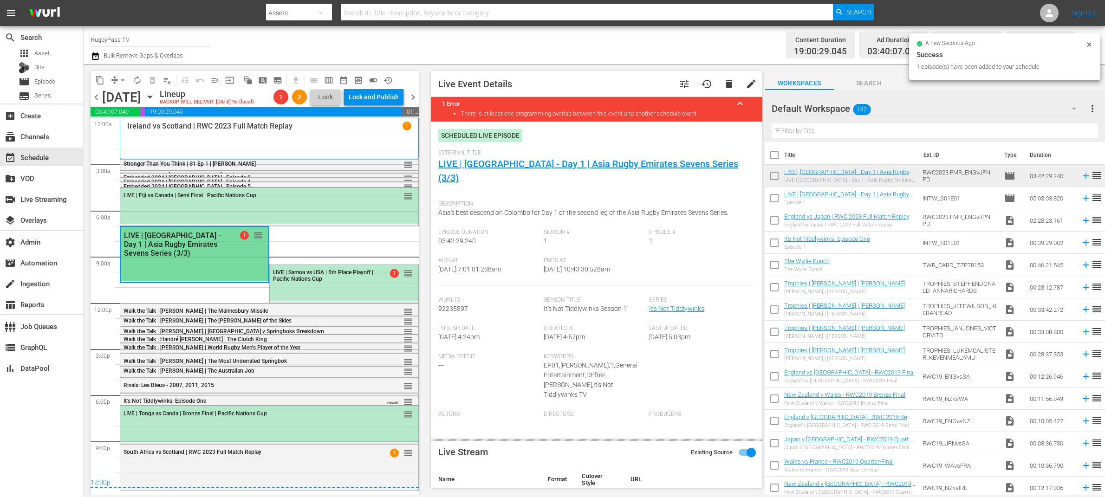
type input "LIVE | Sri Lanka - Day 1 | Asia Rugby Emirates Sevens Series (3/3)"
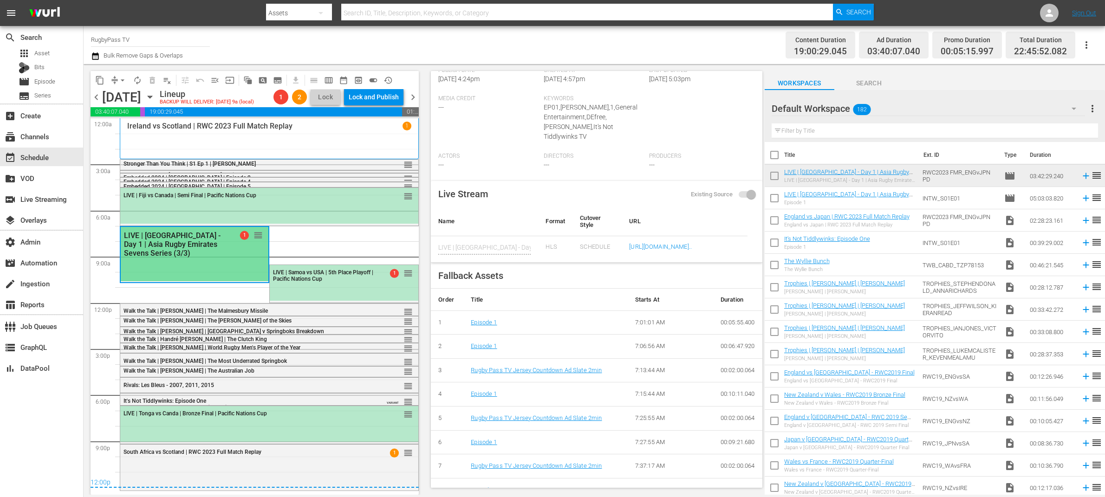
scroll to position [251, 0]
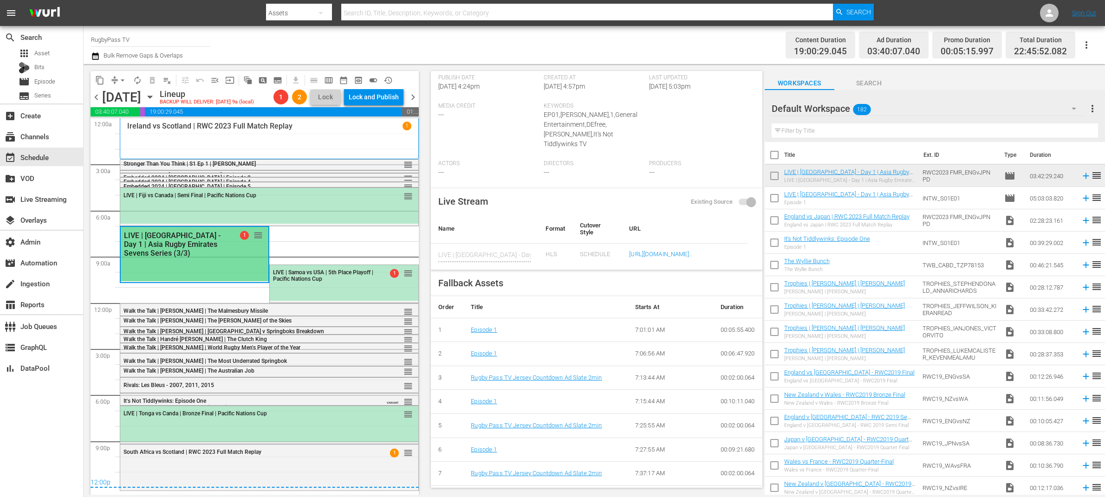
click at [95, 98] on span "chevron_left" at bounding box center [97, 97] width 12 height 12
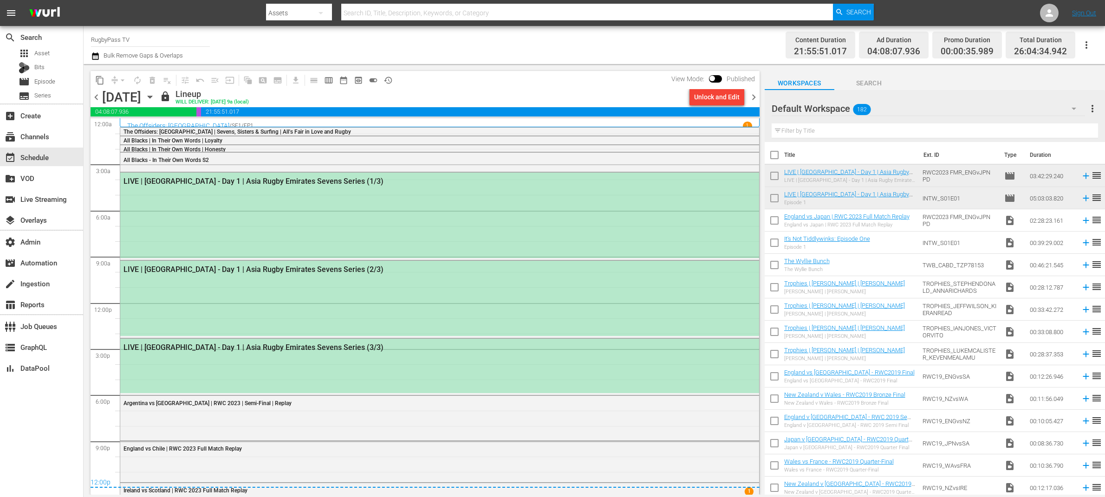
click at [757, 98] on span "chevron_right" at bounding box center [754, 97] width 12 height 12
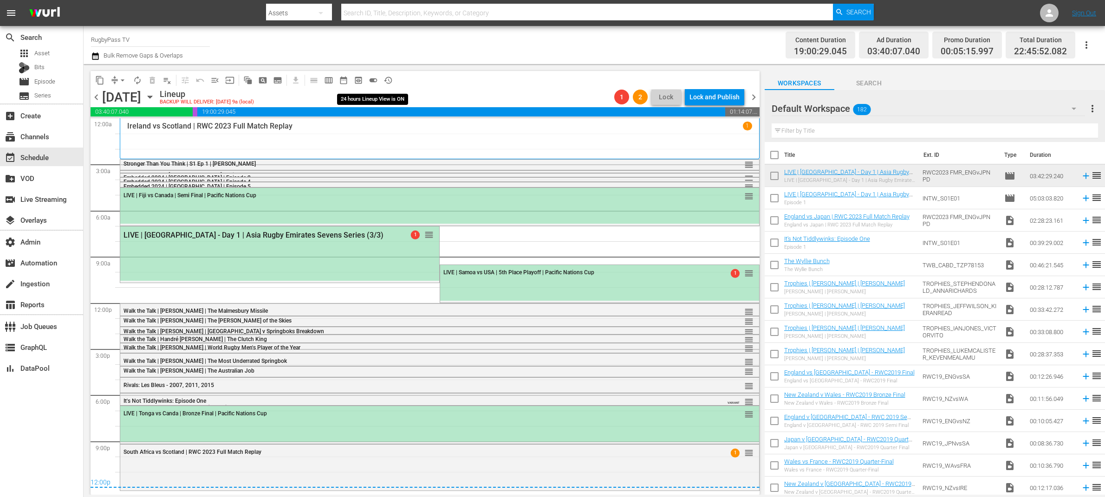
click at [372, 80] on span "toggle_on" at bounding box center [373, 80] width 9 height 9
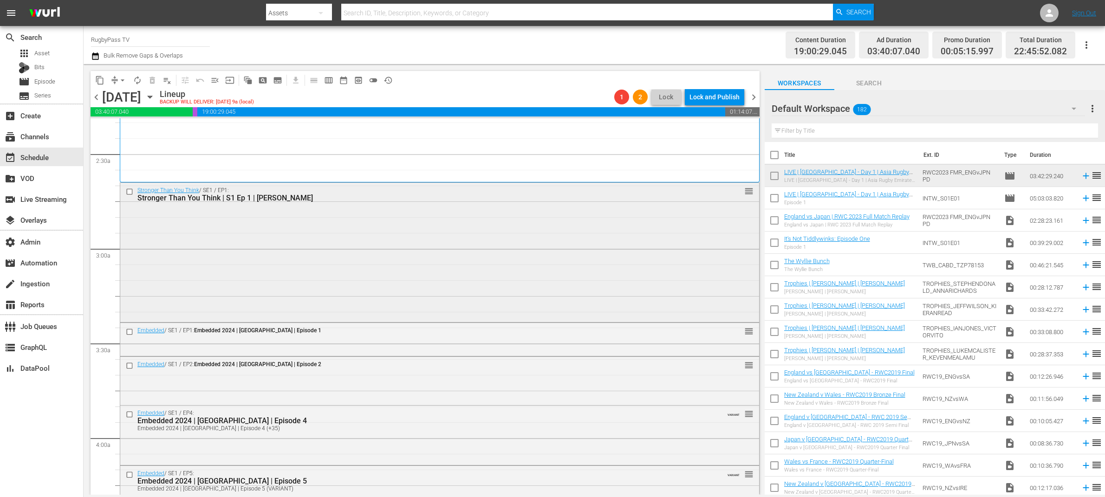
scroll to position [775, 0]
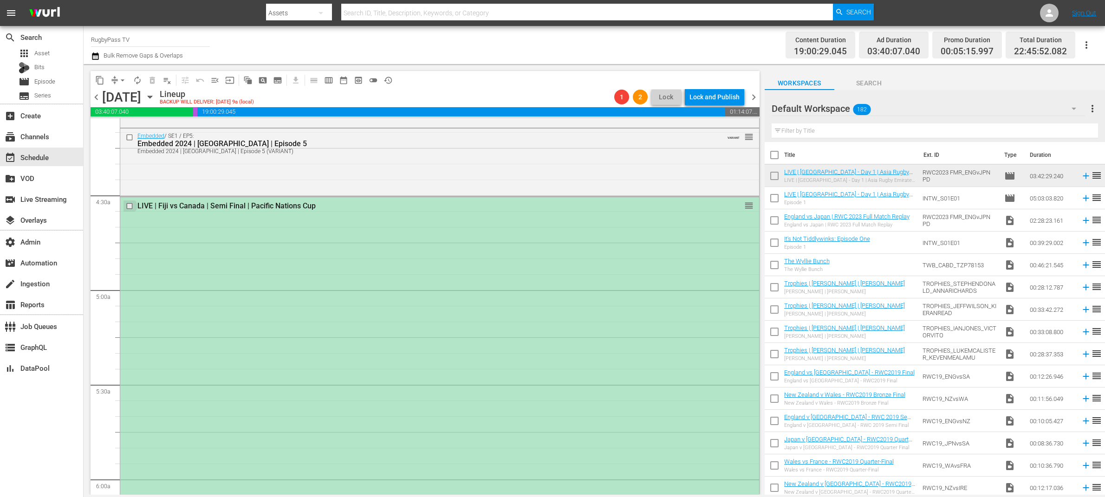
click at [130, 204] on input "checkbox" at bounding box center [131, 206] width 10 height 8
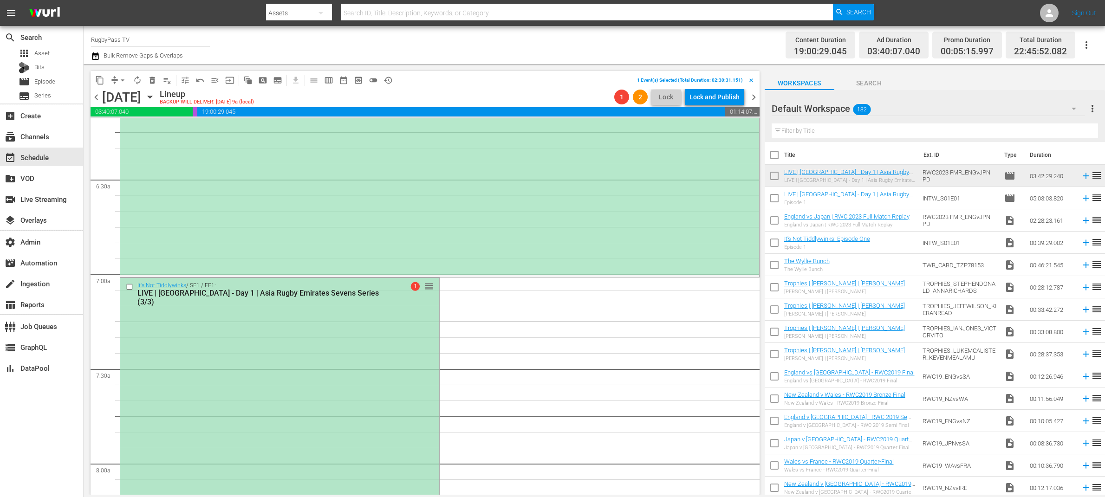
click at [130, 286] on input "checkbox" at bounding box center [131, 287] width 10 height 8
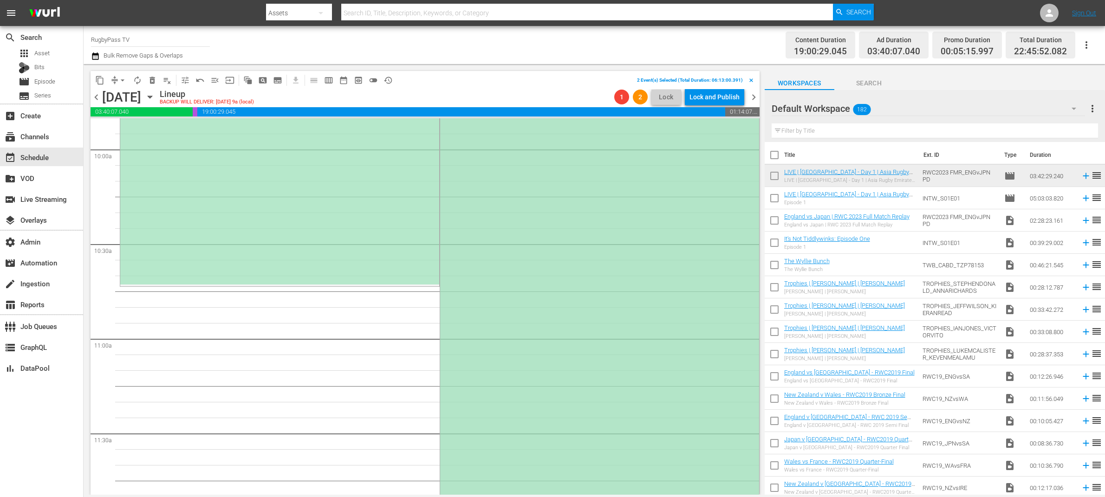
scroll to position [1799, 0]
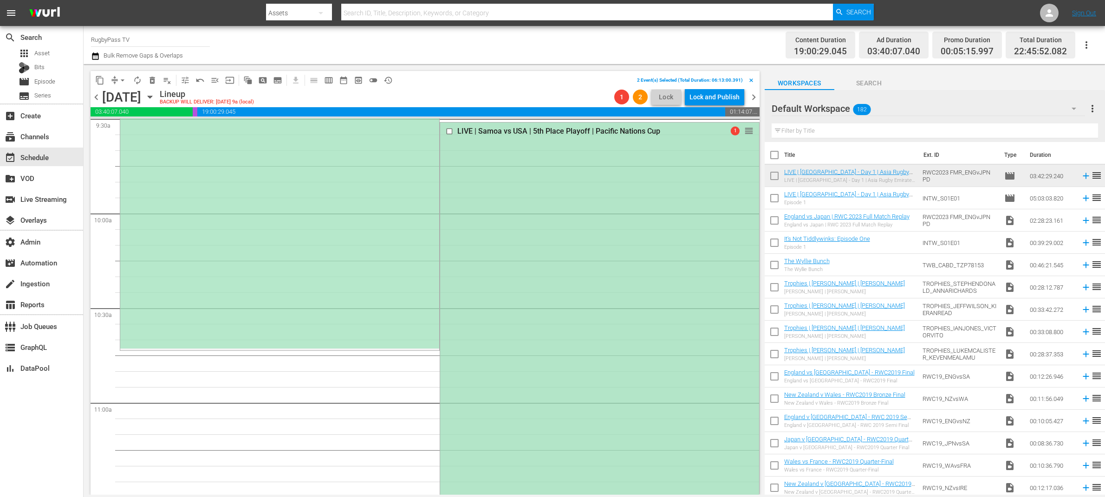
click at [445, 130] on input "checkbox" at bounding box center [450, 132] width 10 height 8
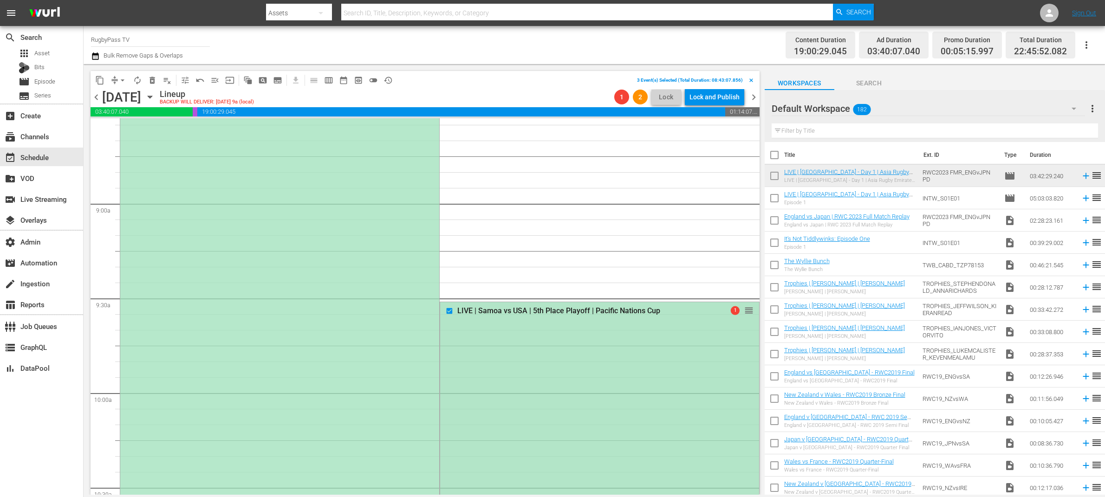
scroll to position [1769, 0]
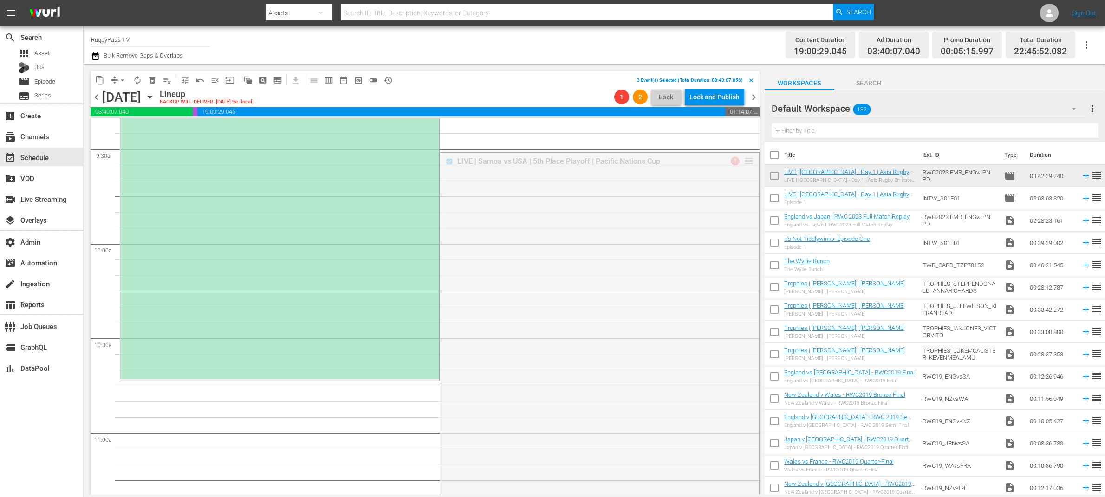
drag, startPoint x: 740, startPoint y: 161, endPoint x: 629, endPoint y: 384, distance: 249.4
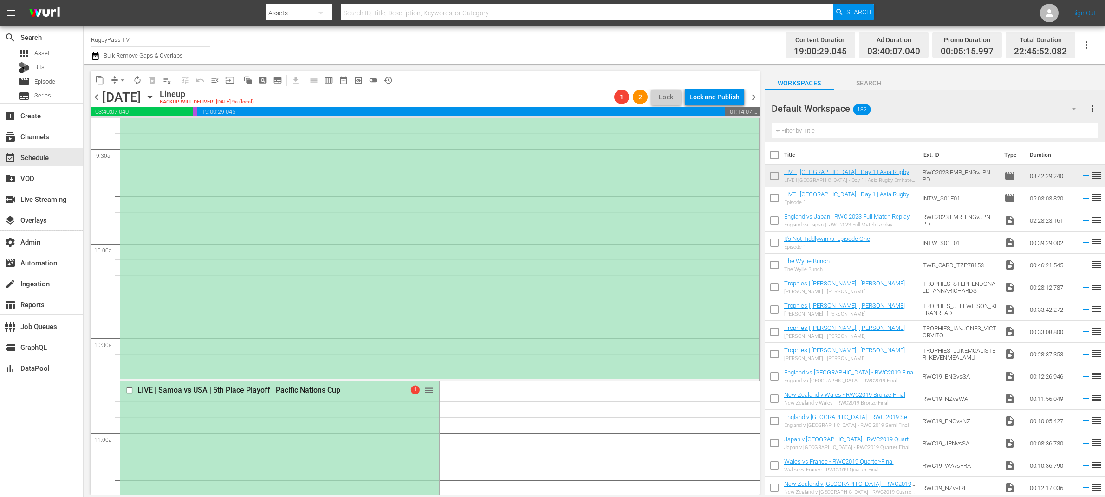
click at [893, 106] on div "Default Workspace 182" at bounding box center [928, 109] width 313 height 26
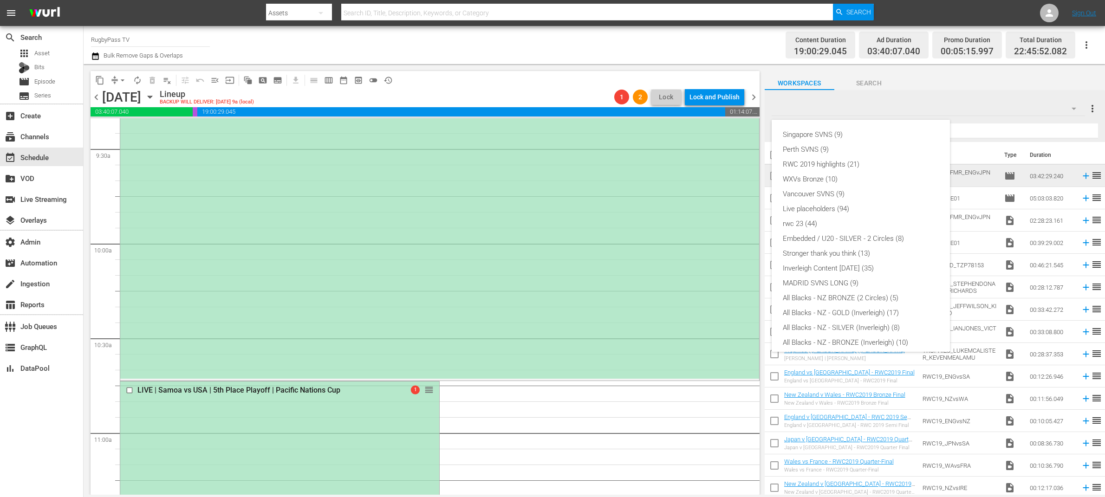
scroll to position [94, 0]
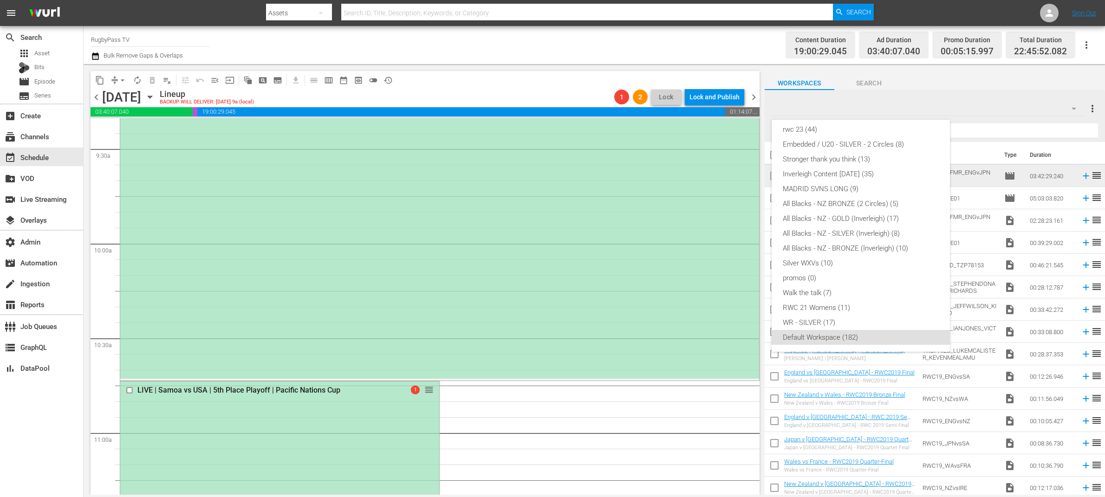
click at [550, 297] on div "Singapore SVNS (9) Perth SVNS (9) RWC 2019 highlights (21) WXVs Bronze (10) Van…" at bounding box center [552, 248] width 1105 height 497
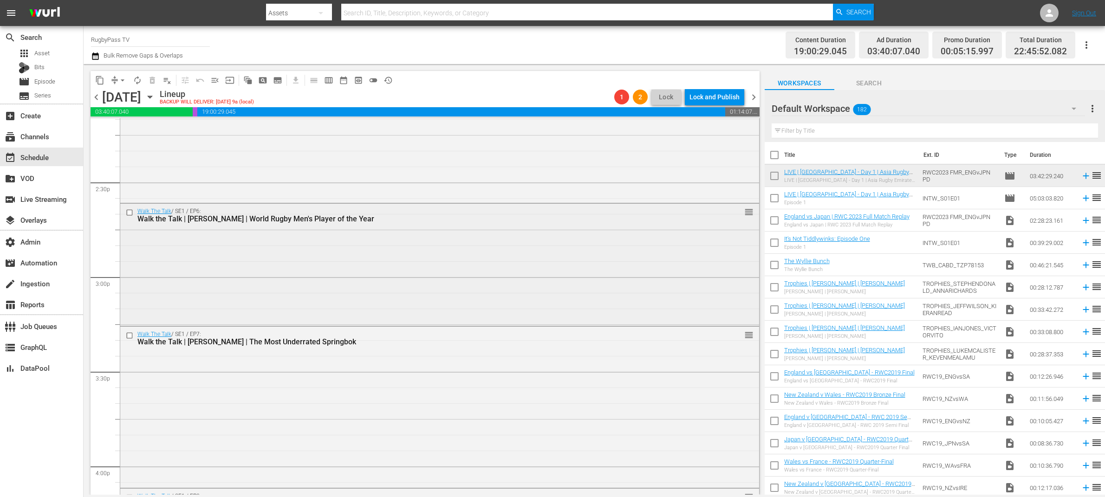
scroll to position [2420, 0]
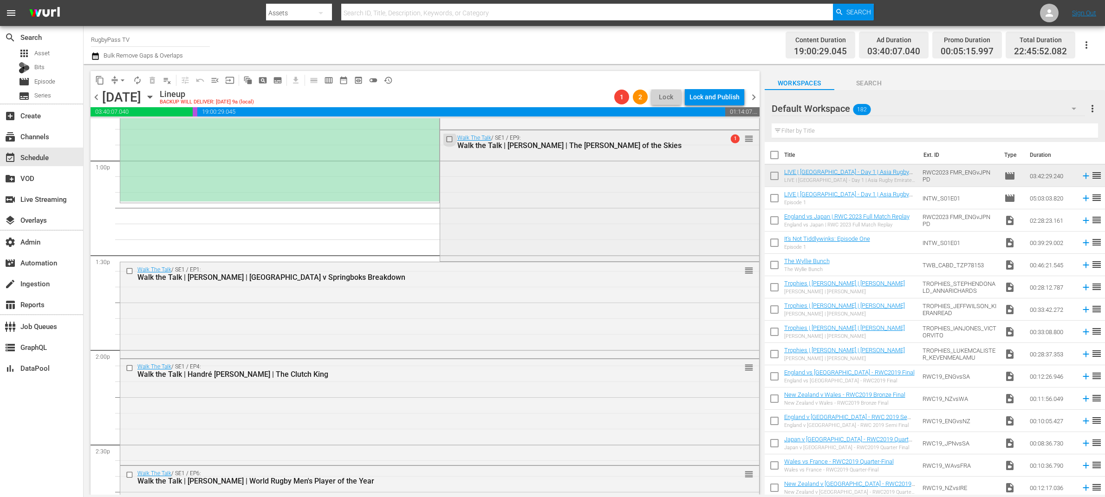
click at [445, 137] on input "checkbox" at bounding box center [450, 140] width 10 height 8
click at [130, 267] on input "checkbox" at bounding box center [131, 271] width 10 height 8
click at [446, 139] on input "checkbox" at bounding box center [450, 140] width 10 height 8
click at [130, 367] on input "checkbox" at bounding box center [131, 368] width 10 height 8
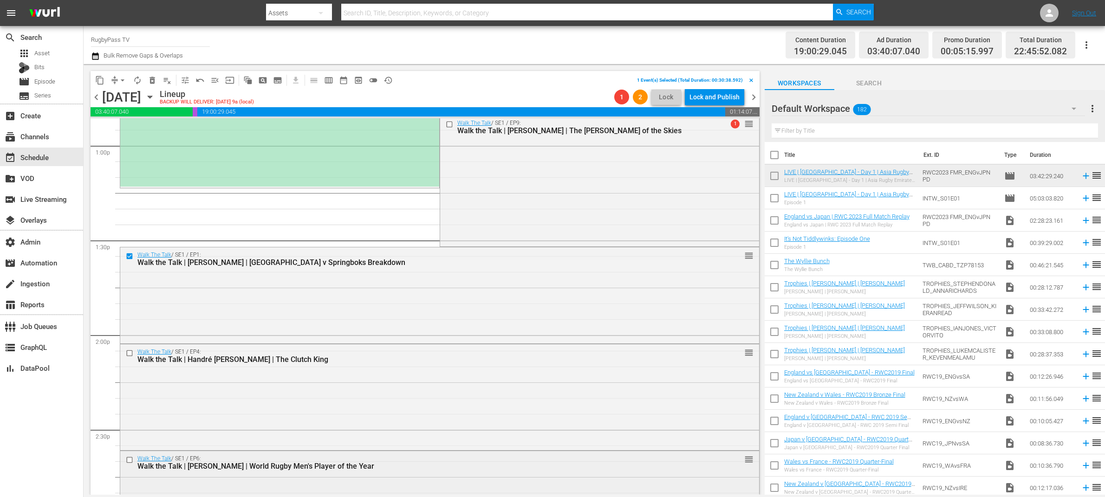
scroll to position [2519, 0]
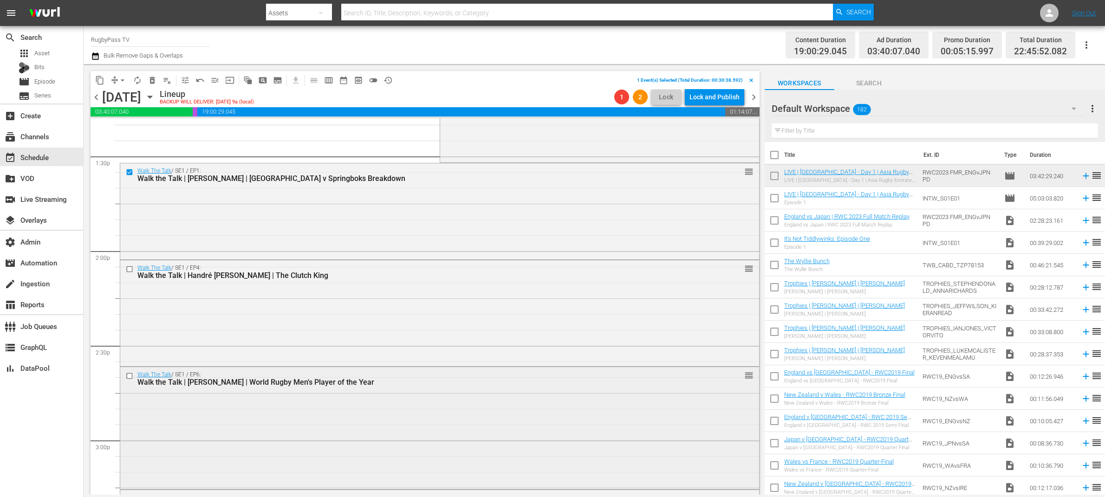
click at [129, 373] on input "checkbox" at bounding box center [131, 376] width 10 height 8
click at [131, 170] on input "checkbox" at bounding box center [131, 173] width 10 height 8
click at [131, 377] on input "checkbox" at bounding box center [131, 376] width 10 height 8
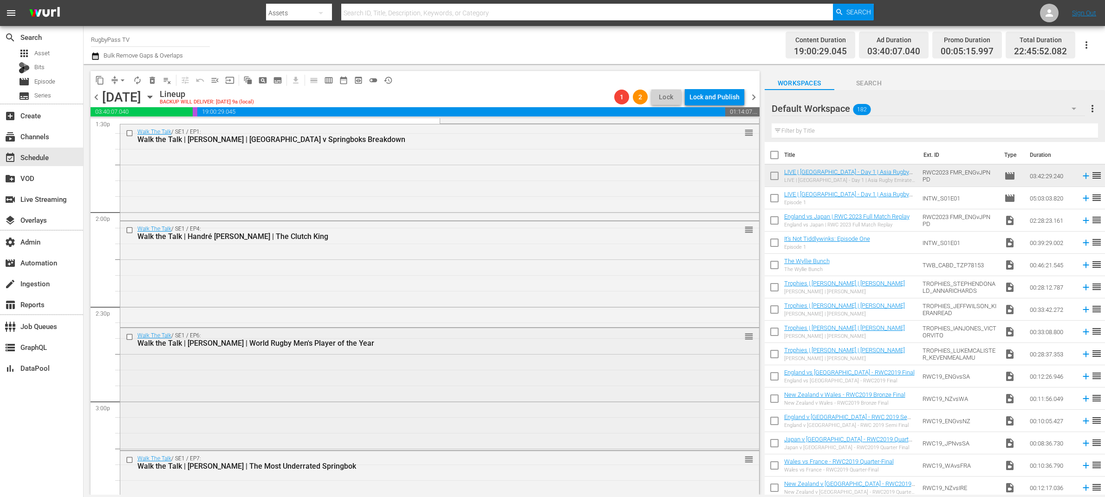
scroll to position [2687, 0]
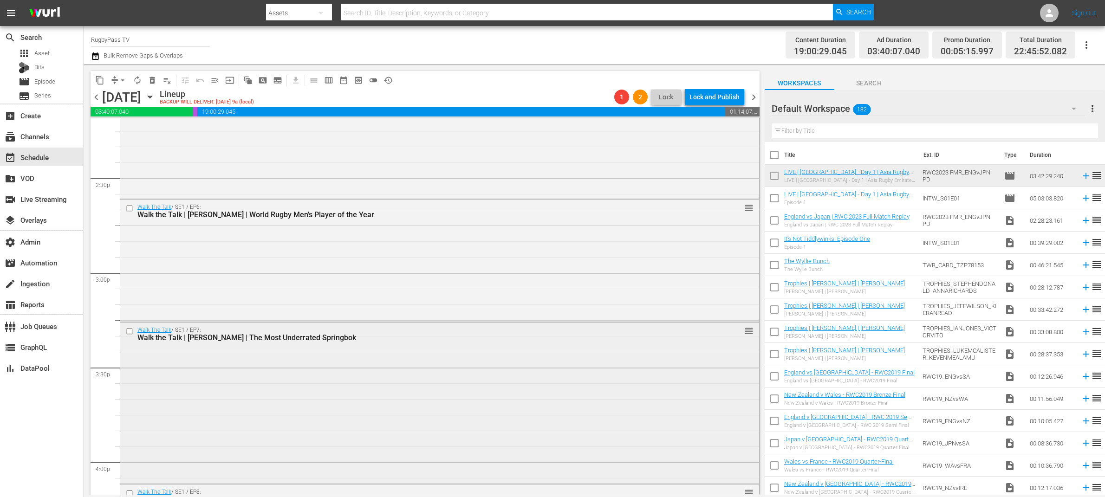
click at [130, 332] on input "checkbox" at bounding box center [131, 332] width 10 height 8
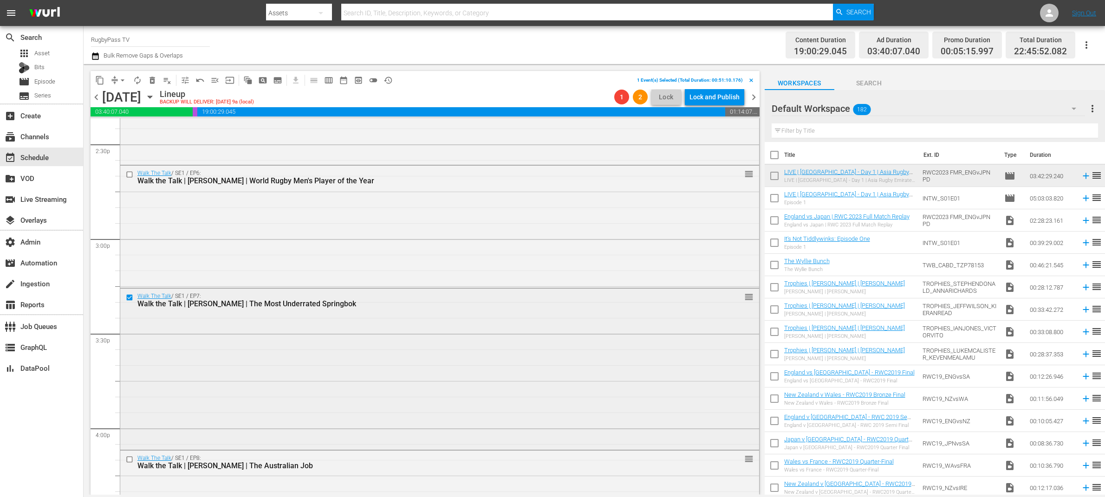
scroll to position [2758, 0]
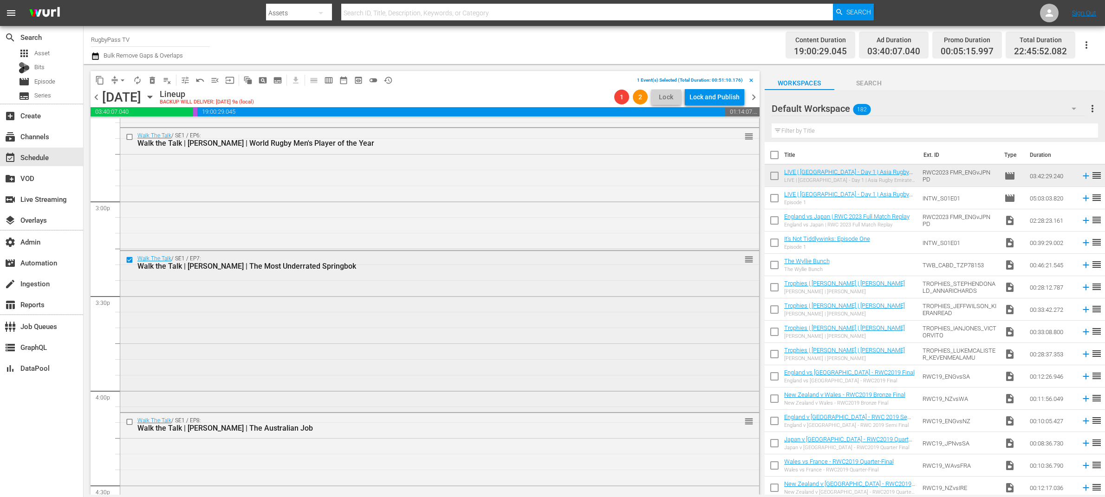
click at [129, 258] on input "checkbox" at bounding box center [131, 260] width 10 height 8
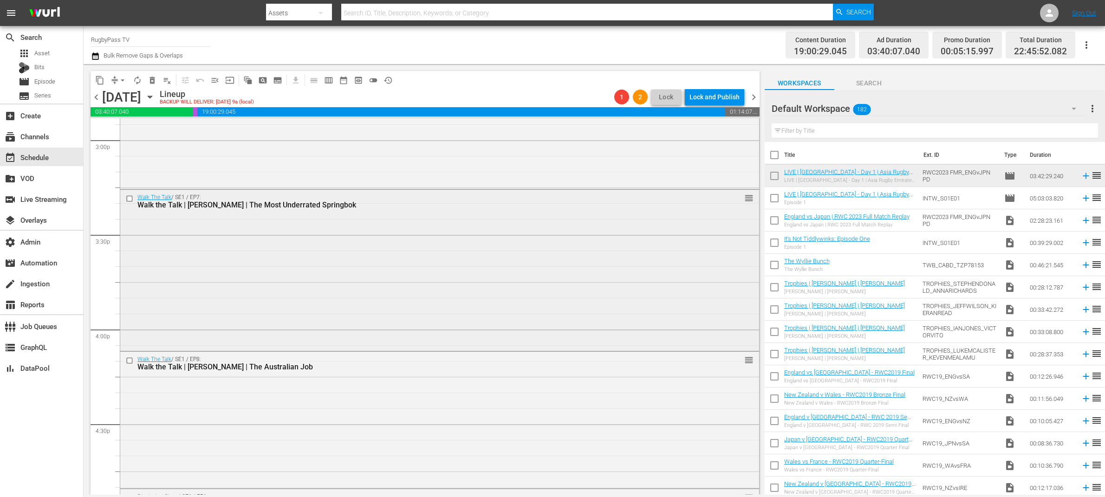
scroll to position [2880, 0]
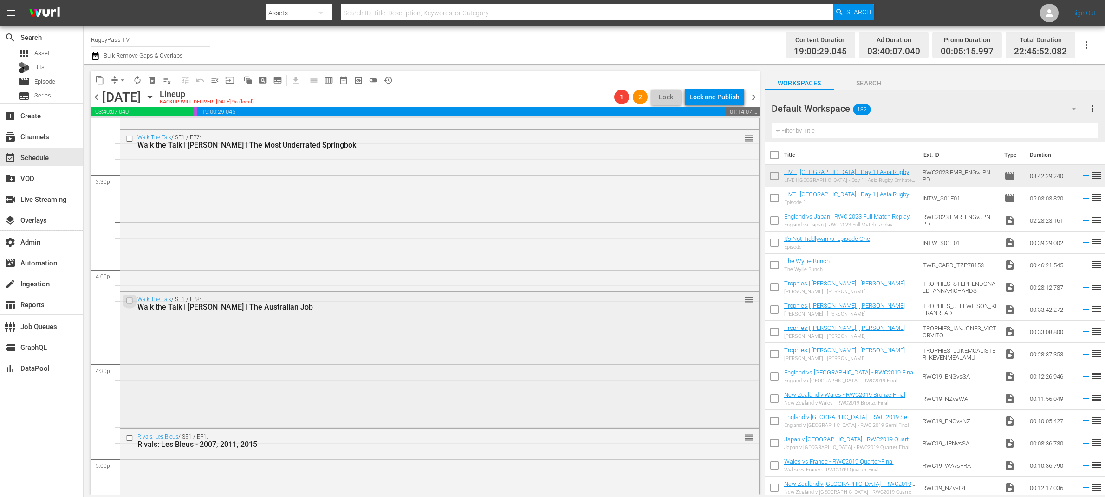
click at [131, 299] on input "checkbox" at bounding box center [131, 301] width 10 height 8
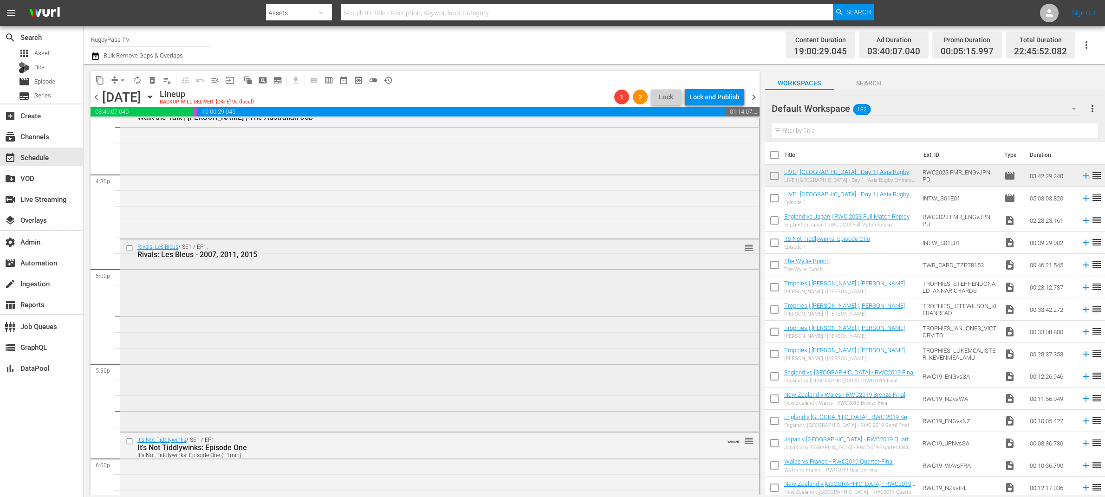
click at [127, 244] on input "checkbox" at bounding box center [131, 248] width 10 height 8
click at [128, 247] on input "checkbox" at bounding box center [131, 248] width 10 height 8
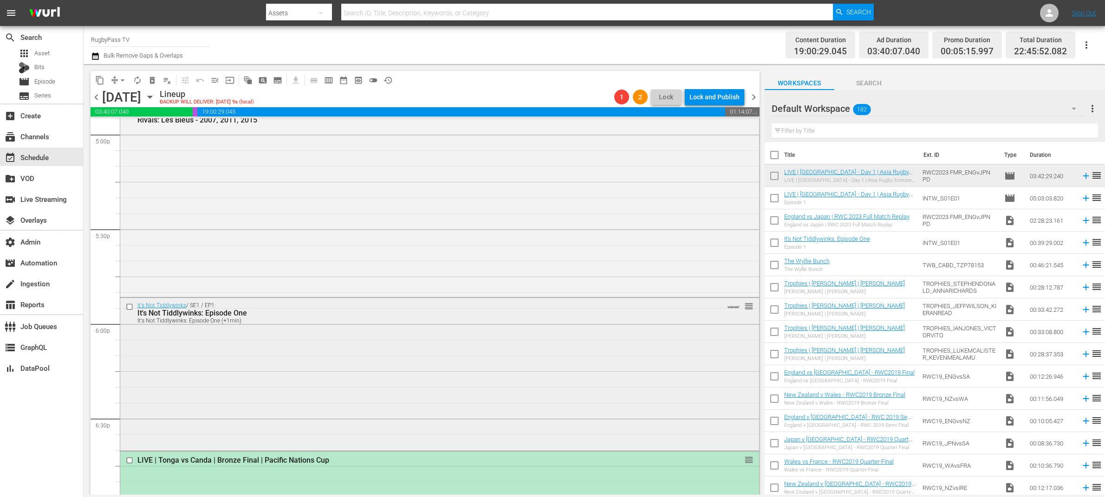
scroll to position [3269, 0]
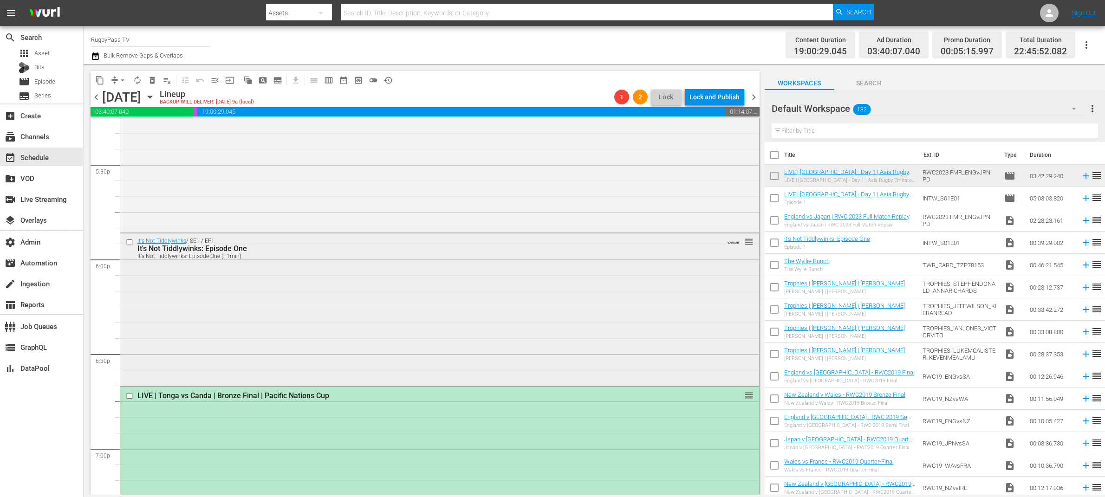
click at [131, 240] on input "checkbox" at bounding box center [131, 242] width 10 height 8
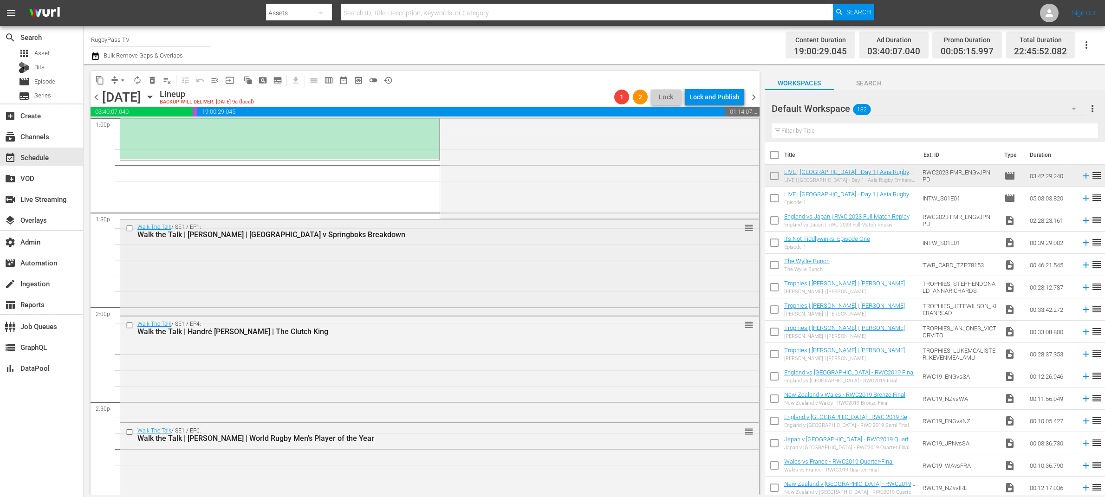
scroll to position [2137, 0]
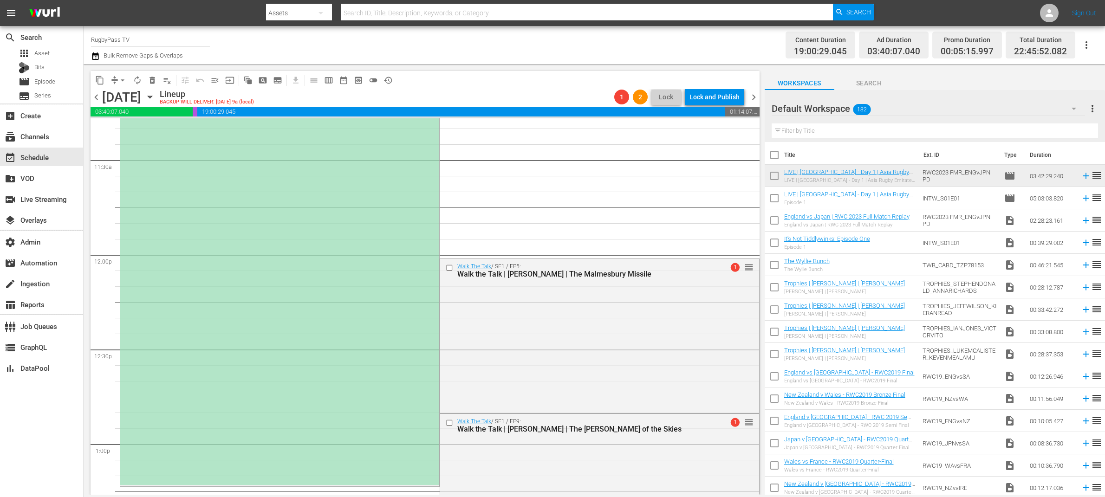
click at [285, 141] on div "LIVE | Samoa vs USA | 5th Place Playoff | Pacific Nations Cup 1 reorder" at bounding box center [279, 249] width 319 height 471
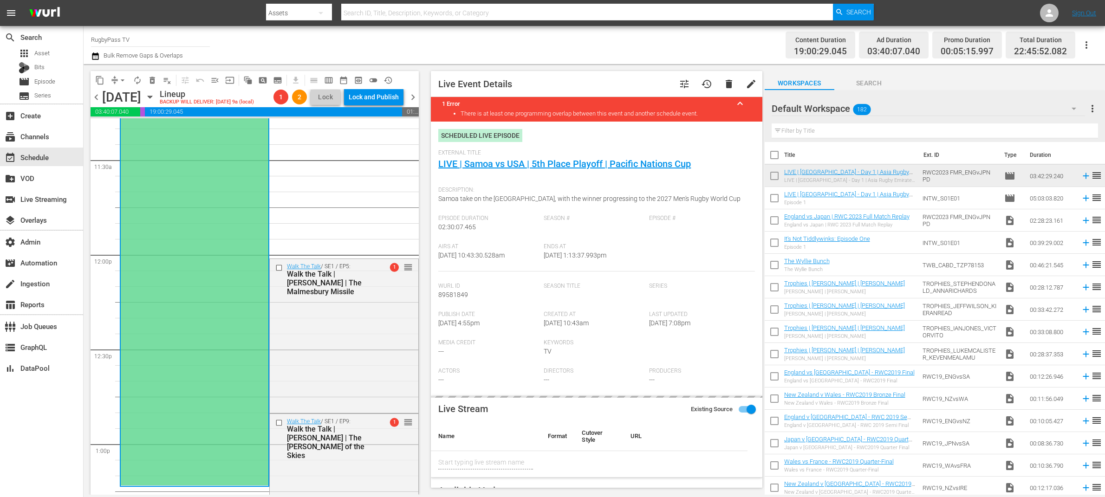
type input "LIVE | Samoa vs USA | 5th Place Playoff | Pacific Nations Cup"
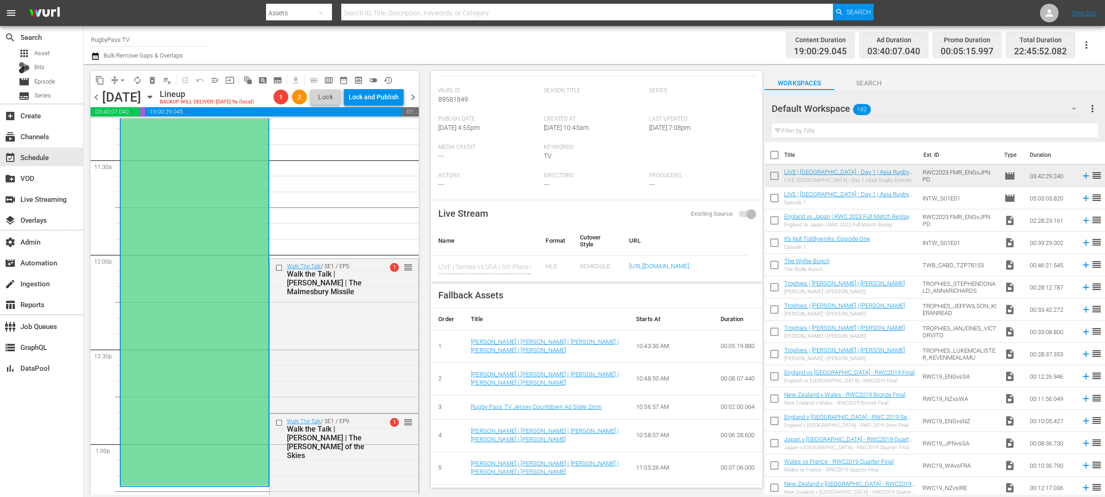
scroll to position [0, 0]
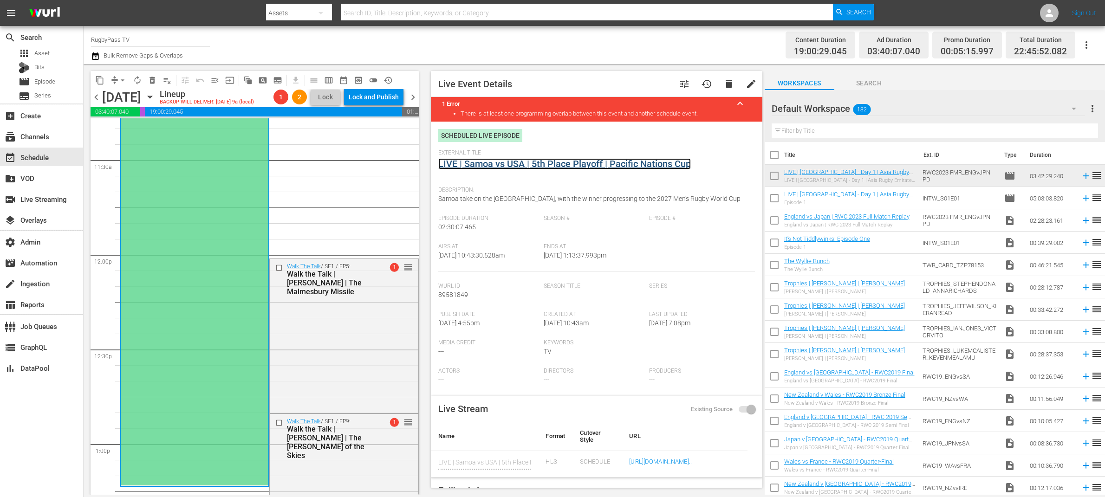
click at [521, 164] on link "LIVE | Samoa vs USA | 5th Place Playoff | Pacific Nations Cup" at bounding box center [564, 163] width 253 height 11
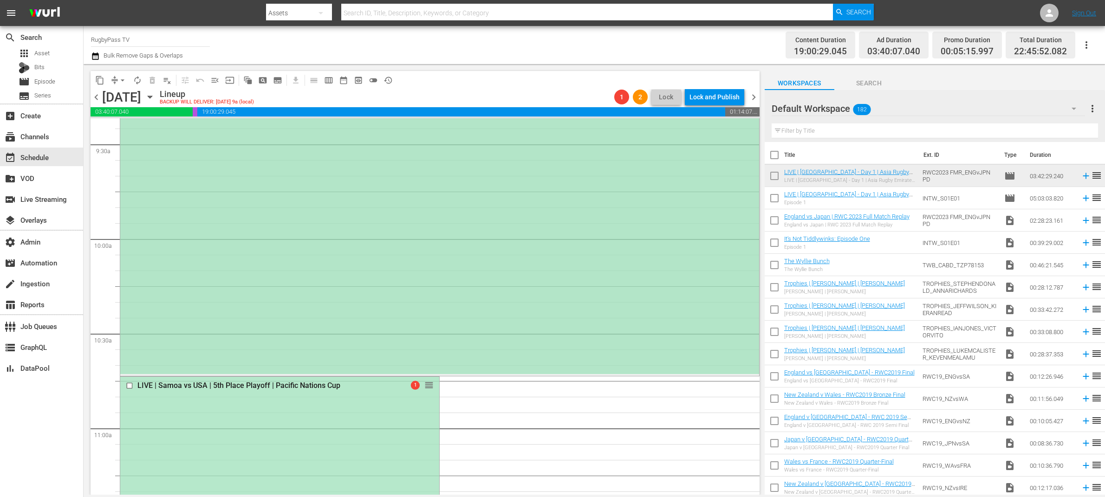
scroll to position [2031, 0]
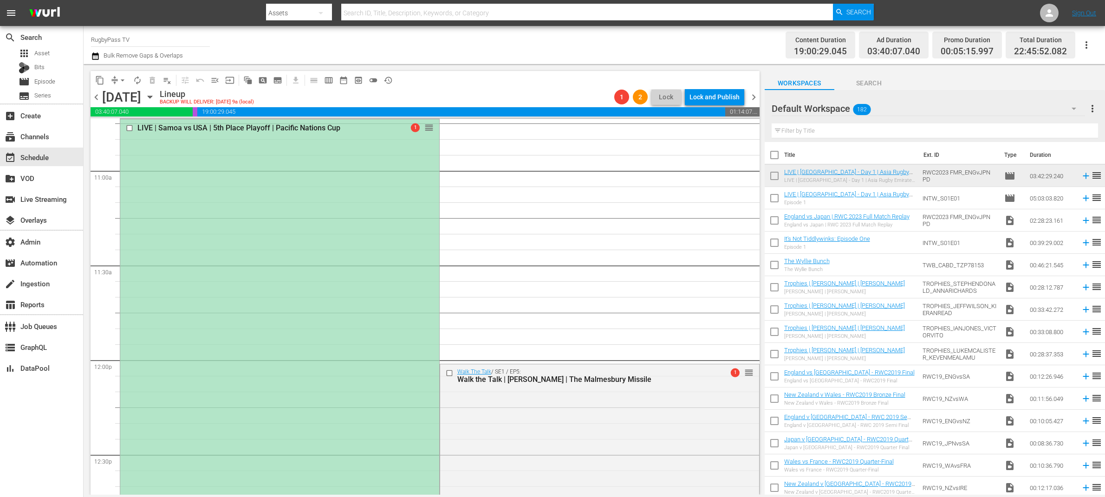
click at [285, 181] on div "LIVE | Samoa vs USA | 5th Place Playoff | Pacific Nations Cup 1 reorder" at bounding box center [279, 354] width 319 height 471
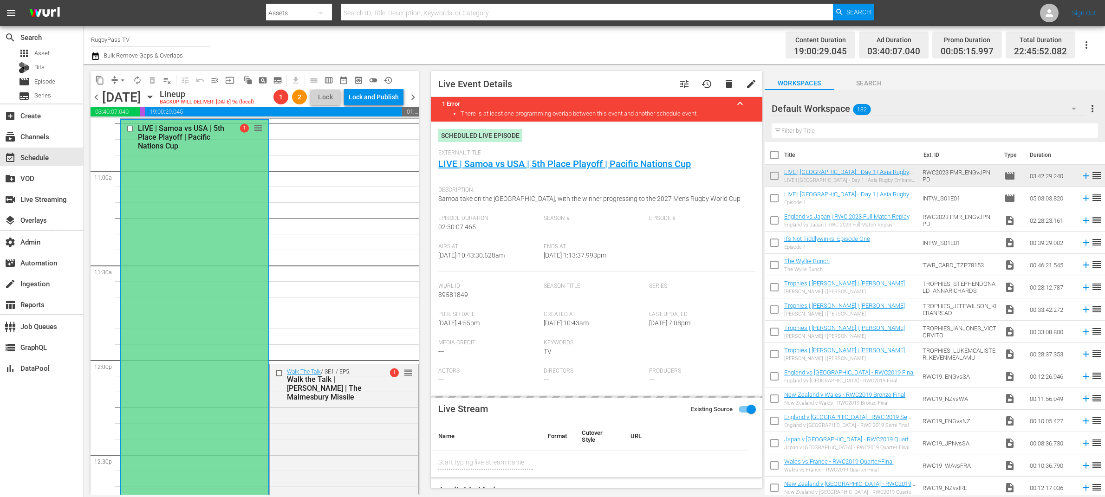
type input "LIVE | Samoa vs USA | 5th Place Playoff | Pacific Nations Cup"
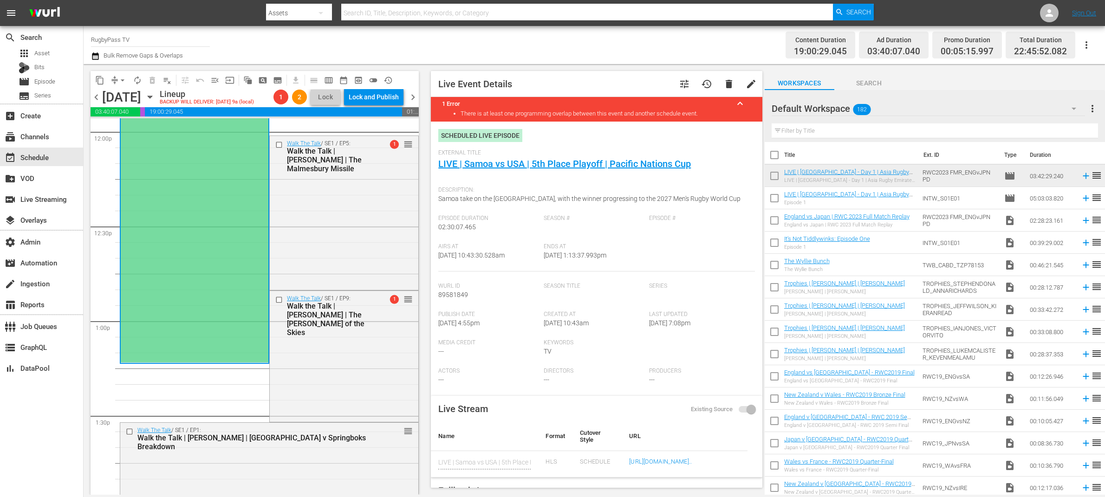
scroll to position [2324, 0]
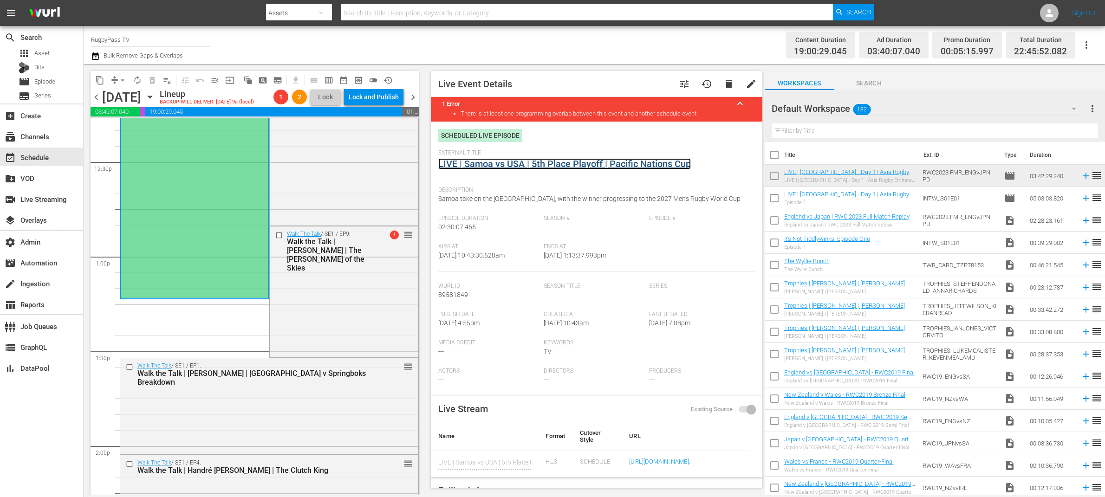
click at [497, 163] on link "LIVE | Samoa vs USA | 5th Place Playoff | Pacific Nations Cup" at bounding box center [564, 163] width 253 height 11
click at [354, 258] on div "Walk the Talk | Brodie Retallick | The King of the Skies" at bounding box center [331, 254] width 89 height 35
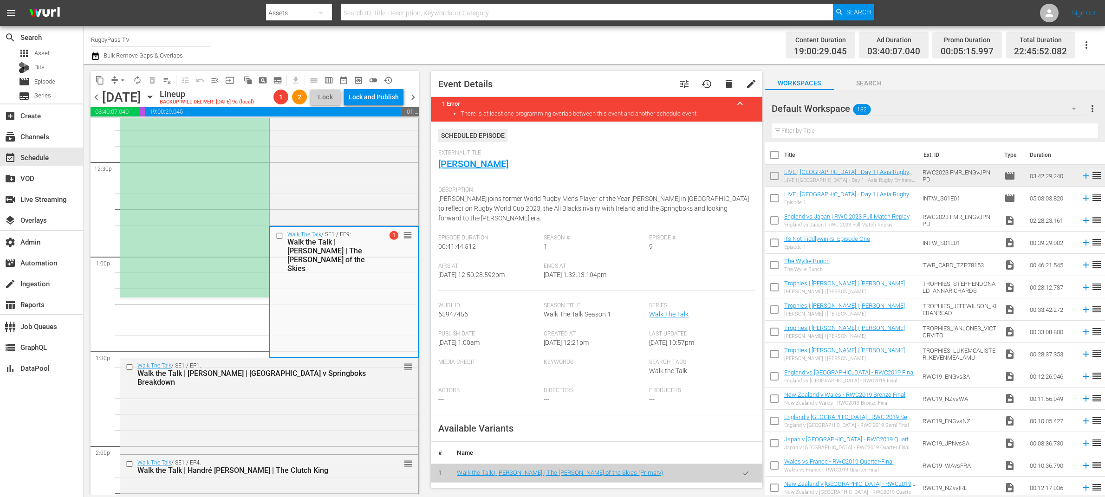
click at [221, 240] on div "LIVE | Samoa vs USA | 5th Place Playoff | Pacific Nations Cup 1 reorder" at bounding box center [194, 61] width 149 height 471
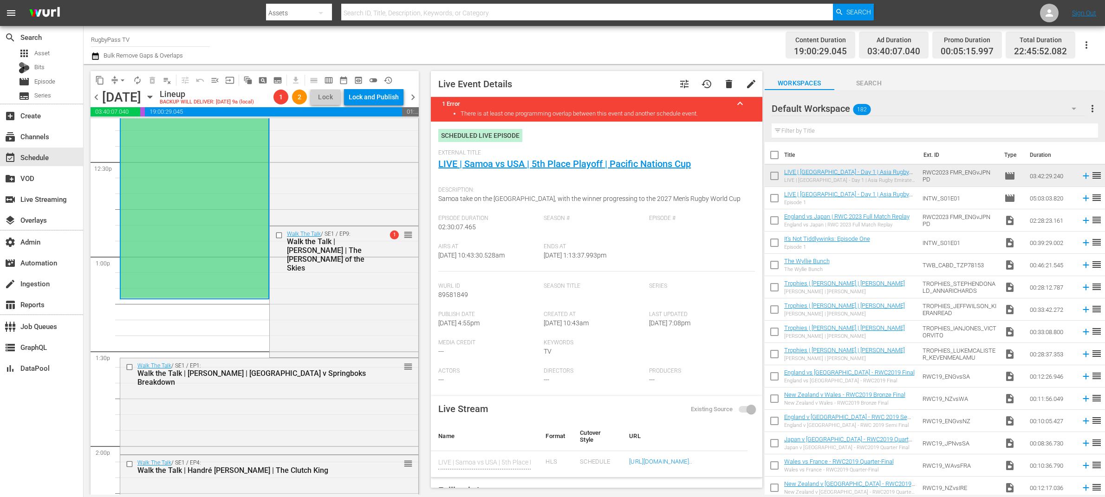
scroll to position [14, 0]
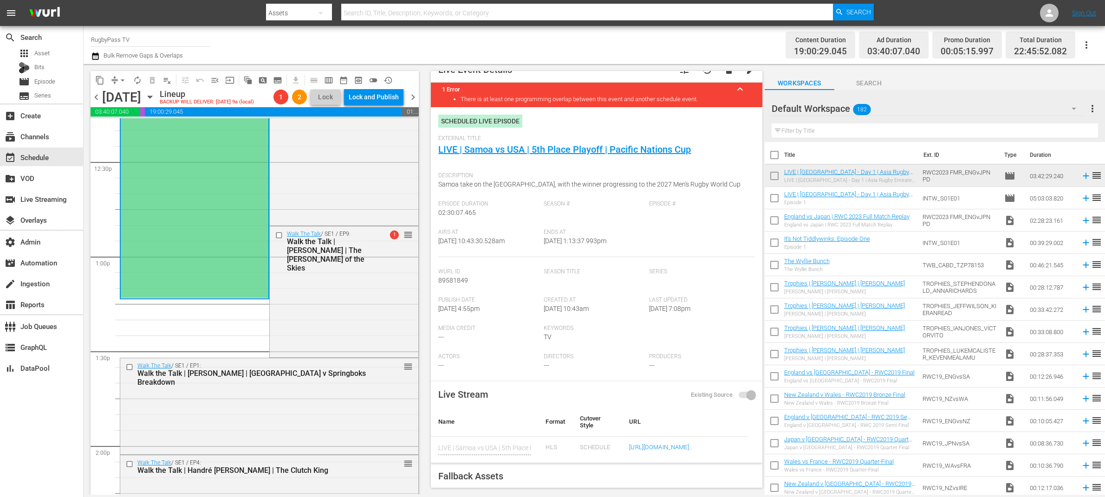
click at [201, 183] on div "LIVE | Samoa vs USA | 5th Place Playoff | Pacific Nations Cup 1 reorder" at bounding box center [195, 62] width 148 height 471
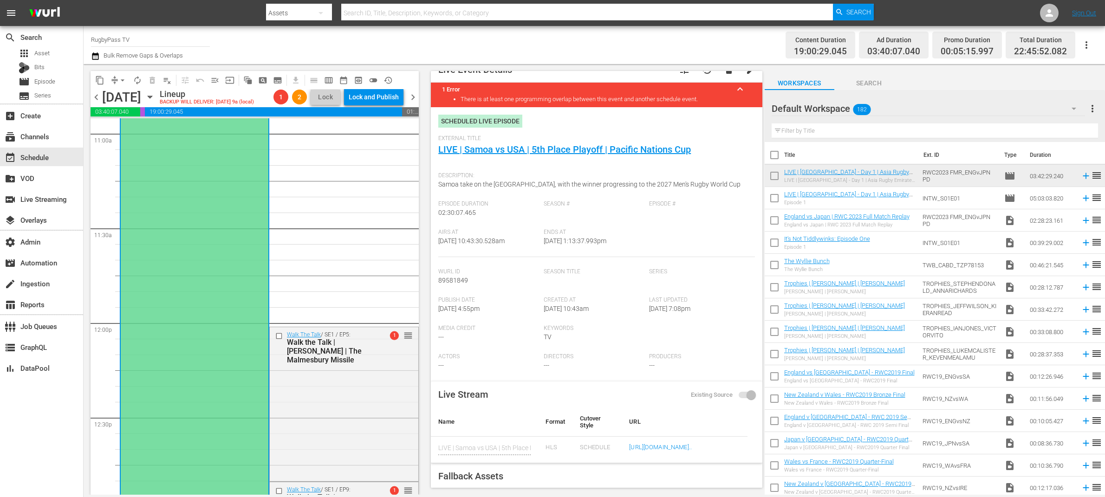
scroll to position [1853, 0]
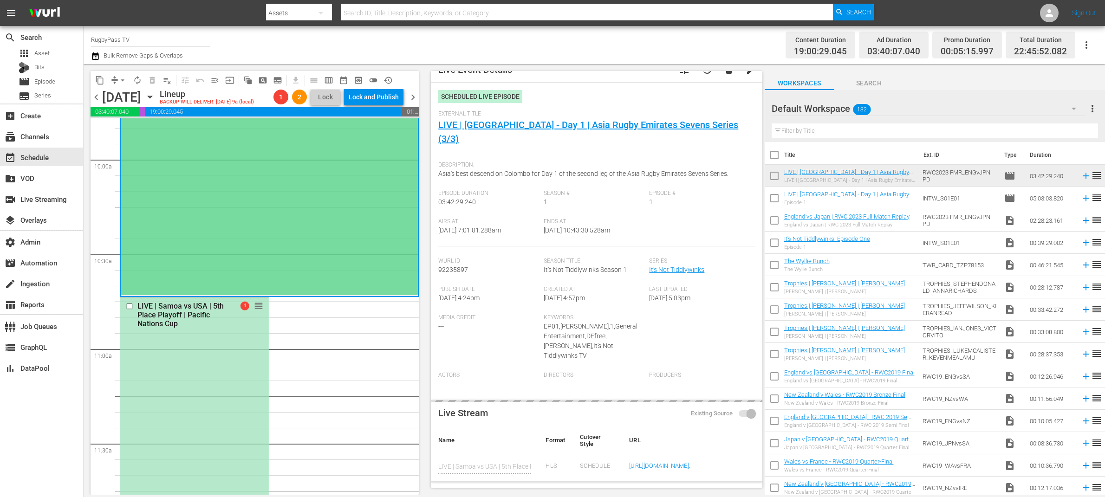
type input "LIVE | Sri Lanka - Day 1 | Asia Rugby Emirates Sevens Series (3/3)"
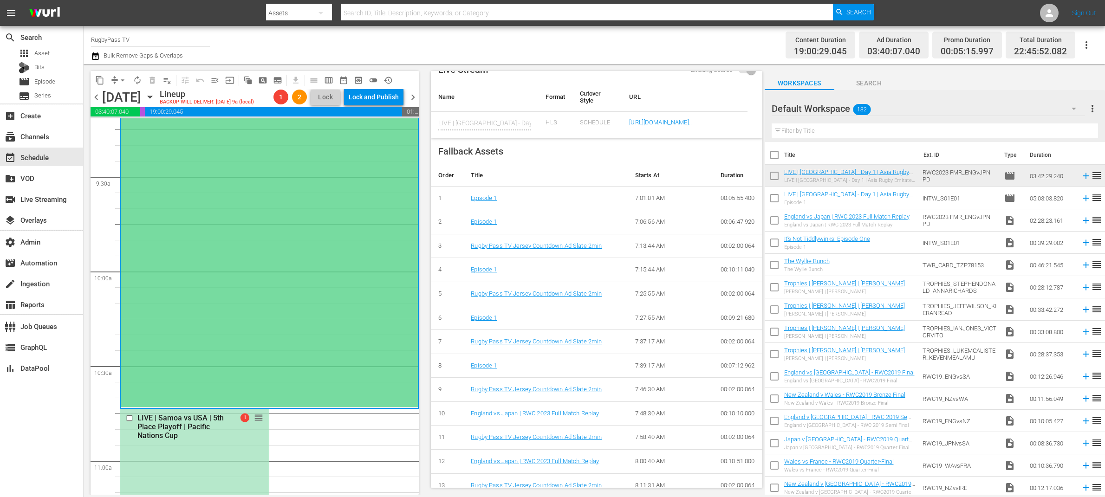
scroll to position [1677, 0]
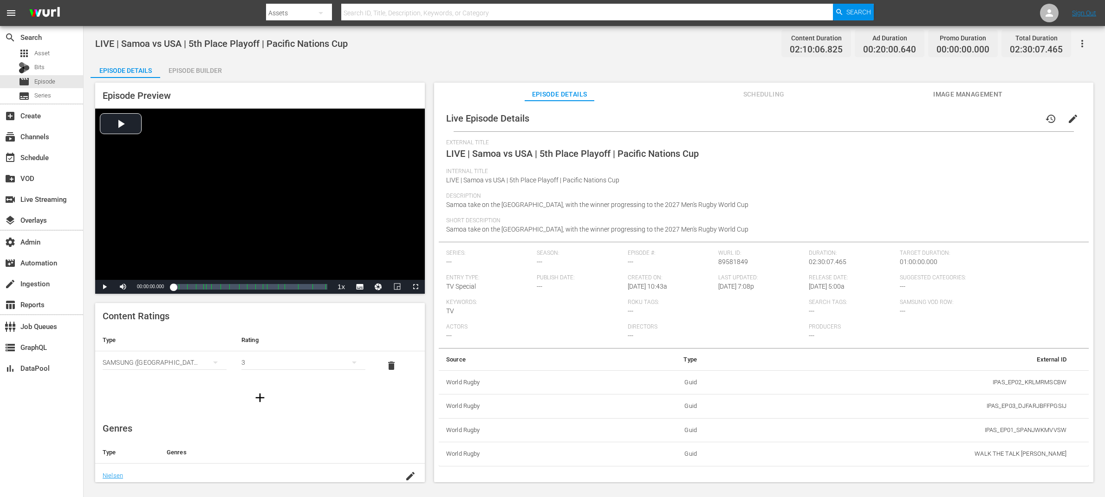
click at [189, 74] on div "Episode Builder" at bounding box center [195, 70] width 70 height 22
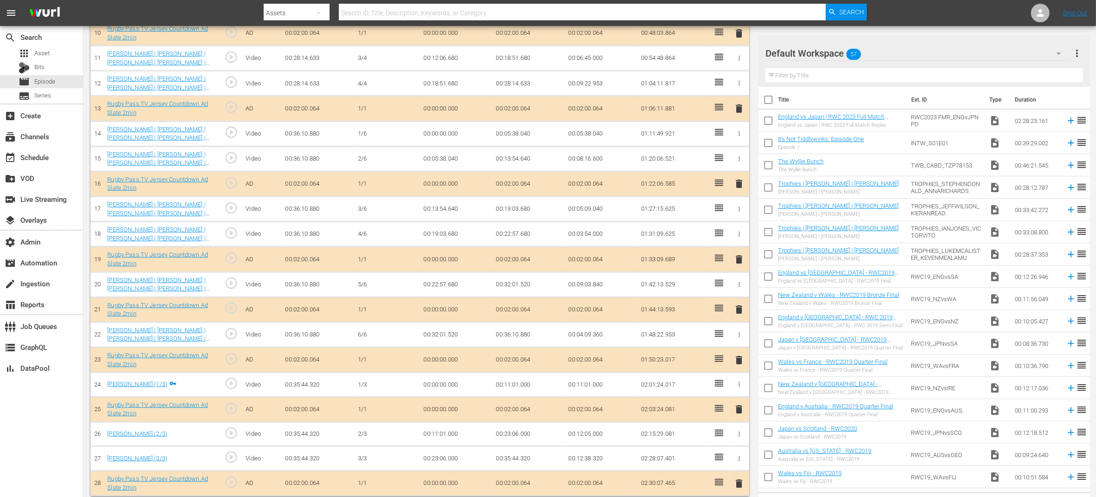
scroll to position [537, 0]
